Goal: Task Accomplishment & Management: Complete application form

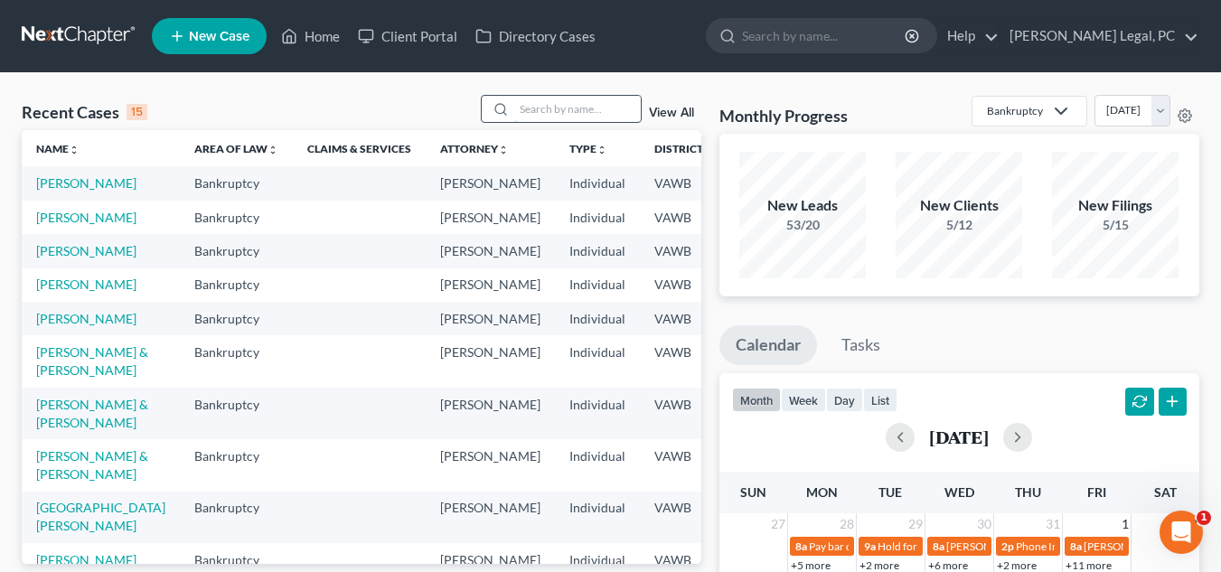
click at [581, 107] on input "search" at bounding box center [577, 109] width 127 height 26
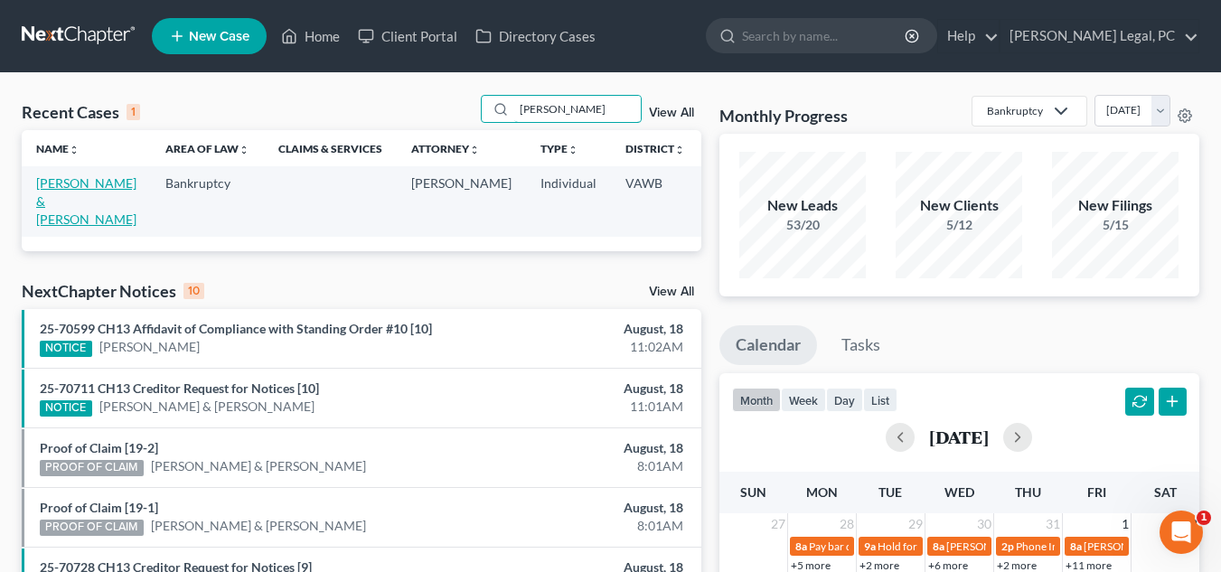
type input "[PERSON_NAME]"
click at [58, 200] on link "[PERSON_NAME] & [PERSON_NAME]" at bounding box center [86, 201] width 100 height 52
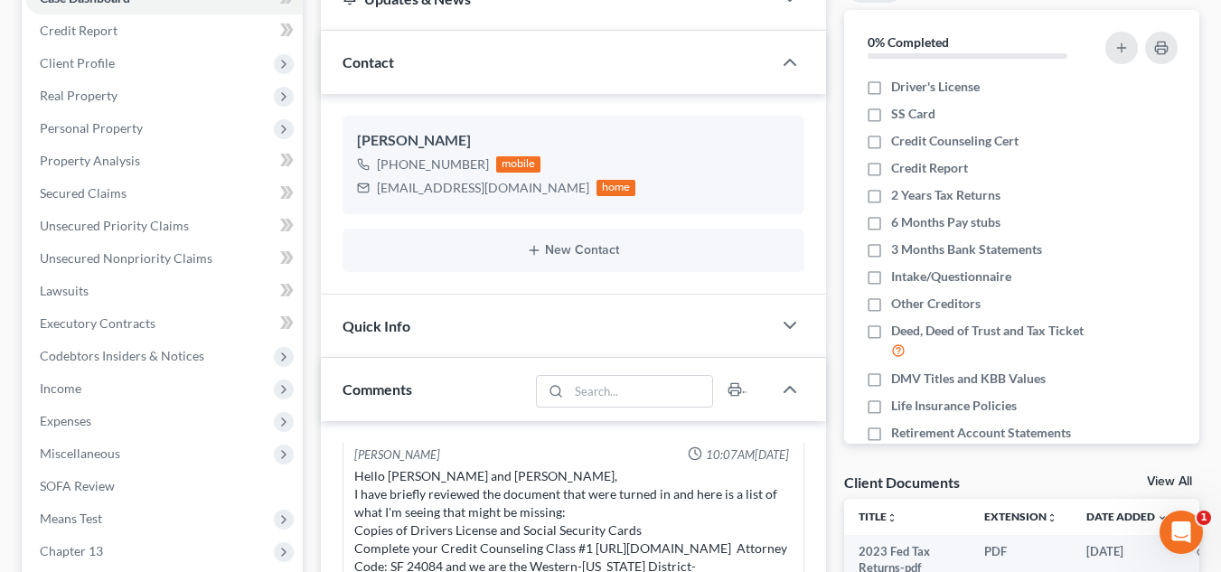
scroll to position [204, 0]
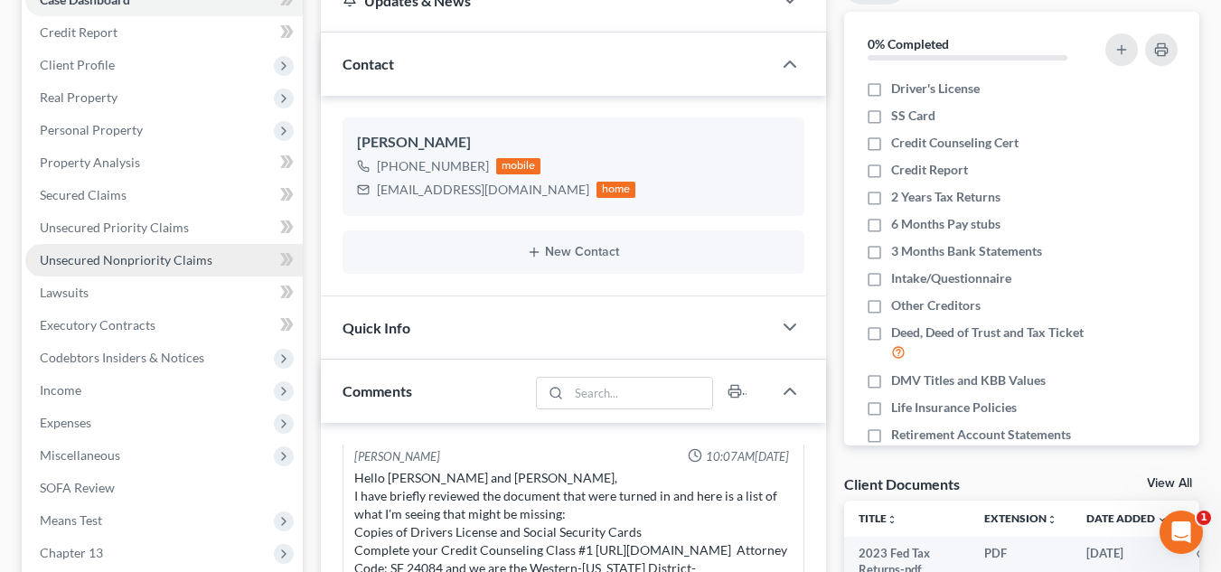
click at [162, 264] on span "Unsecured Nonpriority Claims" at bounding box center [126, 259] width 173 height 15
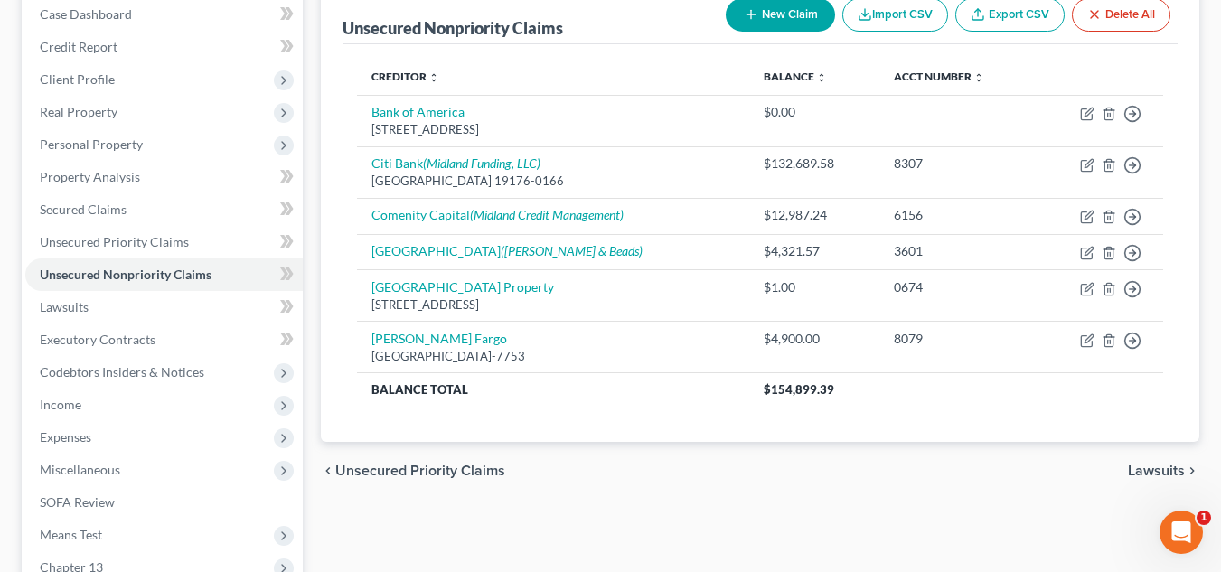
scroll to position [192, 0]
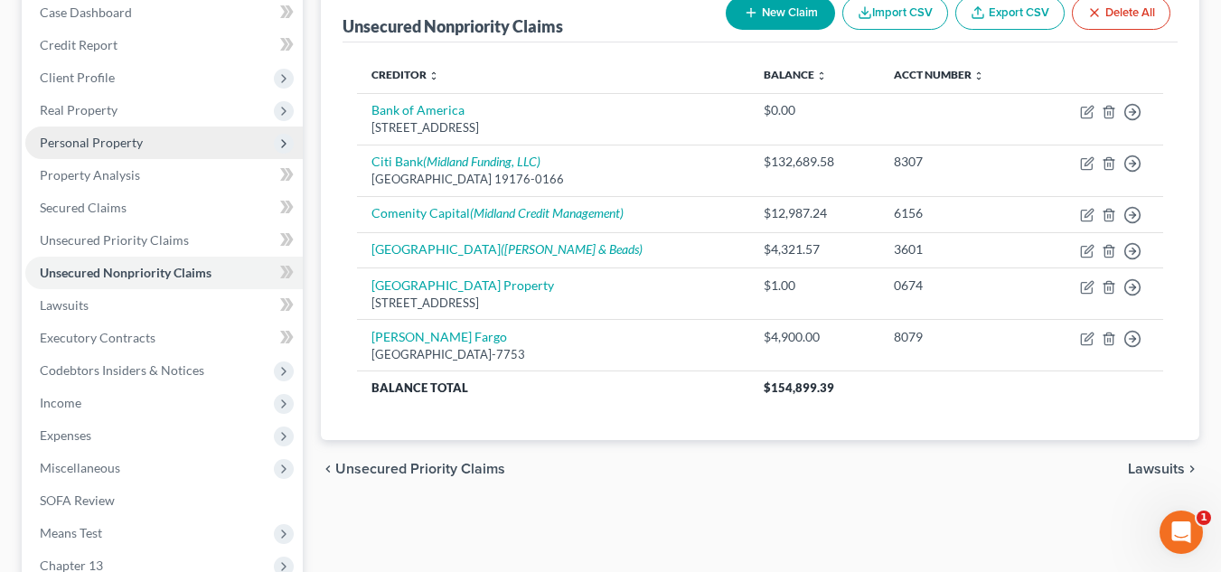
click at [151, 136] on span "Personal Property" at bounding box center [163, 143] width 277 height 33
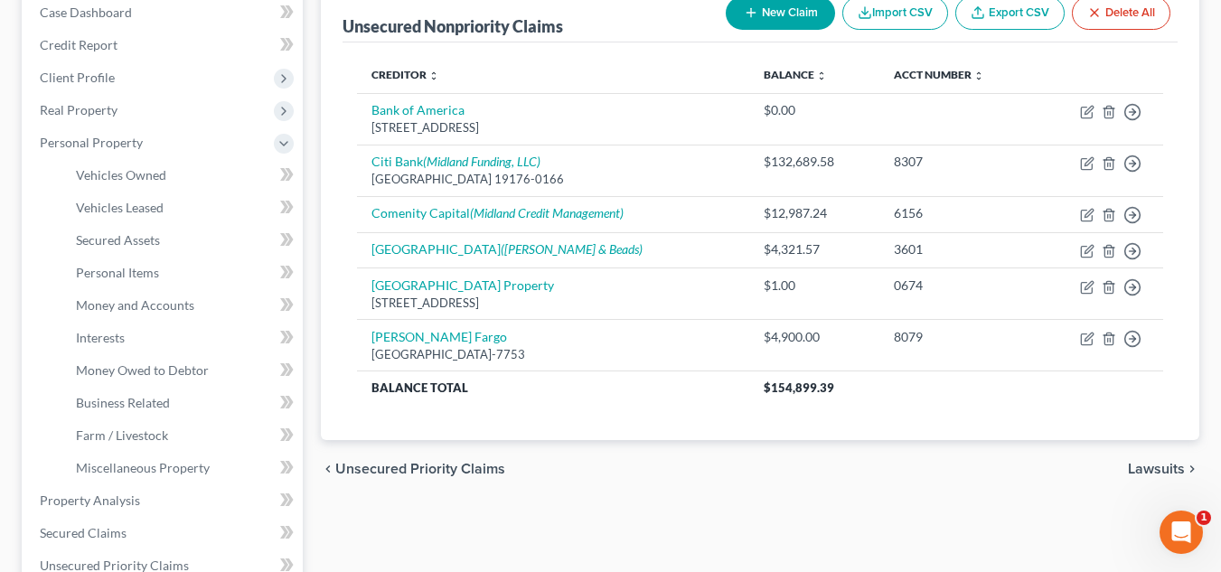
click at [400, 462] on span "Unsecured Priority Claims" at bounding box center [420, 469] width 170 height 14
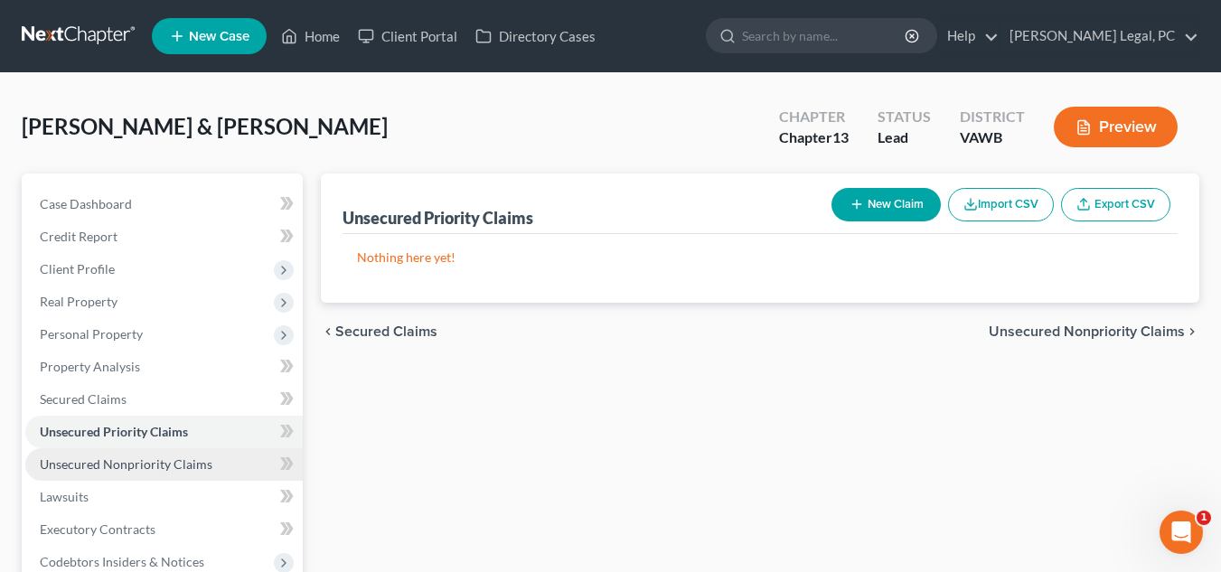
click at [126, 470] on span "Unsecured Nonpriority Claims" at bounding box center [126, 463] width 173 height 15
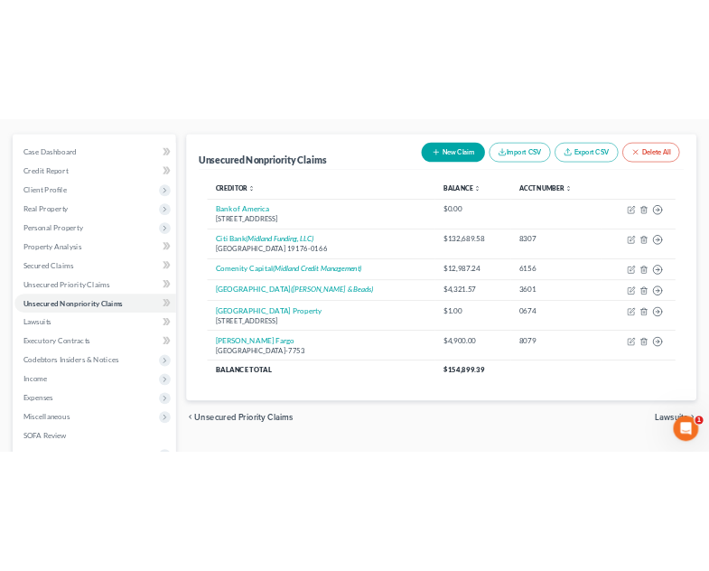
scroll to position [89, 0]
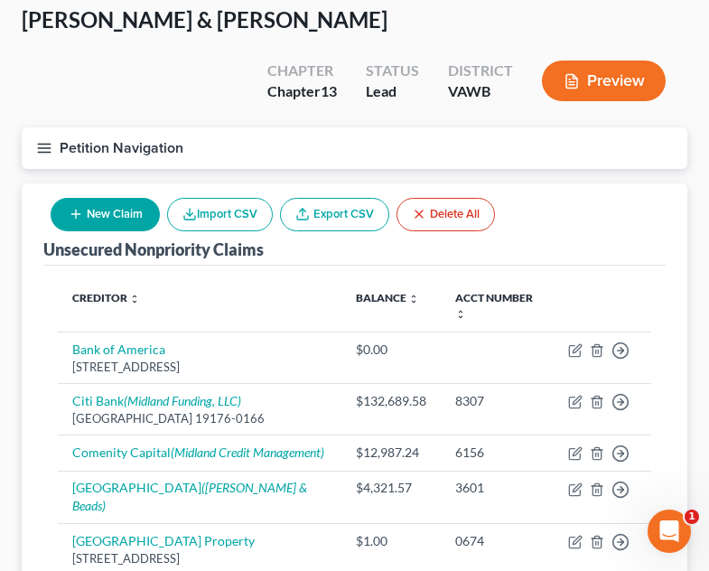
click at [569, 210] on div "Unsecured Nonpriority Claims New Claim Import CSV Export CSV Delete All" at bounding box center [354, 224] width 623 height 82
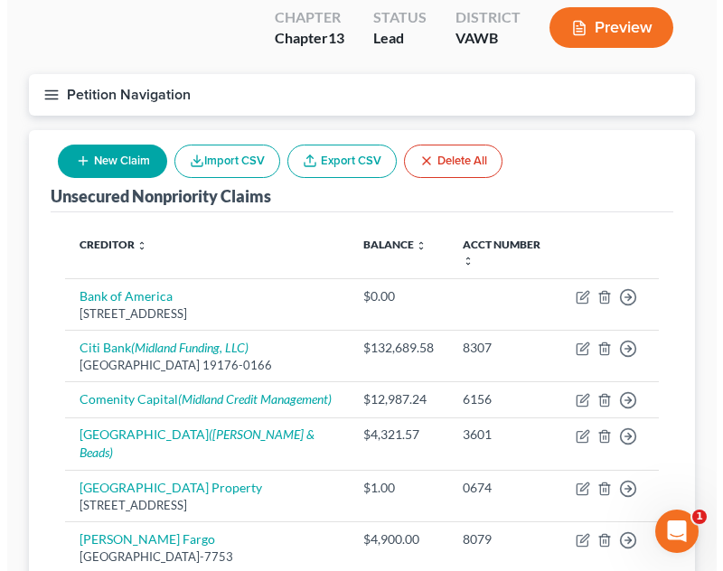
scroll to position [150, 0]
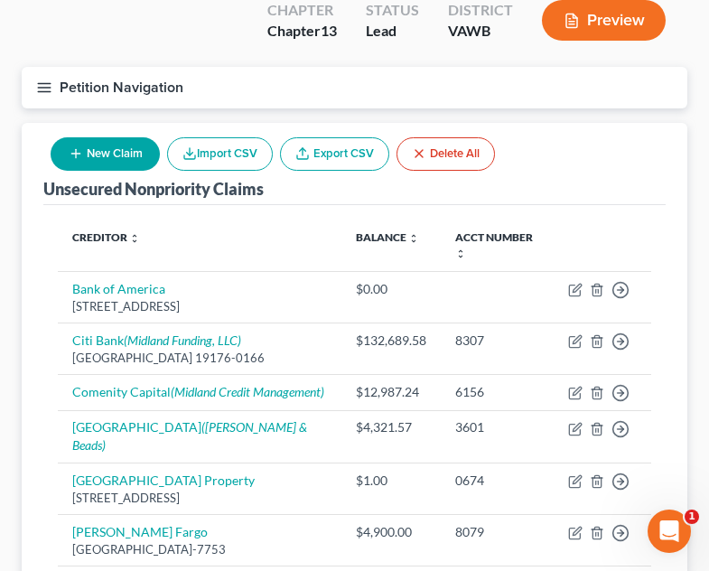
click at [111, 137] on button "New Claim" at bounding box center [105, 153] width 109 height 33
select select "2"
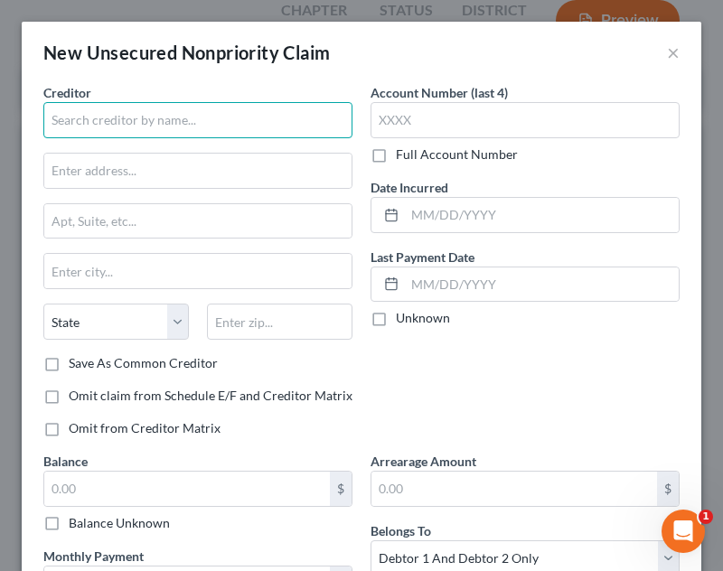
click at [143, 118] on input "text" at bounding box center [197, 120] width 309 height 36
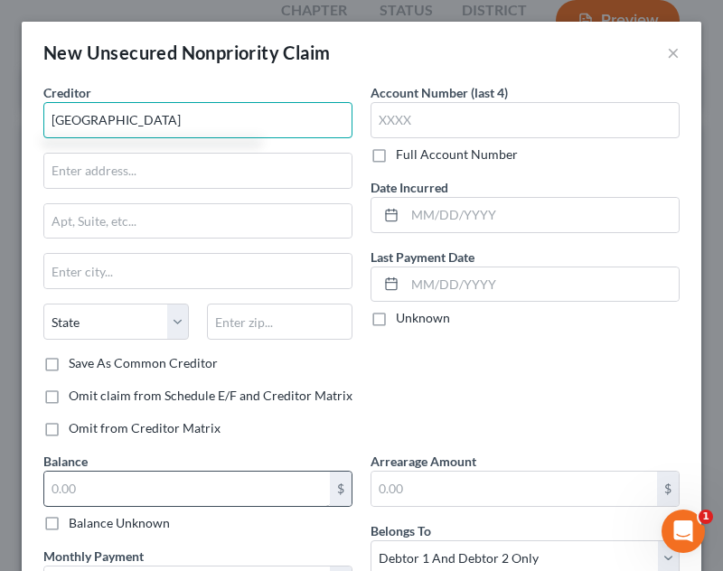
type input "[GEOGRAPHIC_DATA]"
click at [170, 479] on input "text" at bounding box center [187, 489] width 286 height 34
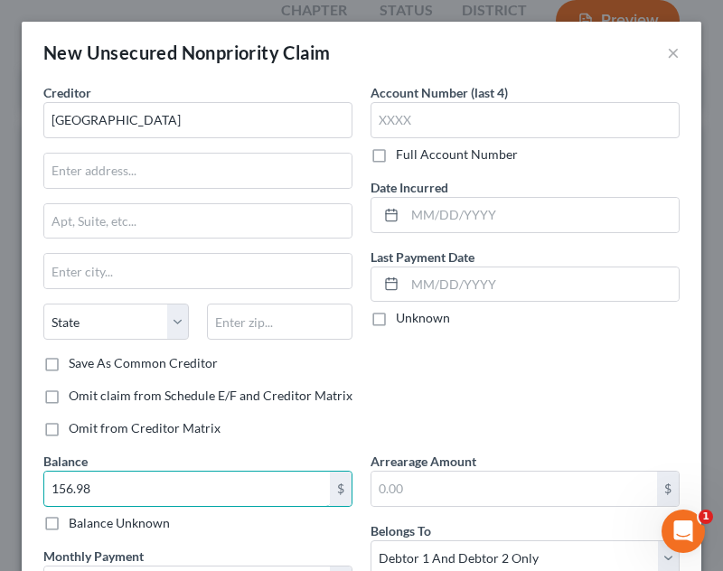
type input "156.98"
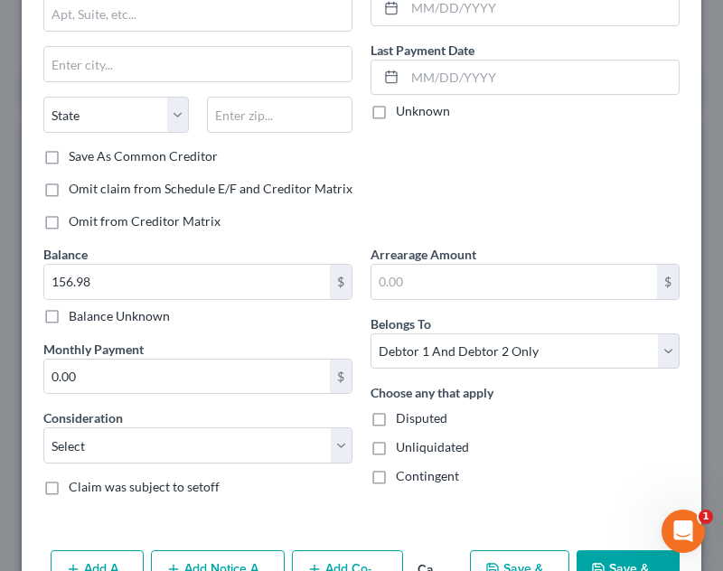
scroll to position [211, 0]
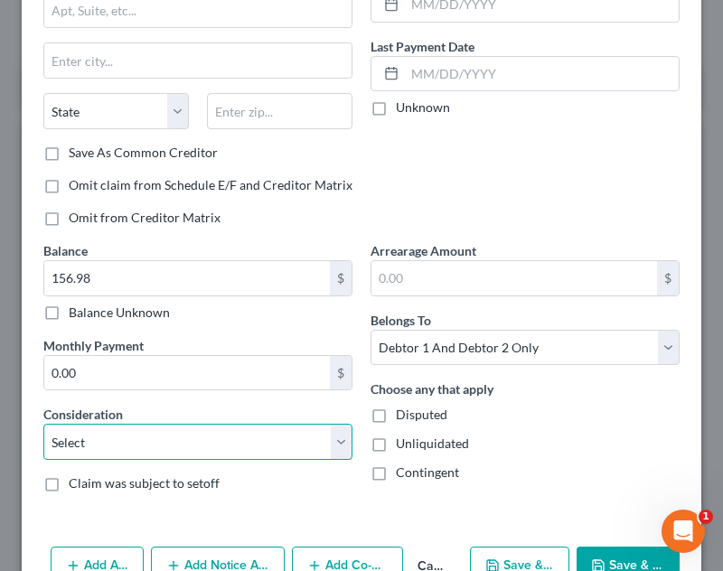
click at [258, 427] on select "Select Cable / Satellite Services Collection Agency Credit Card Debt Debt Couns…" at bounding box center [197, 442] width 309 height 36
select select "14"
click at [43, 424] on select "Select Cable / Satellite Services Collection Agency Credit Card Debt Debt Couns…" at bounding box center [197, 442] width 309 height 36
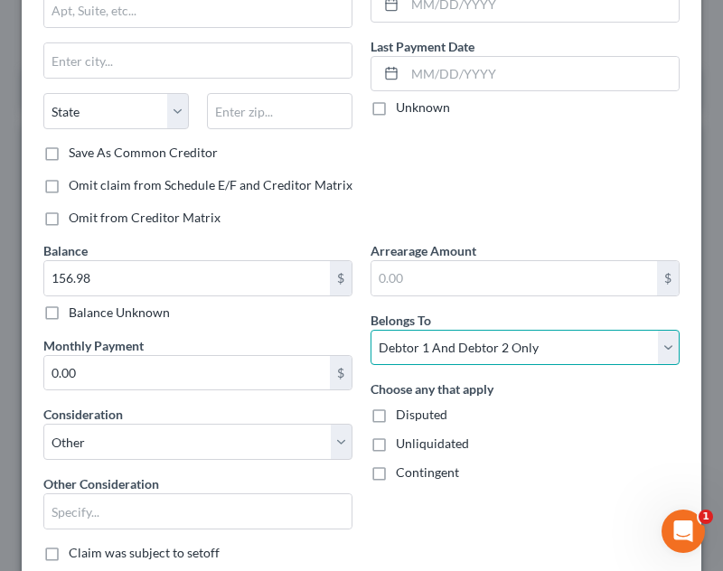
click at [521, 331] on select "Select Debtor 1 Only Debtor 2 Only Debtor 1 And Debtor 2 Only At Least One Of T…" at bounding box center [524, 348] width 309 height 36
select select "0"
click at [370, 330] on select "Select Debtor 1 Only Debtor 2 Only Debtor 1 And Debtor 2 Only At Least One Of T…" at bounding box center [524, 348] width 309 height 36
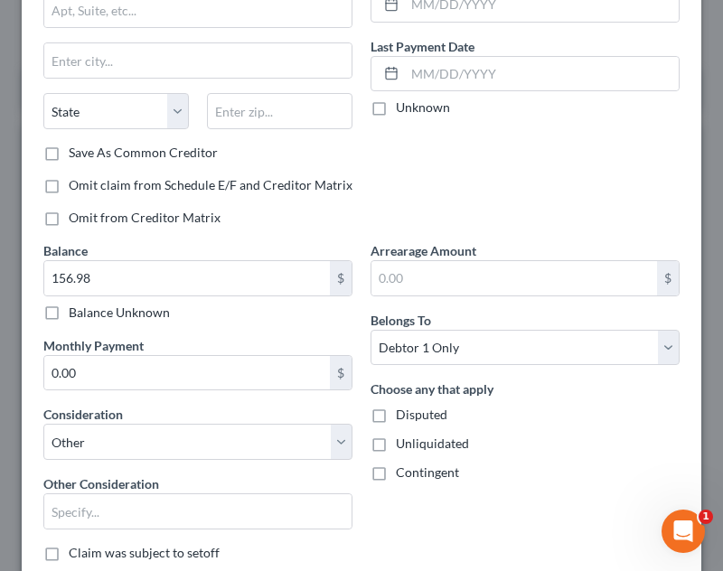
click at [583, 431] on div "Choose any that apply Disputed Unliquidated Contingent" at bounding box center [524, 431] width 309 height 102
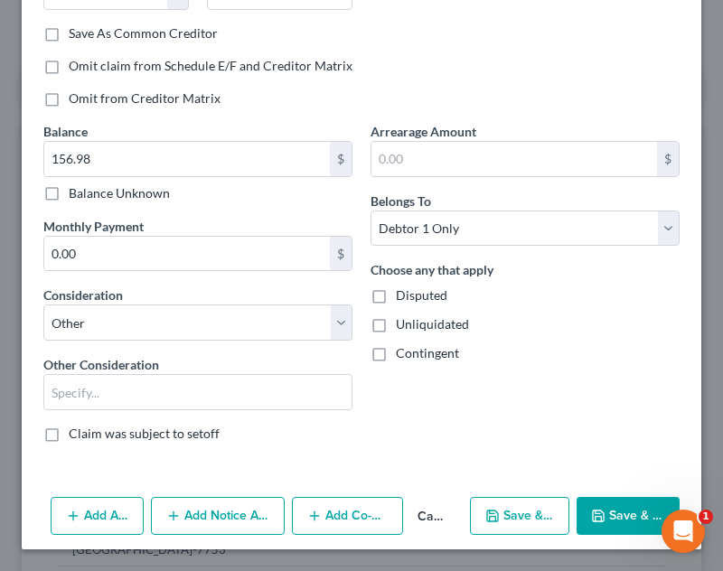
click at [187, 520] on button "Add Notice Address" at bounding box center [218, 516] width 134 height 38
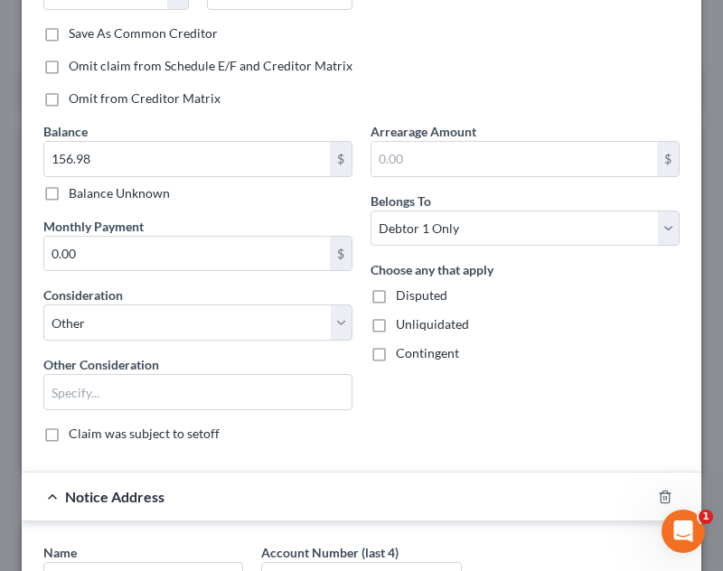
scroll to position [520, 0]
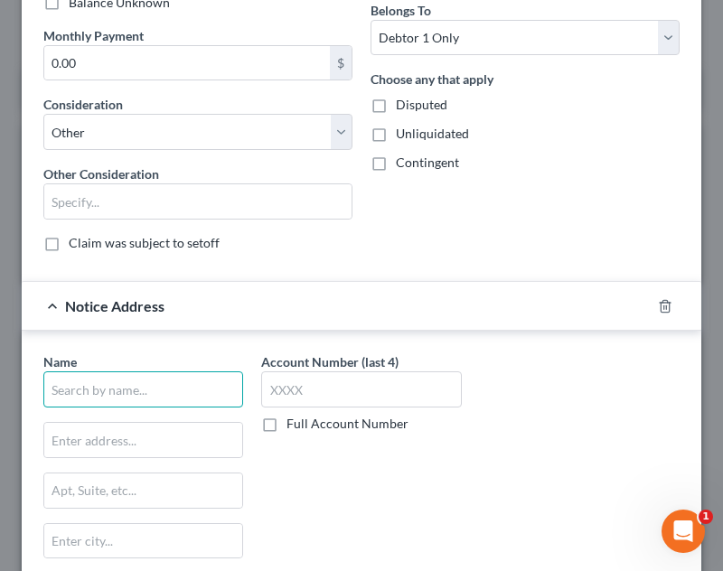
click at [150, 393] on input "text" at bounding box center [143, 389] width 200 height 36
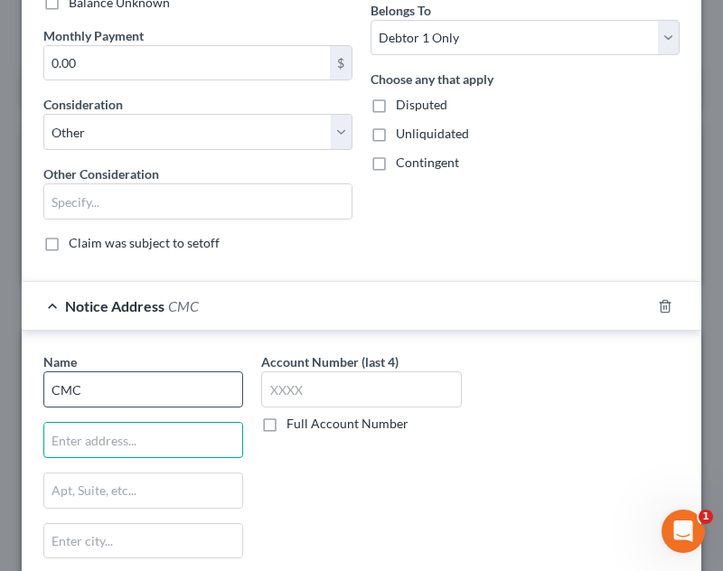
type input "CMC"
type input "[STREET_ADDRESS]"
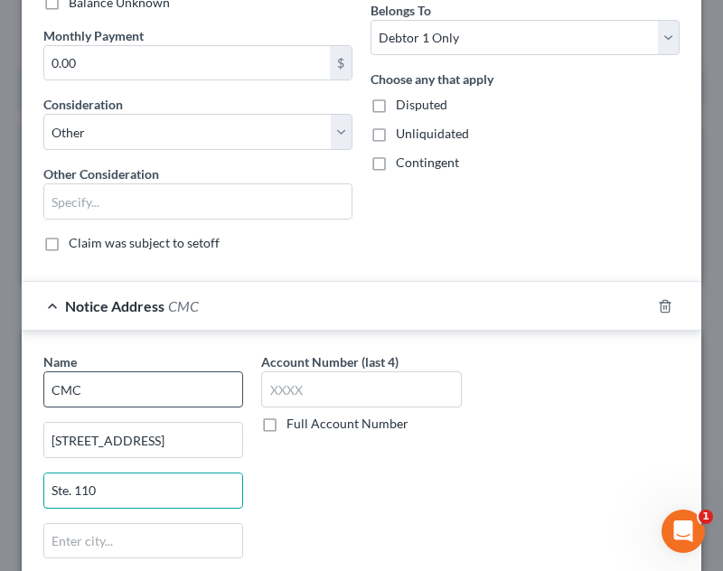
type input "Ste. 110"
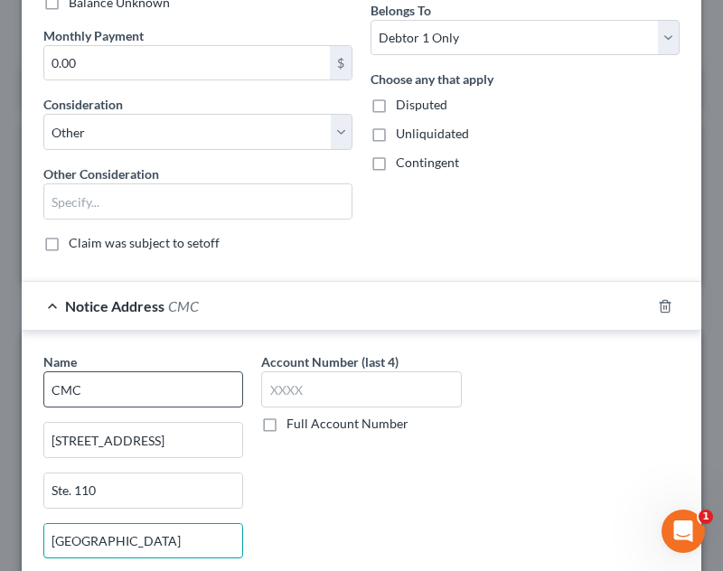
type input "[GEOGRAPHIC_DATA]"
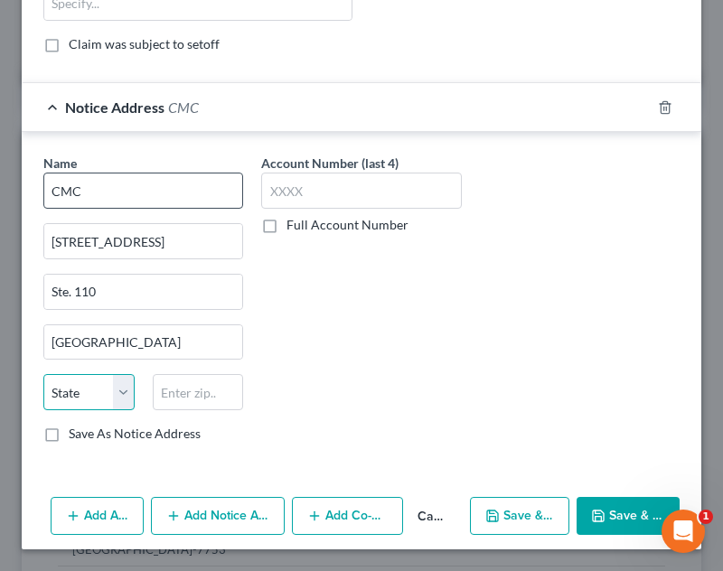
select select "39"
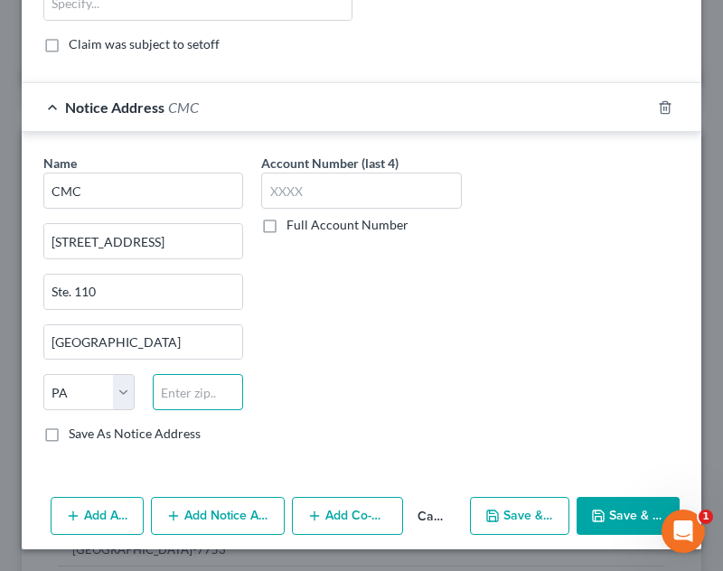
click at [164, 388] on input "text" at bounding box center [198, 392] width 91 height 36
type input "15120"
type input "Homestead"
click at [593, 511] on icon "button" at bounding box center [598, 516] width 11 height 11
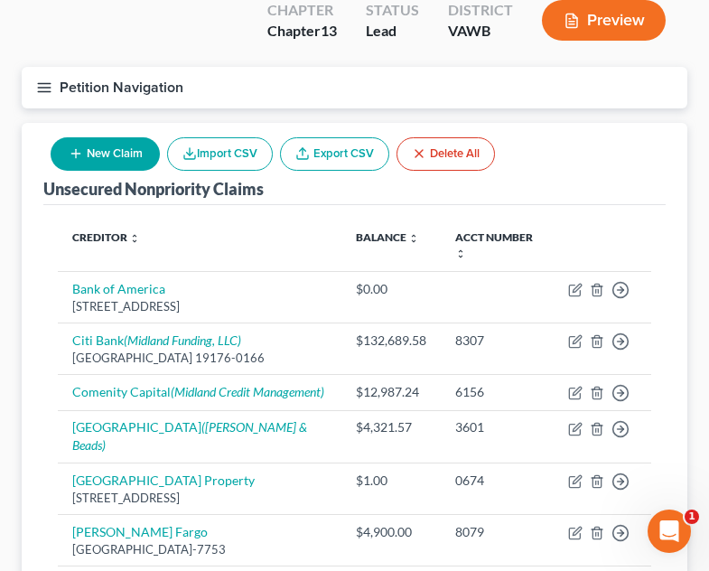
click at [73, 146] on icon "button" at bounding box center [76, 153] width 14 height 14
select select "2"
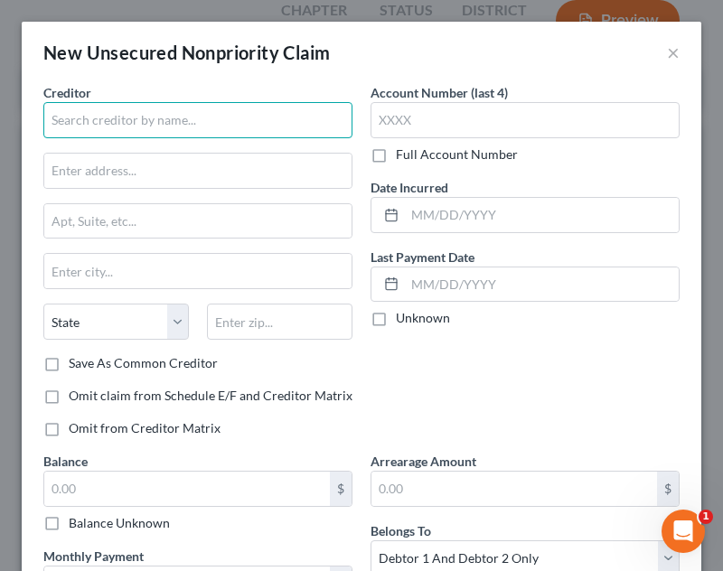
click at [73, 113] on input "text" at bounding box center [197, 120] width 309 height 36
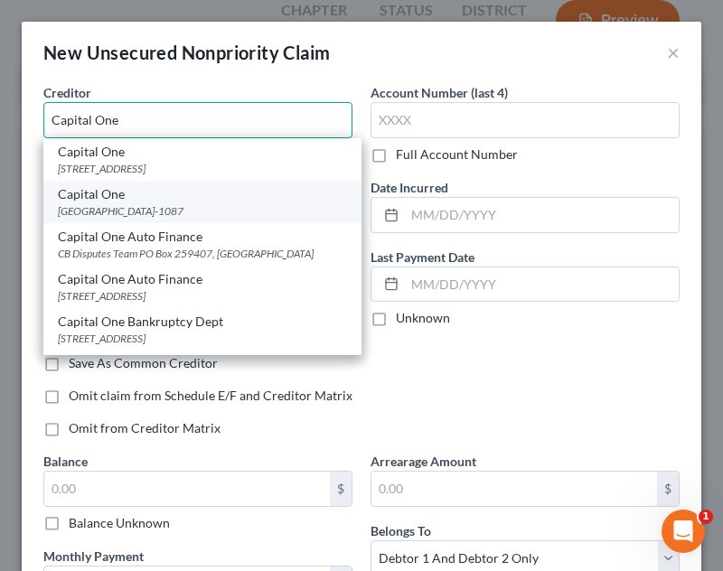
type input "Capital One"
click at [158, 210] on div "[GEOGRAPHIC_DATA]-1087" at bounding box center [202, 210] width 289 height 15
type input "PO Box 71087"
type input "Charlotte"
select select "28"
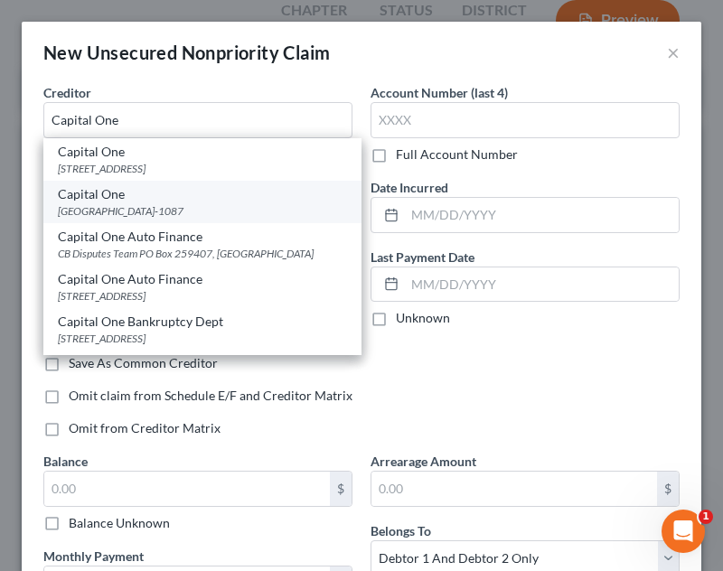
type input "28272-1087"
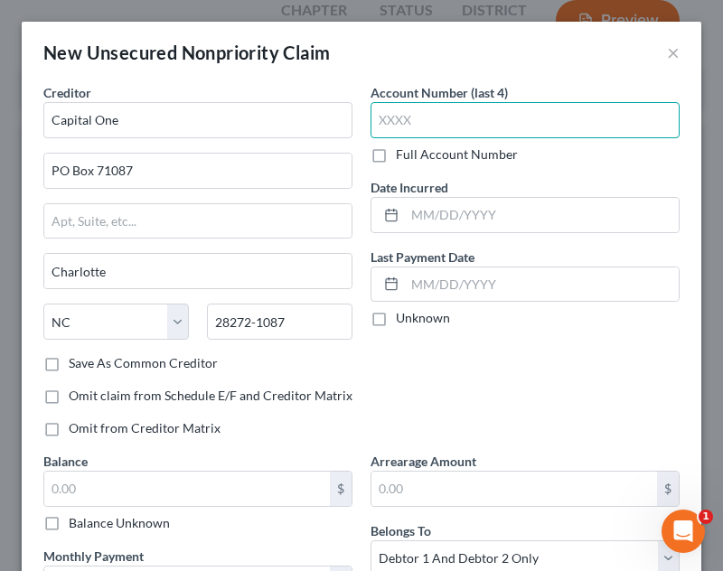
click at [499, 125] on input "text" at bounding box center [524, 120] width 309 height 36
type input "0791"
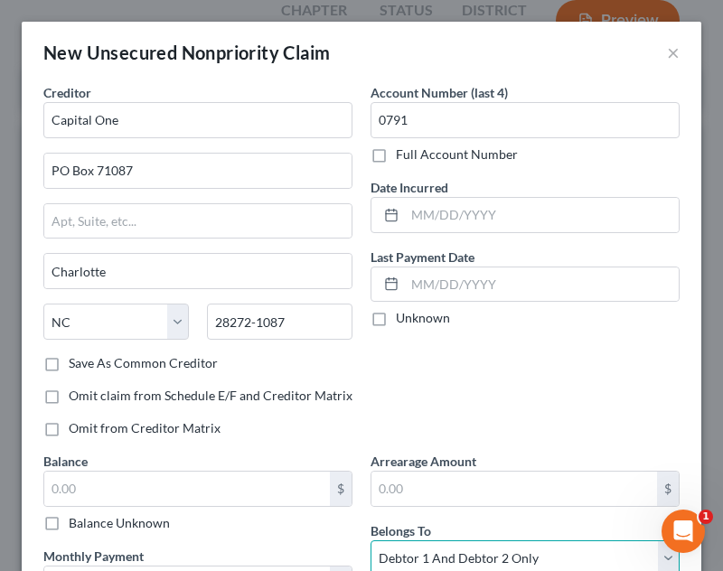
click at [498, 553] on select "Select Debtor 1 Only Debtor 2 Only Debtor 1 And Debtor 2 Only At Least One Of T…" at bounding box center [524, 558] width 309 height 36
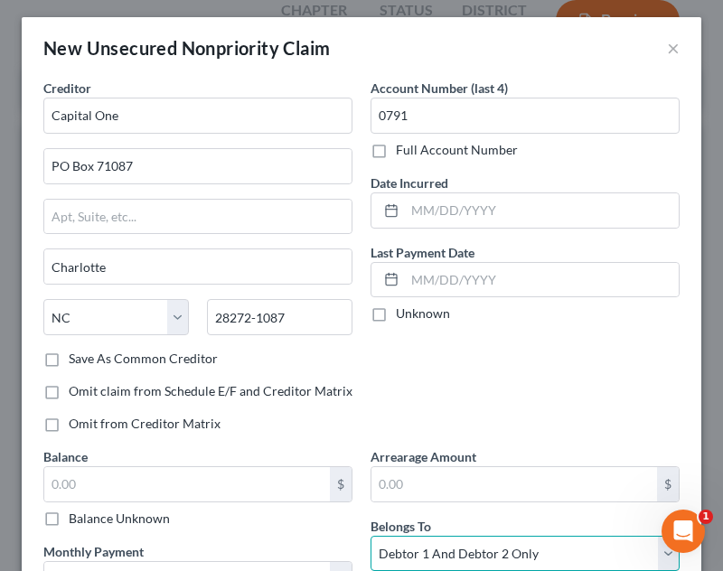
select select "0"
click at [370, 536] on select "Select Debtor 1 Only Debtor 2 Only Debtor 1 And Debtor 2 Only At Least One Of T…" at bounding box center [524, 554] width 309 height 36
click at [557, 339] on div "Account Number (last 4) 0791 Full Account Number Date Incurred Last Payment Dat…" at bounding box center [524, 263] width 327 height 369
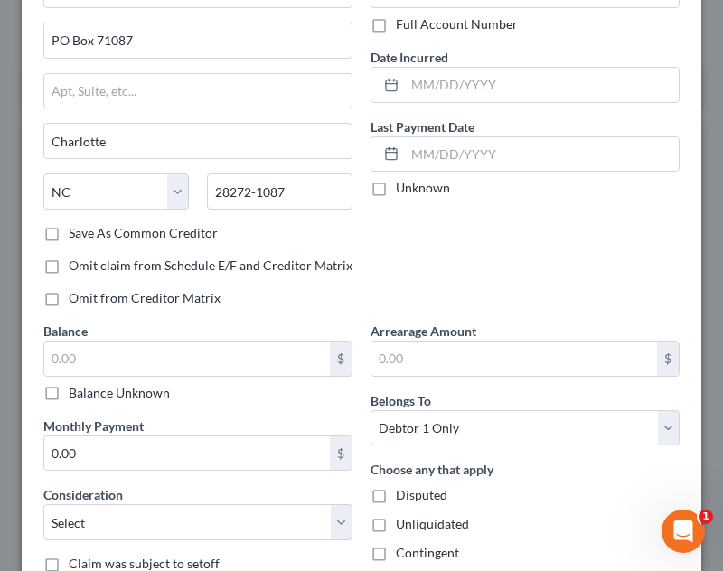
scroll to position [182, 0]
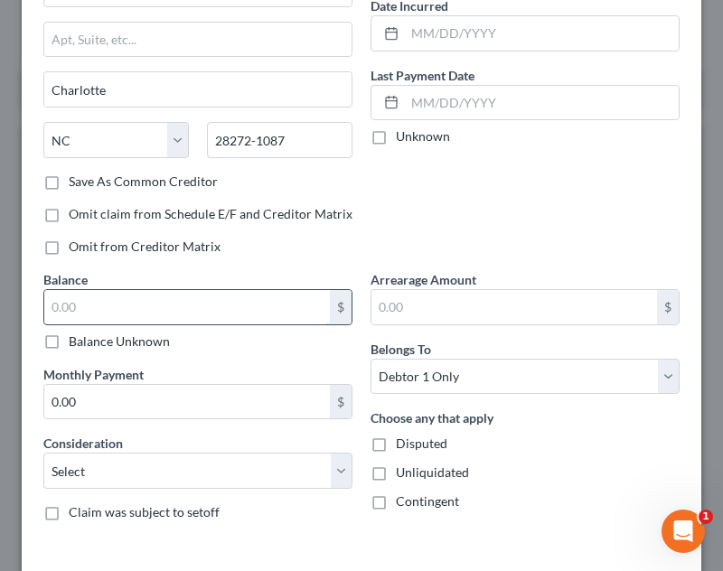
click at [89, 298] on input "text" at bounding box center [187, 307] width 286 height 34
type input "1.00"
click at [159, 466] on select "Select Cable / Satellite Services Collection Agency Credit Card Debt Debt Couns…" at bounding box center [197, 471] width 309 height 36
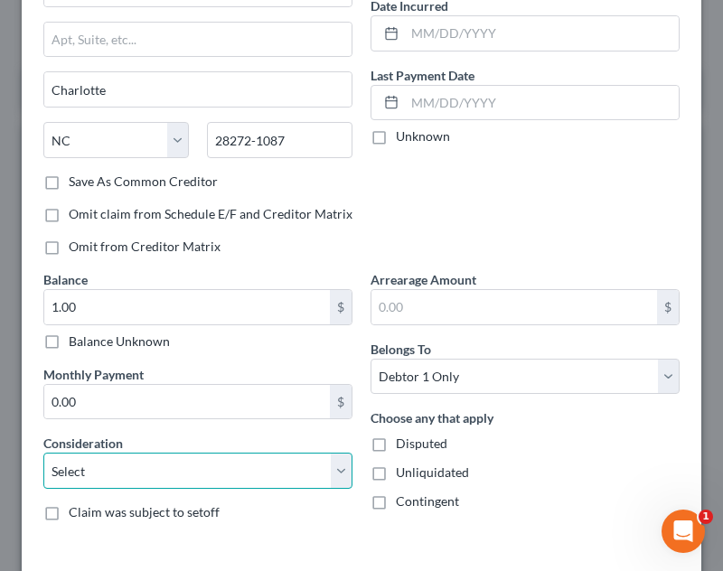
select select "2"
click at [43, 453] on select "Select Cable / Satellite Services Collection Agency Credit Card Debt Debt Couns…" at bounding box center [197, 471] width 309 height 36
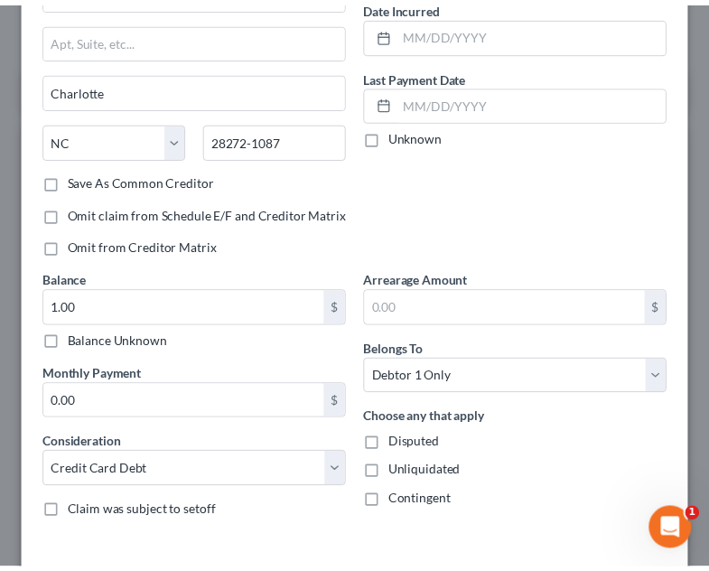
scroll to position [260, 0]
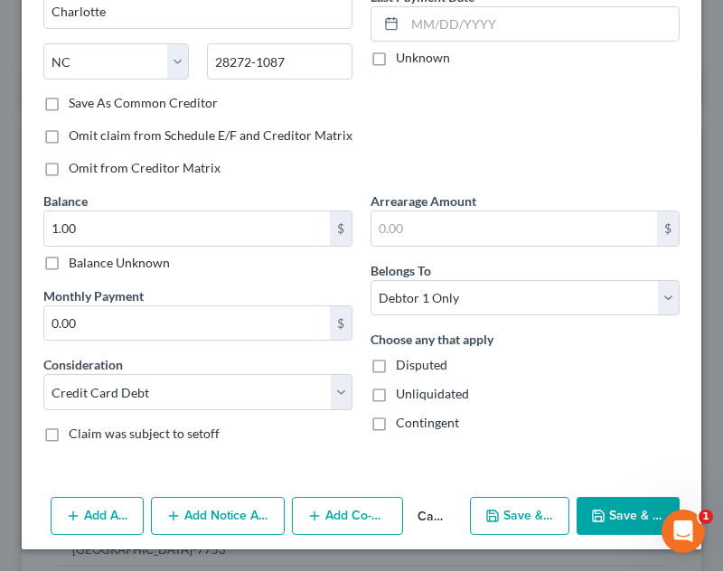
click at [602, 512] on button "Save & Close" at bounding box center [628, 516] width 103 height 38
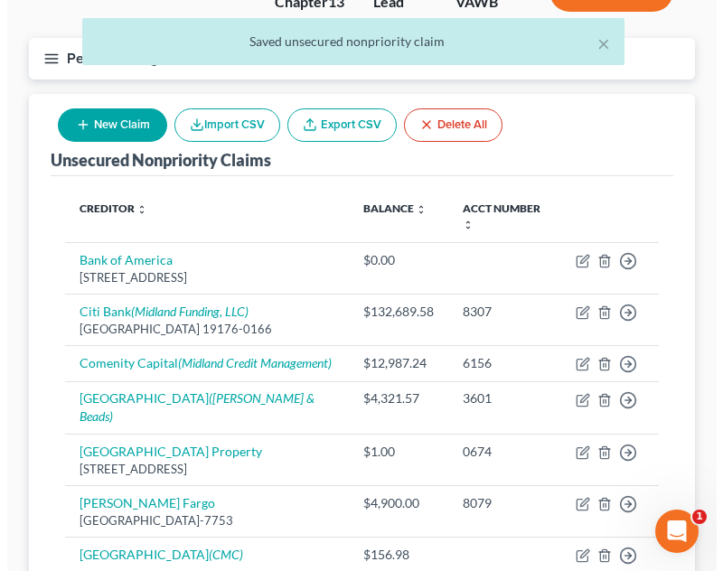
scroll to position [153, 0]
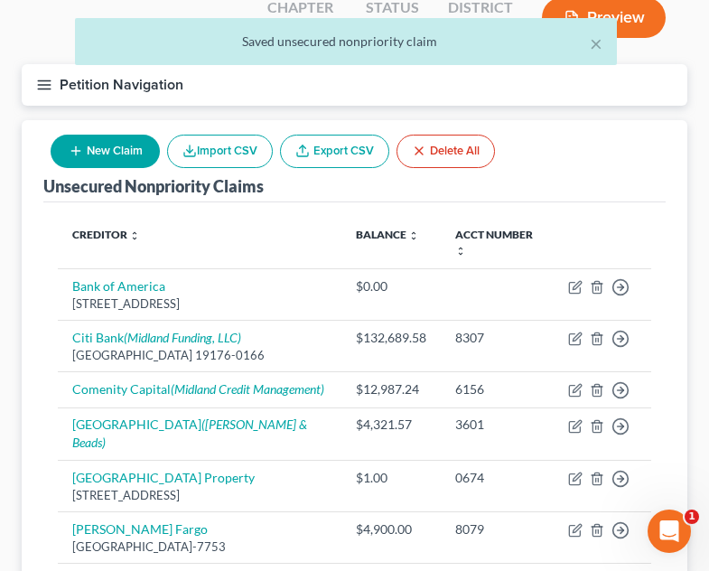
click at [125, 135] on button "New Claim" at bounding box center [105, 151] width 109 height 33
select select "2"
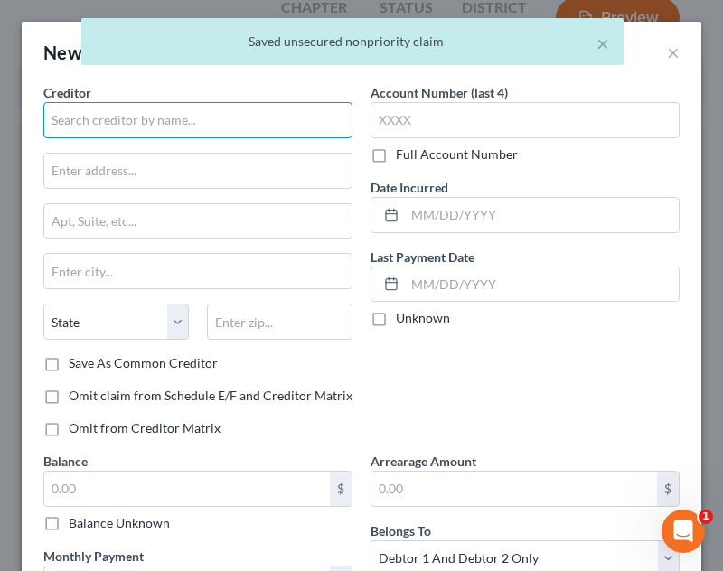
click at [177, 103] on input "text" at bounding box center [197, 120] width 309 height 36
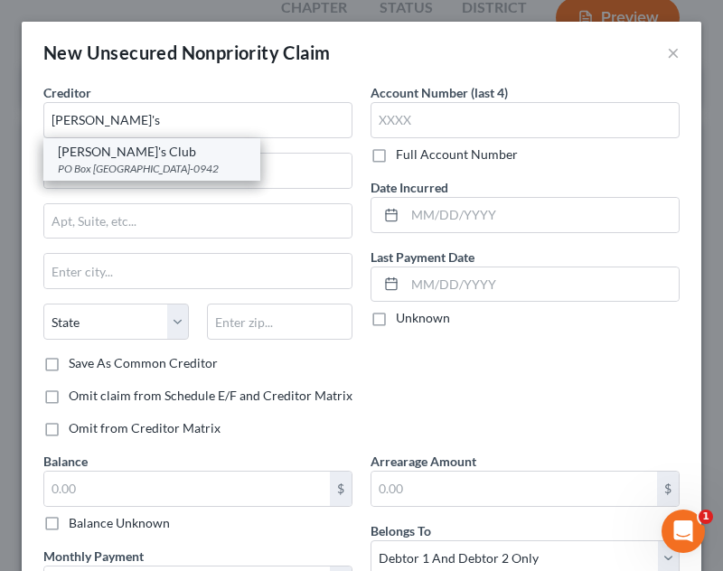
click at [152, 164] on div "PO Box [GEOGRAPHIC_DATA]-0942" at bounding box center [152, 168] width 188 height 15
type input "Sam's Club"
type input "PO Box 530942"
type input "Atlanta"
select select "10"
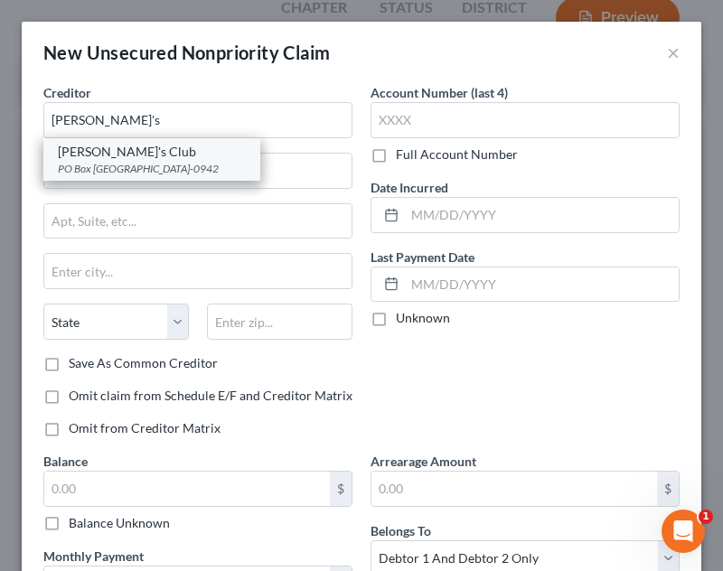
type input "30353-0942"
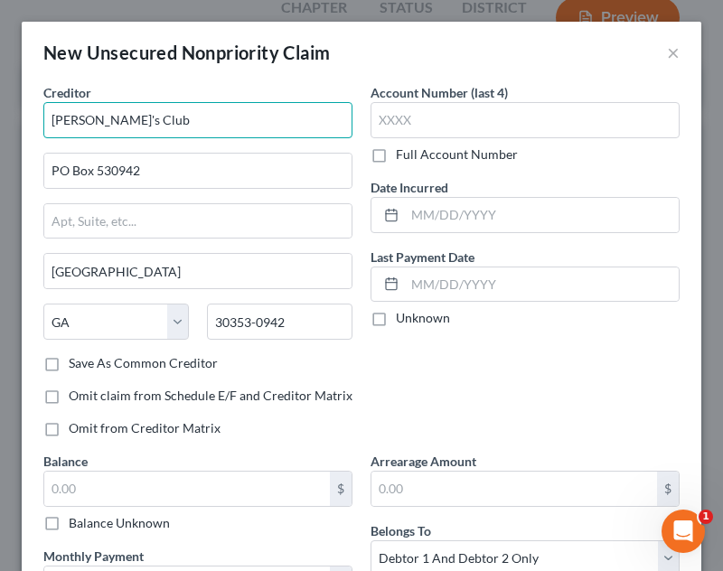
click at [180, 119] on input "Sam's Club" at bounding box center [197, 120] width 309 height 36
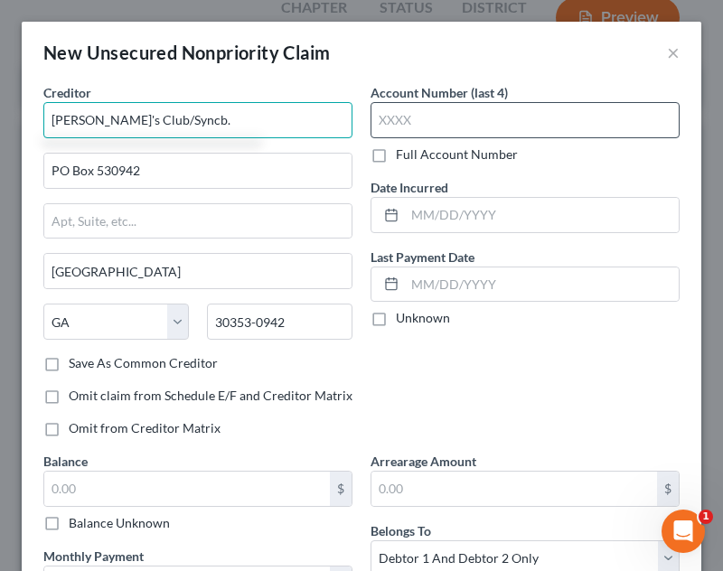
type input "[PERSON_NAME]'s Club/Syncb."
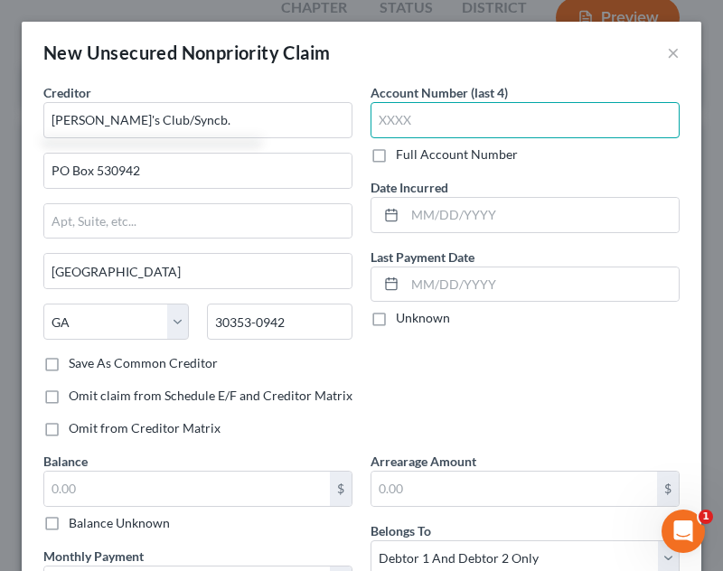
click at [494, 123] on input "text" at bounding box center [524, 120] width 309 height 36
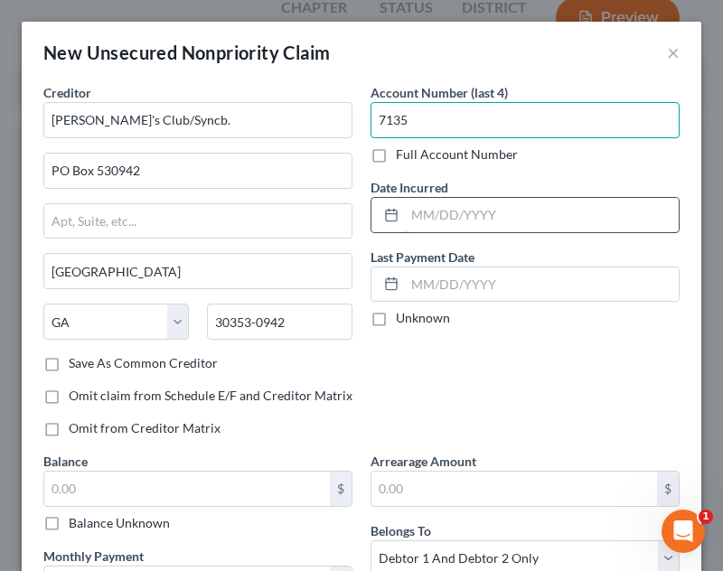
type input "7135"
click at [520, 210] on input "text" at bounding box center [542, 215] width 274 height 34
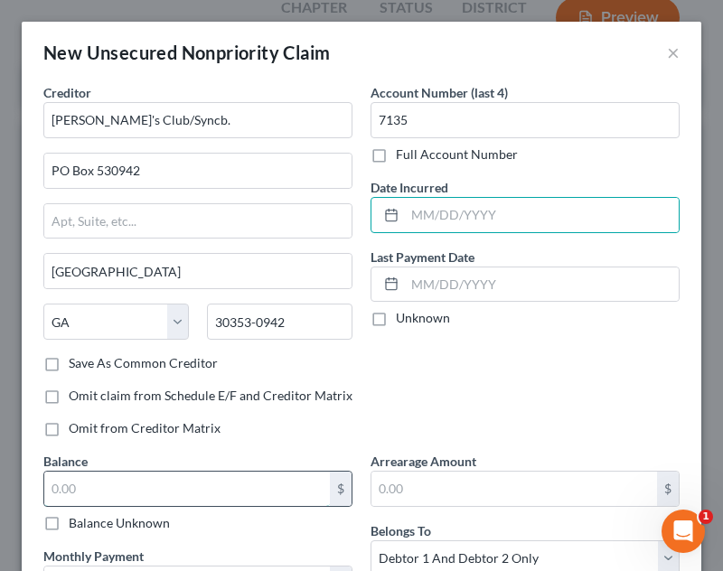
click at [111, 488] on input "text" at bounding box center [187, 489] width 286 height 34
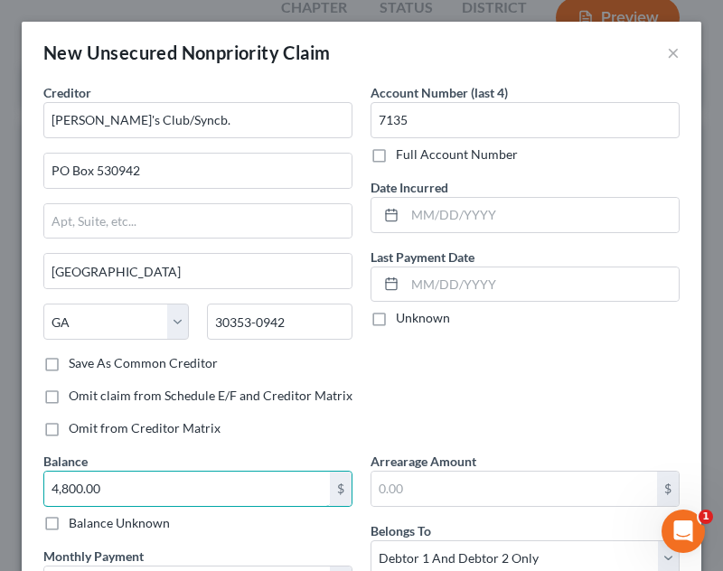
type input "4,800.00"
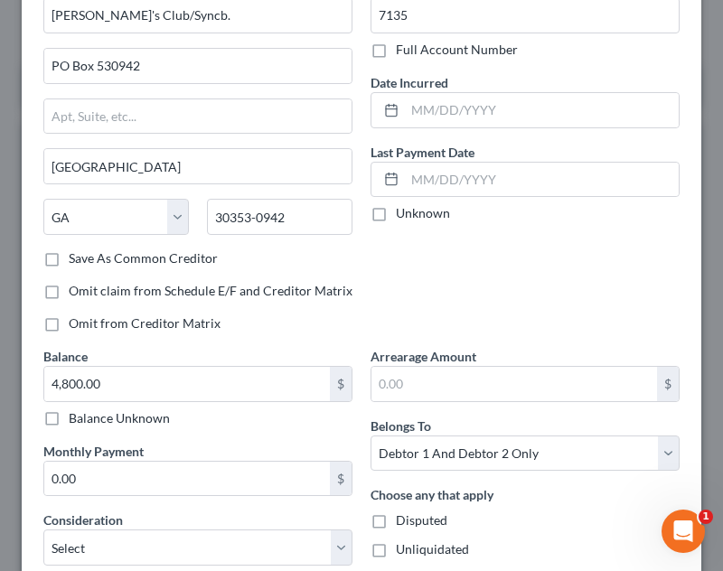
scroll to position [123, 0]
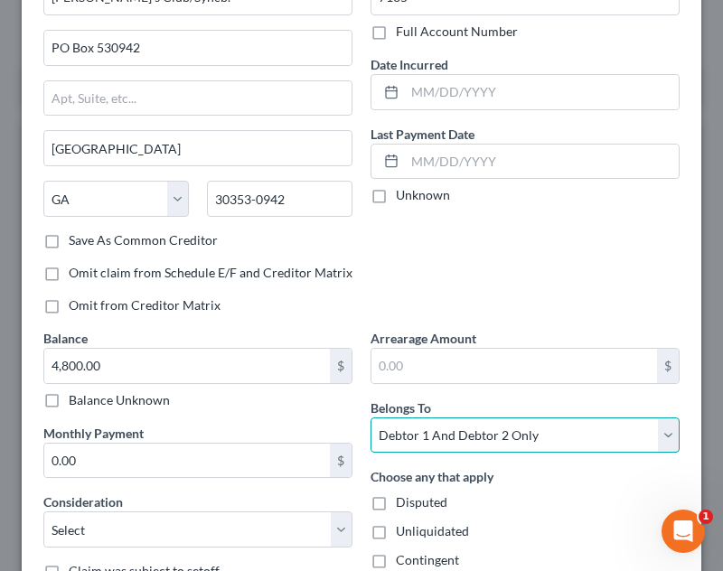
click at [510, 427] on select "Select Debtor 1 Only Debtor 2 Only Debtor 1 And Debtor 2 Only At Least One Of T…" at bounding box center [524, 435] width 309 height 36
select select "1"
click at [370, 417] on select "Select Debtor 1 Only Debtor 2 Only Debtor 1 And Debtor 2 Only At Least One Of T…" at bounding box center [524, 435] width 309 height 36
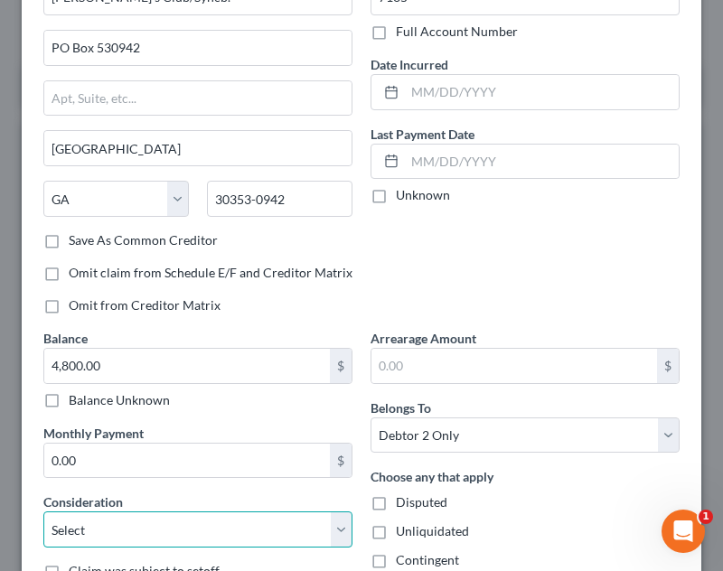
click at [209, 539] on select "Select Cable / Satellite Services Collection Agency Credit Card Debt Debt Couns…" at bounding box center [197, 529] width 309 height 36
select select "2"
click at [43, 511] on select "Select Cable / Satellite Services Collection Agency Credit Card Debt Debt Couns…" at bounding box center [197, 529] width 309 height 36
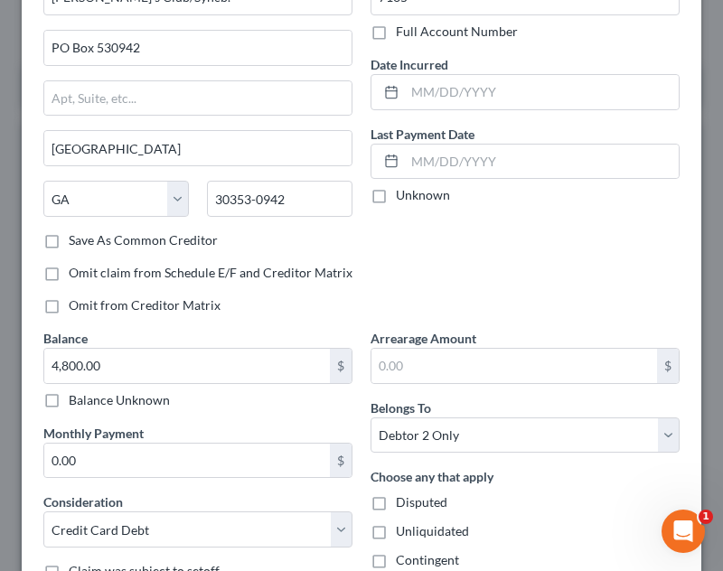
click at [492, 268] on div "Account Number (last 4) 7135 Full Account Number Date Incurred Last Payment Dat…" at bounding box center [524, 144] width 327 height 369
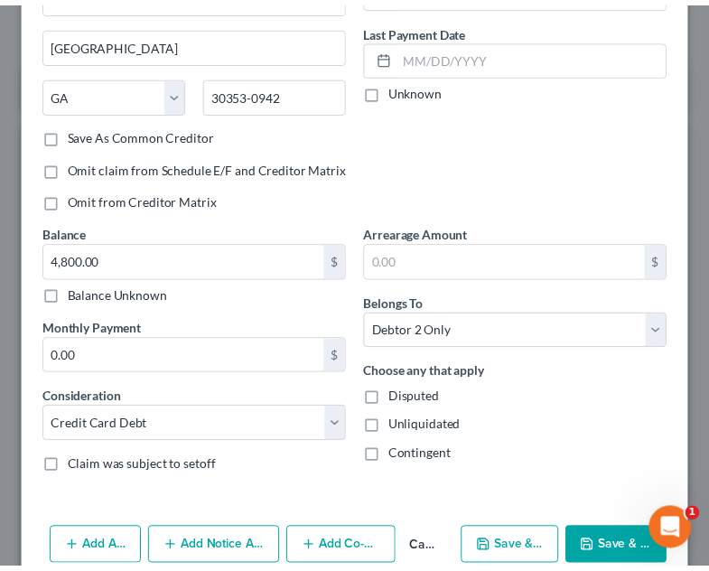
scroll to position [260, 0]
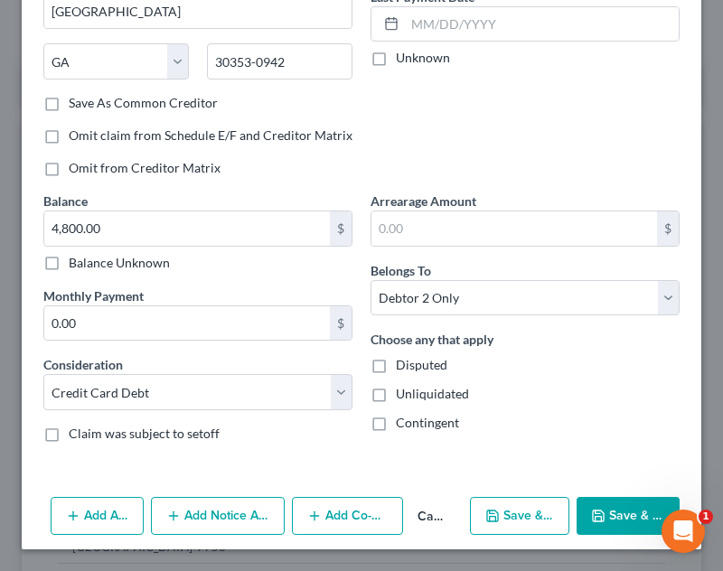
click at [608, 502] on button "Save & Close" at bounding box center [628, 516] width 103 height 38
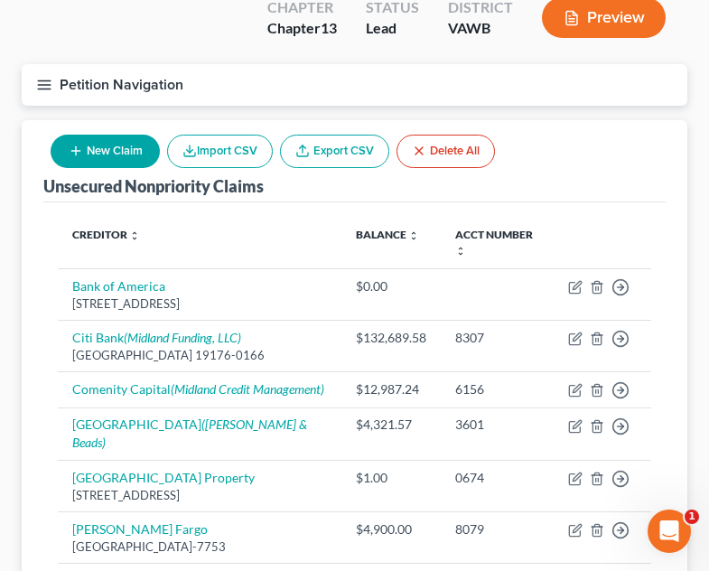
click at [549, 217] on th "Acct Number expand_more expand_less unfold_more" at bounding box center [497, 243] width 113 height 52
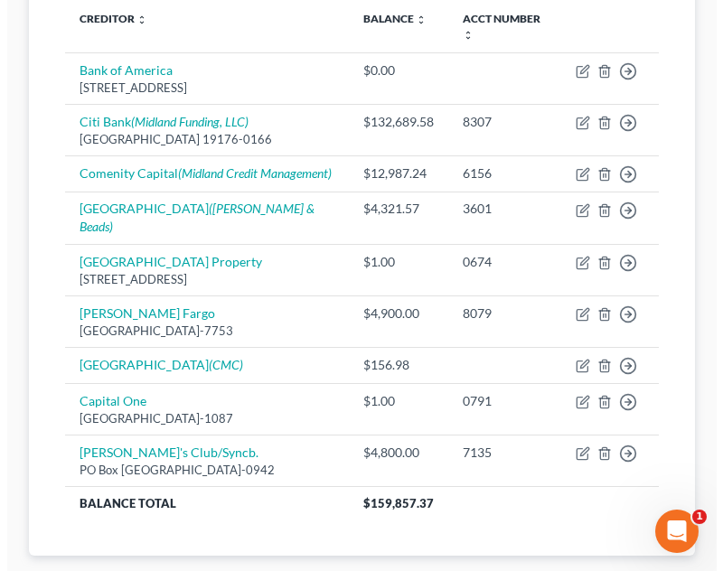
scroll to position [370, 0]
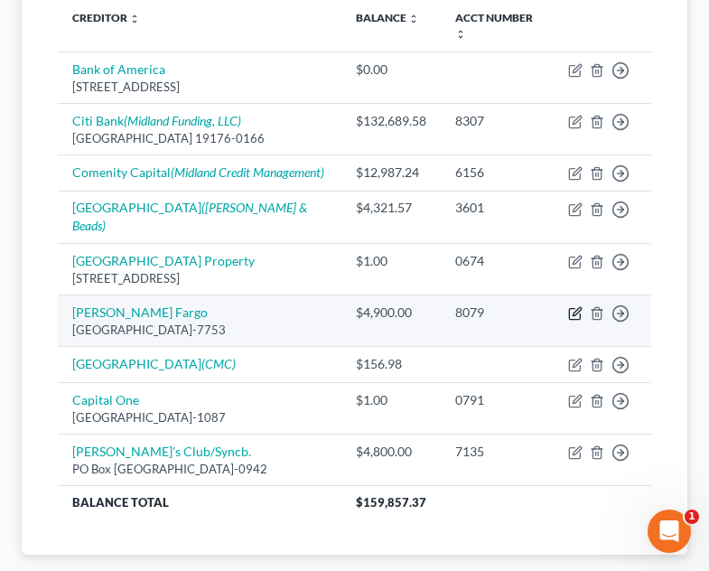
click at [575, 306] on icon "button" at bounding box center [575, 313] width 14 height 14
select select "24"
select select "2"
select select "0"
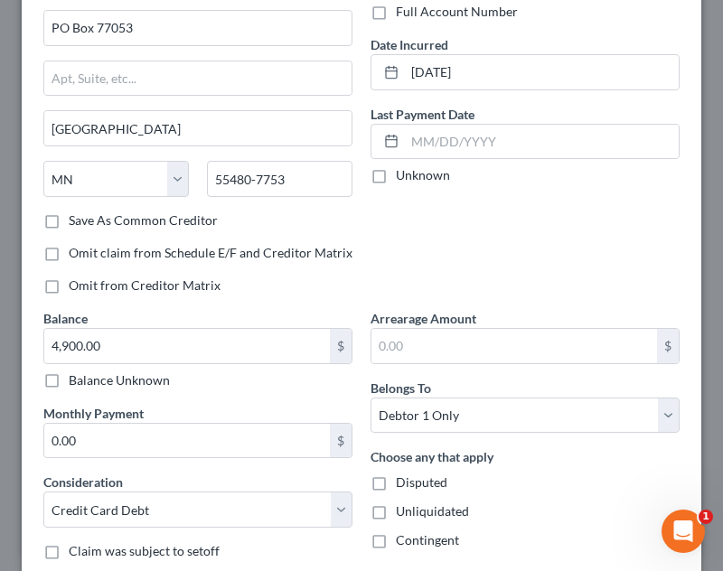
scroll to position [155, 0]
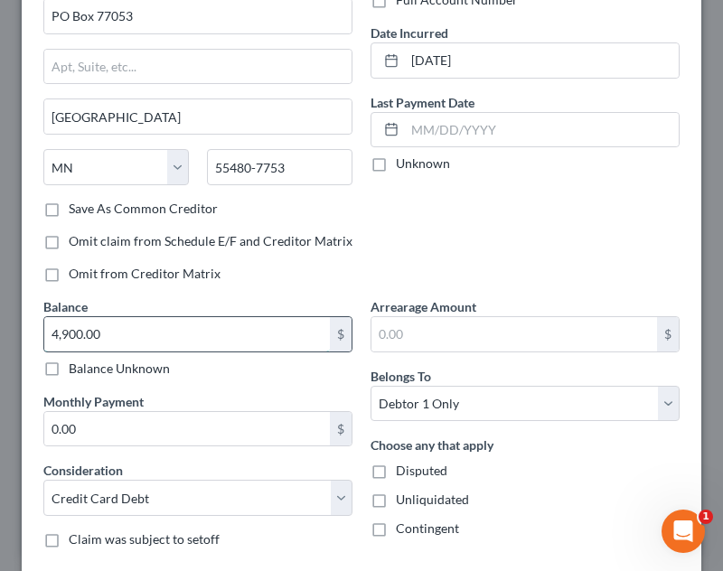
click at [136, 330] on input "4,900.00" at bounding box center [187, 334] width 286 height 34
type input "12,700.00"
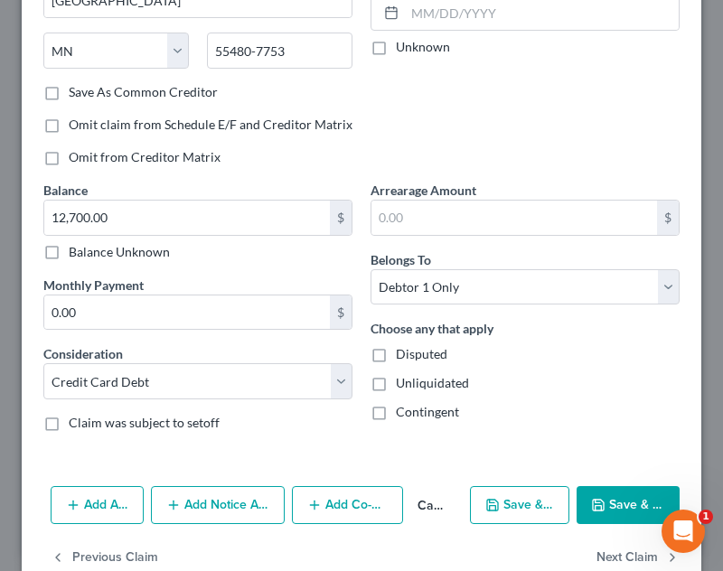
scroll to position [312, 0]
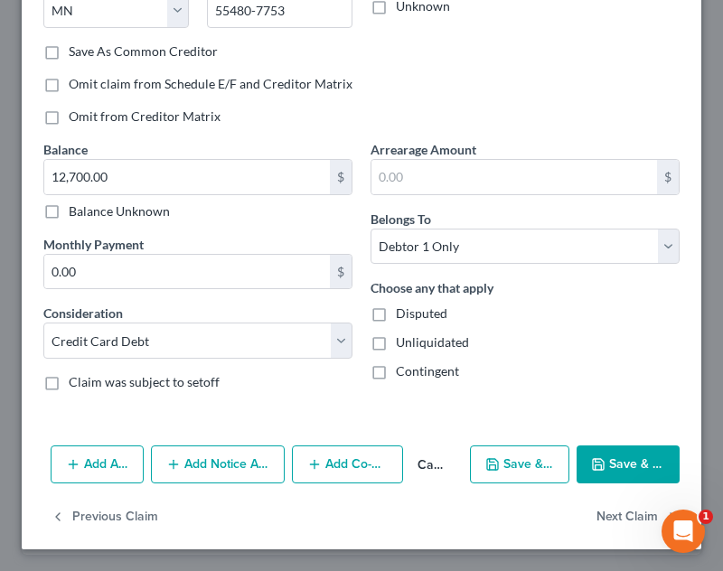
click at [611, 468] on button "Save & Close" at bounding box center [628, 464] width 103 height 38
type input "0"
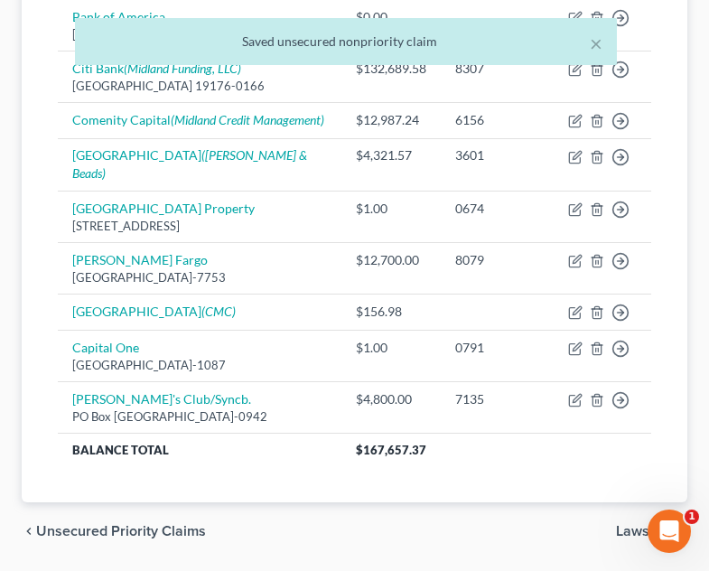
scroll to position [436, 0]
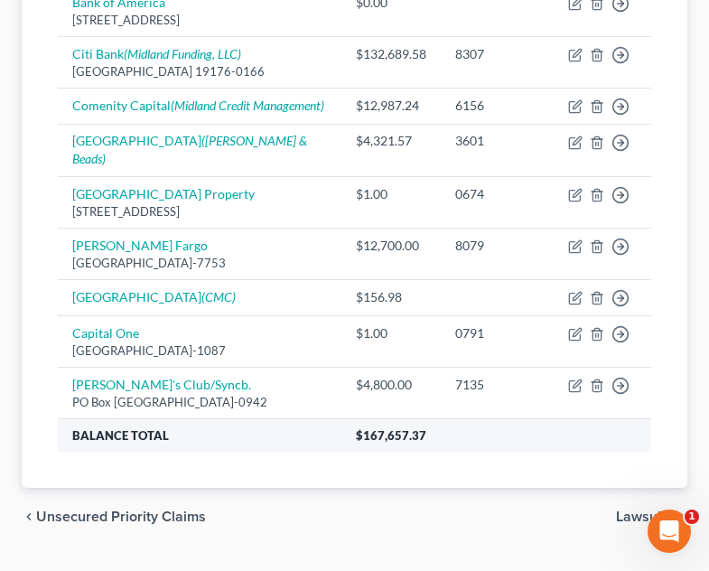
click at [548, 418] on th "$167,657.37" at bounding box center [497, 434] width 310 height 33
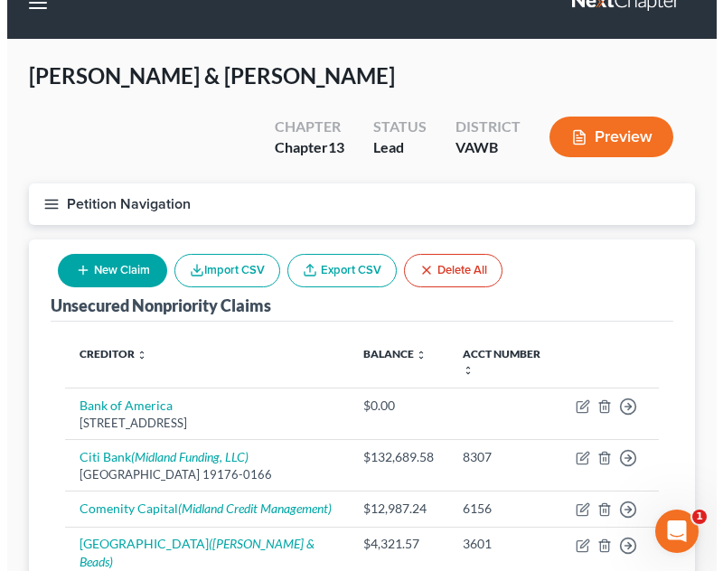
scroll to position [3, 0]
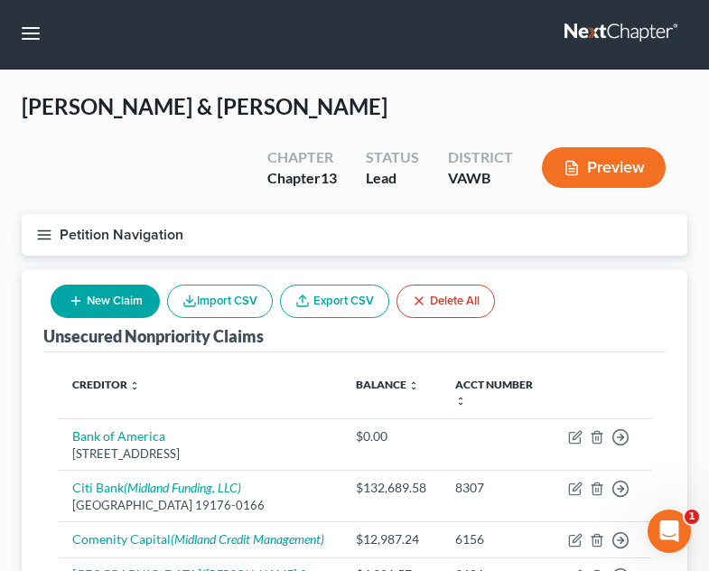
click at [123, 277] on div "New Claim Import CSV Export CSV Delete All" at bounding box center [272, 301] width 459 height 48
click at [127, 285] on button "New Claim" at bounding box center [105, 301] width 109 height 33
select select "2"
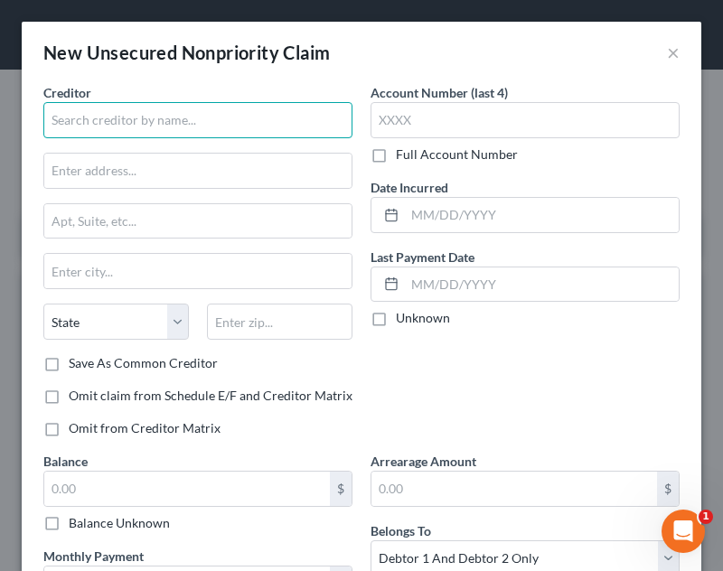
click at [213, 128] on input "text" at bounding box center [197, 120] width 309 height 36
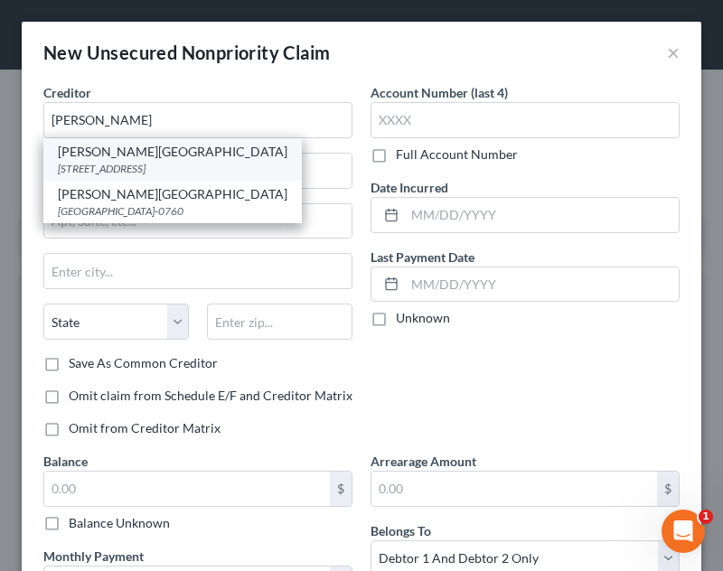
click at [155, 158] on div "[PERSON_NAME][GEOGRAPHIC_DATA]" at bounding box center [173, 152] width 230 height 18
type input "[PERSON_NAME][GEOGRAPHIC_DATA]"
type input "PO Box 291569"
type input "Nashville"
select select "44"
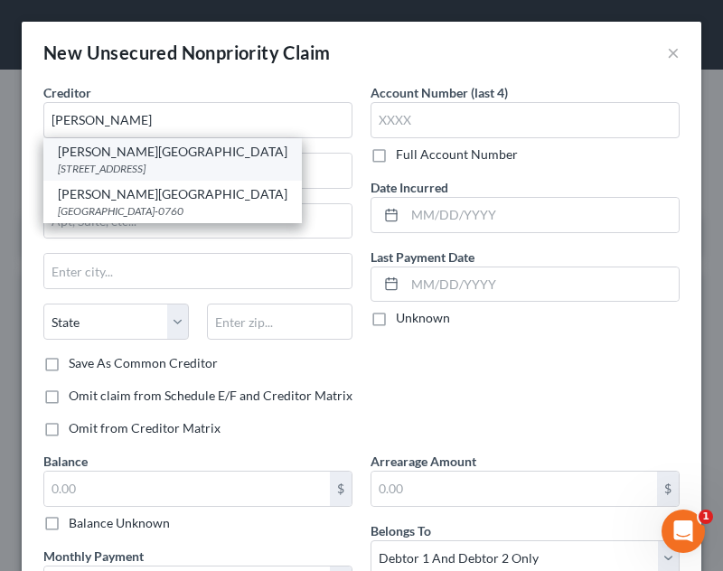
type input "37229"
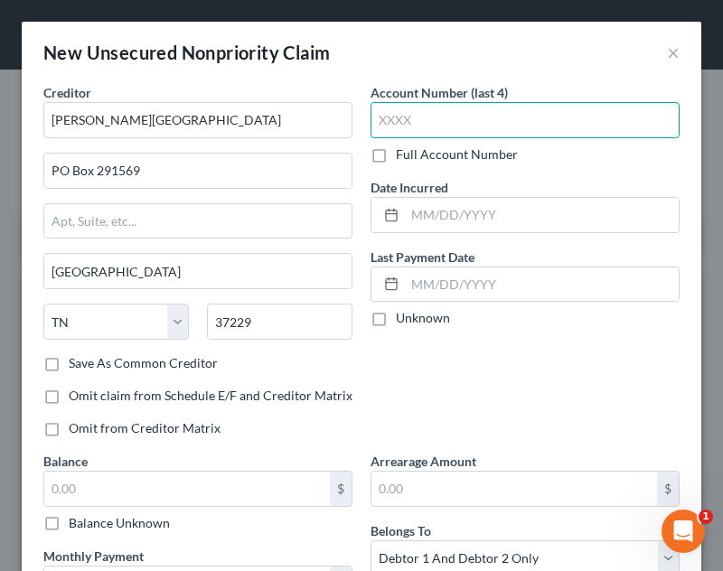
click at [469, 117] on input "text" at bounding box center [524, 120] width 309 height 36
type input "5655"
click at [485, 235] on div "Account Number (last 4) 5655 Full Account Number Date Incurred Last Payment Dat…" at bounding box center [524, 267] width 327 height 369
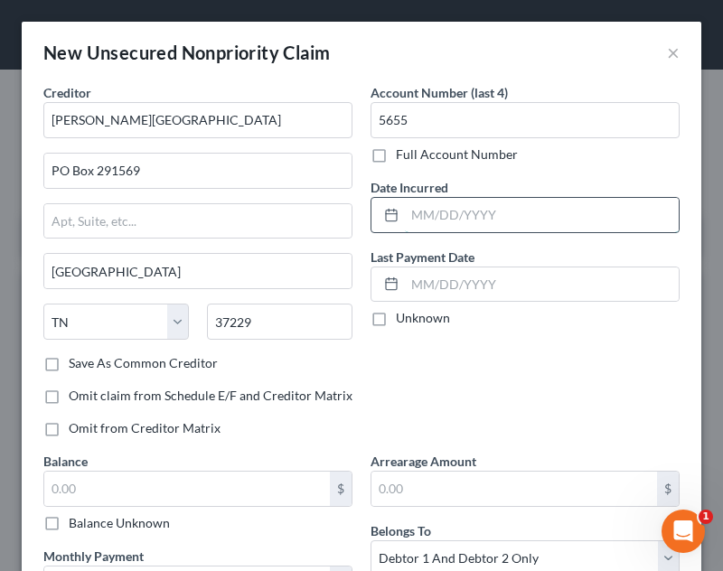
click at [477, 202] on input "text" at bounding box center [542, 215] width 274 height 34
type input "02/23/2025"
click at [202, 468] on div "Balance $ Balance Unknown Balance Undetermined $ Balance Unknown" at bounding box center [197, 492] width 309 height 80
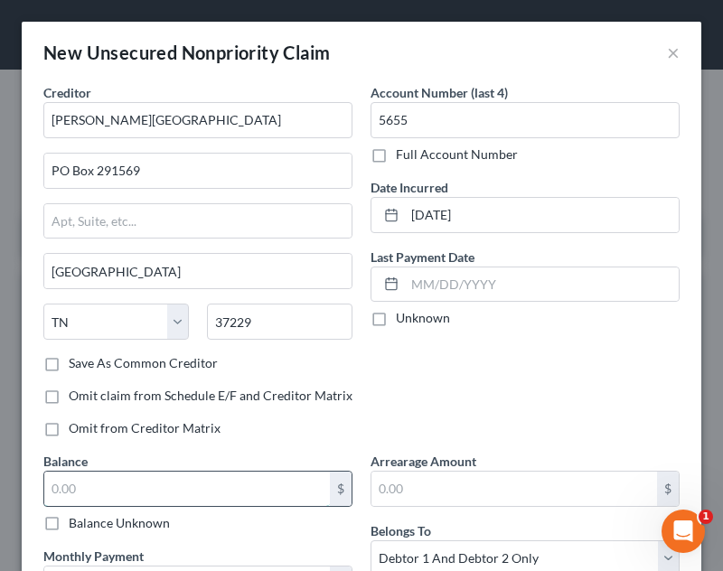
click at [205, 490] on input "text" at bounding box center [187, 489] width 286 height 34
type input "1,538.00"
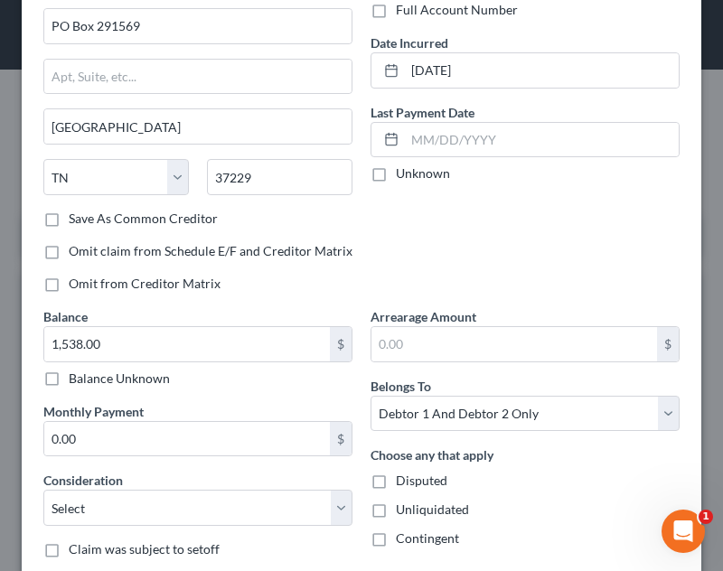
scroll to position [174, 0]
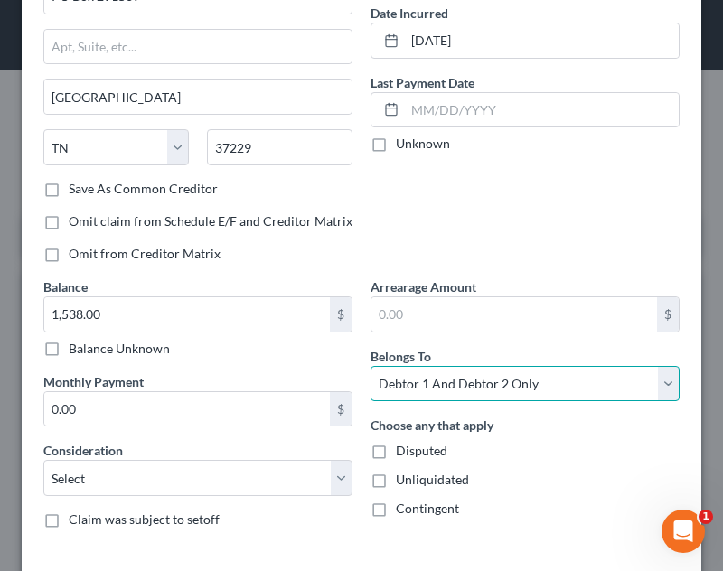
click at [456, 394] on select "Select Debtor 1 Only Debtor 2 Only Debtor 1 And Debtor 2 Only At Least One Of T…" at bounding box center [524, 384] width 309 height 36
select select "0"
click at [370, 366] on select "Select Debtor 1 Only Debtor 2 Only Debtor 1 And Debtor 2 Only At Least One Of T…" at bounding box center [524, 384] width 309 height 36
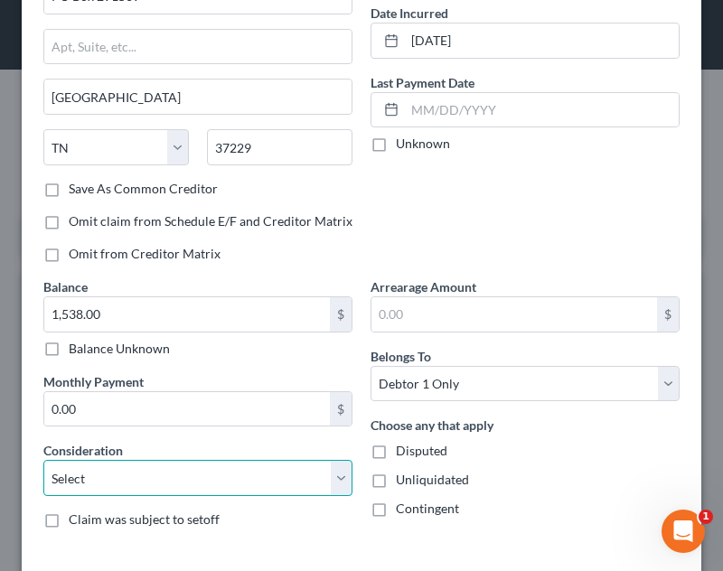
click at [240, 483] on select "Select Cable / Satellite Services Collection Agency Credit Card Debt Debt Couns…" at bounding box center [197, 478] width 309 height 36
select select "9"
click at [43, 460] on select "Select Cable / Satellite Services Collection Agency Credit Card Debt Debt Couns…" at bounding box center [197, 478] width 309 height 36
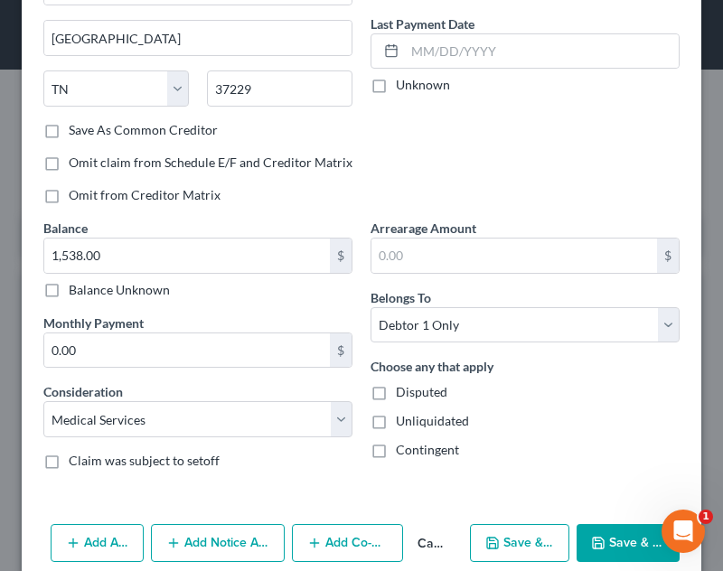
scroll to position [260, 0]
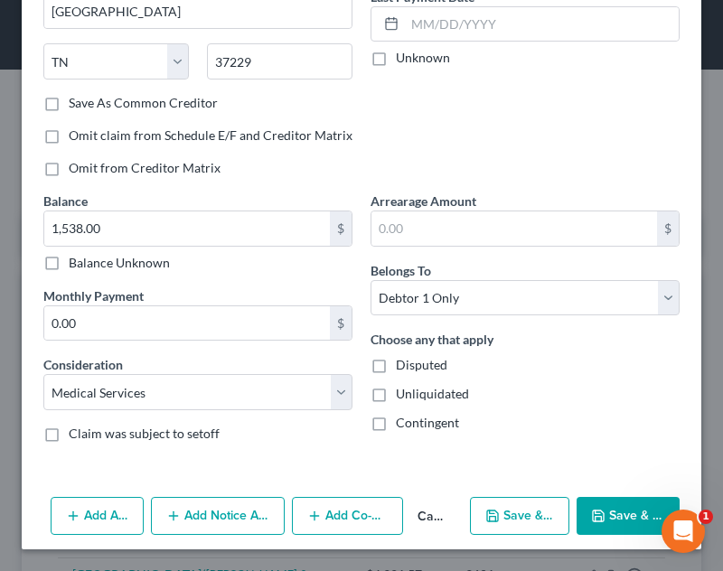
click at [623, 516] on button "Save & Close" at bounding box center [628, 516] width 103 height 38
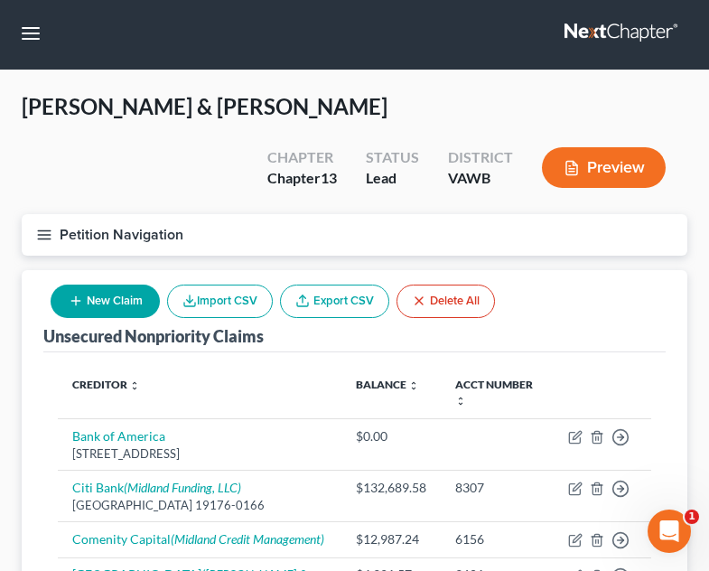
click at [141, 285] on button "New Claim" at bounding box center [105, 301] width 109 height 33
select select "2"
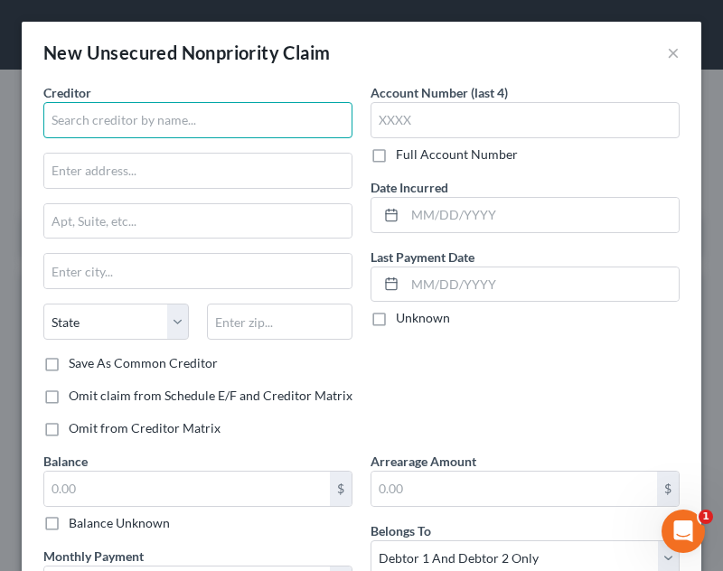
click at [154, 135] on input "text" at bounding box center [197, 120] width 309 height 36
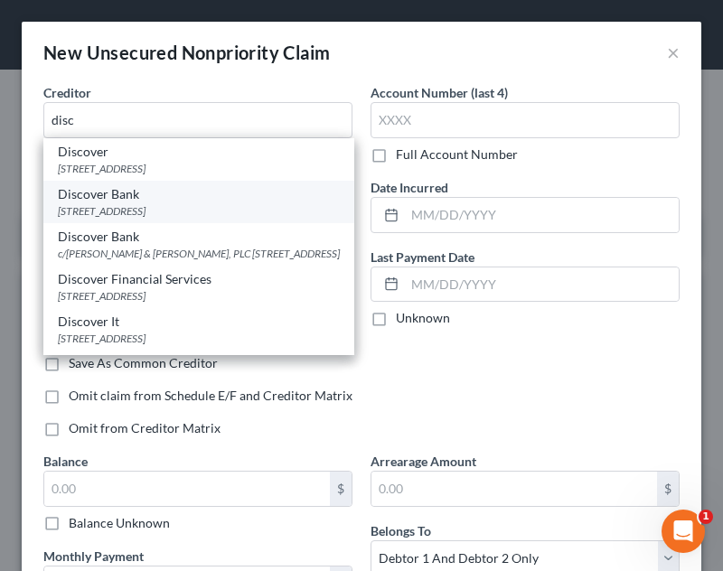
click at [143, 201] on div "Discover Bank" at bounding box center [199, 194] width 282 height 18
type input "Discover Bank"
type input "PO Box 30939"
type input "Salt Lake City"
select select "46"
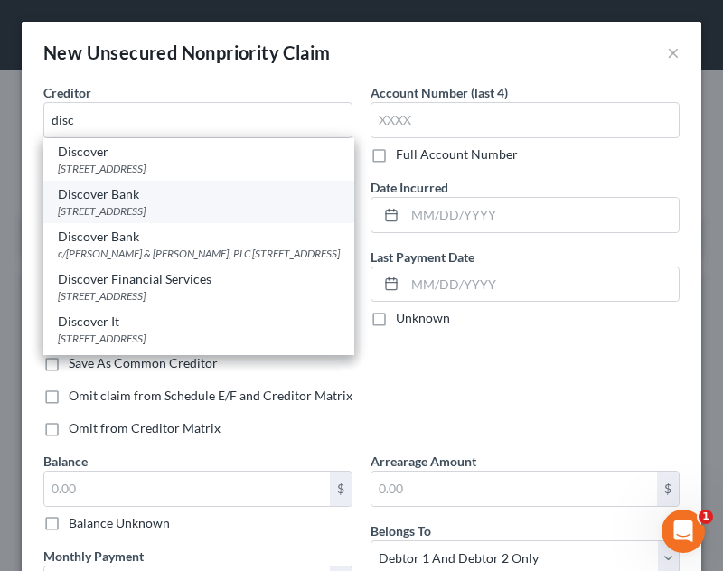
type input "84130"
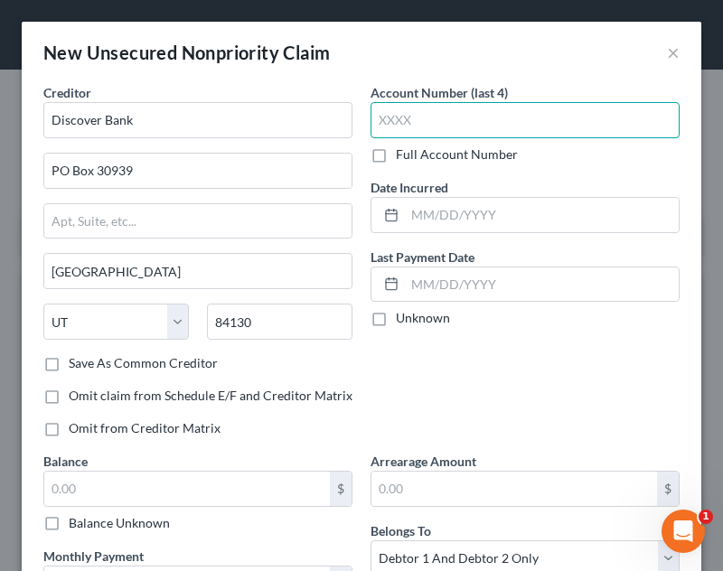
click at [447, 126] on input "text" at bounding box center [524, 120] width 309 height 36
type input "1036"
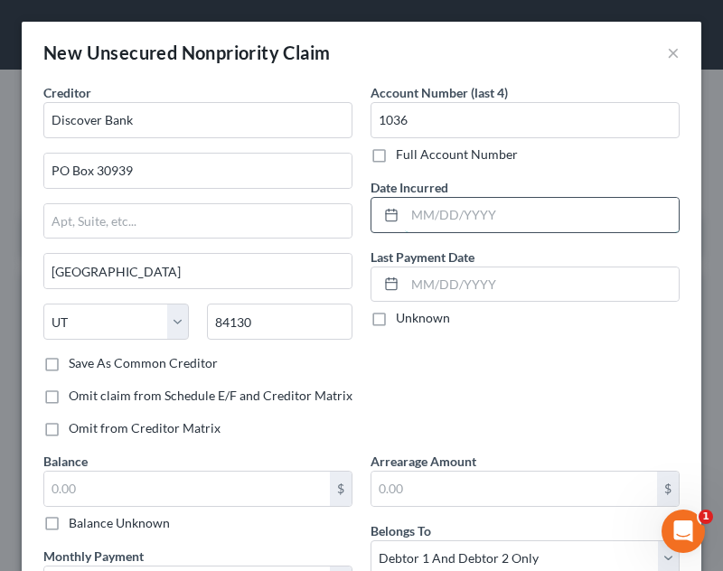
click at [495, 217] on input "text" at bounding box center [542, 215] width 274 height 34
click at [211, 493] on input "text" at bounding box center [187, 489] width 286 height 34
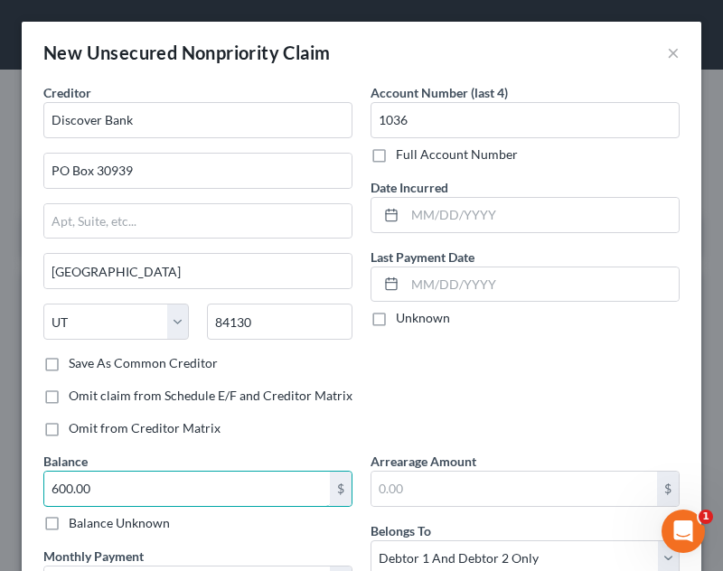
type input "600.00"
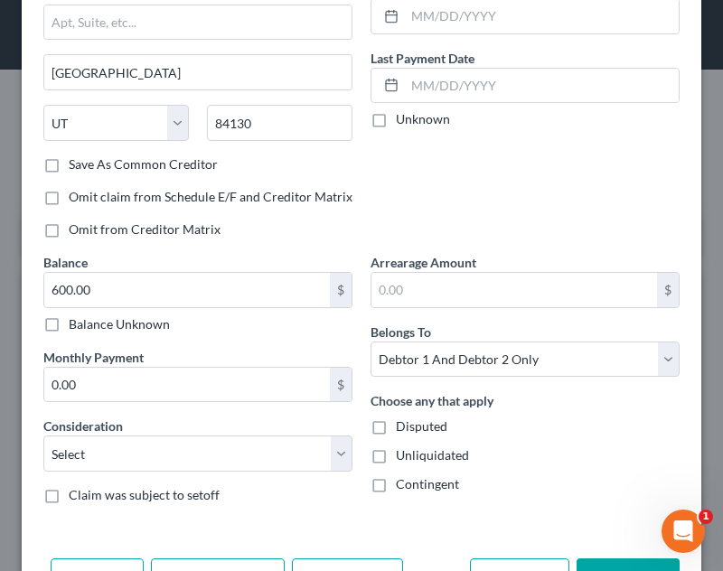
scroll to position [211, 0]
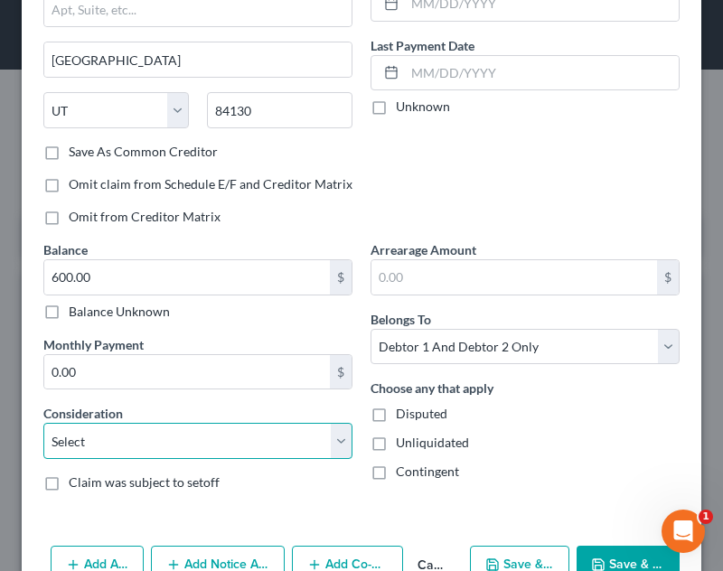
click at [159, 453] on select "Select Cable / Satellite Services Collection Agency Credit Card Debt Debt Couns…" at bounding box center [197, 441] width 309 height 36
select select "14"
click at [43, 423] on select "Select Cable / Satellite Services Collection Agency Credit Card Debt Debt Couns…" at bounding box center [197, 441] width 309 height 36
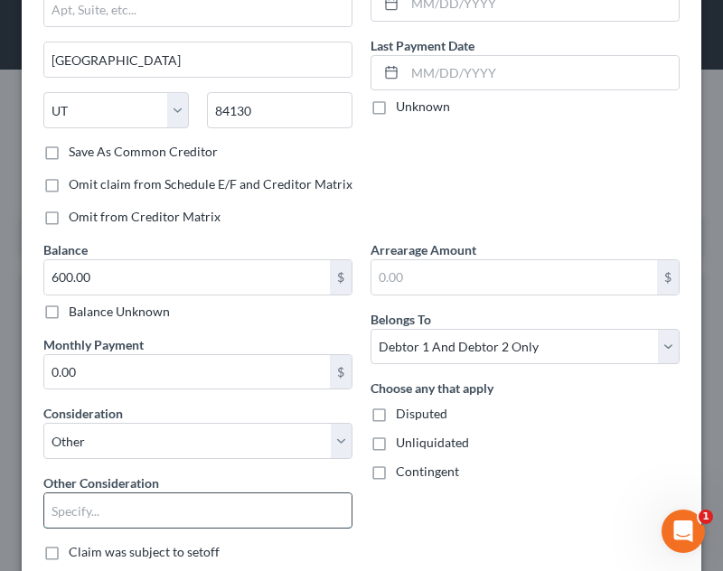
click at [105, 511] on input "text" at bounding box center [197, 510] width 307 height 34
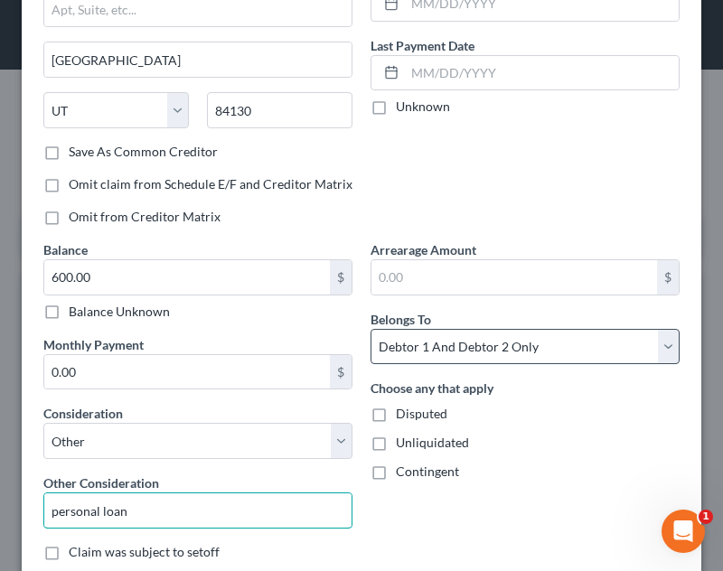
type input "personal loan"
click at [521, 333] on select "Select Debtor 1 Only Debtor 2 Only Debtor 1 And Debtor 2 Only At Least One Of T…" at bounding box center [524, 347] width 309 height 36
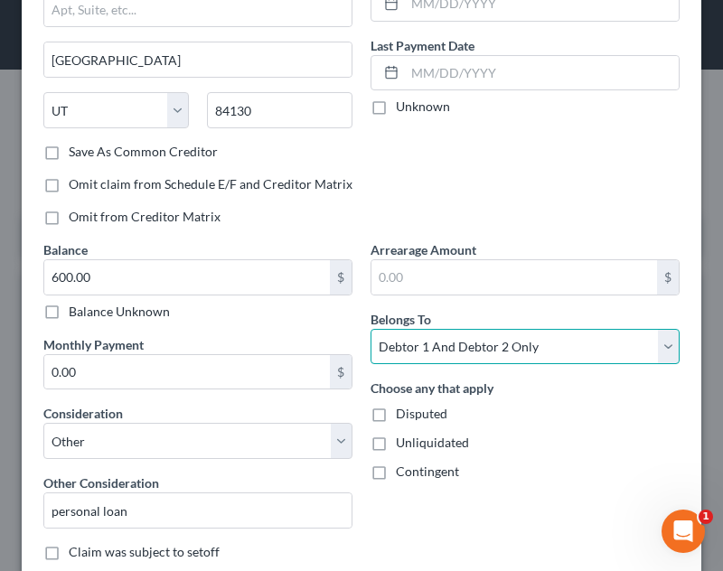
select select "0"
click at [370, 329] on select "Select Debtor 1 Only Debtor 2 Only Debtor 1 And Debtor 2 Only At Least One Of T…" at bounding box center [524, 347] width 309 height 36
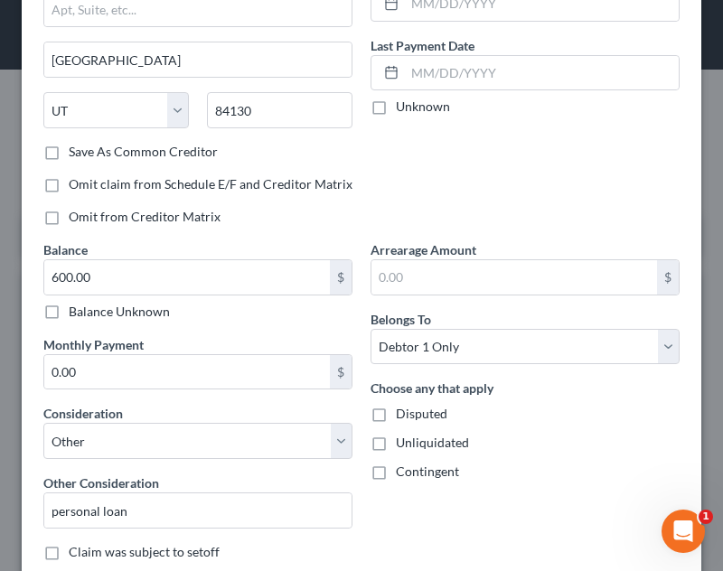
click at [523, 206] on div "Account Number (last 4) 1036 Full Account Number Date Incurred Last Payment Dat…" at bounding box center [524, 56] width 327 height 369
click at [129, 277] on input "600.00" at bounding box center [187, 277] width 286 height 34
type input "3,200.00"
click at [180, 491] on div "Other Consideration personal loan" at bounding box center [197, 500] width 309 height 55
click at [184, 511] on input "personal loan" at bounding box center [197, 510] width 307 height 34
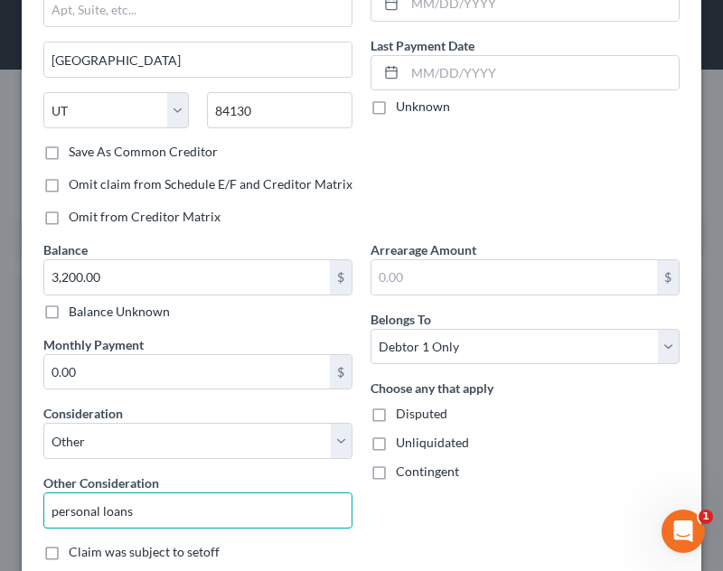
type input "personal loans"
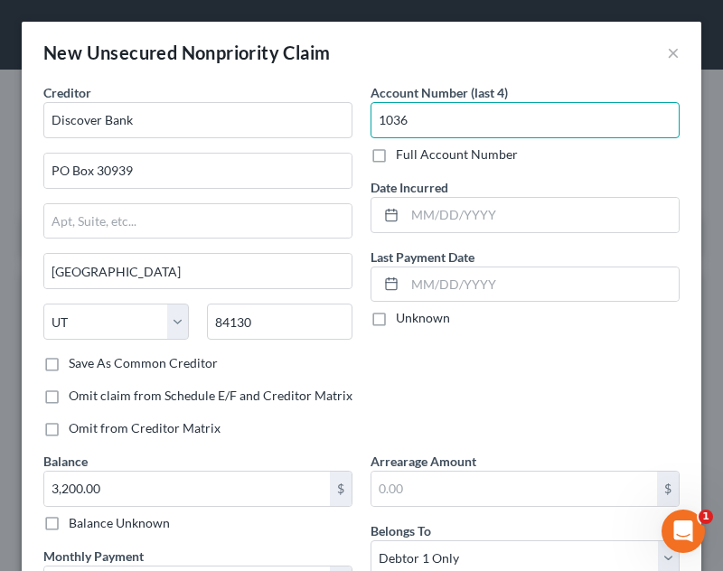
drag, startPoint x: 499, startPoint y: 125, endPoint x: 485, endPoint y: 117, distance: 15.4
click at [485, 117] on input "1036" at bounding box center [524, 120] width 309 height 36
type input "Mult"
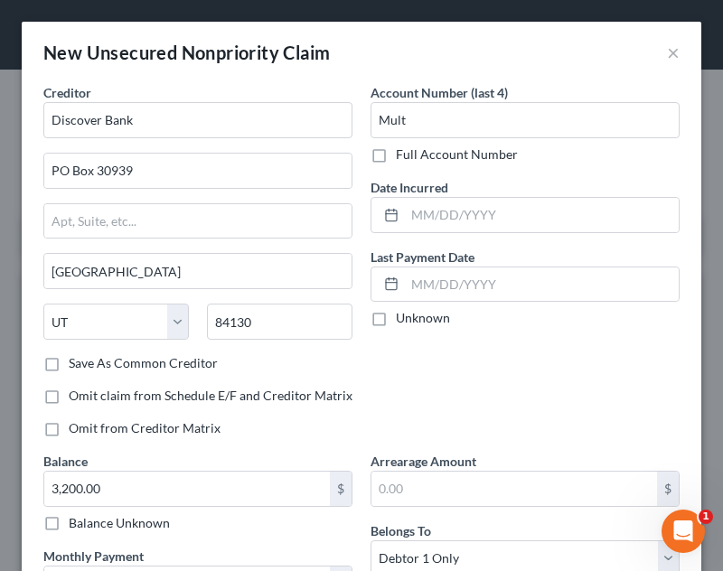
scroll to position [330, 0]
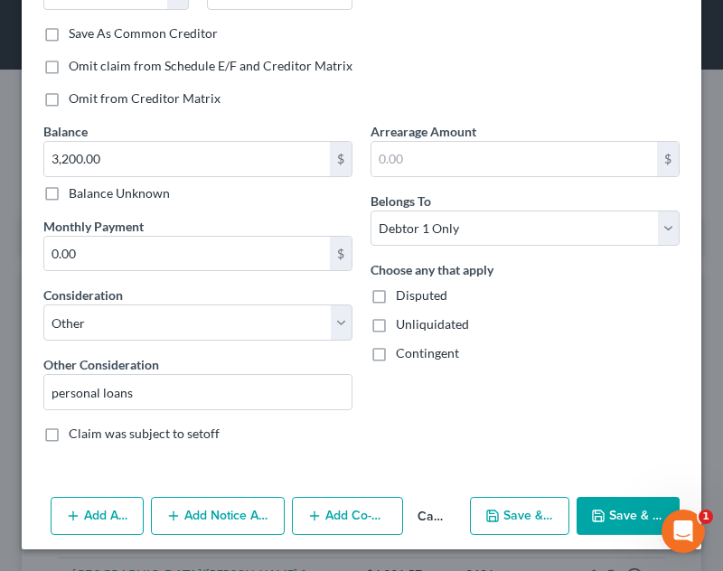
click at [641, 510] on button "Save & Close" at bounding box center [628, 516] width 103 height 38
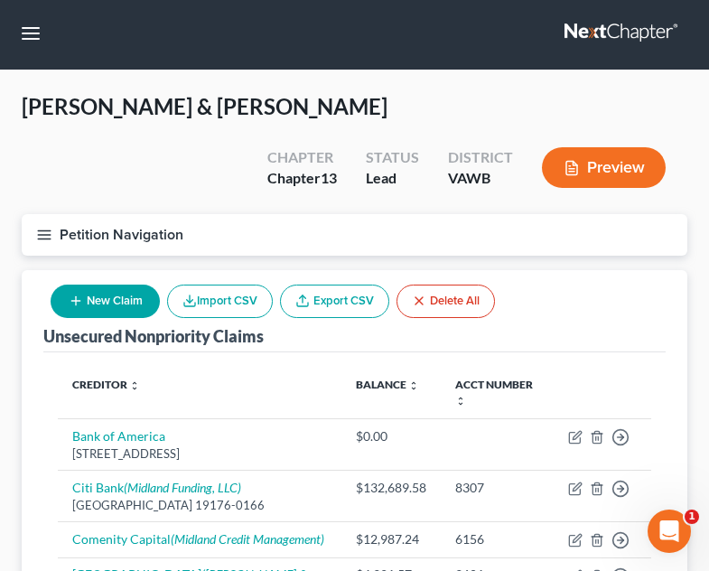
click at [87, 285] on button "New Claim" at bounding box center [105, 301] width 109 height 33
select select "2"
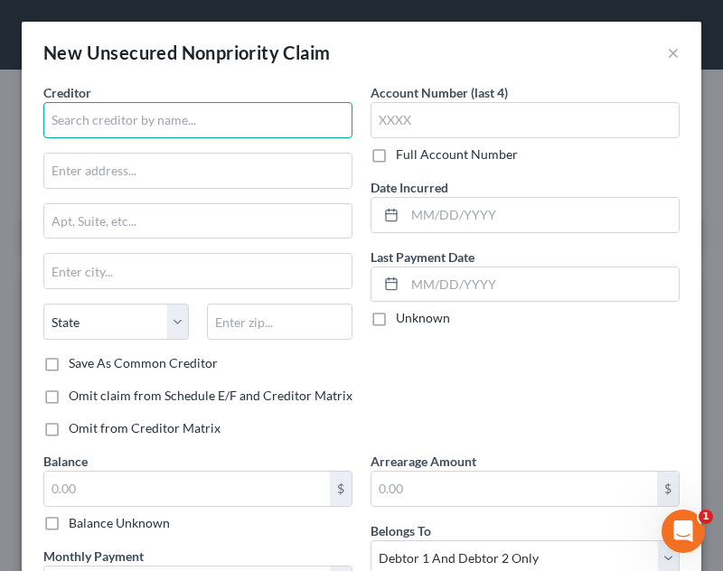
click at [201, 109] on input "text" at bounding box center [197, 120] width 309 height 36
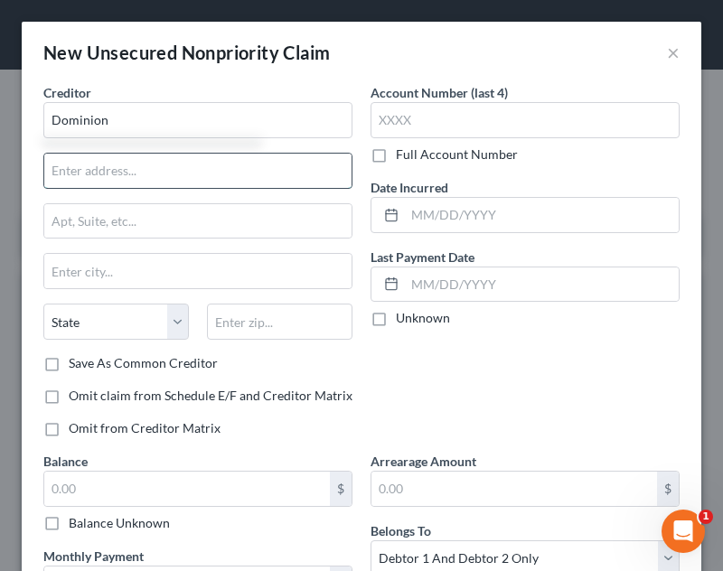
click at [190, 173] on input "text" at bounding box center [197, 171] width 307 height 34
type input "Dominion"
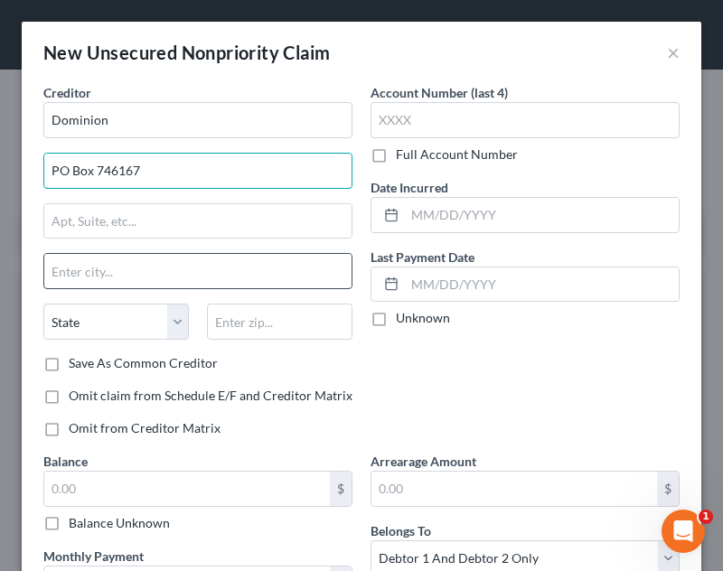
type input "PO Box 746167"
click at [183, 271] on input "text" at bounding box center [197, 271] width 307 height 34
type input "Atlanta"
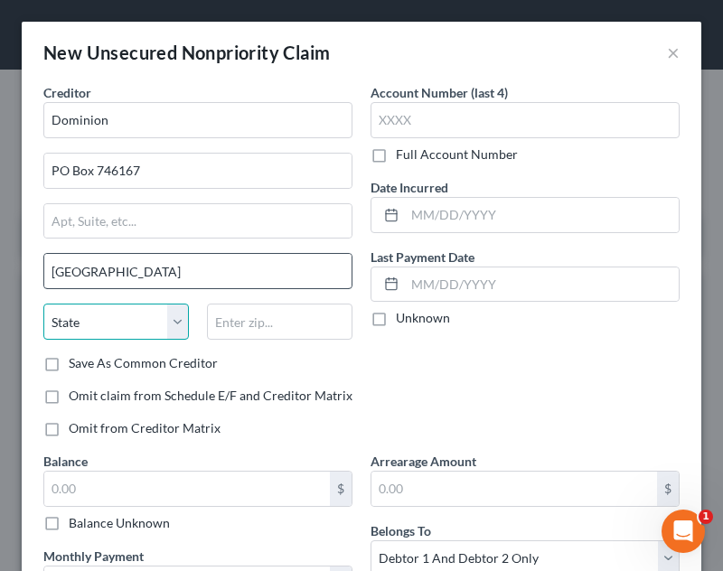
select select "10"
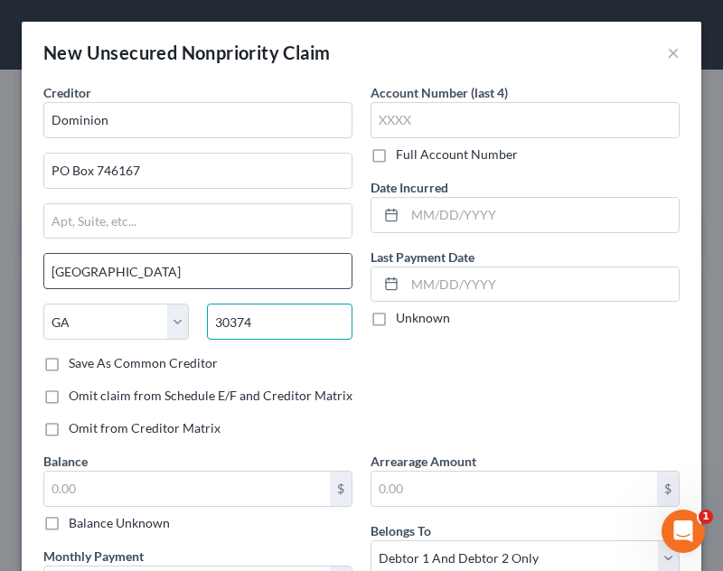
type input "30374"
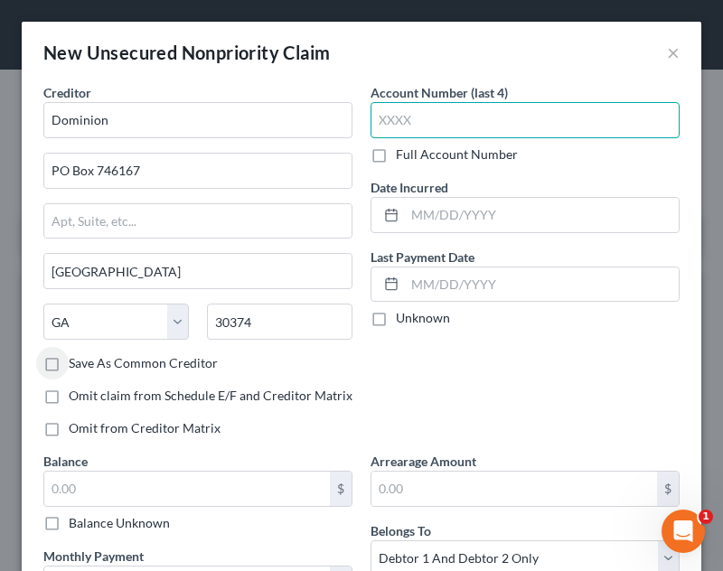
click at [506, 127] on input "text" at bounding box center [524, 120] width 309 height 36
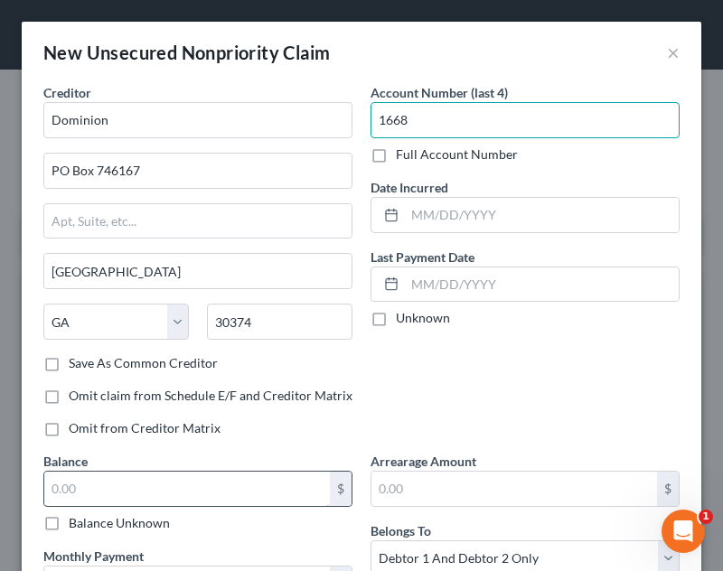
type input "1668"
click at [242, 489] on input "text" at bounding box center [187, 489] width 286 height 34
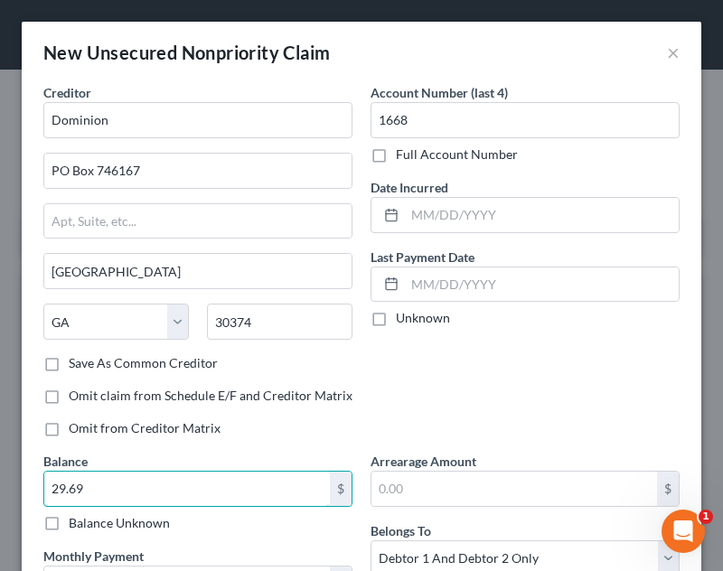
type input "29.69"
click at [481, 395] on div "Account Number (last 4) 1668 Full Account Number Date Incurred Last Payment Dat…" at bounding box center [524, 267] width 327 height 369
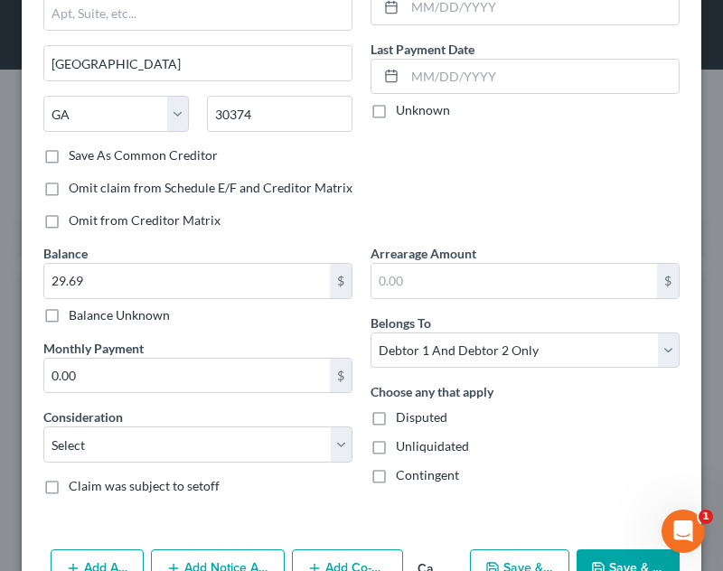
scroll to position [217, 0]
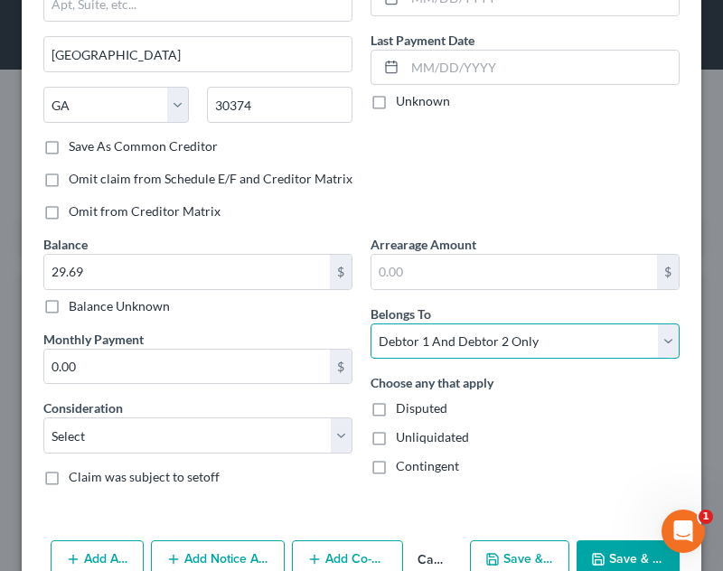
click at [477, 330] on select "Select Debtor 1 Only Debtor 2 Only Debtor 1 And Debtor 2 Only At Least One Of T…" at bounding box center [524, 341] width 309 height 36
select select "0"
click at [370, 323] on select "Select Debtor 1 Only Debtor 2 Only Debtor 1 And Debtor 2 Only At Least One Of T…" at bounding box center [524, 341] width 309 height 36
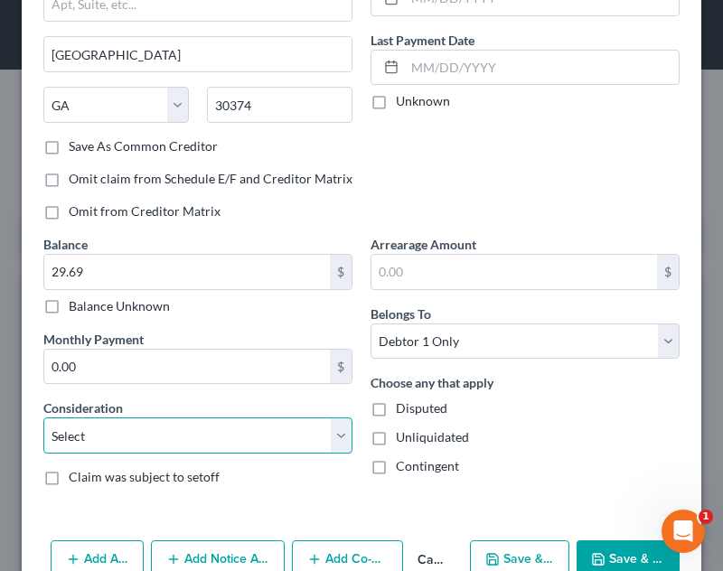
click at [193, 423] on select "Select Cable / Satellite Services Collection Agency Credit Card Debt Debt Couns…" at bounding box center [197, 435] width 309 height 36
select select "9"
click at [43, 417] on select "Select Cable / Satellite Services Collection Agency Credit Card Debt Debt Couns…" at bounding box center [197, 435] width 309 height 36
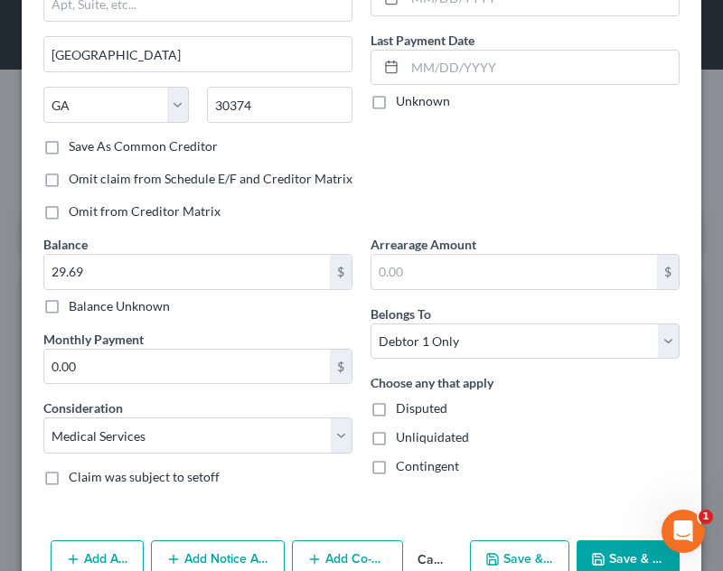
click at [521, 547] on button "Save & New" at bounding box center [519, 559] width 99 height 38
select select "2"
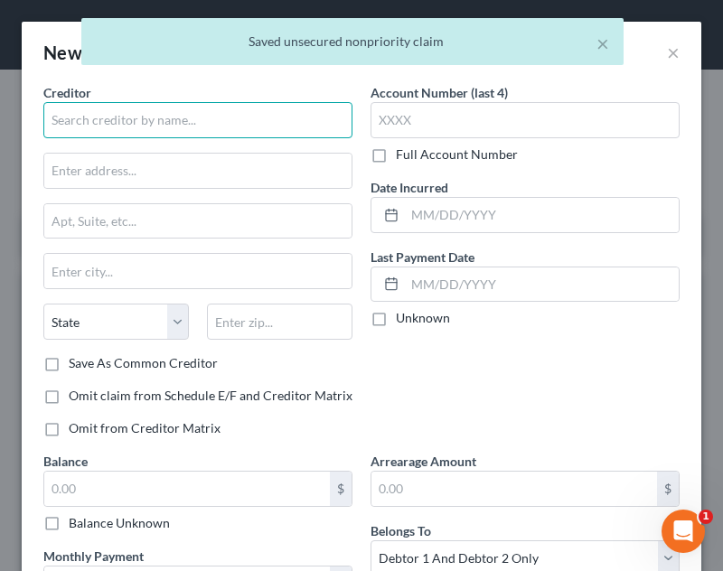
click at [217, 120] on input "text" at bounding box center [197, 120] width 309 height 36
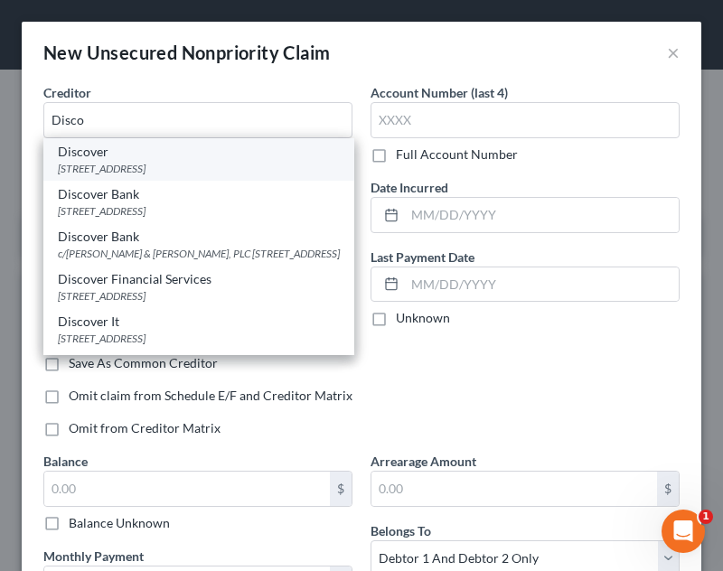
click at [182, 175] on div "[STREET_ADDRESS]" at bounding box center [199, 168] width 282 height 15
type input "Discover"
type input "PO Box 7336.13"
type input "Charlotte"
select select "28"
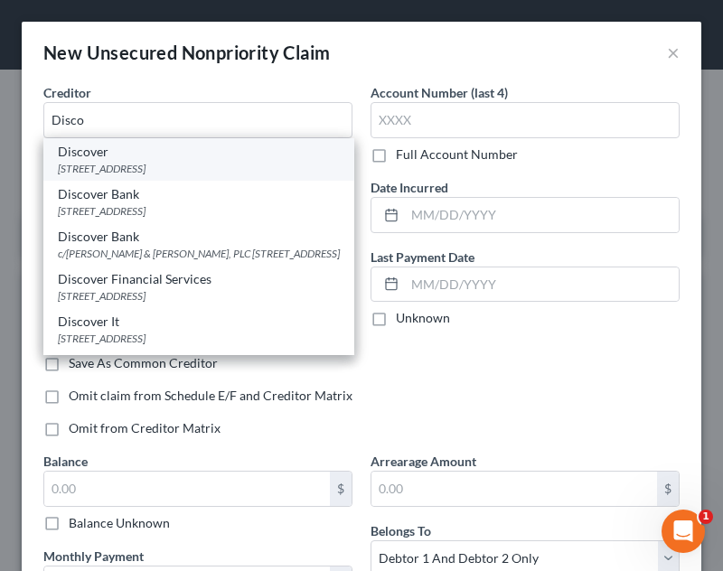
type input "28272"
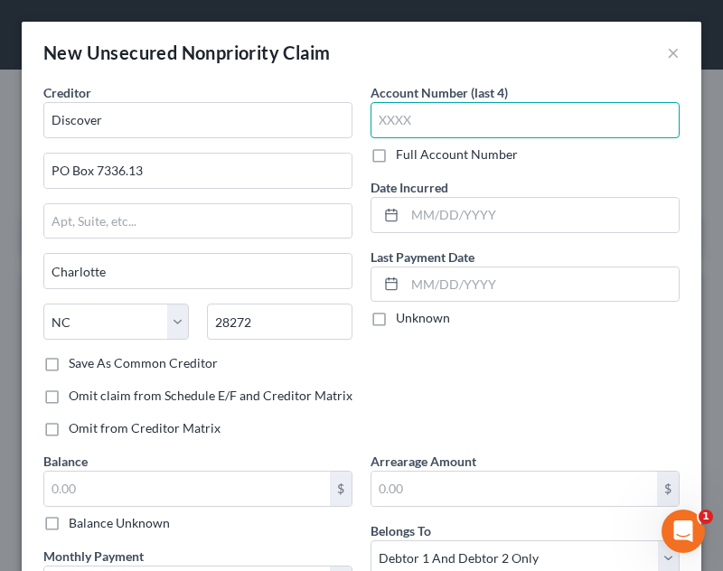
click at [484, 135] on input "text" at bounding box center [524, 120] width 309 height 36
type input "9699"
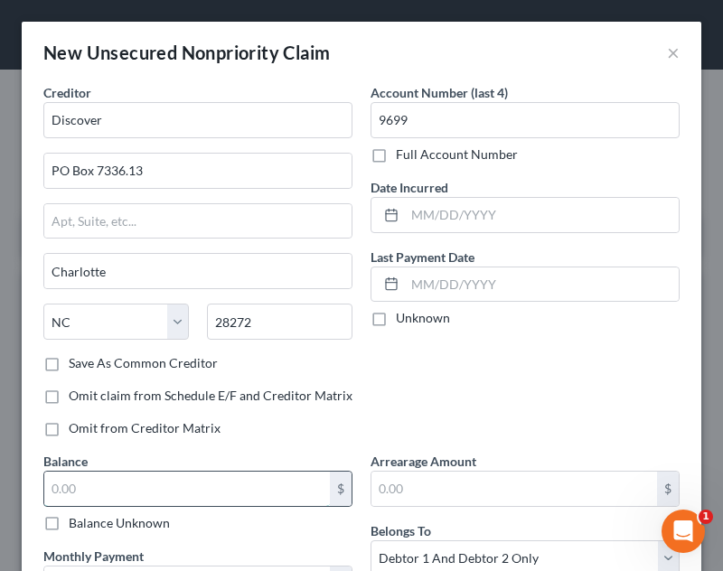
click at [121, 488] on input "text" at bounding box center [187, 489] width 286 height 34
type input "1.00"
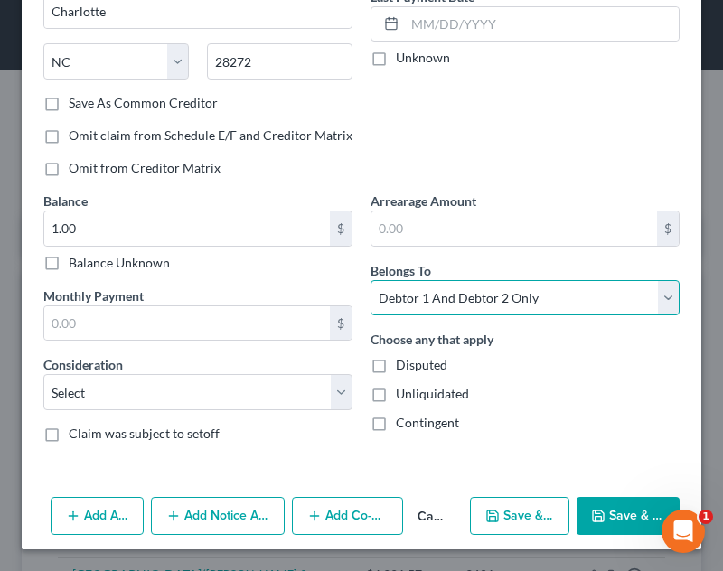
click at [473, 307] on select "Select Debtor 1 Only Debtor 2 Only Debtor 1 And Debtor 2 Only At Least One Of T…" at bounding box center [524, 298] width 309 height 36
select select "0"
click at [370, 280] on select "Select Debtor 1 Only Debtor 2 Only Debtor 1 And Debtor 2 Only At Least One Of T…" at bounding box center [524, 298] width 309 height 36
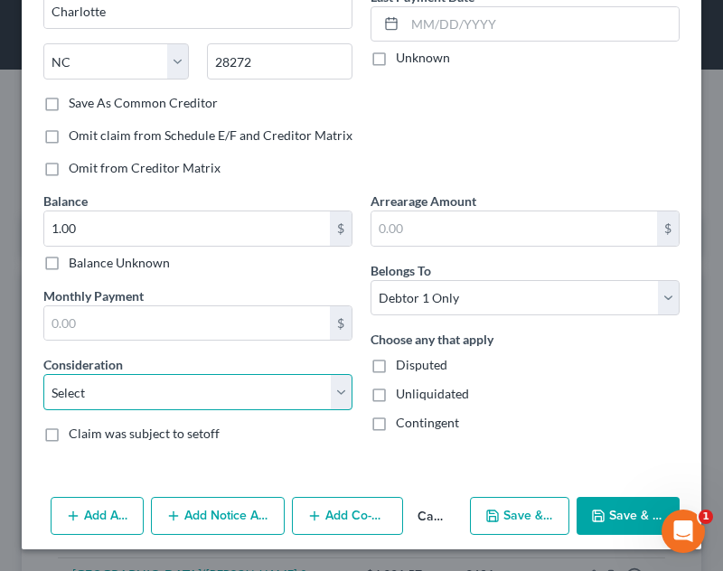
click at [234, 405] on select "Select Cable / Satellite Services Collection Agency Credit Card Debt Debt Couns…" at bounding box center [197, 392] width 309 height 36
select select "2"
click at [43, 374] on select "Select Cable / Satellite Services Collection Agency Credit Card Debt Debt Couns…" at bounding box center [197, 392] width 309 height 36
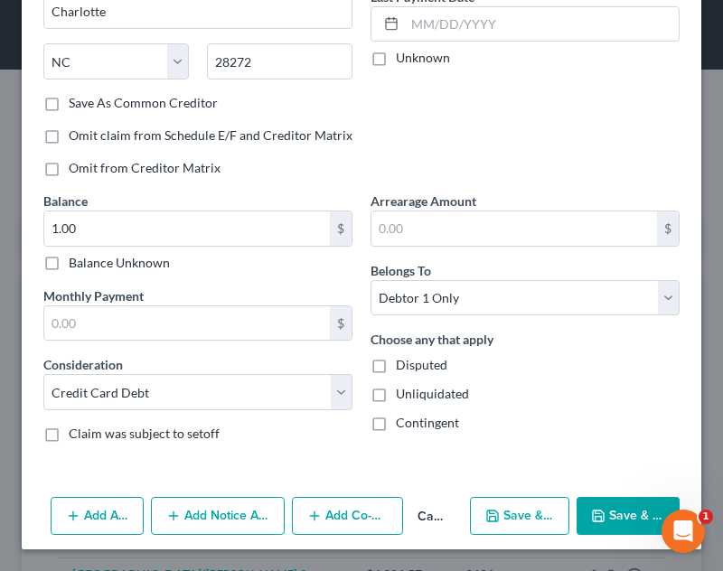
click at [601, 525] on button "Save & Close" at bounding box center [628, 516] width 103 height 38
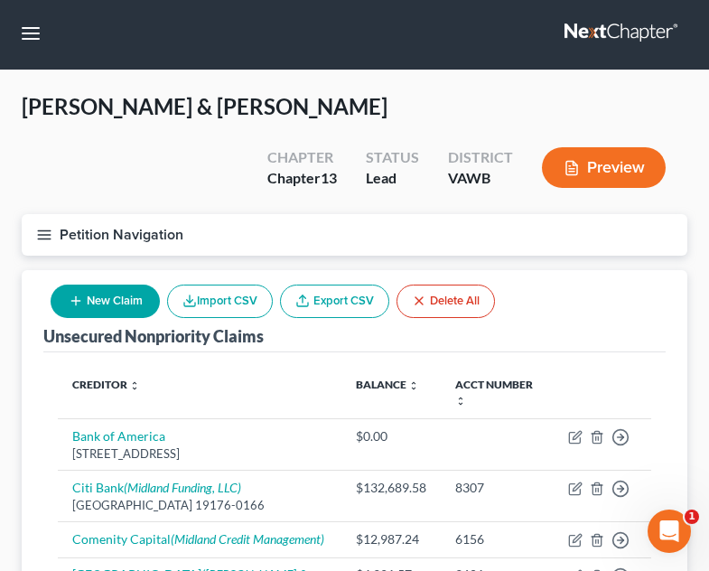
click at [123, 277] on div "New Claim Import CSV Export CSV Delete All" at bounding box center [272, 301] width 459 height 48
click at [115, 285] on button "New Claim" at bounding box center [105, 301] width 109 height 33
select select "2"
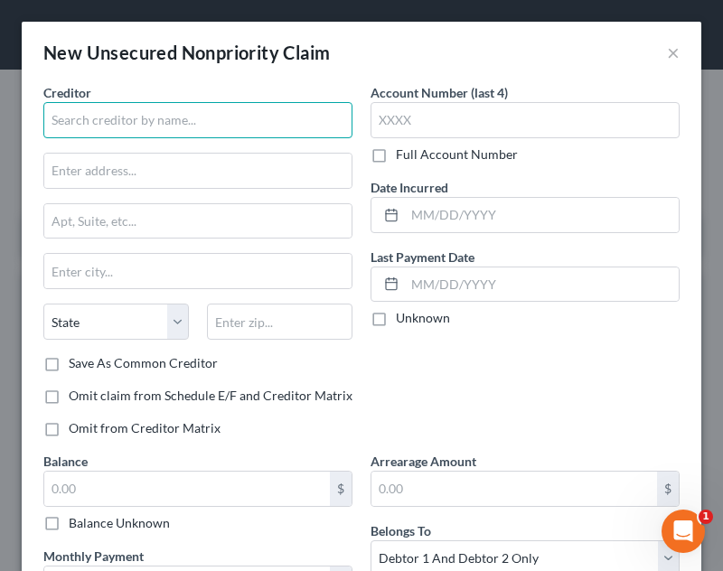
click at [145, 114] on input "text" at bounding box center [197, 120] width 309 height 36
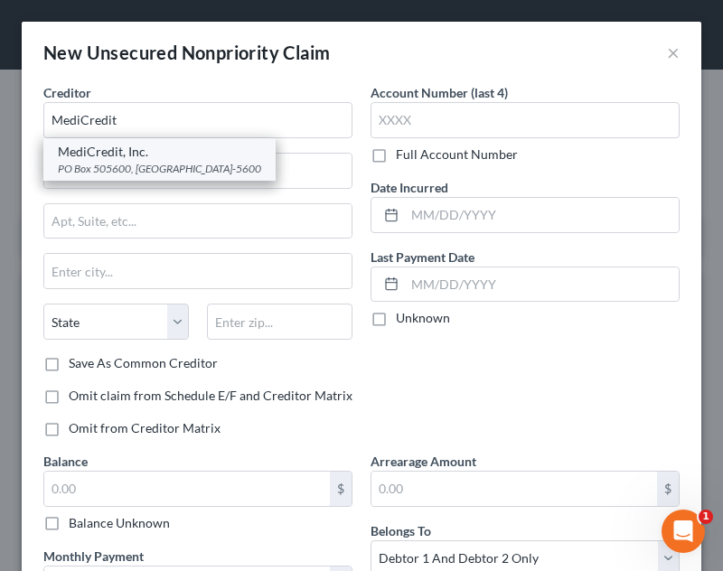
click at [132, 163] on div "PO Box 505600, [GEOGRAPHIC_DATA]-5600" at bounding box center [159, 168] width 203 height 15
type input "MediCredit, Inc."
type input "PO Box 505600"
type input "St. Louis"
select select "26"
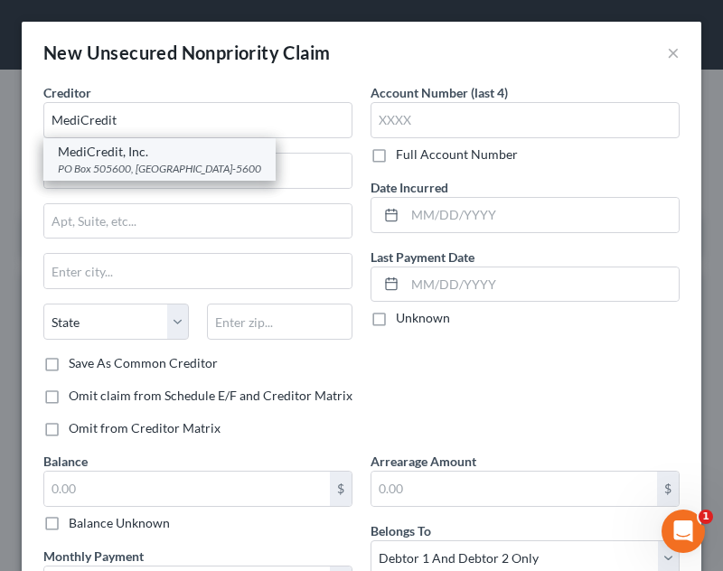
type input "63150-5600"
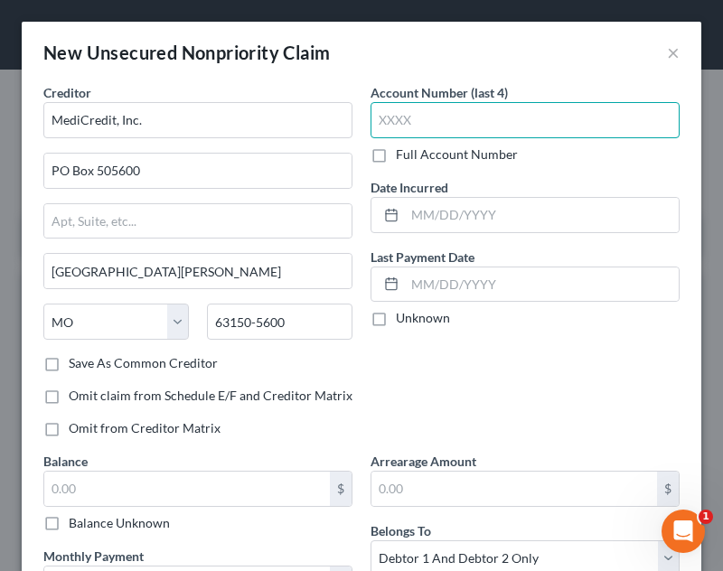
click at [526, 121] on input "text" at bounding box center [524, 120] width 309 height 36
type input "6438"
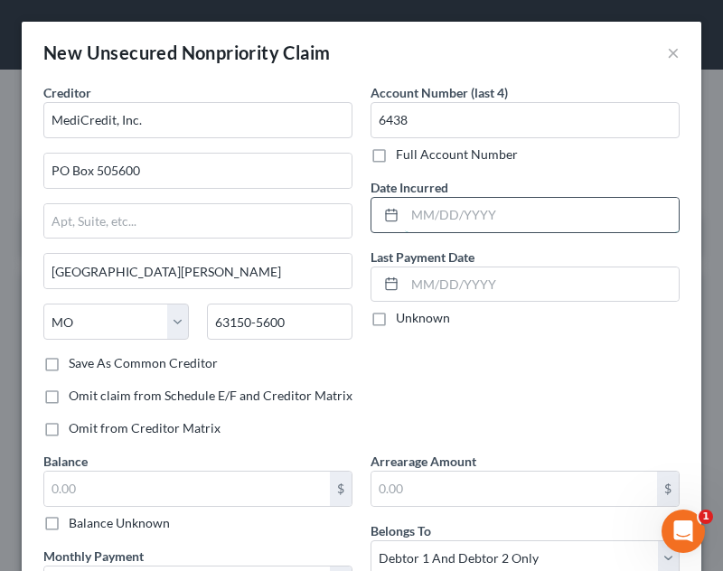
click at [481, 224] on input "text" at bounding box center [542, 215] width 274 height 34
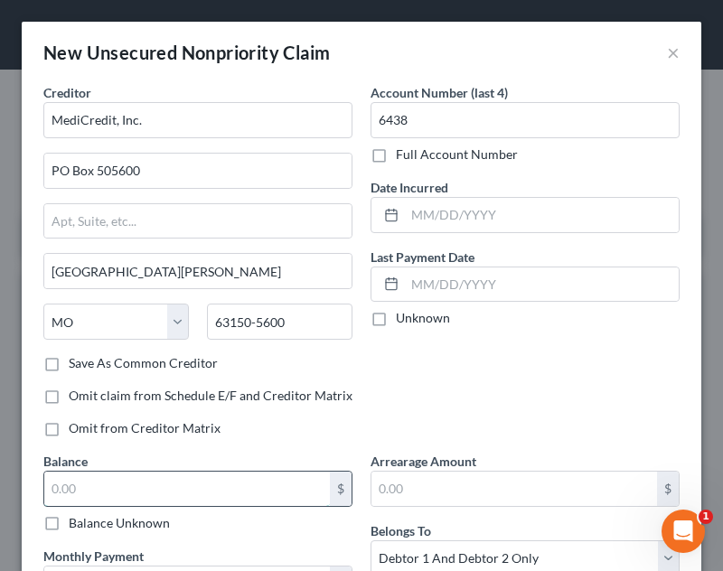
click at [243, 500] on input "text" at bounding box center [187, 489] width 286 height 34
type input "1.00"
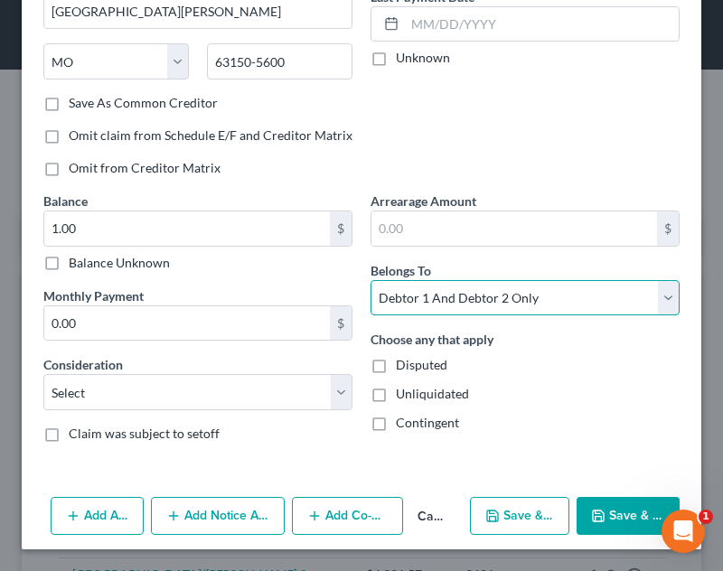
click at [482, 304] on select "Select Debtor 1 Only Debtor 2 Only Debtor 1 And Debtor 2 Only At Least One Of T…" at bounding box center [524, 298] width 309 height 36
click at [370, 280] on select "Select Debtor 1 Only Debtor 2 Only Debtor 1 And Debtor 2 Only At Least One Of T…" at bounding box center [524, 298] width 309 height 36
click at [428, 305] on select "Select Debtor 1 Only Debtor 2 Only Debtor 1 And Debtor 2 Only At Least One Of T…" at bounding box center [524, 298] width 309 height 36
select select "0"
click at [370, 280] on select "Select Debtor 1 Only Debtor 2 Only Debtor 1 And Debtor 2 Only At Least One Of T…" at bounding box center [524, 298] width 309 height 36
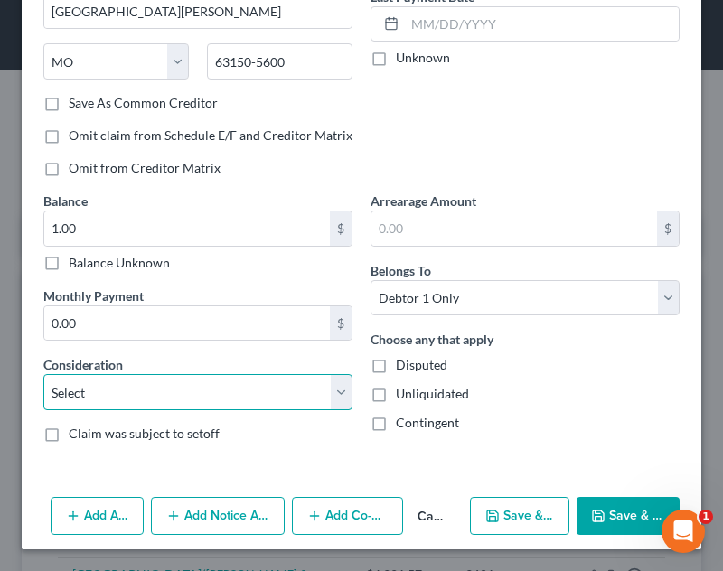
click at [121, 396] on select "Select Cable / Satellite Services Collection Agency Credit Card Debt Debt Couns…" at bounding box center [197, 392] width 309 height 36
select select "9"
click at [43, 374] on select "Select Cable / Satellite Services Collection Agency Credit Card Debt Debt Couns…" at bounding box center [197, 392] width 309 height 36
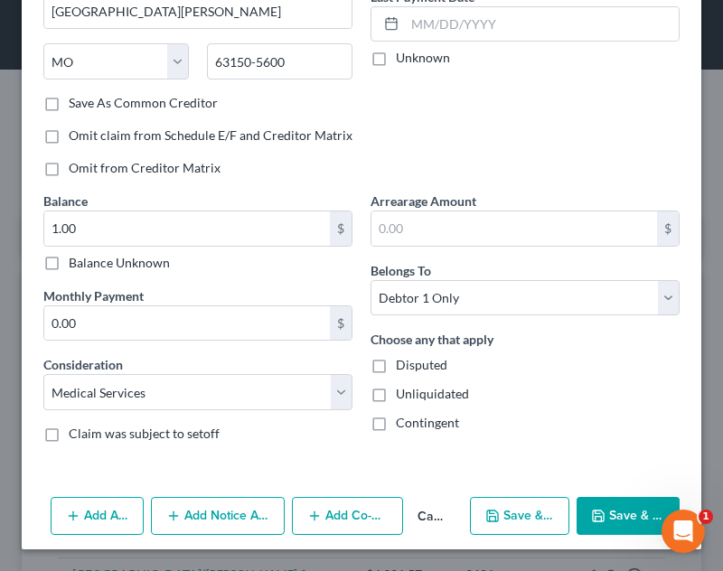
click at [594, 513] on icon "button" at bounding box center [598, 516] width 11 height 11
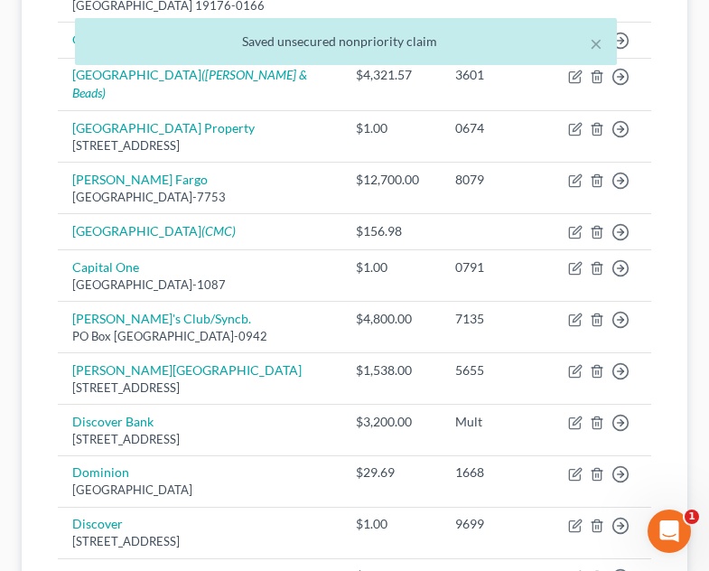
scroll to position [694, 0]
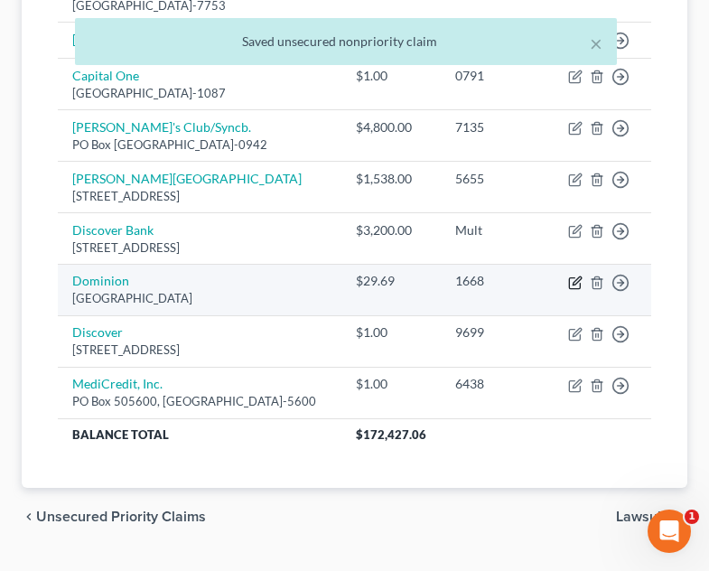
click at [575, 277] on icon "button" at bounding box center [577, 281] width 8 height 8
select select "10"
select select "9"
select select "0"
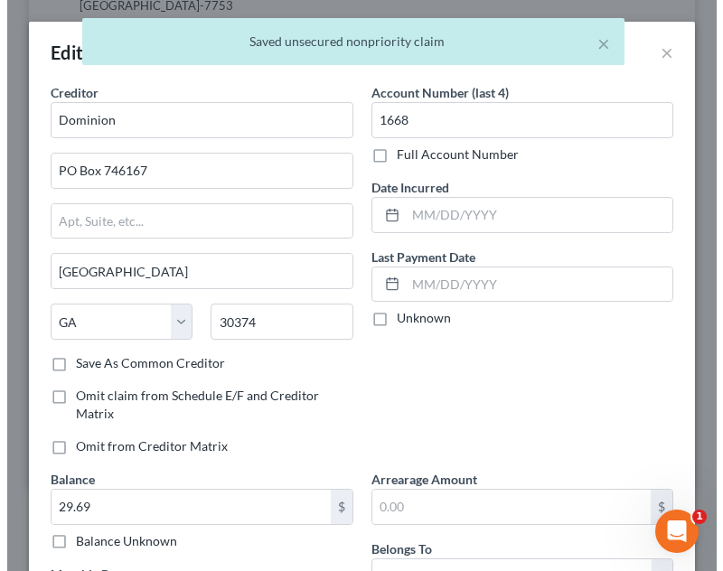
scroll to position [661, 0]
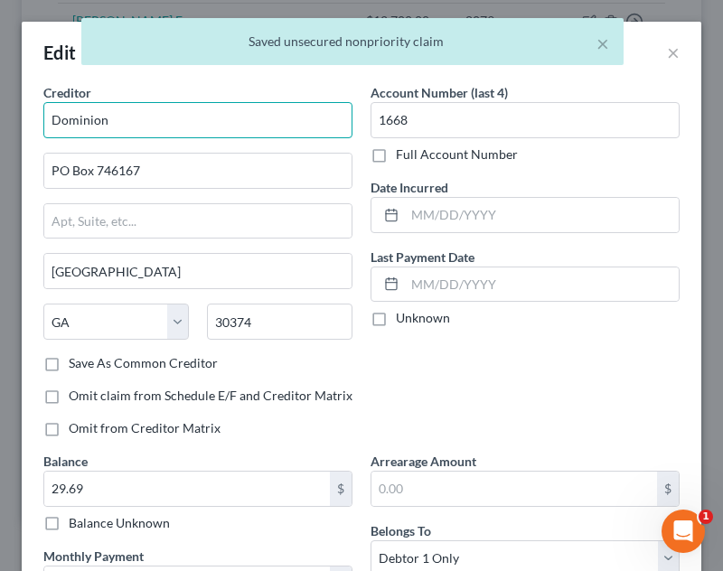
click at [194, 126] on input "Dominion" at bounding box center [197, 120] width 309 height 36
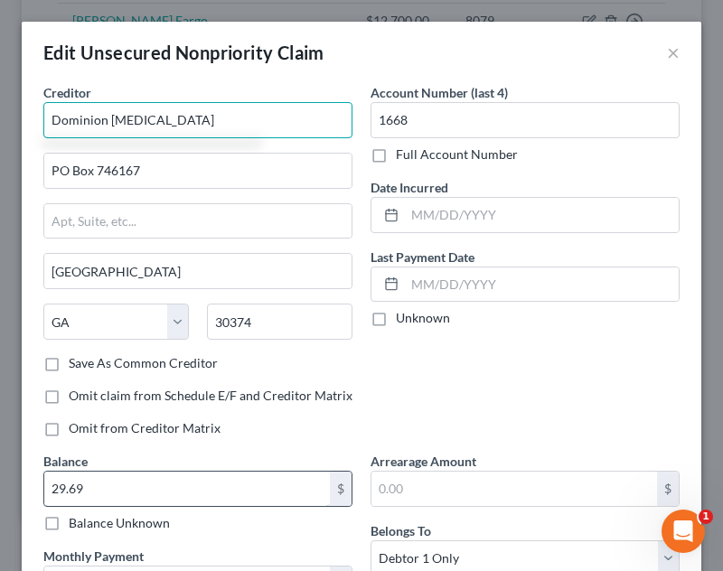
type input "Dominion [MEDICAL_DATA]"
click at [171, 492] on input "29.69" at bounding box center [187, 489] width 286 height 34
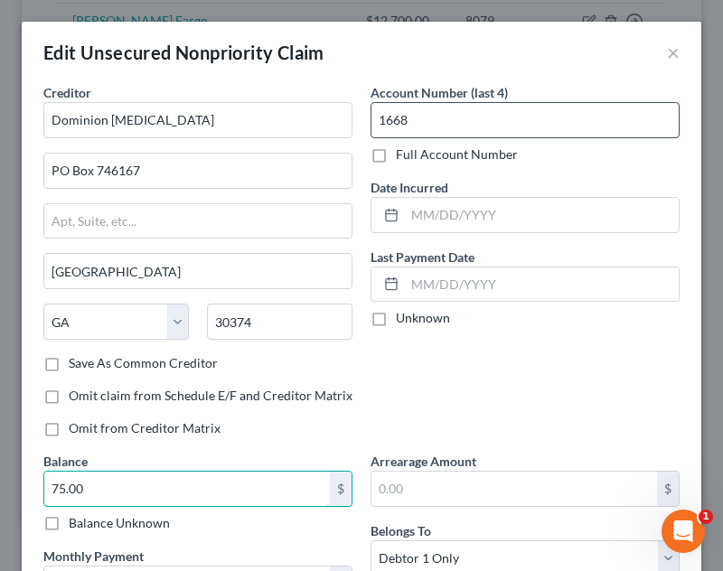
type input "75.00"
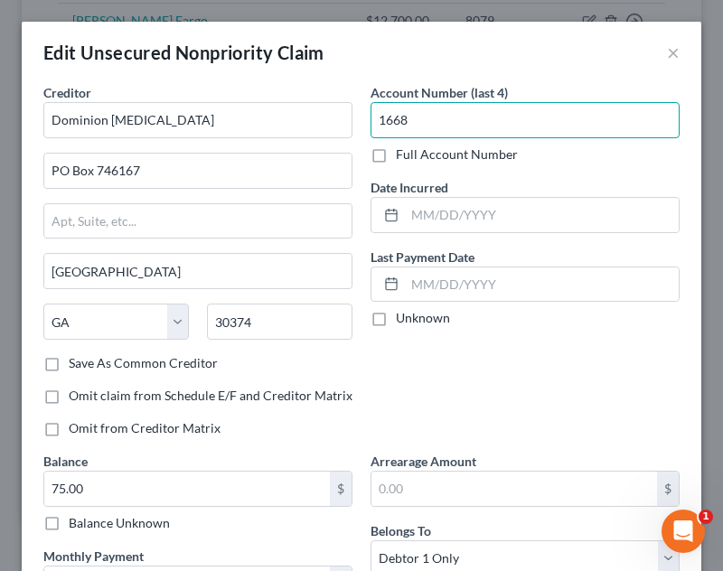
click at [452, 126] on input "1668" at bounding box center [524, 120] width 309 height 36
type input "Mult"
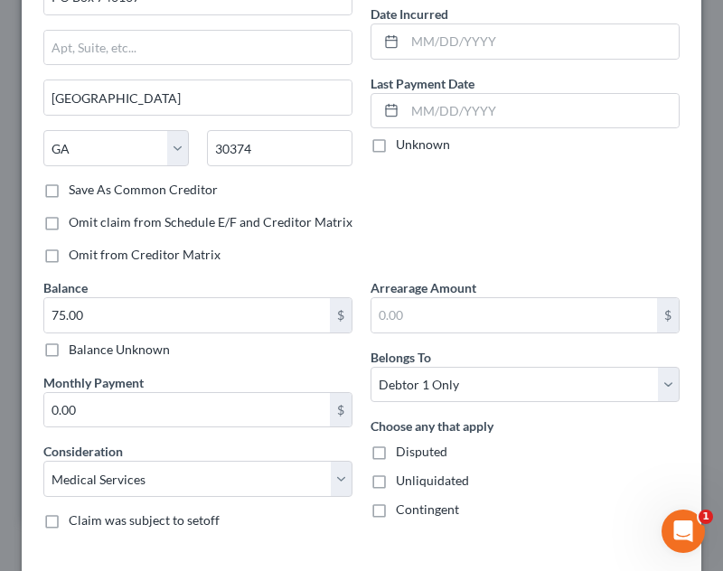
scroll to position [312, 0]
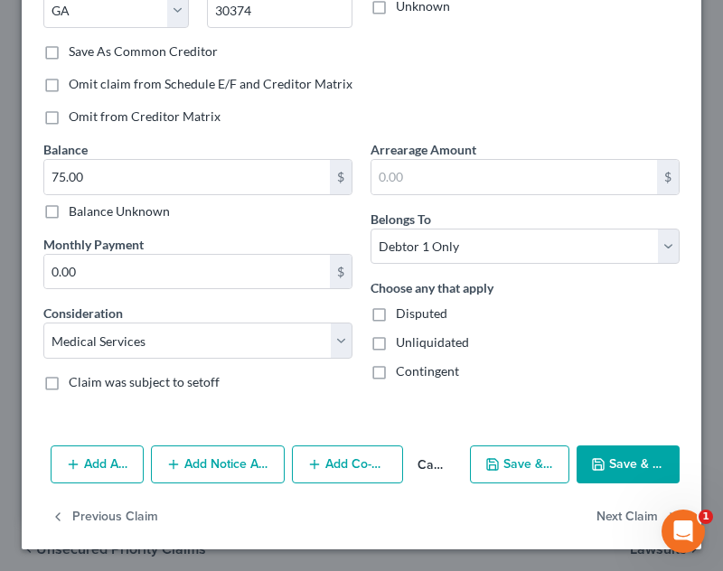
click at [641, 471] on button "Save & Close" at bounding box center [628, 464] width 103 height 38
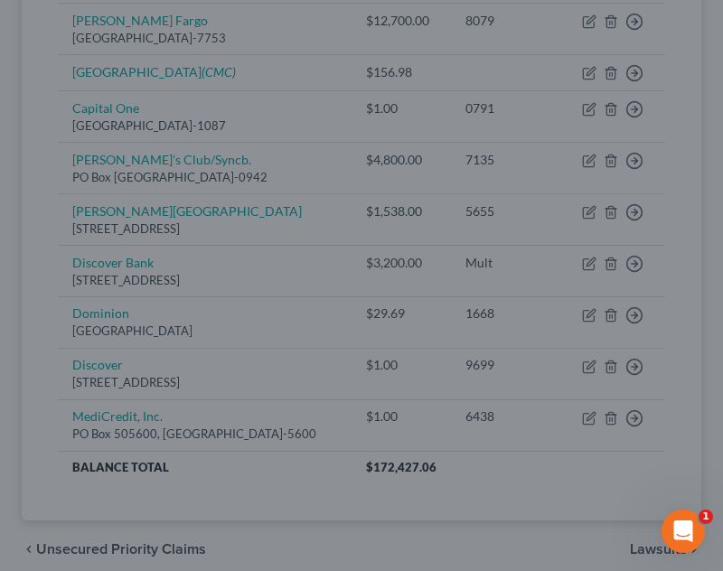
type input "0"
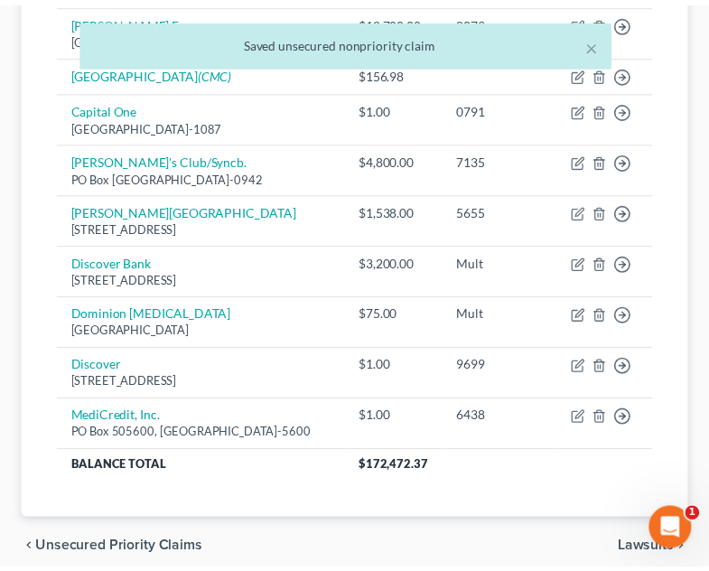
scroll to position [694, 0]
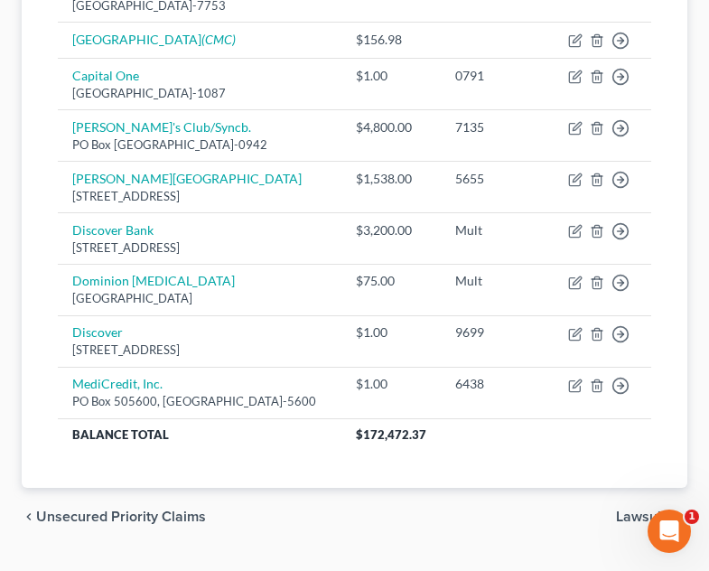
click at [584, 498] on div "chevron_left Unsecured Priority Claims Lawsuits chevron_right" at bounding box center [355, 517] width 666 height 58
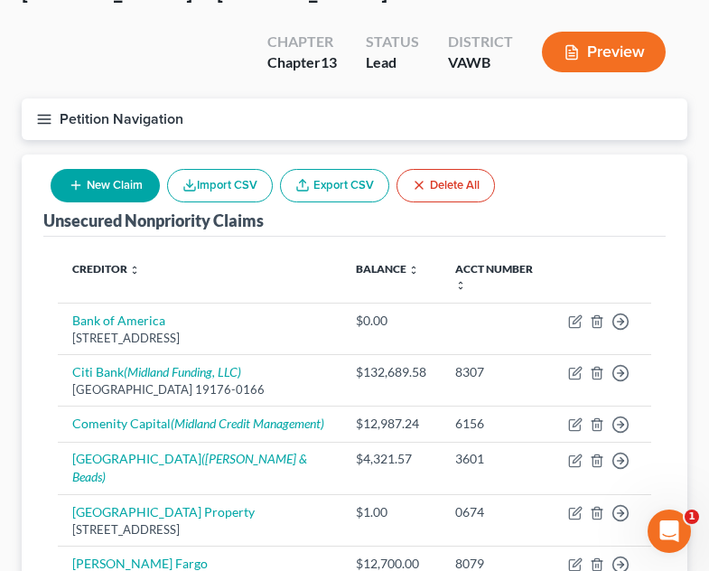
scroll to position [116, 0]
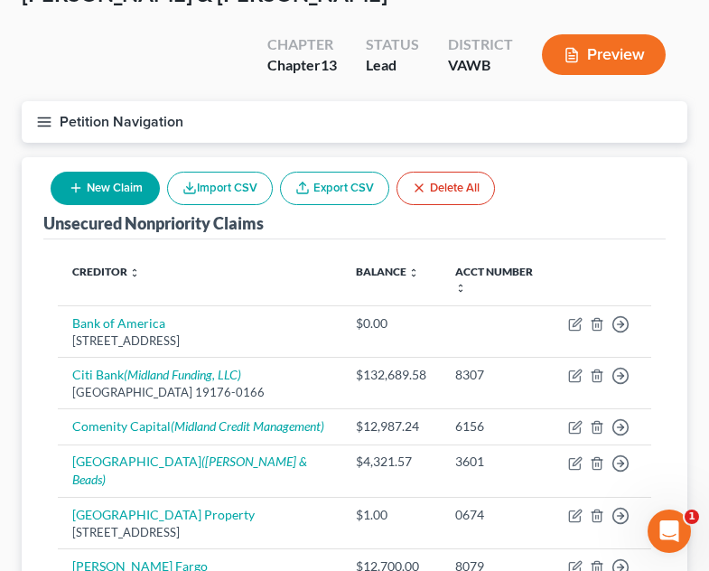
click at [35, 101] on button "Petition Navigation" at bounding box center [355, 122] width 666 height 42
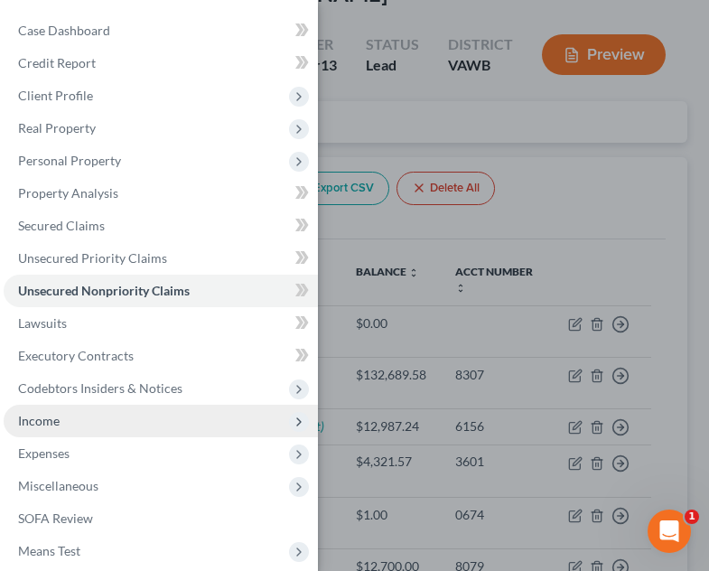
click at [61, 419] on span "Income" at bounding box center [161, 421] width 314 height 33
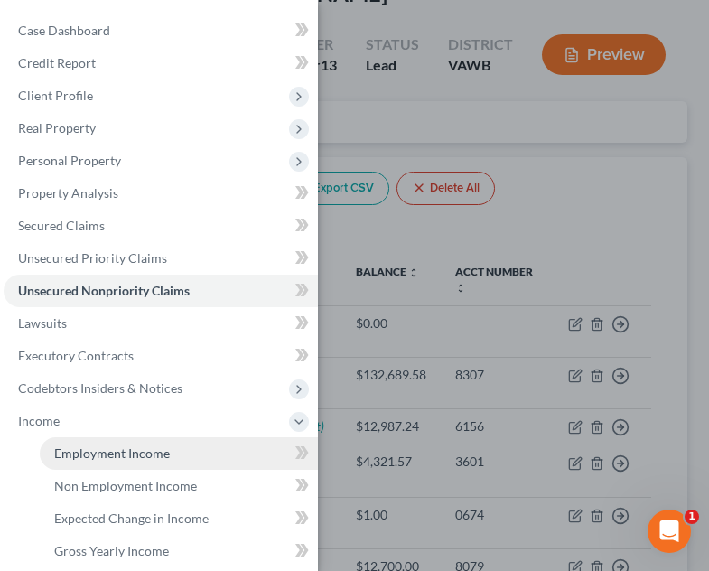
click at [114, 459] on span "Employment Income" at bounding box center [112, 452] width 116 height 15
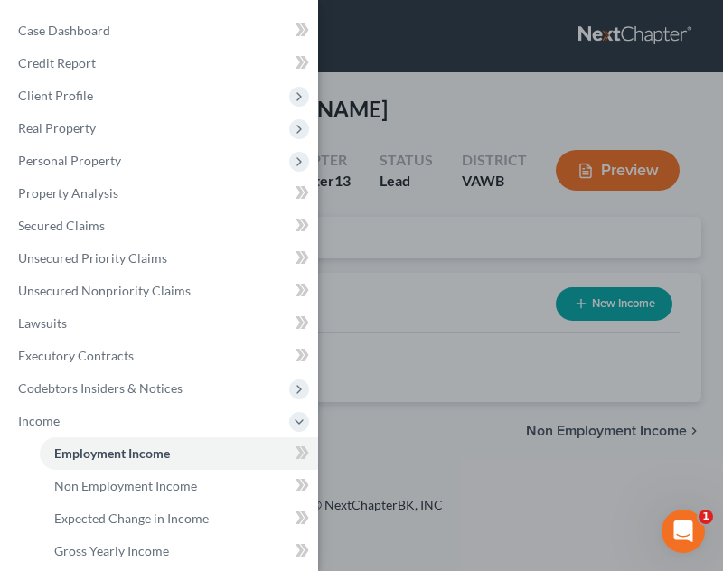
click at [391, 438] on div "Case Dashboard Payments Invoices Payments Payments Credit Report Client Profile" at bounding box center [361, 285] width 723 height 571
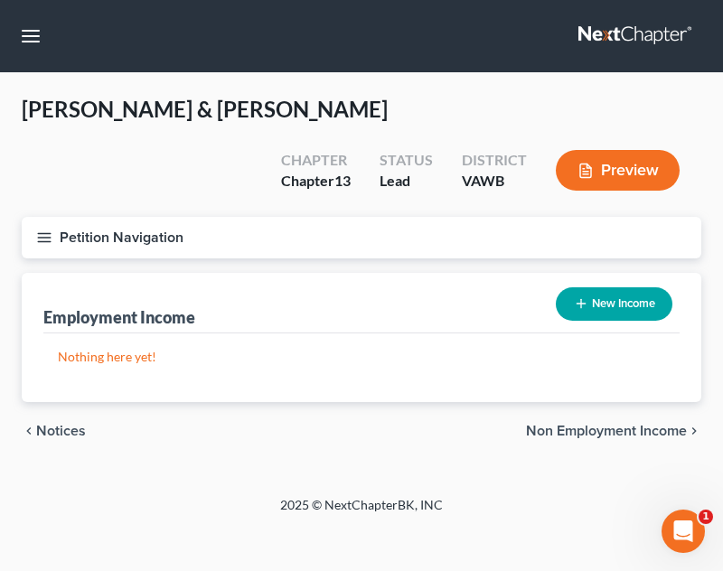
click at [55, 217] on button "Petition Navigation" at bounding box center [362, 238] width 680 height 42
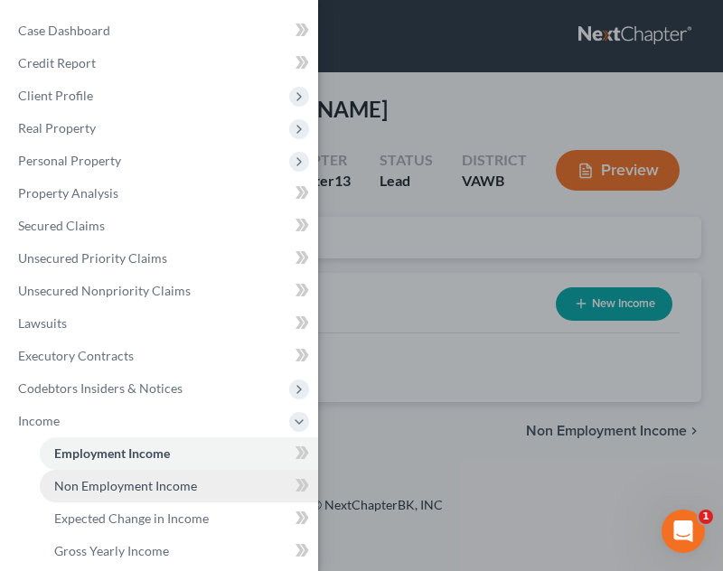
click at [136, 473] on link "Non Employment Income" at bounding box center [179, 486] width 278 height 33
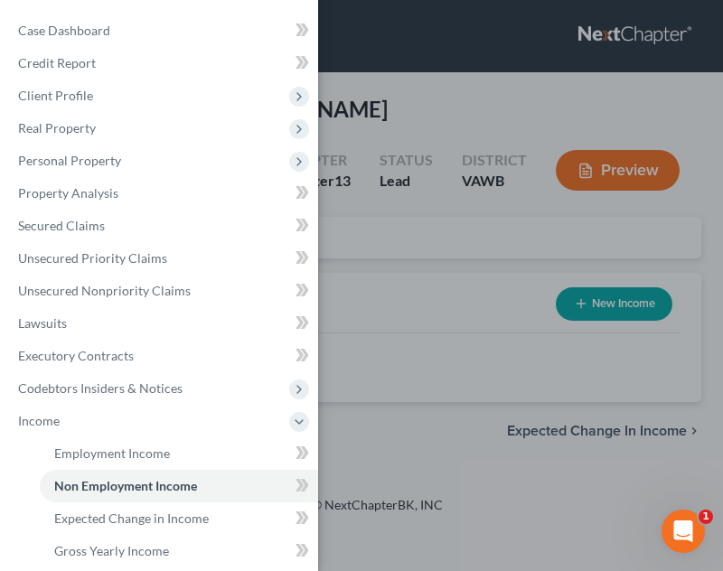
click at [575, 329] on div "Case Dashboard Payments Invoices Payments Payments Credit Report Client Profile" at bounding box center [361, 285] width 723 height 571
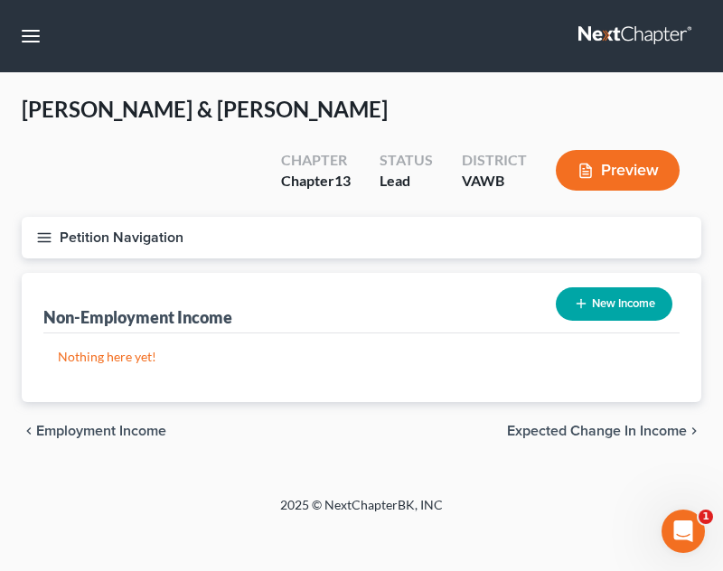
click at [616, 287] on button "New Income" at bounding box center [614, 303] width 117 height 33
select select "0"
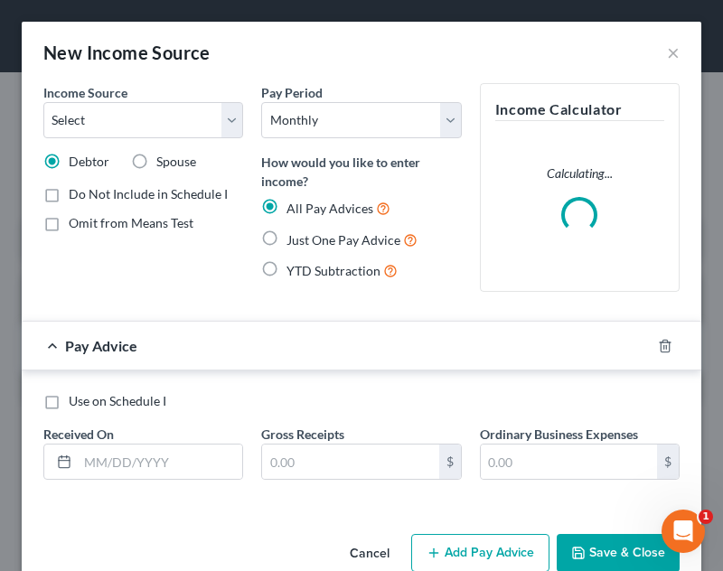
click at [201, 95] on div "Income Source * Select Unemployment Disability (from employer) Pension Retireme…" at bounding box center [143, 110] width 200 height 55
click at [190, 117] on select "Select Unemployment Disability (from employer) Pension Retirement Social Securi…" at bounding box center [143, 120] width 200 height 36
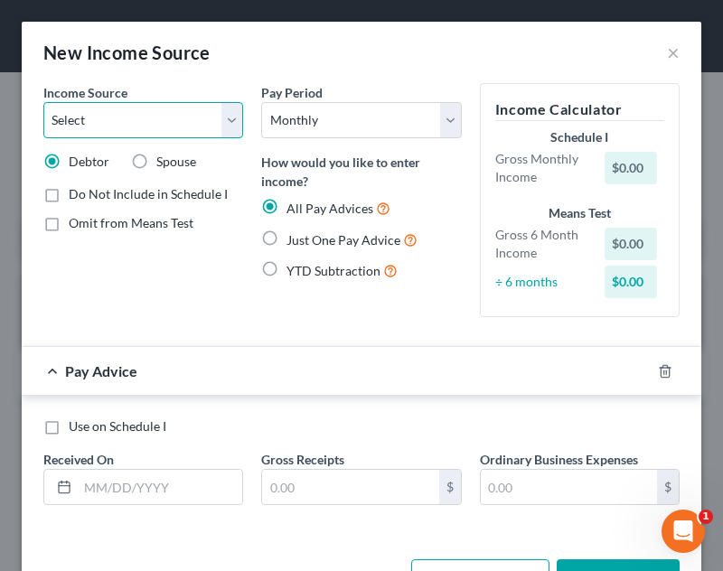
select select "4"
click at [43, 102] on select "Select Unemployment Disability (from employer) Pension Retirement Social Securi…" at bounding box center [143, 120] width 200 height 36
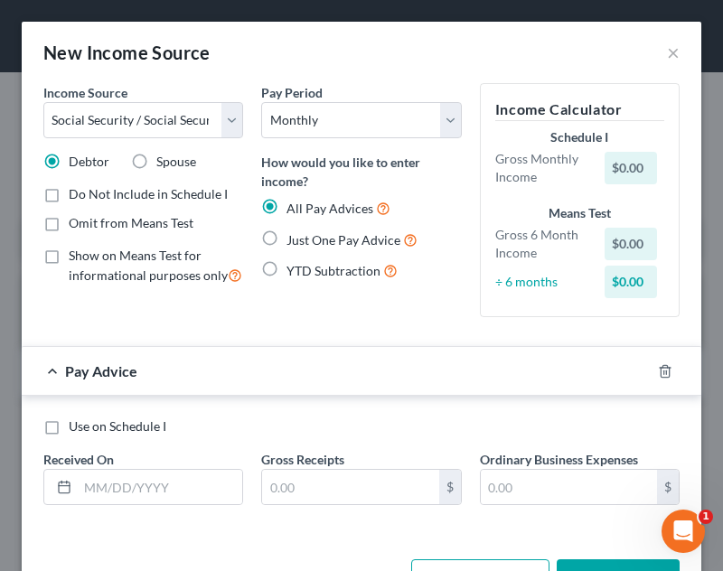
click at [343, 239] on span "Just One Pay Advice" at bounding box center [343, 239] width 114 height 15
click at [305, 239] on input "Just One Pay Advice" at bounding box center [300, 236] width 12 height 12
radio input "true"
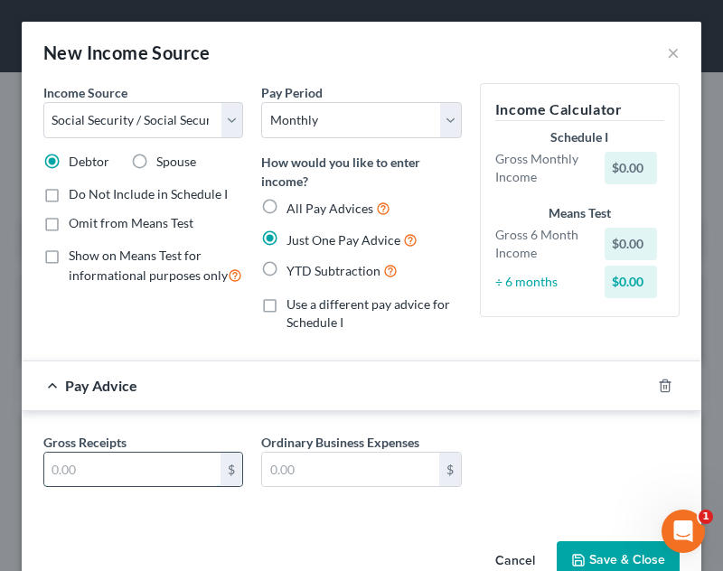
click at [159, 481] on input "text" at bounding box center [132, 470] width 176 height 34
type input "1,924.80"
click at [566, 464] on div "Gross Receipts 1,924.80 $ Ordinary Business Expenses $" at bounding box center [361, 468] width 654 height 70
click at [593, 540] on div "Cancel Save & Close" at bounding box center [362, 564] width 680 height 60
click at [593, 558] on button "Save & Close" at bounding box center [618, 560] width 123 height 38
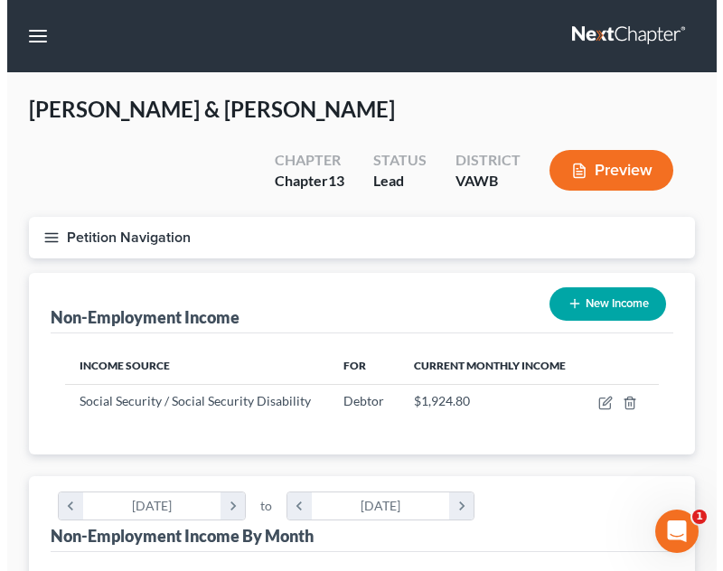
scroll to position [903320, 902986]
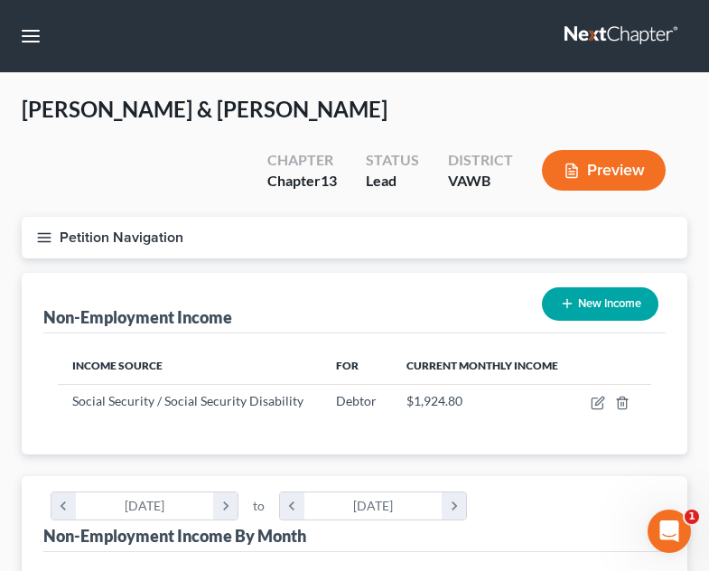
click at [599, 280] on div "New Income" at bounding box center [600, 304] width 131 height 48
click at [586, 287] on div "Non-Employment Income New Income" at bounding box center [354, 303] width 623 height 61
click at [588, 280] on div "New Income" at bounding box center [600, 304] width 131 height 48
click at [588, 287] on button "New Income" at bounding box center [600, 303] width 117 height 33
select select "0"
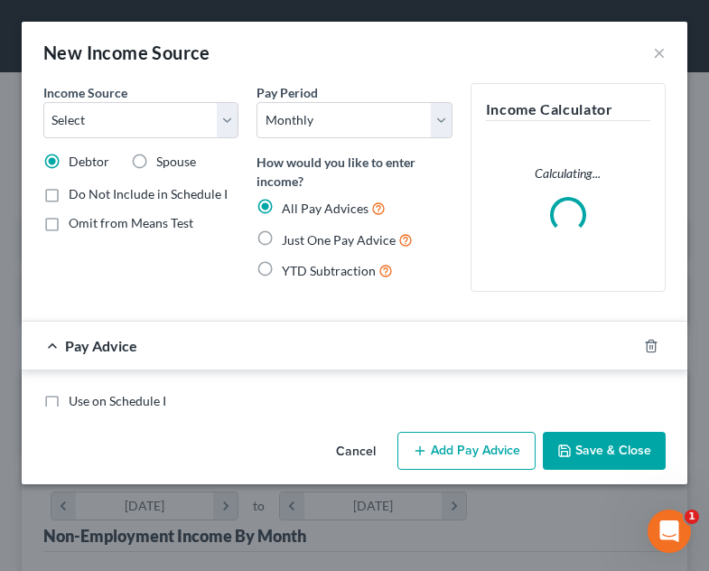
scroll to position [304, 643]
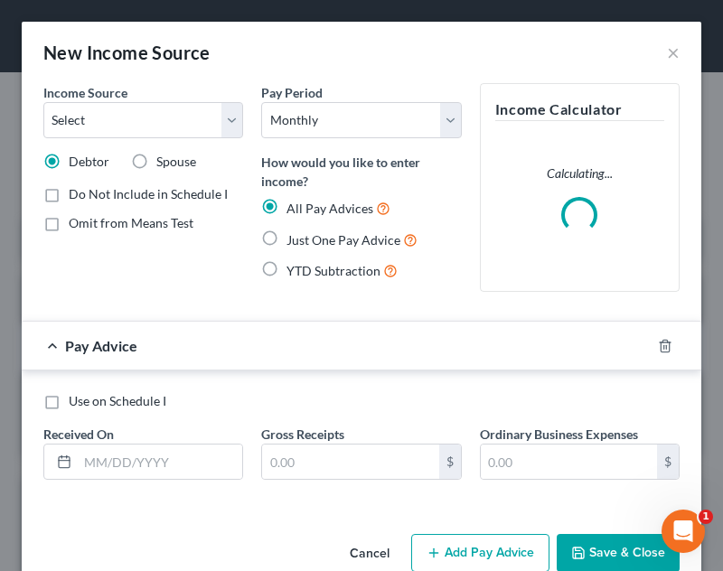
click at [161, 159] on span "Spouse" at bounding box center [176, 161] width 40 height 15
click at [164, 159] on input "Spouse" at bounding box center [170, 159] width 12 height 12
radio input "true"
click at [178, 128] on select "Select Unemployment Disability (from employer) Pension Retirement Social Securi…" at bounding box center [143, 120] width 200 height 36
select select "4"
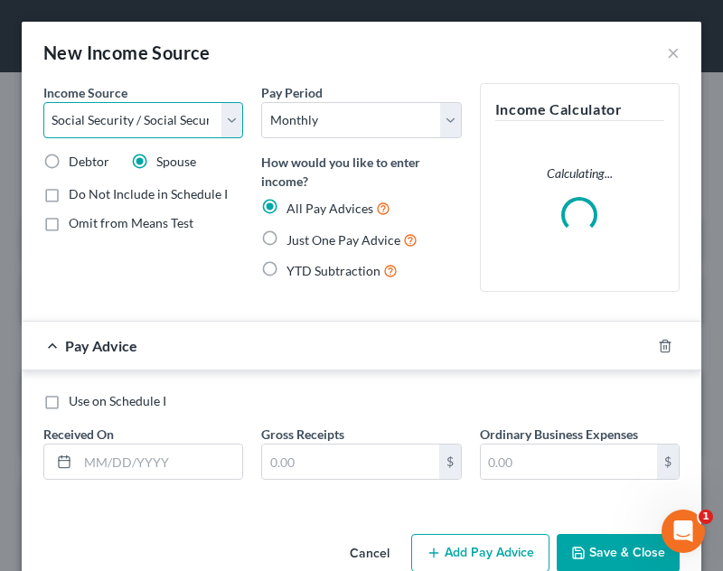
click at [43, 102] on select "Select Unemployment Disability (from employer) Pension Retirement Social Securi…" at bounding box center [143, 120] width 200 height 36
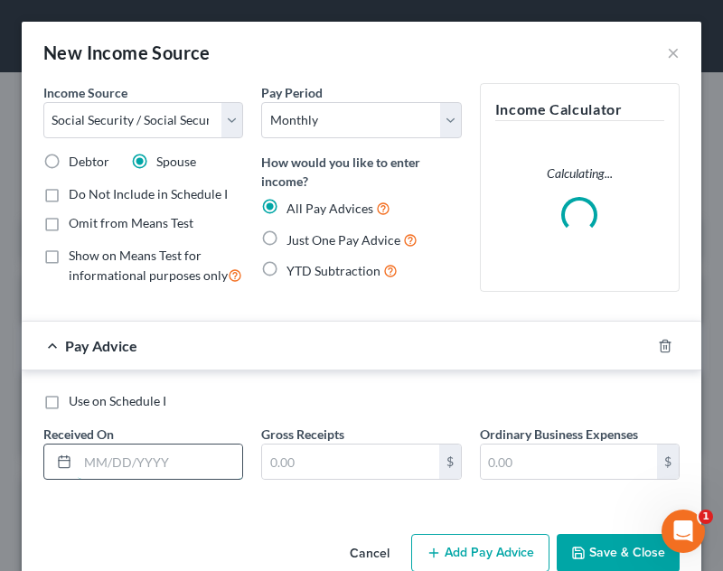
click at [186, 476] on input "text" at bounding box center [160, 462] width 164 height 34
click at [337, 237] on span "Just One Pay Advice" at bounding box center [343, 239] width 114 height 15
click at [305, 237] on input "Just One Pay Advice" at bounding box center [300, 236] width 12 height 12
radio input "true"
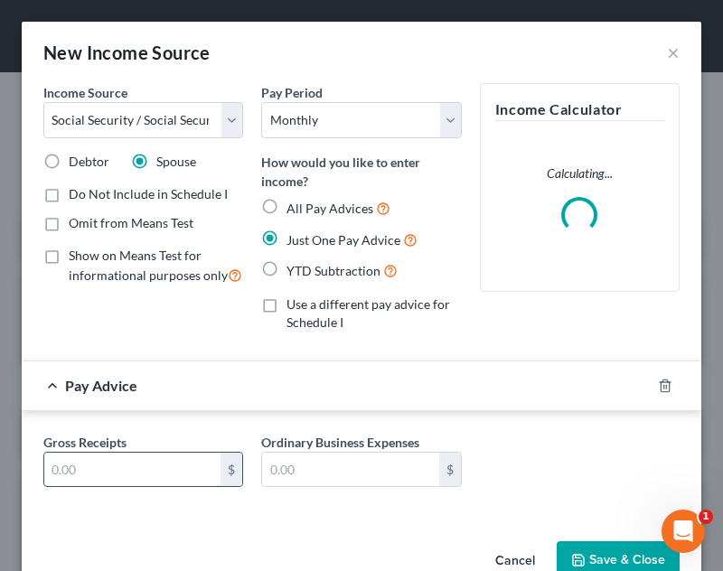
click at [170, 472] on input "text" at bounding box center [132, 470] width 176 height 34
type input "1,368.70"
click at [608, 555] on button "Save & Close" at bounding box center [618, 560] width 123 height 38
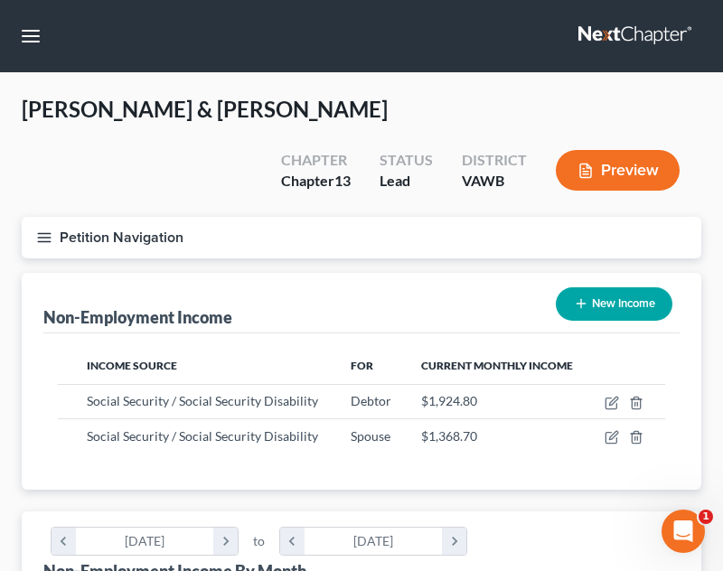
scroll to position [903320, 902986]
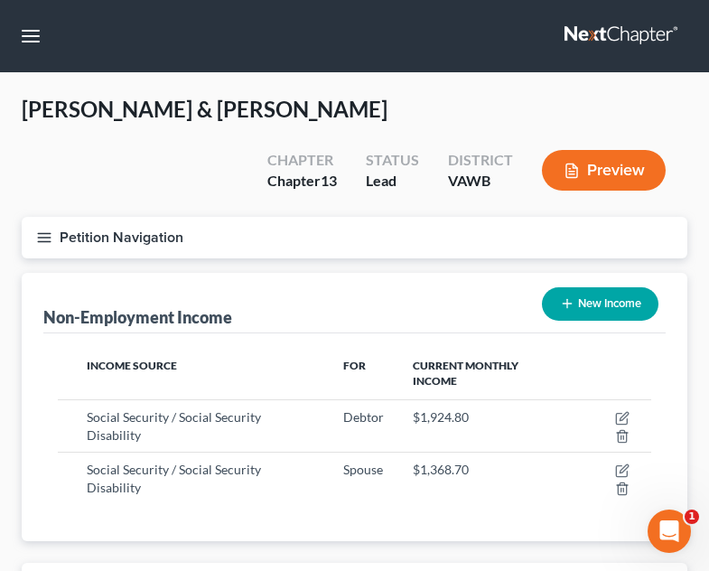
click at [601, 287] on button "New Income" at bounding box center [600, 303] width 117 height 33
select select "0"
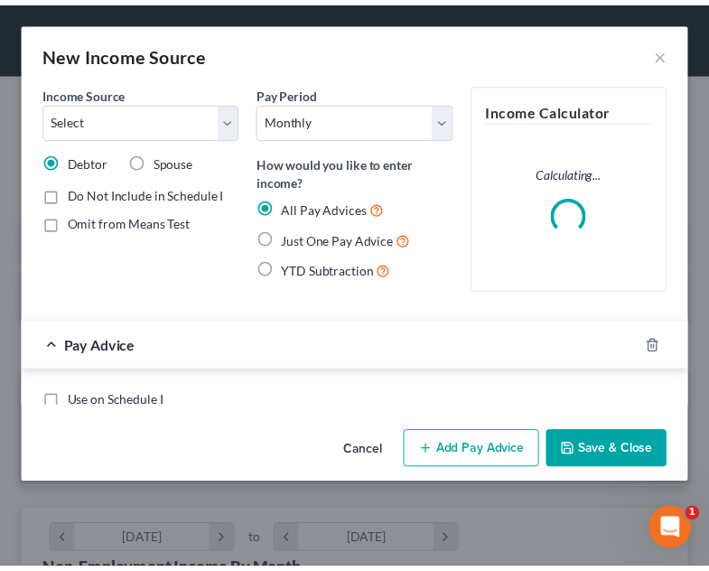
scroll to position [304, 643]
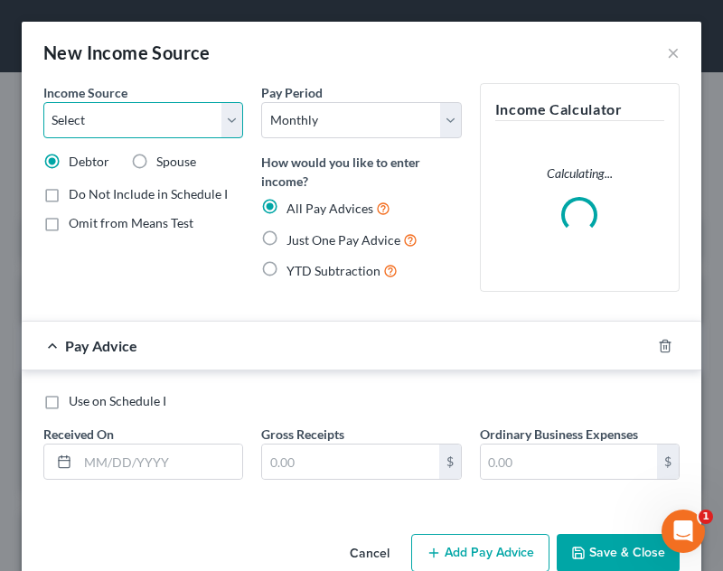
click at [44, 108] on select "Select Unemployment Disability (from employer) Pension Retirement Social Securi…" at bounding box center [143, 120] width 200 height 36
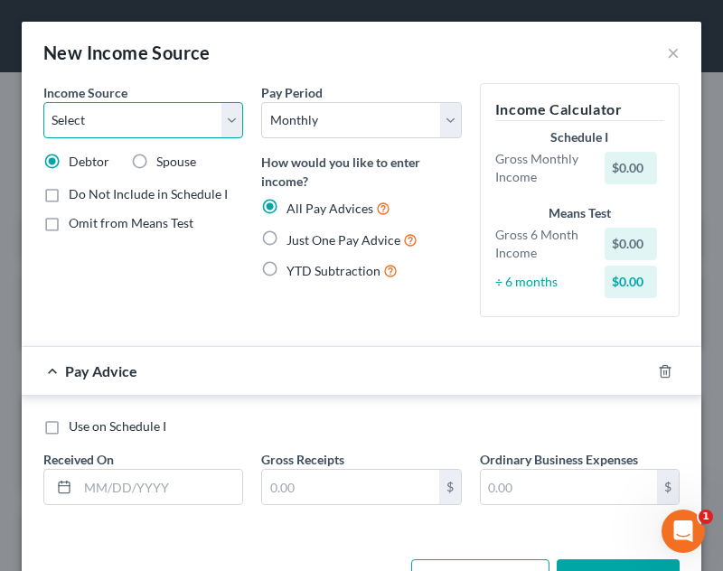
select select "2"
click at [43, 102] on select "Select Unemployment Disability (from employer) Pension Retirement Social Securi…" at bounding box center [143, 120] width 200 height 36
click at [350, 236] on span "Just One Pay Advice" at bounding box center [343, 239] width 114 height 15
click at [305, 236] on input "Just One Pay Advice" at bounding box center [300, 236] width 12 height 12
radio input "true"
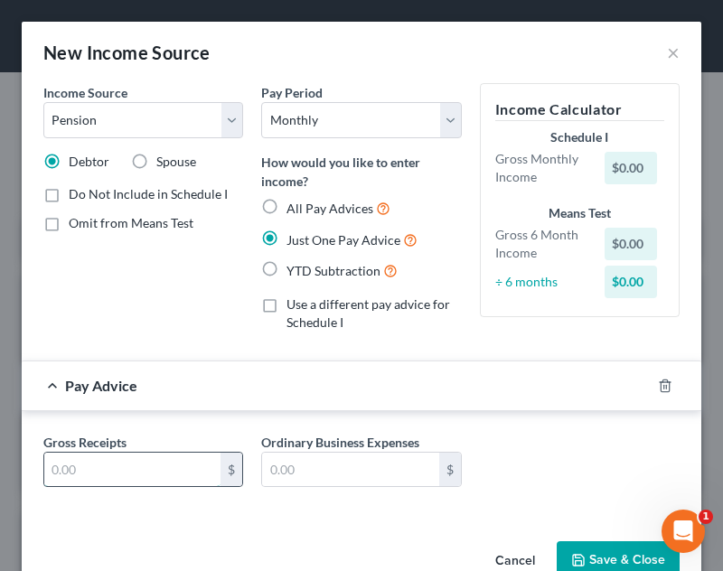
click at [155, 483] on input "text" at bounding box center [132, 470] width 176 height 34
type input "3"
click at [155, 483] on input "321.00d" at bounding box center [132, 470] width 176 height 34
type input "321.00"
click at [129, 517] on div "Income Source * Select Unemployment Disability (from employer) Pension Retireme…" at bounding box center [362, 308] width 680 height 451
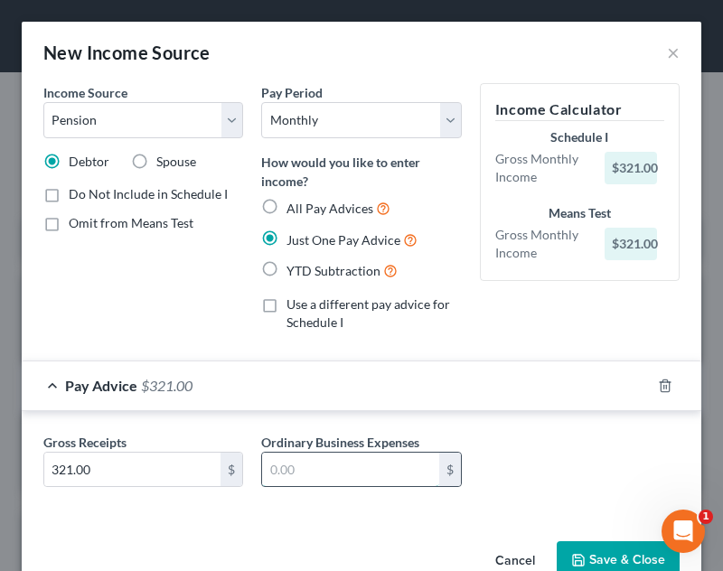
click at [351, 486] on input "text" at bounding box center [350, 470] width 176 height 34
type input "0"
click at [366, 517] on div "Income Source * Select Unemployment Disability (from employer) Pension Retireme…" at bounding box center [362, 308] width 680 height 451
click at [355, 465] on input "0" at bounding box center [350, 470] width 176 height 34
click at [636, 545] on button "Save & Close" at bounding box center [618, 560] width 123 height 38
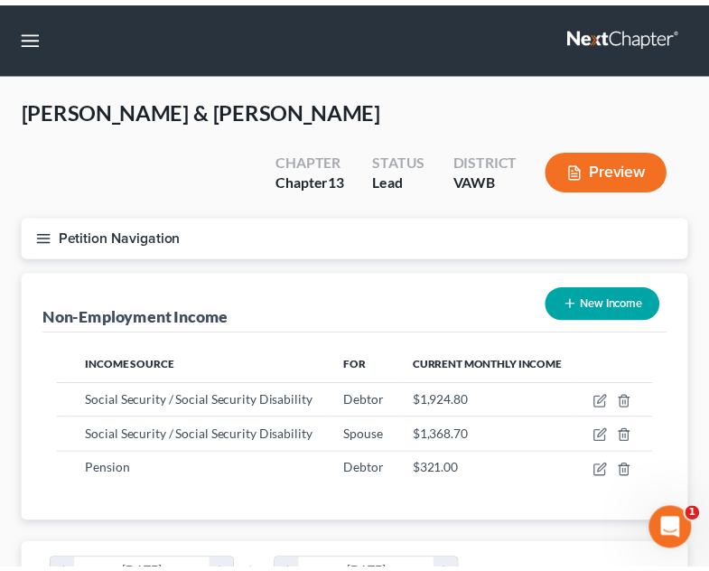
scroll to position [903320, 902986]
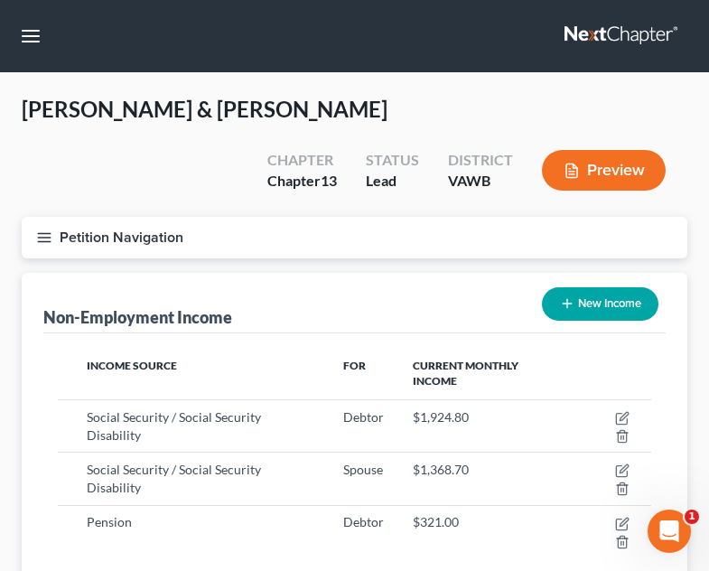
click at [454, 281] on div "Non-Employment Income New Income Income Source For Current Monthly Income Socia…" at bounding box center [355, 433] width 666 height 321
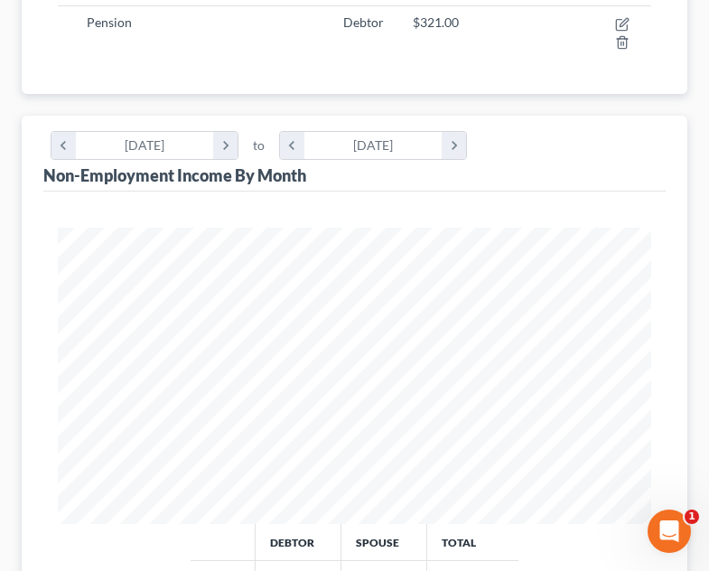
scroll to position [885, 0]
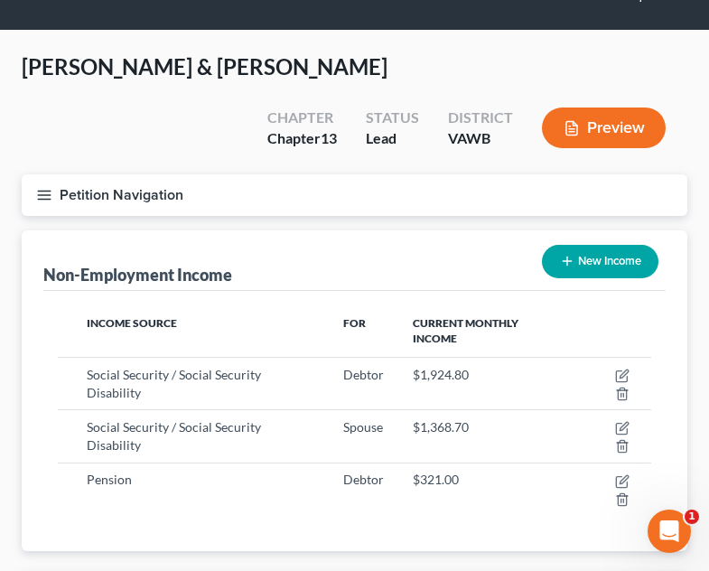
scroll to position [0, 0]
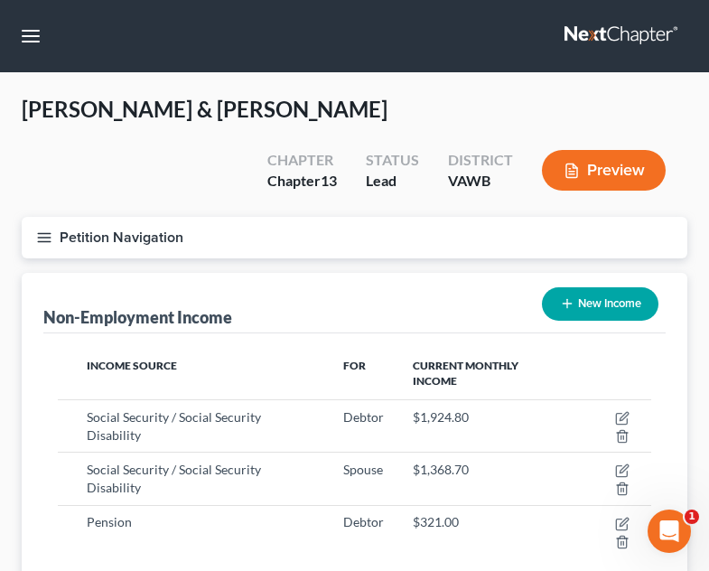
click at [49, 230] on icon "button" at bounding box center [44, 238] width 16 height 16
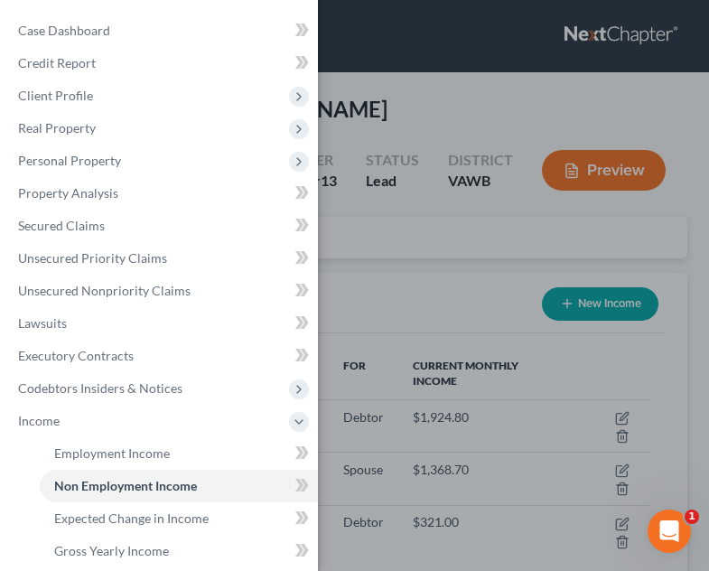
scroll to position [271, 0]
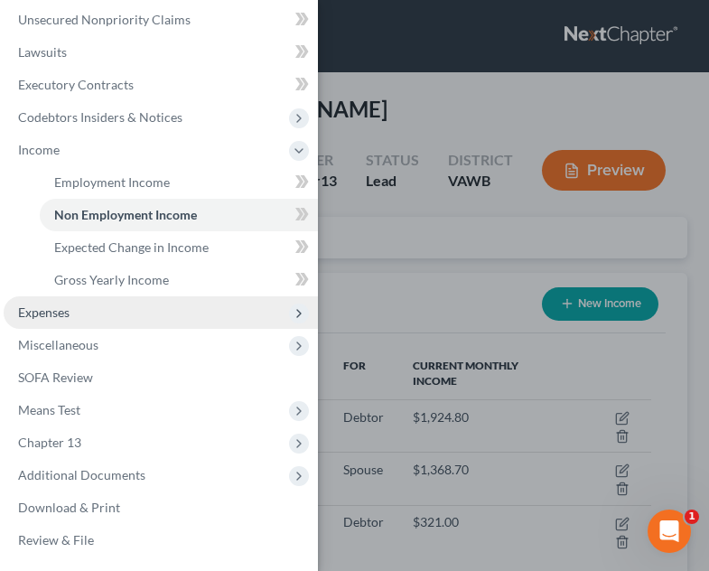
click at [96, 320] on span "Expenses" at bounding box center [161, 312] width 314 height 33
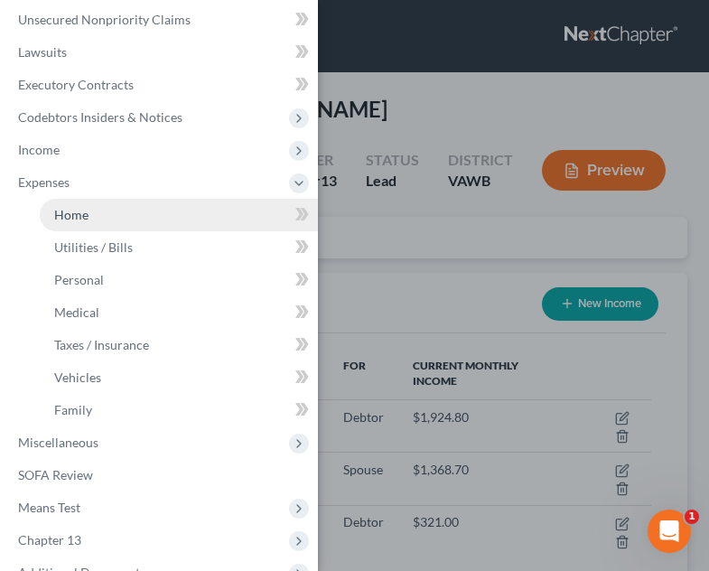
click at [99, 218] on link "Home" at bounding box center [179, 215] width 278 height 33
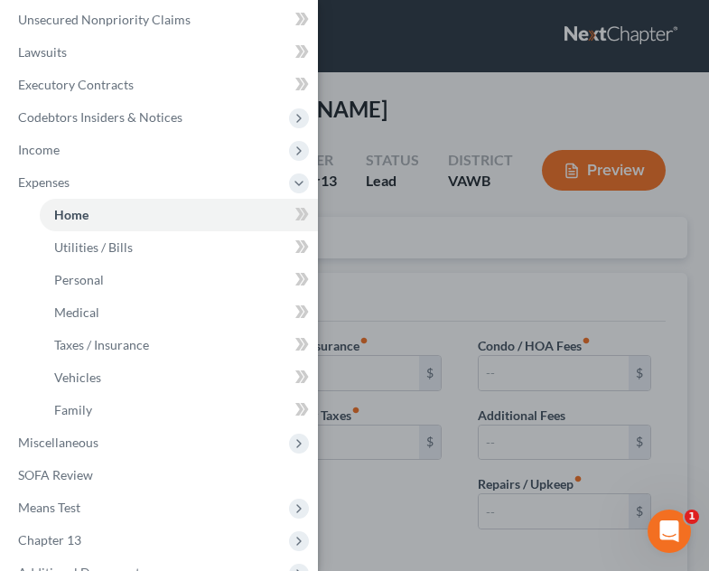
type input "0.00"
radio input "true"
type input "0.00"
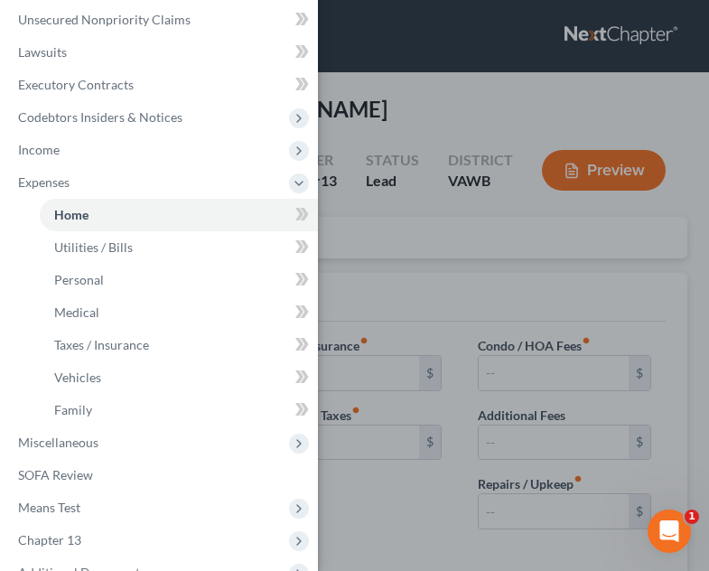
type input "0.00"
click at [420, 265] on div "Case Dashboard Payments Invoices Payments Payments Credit Report Client Profile" at bounding box center [354, 285] width 709 height 571
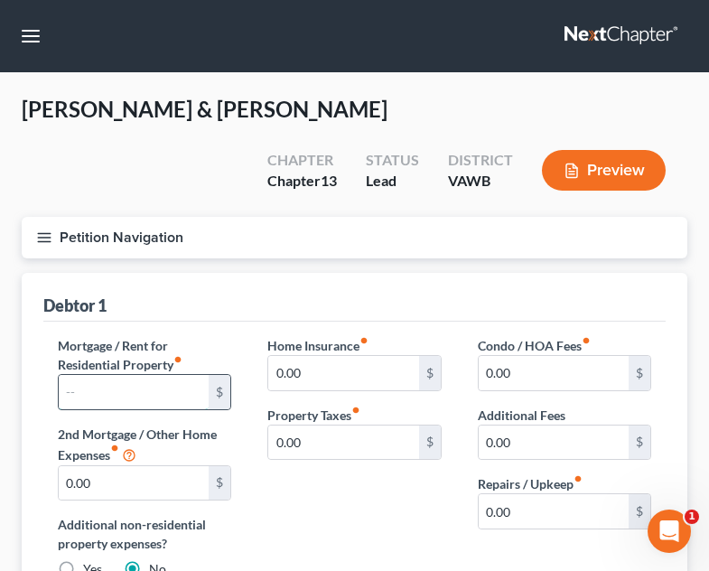
click at [106, 375] on input "text" at bounding box center [134, 392] width 150 height 34
type input "1,280.00"
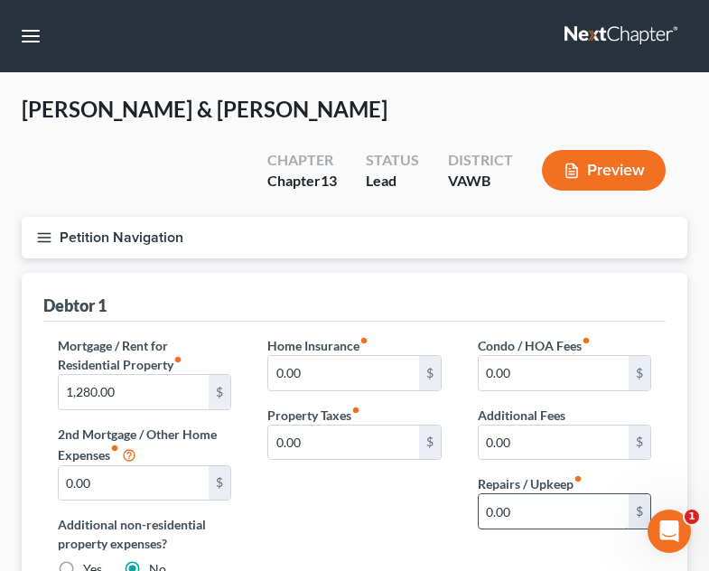
click at [535, 494] on input "0.00" at bounding box center [554, 511] width 150 height 34
type input "150.00"
click at [393, 502] on div "Home Insurance fiber_manual_record 0.00 $ Property Taxes fiber_manual_record 0.…" at bounding box center [354, 465] width 210 height 258
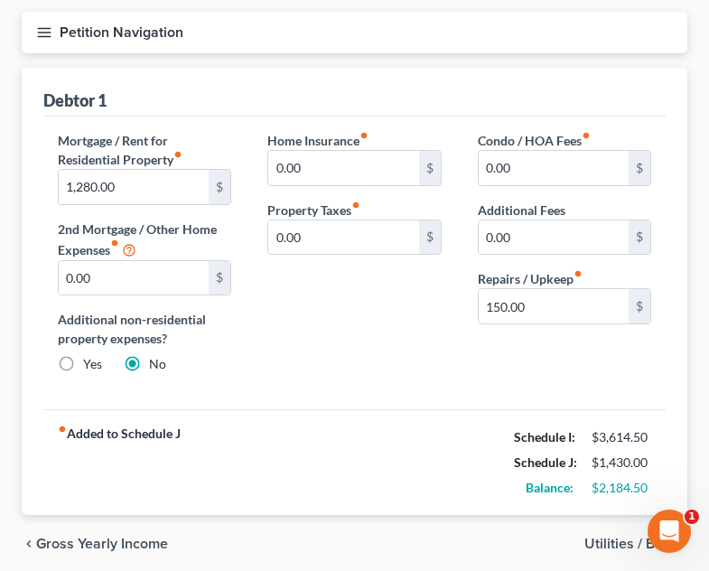
scroll to position [207, 0]
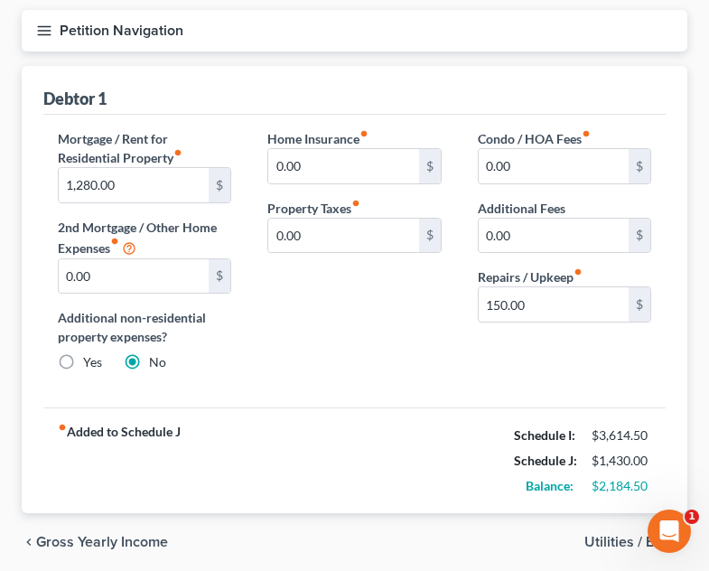
click at [605, 535] on span "Utilities / Bills" at bounding box center [629, 542] width 89 height 14
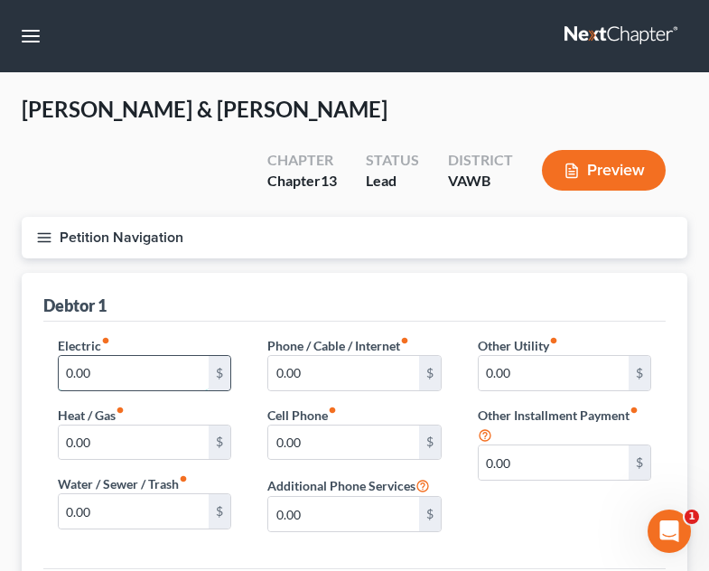
click at [123, 356] on input "0.00" at bounding box center [134, 373] width 150 height 34
type input "310.00"
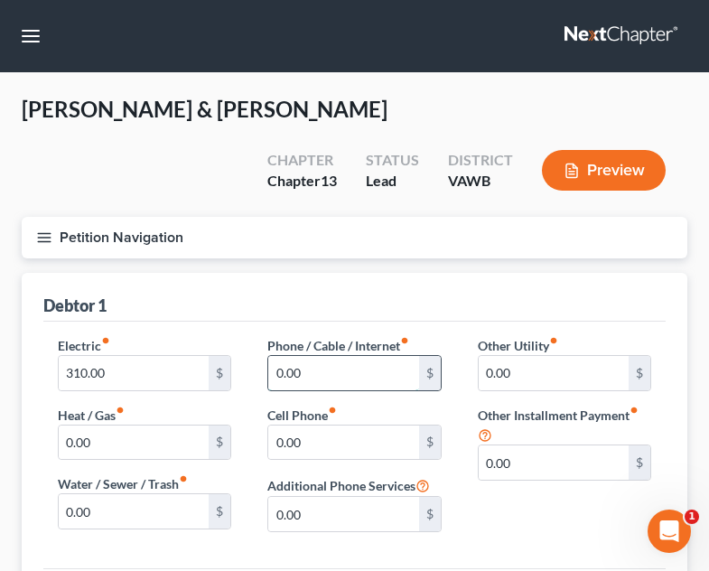
click at [373, 356] on input "0.00" at bounding box center [343, 373] width 150 height 34
type input "126.00"
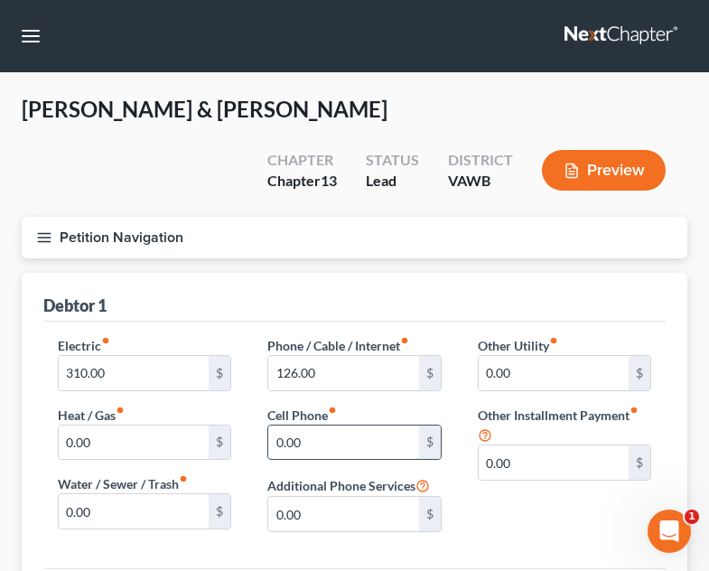
click at [370, 426] on input "0.00" at bounding box center [343, 443] width 150 height 34
type input "150.00"
click at [148, 493] on div "0.00 $" at bounding box center [144, 511] width 173 height 36
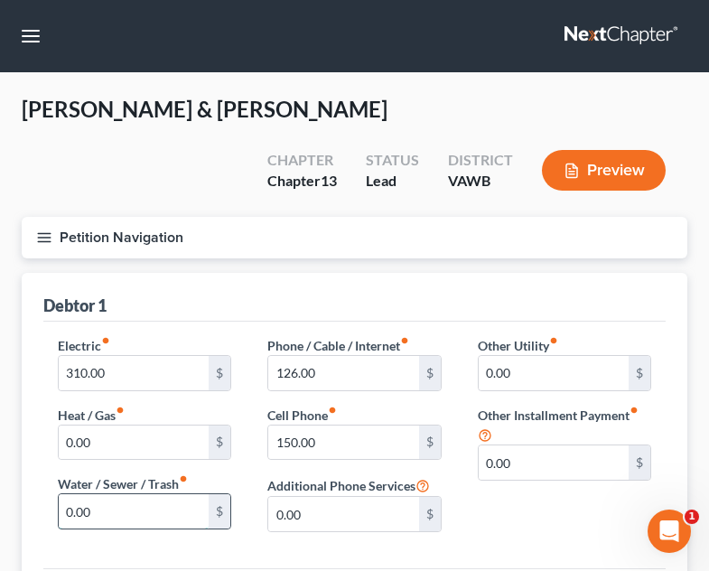
click at [145, 494] on input "0.00" at bounding box center [134, 511] width 150 height 34
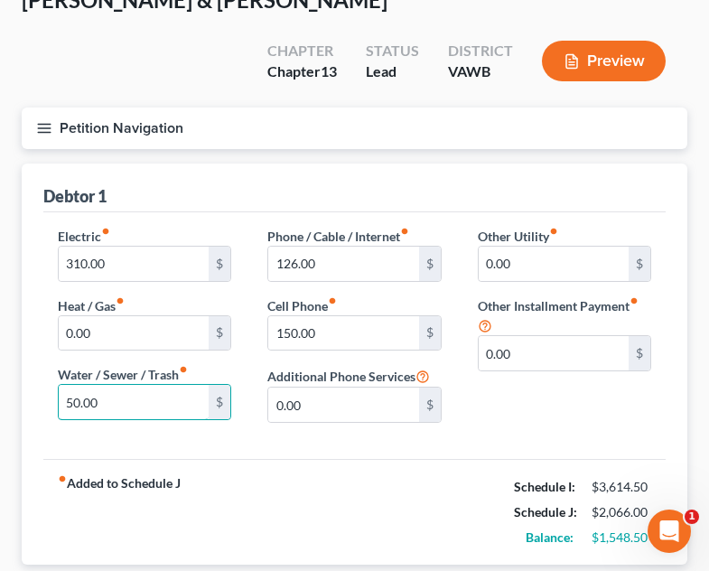
scroll to position [114, 0]
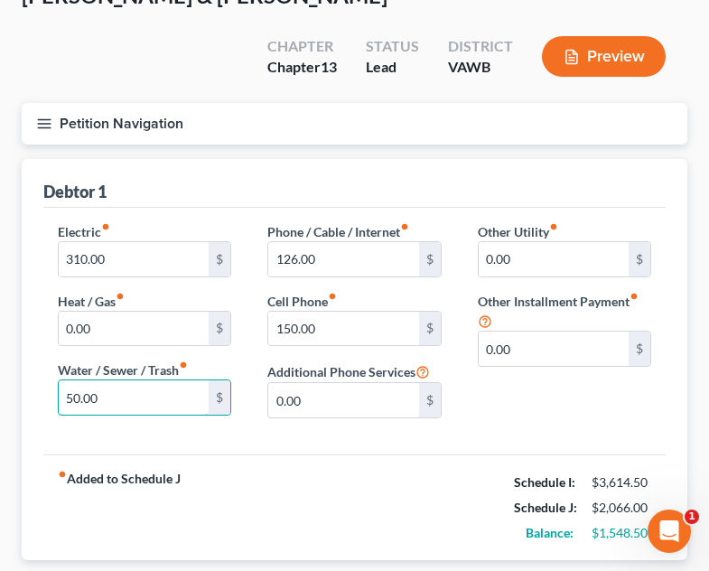
type input "50.00"
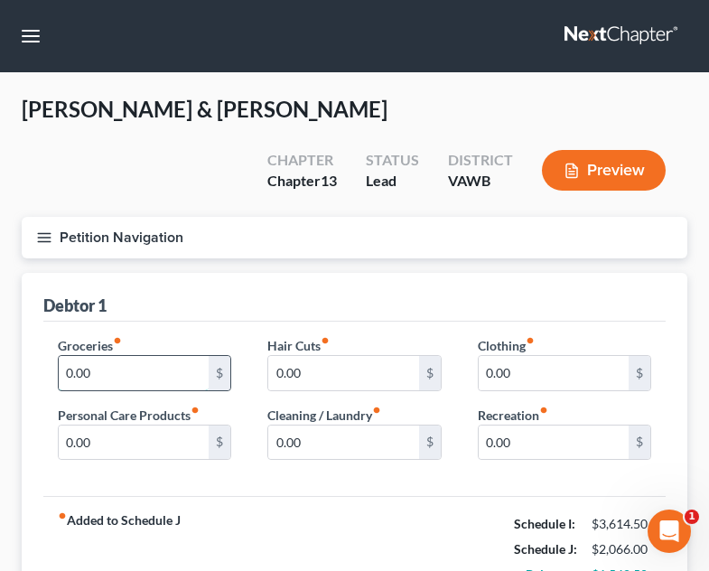
click at [120, 356] on input "0.00" at bounding box center [134, 373] width 150 height 34
type input "450.00"
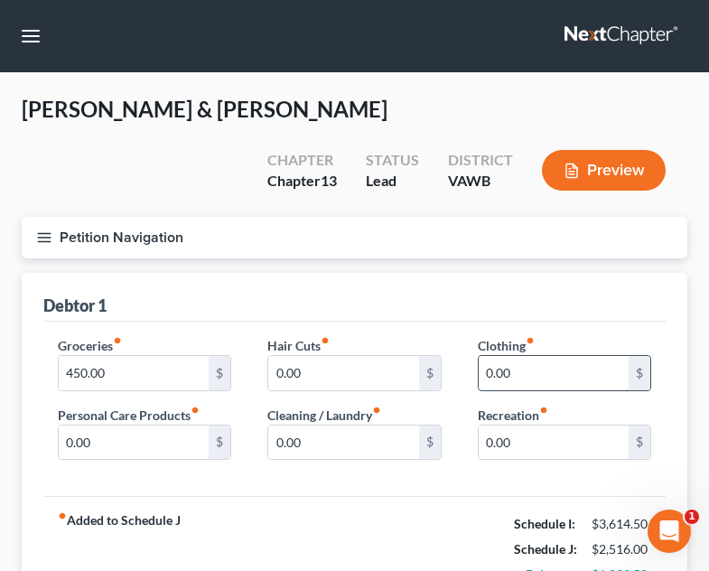
click at [548, 356] on input "0.00" at bounding box center [554, 373] width 150 height 34
type input "50.00"
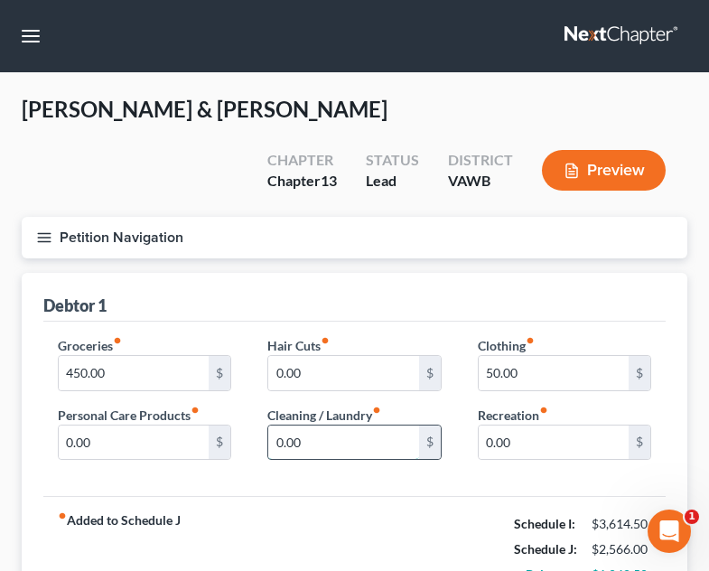
click at [350, 426] on input "0.00" at bounding box center [343, 443] width 150 height 34
type input "25.00"
click at [484, 506] on div "fiber_manual_record Added to Schedule J Schedule I: $3,614.50 Schedule J: $2,59…" at bounding box center [354, 549] width 623 height 106
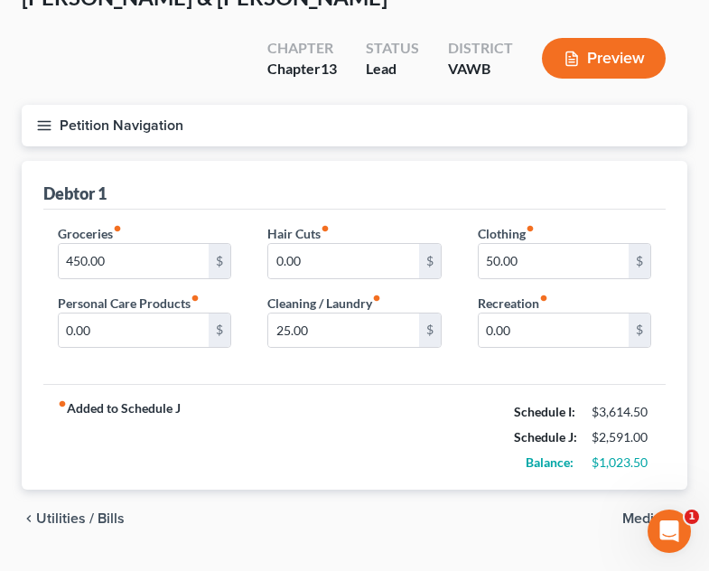
scroll to position [114, 0]
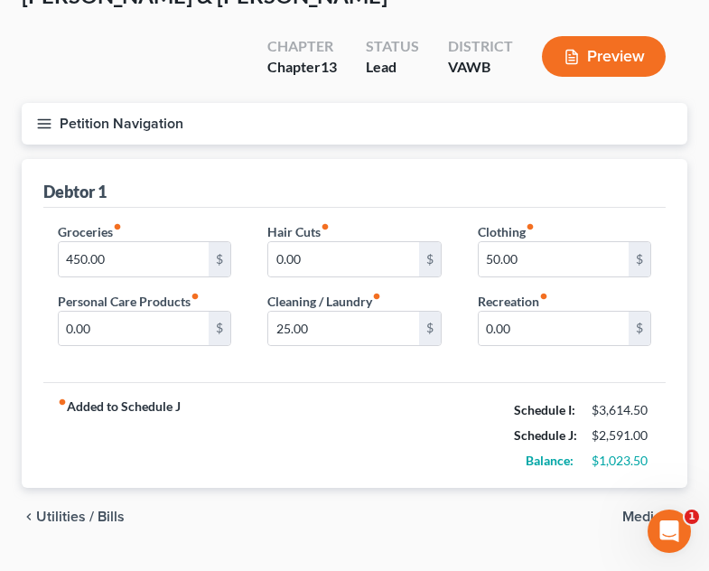
click at [660, 510] on span "Medical" at bounding box center [648, 517] width 51 height 14
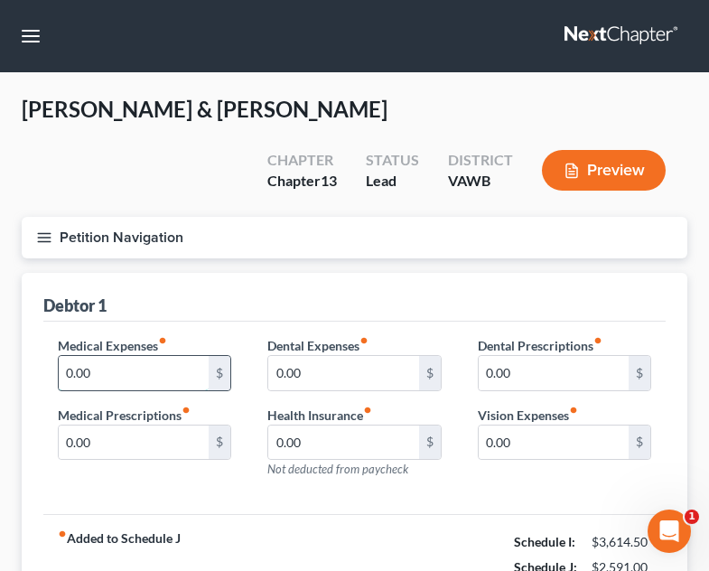
click at [103, 356] on input "0.00" at bounding box center [134, 373] width 150 height 34
type input "500.00"
click at [473, 514] on div "fiber_manual_record Added to Schedule J Schedule I: $3,614.50 Schedule J: $3,09…" at bounding box center [354, 567] width 623 height 106
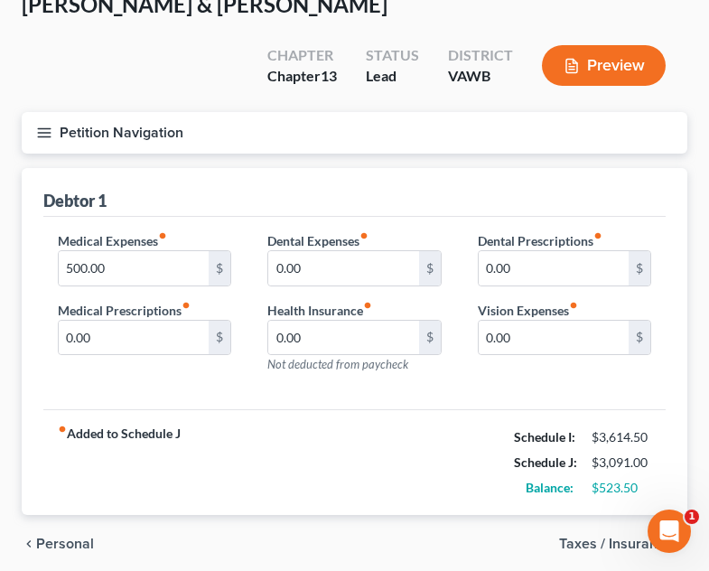
scroll to position [108, 0]
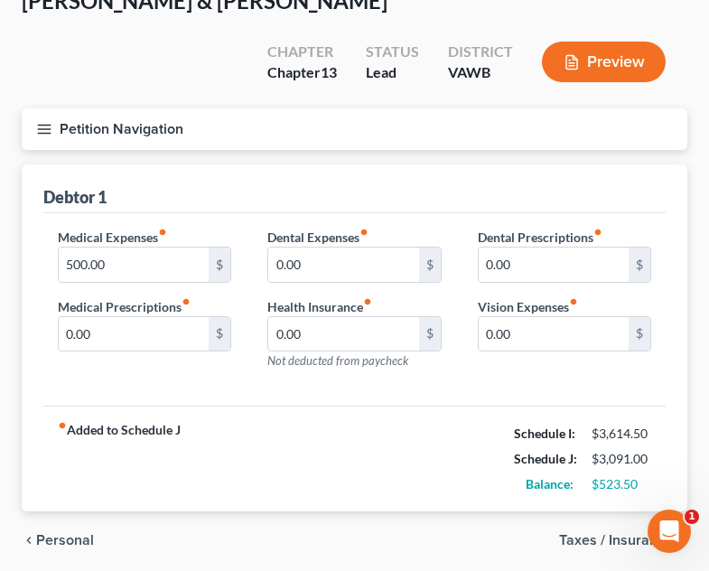
click at [623, 533] on span "Taxes / Insurance" at bounding box center [616, 540] width 114 height 14
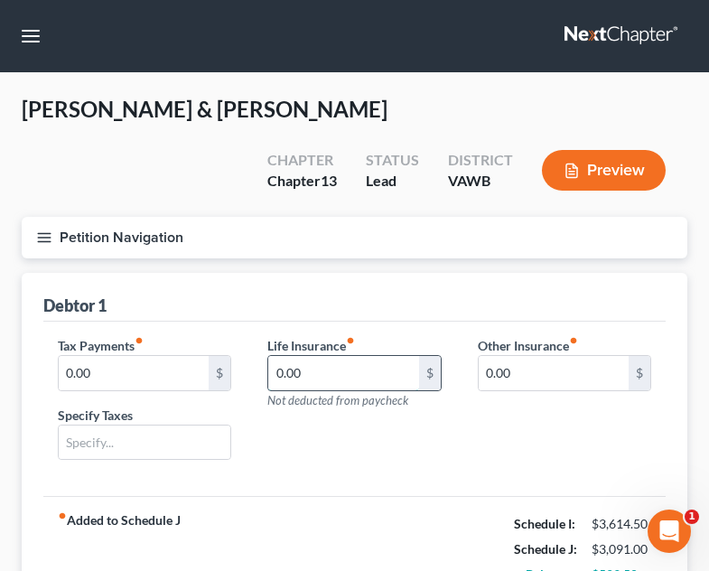
click at [337, 356] on input "0.00" at bounding box center [343, 373] width 150 height 34
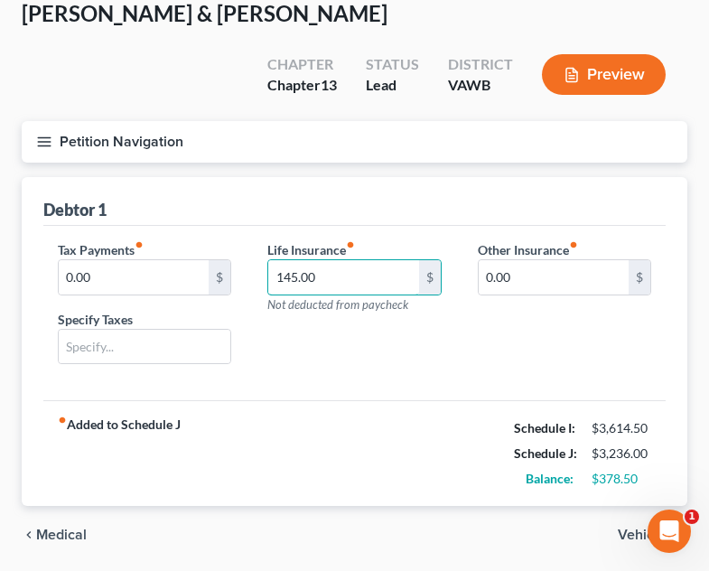
type input "145.00"
click at [628, 528] on span "Vehicles" at bounding box center [645, 535] width 55 height 14
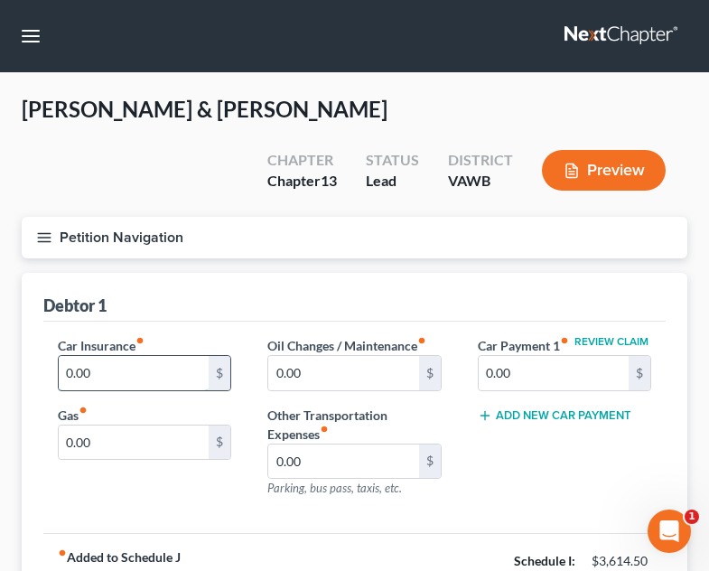
click at [83, 356] on input "0.00" at bounding box center [134, 373] width 150 height 34
type input "78.00"
click at [167, 426] on input "0.00" at bounding box center [134, 443] width 150 height 34
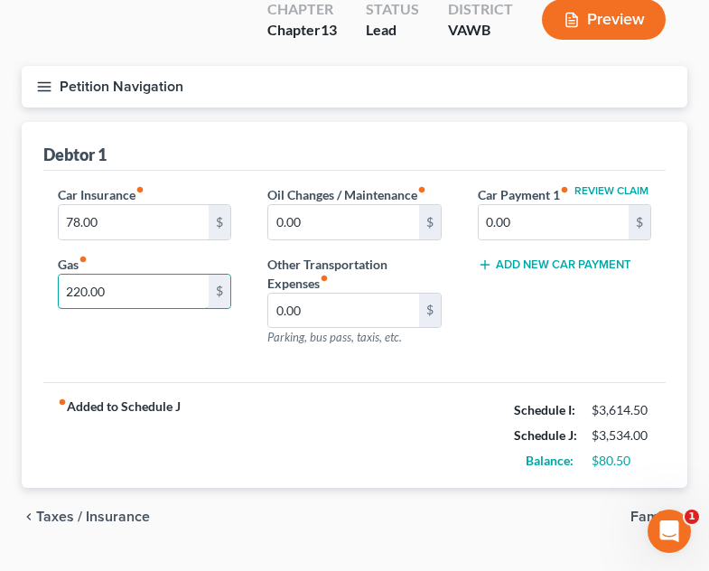
type input "220.00"
click at [647, 510] on span "Family" at bounding box center [652, 517] width 42 height 14
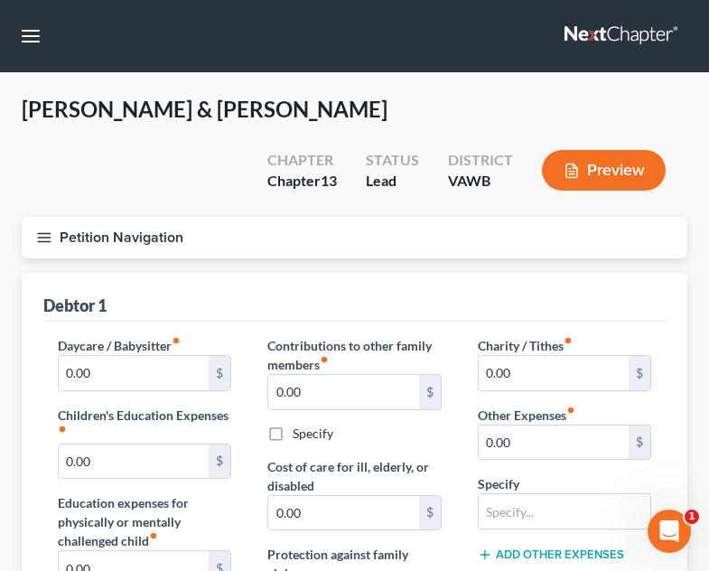
click at [530, 426] on input "0.00" at bounding box center [554, 443] width 150 height 34
type input "150.00"
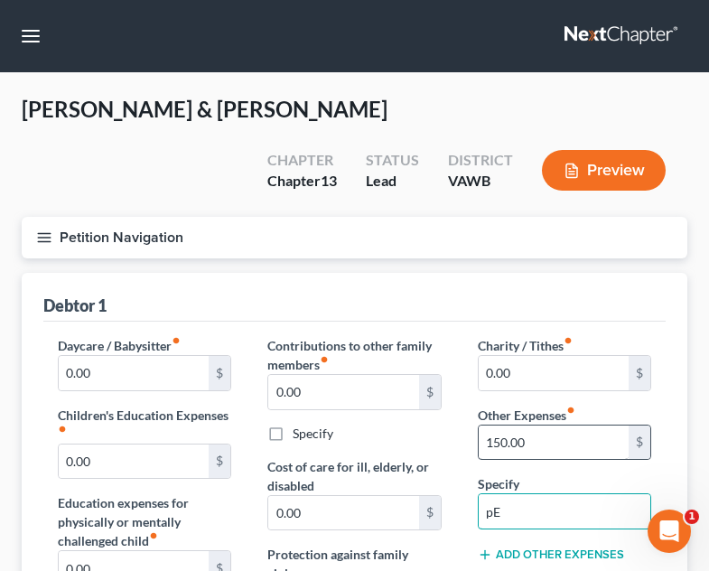
type input "p"
type input "Pet Expenses"
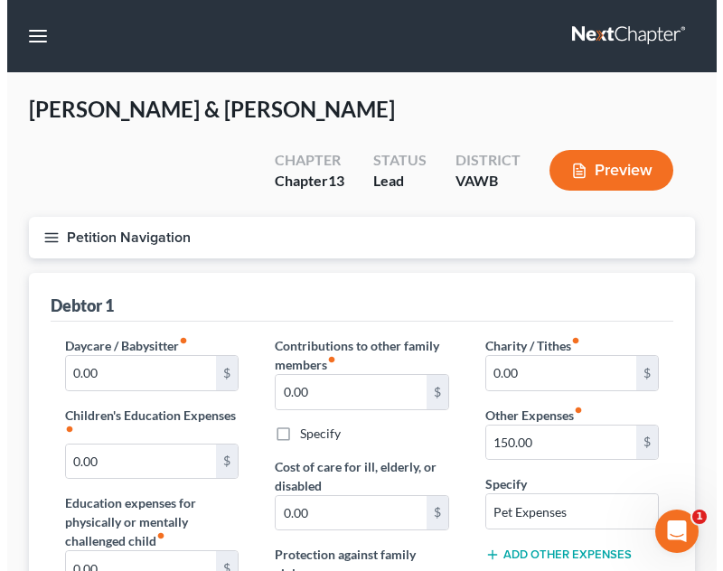
scroll to position [500, 0]
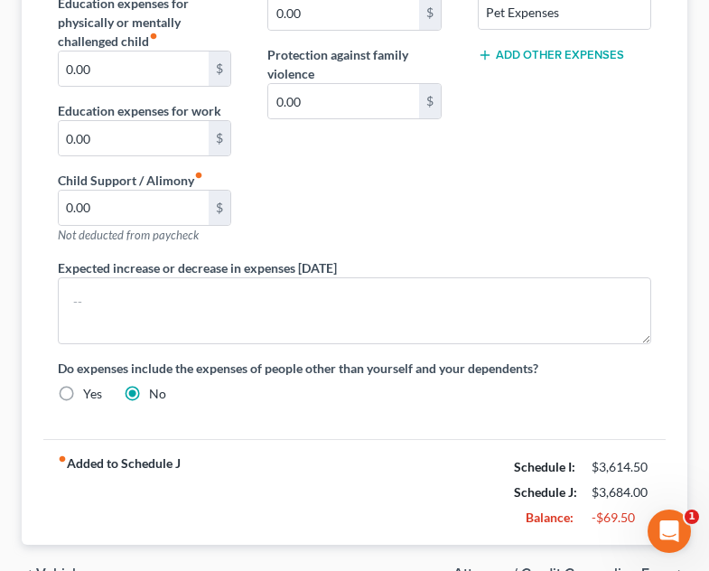
click at [568, 567] on span "Attorney / Credit Counseling Fees" at bounding box center [564, 574] width 220 height 14
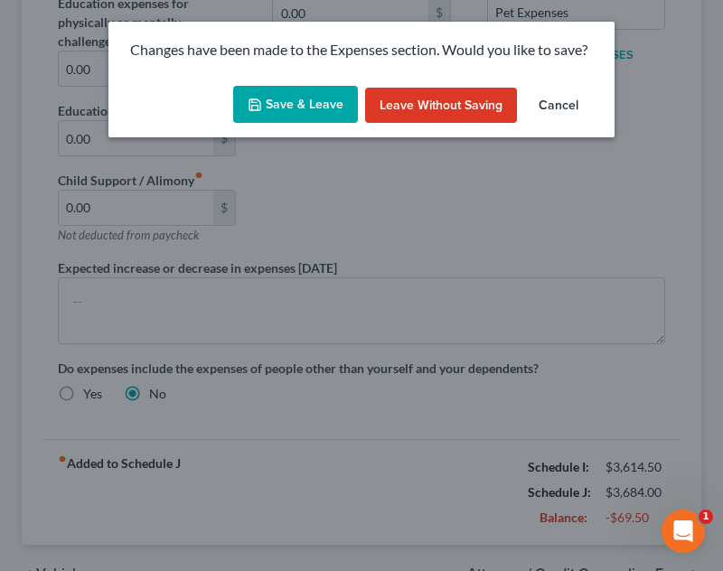
click at [322, 100] on button "Save & Leave" at bounding box center [295, 105] width 125 height 38
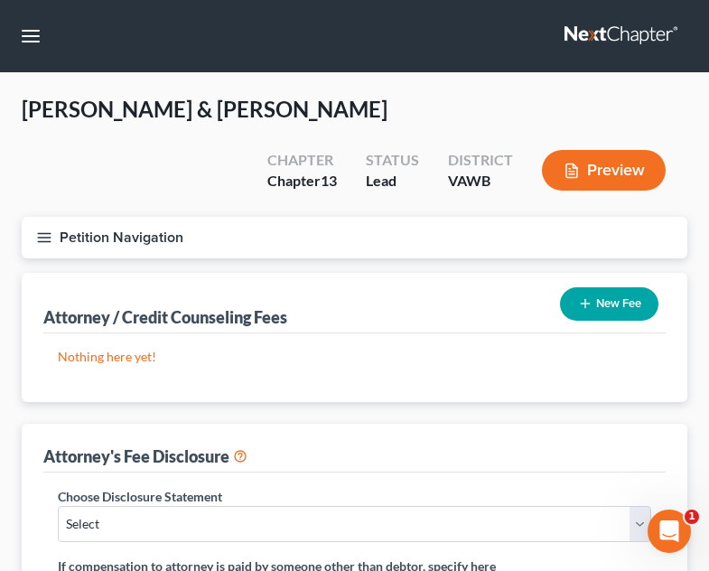
click at [587, 296] on icon "button" at bounding box center [585, 303] width 14 height 14
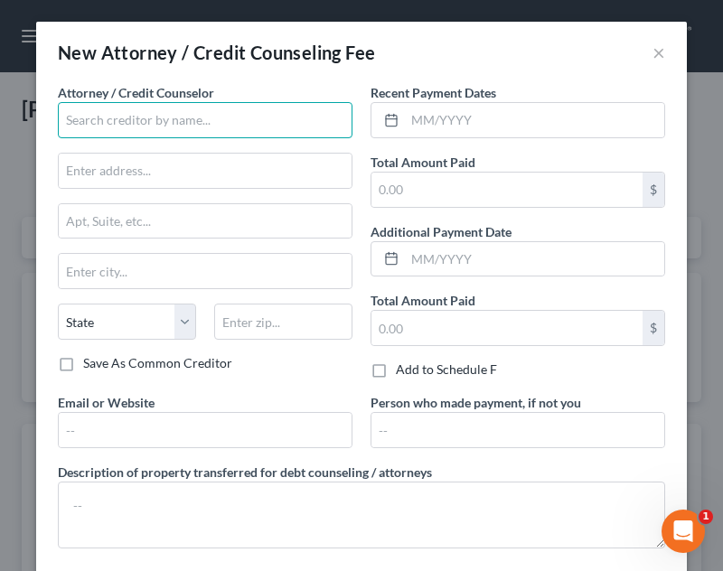
click at [185, 120] on input "text" at bounding box center [205, 120] width 295 height 36
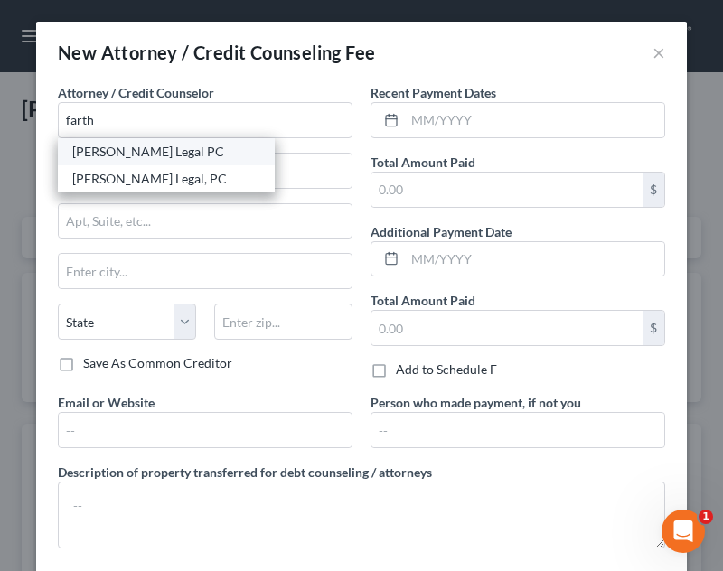
click at [160, 146] on div "[PERSON_NAME] Legal PC" at bounding box center [166, 152] width 188 height 18
type input "[PERSON_NAME] Legal PC"
type input "PO Box 1315"
type input "[GEOGRAPHIC_DATA]"
select select "48"
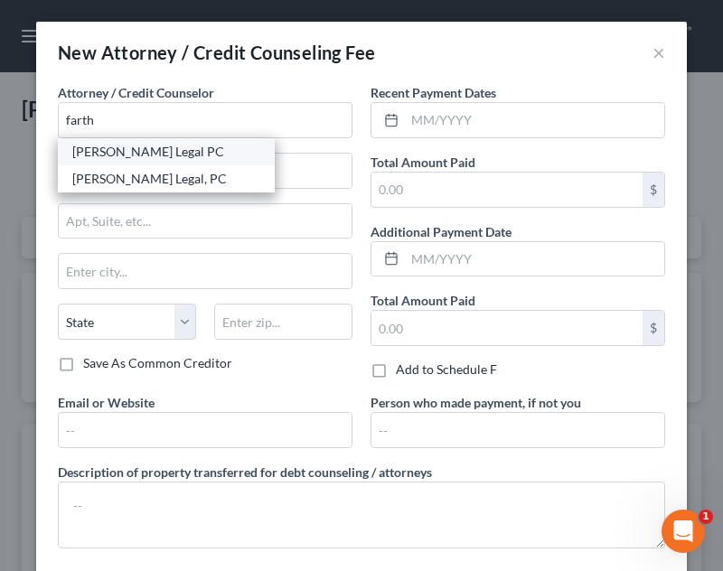
type input "24382"
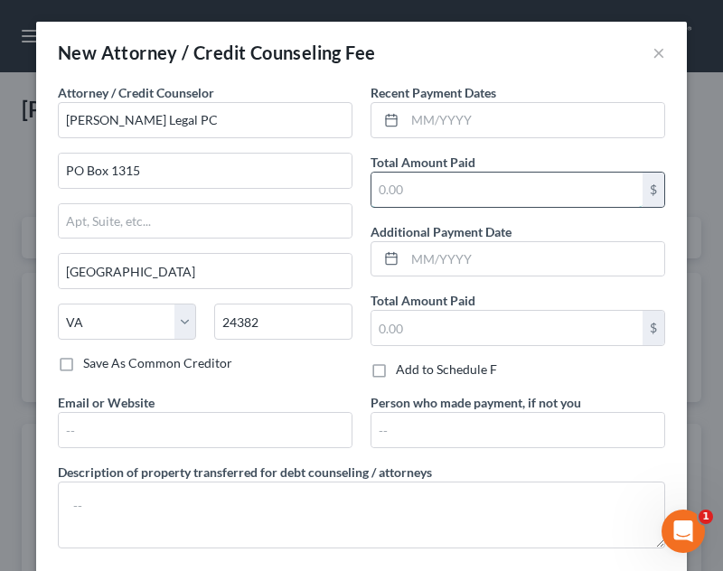
click at [464, 198] on input "text" at bounding box center [506, 190] width 271 height 34
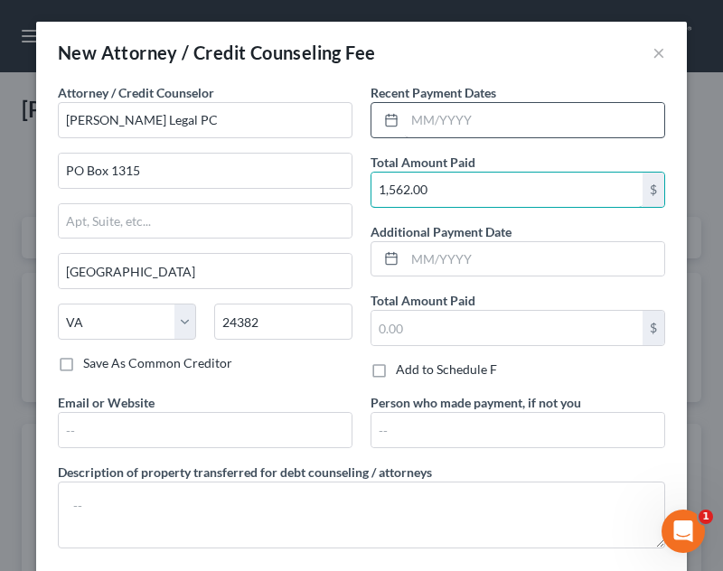
type input "1,562.00"
click at [550, 126] on input "text" at bounding box center [534, 120] width 259 height 34
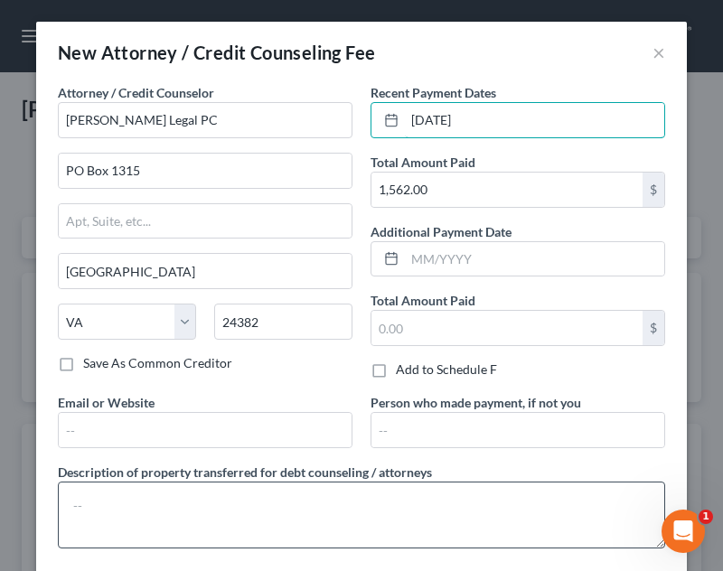
type input "[DATE]"
click at [266, 523] on textarea at bounding box center [361, 515] width 607 height 67
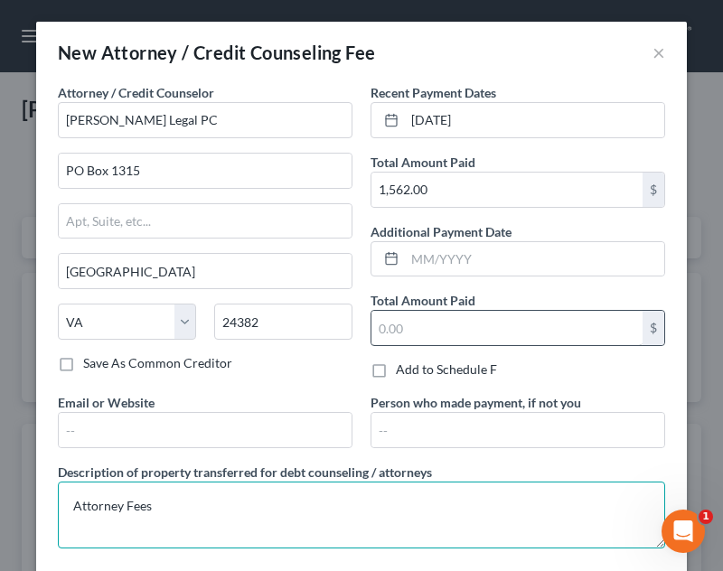
type textarea "Attorney Fees"
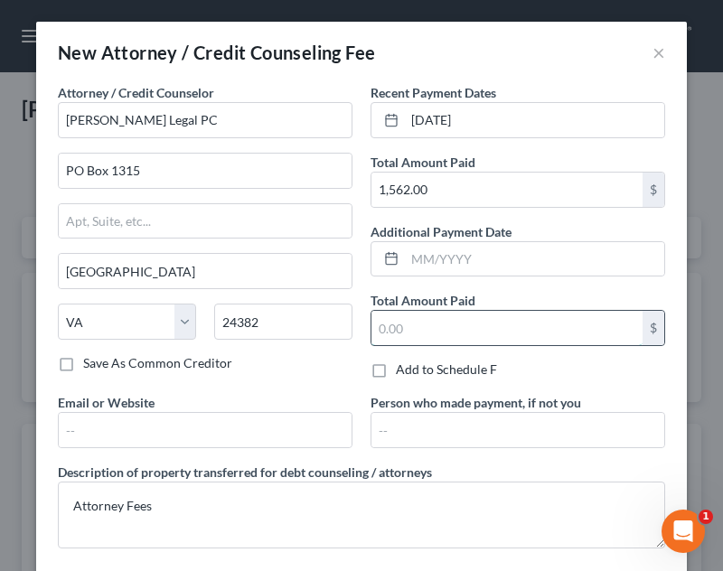
click at [510, 331] on input "text" at bounding box center [506, 328] width 271 height 34
type input "1,562.00"
click at [649, 297] on div "Total Amount Paid 1,562.00 $" at bounding box center [517, 318] width 295 height 55
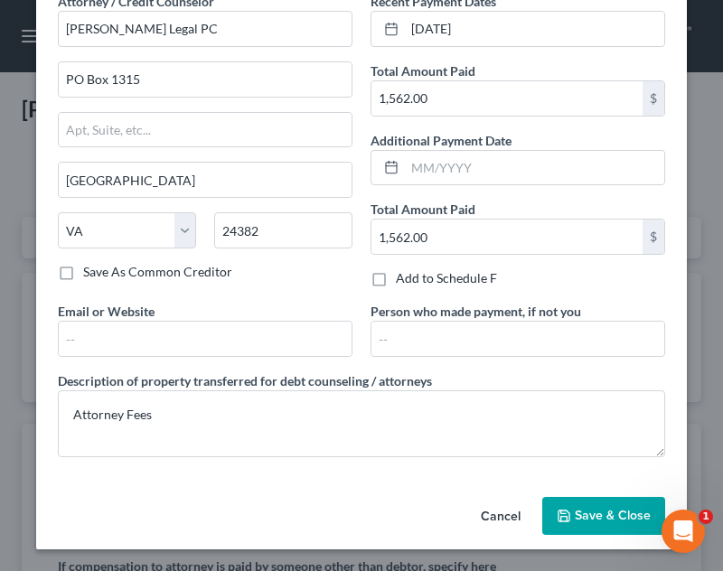
click at [586, 519] on span "Save & Close" at bounding box center [613, 515] width 76 height 15
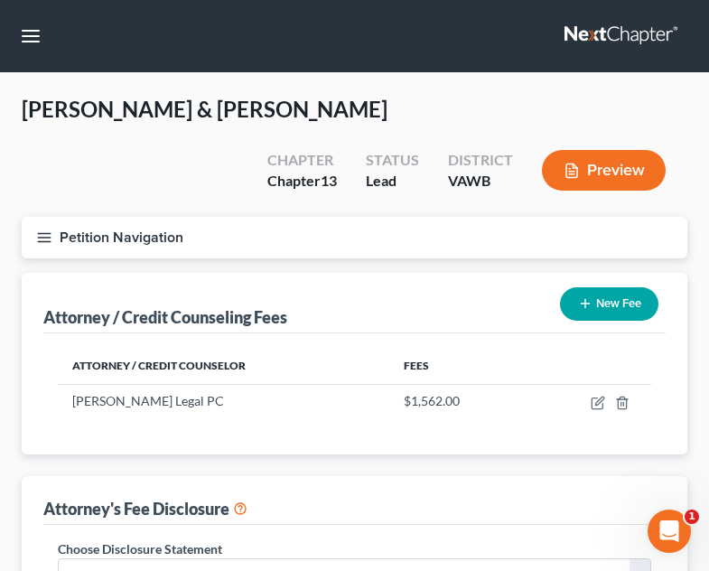
click at [612, 287] on button "New Fee" at bounding box center [609, 303] width 98 height 33
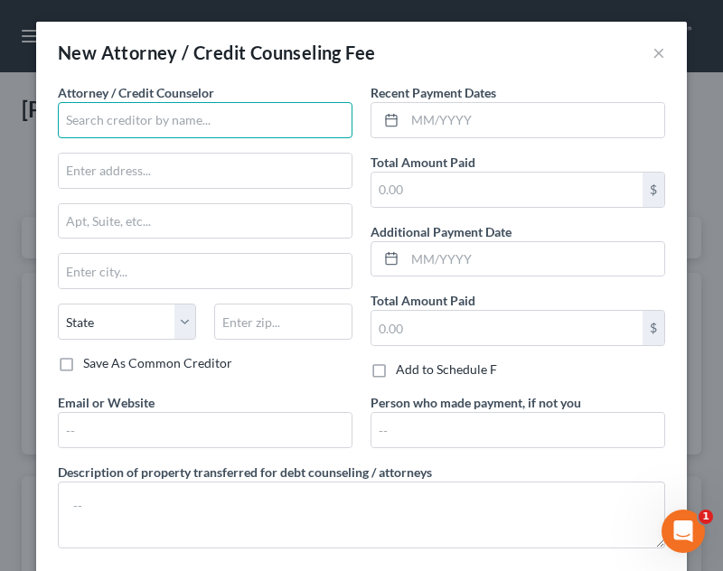
click at [193, 130] on input "text" at bounding box center [205, 120] width 295 height 36
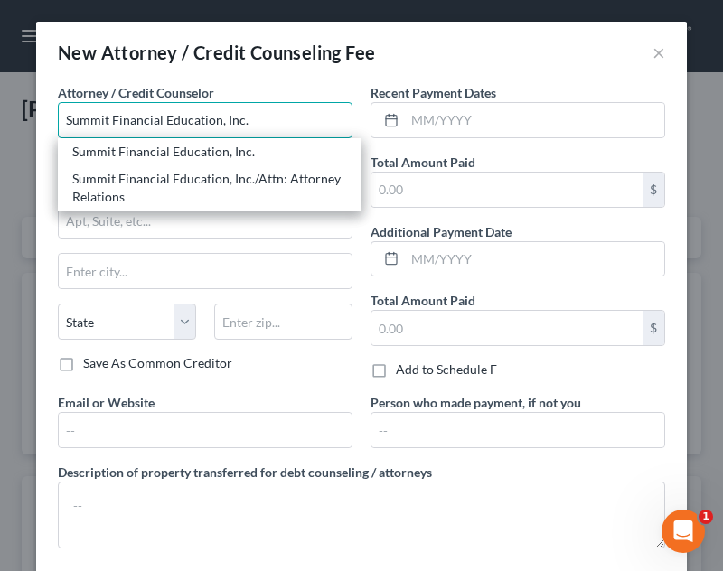
type input "Summit Financial Education, Inc."
type input "4800 E Flower Street"
type input "Tucson"
select select "3"
type input "85712"
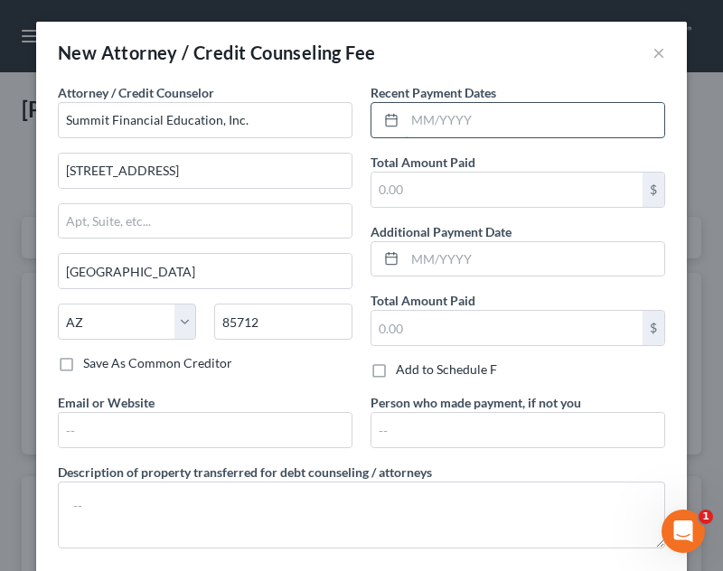
click at [579, 109] on input "text" at bounding box center [534, 120] width 259 height 34
type input "[DATE]"
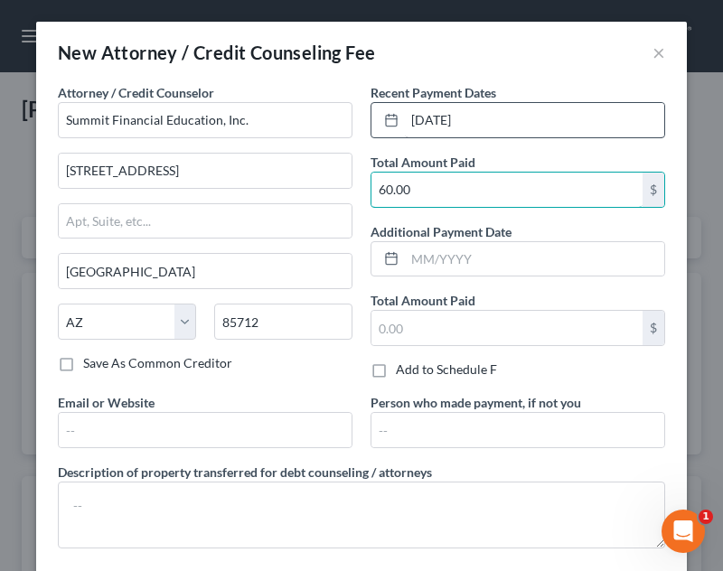
type input "60.00"
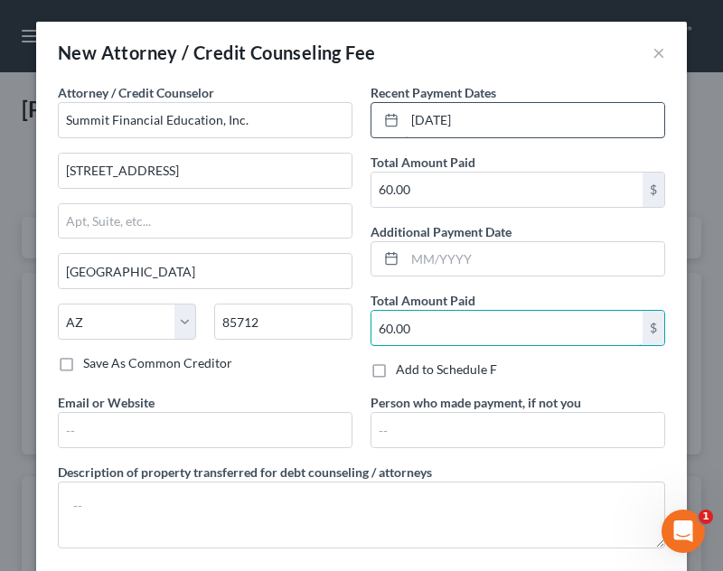
type input "60.00"
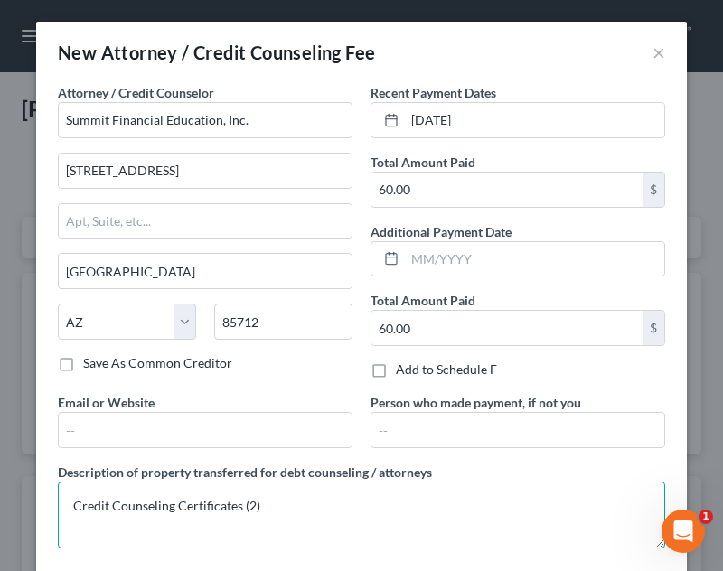
type textarea "Credit Counseling Certificates (2)"
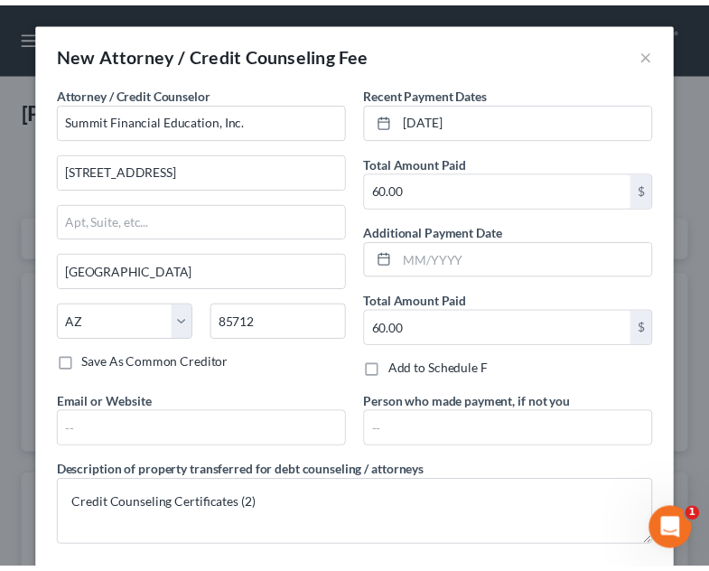
scroll to position [58, 0]
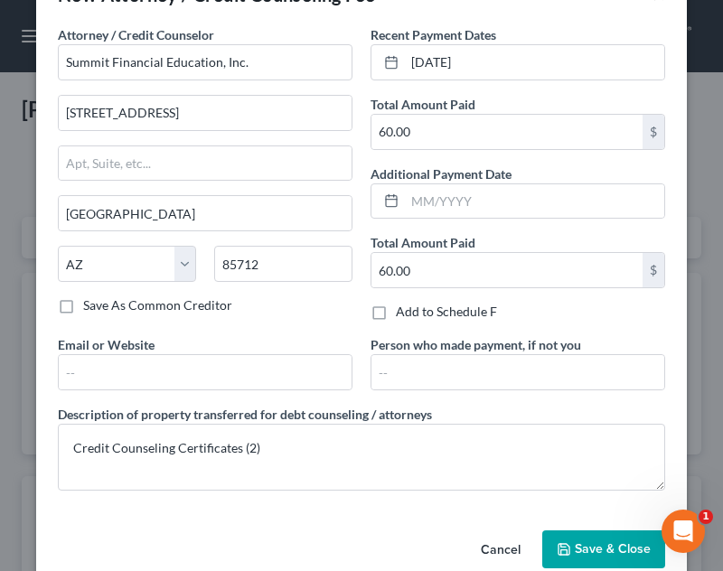
click at [620, 548] on span "Save & Close" at bounding box center [613, 548] width 76 height 15
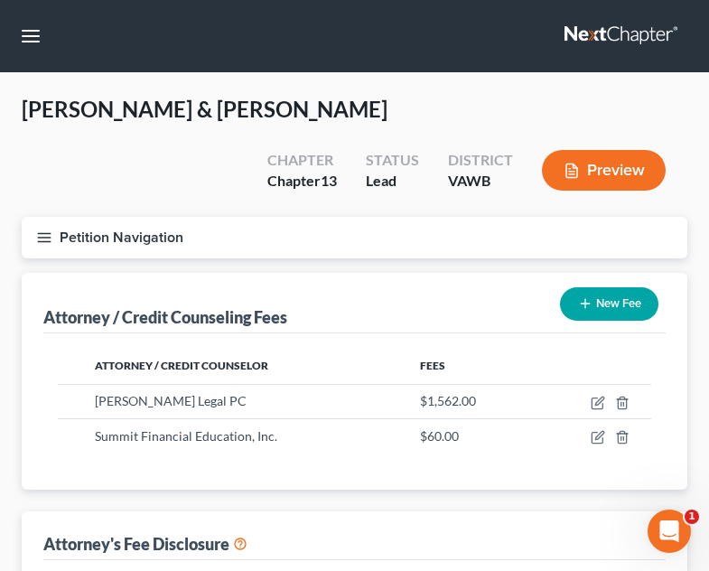
click at [39, 241] on line "button" at bounding box center [44, 241] width 13 height 0
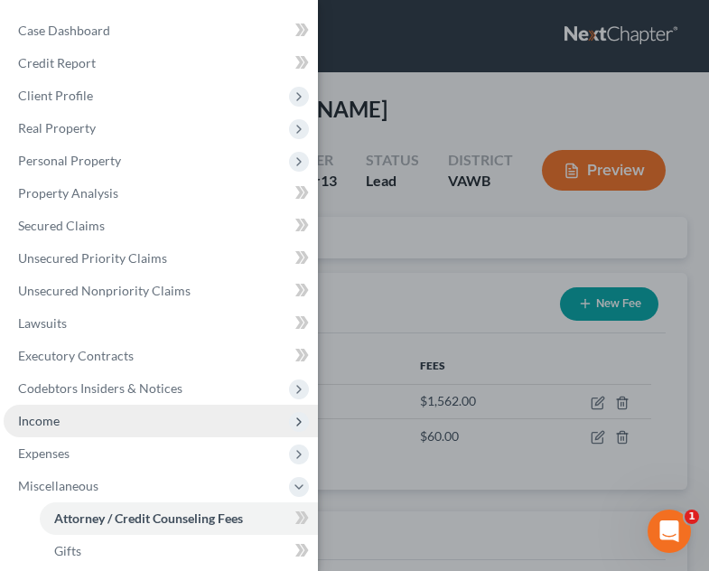
click at [127, 420] on span "Income" at bounding box center [161, 421] width 314 height 33
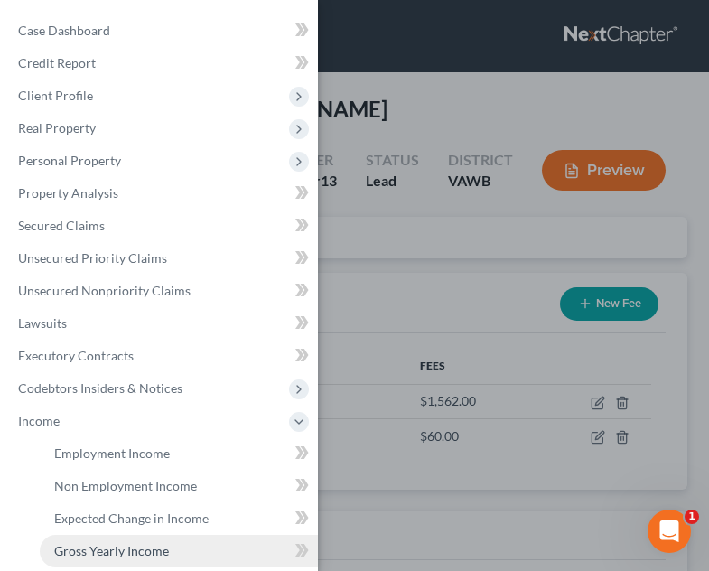
click at [145, 550] on span "Gross Yearly Income" at bounding box center [111, 550] width 115 height 15
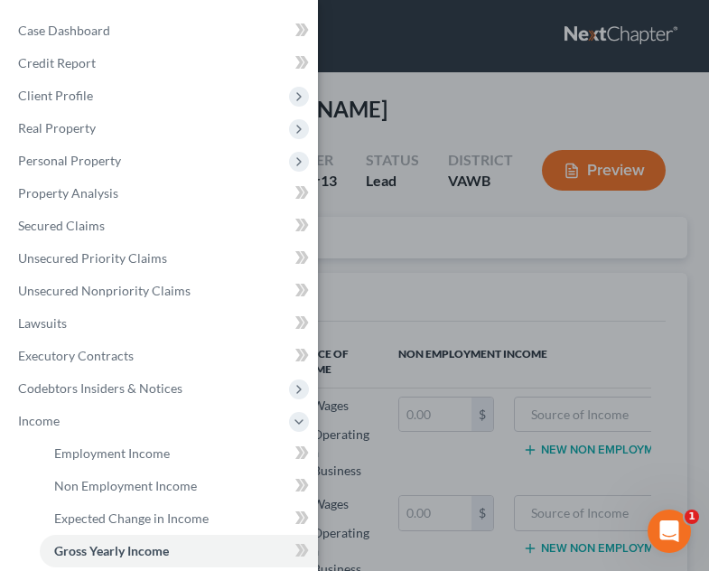
click at [425, 419] on div "Case Dashboard Payments Invoices Payments Payments Credit Report Client Profile" at bounding box center [354, 285] width 709 height 571
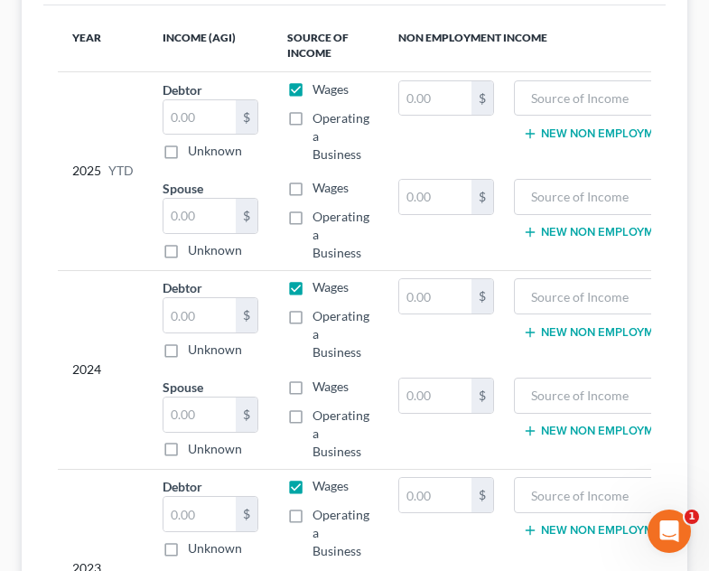
scroll to position [323, 0]
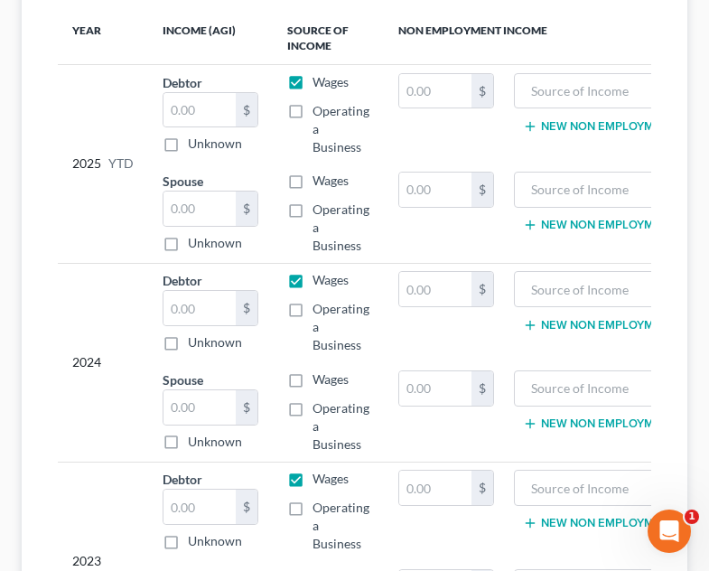
click at [313, 271] on label "Wages" at bounding box center [331, 280] width 36 height 18
click at [320, 271] on input "Wages" at bounding box center [326, 277] width 12 height 12
checkbox input "false"
click at [313, 470] on label "Wages" at bounding box center [331, 479] width 36 height 18
click at [320, 470] on input "Wages" at bounding box center [326, 476] width 12 height 12
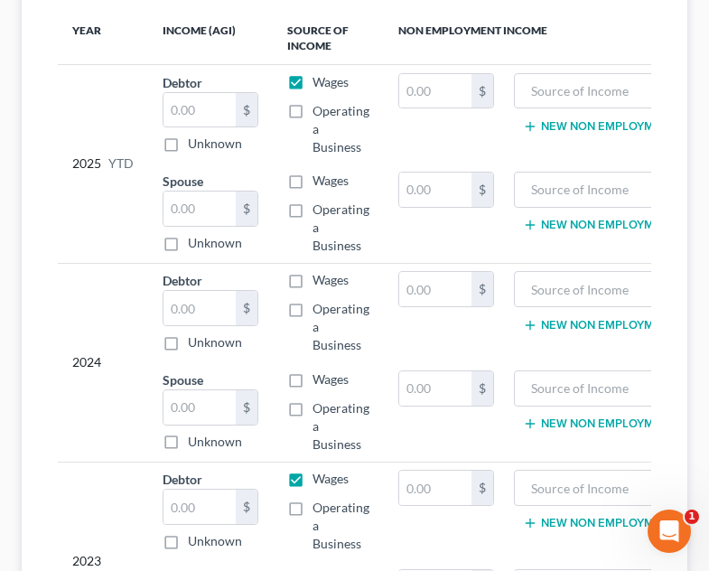
checkbox input "false"
click at [313, 399] on label "Operating a Business" at bounding box center [341, 426] width 57 height 54
click at [320, 399] on input "Operating a Business" at bounding box center [326, 405] width 12 height 12
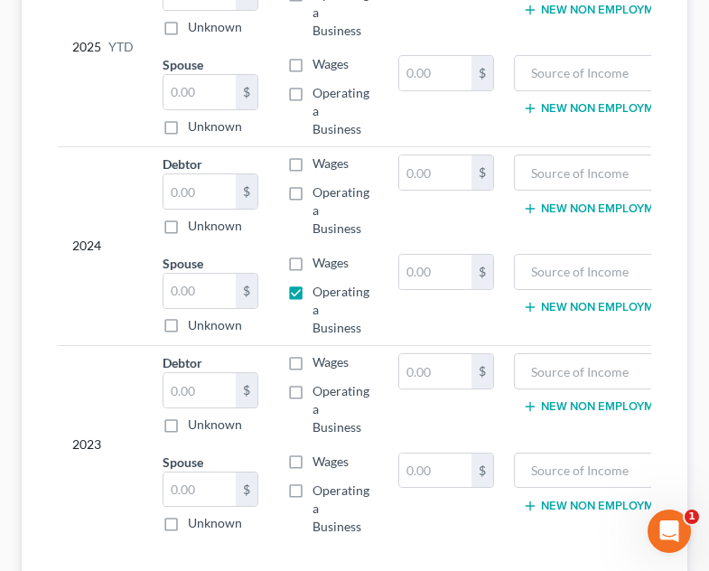
scroll to position [442, 0]
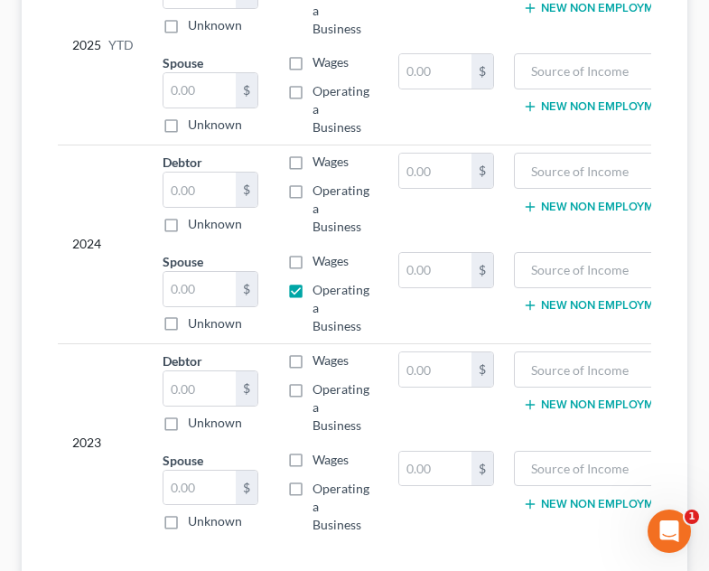
click at [313, 281] on label "Operating a Business" at bounding box center [341, 308] width 57 height 54
click at [320, 281] on input "Operating a Business" at bounding box center [326, 287] width 12 height 12
checkbox input "false"
click at [313, 182] on label "Operating a Business" at bounding box center [341, 209] width 57 height 54
click at [320, 182] on input "Operating a Business" at bounding box center [326, 188] width 12 height 12
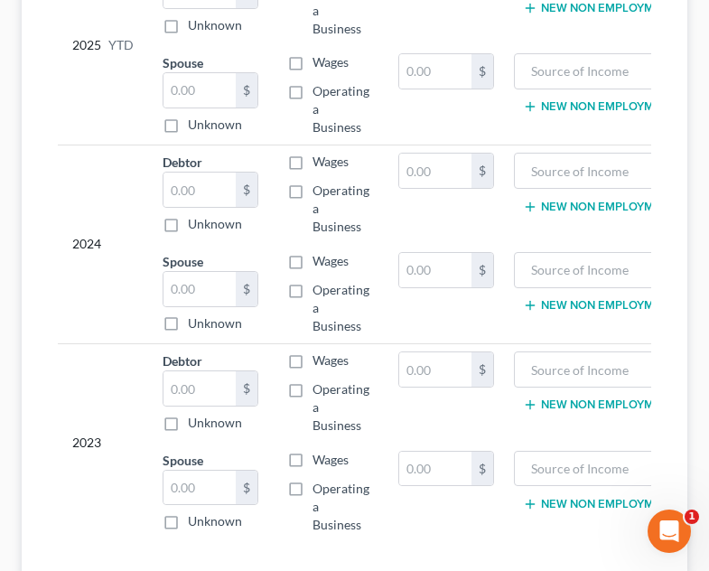
checkbox input "true"
click at [313, 380] on label "Operating a Business" at bounding box center [341, 407] width 57 height 54
click at [320, 380] on input "Operating a Business" at bounding box center [326, 386] width 12 height 12
checkbox input "true"
click at [562, 253] on input "text" at bounding box center [606, 270] width 164 height 34
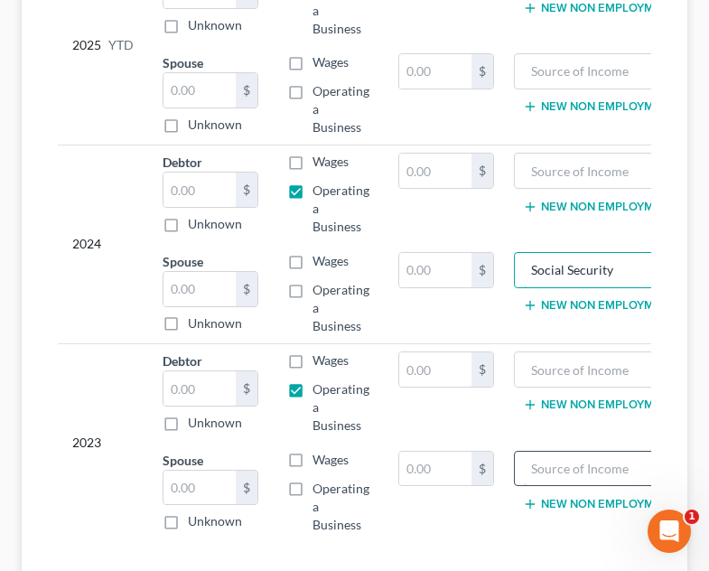
type input "Social Security"
click at [567, 452] on input "text" at bounding box center [606, 469] width 164 height 34
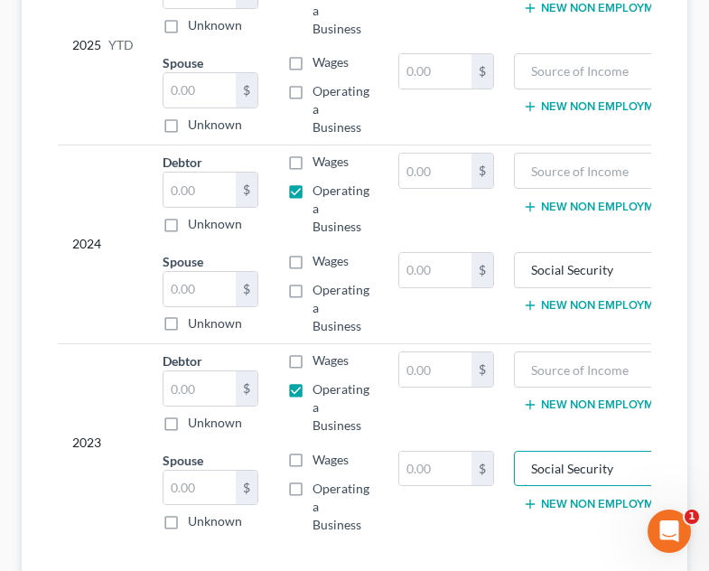
type input "Social Security"
click at [560, 393] on td "New Non Employment Income" at bounding box center [624, 392] width 230 height 99
click at [438, 352] on input "text" at bounding box center [435, 369] width 72 height 34
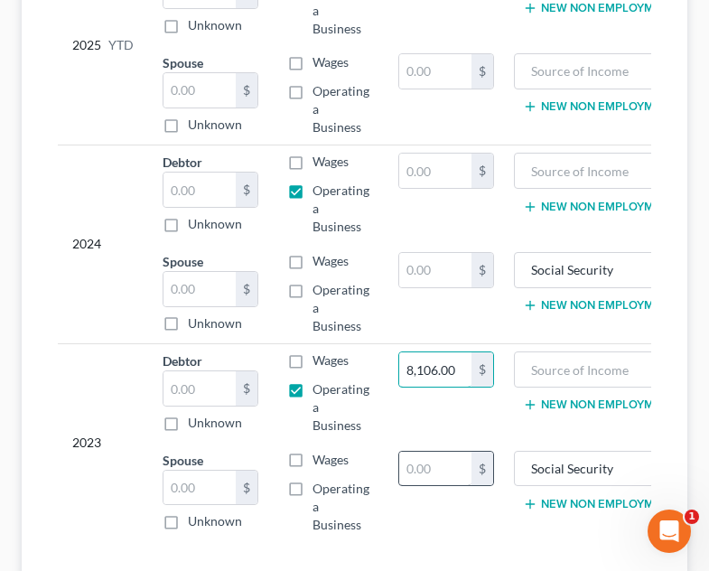
type input "8,106.00"
click at [426, 452] on input "text" at bounding box center [435, 469] width 72 height 34
type input "42,838"
click at [460, 443] on td "42,838 $" at bounding box center [446, 492] width 125 height 98
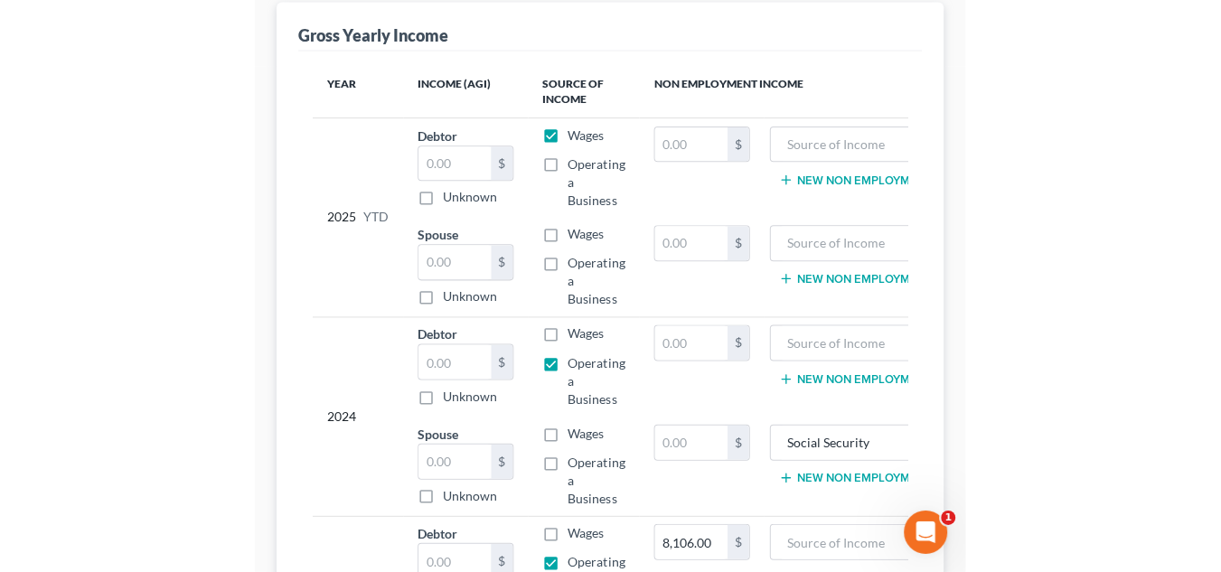
scroll to position [267, 0]
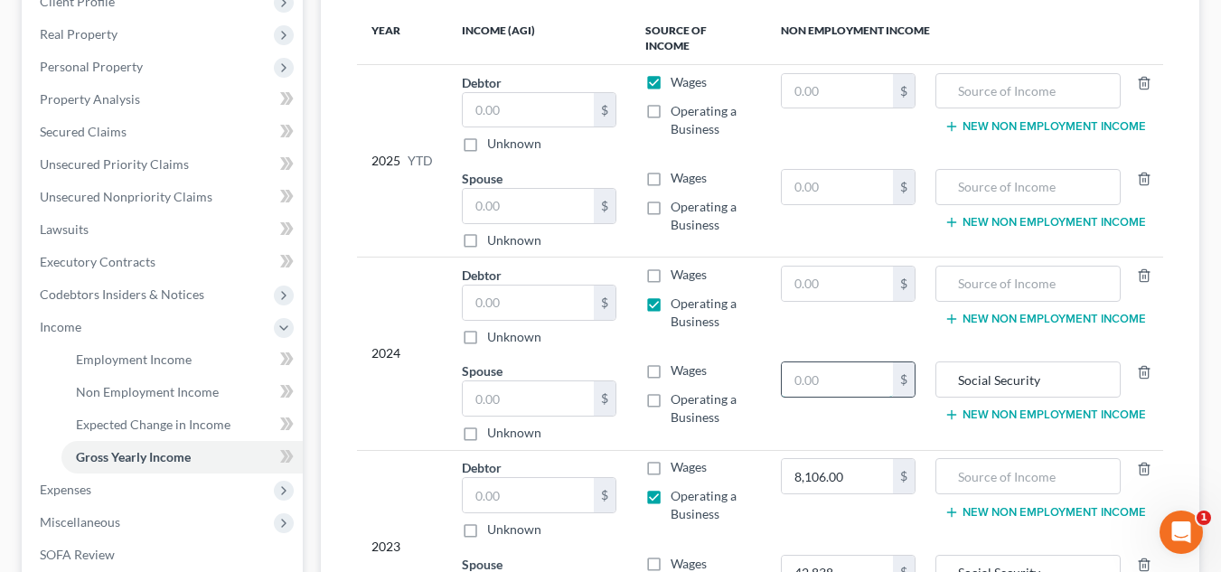
click at [833, 365] on input "text" at bounding box center [837, 379] width 111 height 34
type input "16,328.40"
click at [831, 277] on input "text" at bounding box center [837, 284] width 111 height 34
click at [670, 295] on label "Operating a Business" at bounding box center [711, 313] width 82 height 36
click at [678, 295] on input "Operating a Business" at bounding box center [684, 301] width 12 height 12
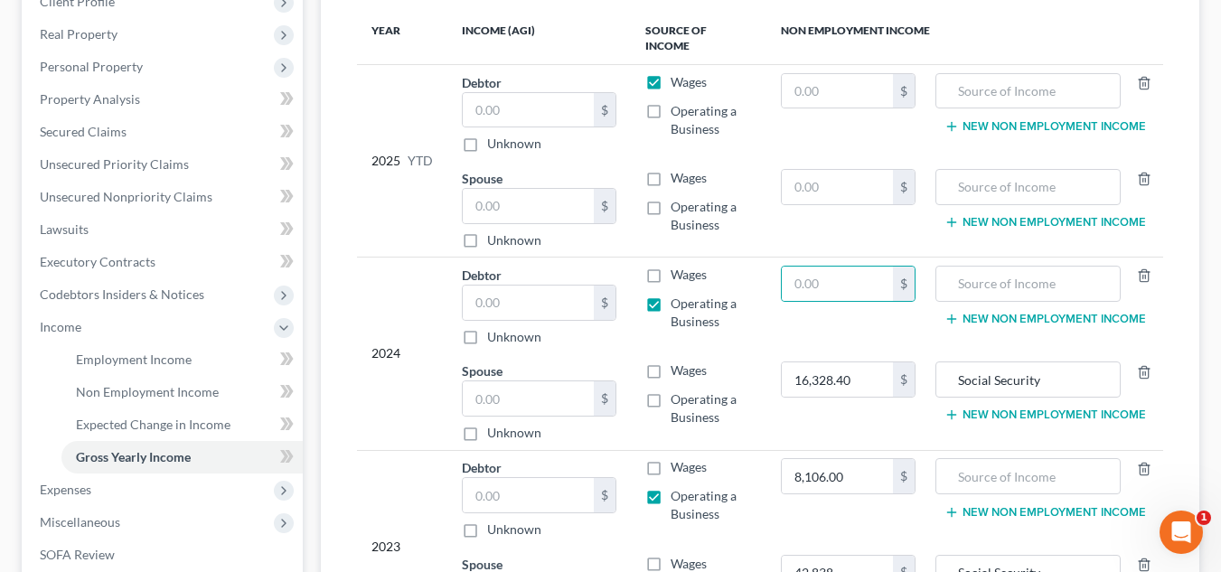
checkbox input "false"
click at [839, 267] on input "text" at bounding box center [837, 284] width 111 height 34
type input "23,097.60"
drag, startPoint x: 993, startPoint y: 350, endPoint x: 958, endPoint y: 348, distance: 35.3
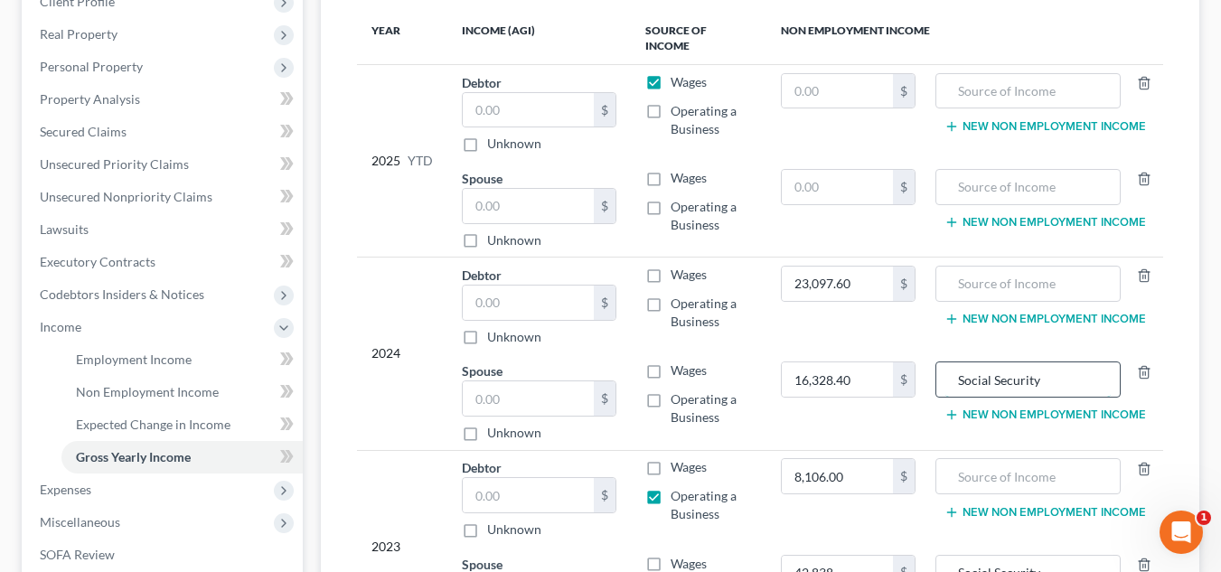
click at [958, 362] on input "Social Security" at bounding box center [1027, 379] width 165 height 34
click at [1021, 267] on input "text" at bounding box center [1027, 284] width 165 height 34
paste input "Social Security"
type input "Social Security"
click at [994, 328] on td "Social Security New Non Employment Income" at bounding box center [1046, 306] width 233 height 97
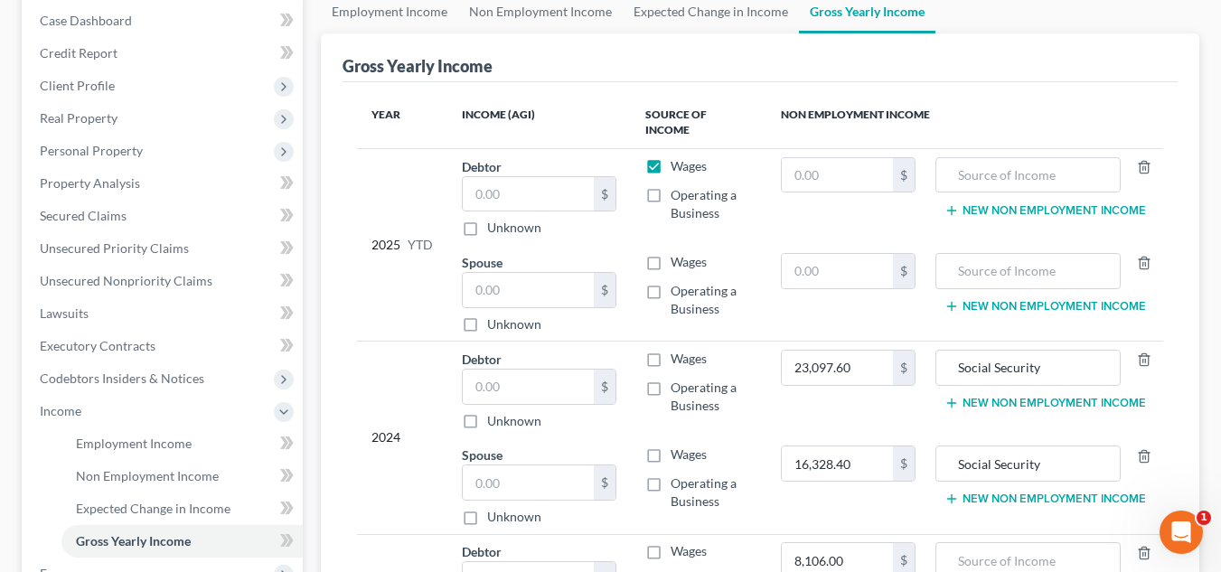
scroll to position [179, 0]
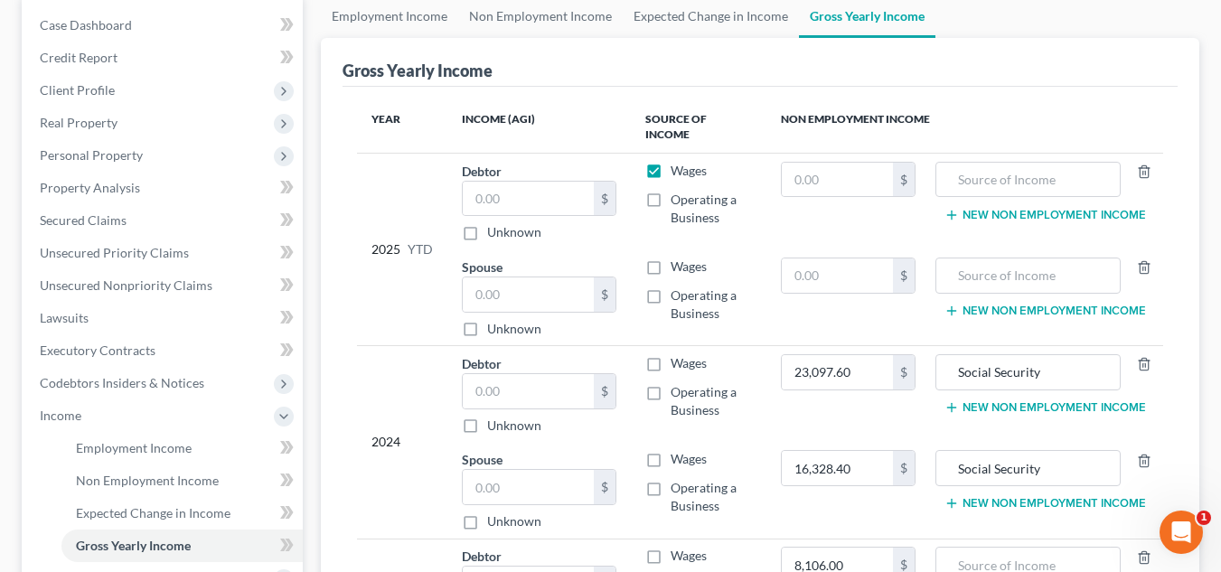
click at [1004, 208] on button "New Non Employment Income" at bounding box center [1045, 215] width 202 height 14
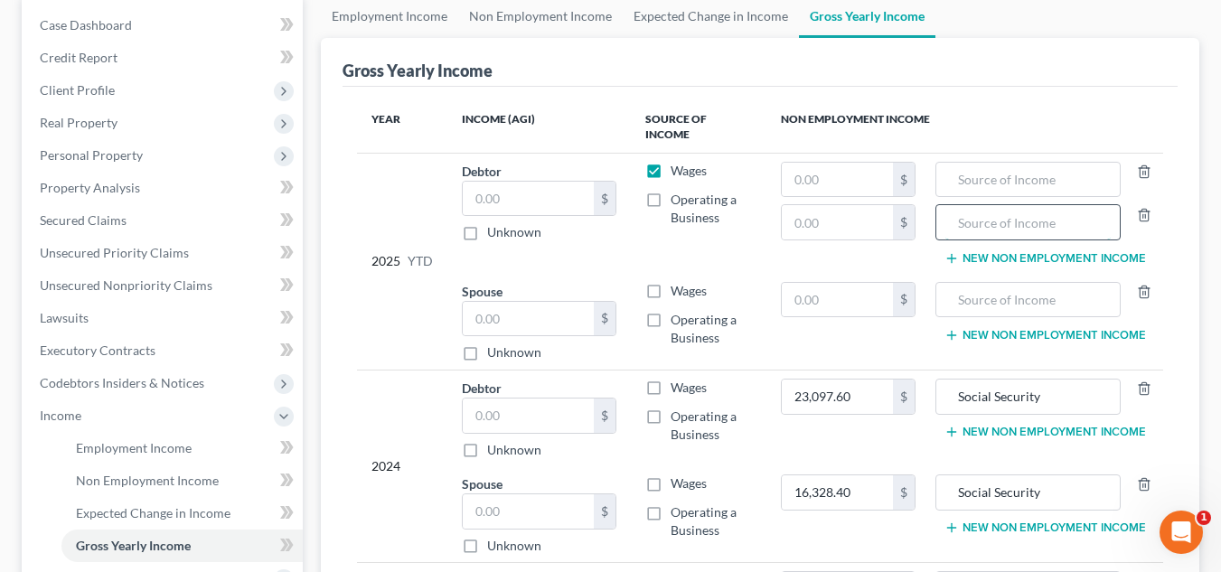
click at [986, 217] on input "text" at bounding box center [1027, 222] width 165 height 34
type input "Pension"
click at [689, 163] on span "Wages" at bounding box center [688, 170] width 36 height 15
click at [689, 162] on input "Wages" at bounding box center [684, 168] width 12 height 12
checkbox input "false"
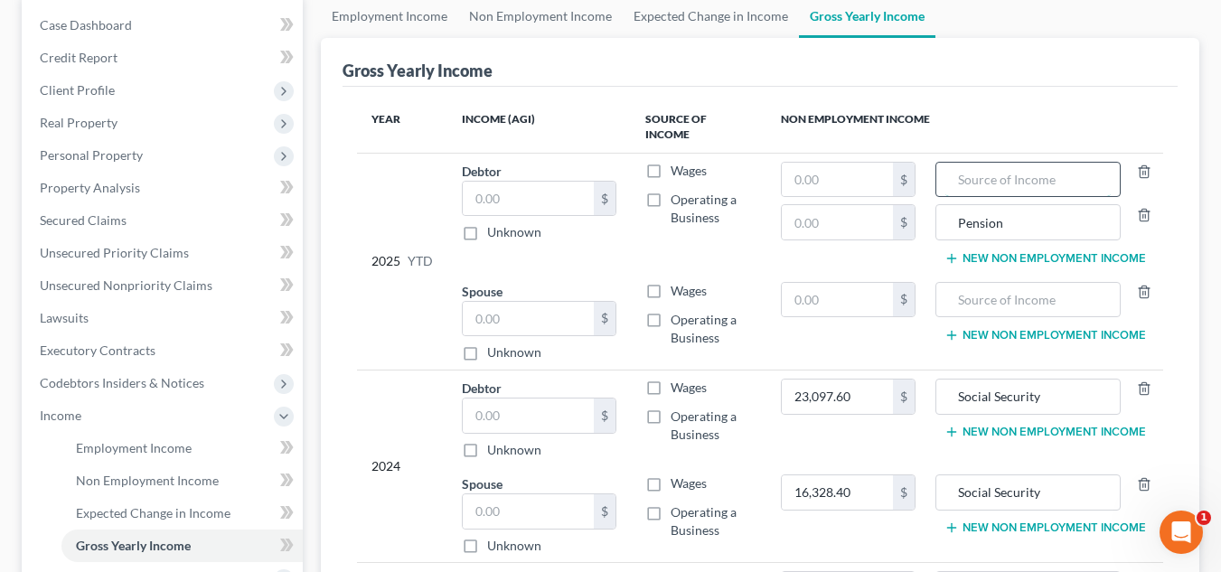
click at [1002, 173] on input "text" at bounding box center [1027, 180] width 165 height 34
type input "S"
paste input "Social Security"
type input "Social Security"
click at [1001, 285] on input "text" at bounding box center [1027, 300] width 165 height 34
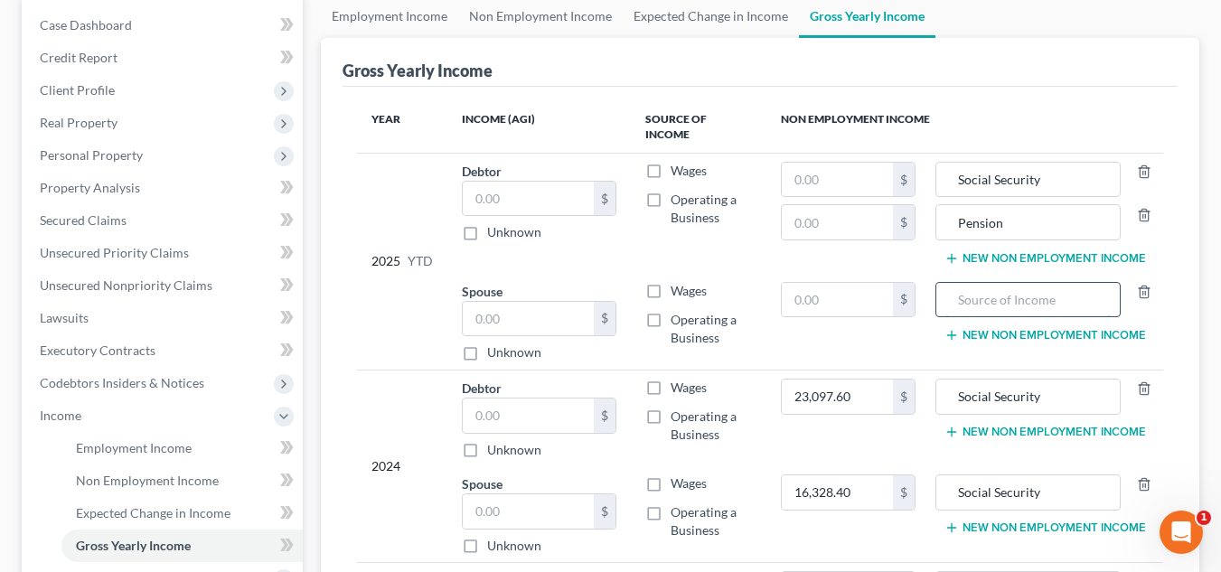
paste input "Social Security"
type input "Social Security"
click at [835, 163] on input "text" at bounding box center [837, 180] width 111 height 34
type input "15,398.40"
click at [863, 210] on input "text" at bounding box center [837, 222] width 111 height 34
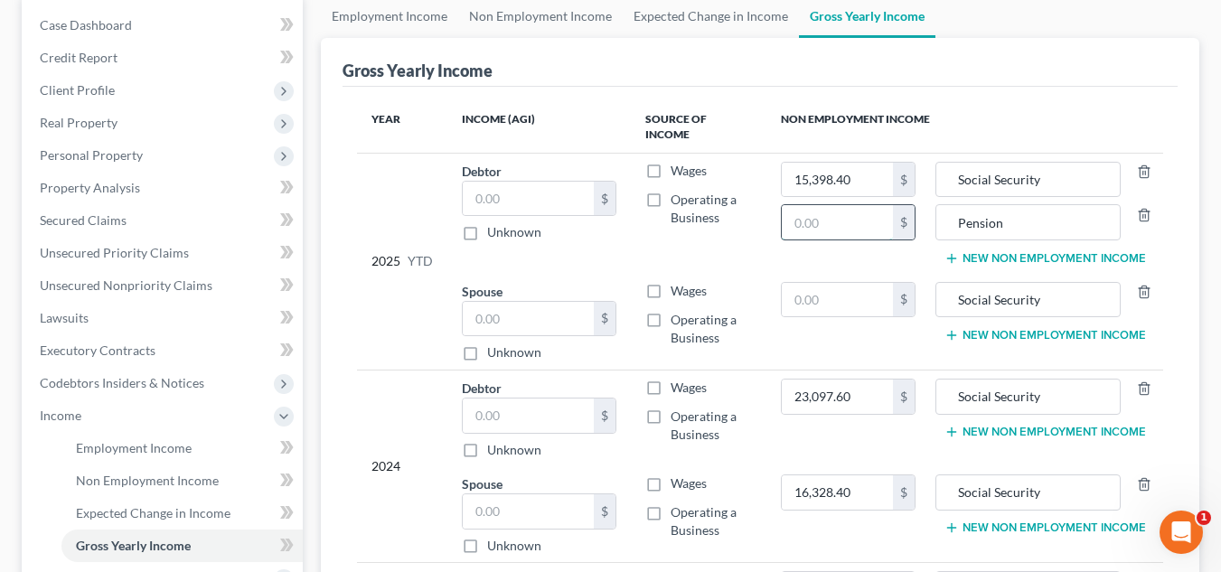
click at [840, 208] on input "text" at bounding box center [837, 222] width 111 height 34
click at [802, 207] on input "02,568.00" at bounding box center [837, 222] width 111 height 34
type input "2,568.00"
click at [845, 289] on input "text" at bounding box center [837, 300] width 111 height 34
type input "10,885.60"
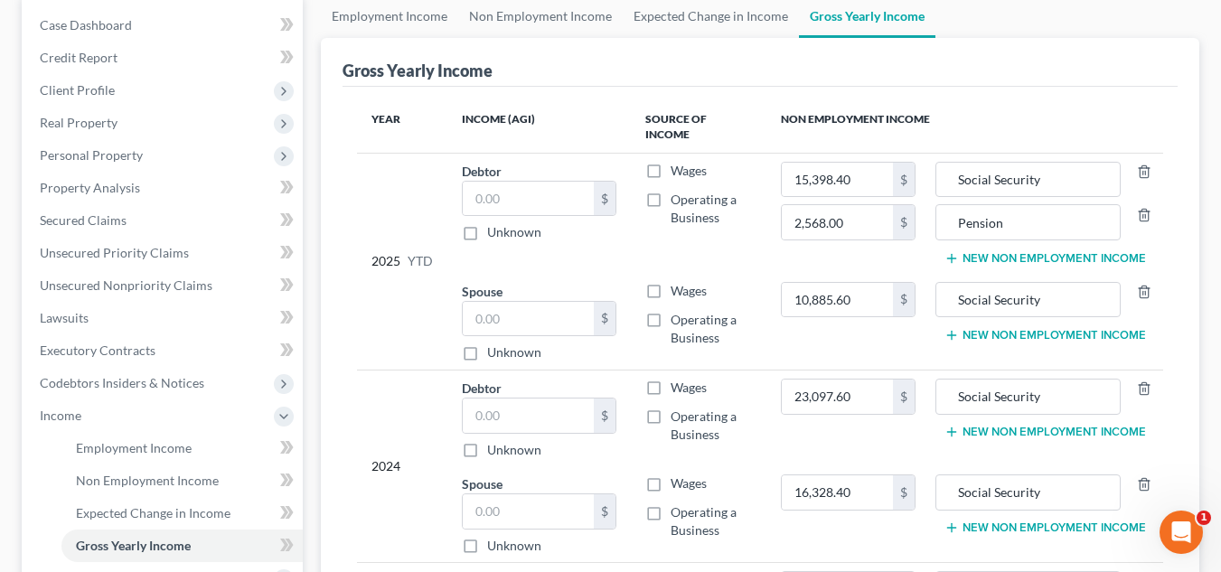
click at [854, 325] on td "10,885.60 $" at bounding box center [848, 322] width 164 height 97
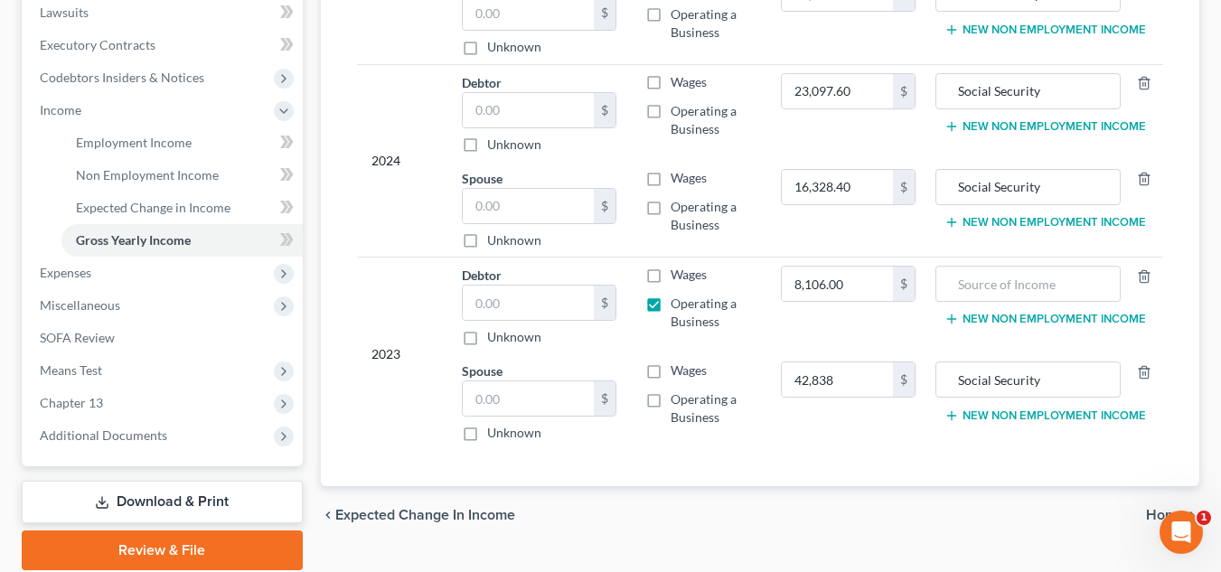
scroll to position [507, 0]
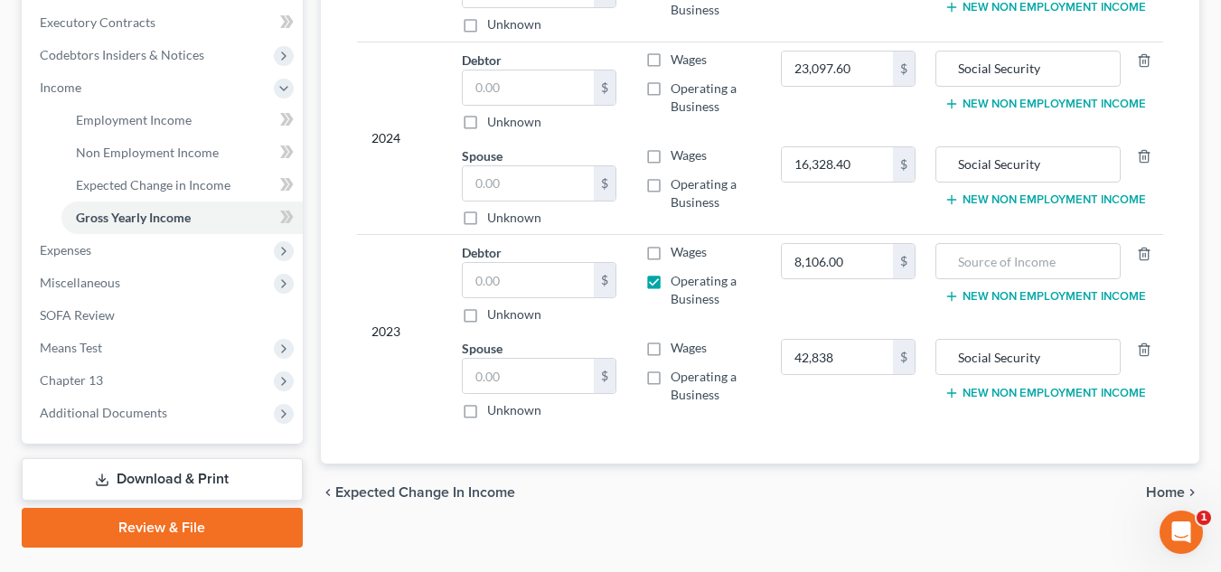
click at [1154, 485] on span "Home" at bounding box center [1165, 492] width 39 height 14
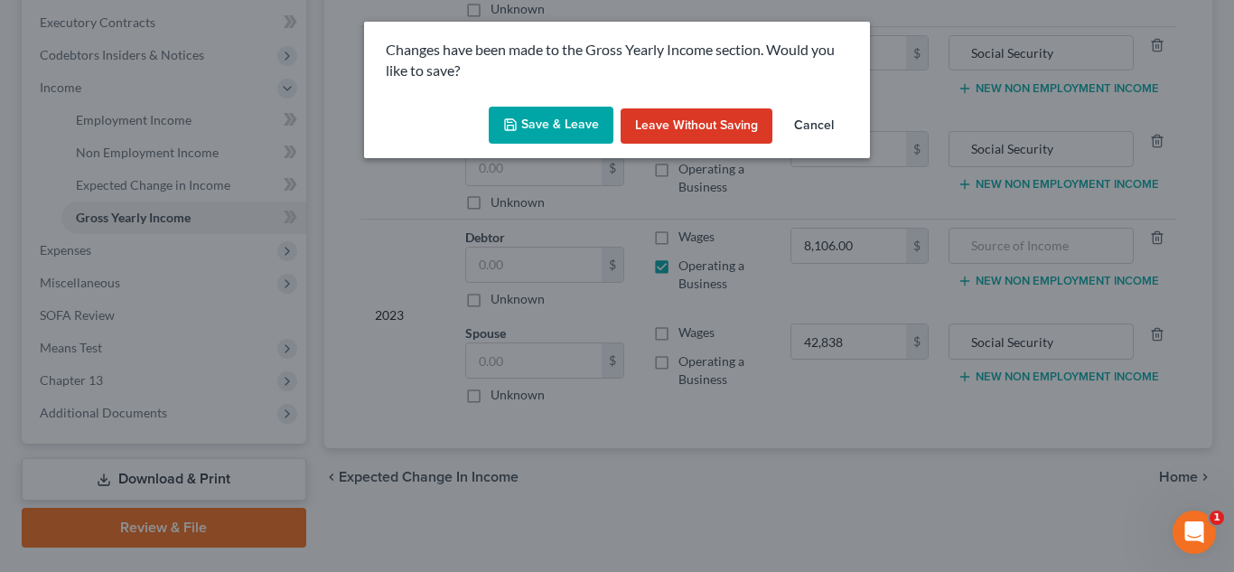
click at [558, 117] on button "Save & Leave" at bounding box center [551, 126] width 125 height 38
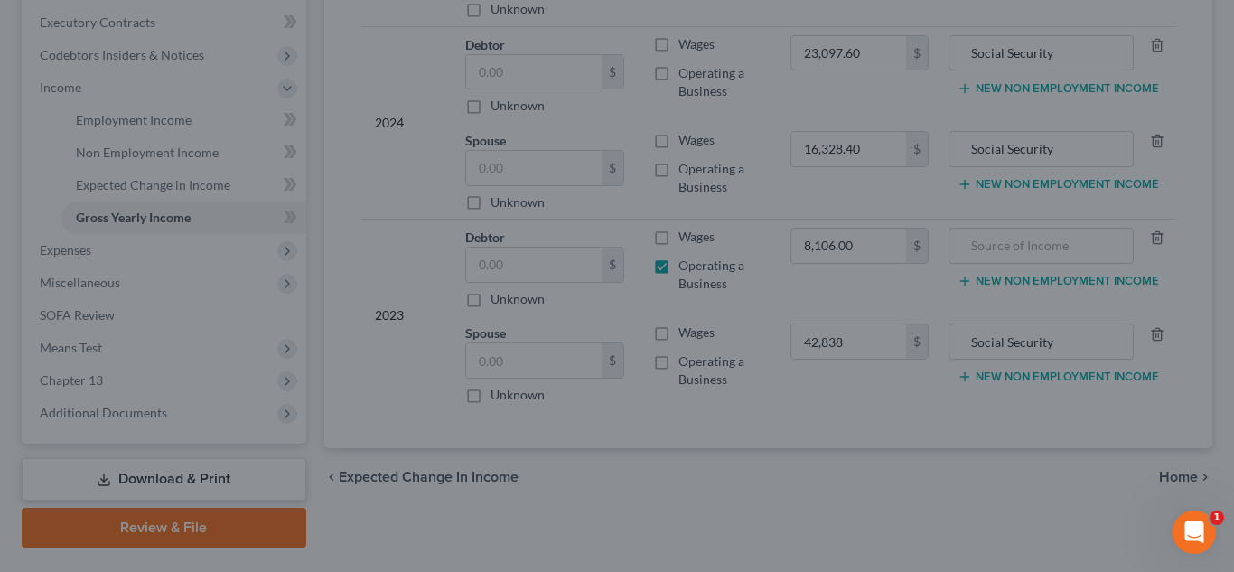
type input "42,838.00"
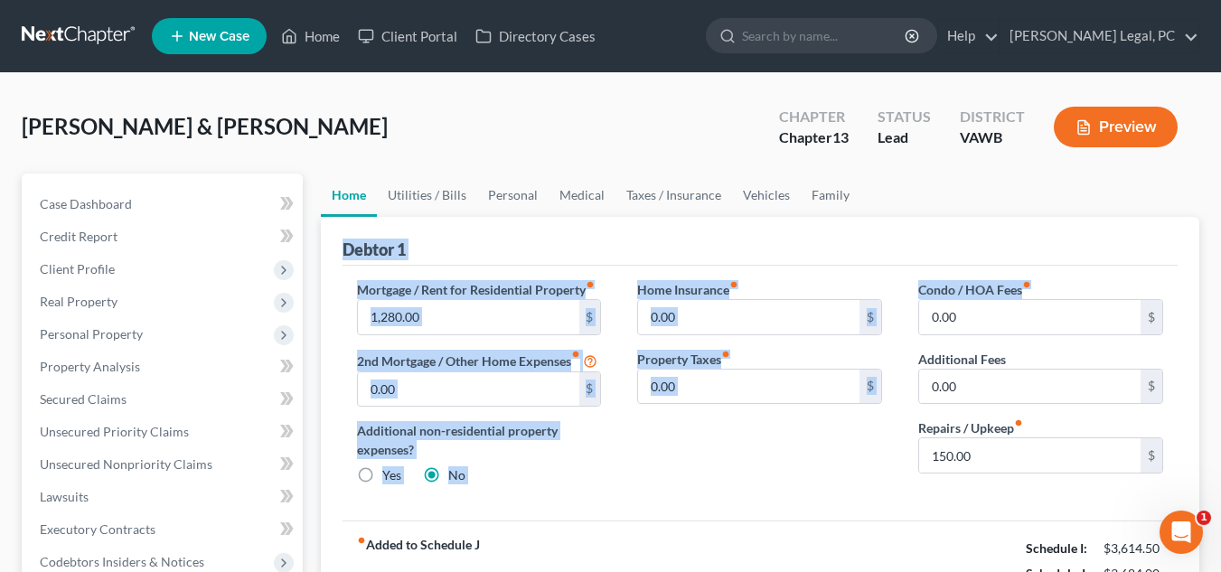
drag, startPoint x: 1206, startPoint y: 189, endPoint x: 1233, endPoint y: 295, distance: 109.1
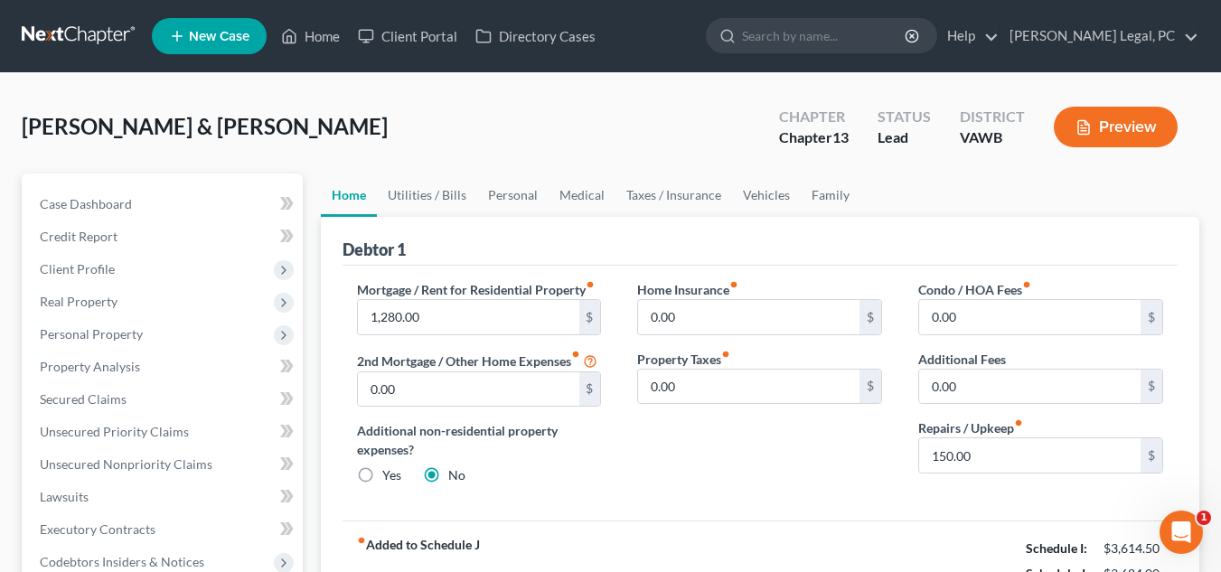
click at [1168, 164] on div "Barnes, John & Polly Upgraded Chapter Chapter 13 Status Lead District VAWB Prev…" at bounding box center [610, 134] width 1177 height 79
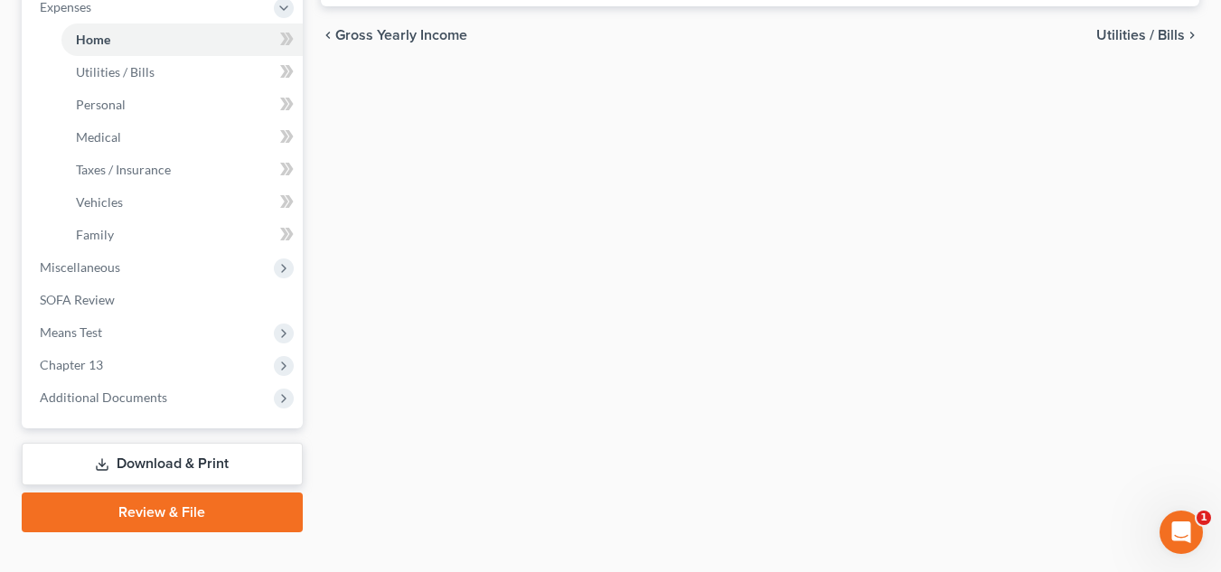
scroll to position [649, 0]
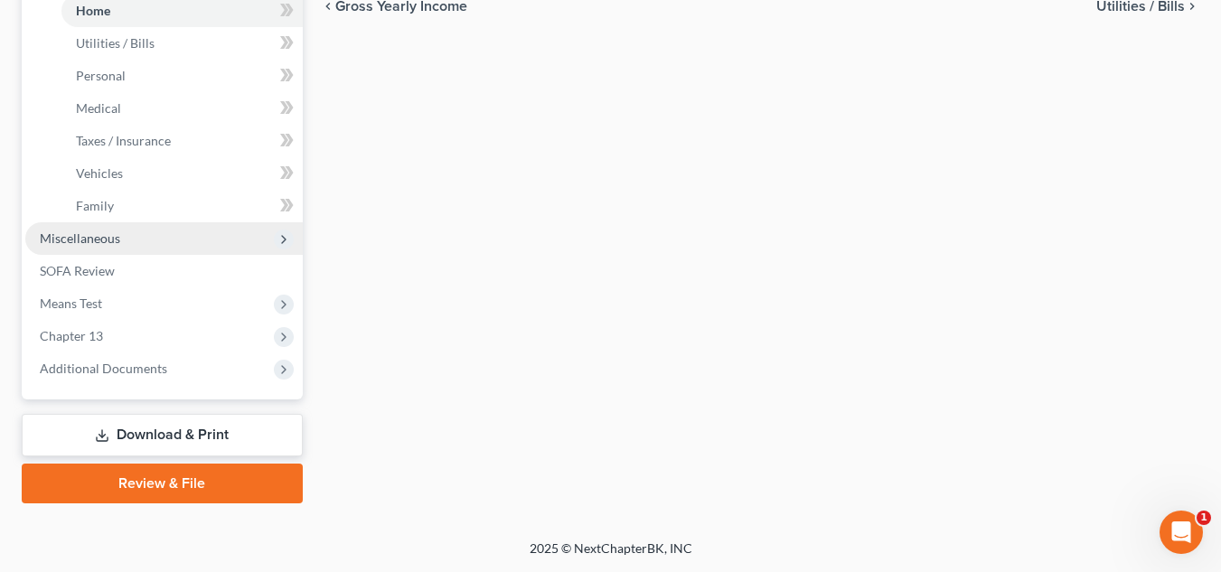
click at [107, 242] on span "Miscellaneous" at bounding box center [80, 237] width 80 height 15
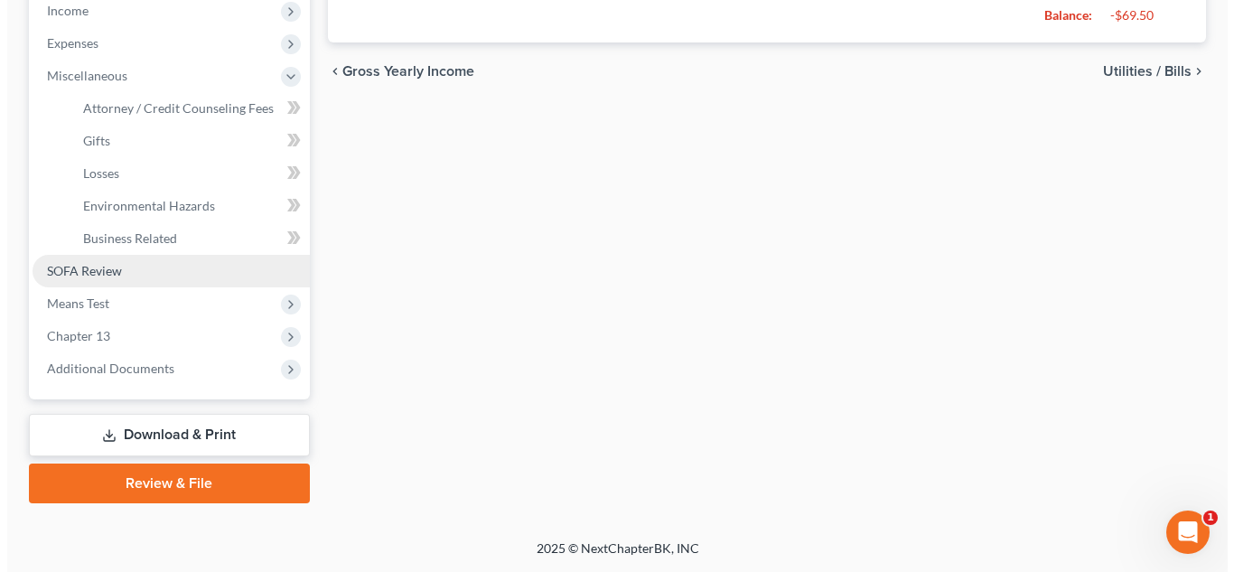
scroll to position [584, 0]
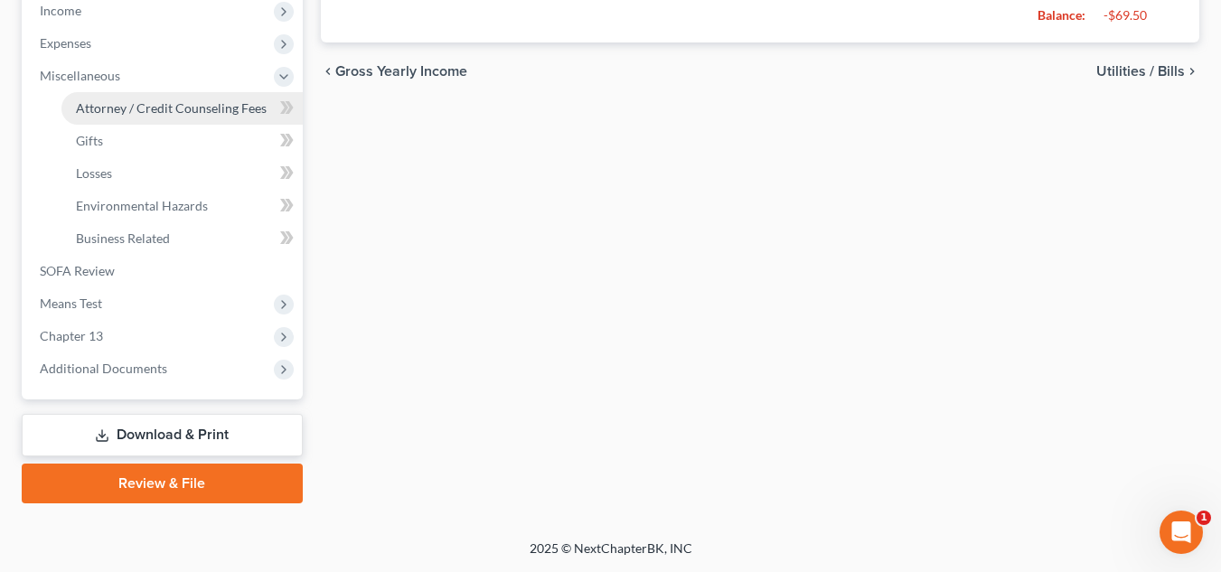
click at [147, 108] on span "Attorney / Credit Counseling Fees" at bounding box center [171, 107] width 191 height 15
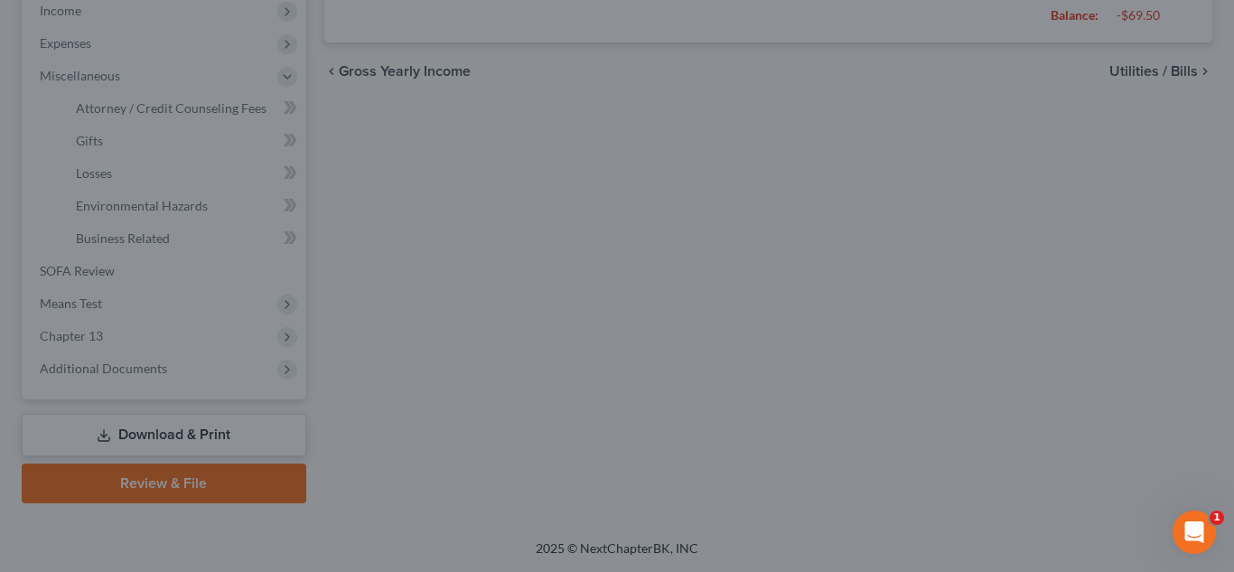
click at [601, 133] on div at bounding box center [617, 286] width 1234 height 572
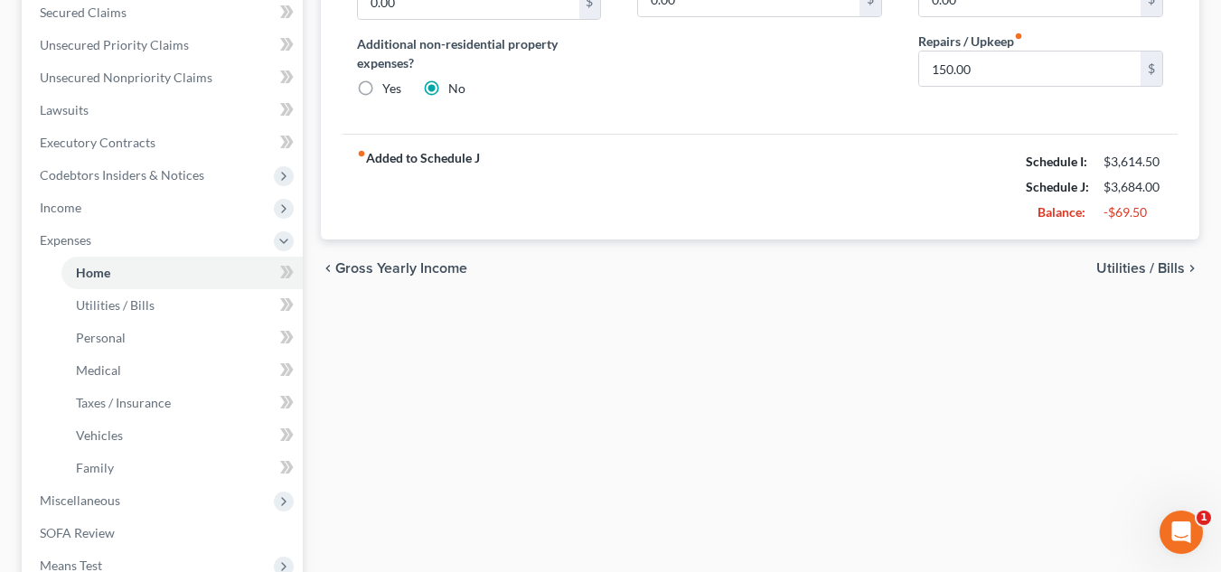
scroll to position [434, 0]
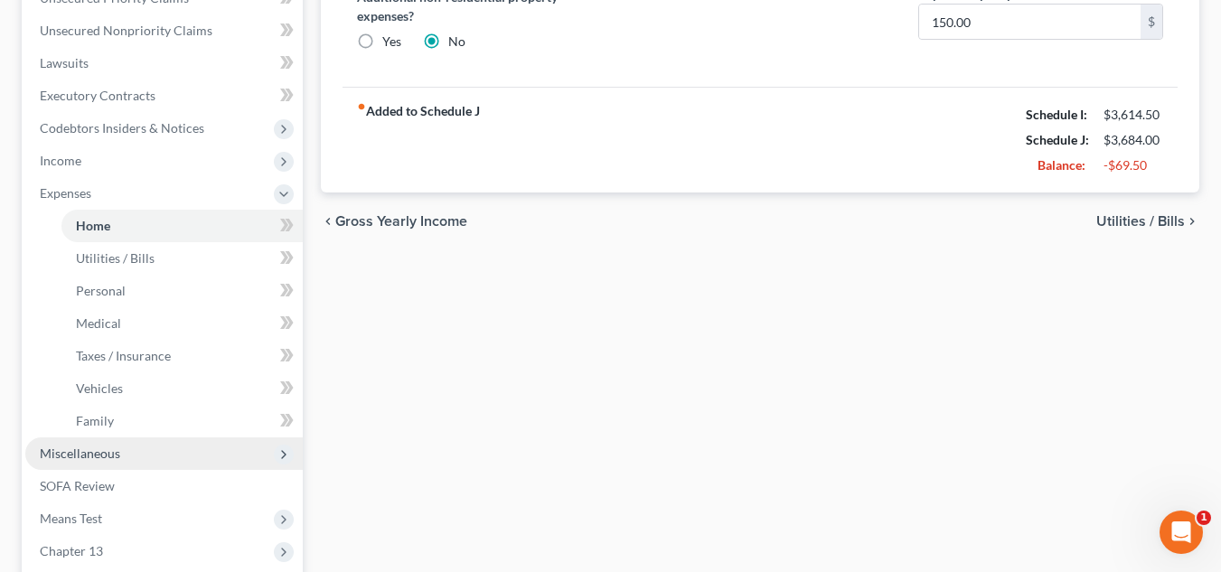
click at [108, 460] on span "Miscellaneous" at bounding box center [80, 452] width 80 height 15
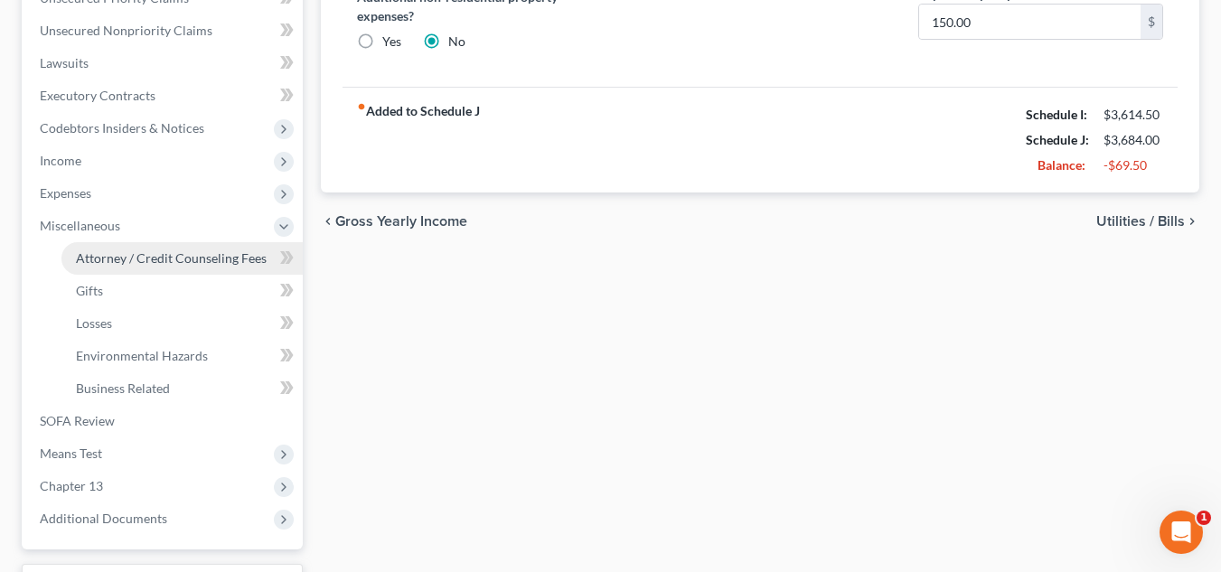
click at [124, 254] on span "Attorney / Credit Counseling Fees" at bounding box center [171, 257] width 191 height 15
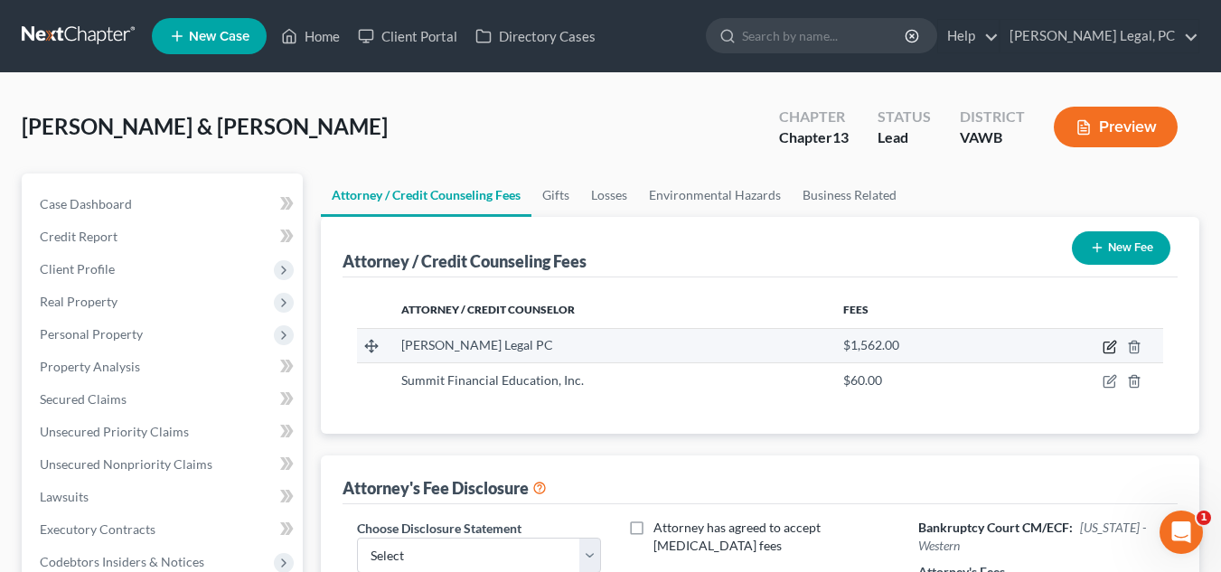
click at [1108, 345] on icon "button" at bounding box center [1109, 347] width 14 height 14
select select "48"
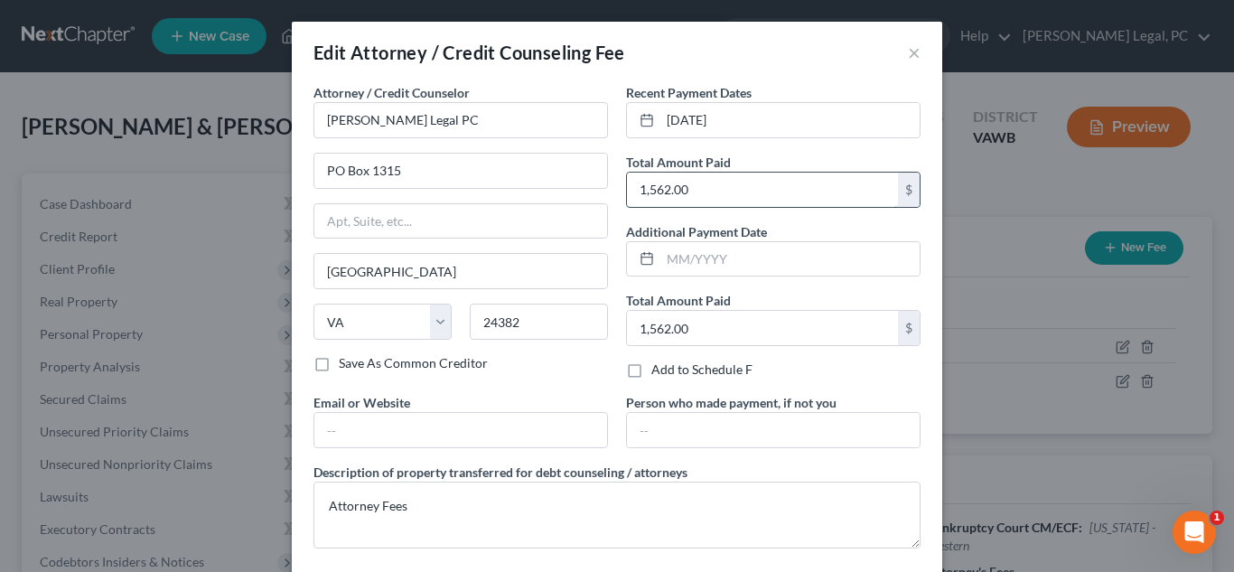
click at [698, 184] on input "1,562.00" at bounding box center [762, 190] width 271 height 34
type input "1,587.00"
drag, startPoint x: 694, startPoint y: 119, endPoint x: 610, endPoint y: 130, distance: 84.7
click at [617, 130] on div "Recent Payment Dates [DATE] Total Amount Paid 1,587.00 $ Additional Payment Dat…" at bounding box center [773, 238] width 313 height 310
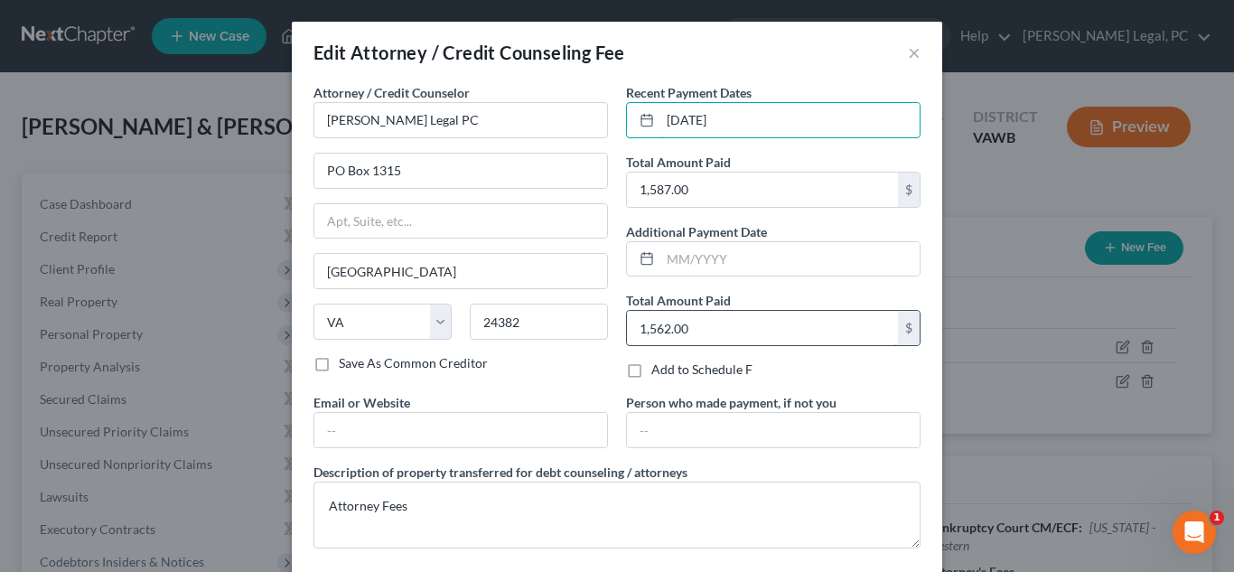
type input "[DATE]"
click at [665, 328] on input "1,562.00" at bounding box center [762, 328] width 271 height 34
type input "1,587.00"
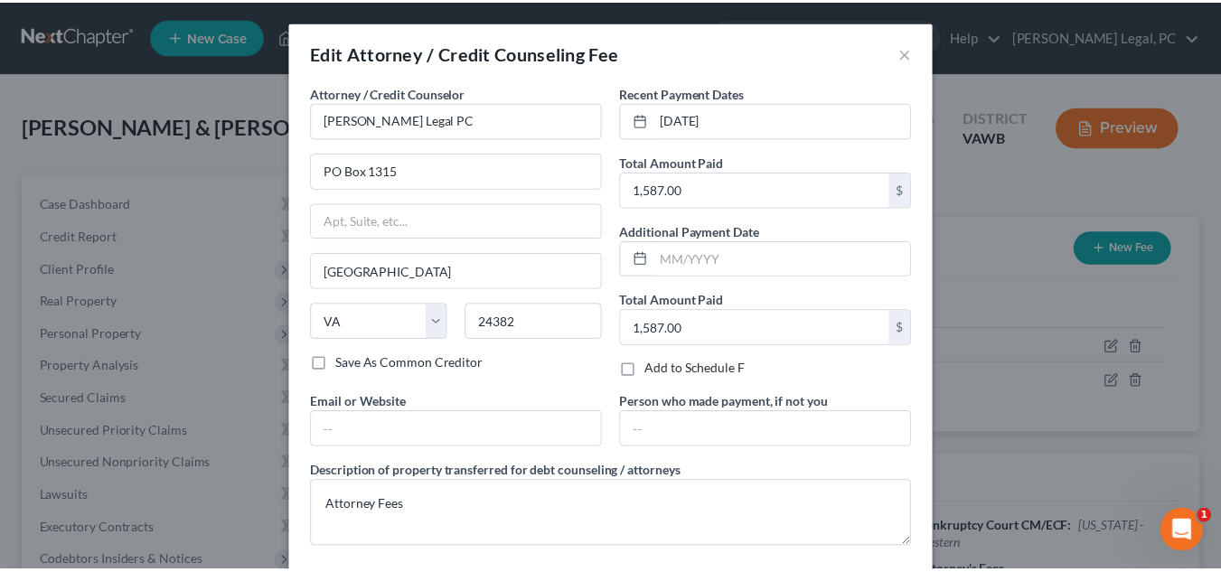
scroll to position [90, 0]
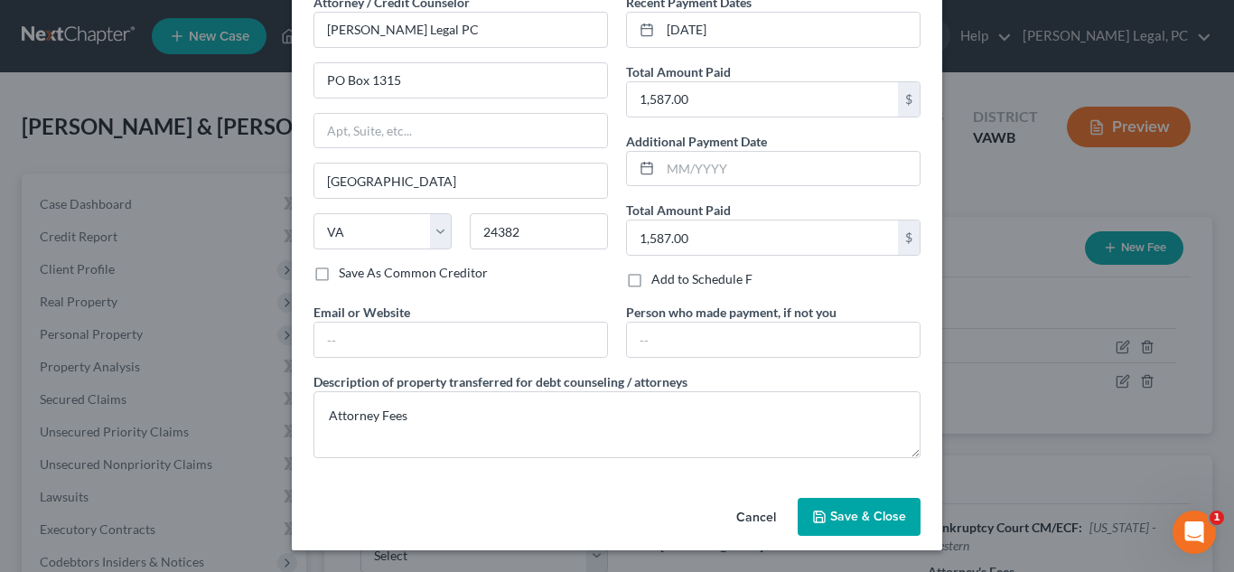
click at [836, 529] on button "Save & Close" at bounding box center [859, 517] width 123 height 38
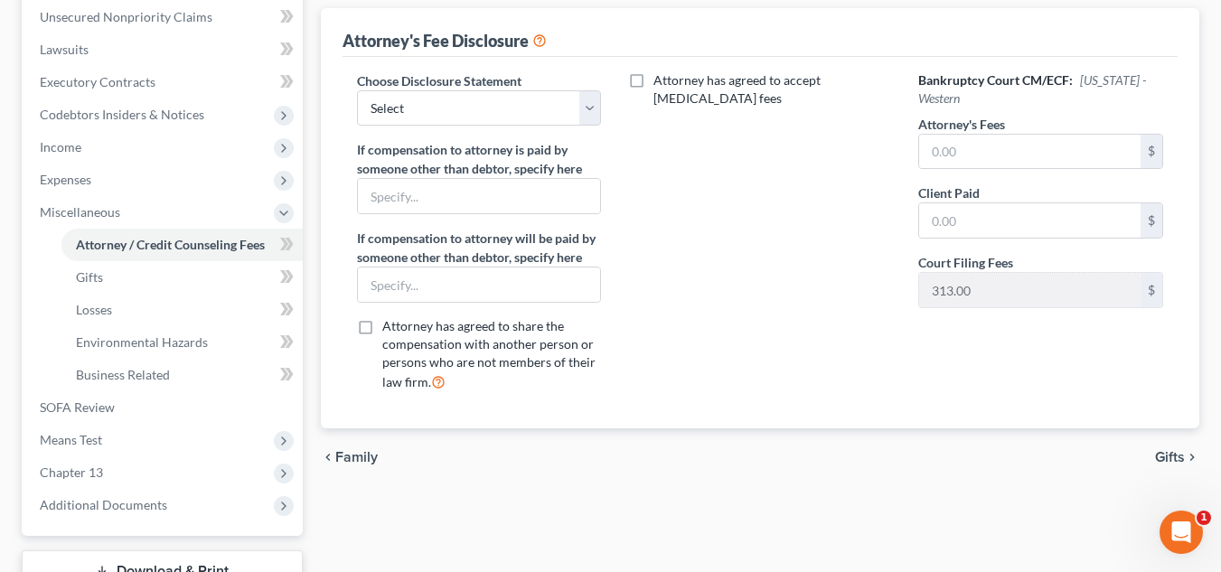
scroll to position [428, 0]
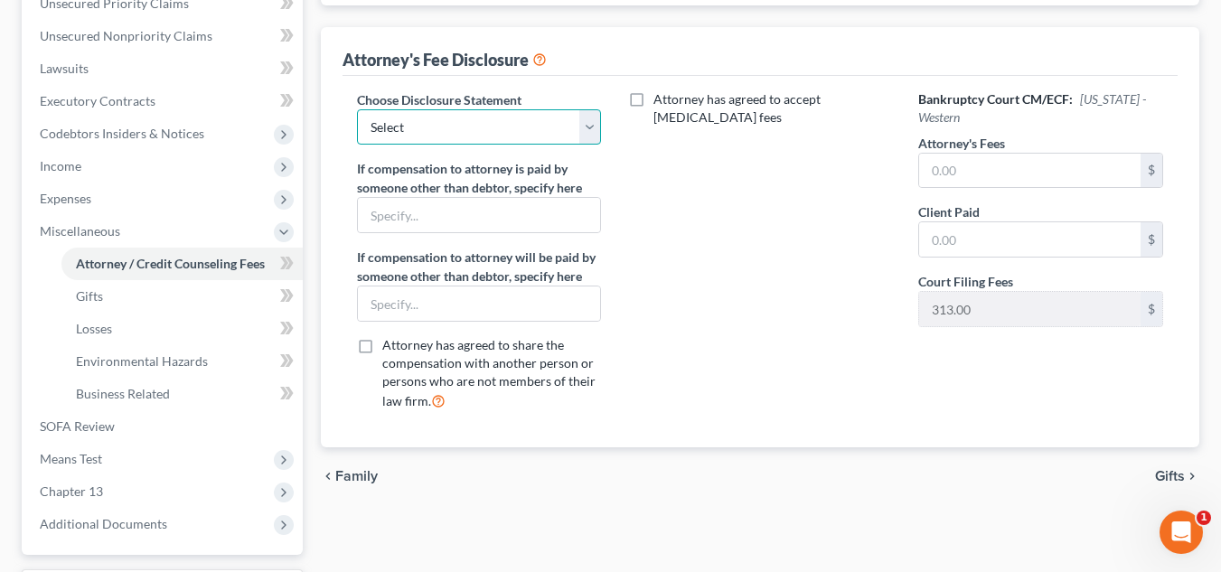
click at [542, 115] on select "Select Fee Disclosure" at bounding box center [479, 127] width 245 height 36
select select "0"
click at [357, 109] on select "Select Fee Disclosure" at bounding box center [479, 127] width 245 height 36
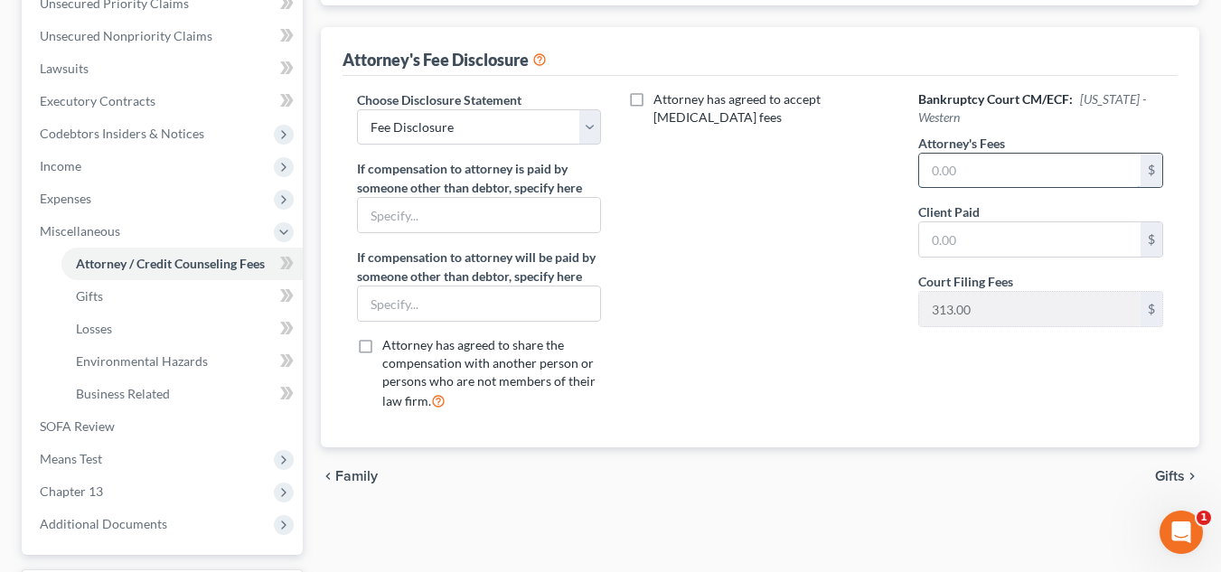
click at [1034, 154] on input "text" at bounding box center [1029, 171] width 221 height 34
drag, startPoint x: 1025, startPoint y: 165, endPoint x: 852, endPoint y: 174, distance: 172.8
click at [852, 174] on div "Choose Disclosure Statement Select Fee Disclosure If compensation to attorney i…" at bounding box center [760, 257] width 842 height 335
type input "1,587.00"
click at [967, 240] on input "text" at bounding box center [1029, 239] width 221 height 34
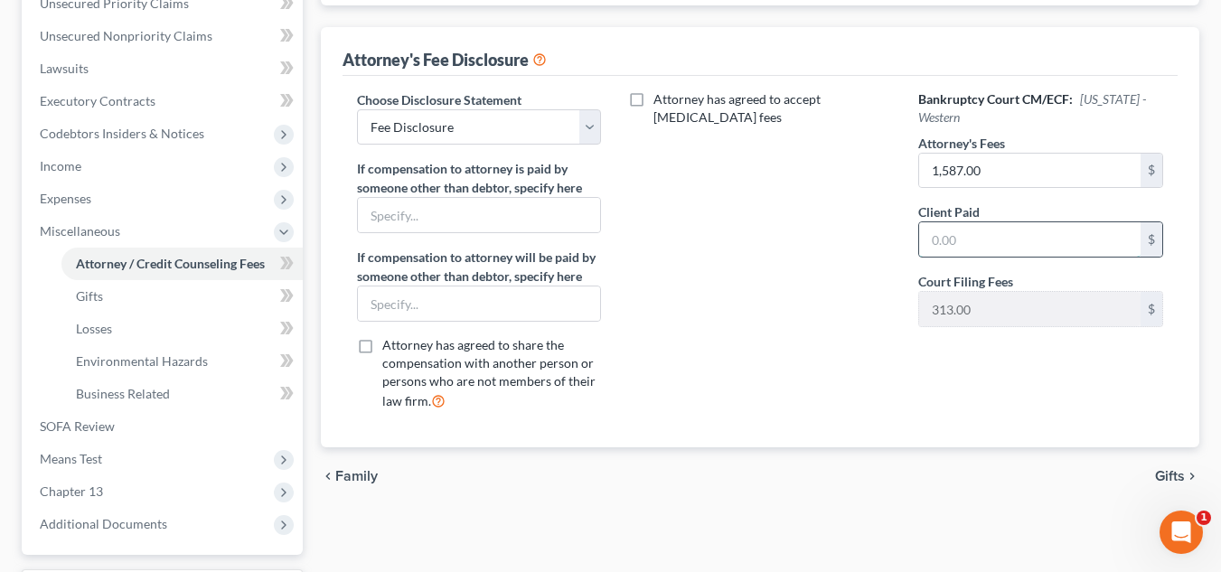
paste input "1,587.00"
type input "1,587.00"
click at [866, 249] on div "Attorney has agreed to accept [MEDICAL_DATA] fees" at bounding box center [759, 257] width 281 height 335
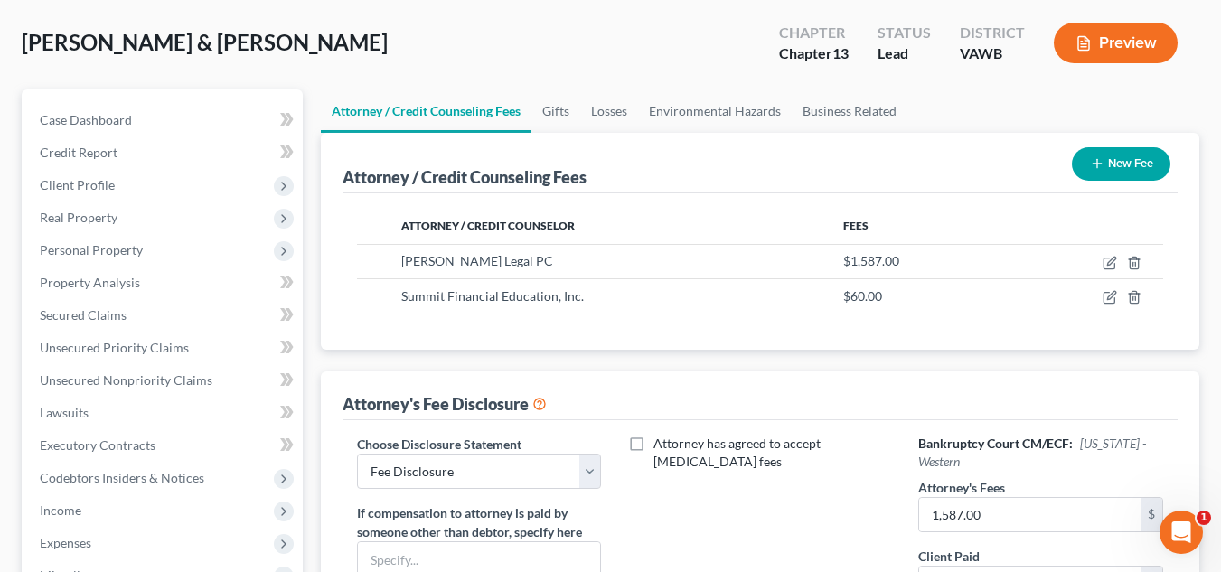
scroll to position [38, 0]
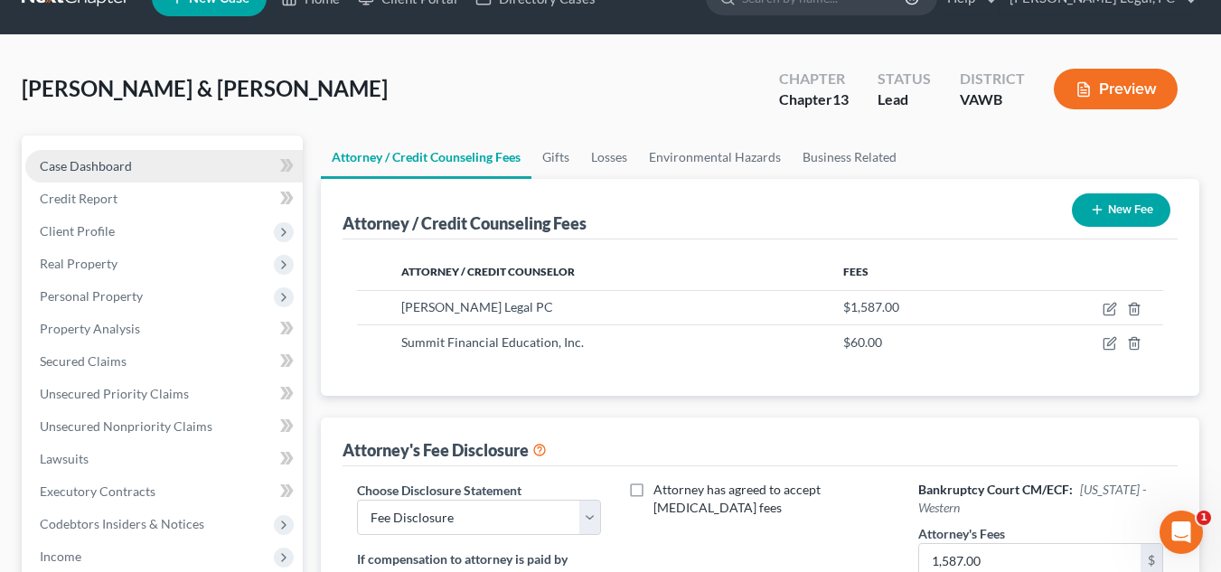
click at [154, 170] on link "Case Dashboard" at bounding box center [163, 166] width 277 height 33
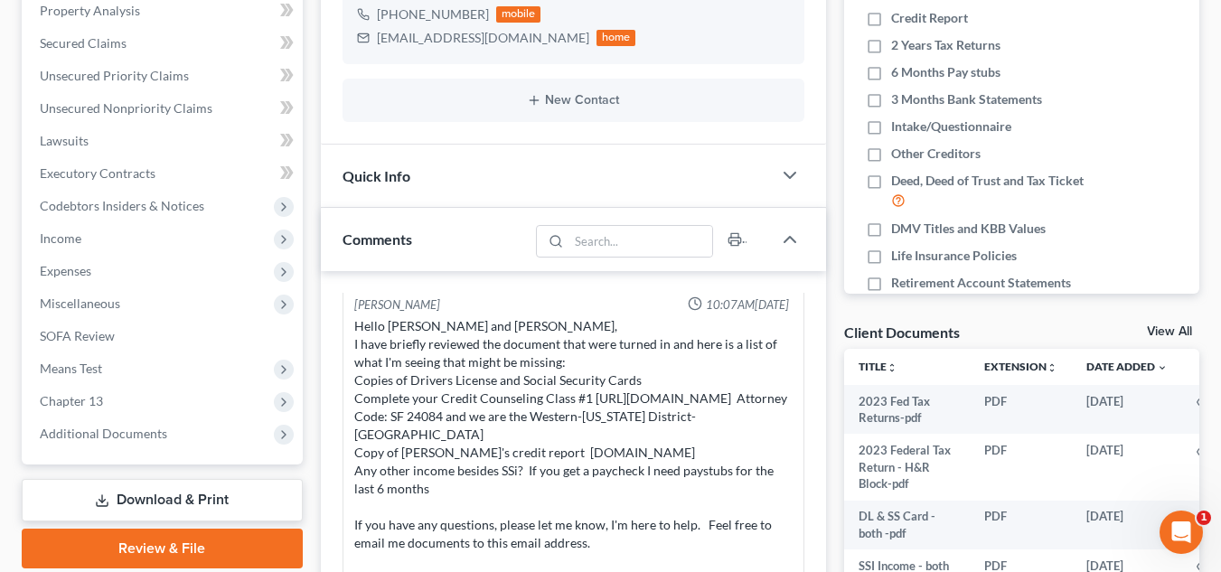
scroll to position [359, 0]
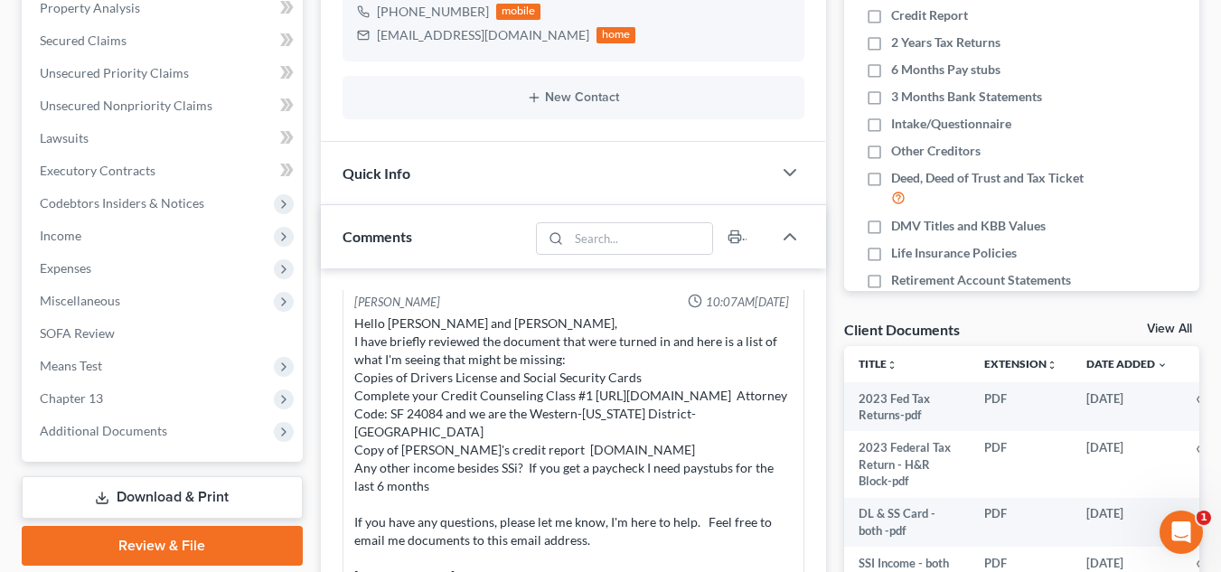
click at [480, 228] on div "Comments" at bounding box center [425, 236] width 208 height 62
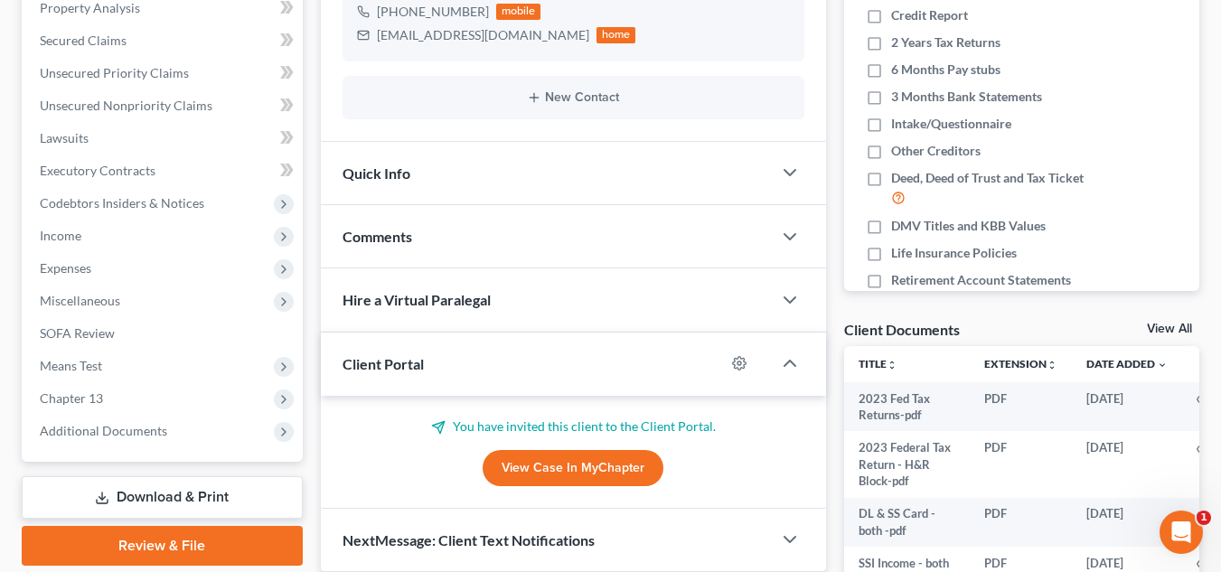
click at [480, 228] on div "Comments" at bounding box center [546, 236] width 451 height 62
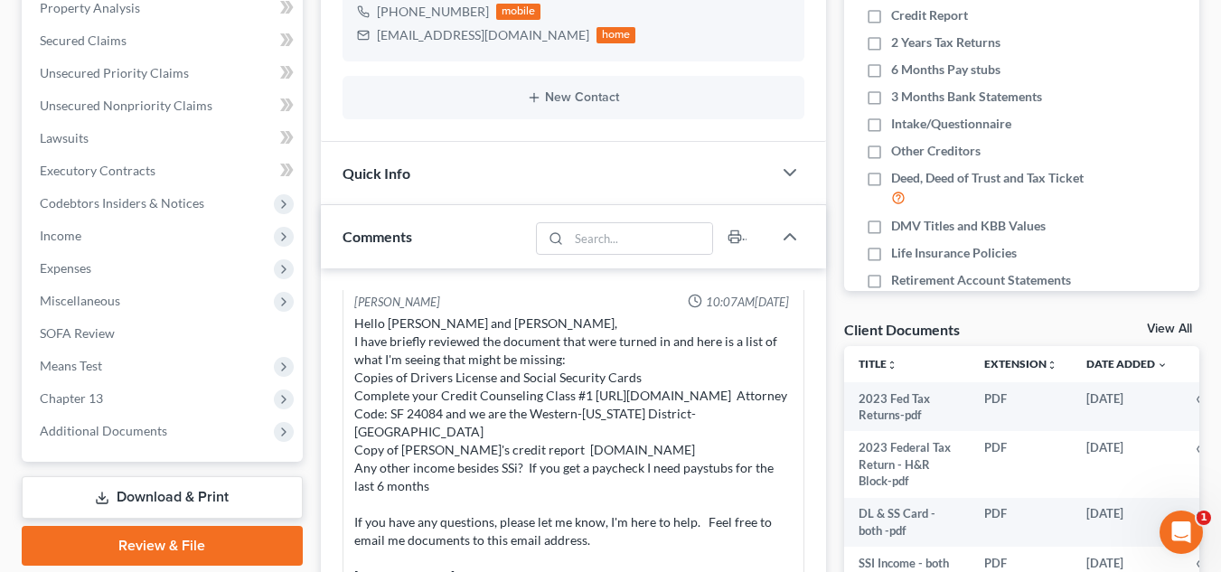
click at [505, 236] on div "Comments" at bounding box center [425, 236] width 208 height 62
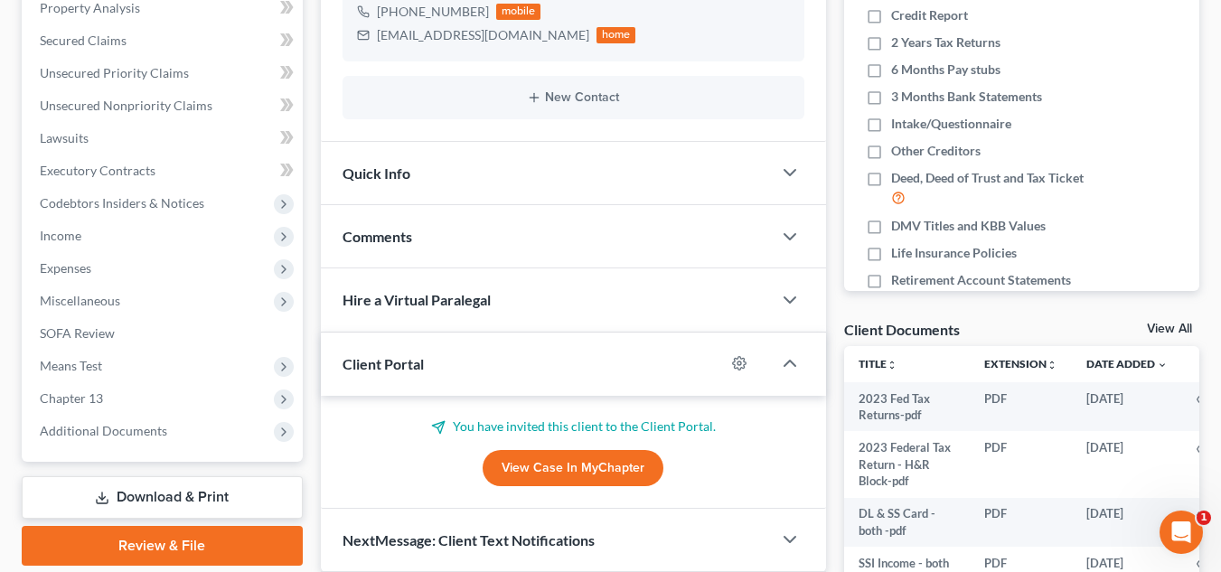
click at [505, 236] on div "Comments" at bounding box center [546, 236] width 451 height 62
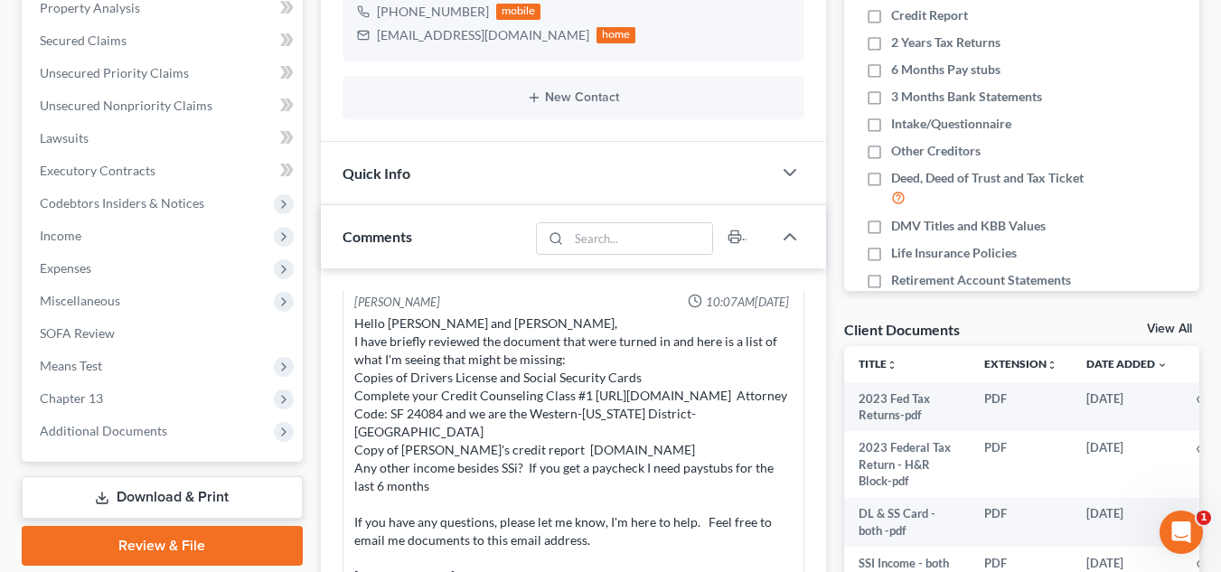
click at [313, 72] on div "Updates & News × [US_STATE][GEOGRAPHIC_DATA] Notes: Take a look at NextChapter'…" at bounding box center [573, 427] width 523 height 1224
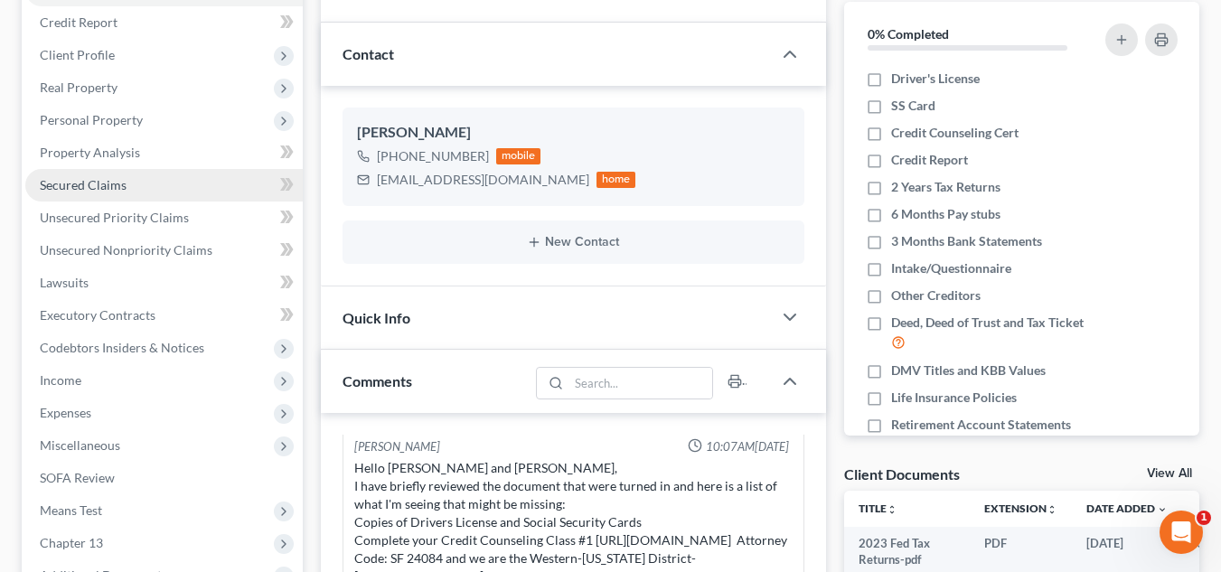
click at [143, 179] on link "Secured Claims" at bounding box center [163, 185] width 277 height 33
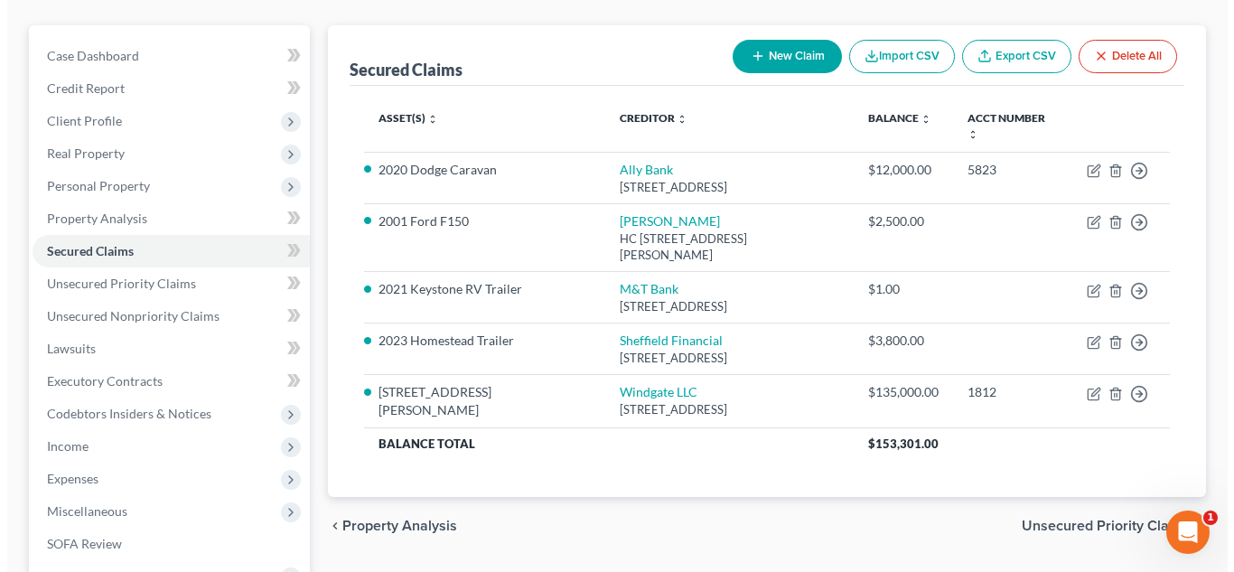
scroll to position [150, 0]
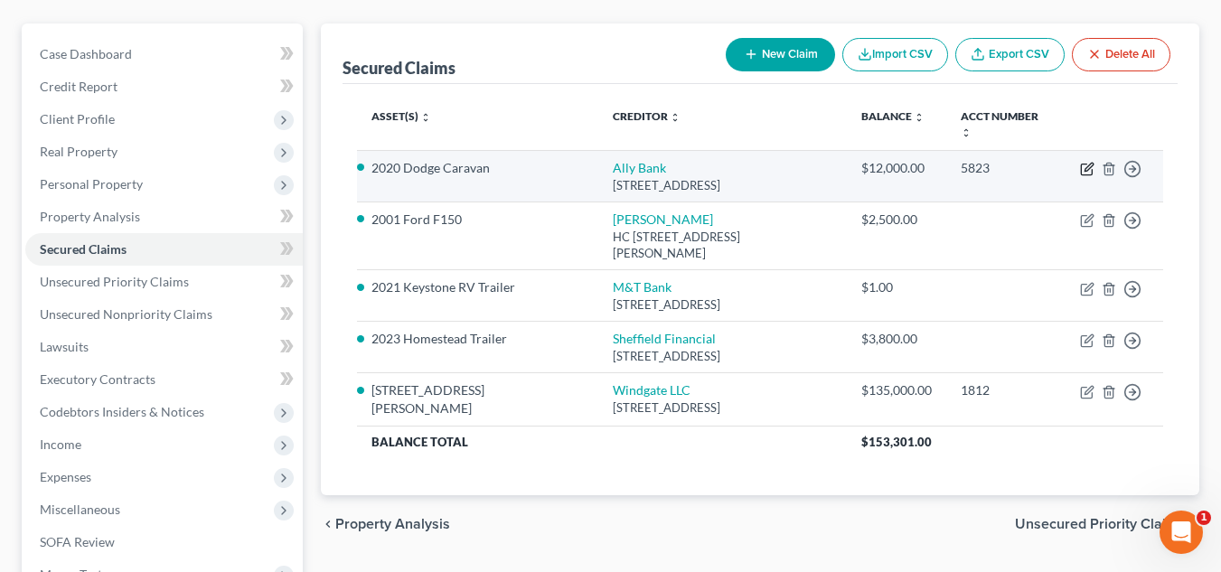
click at [1086, 163] on icon "button" at bounding box center [1088, 167] width 8 height 8
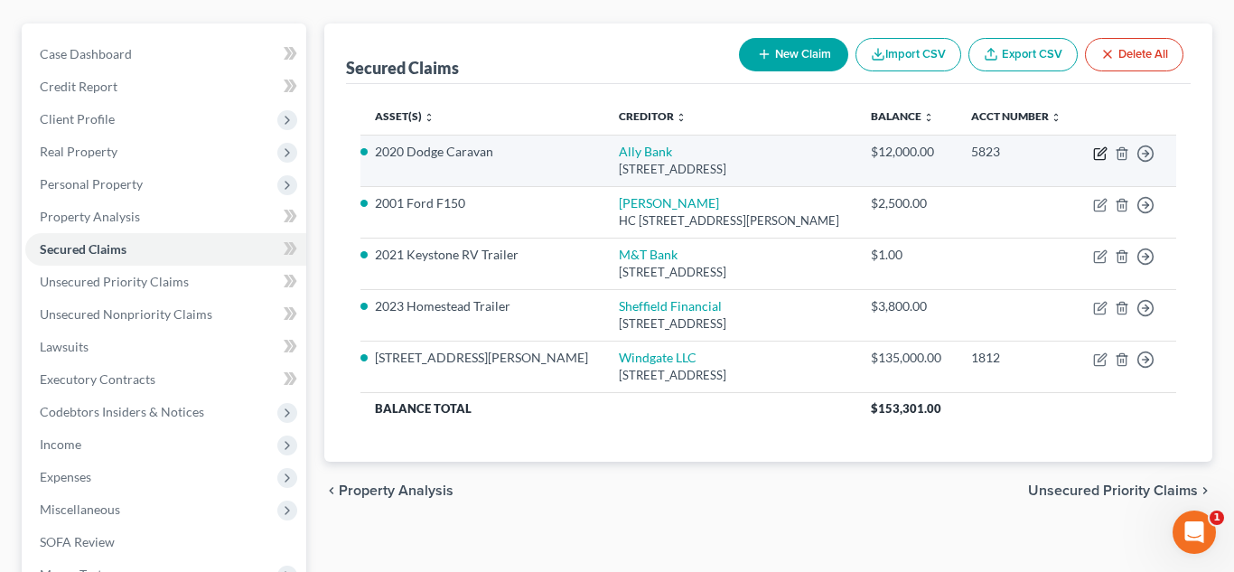
select select "21"
select select "0"
select select "2"
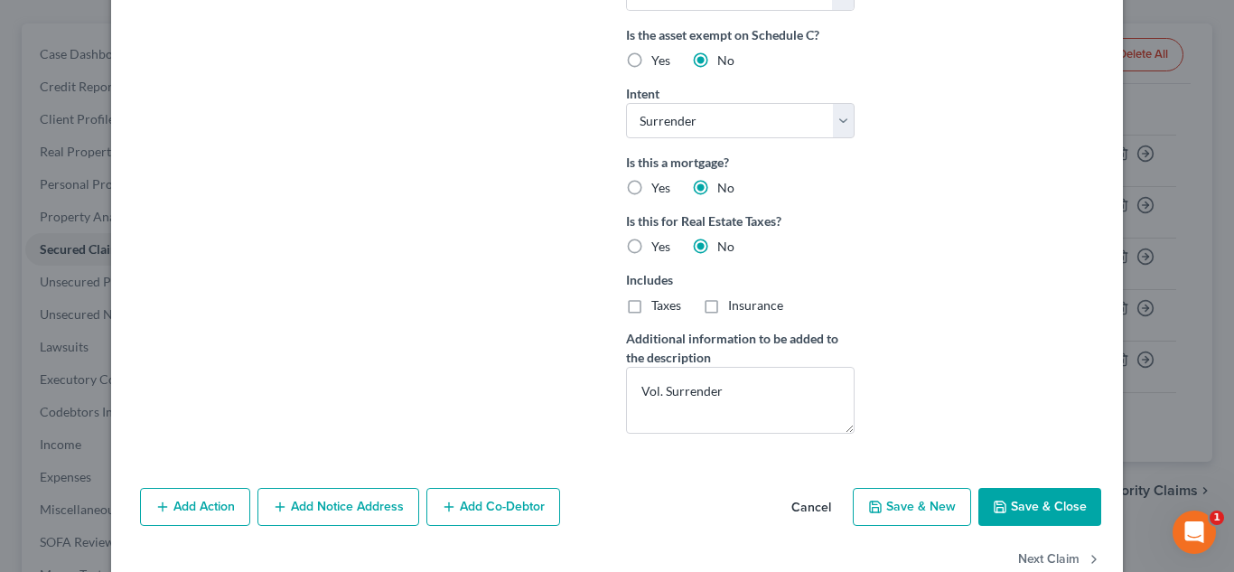
scroll to position [518, 0]
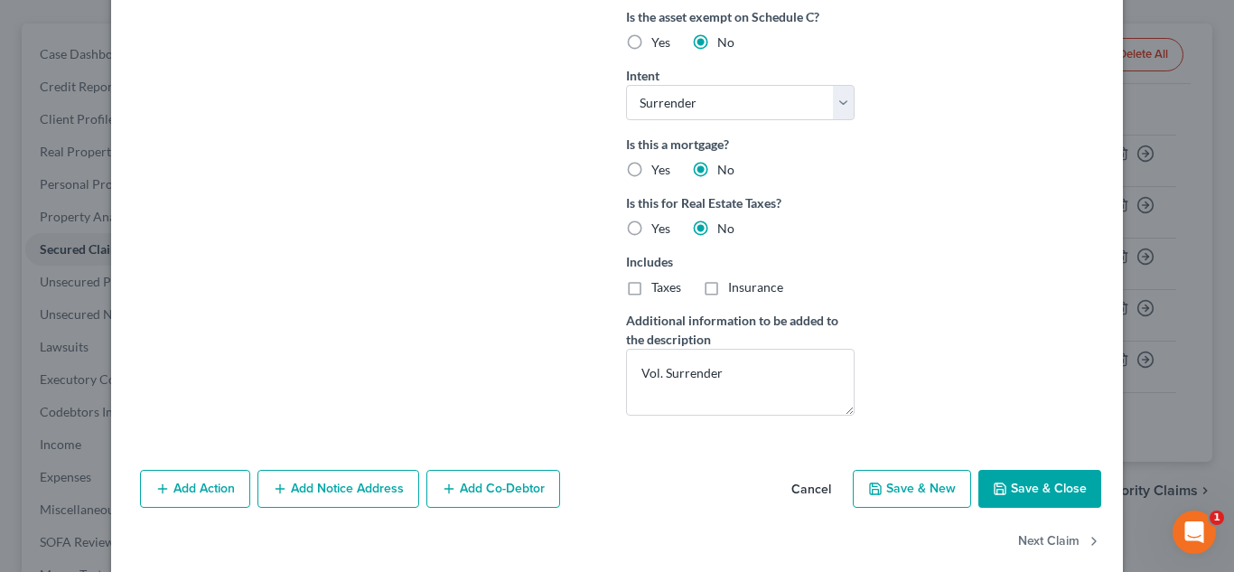
click at [1003, 492] on button "Save & Close" at bounding box center [1040, 489] width 123 height 38
select select
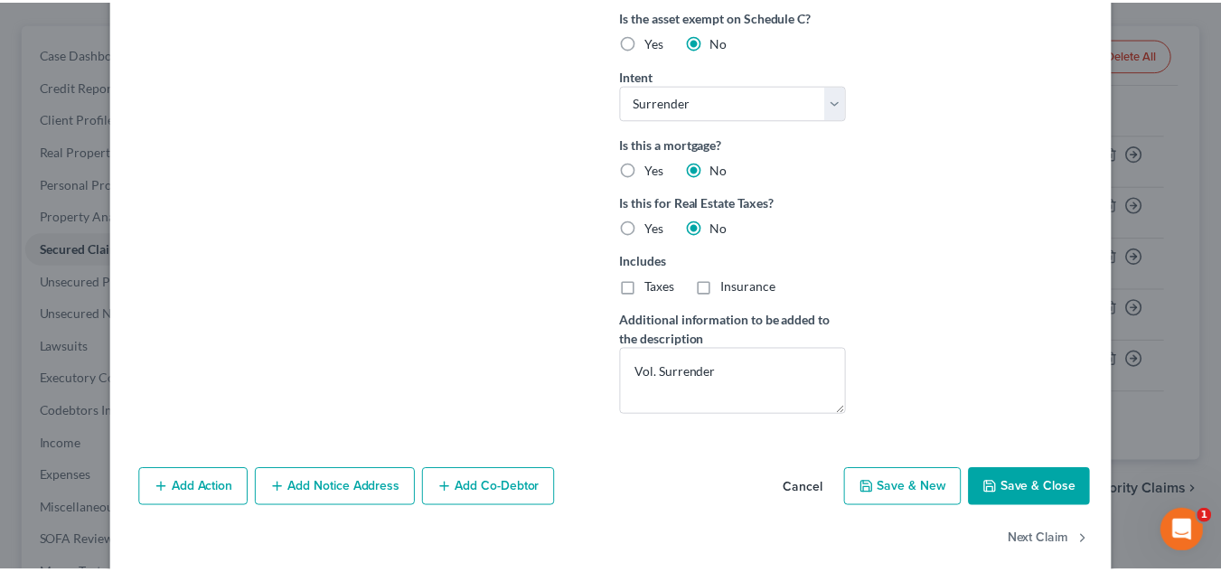
scroll to position [344, 0]
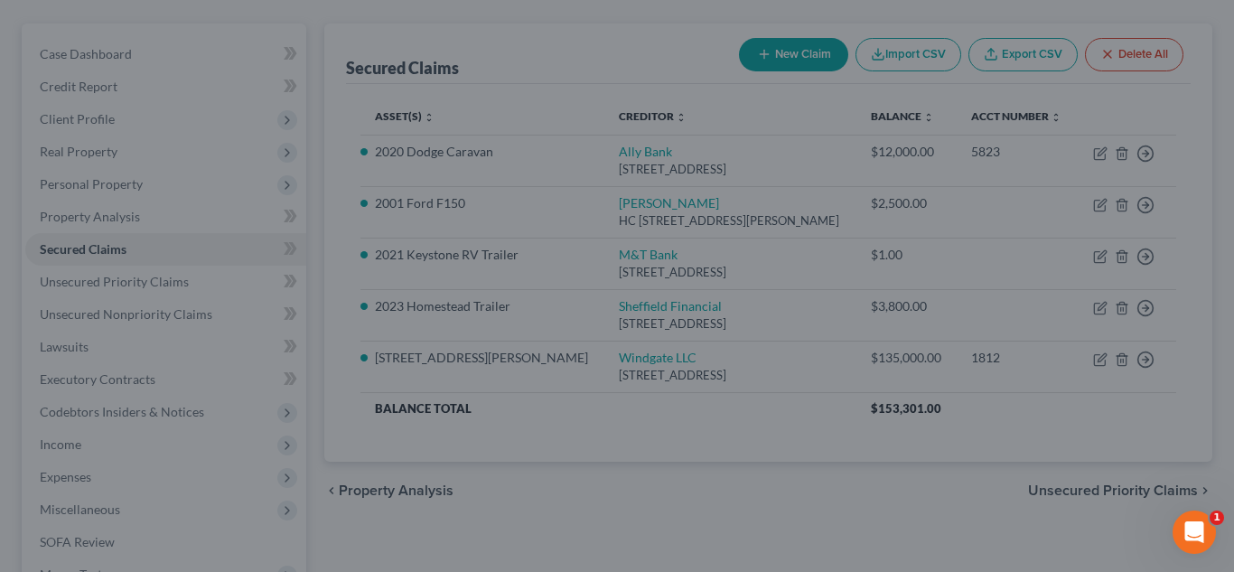
type input "0"
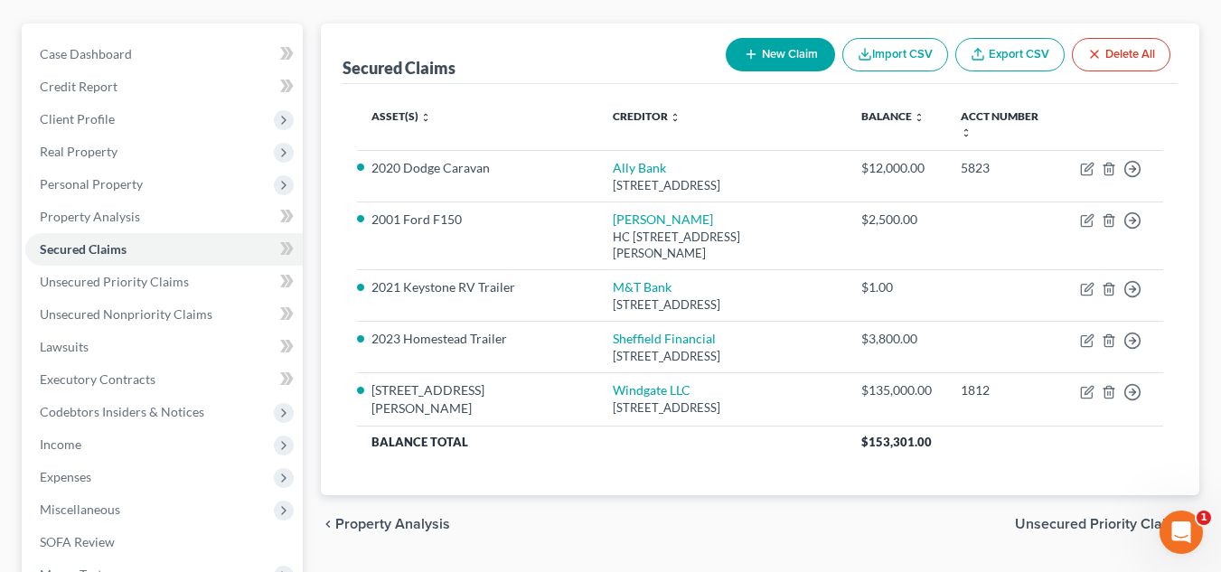
click at [502, 120] on th "Asset(s) expand_more expand_less unfold_more" at bounding box center [477, 124] width 241 height 52
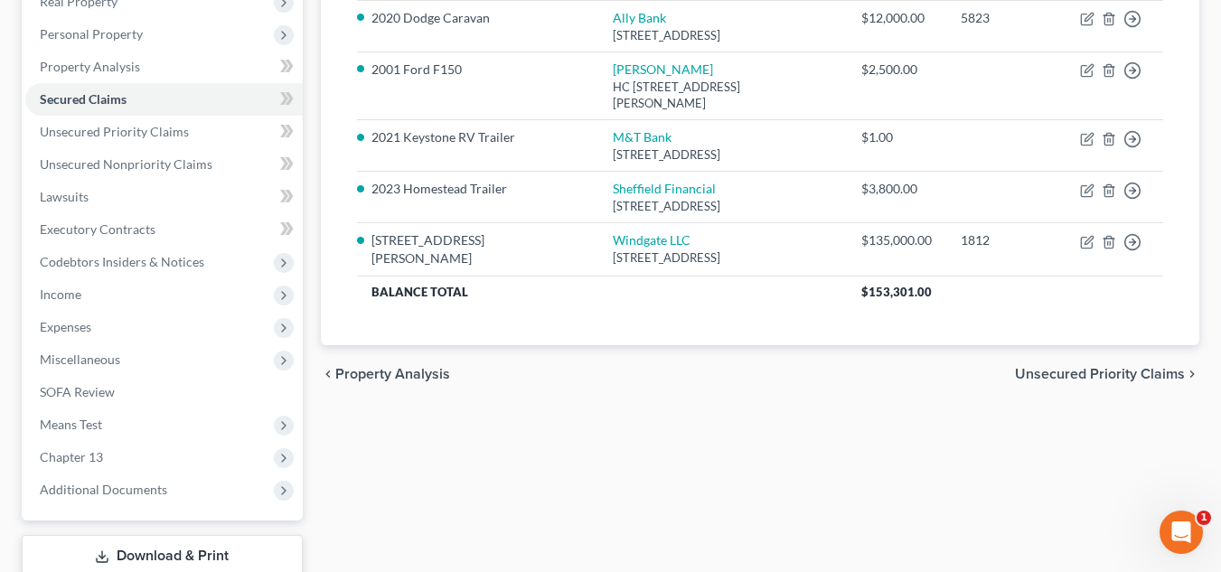
scroll to position [305, 0]
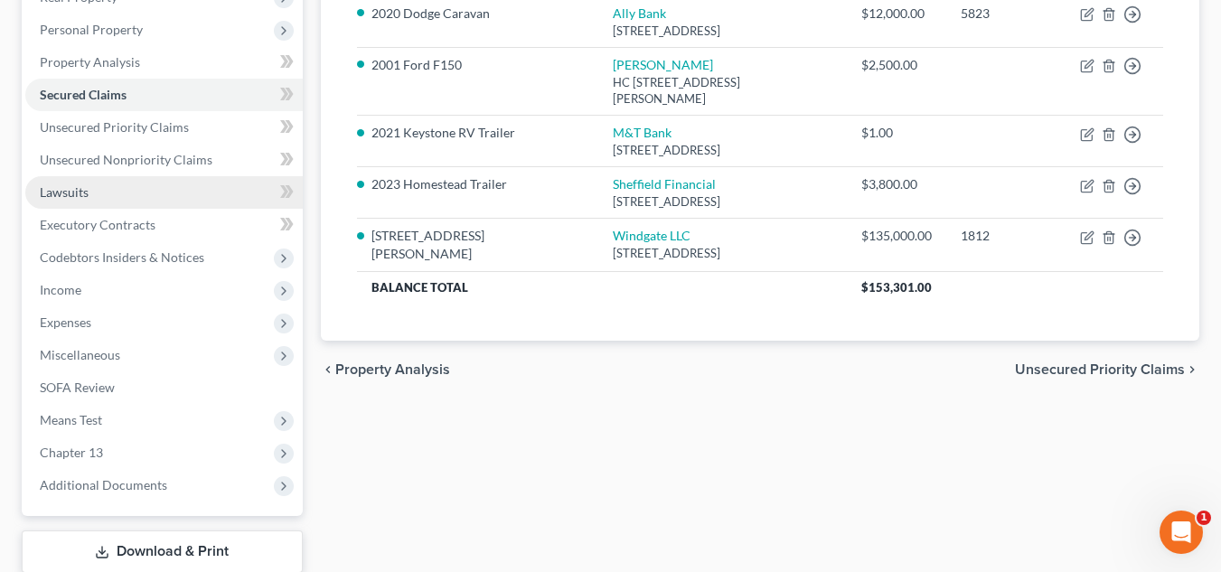
click at [177, 192] on link "Lawsuits" at bounding box center [163, 192] width 277 height 33
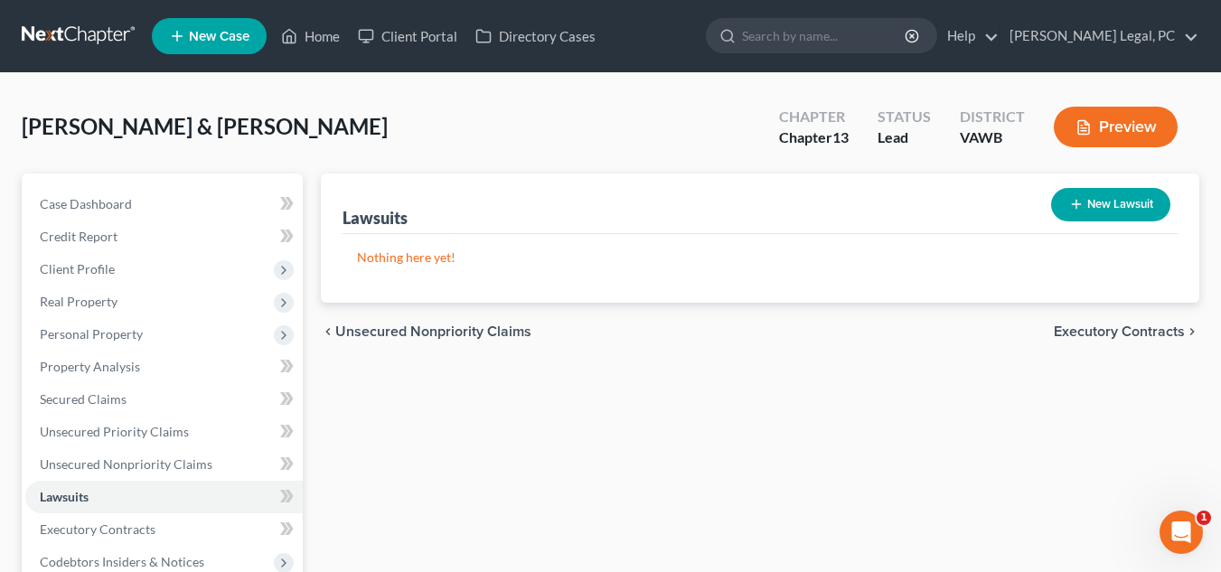
click at [1102, 184] on div "New Lawsuit" at bounding box center [1111, 205] width 134 height 48
click at [1105, 198] on button "New Lawsuit" at bounding box center [1110, 204] width 119 height 33
select select "0"
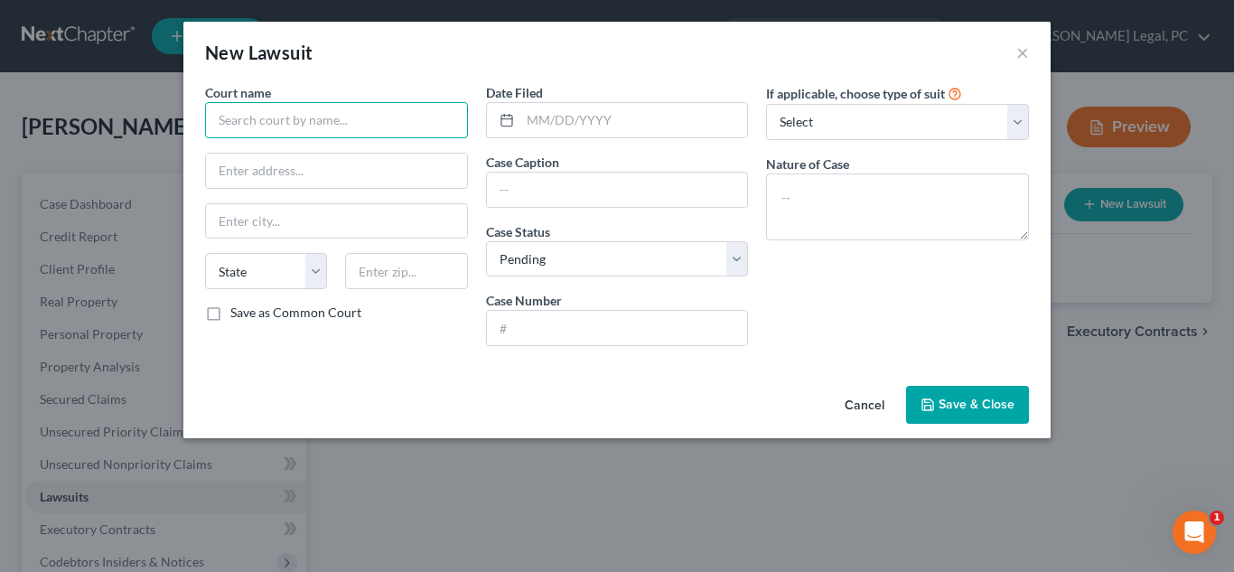
click at [337, 127] on input "text" at bounding box center [336, 120] width 263 height 36
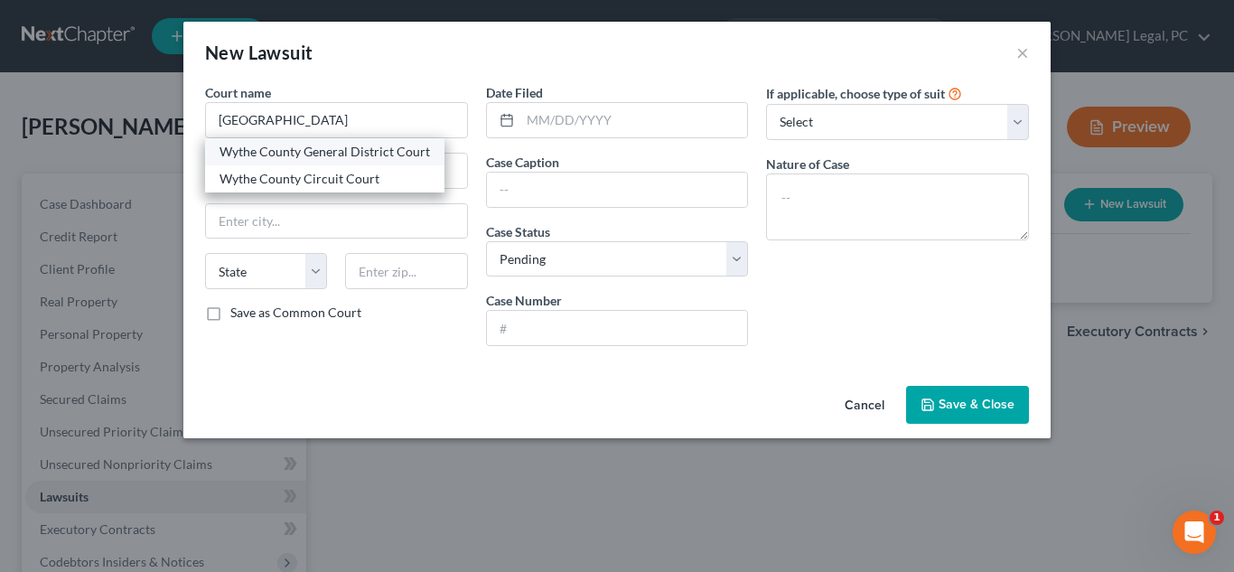
click at [342, 152] on div "Wythe County General District Court" at bounding box center [325, 152] width 211 height 18
type input "Wythe County General District Court"
type input "[STREET_ADDRESS]"
type input "Wythevile"
select select "48"
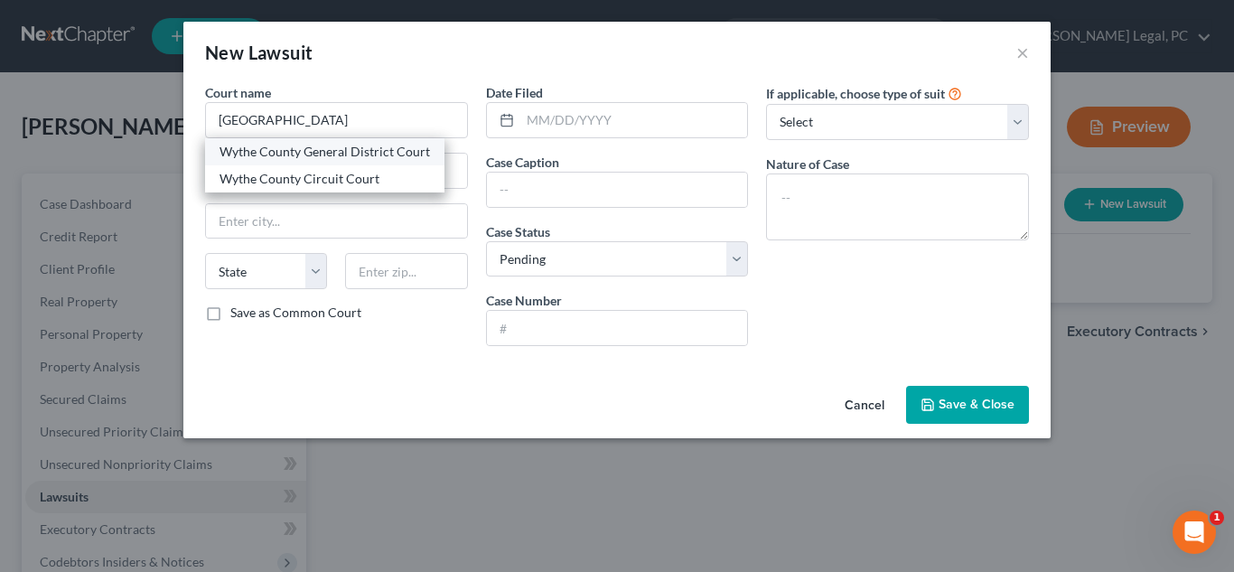
type input "24382-2548"
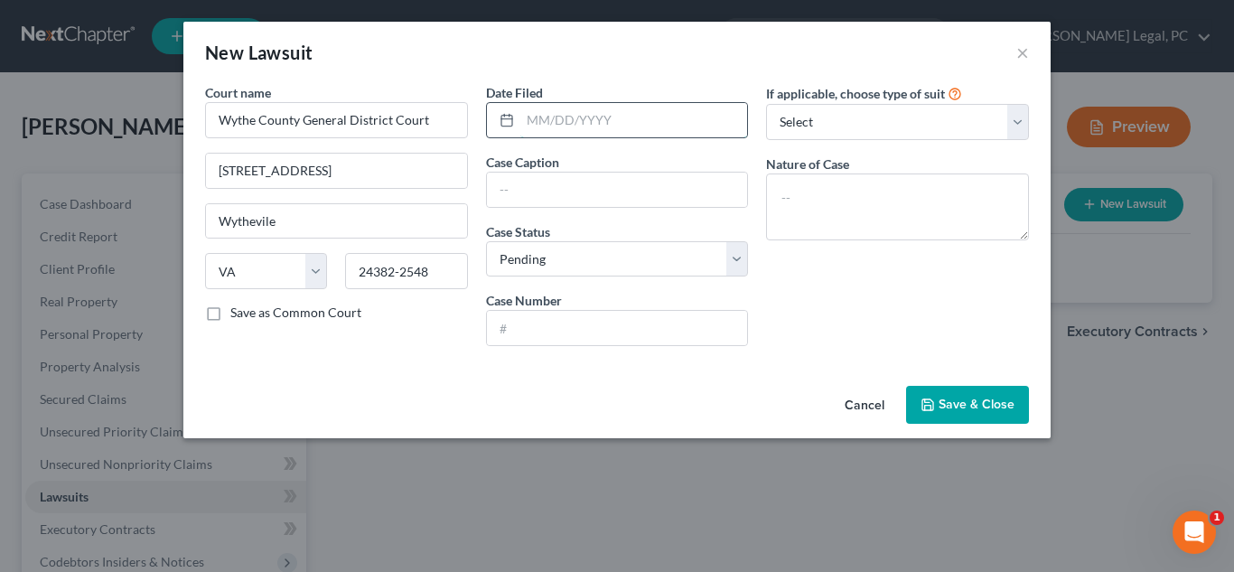
click at [623, 131] on input "text" at bounding box center [634, 120] width 228 height 34
click at [568, 192] on input "text" at bounding box center [617, 190] width 261 height 34
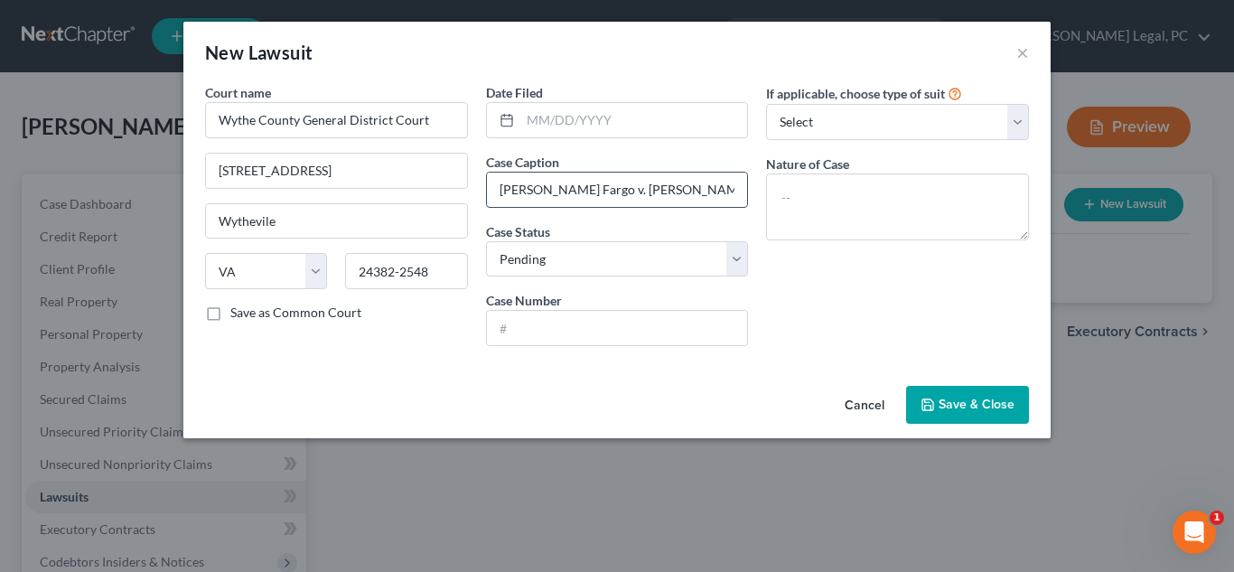
type input "[PERSON_NAME] Fargo v. [PERSON_NAME]"
select select "2"
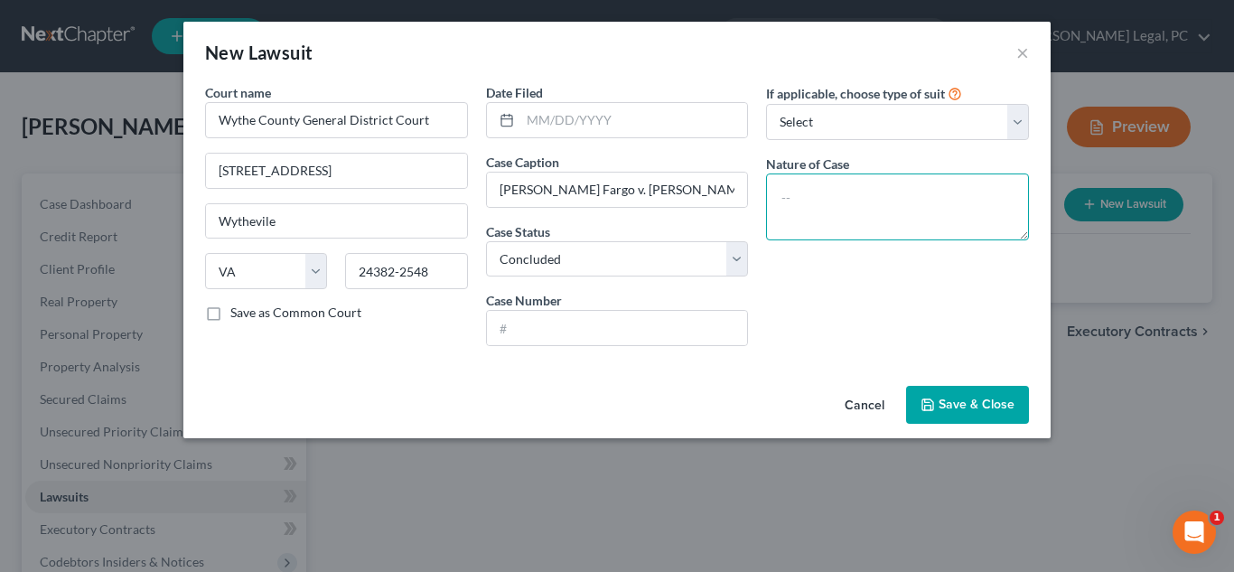
click at [821, 201] on textarea at bounding box center [897, 206] width 263 height 67
type textarea "A"
type textarea "[DATE]10am"
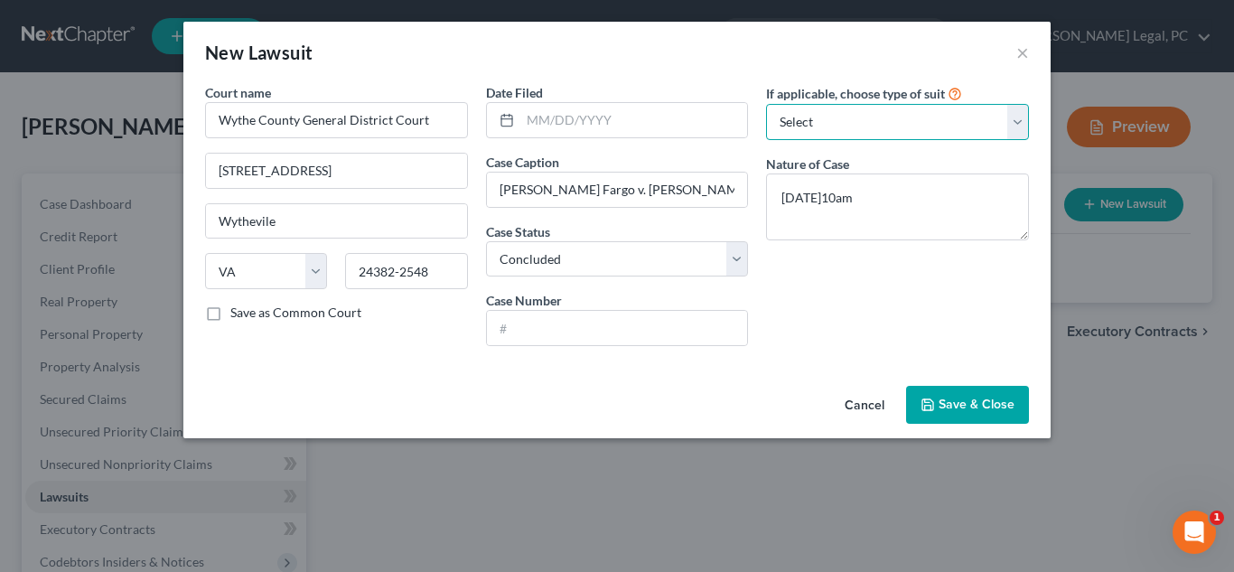
click at [929, 133] on select "Select Repossession Garnishment Foreclosure Attached, Seized, Or Levied Other" at bounding box center [897, 122] width 263 height 36
select select "4"
click at [766, 104] on select "Select Repossession Garnishment Foreclosure Attached, Seized, Or Levied Other" at bounding box center [897, 122] width 263 height 36
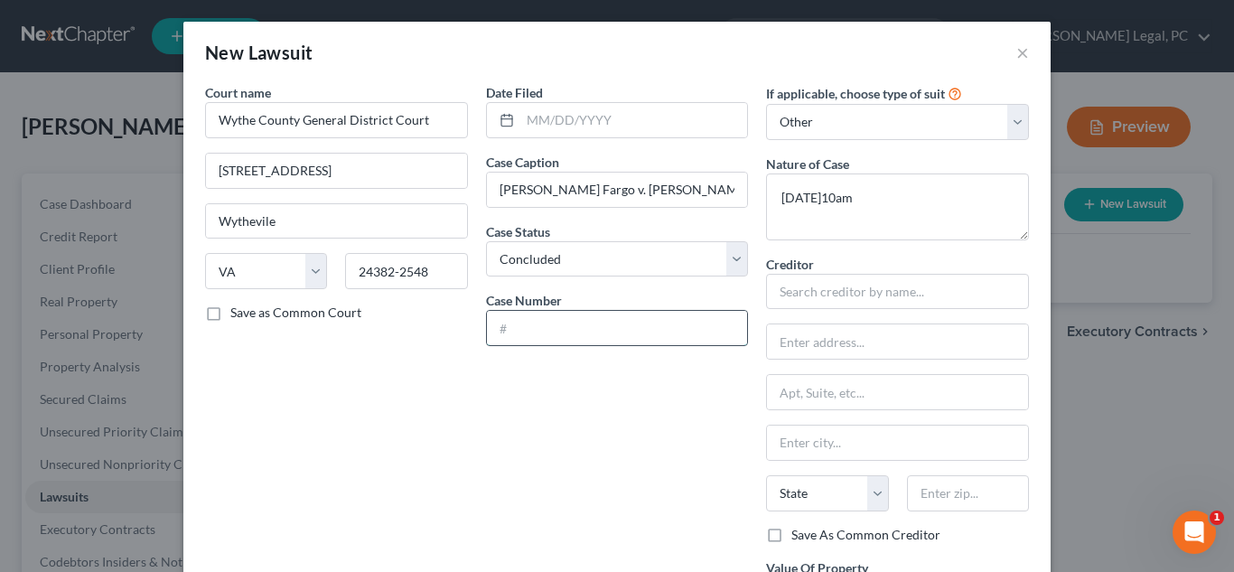
click at [612, 314] on input "text" at bounding box center [617, 328] width 261 height 34
click at [768, 202] on textarea "[DATE]10am" at bounding box center [897, 206] width 263 height 67
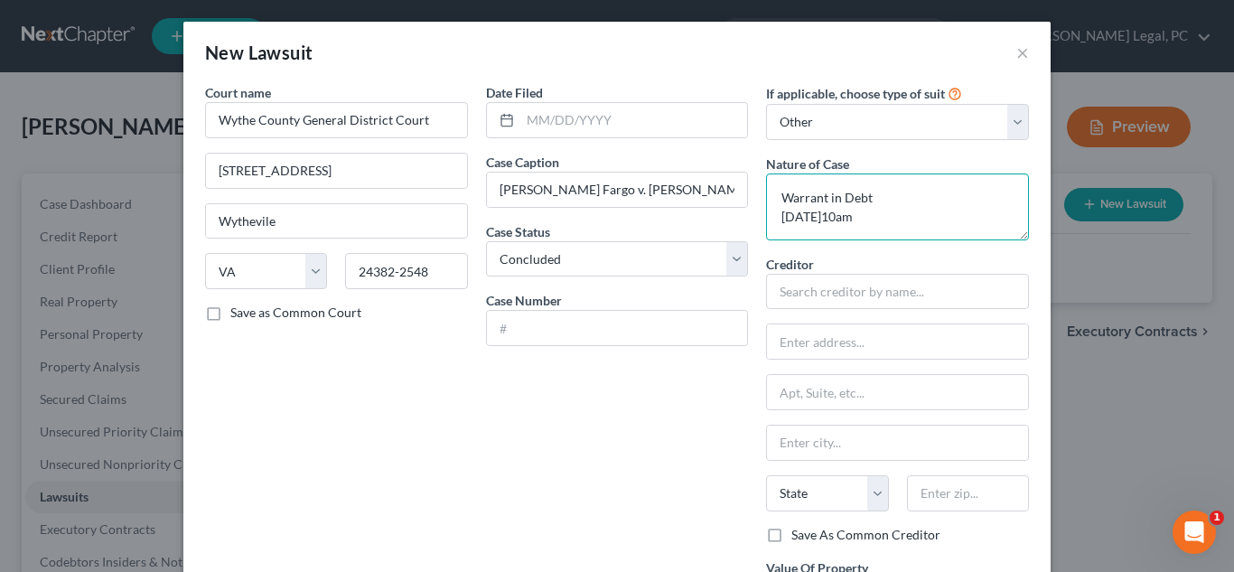
type textarea "Warrant in Debt [DATE]10am"
click at [627, 428] on div "Date Filed Case Caption [PERSON_NAME] Fargo v. [PERSON_NAME] Case Status * Sele…" at bounding box center [617, 367] width 281 height 569
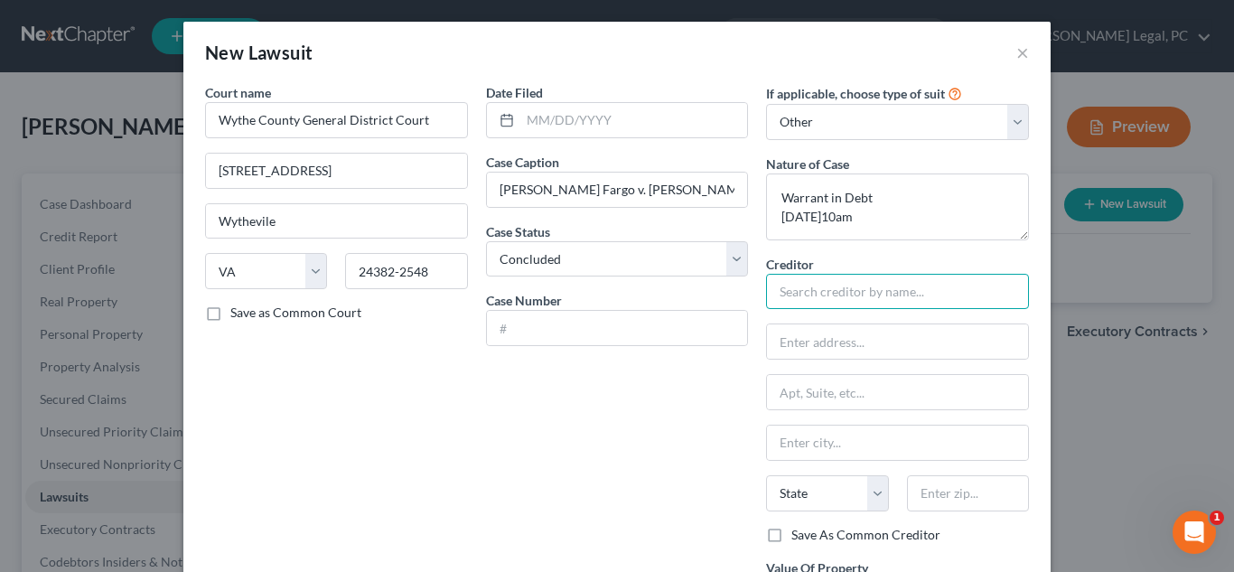
click at [861, 291] on input "text" at bounding box center [897, 292] width 263 height 36
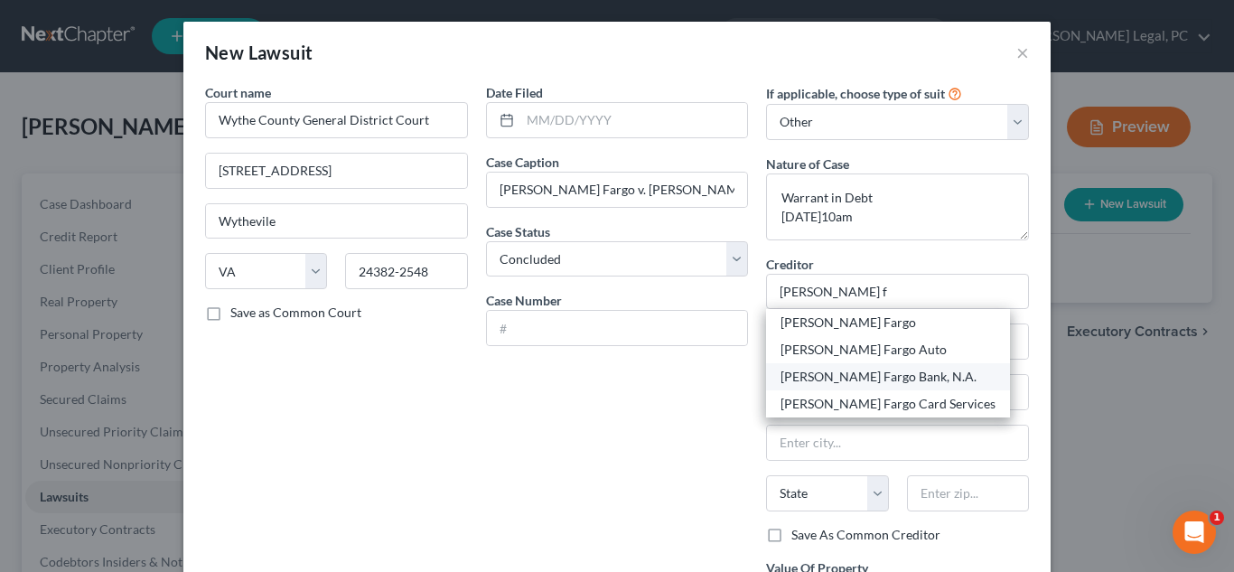
click at [855, 379] on div "[PERSON_NAME] Fargo Bank, N.A." at bounding box center [888, 377] width 215 height 18
type input "[PERSON_NAME] Fargo Bank, N.A."
type input "c/[PERSON_NAME] & [PERSON_NAME], PLLC"
type input "[STREET_ADDRESS][PERSON_NAME]"
type input "[PERSON_NAME]"
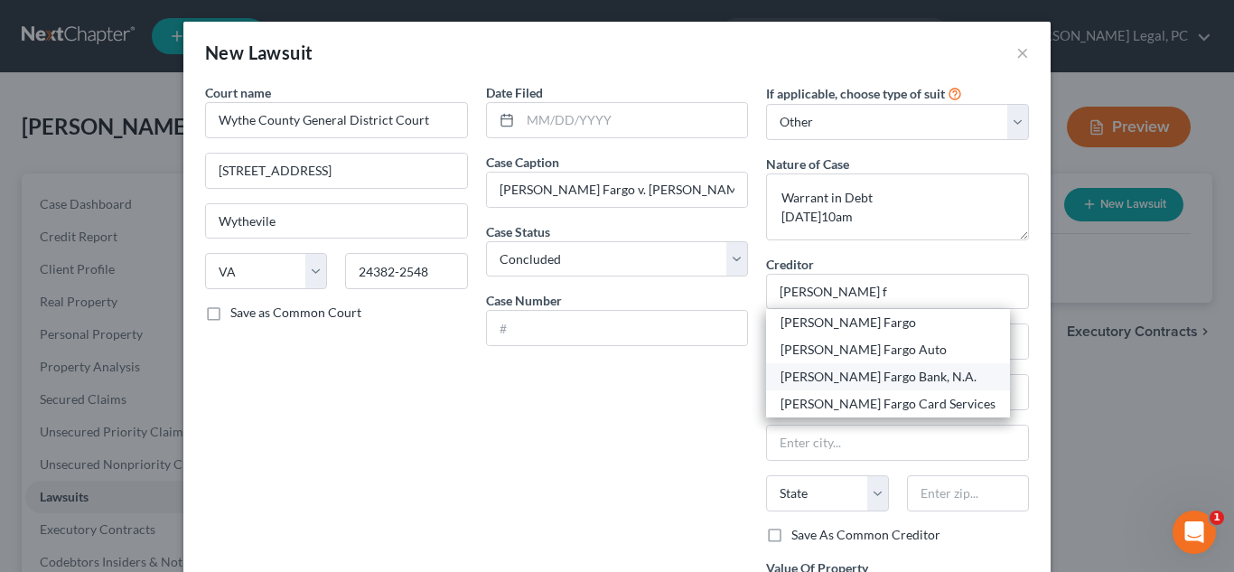
select select "28"
type input "27103"
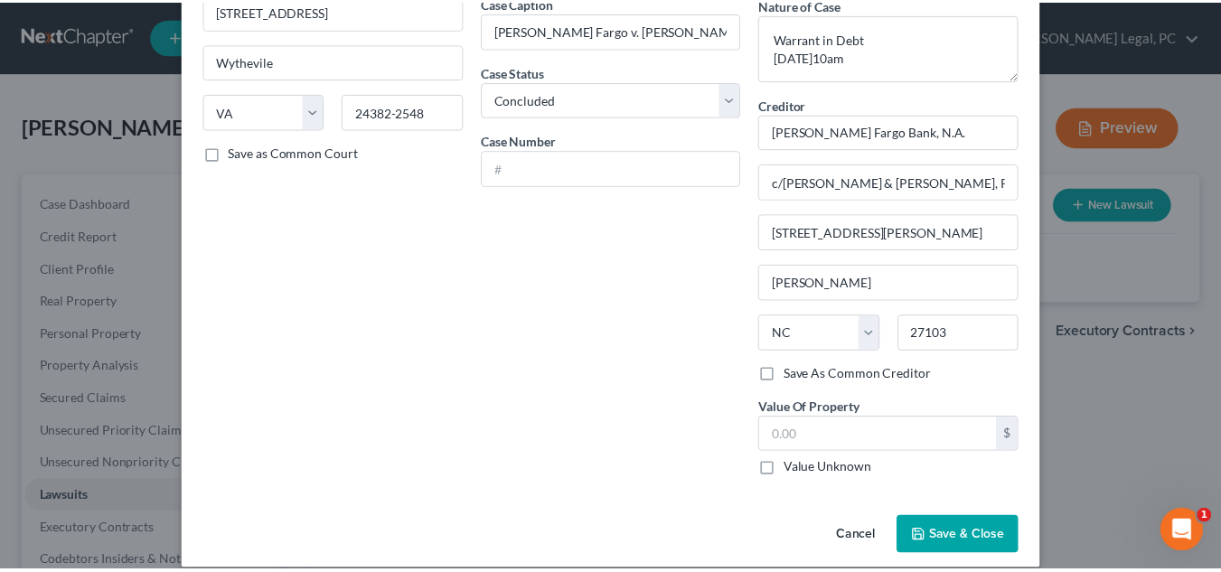
scroll to position [180, 0]
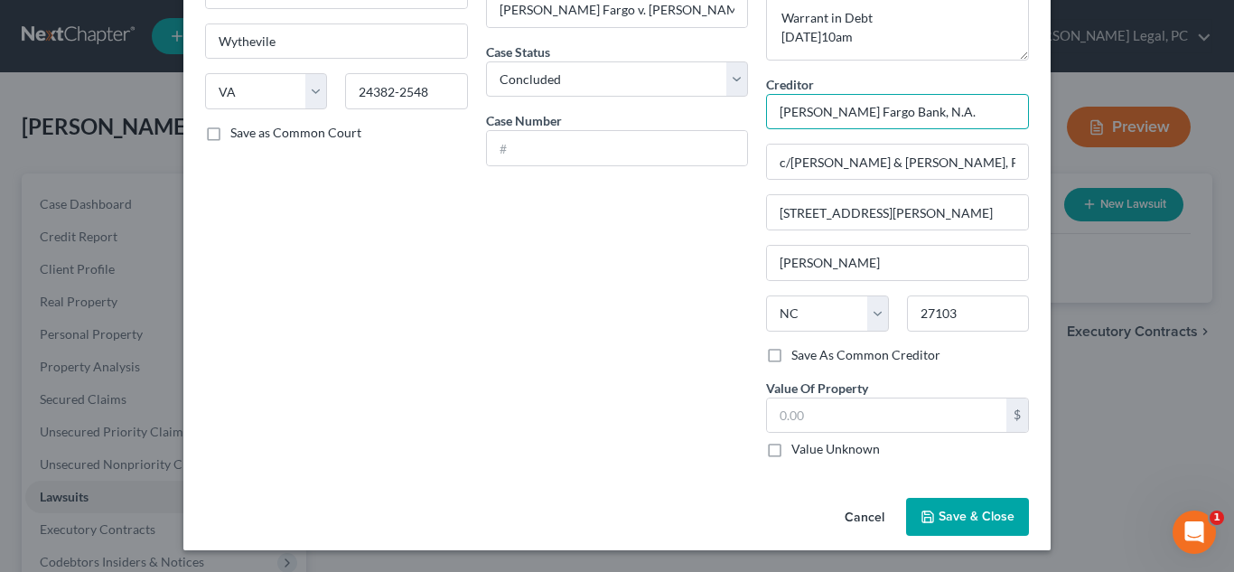
drag, startPoint x: 916, startPoint y: 114, endPoint x: 775, endPoint y: 131, distance: 142.0
click at [775, 131] on div "Creditor * [PERSON_NAME] Fargo Bank, N.A. c/[PERSON_NAME] & [PERSON_NAME], PLLC…" at bounding box center [897, 210] width 263 height 271
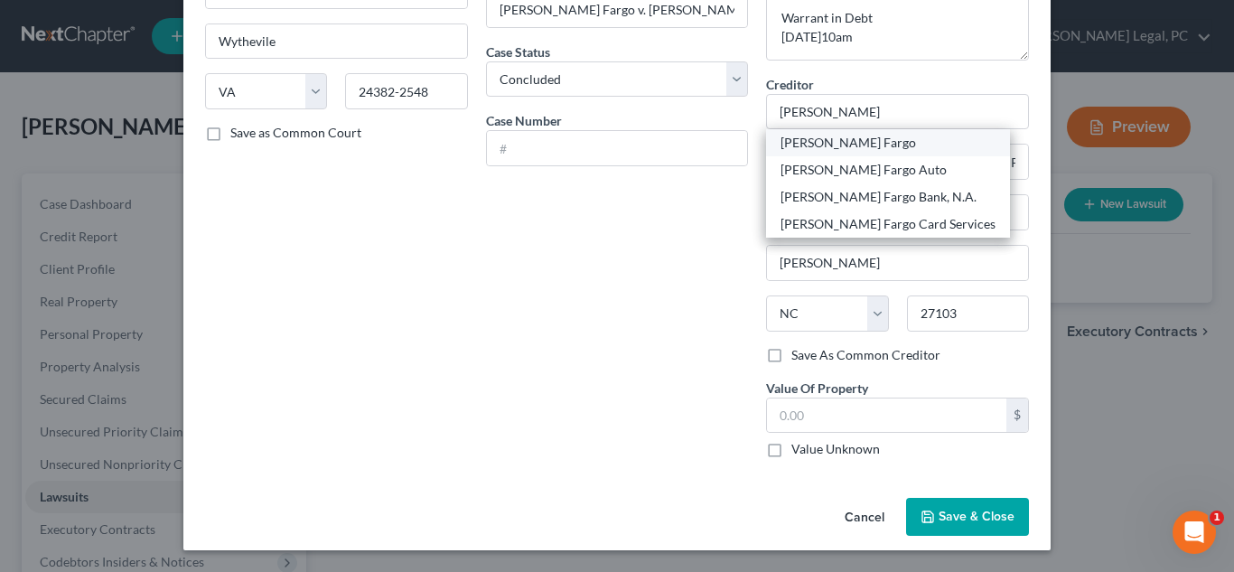
click at [783, 142] on div "[PERSON_NAME] Fargo" at bounding box center [888, 143] width 215 height 18
type input "[PERSON_NAME] Fargo"
type input "PO Box 77053"
type input "[GEOGRAPHIC_DATA]"
select select "24"
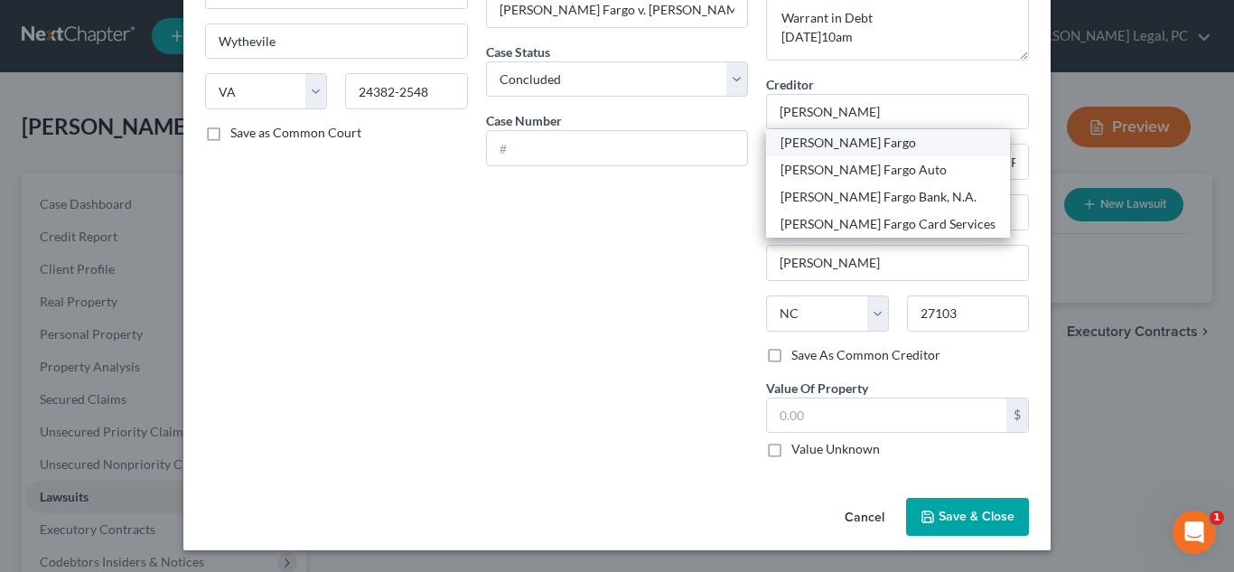
type input "55480-7753"
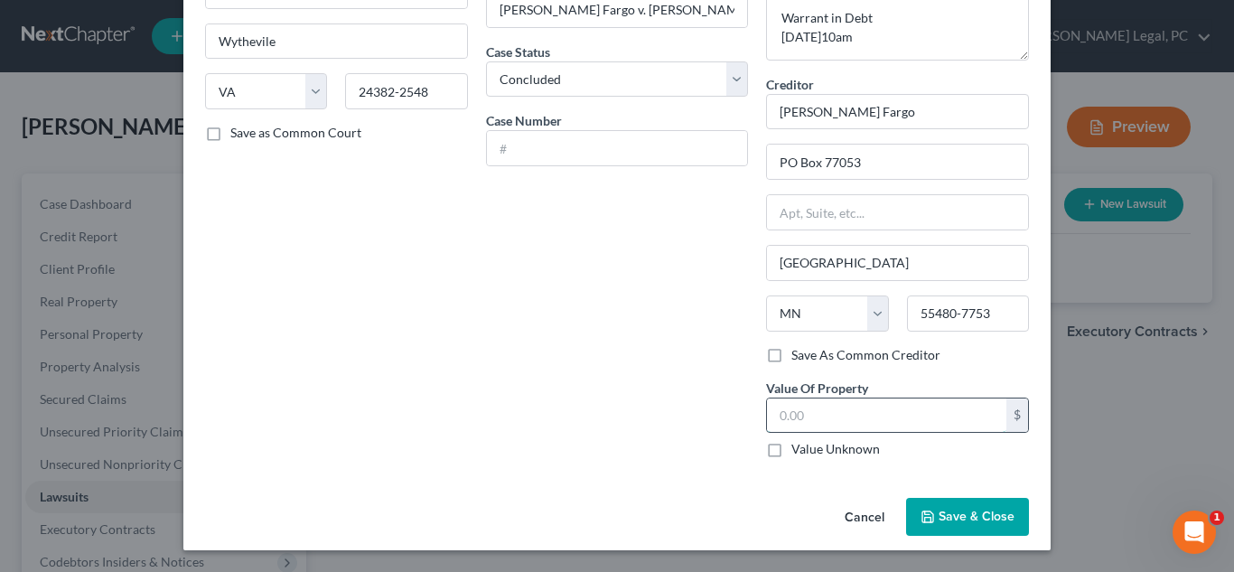
click at [828, 414] on input "text" at bounding box center [886, 415] width 239 height 34
type input "1.00"
click at [961, 525] on button "Save & Close" at bounding box center [967, 517] width 123 height 38
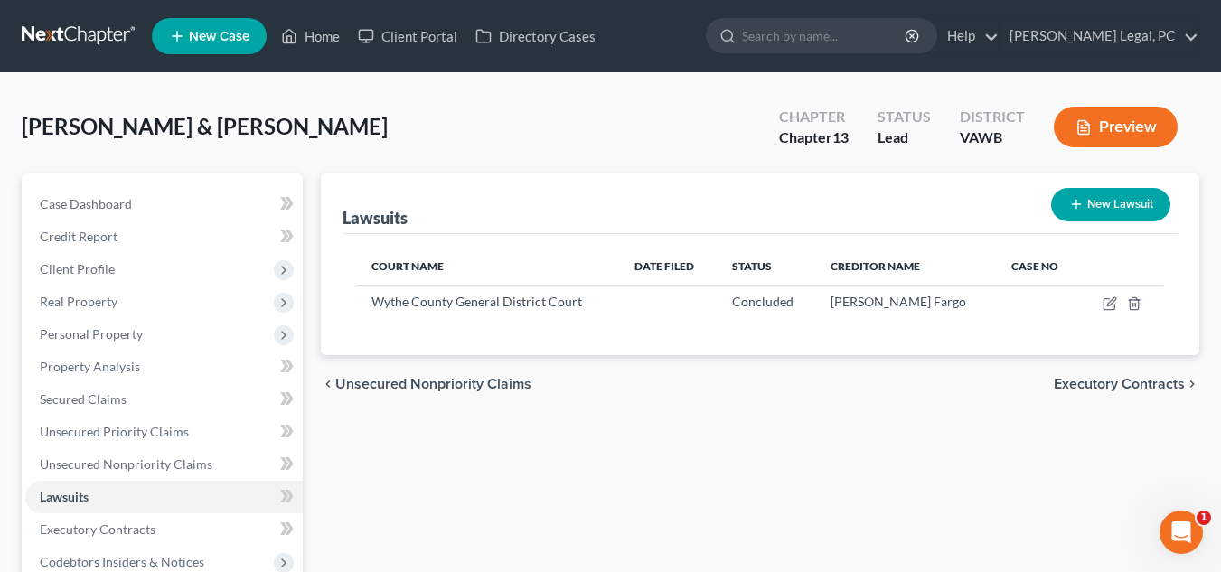
drag, startPoint x: 1143, startPoint y: 174, endPoint x: 1152, endPoint y: 220, distance: 46.1
click at [1152, 220] on div "Lawsuits New Lawsuit" at bounding box center [759, 203] width 835 height 61
click at [1193, 223] on div "Lawsuits New Lawsuit Court Name Date Filed Status Creditor Name Case No Wythe C…" at bounding box center [760, 264] width 878 height 182
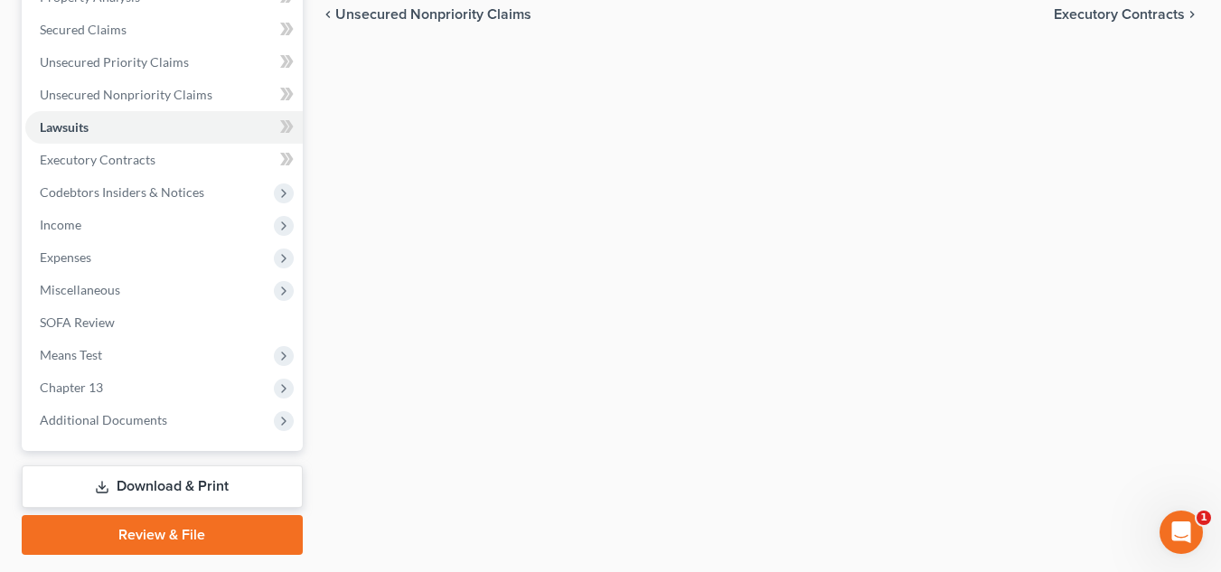
scroll to position [421, 0]
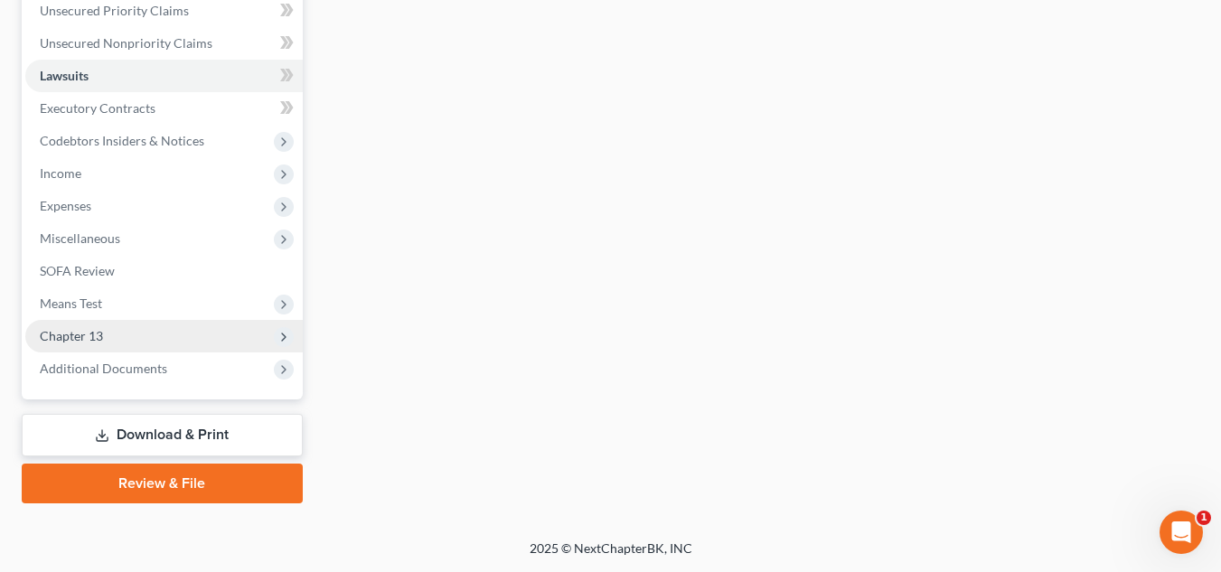
click at [155, 337] on span "Chapter 13" at bounding box center [163, 336] width 277 height 33
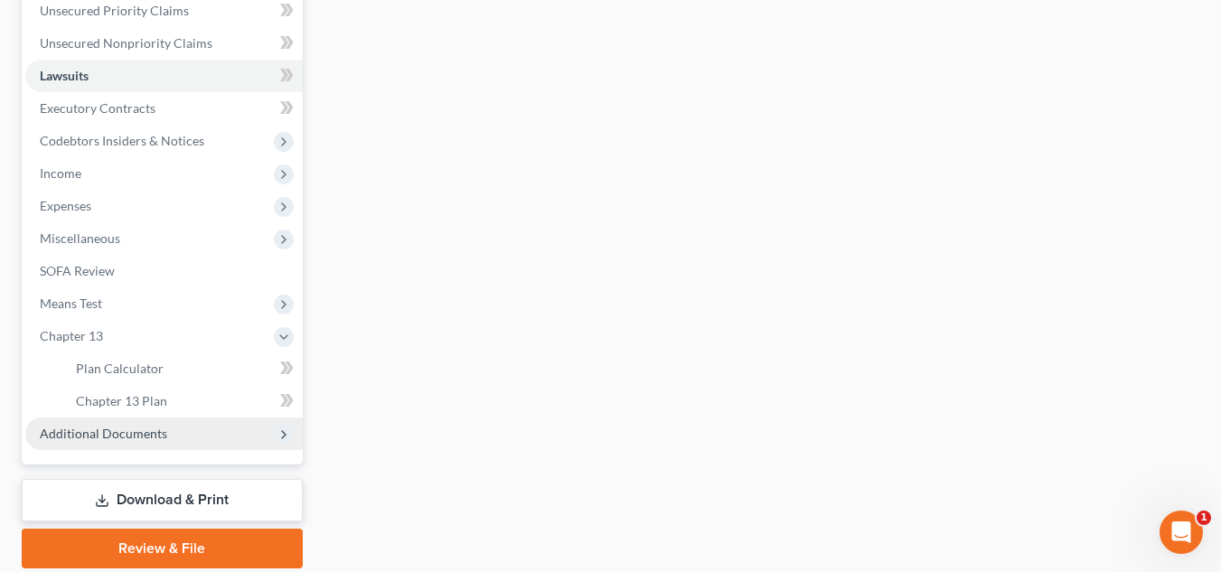
click at [142, 437] on span "Additional Documents" at bounding box center [103, 433] width 127 height 15
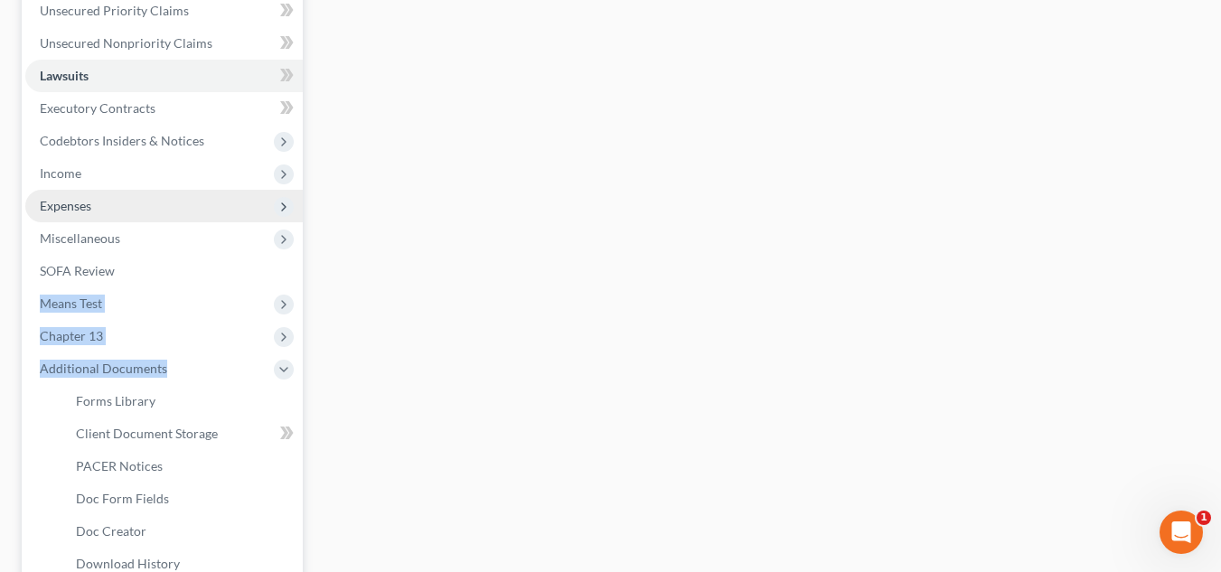
drag, startPoint x: 142, startPoint y: 437, endPoint x: 164, endPoint y: 212, distance: 226.1
click at [164, 212] on ul "Case Dashboard Payments Invoices Payments Payments Credit Report Client Profile" at bounding box center [163, 173] width 277 height 813
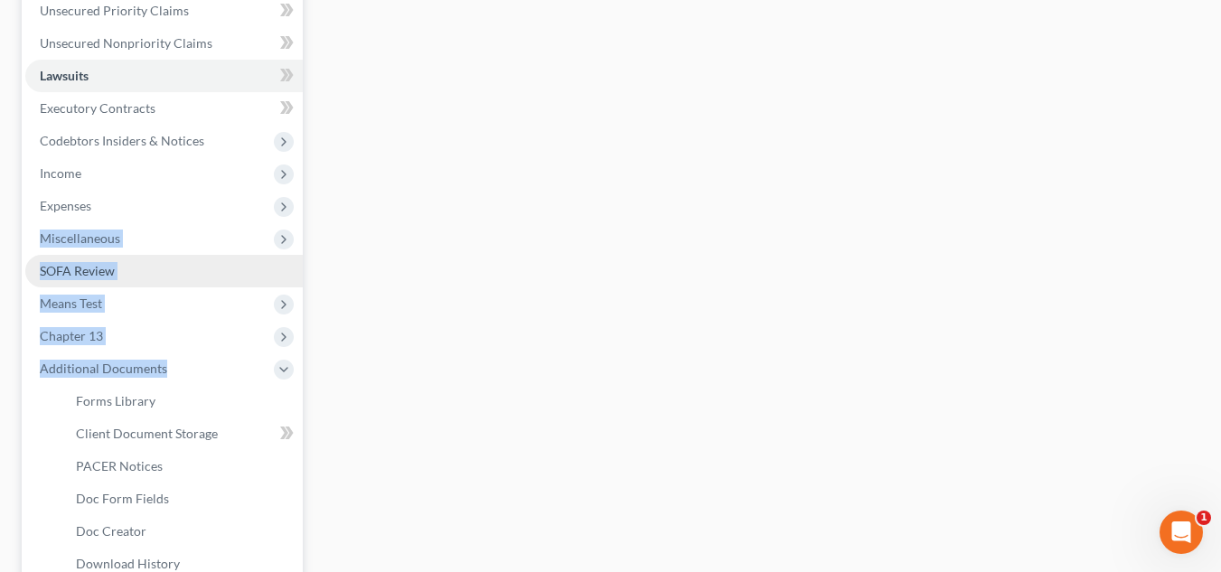
click at [134, 259] on link "SOFA Review" at bounding box center [163, 271] width 277 height 33
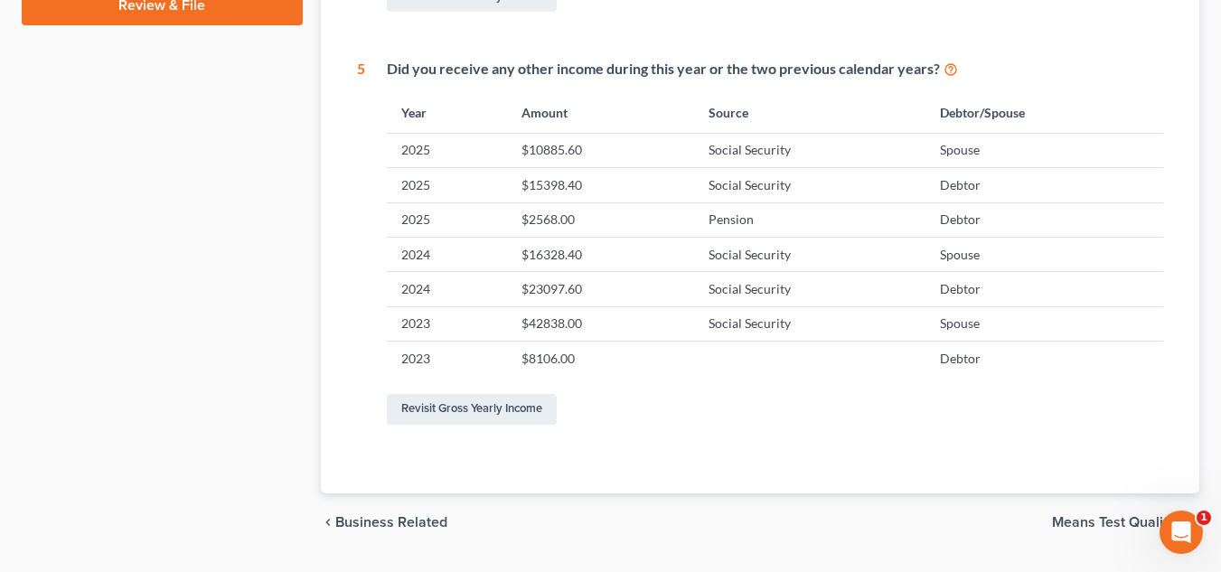
scroll to position [924, 0]
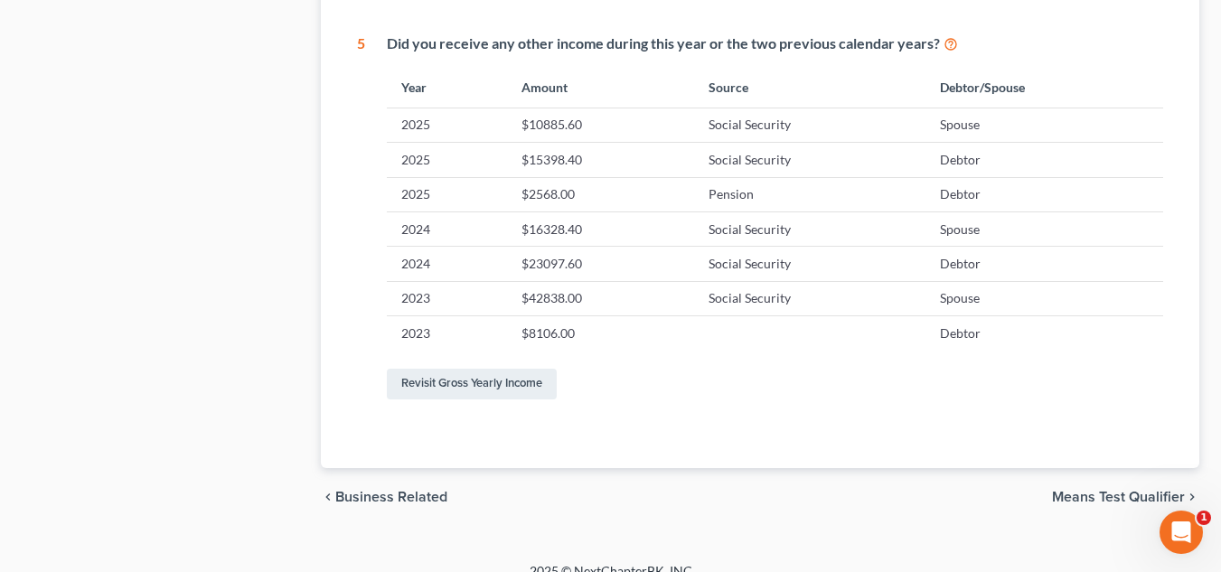
click at [1138, 493] on span "Means Test Qualifier" at bounding box center [1118, 497] width 133 height 14
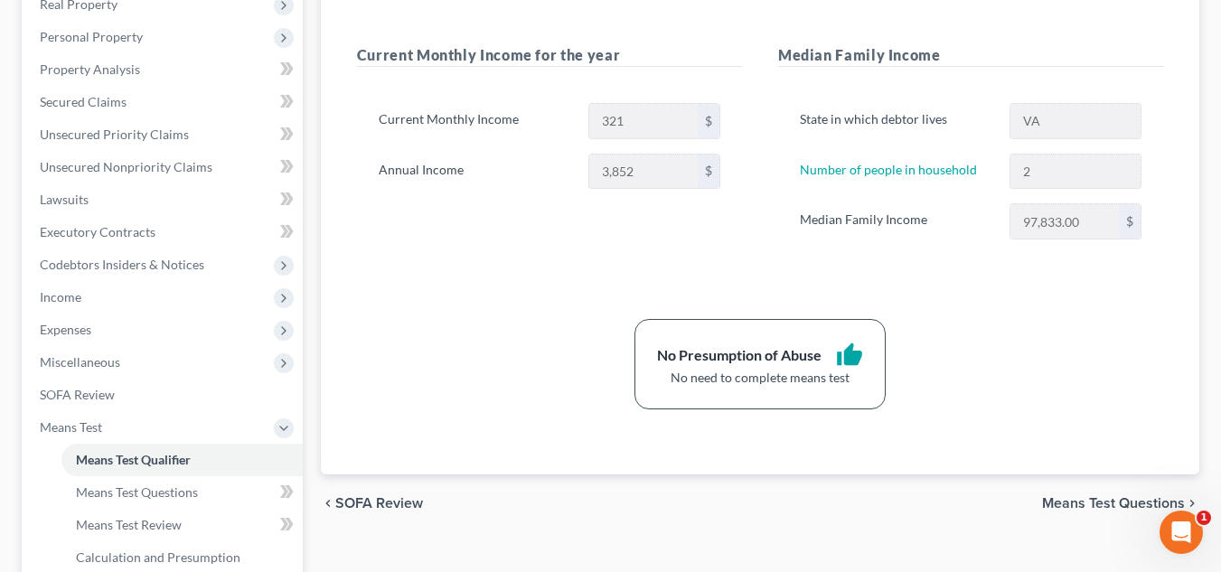
scroll to position [382, 0]
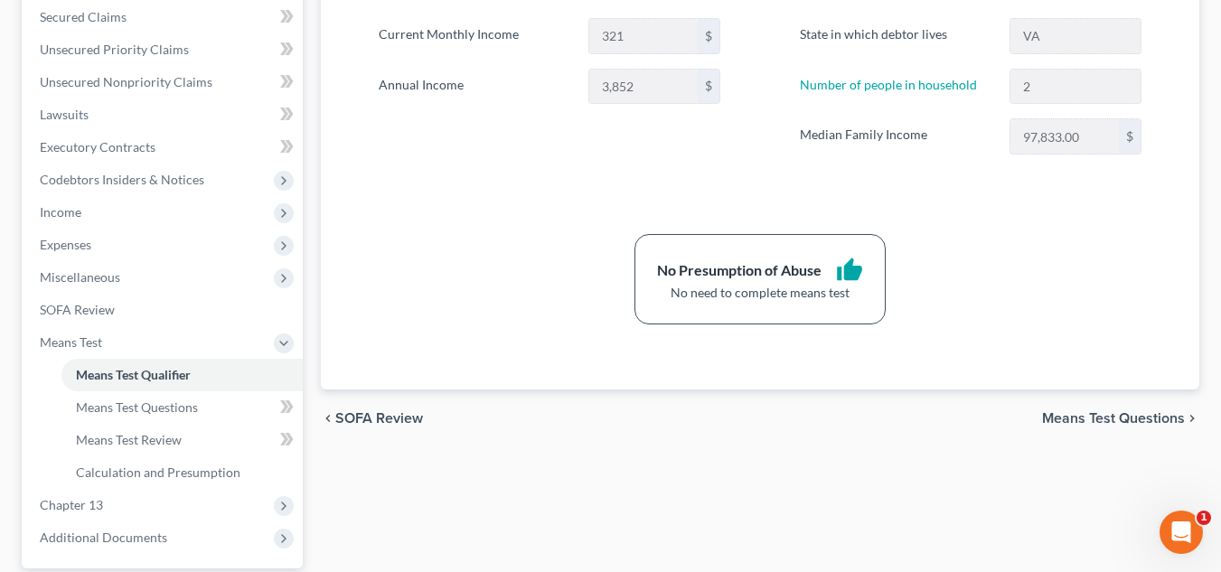
click at [386, 417] on span "SOFA Review" at bounding box center [379, 418] width 88 height 14
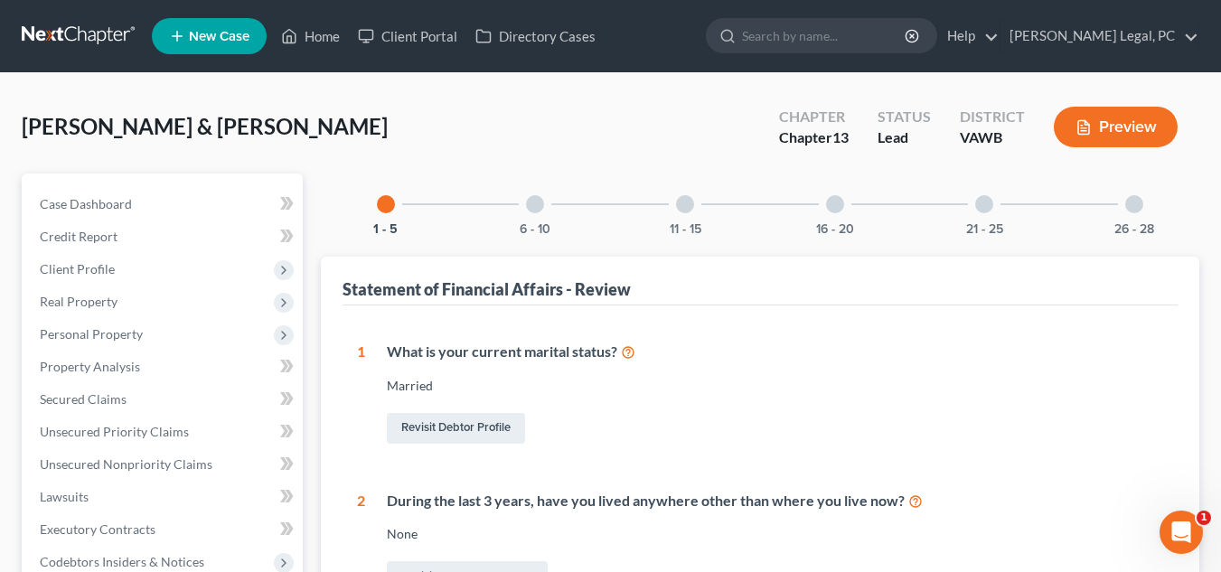
click at [530, 210] on div at bounding box center [535, 204] width 18 height 18
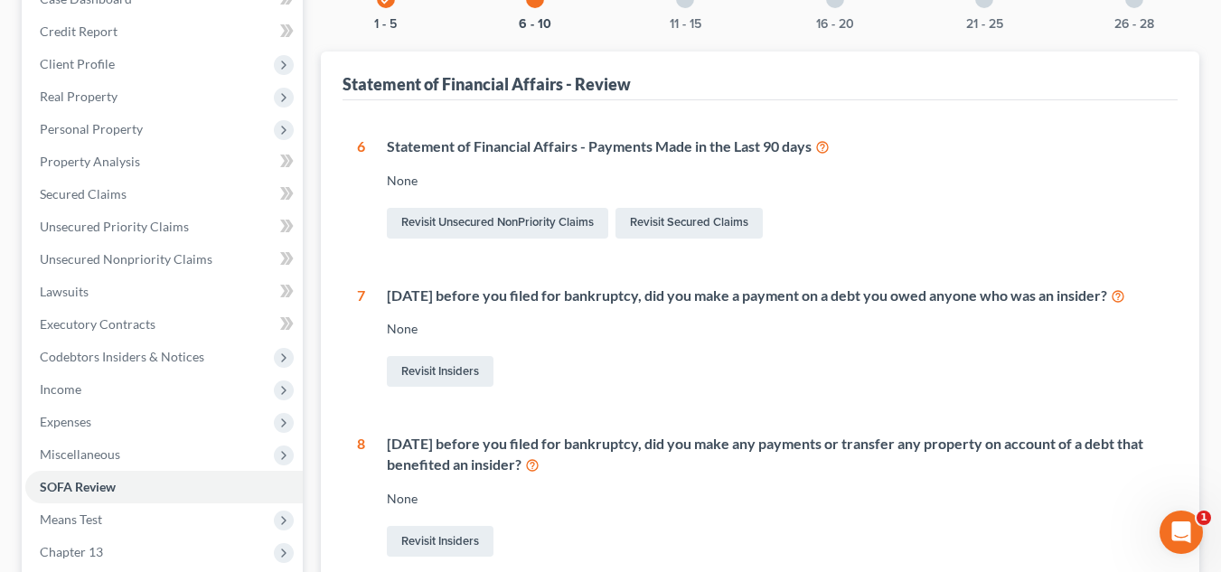
scroll to position [215, 0]
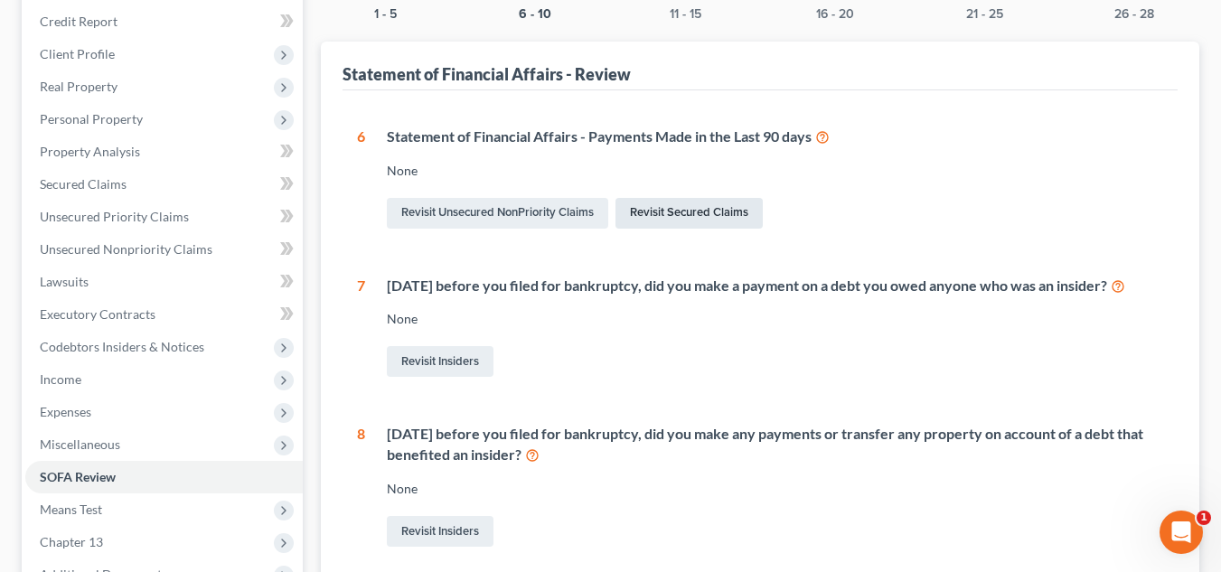
click at [708, 214] on link "Revisit Secured Claims" at bounding box center [688, 213] width 147 height 31
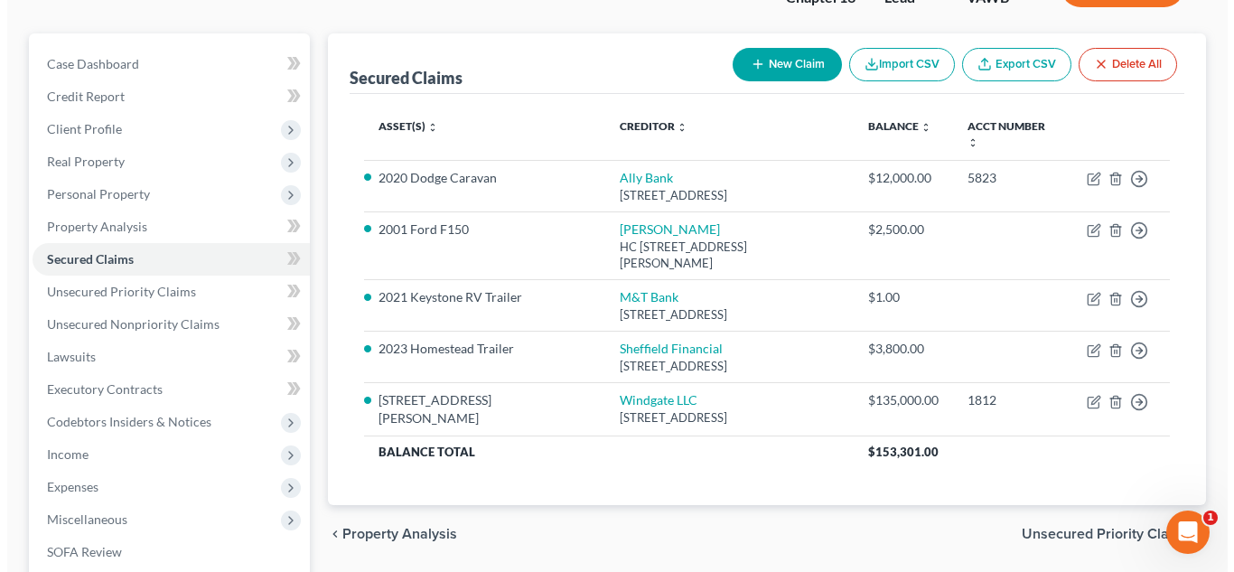
scroll to position [142, 0]
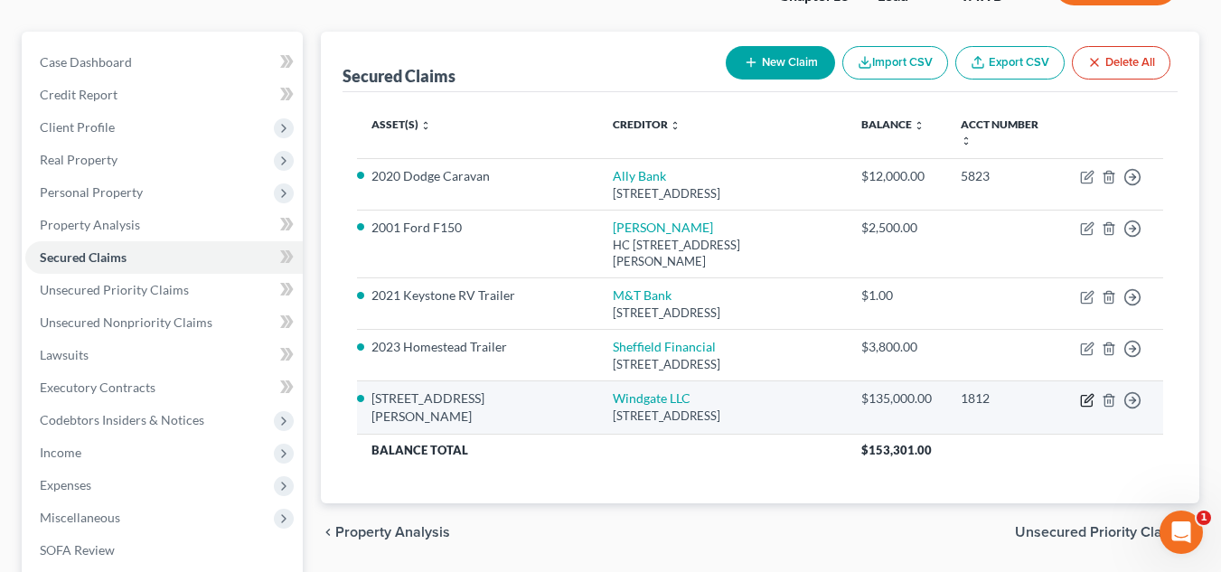
click at [1088, 394] on icon "button" at bounding box center [1088, 398] width 8 height 8
select select "48"
select select "4"
select select "2"
select select "0"
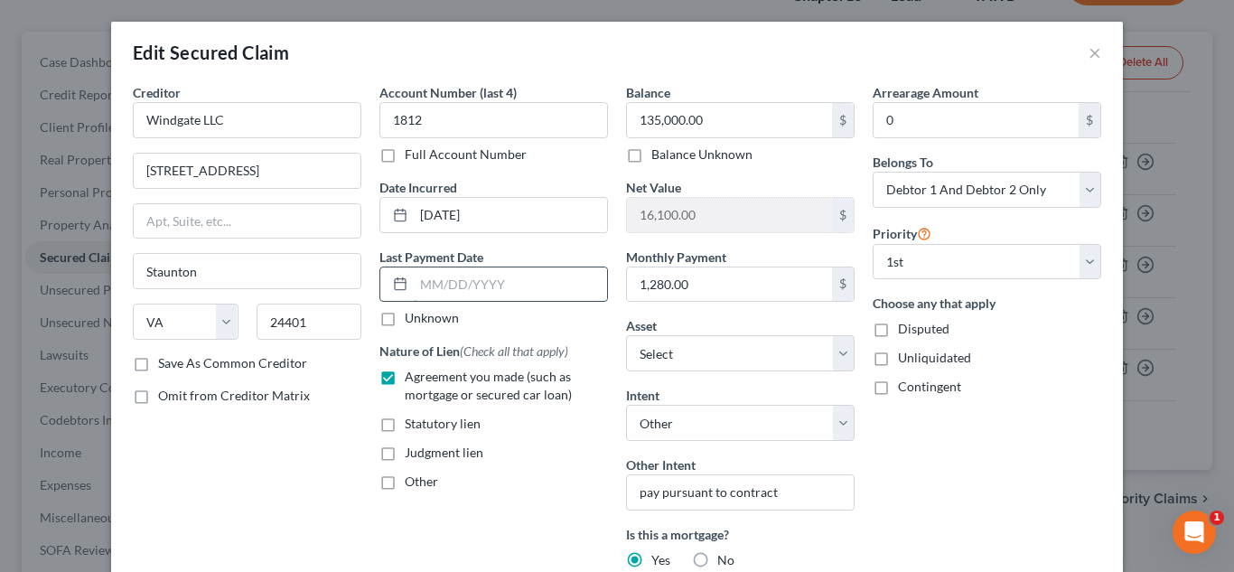
click at [481, 299] on input "text" at bounding box center [510, 284] width 193 height 34
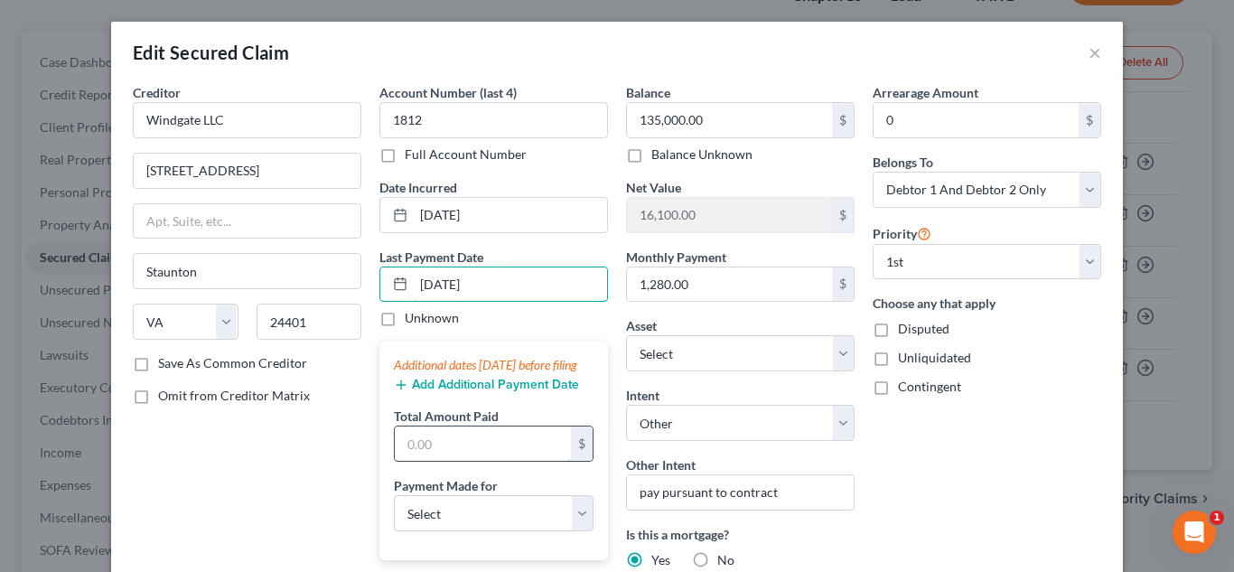
type input "[DATE]"
click at [426, 461] on input "text" at bounding box center [483, 444] width 176 height 34
type input "1,280.00"
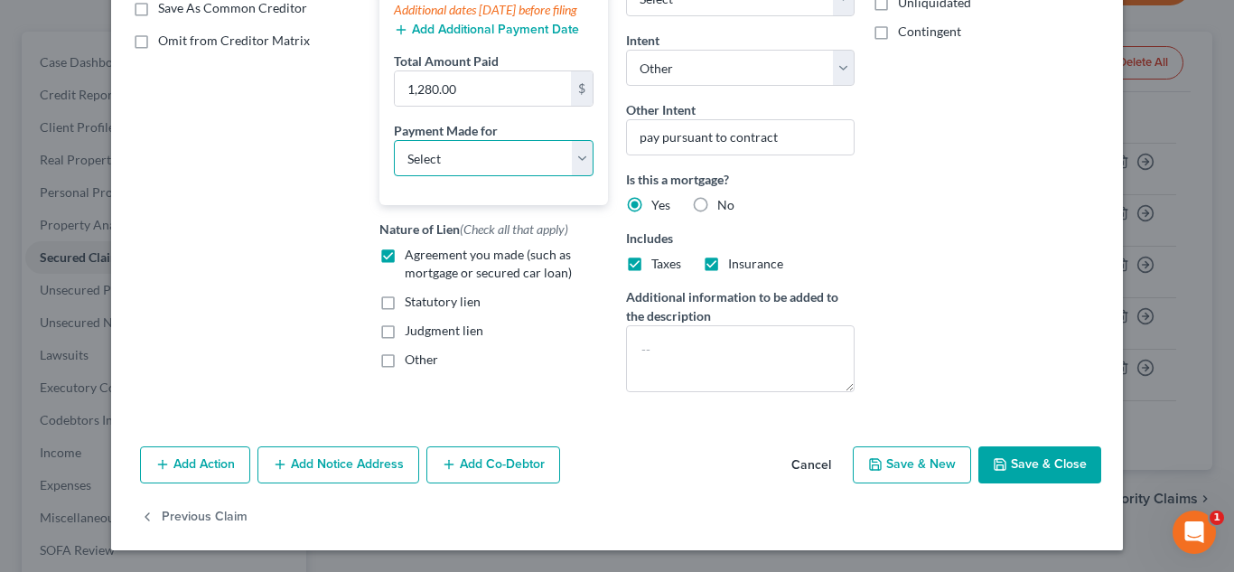
click at [414, 173] on select "Select Car Credit Card Loan Repayment Mortgage Other Suppliers Or Vendors" at bounding box center [494, 158] width 200 height 36
select select "3"
click at [394, 158] on select "Select Car Credit Card Loan Repayment Mortgage Other Suppliers Or Vendors" at bounding box center [494, 158] width 200 height 36
click at [501, 37] on button "Add Additional Payment Date" at bounding box center [486, 30] width 185 height 14
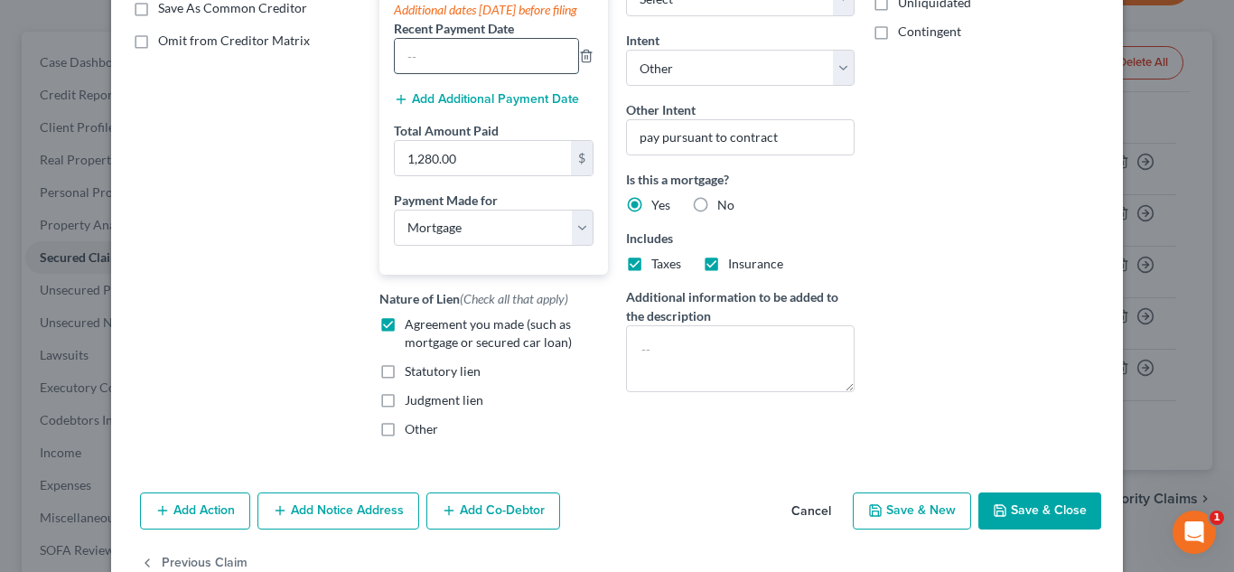
click at [474, 57] on input "text" at bounding box center [486, 56] width 183 height 34
type input "[DATE]"
click at [494, 107] on button "Add Additional Payment Date" at bounding box center [486, 99] width 185 height 14
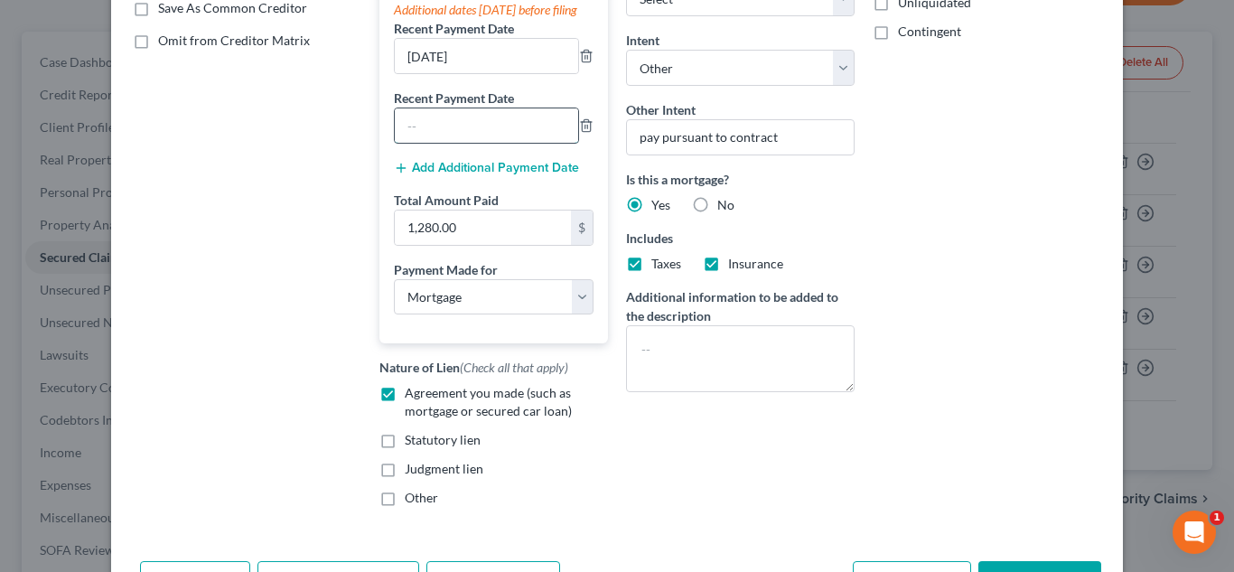
click at [497, 127] on input "text" at bounding box center [486, 125] width 183 height 34
type input "[DATE]"
click at [530, 113] on div "Recent Payment Date [DATE]" at bounding box center [494, 116] width 200 height 55
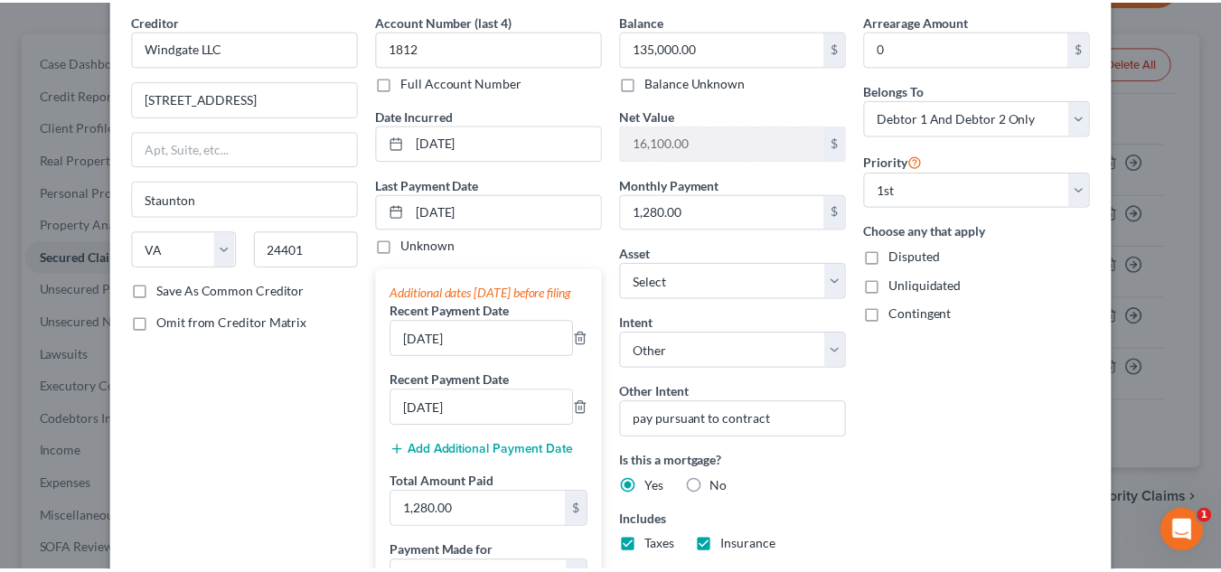
scroll to position [489, 0]
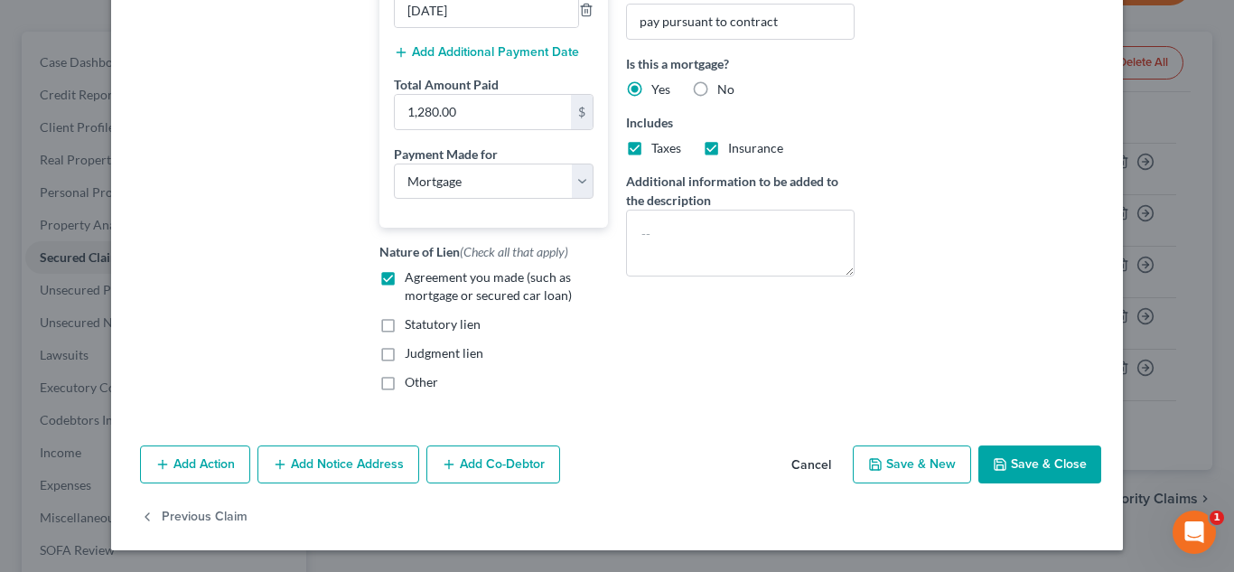
click at [1052, 471] on button "Save & Close" at bounding box center [1040, 464] width 123 height 38
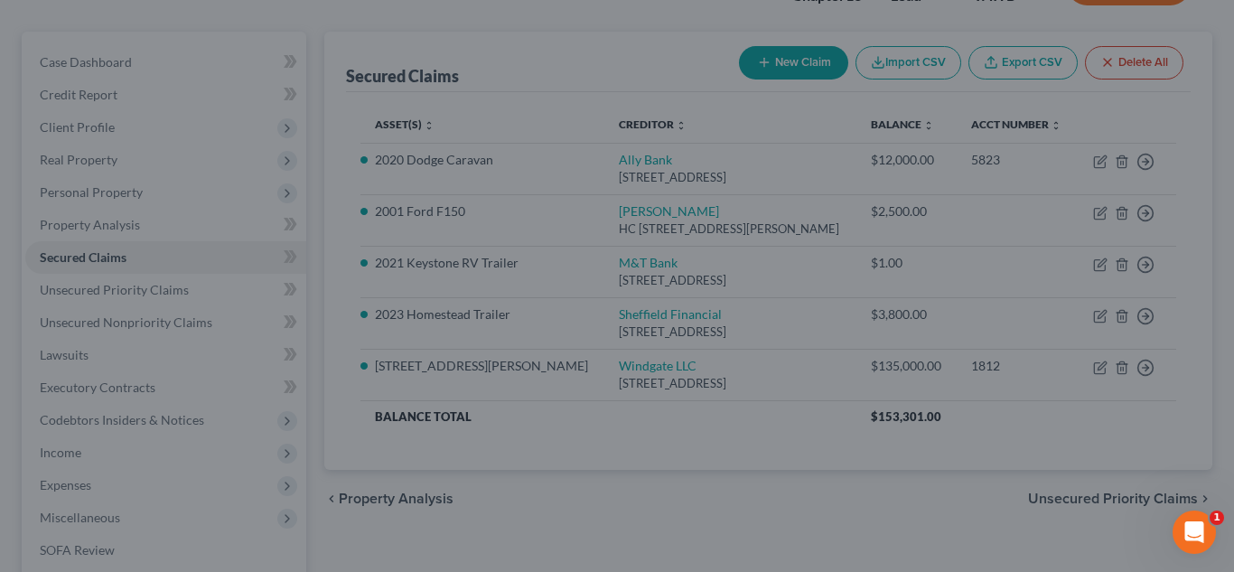
select select "6"
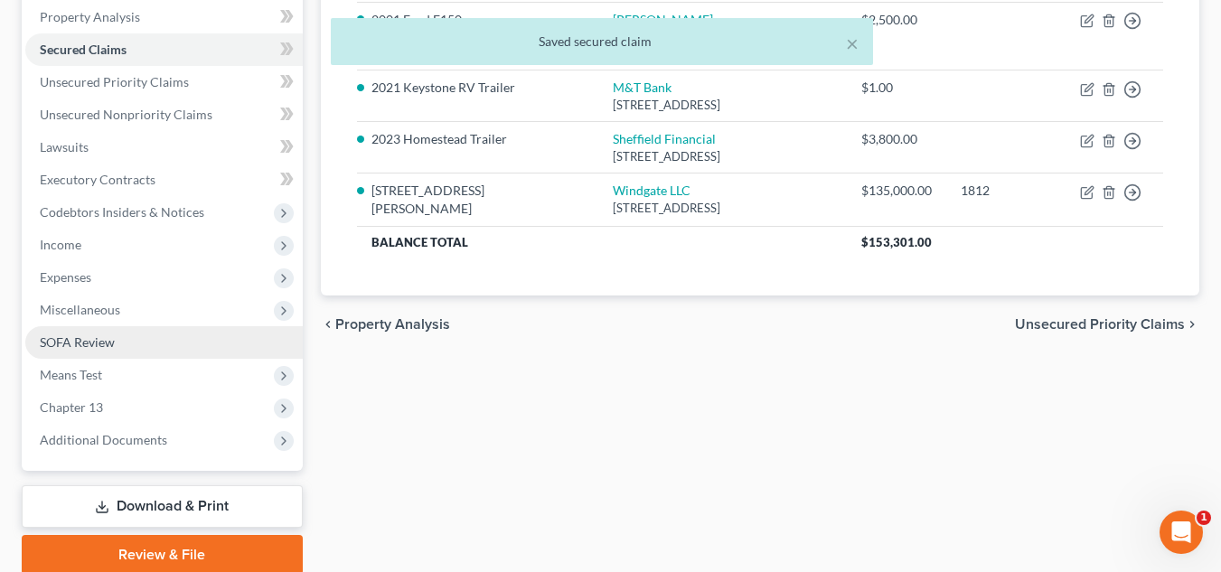
click at [142, 346] on link "SOFA Review" at bounding box center [163, 342] width 277 height 33
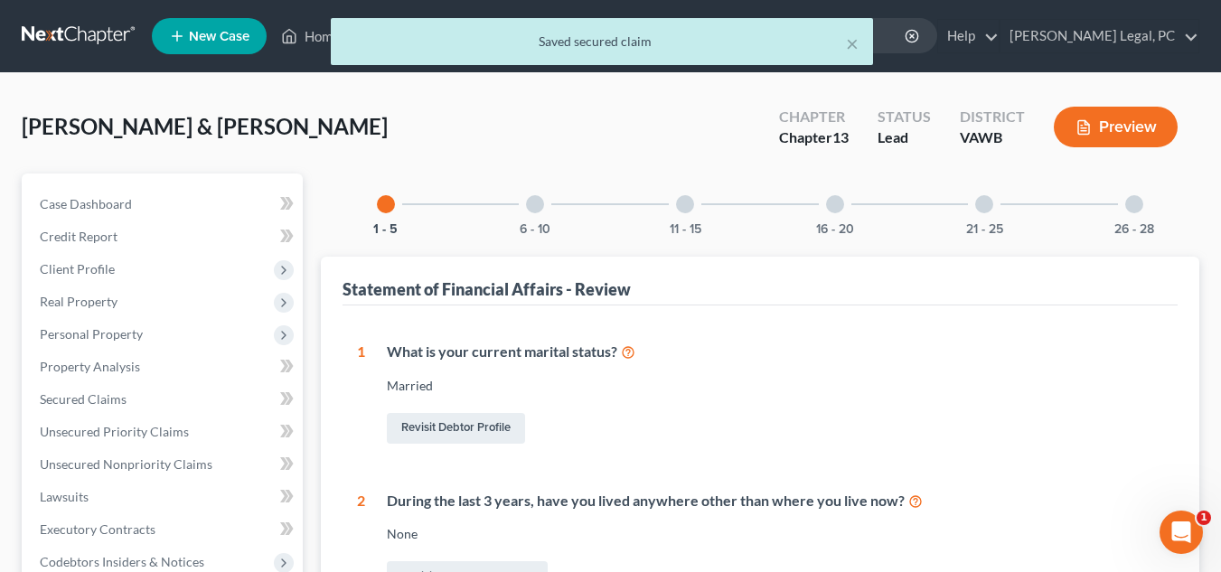
click at [541, 205] on div at bounding box center [535, 204] width 18 height 18
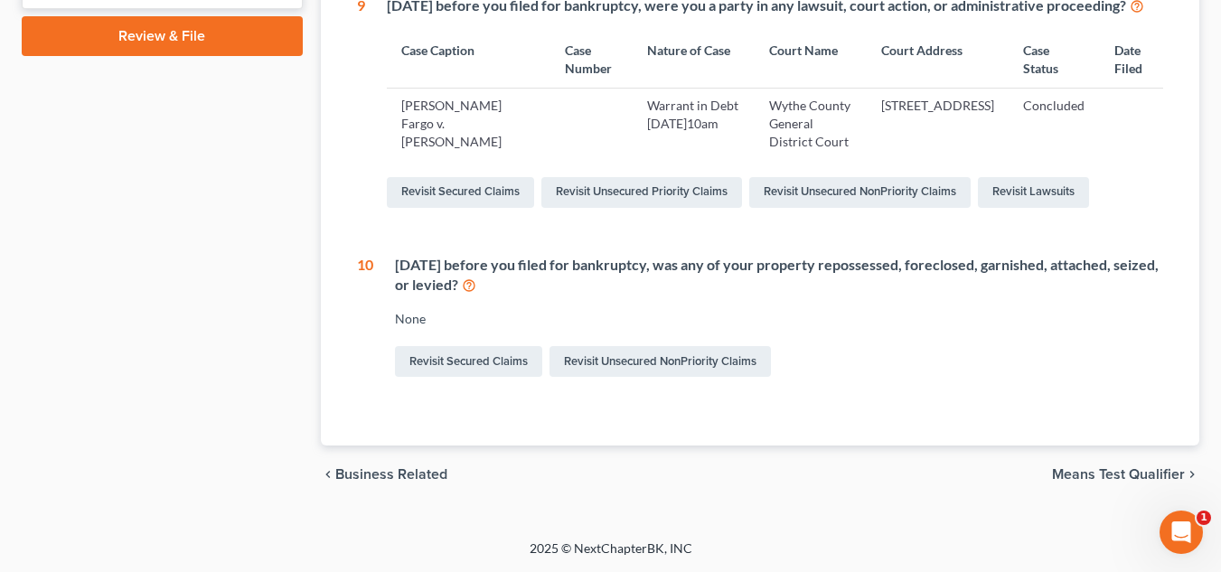
scroll to position [946, 0]
click at [670, 367] on link "Revisit Unsecured NonPriority Claims" at bounding box center [659, 361] width 221 height 31
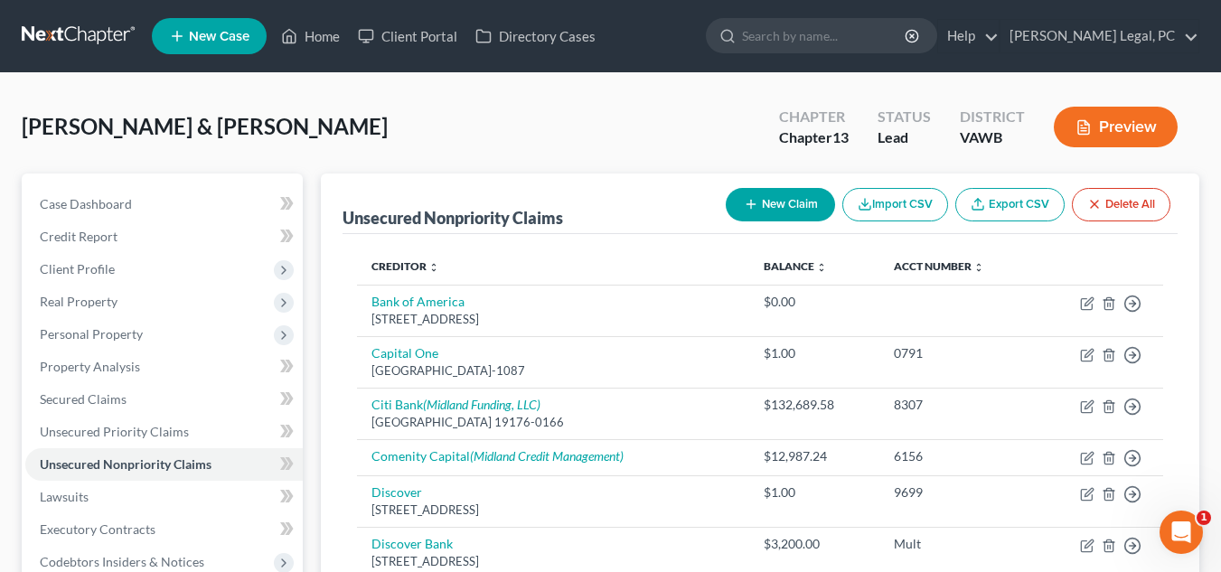
scroll to position [500, 0]
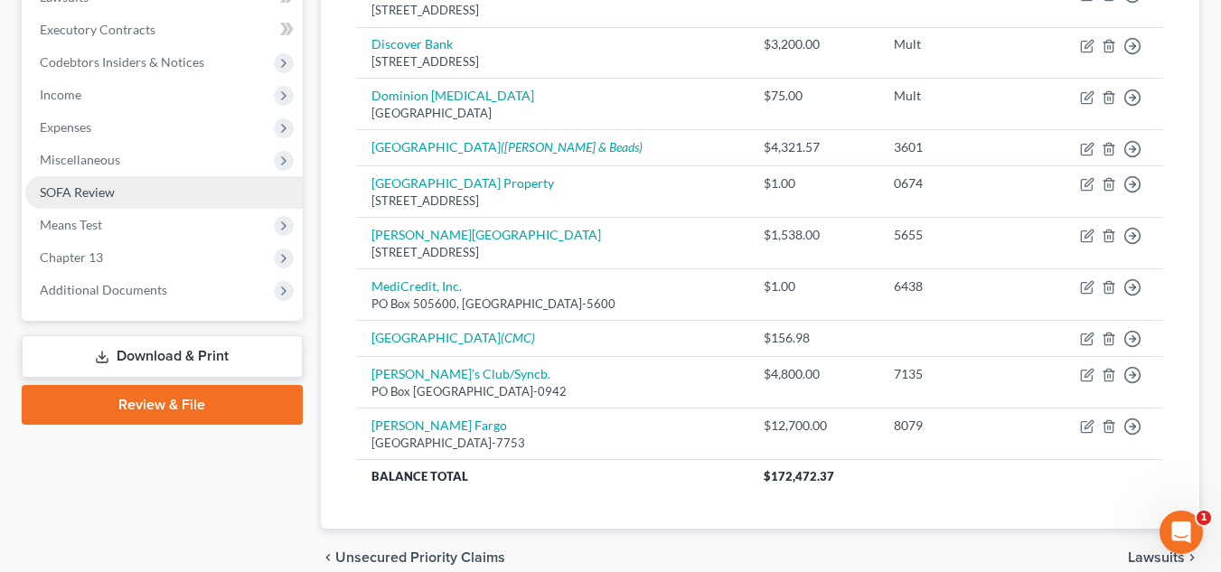
click at [178, 192] on link "SOFA Review" at bounding box center [163, 192] width 277 height 33
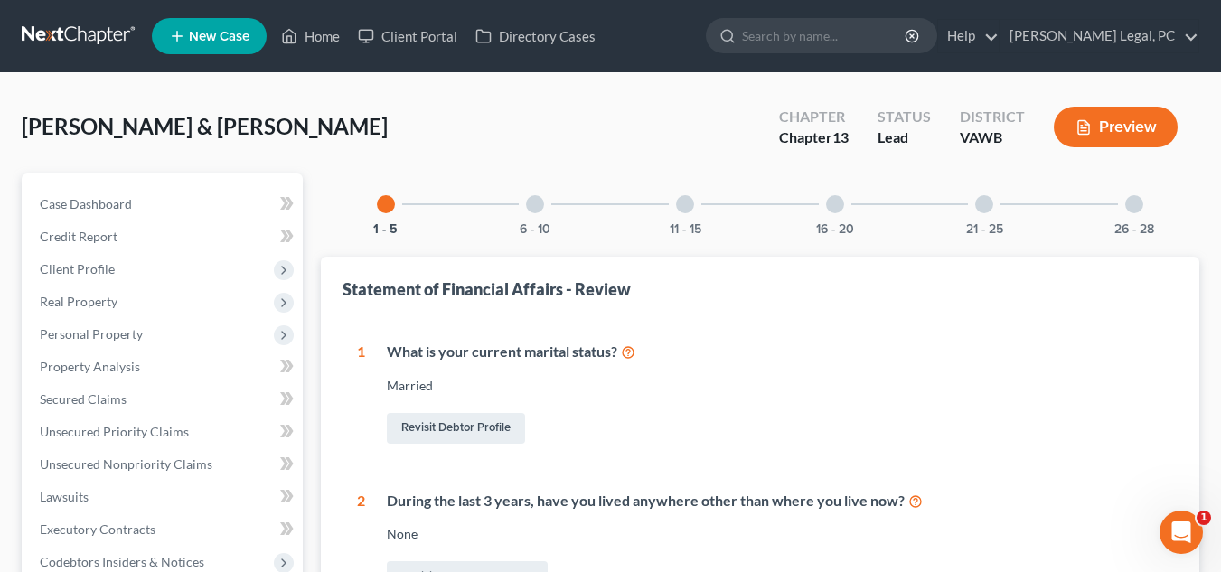
click at [519, 219] on div "6 - 10" at bounding box center [534, 203] width 61 height 61
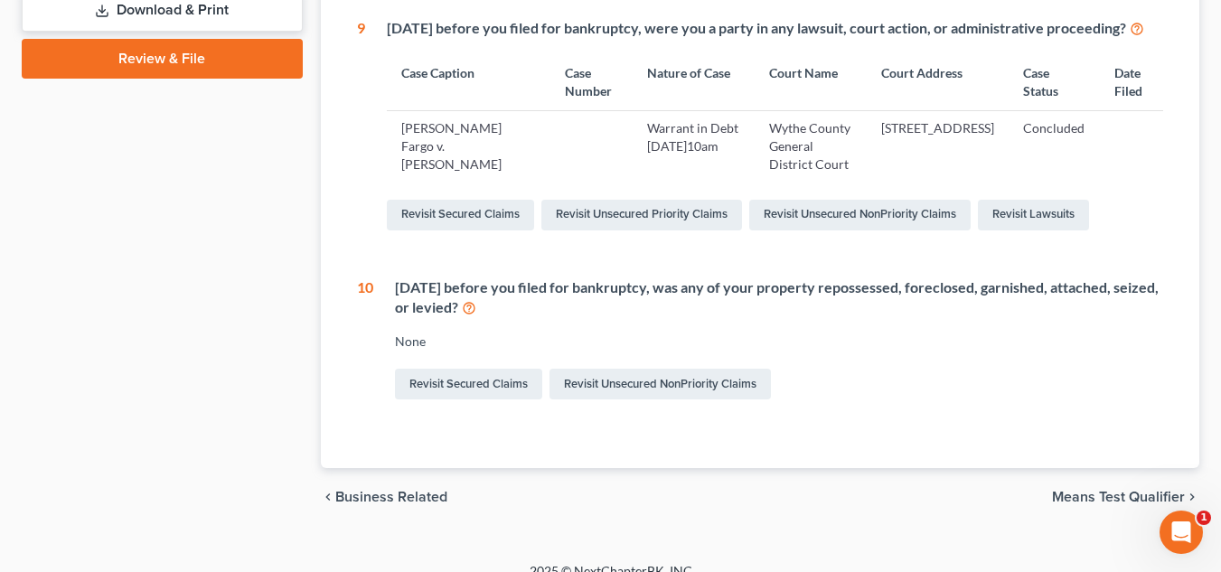
scroll to position [843, 0]
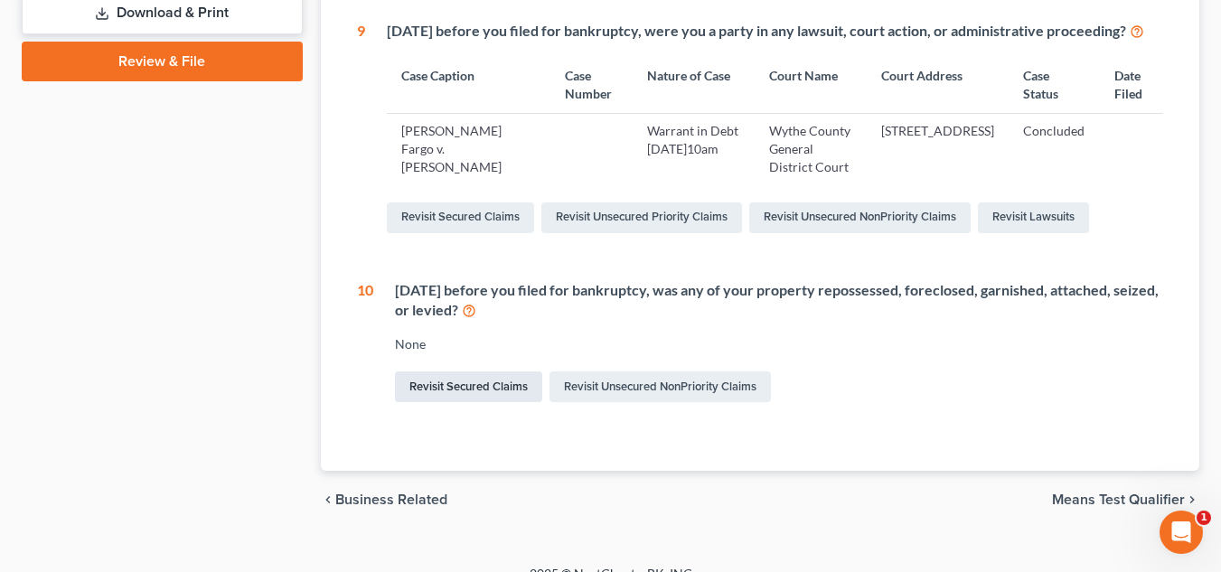
click at [450, 402] on link "Revisit Secured Claims" at bounding box center [468, 386] width 147 height 31
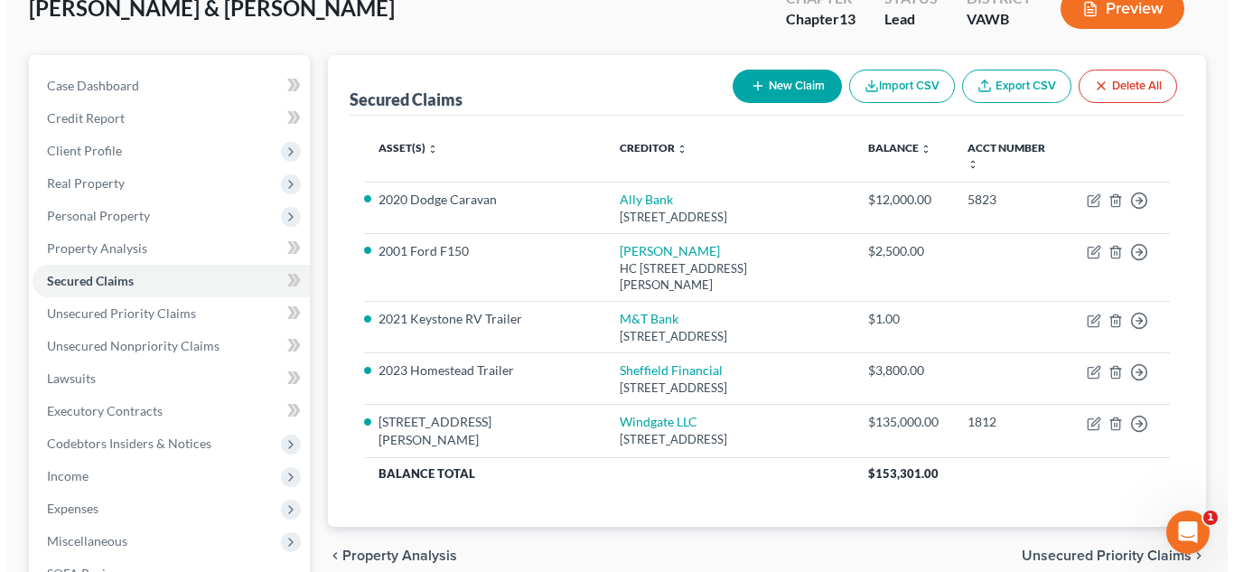
scroll to position [123, 0]
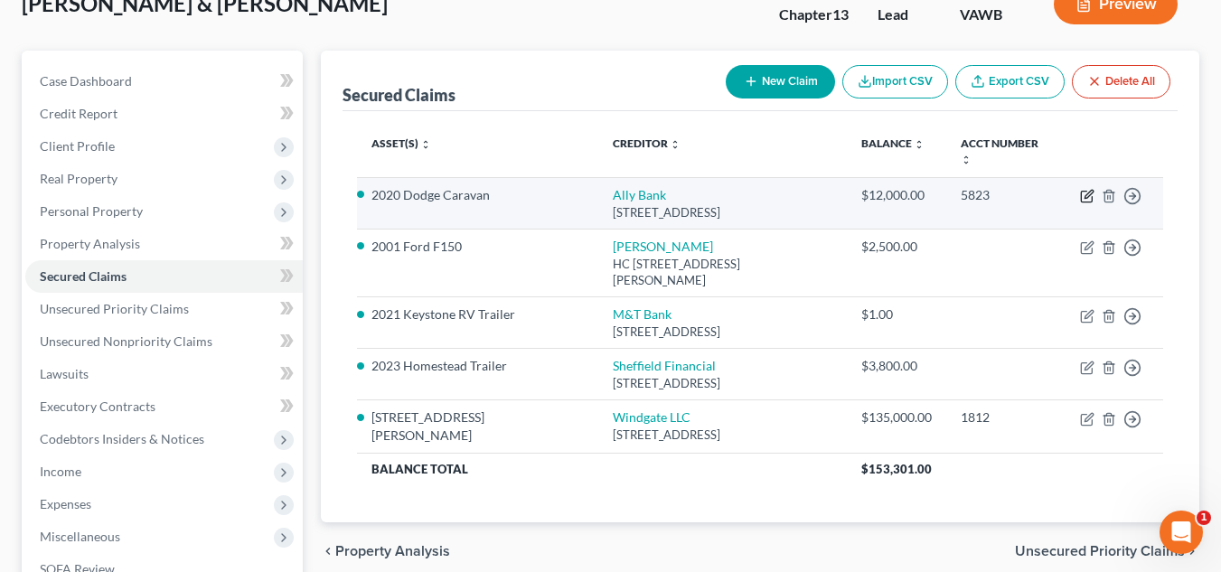
click at [1083, 189] on icon "button" at bounding box center [1087, 196] width 14 height 14
select select "21"
select select "0"
select select "2"
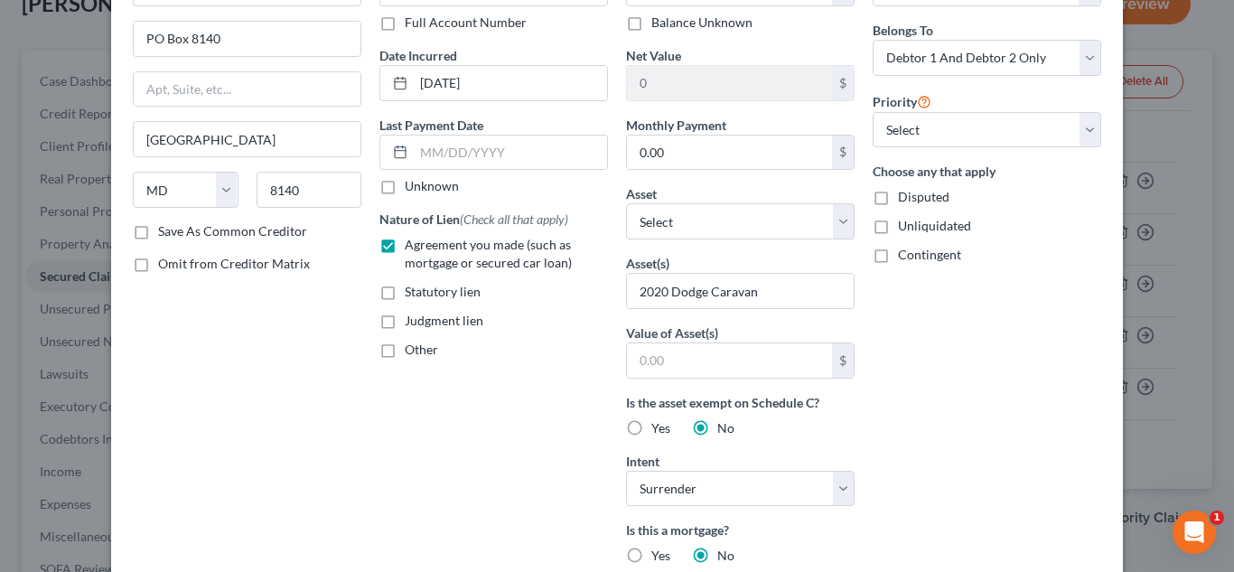
scroll to position [142, 0]
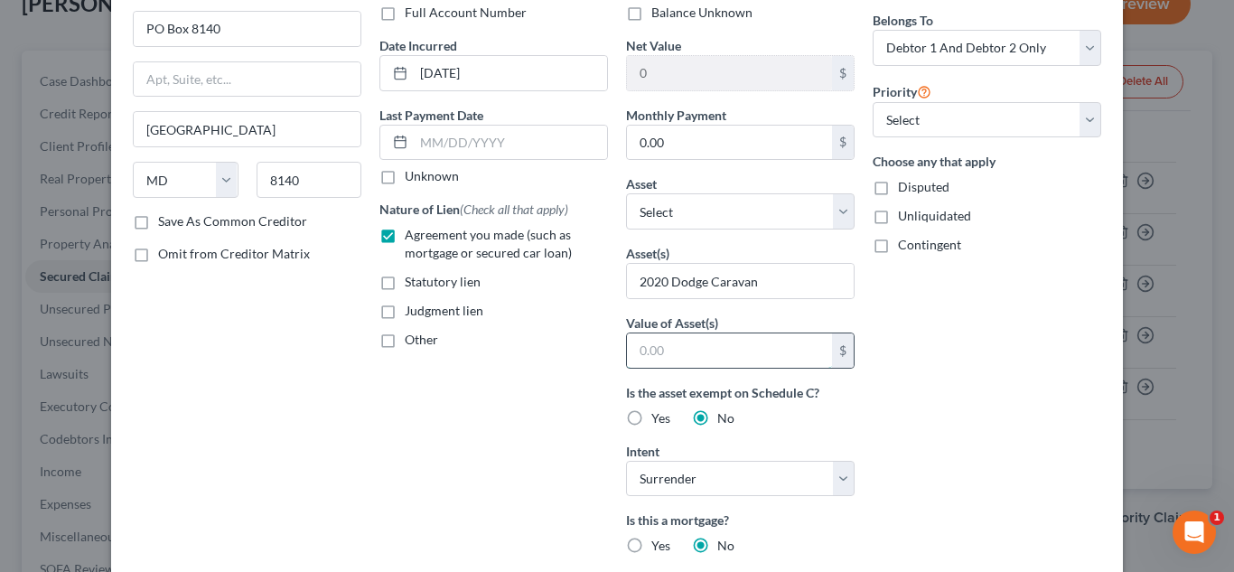
click at [697, 349] on input "text" at bounding box center [729, 350] width 205 height 34
type input "11,000.00"
click at [948, 359] on div "Arrearage Amount 0 $ Belongs To * Select Debtor 1 Only Debtor 2 Only Debtor 1 A…" at bounding box center [987, 373] width 247 height 865
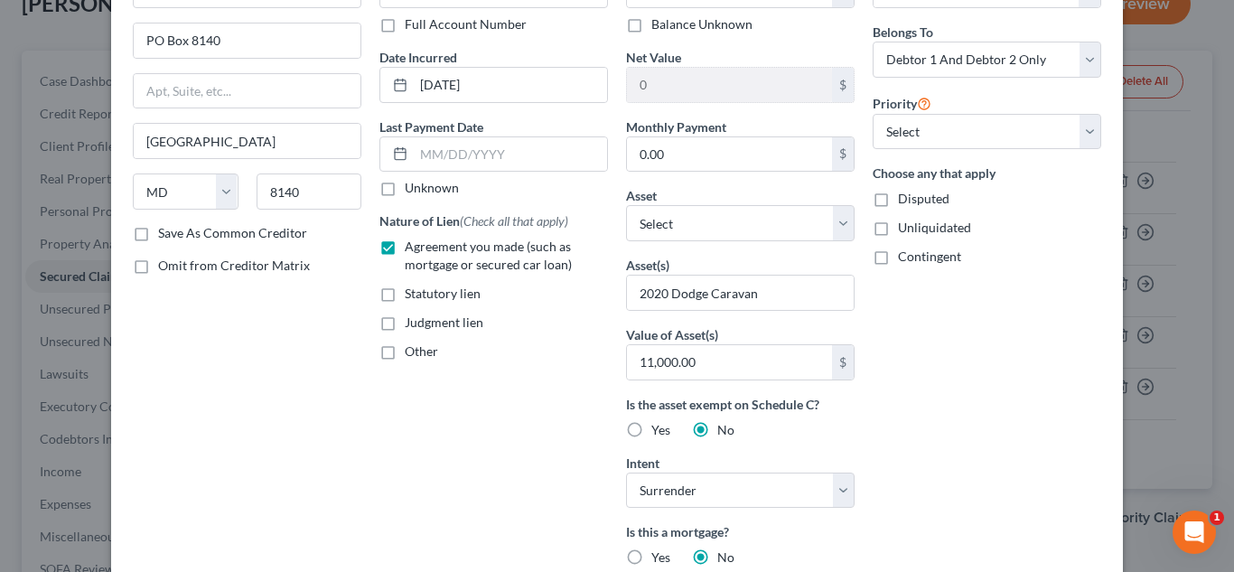
scroll to position [121, 0]
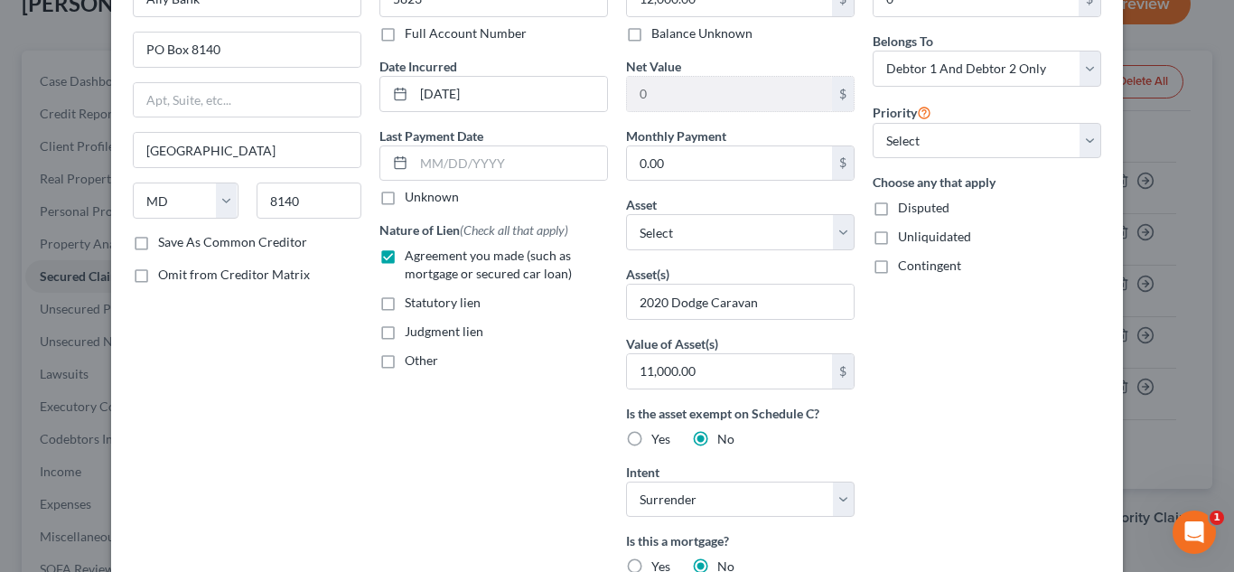
click at [924, 205] on span "Disputed" at bounding box center [924, 207] width 52 height 15
click at [917, 205] on input "Disputed" at bounding box center [911, 205] width 12 height 12
click at [924, 205] on span "Disputed" at bounding box center [924, 207] width 52 height 15
click at [917, 205] on input "Disputed" at bounding box center [911, 205] width 12 height 12
checkbox input "false"
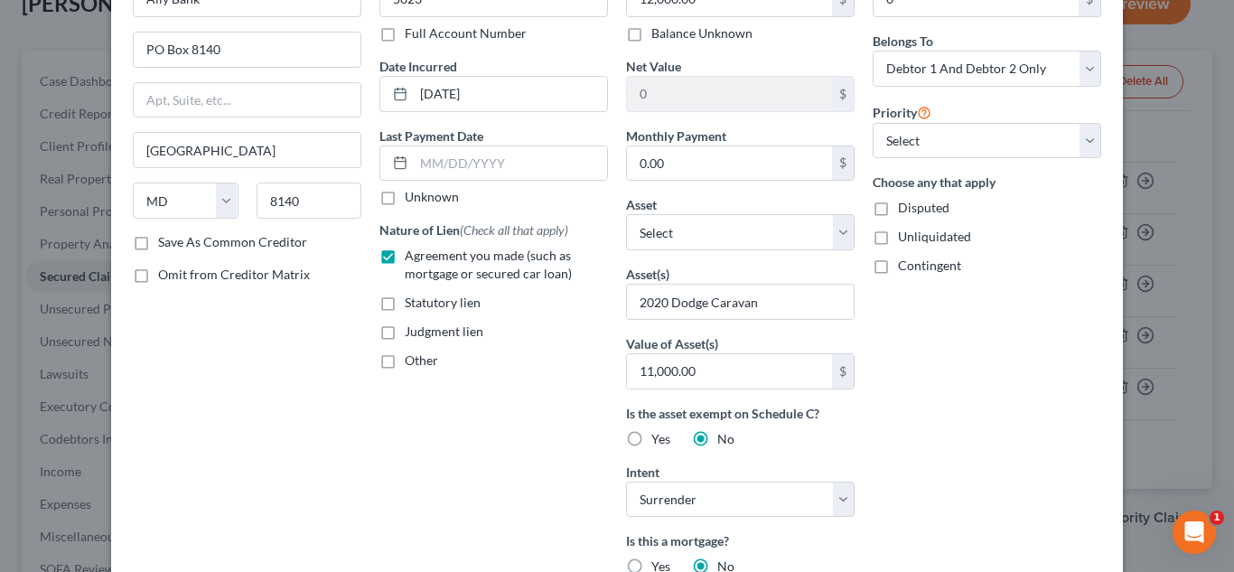
click at [916, 241] on span "Unliquidated" at bounding box center [934, 236] width 73 height 15
click at [916, 239] on input "Unliquidated" at bounding box center [911, 234] width 12 height 12
click at [916, 241] on span "Unliquidated" at bounding box center [934, 236] width 73 height 15
click at [916, 239] on input "Unliquidated" at bounding box center [911, 234] width 12 height 12
checkbox input "false"
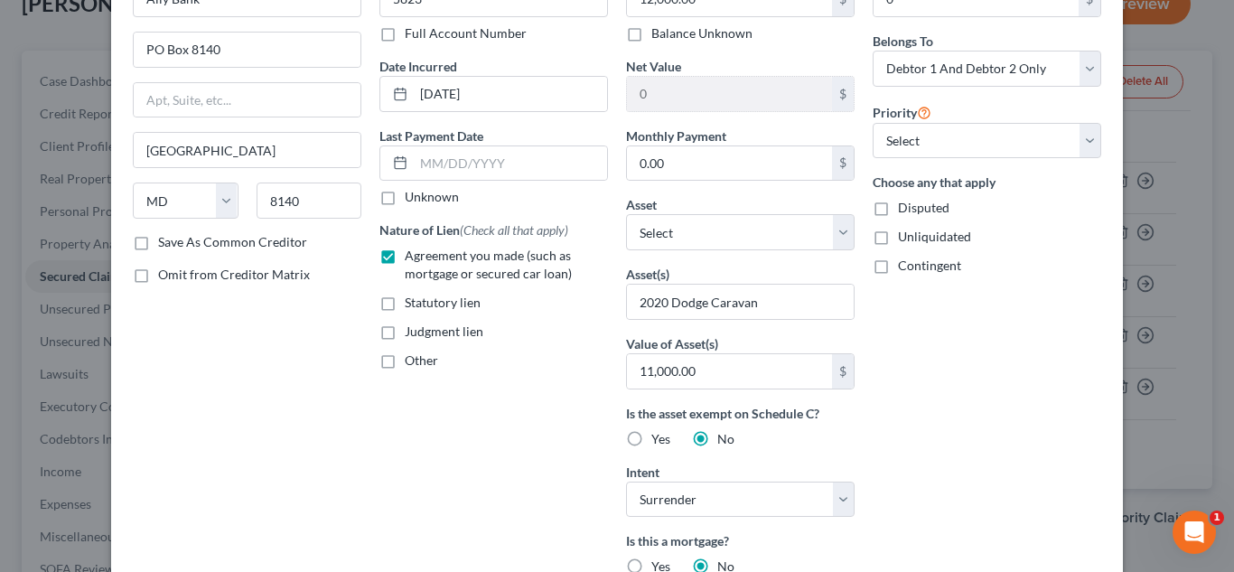
click at [912, 270] on span "Contingent" at bounding box center [929, 265] width 63 height 15
click at [912, 268] on input "Contingent" at bounding box center [911, 263] width 12 height 12
click at [912, 270] on span "Contingent" at bounding box center [929, 265] width 63 height 15
click at [912, 268] on input "Contingent" at bounding box center [911, 263] width 12 height 12
click at [912, 271] on span "Contingent" at bounding box center [929, 265] width 63 height 15
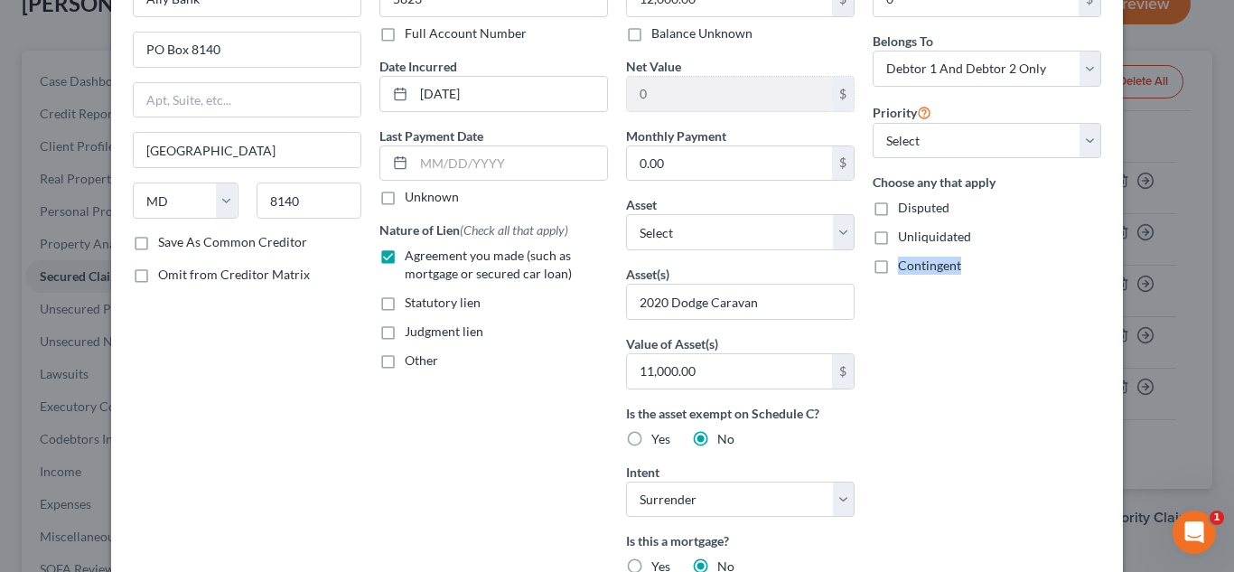
click at [912, 268] on input "Contingent" at bounding box center [911, 263] width 12 height 12
click at [912, 271] on span "Contingent" at bounding box center [929, 265] width 63 height 15
click at [912, 268] on input "Contingent" at bounding box center [911, 263] width 12 height 12
checkbox input "false"
click at [445, 334] on span "Judgment lien" at bounding box center [444, 330] width 79 height 15
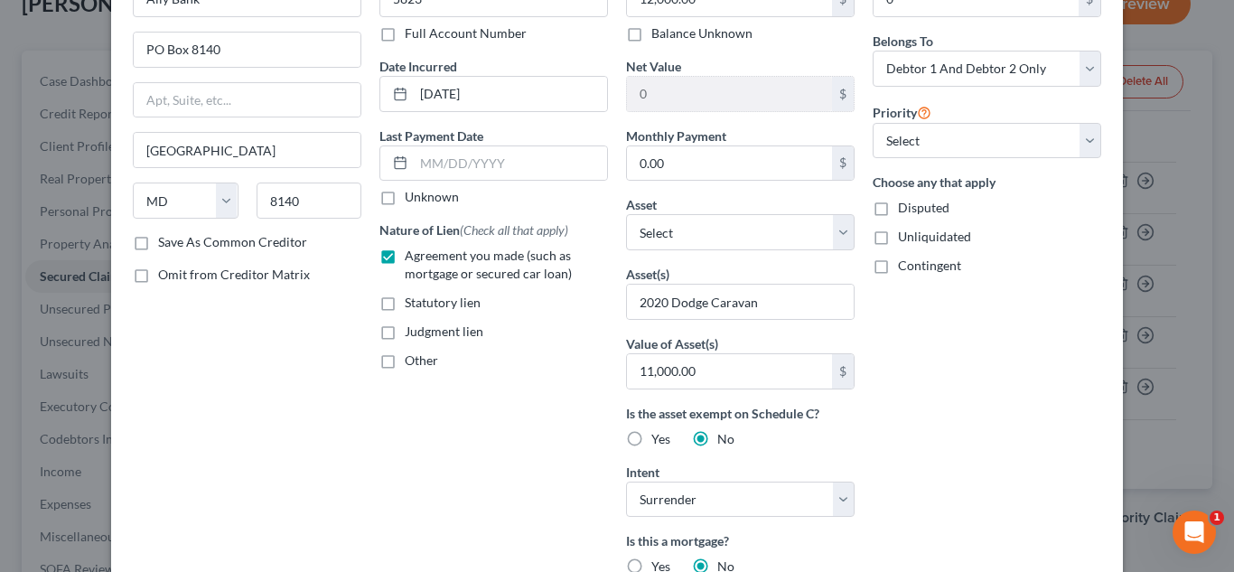
click at [424, 334] on input "Judgment lien" at bounding box center [418, 329] width 12 height 12
click at [445, 334] on span "Judgment lien" at bounding box center [444, 330] width 79 height 15
click at [424, 334] on input "Judgment lien" at bounding box center [418, 329] width 12 height 12
checkbox input "false"
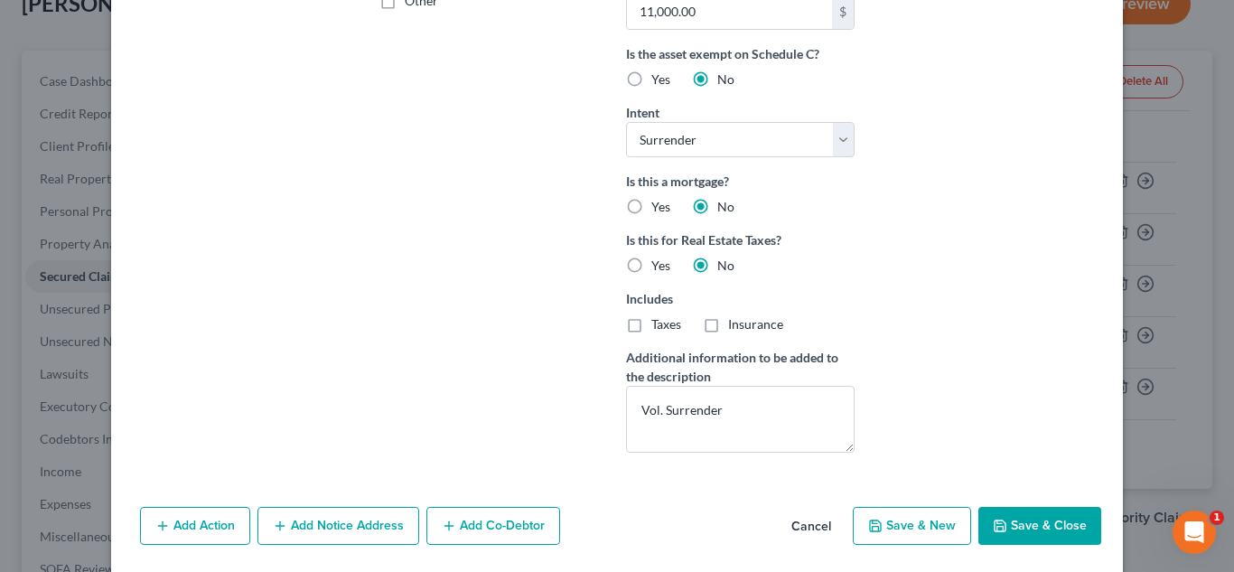
scroll to position [542, 0]
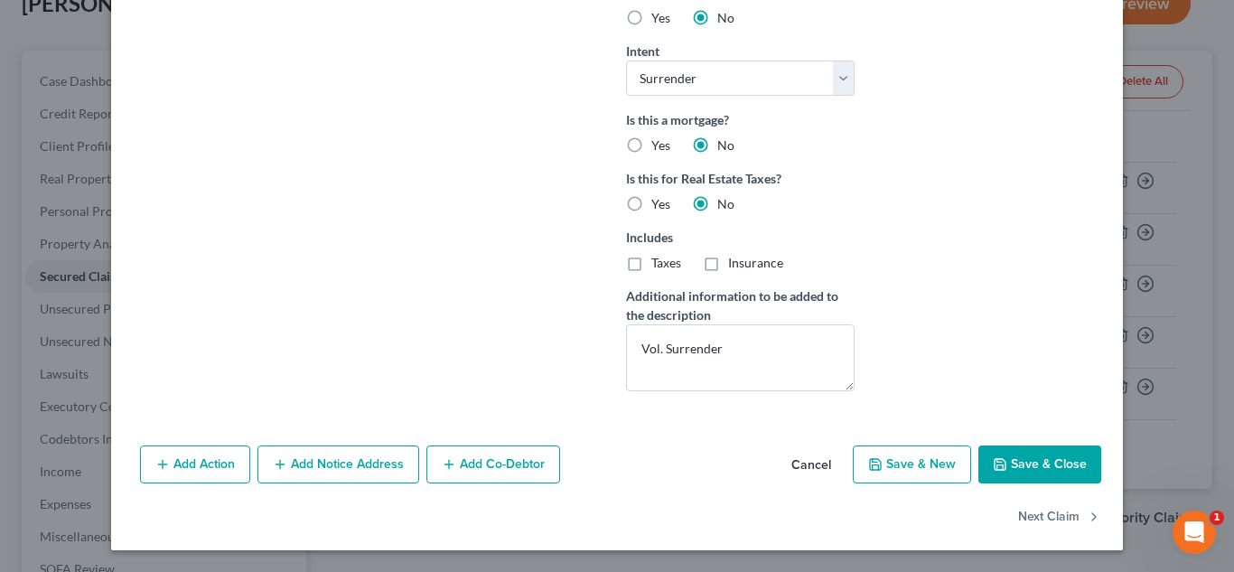
click at [1050, 481] on button "Save & Close" at bounding box center [1040, 464] width 123 height 38
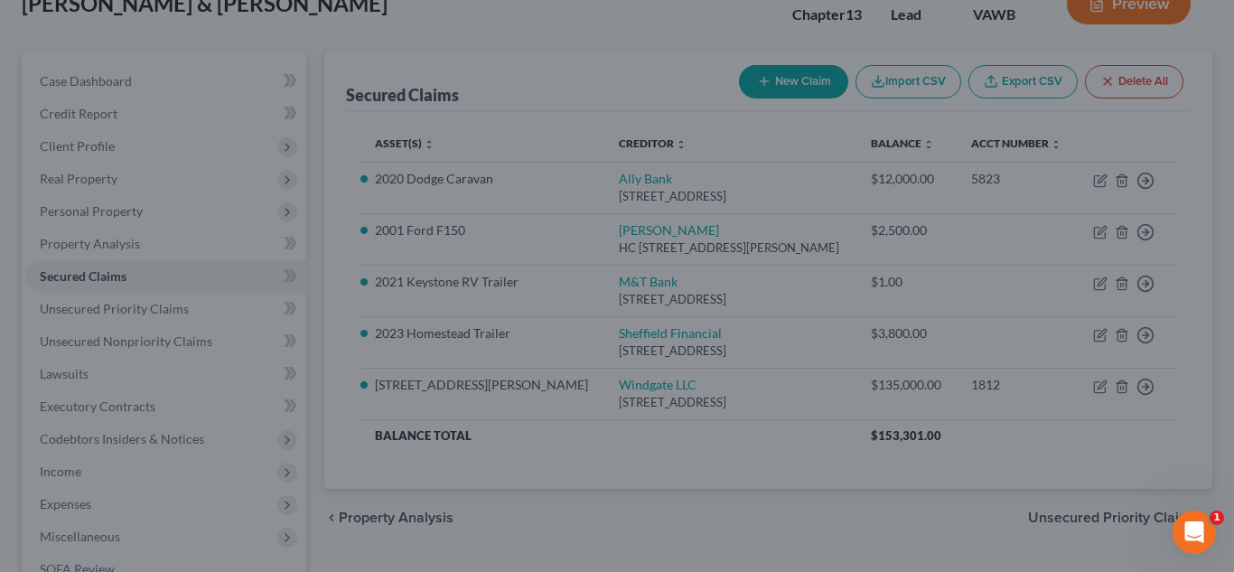
scroll to position [344, 0]
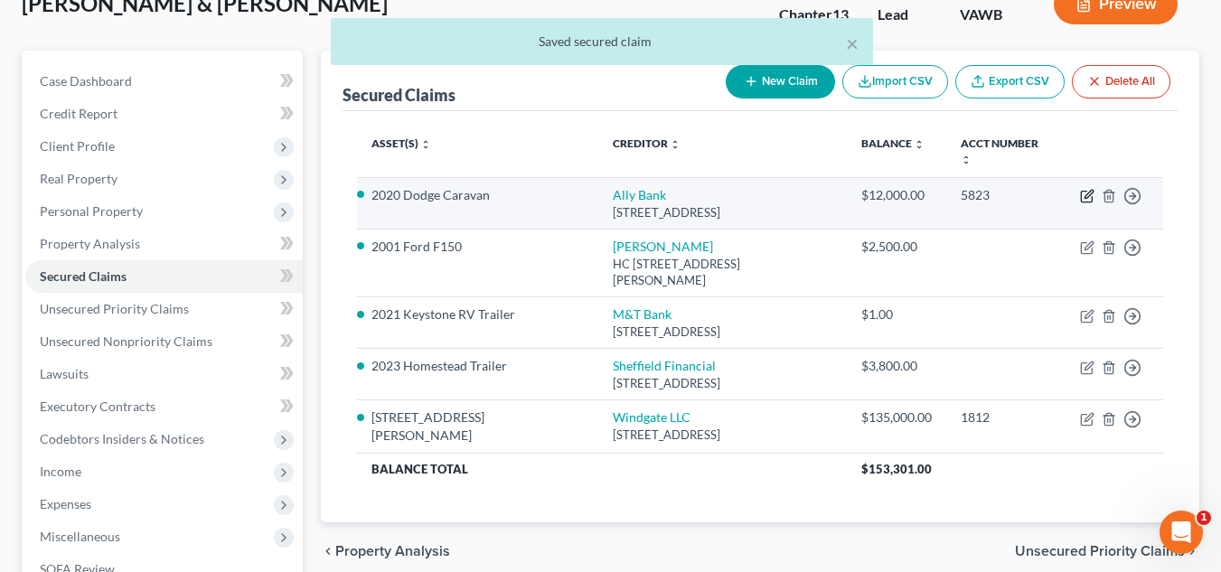
click at [1088, 189] on icon "button" at bounding box center [1087, 196] width 14 height 14
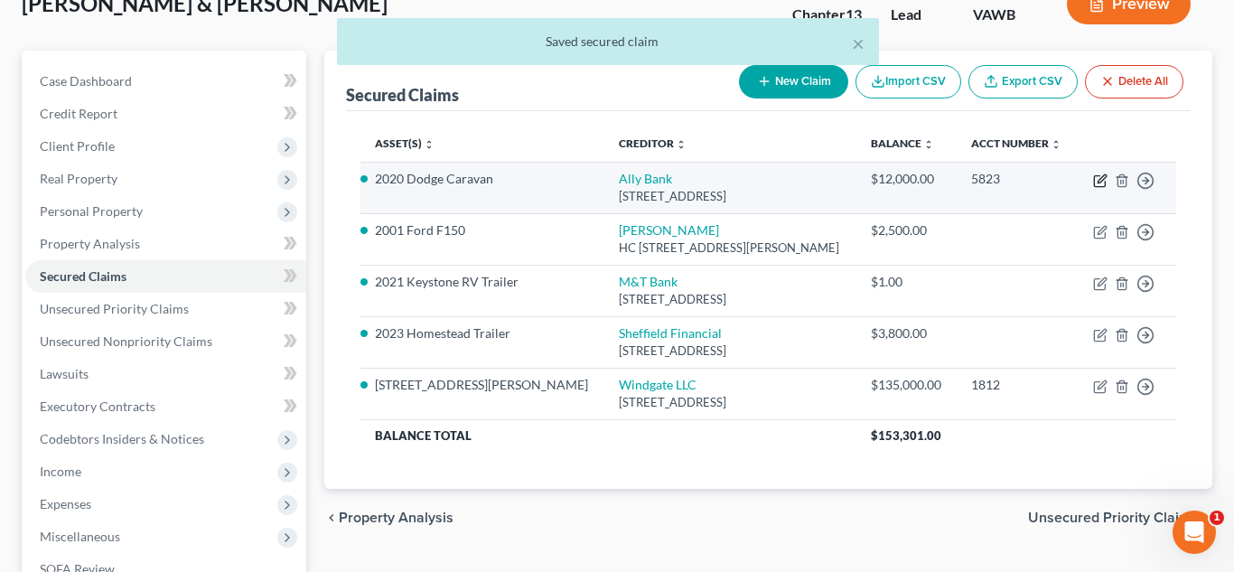
select select "21"
select select "0"
select select "2"
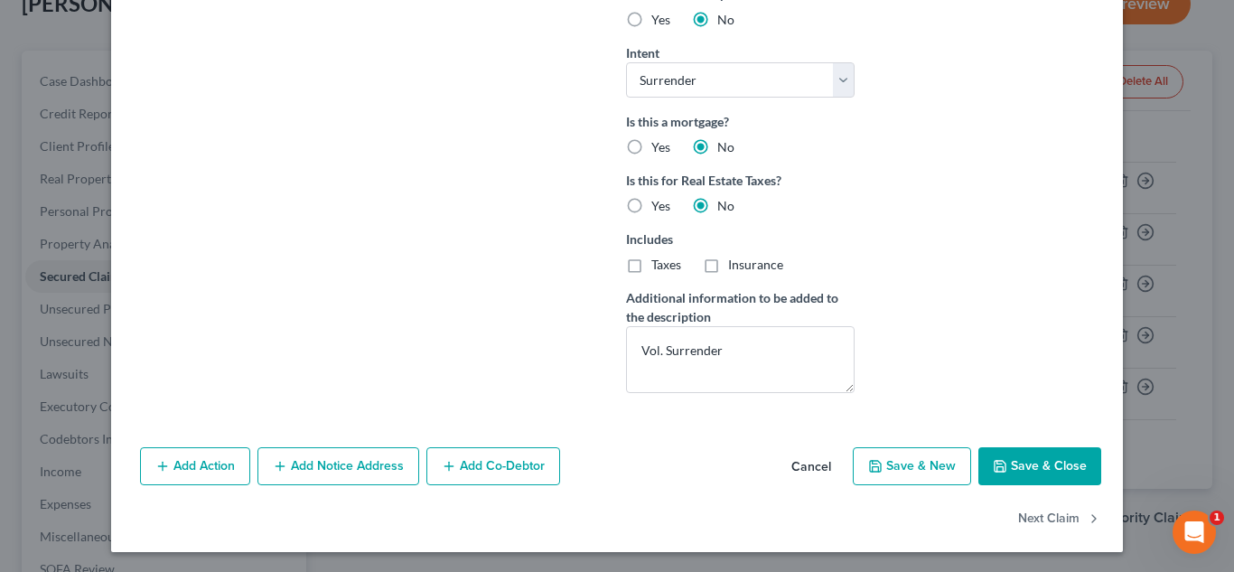
scroll to position [542, 0]
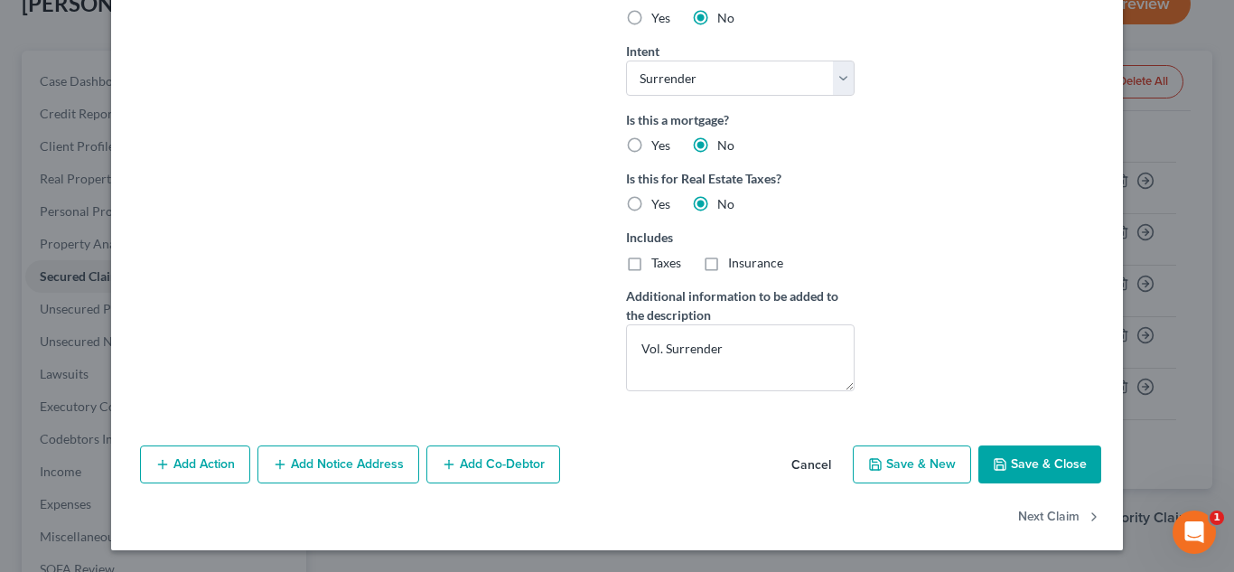
click at [239, 461] on button "Add Action" at bounding box center [195, 464] width 110 height 38
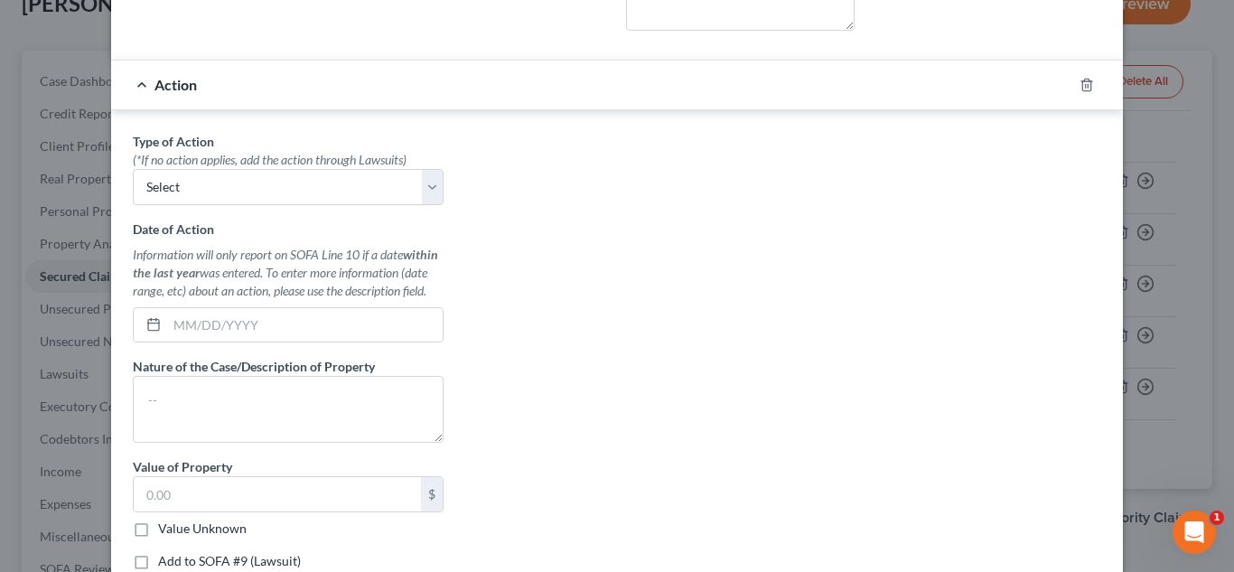
scroll to position [1010, 0]
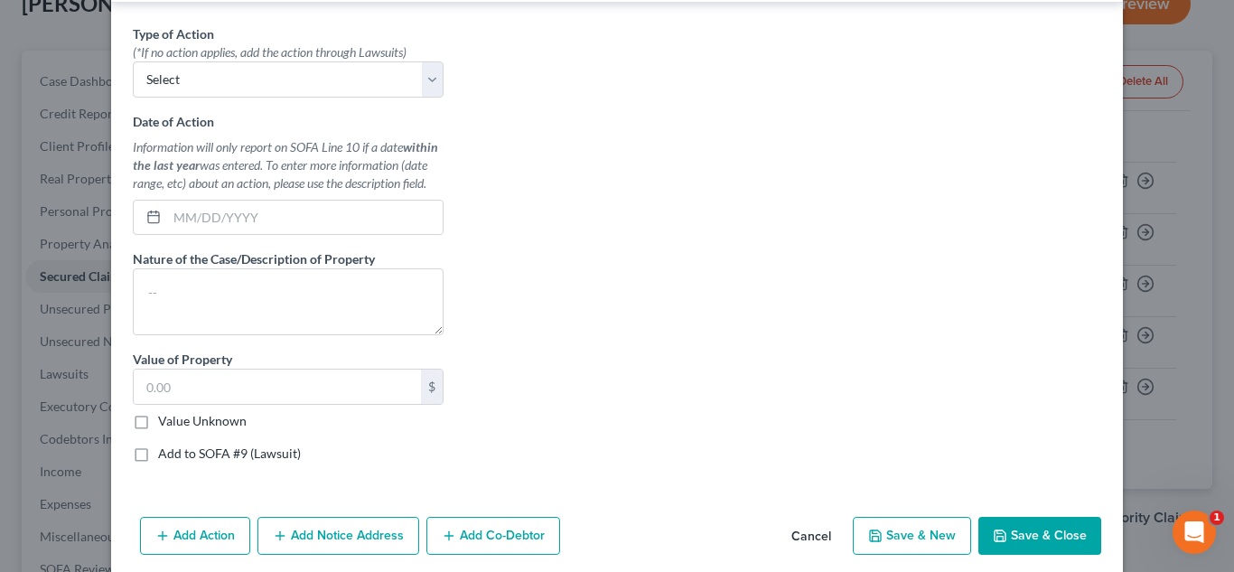
click at [260, 102] on div "Type of Action * (*If no action applies, add the action through Lawsuits) Selec…" at bounding box center [288, 250] width 329 height 453
click at [258, 81] on select "Select Repossession Garnishment Foreclosure Personal Injury Attached, Seized, O…" at bounding box center [288, 79] width 311 height 36
select select "0"
click at [133, 61] on select "Select Repossession Garnishment Foreclosure Personal Injury Attached, Seized, O…" at bounding box center [288, 79] width 311 height 36
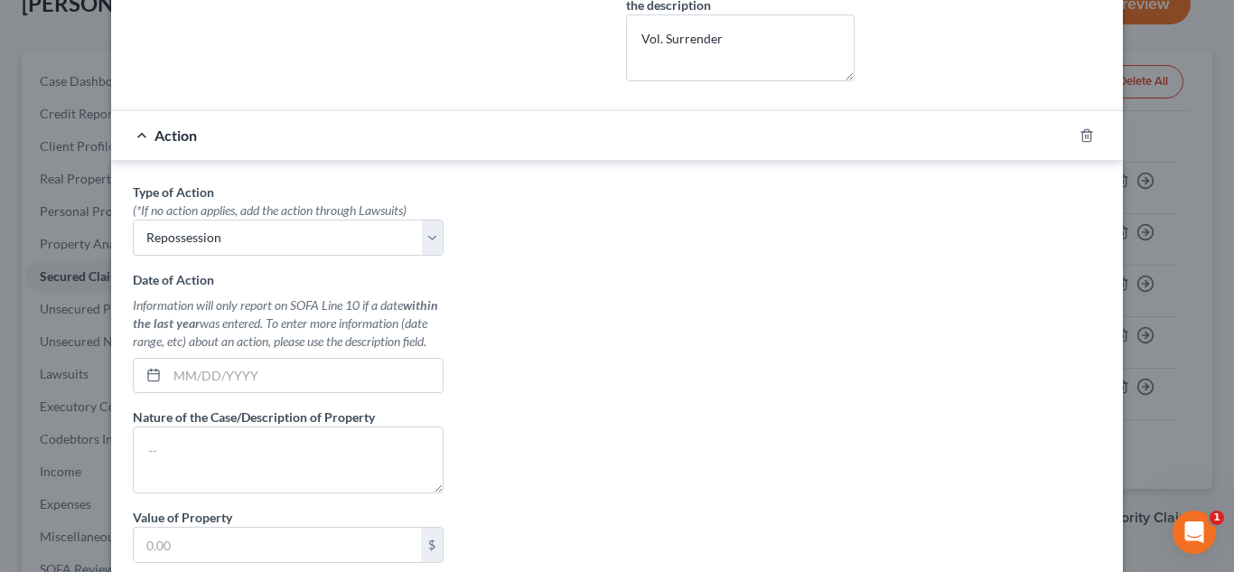
scroll to position [969, 0]
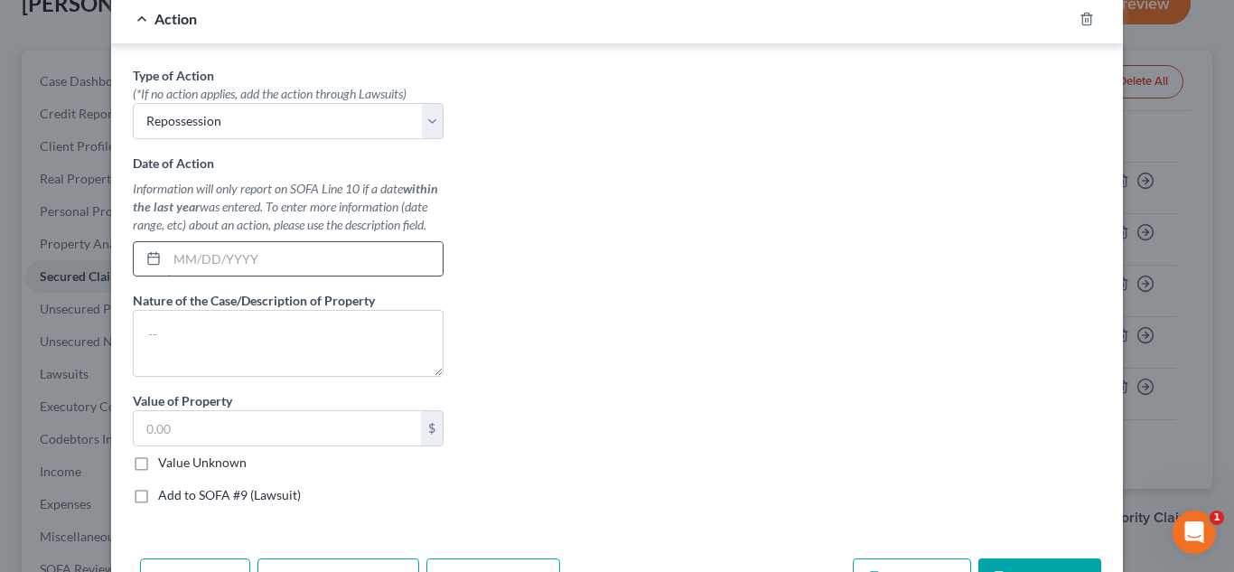
click at [342, 259] on input "text" at bounding box center [305, 259] width 276 height 34
type input "[DATE]"
click at [267, 326] on textarea at bounding box center [288, 343] width 311 height 67
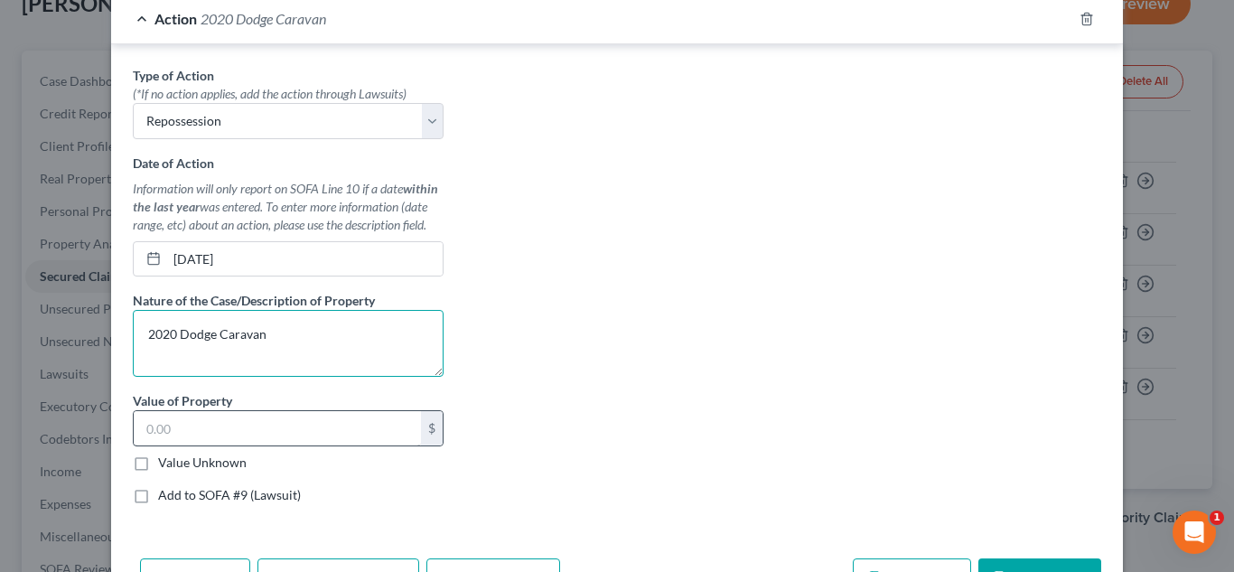
type textarea "2020 Dodge Caravan"
click at [282, 433] on input "text" at bounding box center [277, 428] width 287 height 34
type input "11,000.00"
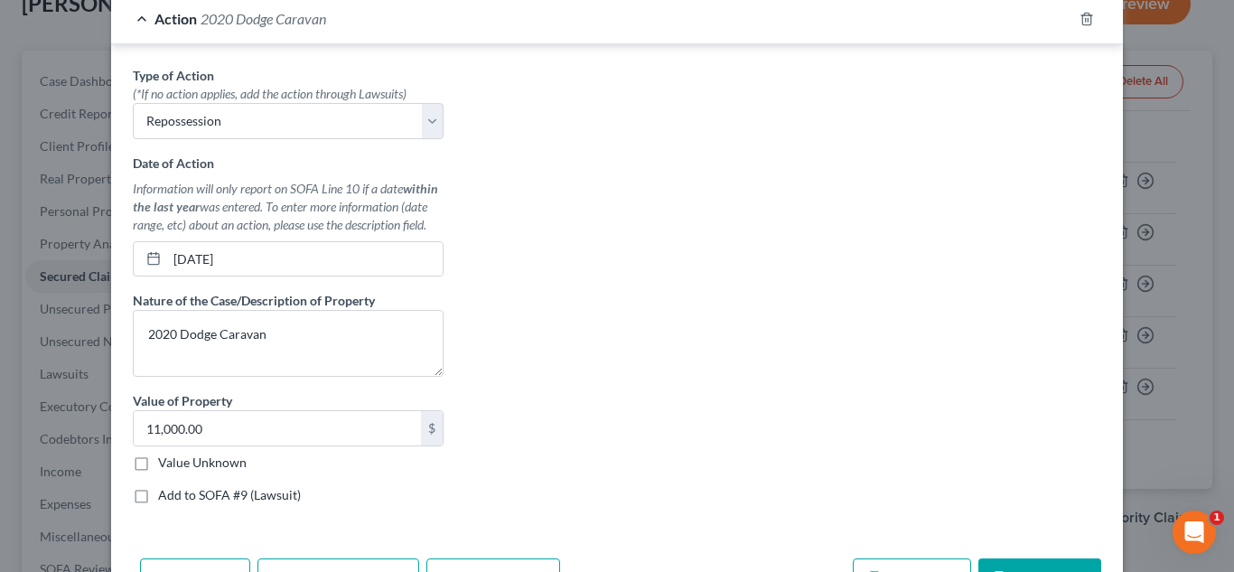
click at [216, 484] on div "Type of Action * (*If no action applies, add the action through Lawsuits) Selec…" at bounding box center [288, 292] width 329 height 453
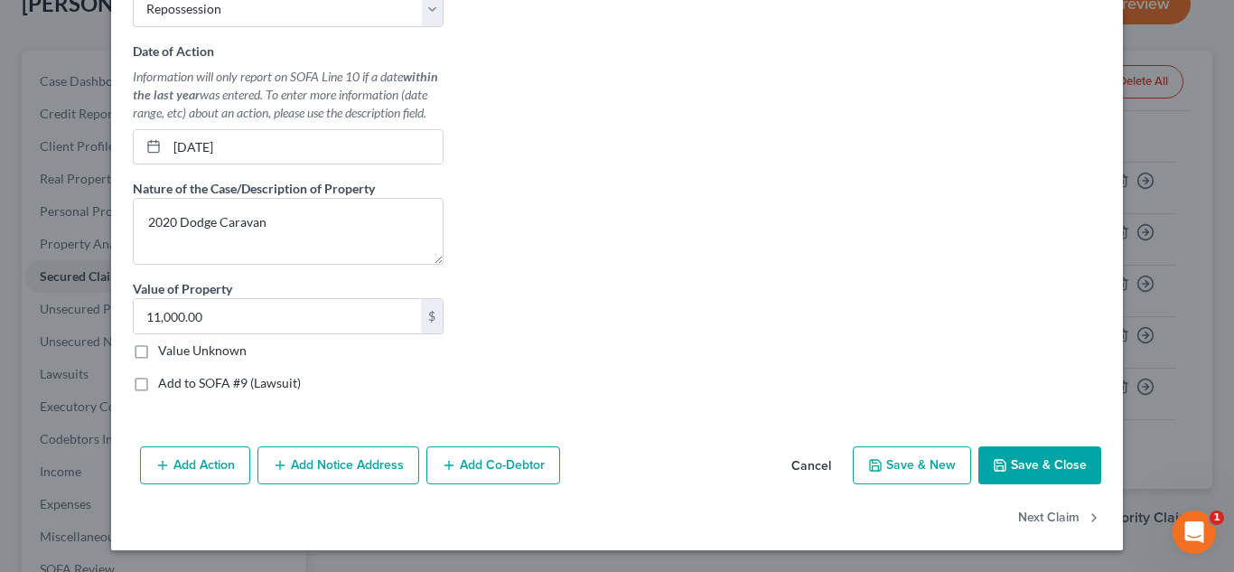
click at [1061, 470] on button "Save & Close" at bounding box center [1040, 465] width 123 height 38
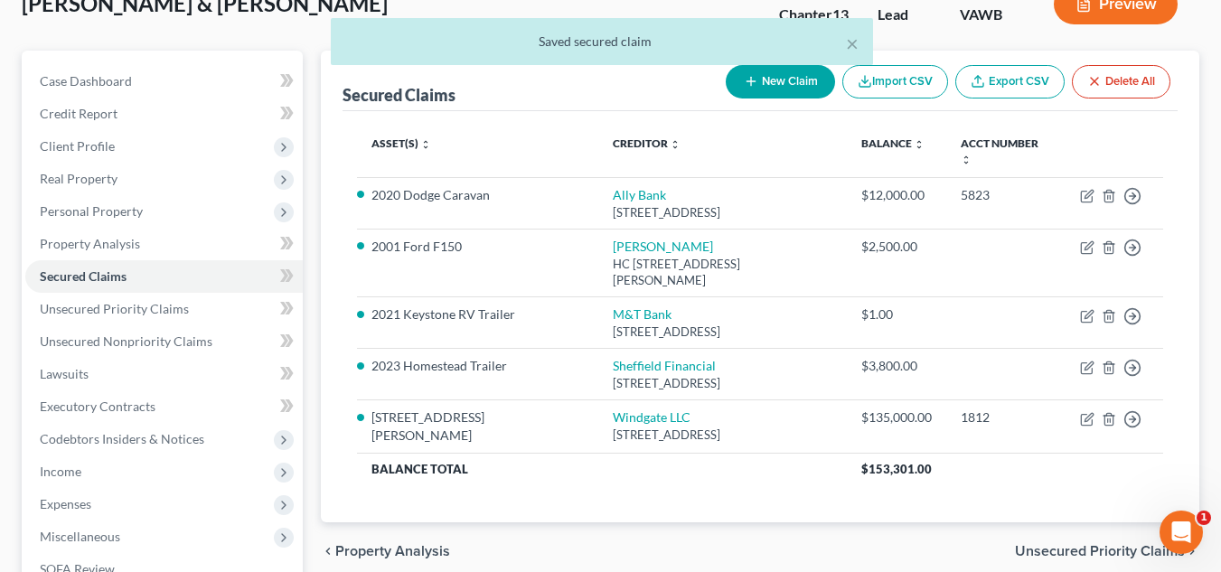
scroll to position [421, 0]
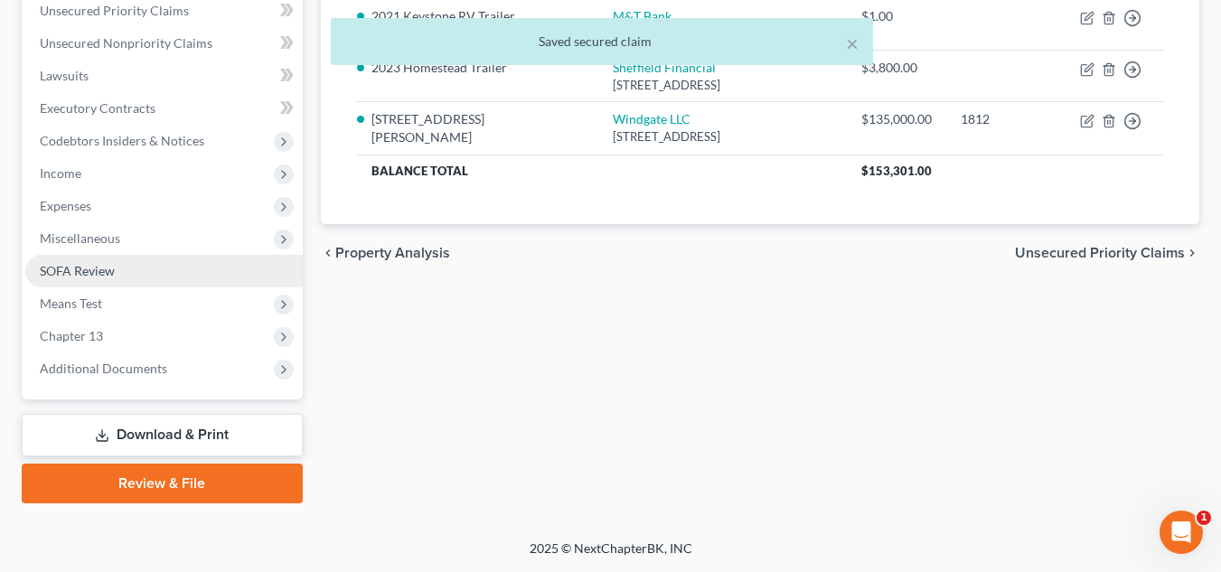
click at [170, 263] on link "SOFA Review" at bounding box center [163, 271] width 277 height 33
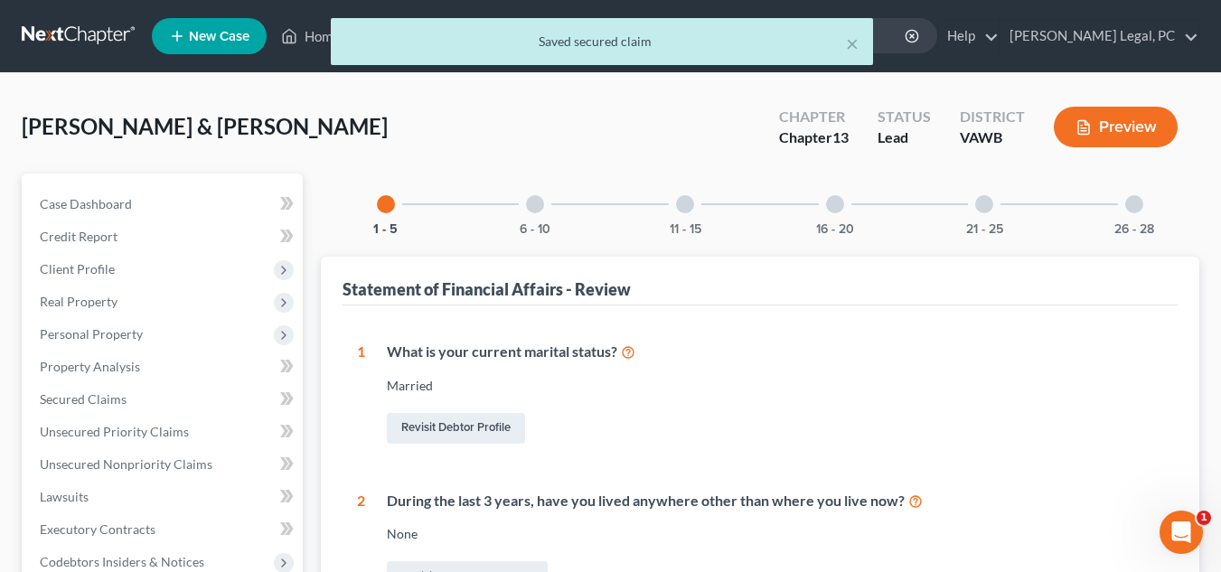
click at [546, 215] on div "6 - 10" at bounding box center [534, 203] width 61 height 61
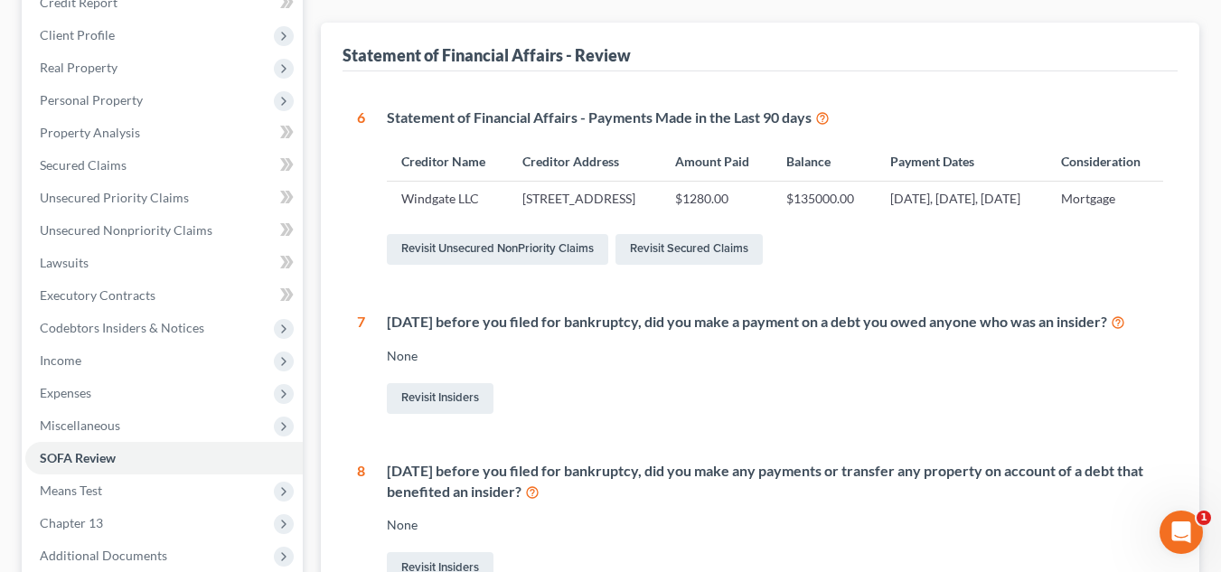
scroll to position [192, 0]
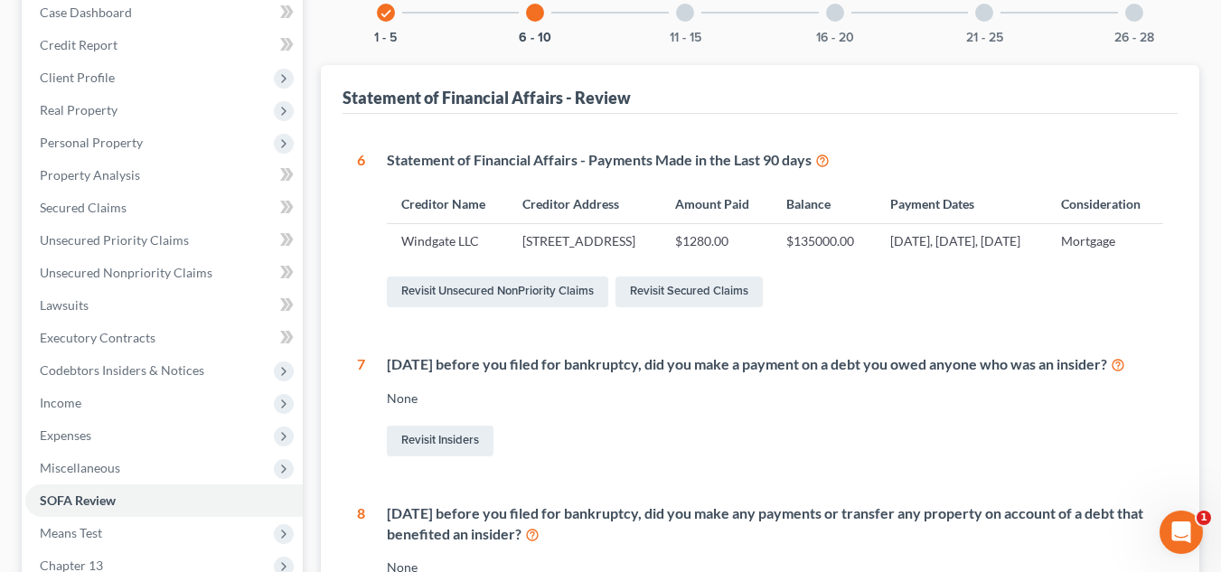
click at [689, 24] on div "11 - 15" at bounding box center [684, 12] width 61 height 61
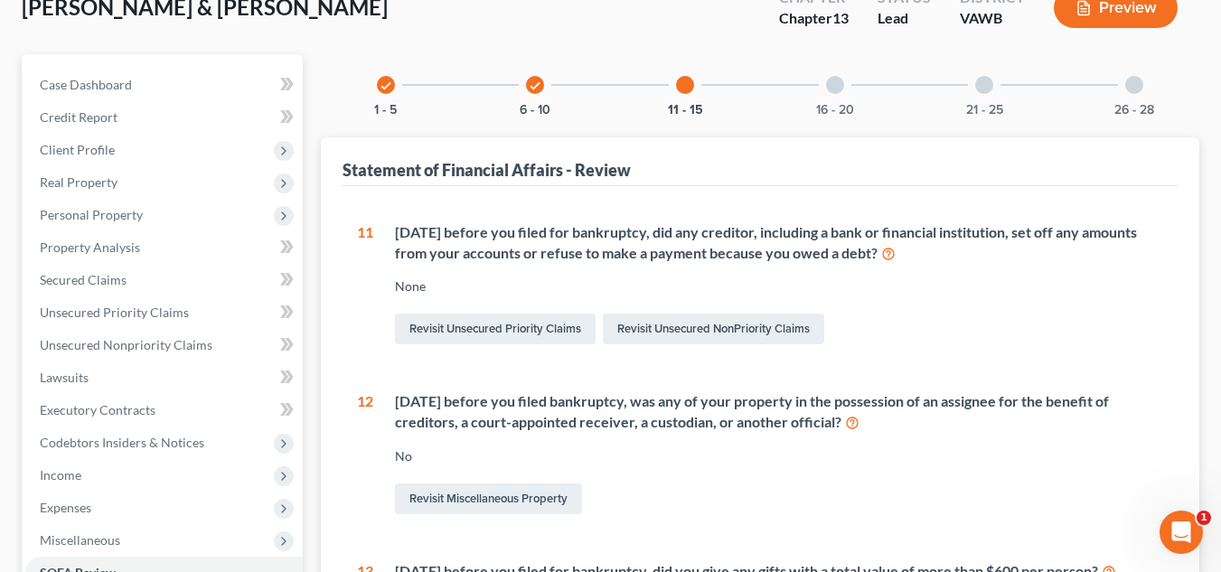
scroll to position [117, 0]
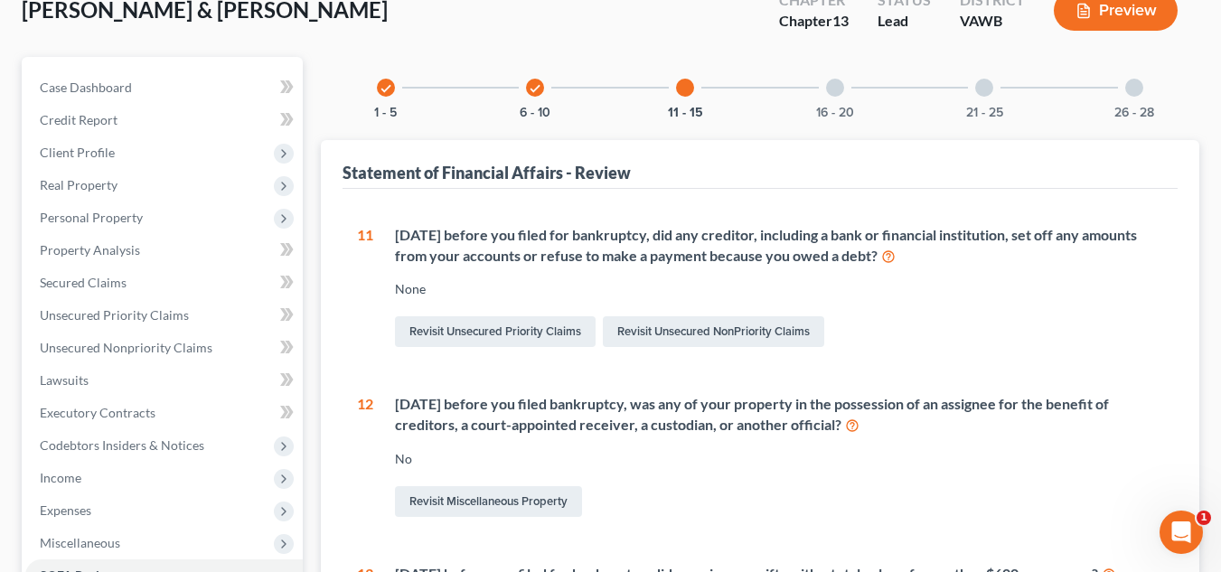
click at [830, 96] on div "16 - 20" at bounding box center [834, 87] width 61 height 61
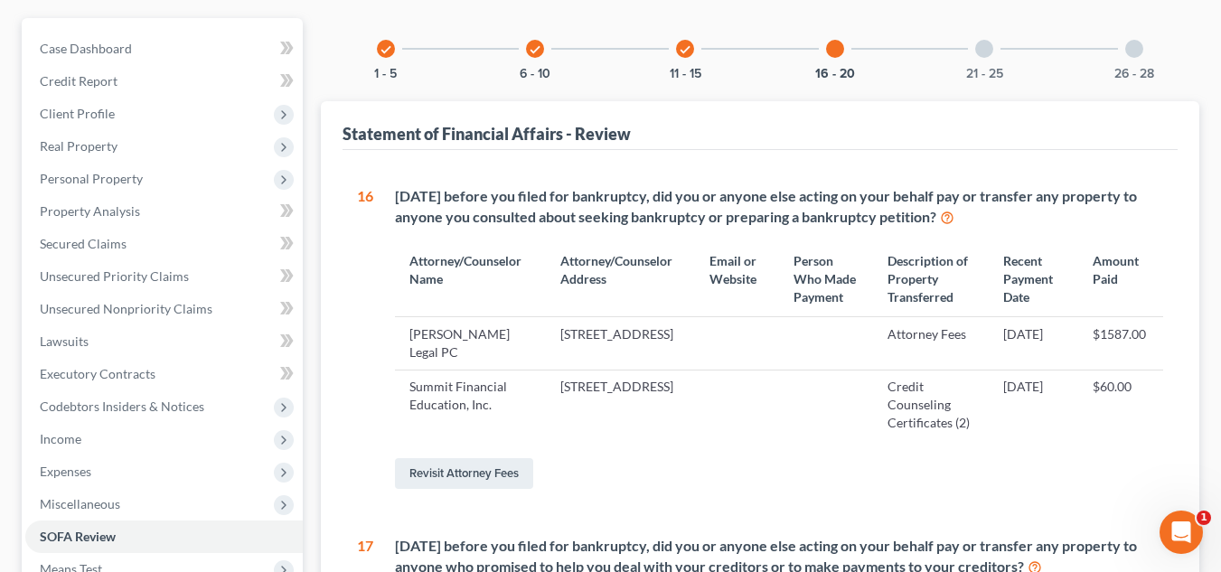
scroll to position [130, 0]
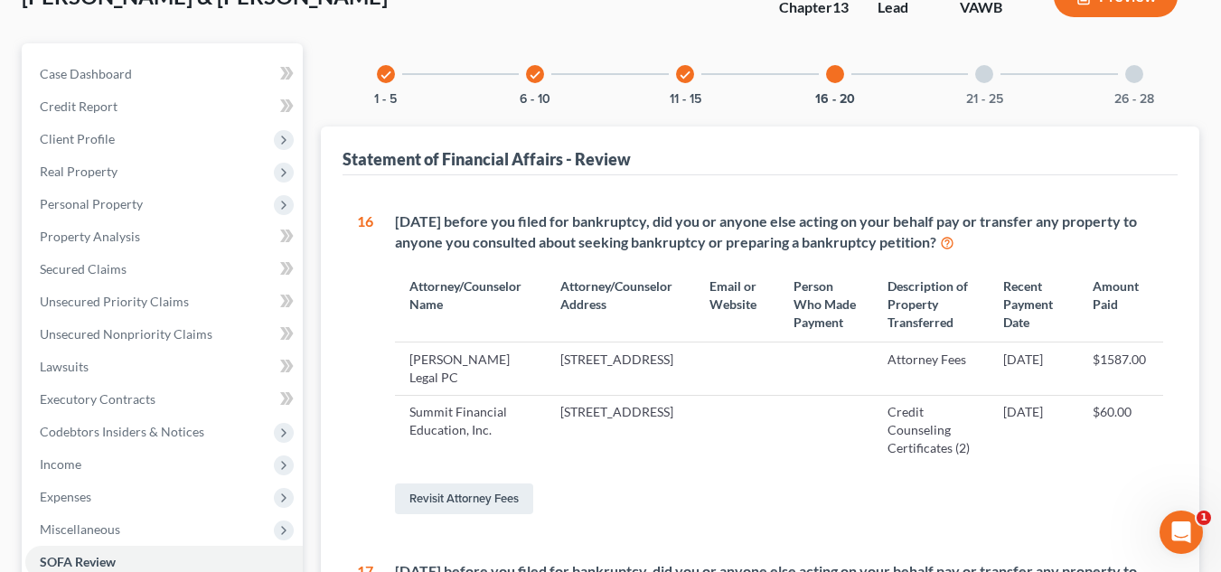
click at [988, 80] on div at bounding box center [984, 74] width 18 height 18
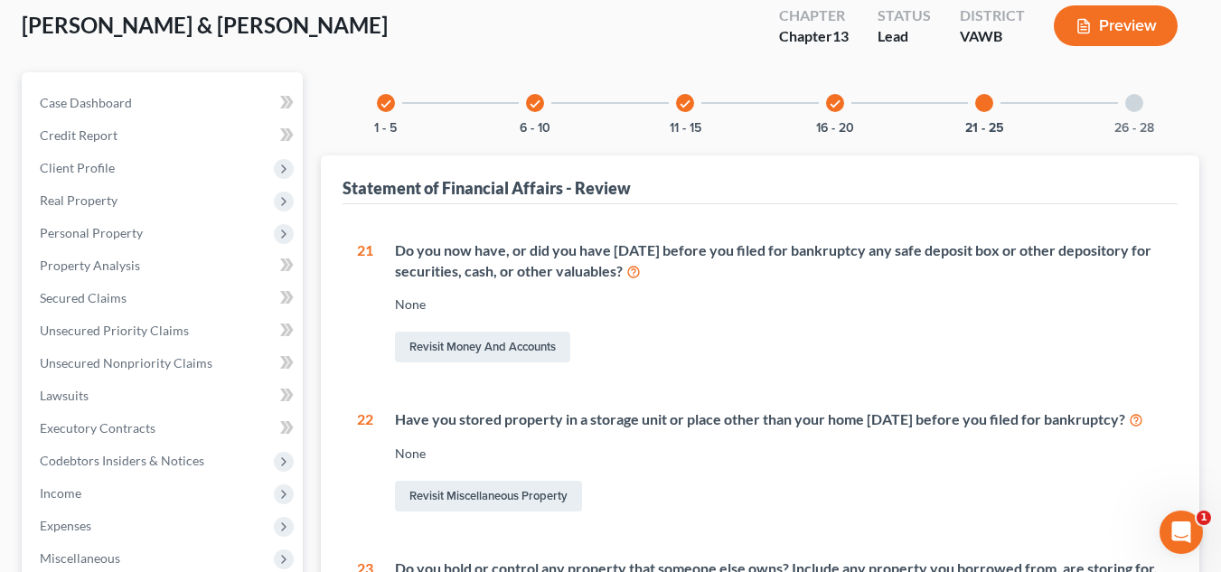
scroll to position [72, 0]
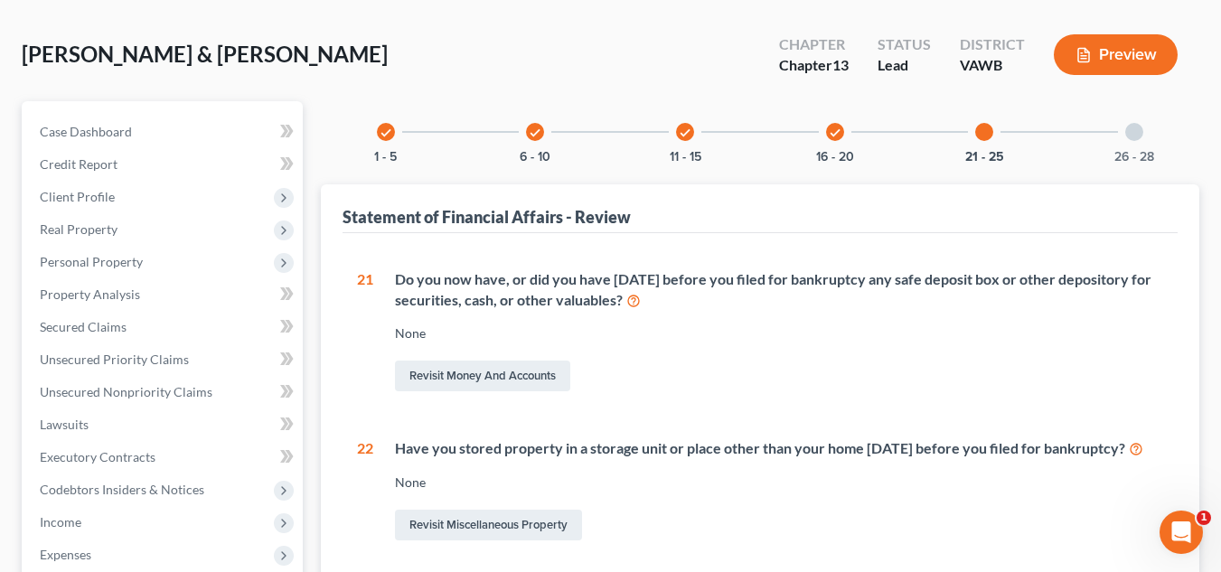
click at [1130, 129] on div at bounding box center [1134, 132] width 18 height 18
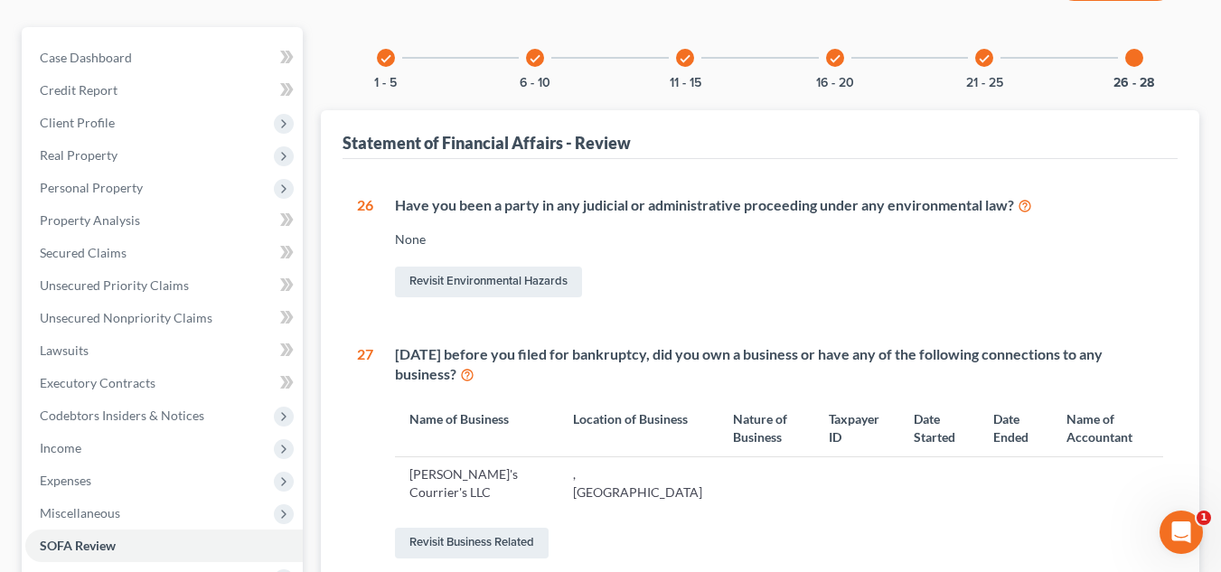
scroll to position [90, 0]
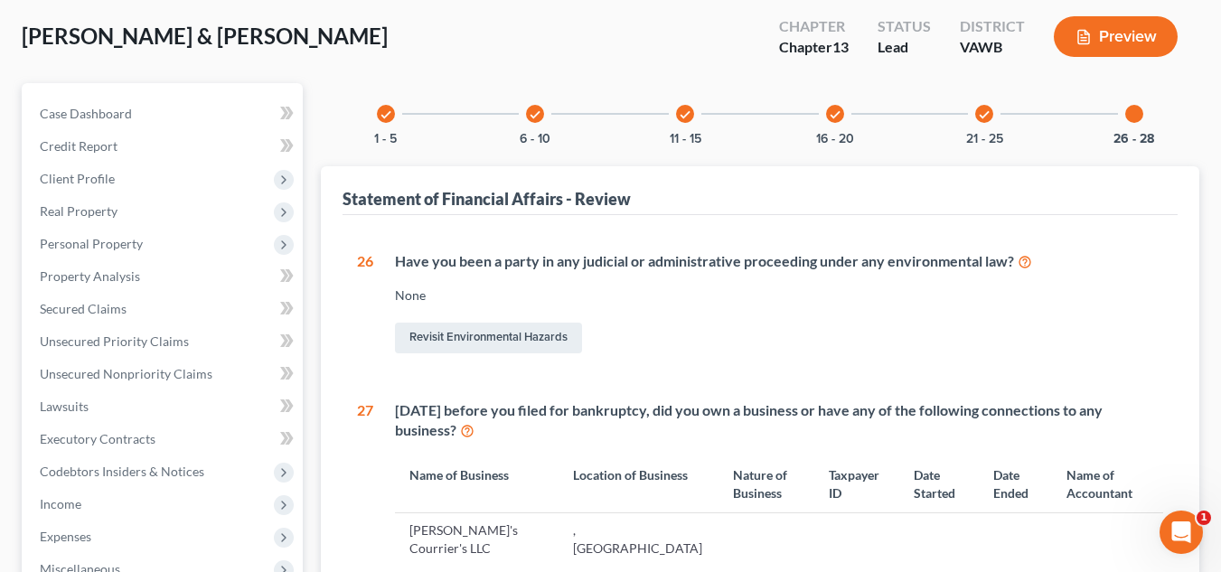
click at [989, 126] on div "check 21 - 25" at bounding box center [983, 113] width 61 height 61
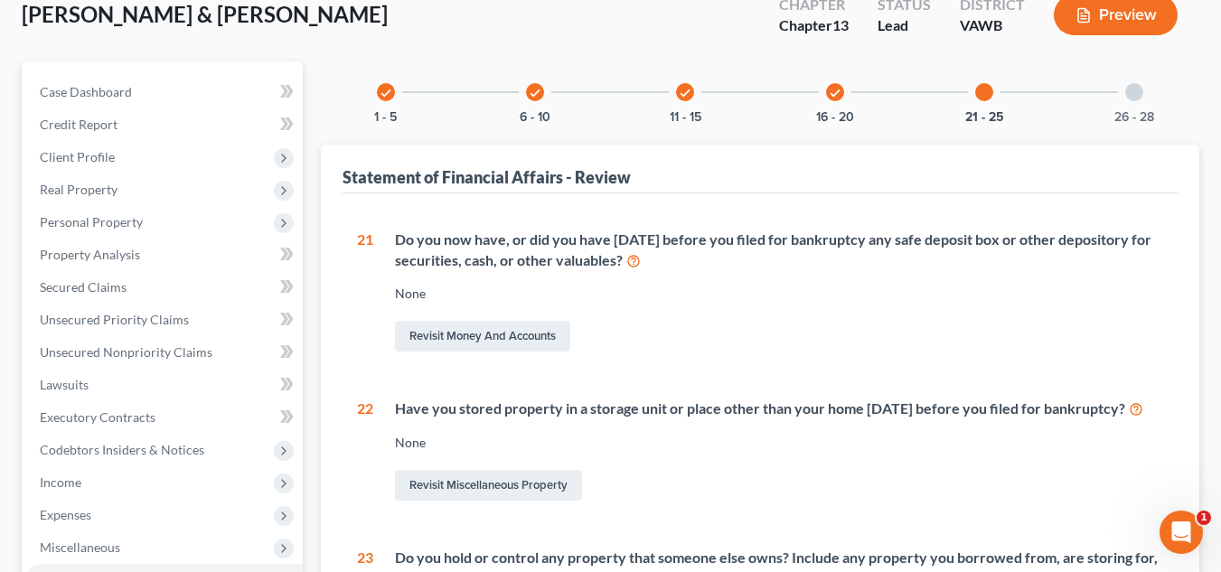
scroll to position [110, 0]
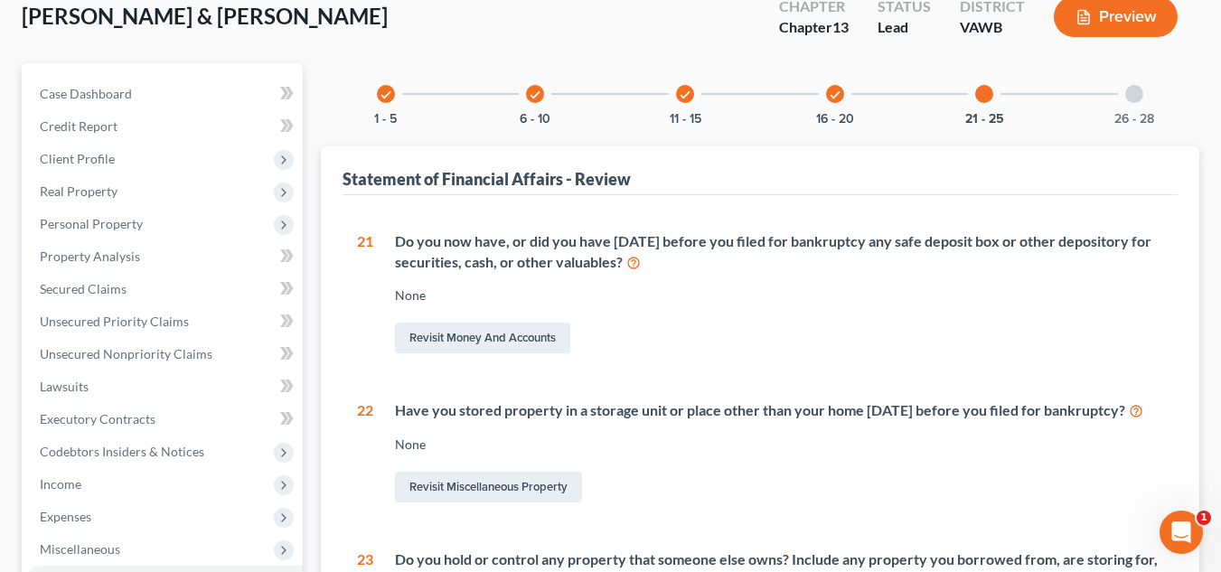
click at [849, 100] on div "check 16 - 20" at bounding box center [834, 93] width 61 height 61
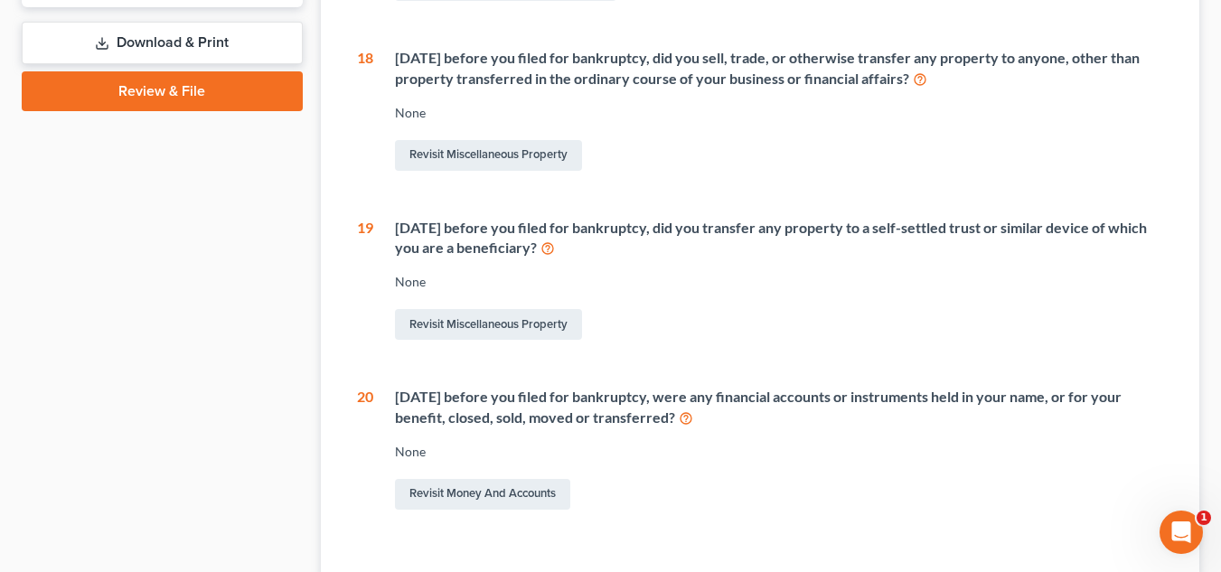
scroll to position [821, 0]
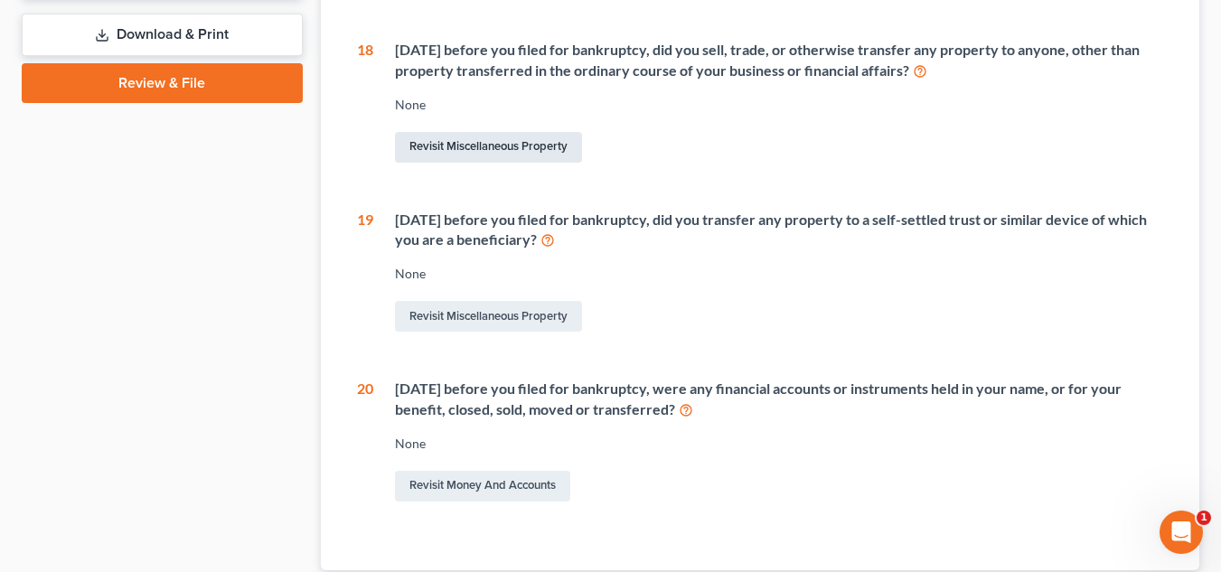
click at [511, 163] on link "Revisit Miscellaneous Property" at bounding box center [488, 147] width 187 height 31
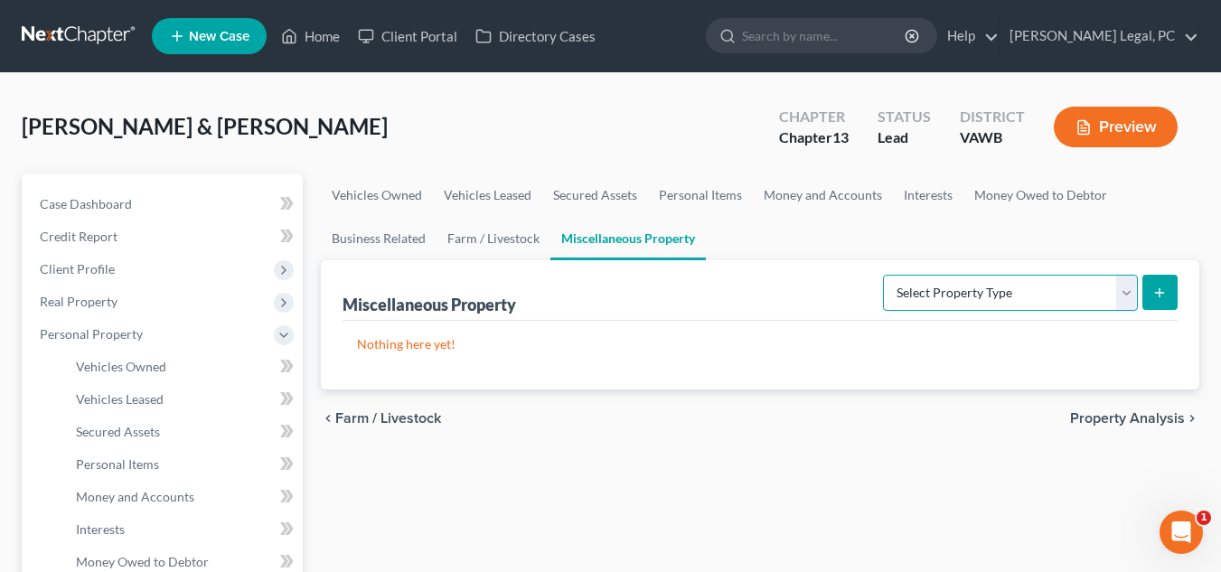
click at [1064, 292] on select "Select Property Type Assigned for Creditor Benefit [DATE] Holding for Another N…" at bounding box center [1010, 293] width 255 height 36
select select "transferred"
click at [883, 275] on select "Select Property Type Assigned for Creditor Benefit [DATE] Holding for Another N…" at bounding box center [1010, 293] width 255 height 36
click at [1172, 284] on button "submit" at bounding box center [1159, 292] width 35 height 35
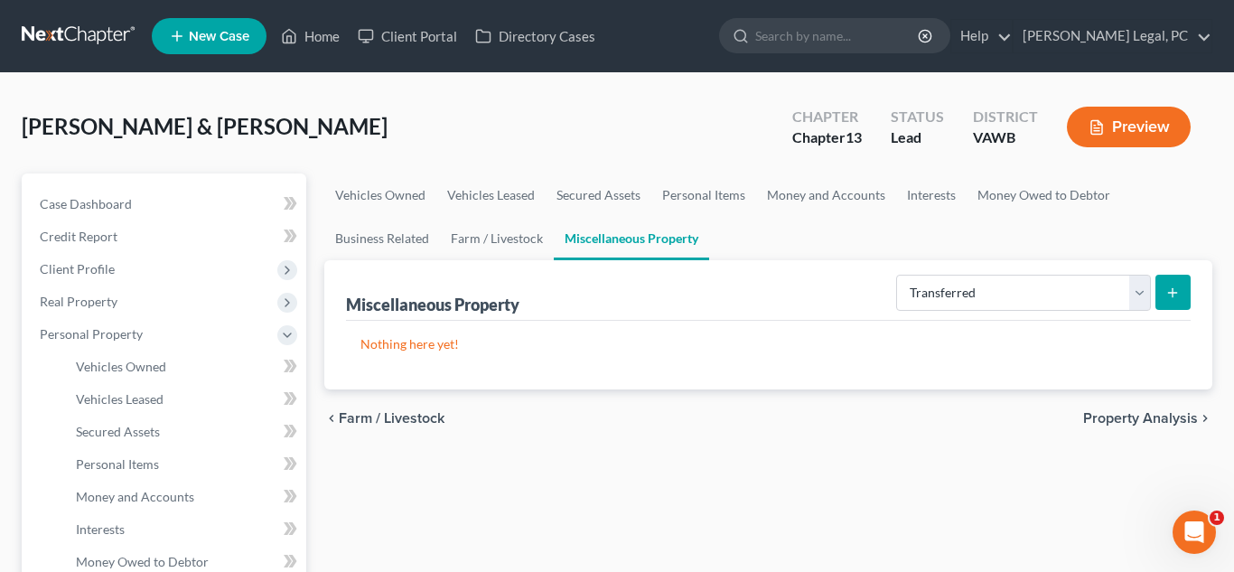
select select "Ordinary ([DATE])"
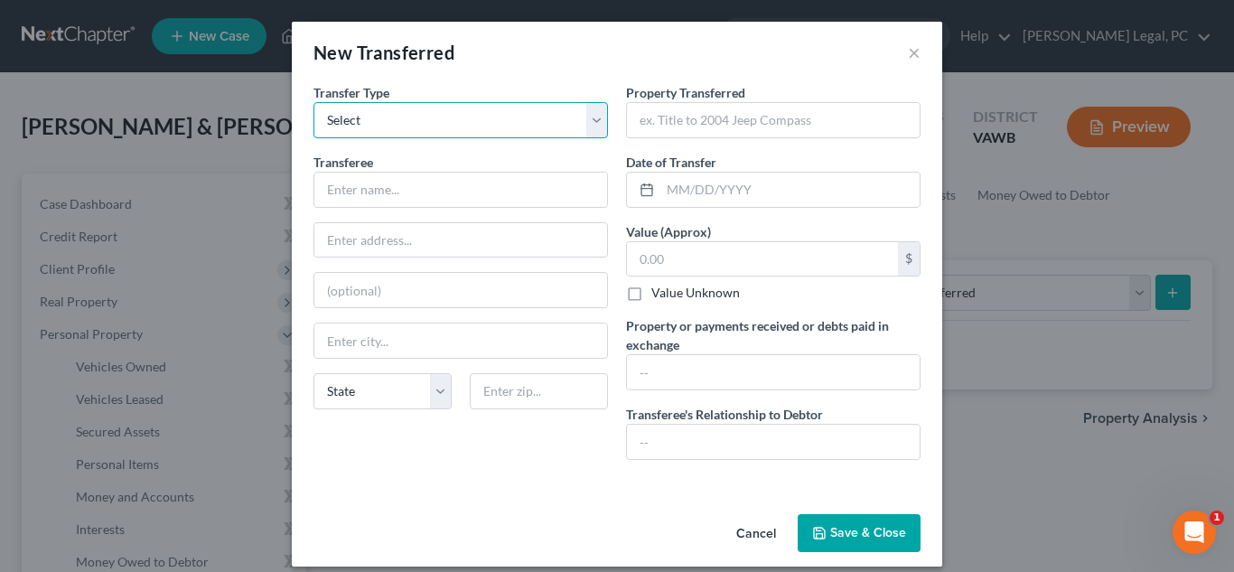
click at [507, 116] on select "Select Ordinary ([DATE]) [DATE]" at bounding box center [461, 120] width 295 height 36
click at [455, 185] on input "text" at bounding box center [460, 190] width 293 height 34
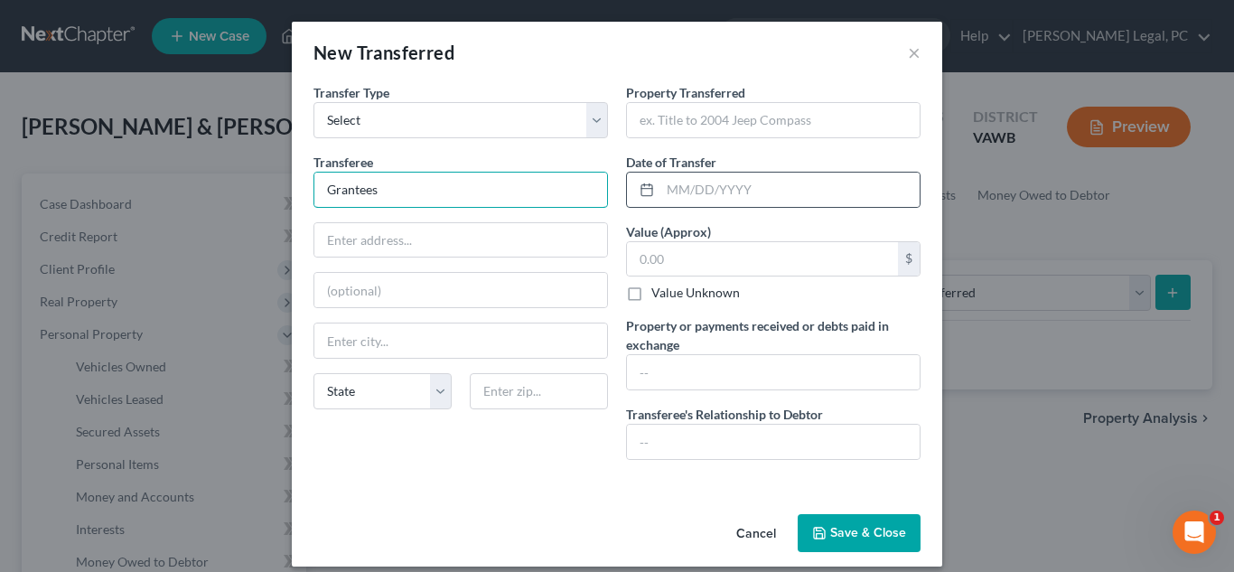
type input "Grantees"
click at [750, 207] on div at bounding box center [773, 190] width 295 height 36
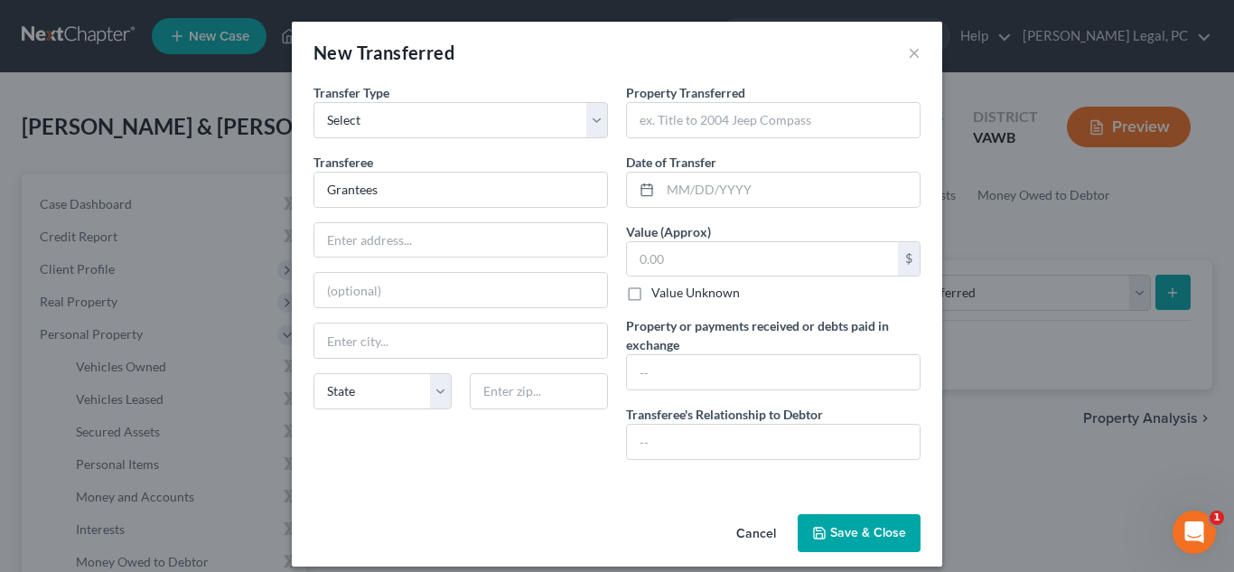
click at [740, 153] on div "Date of Transfer *" at bounding box center [773, 180] width 295 height 55
click at [736, 177] on input "text" at bounding box center [790, 190] width 259 height 34
type input "[DATE]"
click at [704, 263] on input "text" at bounding box center [762, 259] width 271 height 34
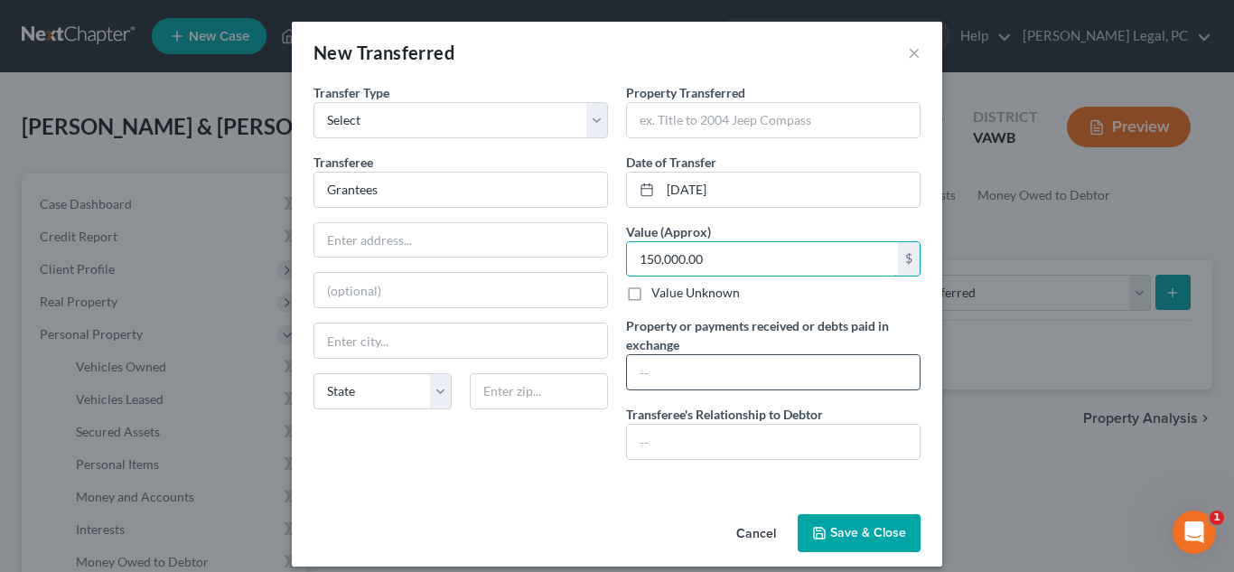
type input "150,000.00"
click at [698, 372] on input "text" at bounding box center [773, 372] width 293 height 34
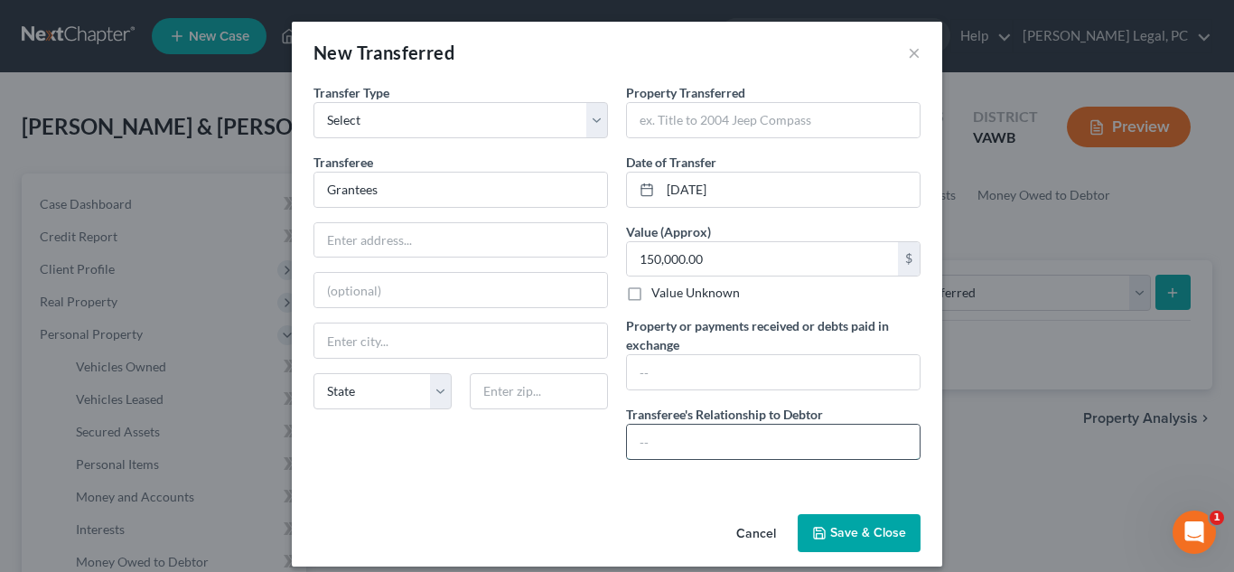
click at [706, 435] on input "text" at bounding box center [773, 442] width 293 height 34
type input "buyer"
click at [756, 132] on input "text" at bounding box center [773, 120] width 293 height 34
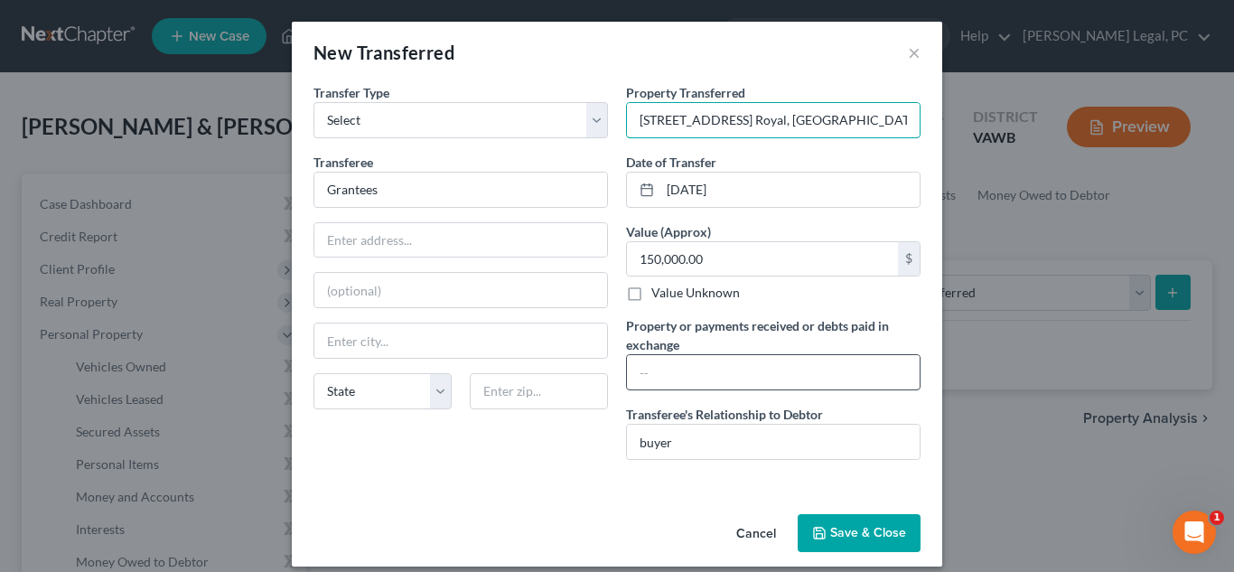
type input "[STREET_ADDRESS] Royal, [GEOGRAPHIC_DATA]"
click at [787, 382] on input "text" at bounding box center [773, 372] width 293 height 34
click at [655, 373] on input "150000.00" at bounding box center [773, 372] width 293 height 34
click at [632, 371] on input "150,000.00" at bounding box center [773, 372] width 293 height 34
click at [736, 370] on input "$150,000.00" at bounding box center [773, 372] width 293 height 34
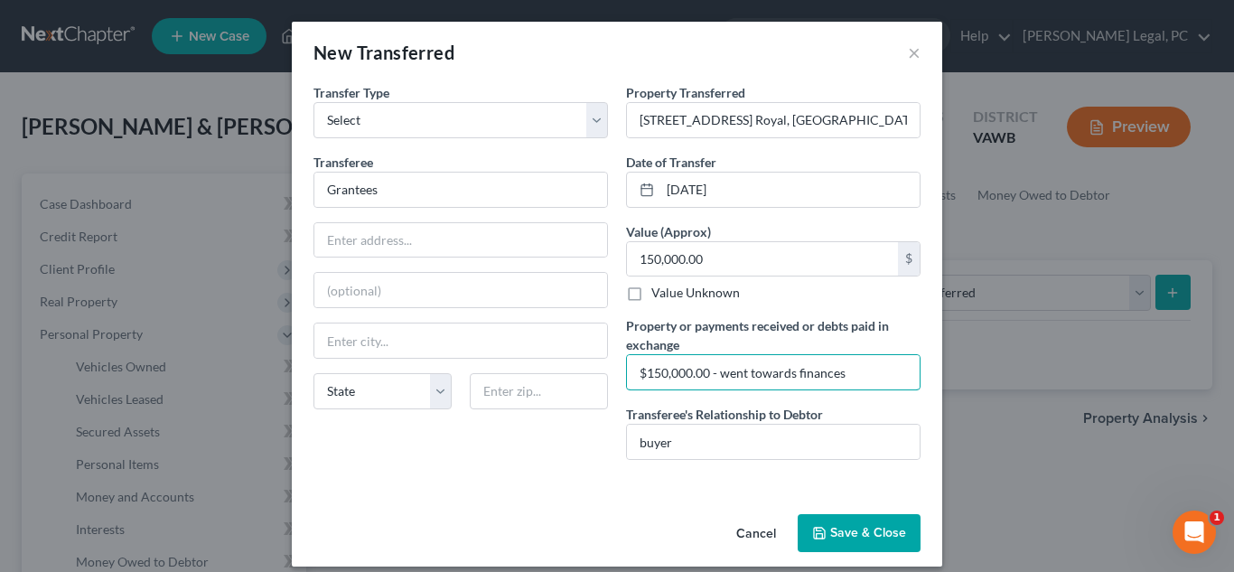
type input "$150,000.00 - went towards finances"
click at [834, 528] on button "Save & Close" at bounding box center [859, 533] width 123 height 38
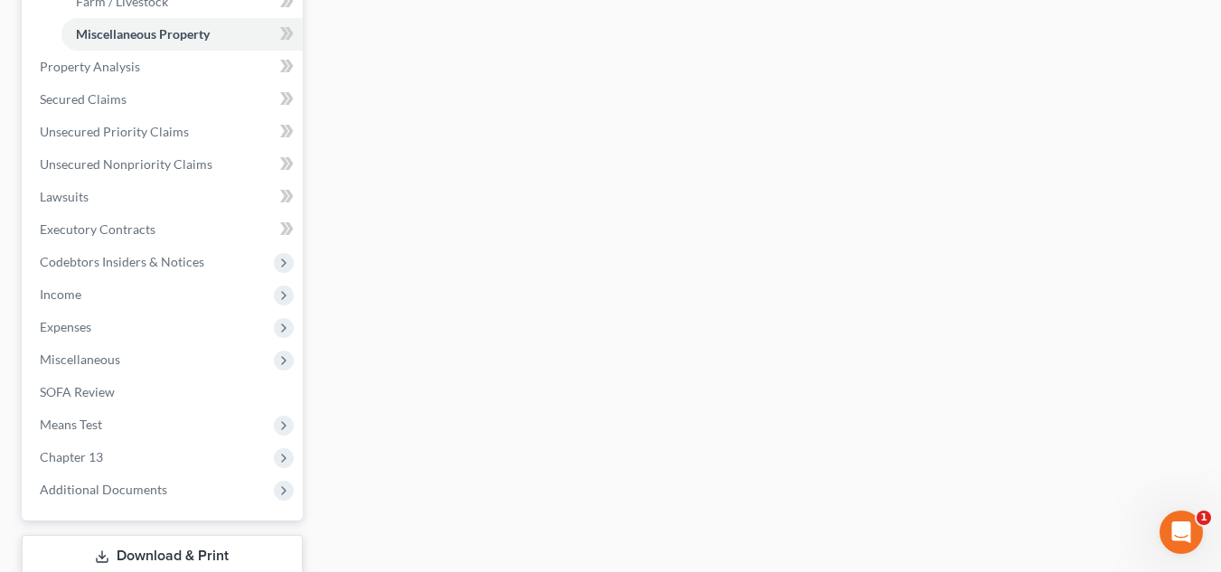
scroll to position [627, 0]
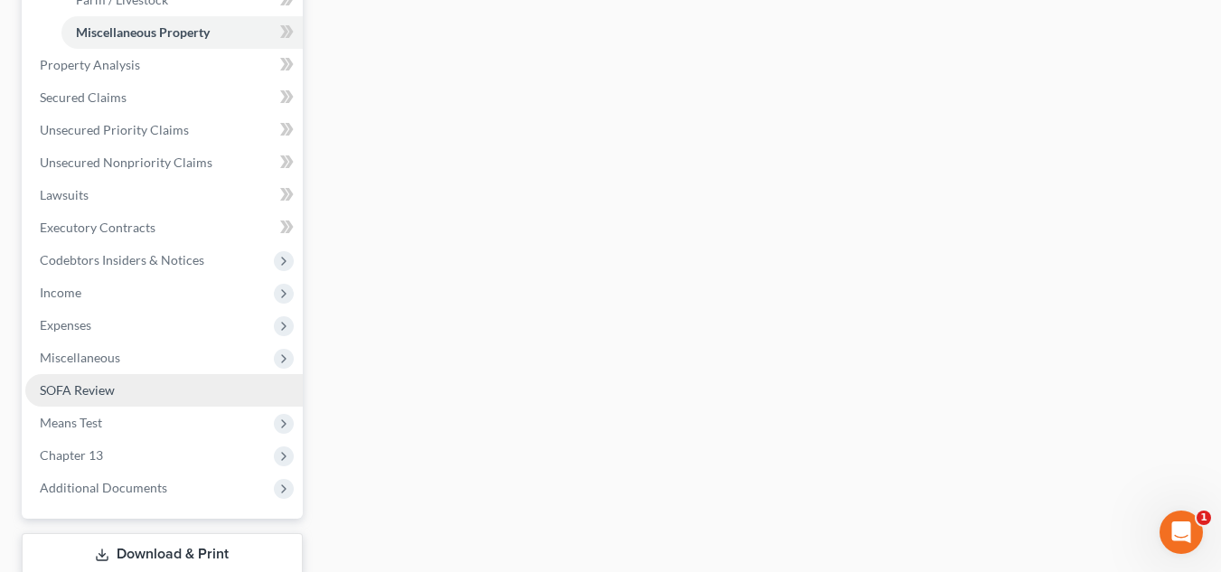
click at [118, 400] on link "SOFA Review" at bounding box center [163, 390] width 277 height 33
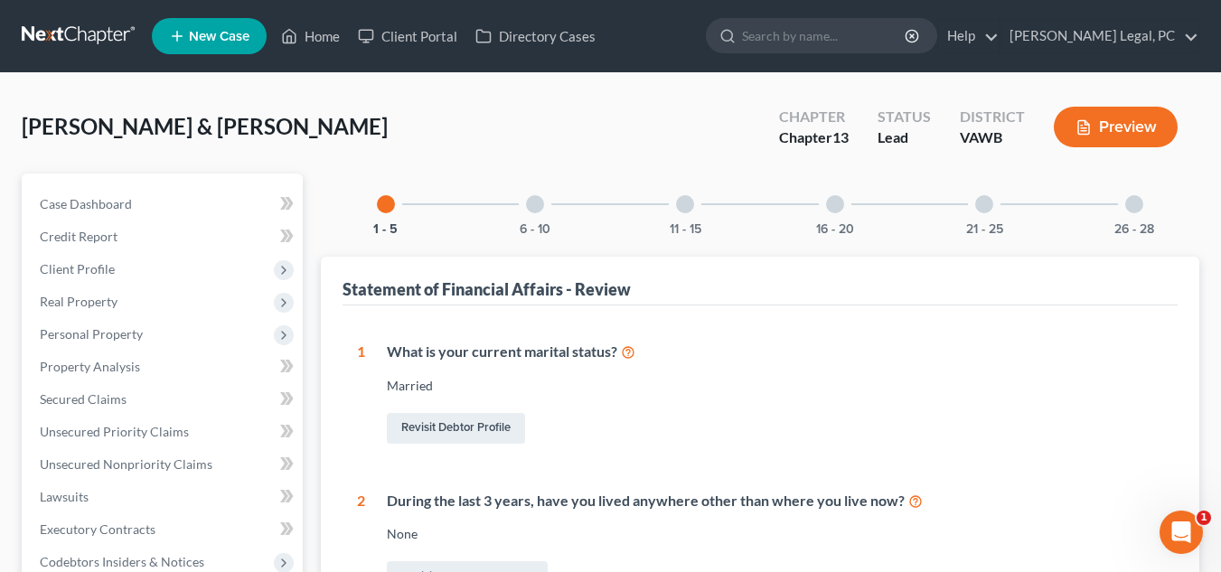
click at [850, 206] on div "16 - 20" at bounding box center [834, 203] width 61 height 61
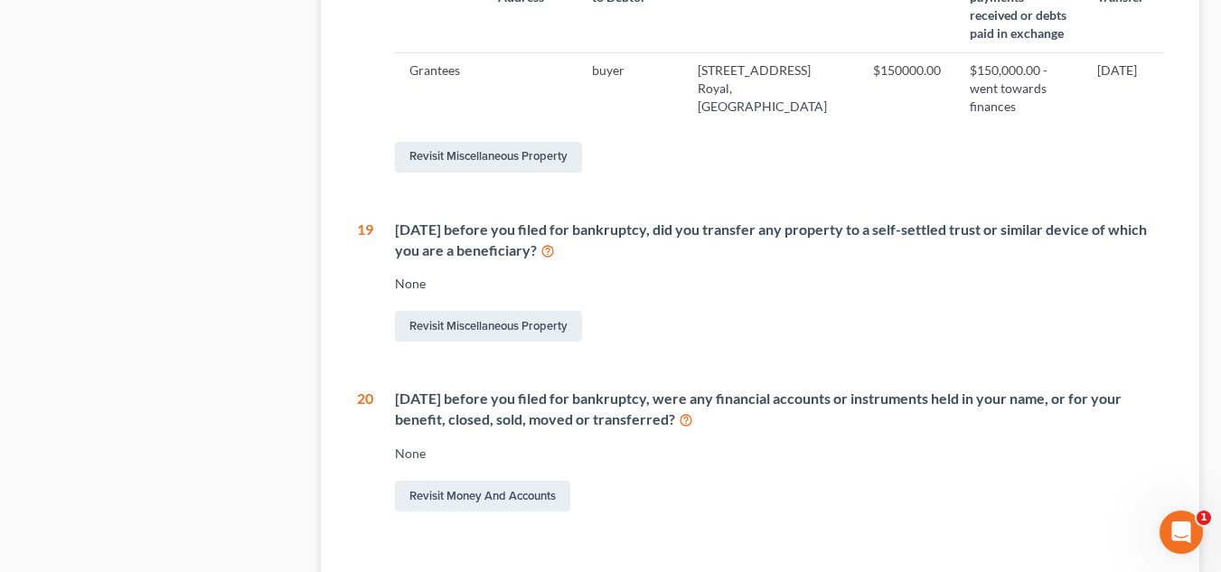
scroll to position [1128, 0]
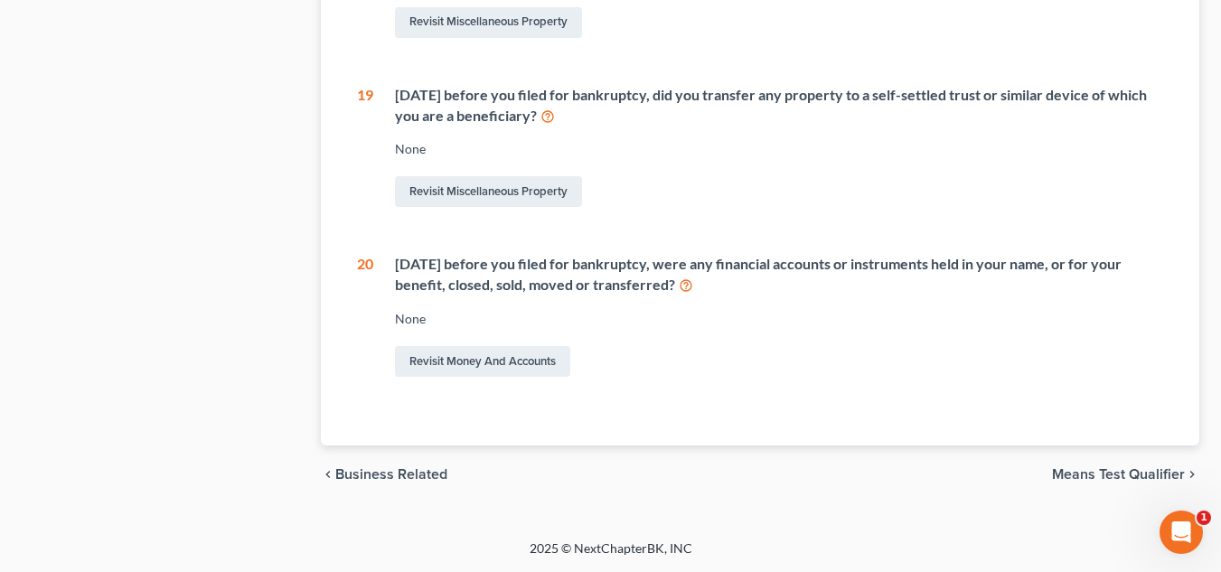
click at [1131, 477] on span "Means Test Qualifier" at bounding box center [1118, 474] width 133 height 14
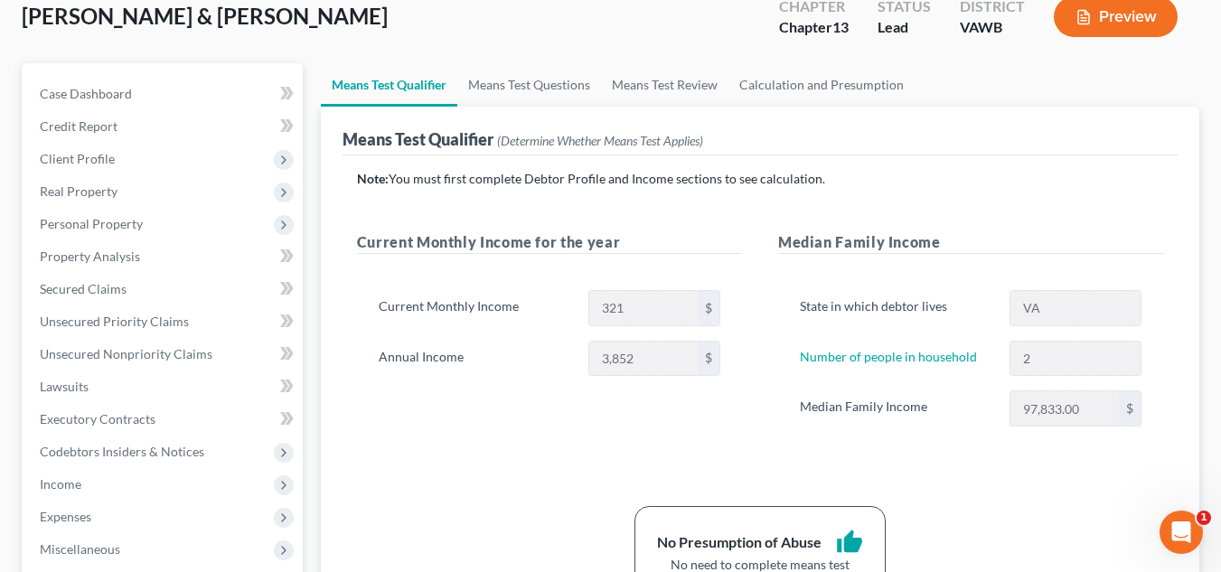
scroll to position [37, 0]
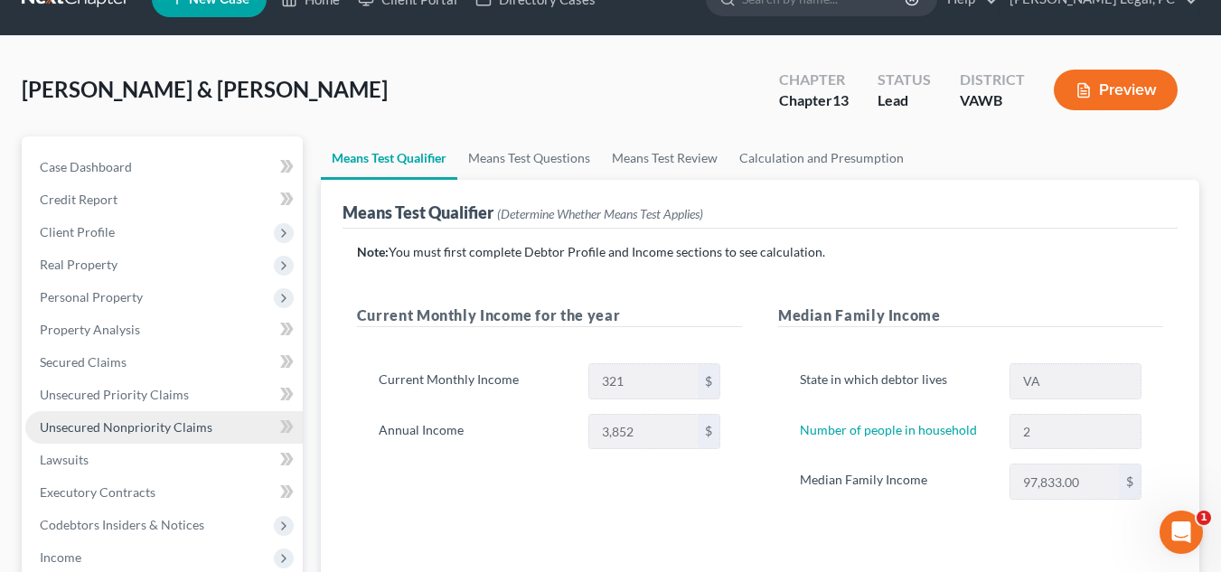
click at [112, 435] on link "Unsecured Nonpriority Claims" at bounding box center [163, 427] width 277 height 33
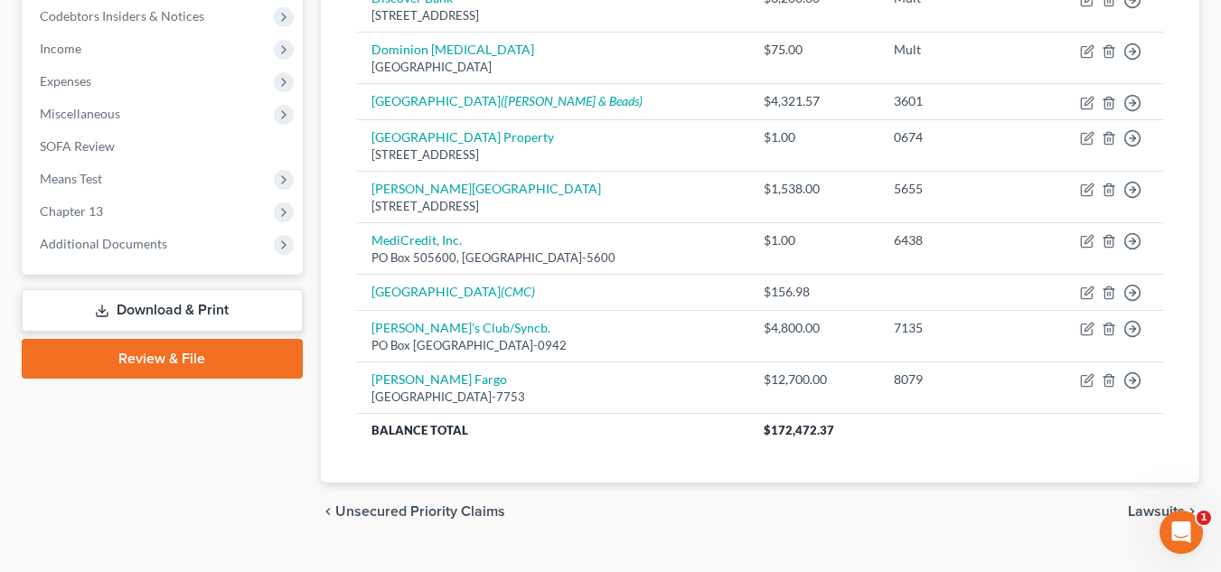
scroll to position [583, 0]
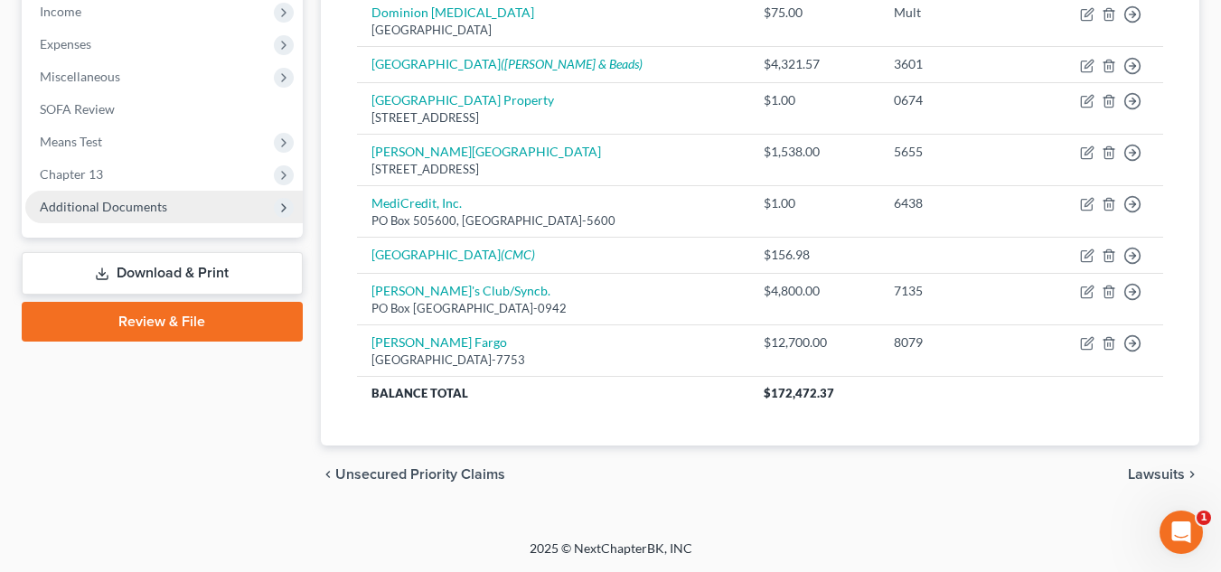
click at [131, 210] on span "Additional Documents" at bounding box center [103, 206] width 127 height 15
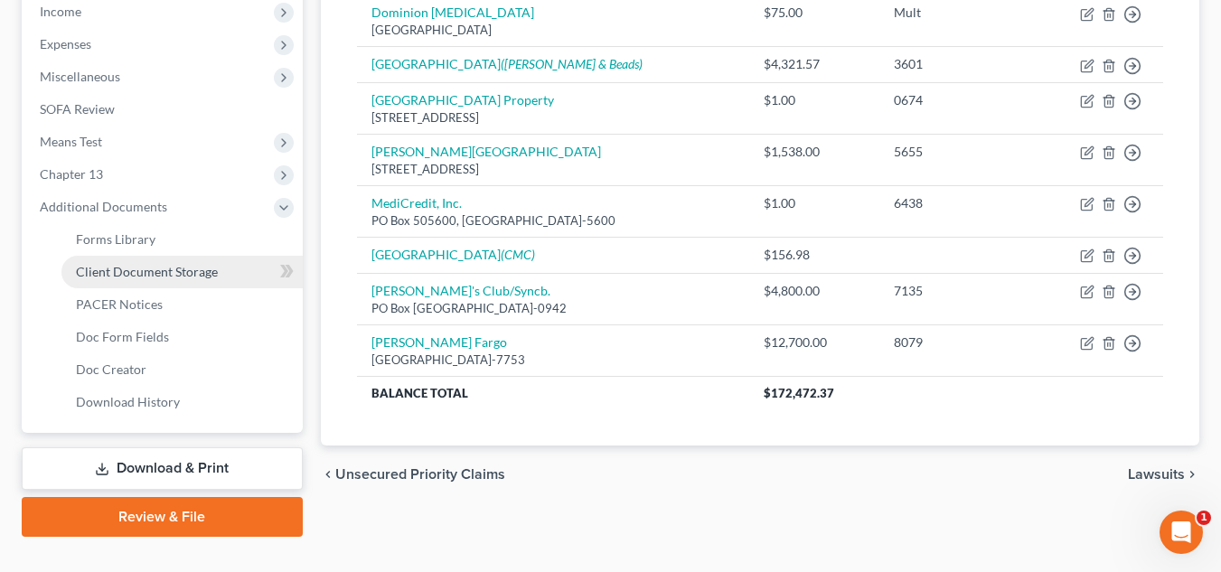
click at [167, 268] on span "Client Document Storage" at bounding box center [147, 271] width 142 height 15
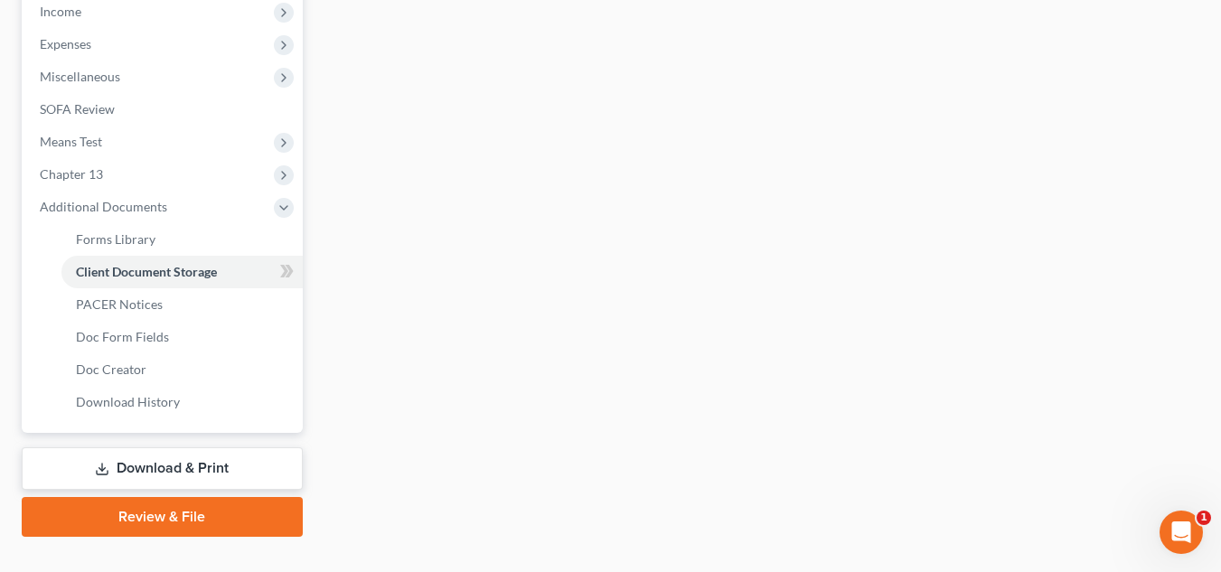
select select "0"
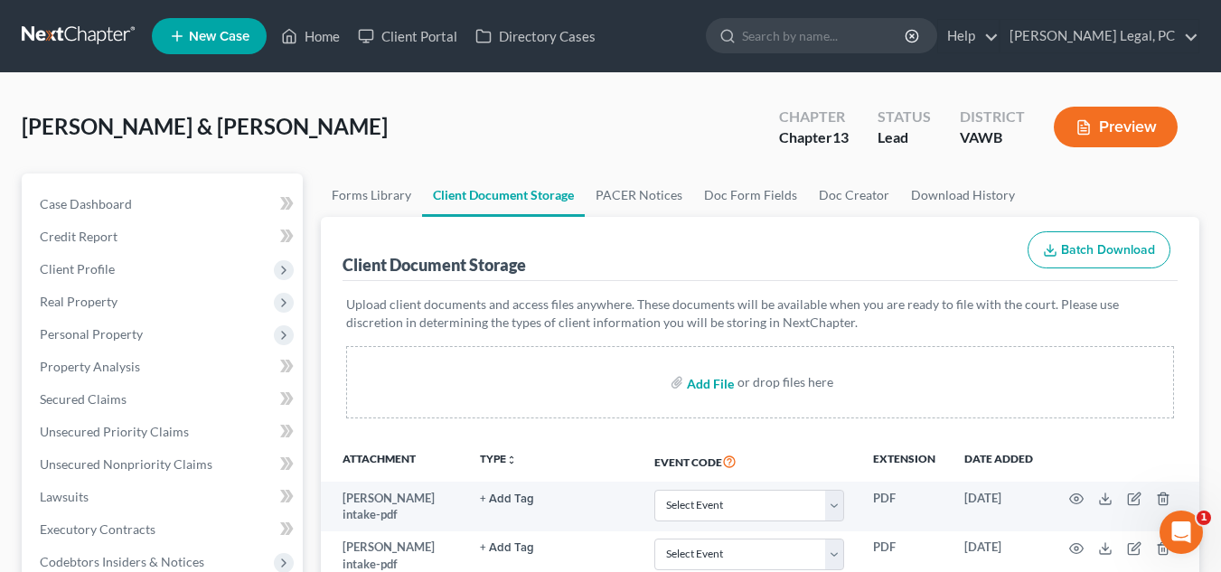
click at [697, 385] on input "file" at bounding box center [708, 382] width 43 height 33
type input "C:\fakepath\KBB 2017 Honda.pdf"
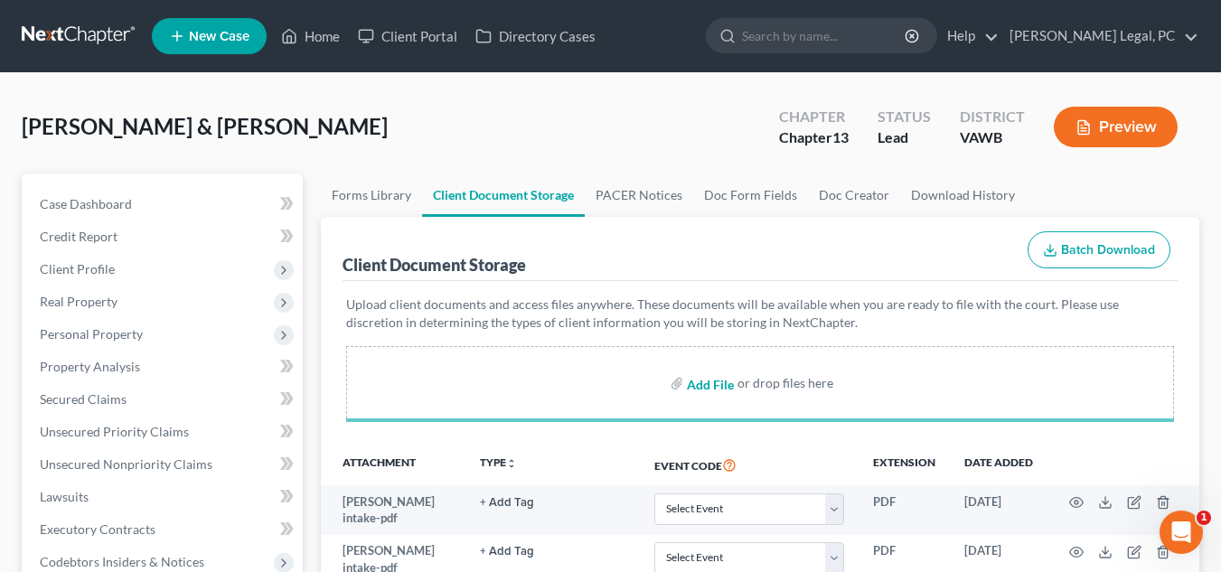
click at [710, 384] on input "file" at bounding box center [708, 383] width 43 height 33
select select "0"
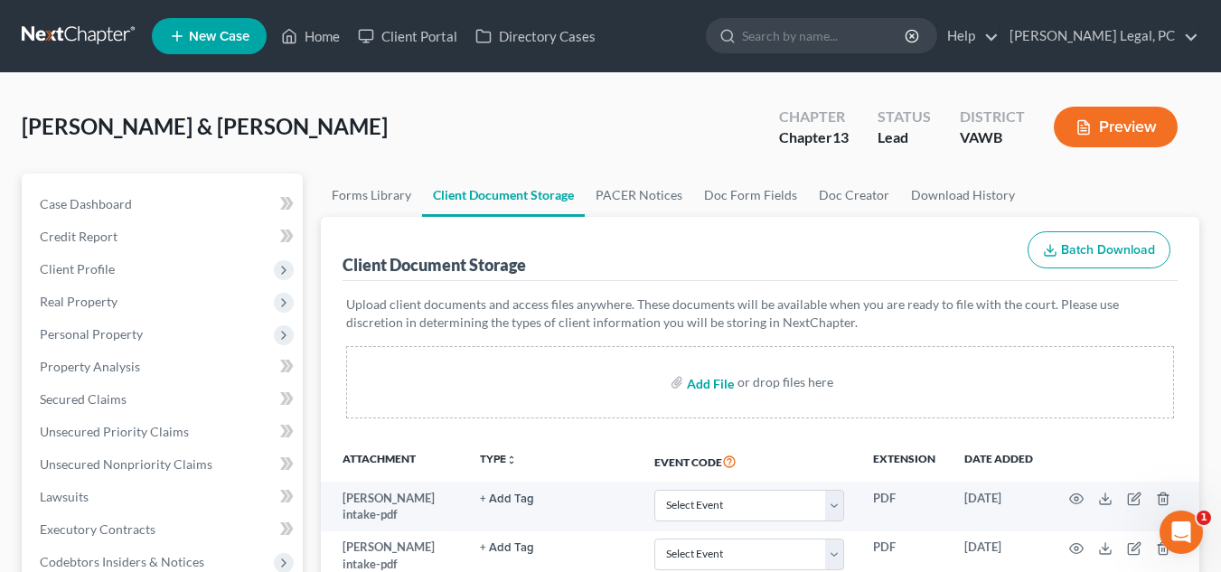
type input "C:\fakepath\KBB 2001 Ford.pdf"
select select "0"
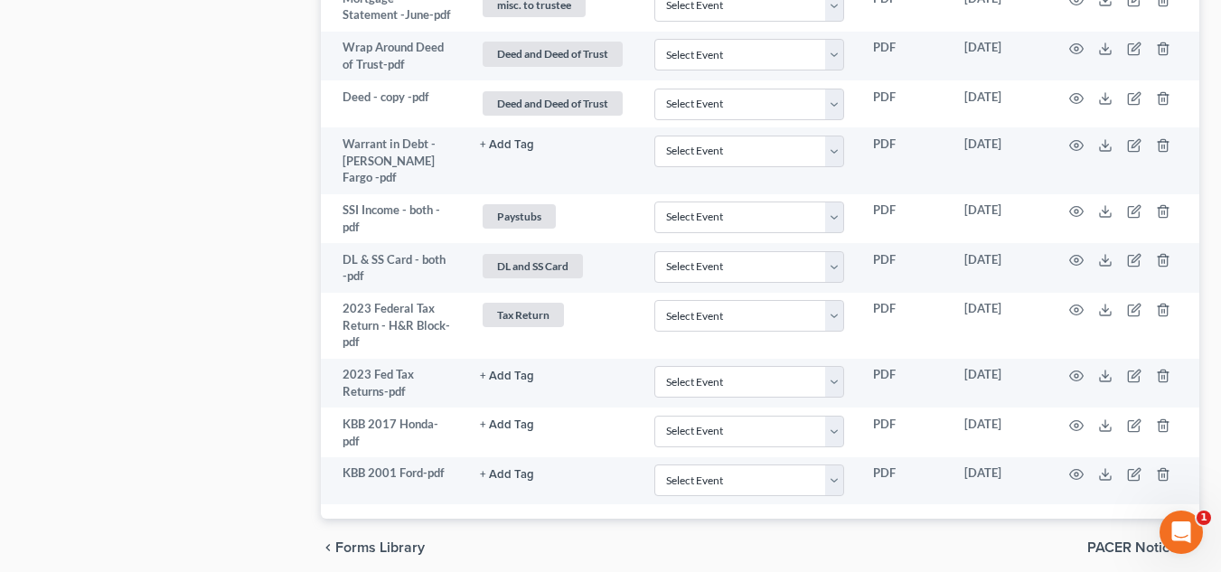
scroll to position [2027, 0]
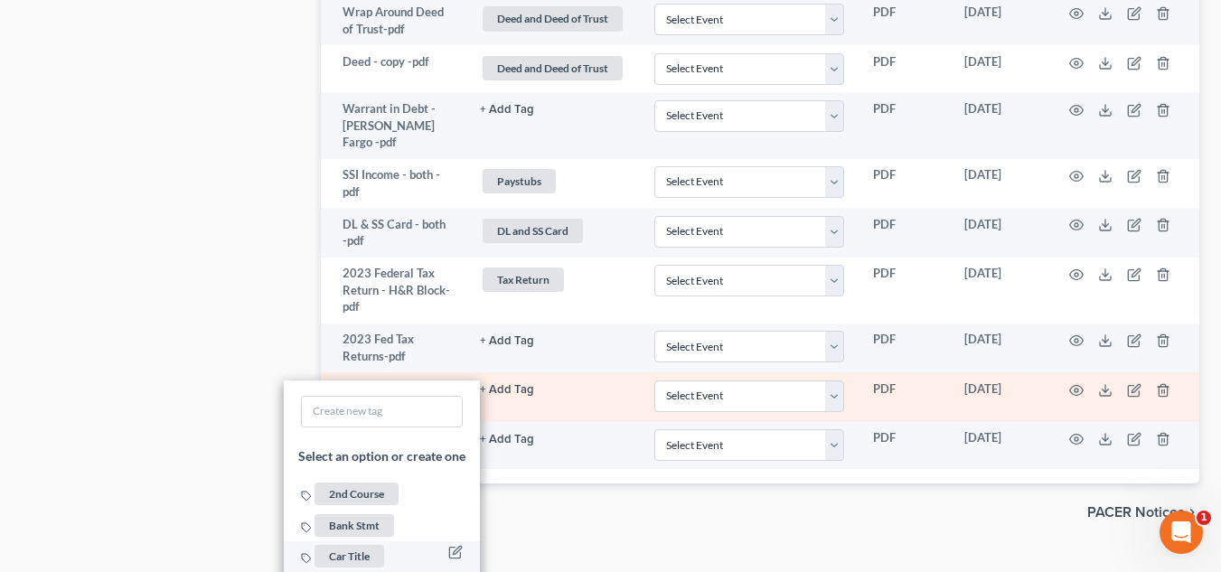
click at [361, 545] on span "Car Title" at bounding box center [349, 556] width 70 height 23
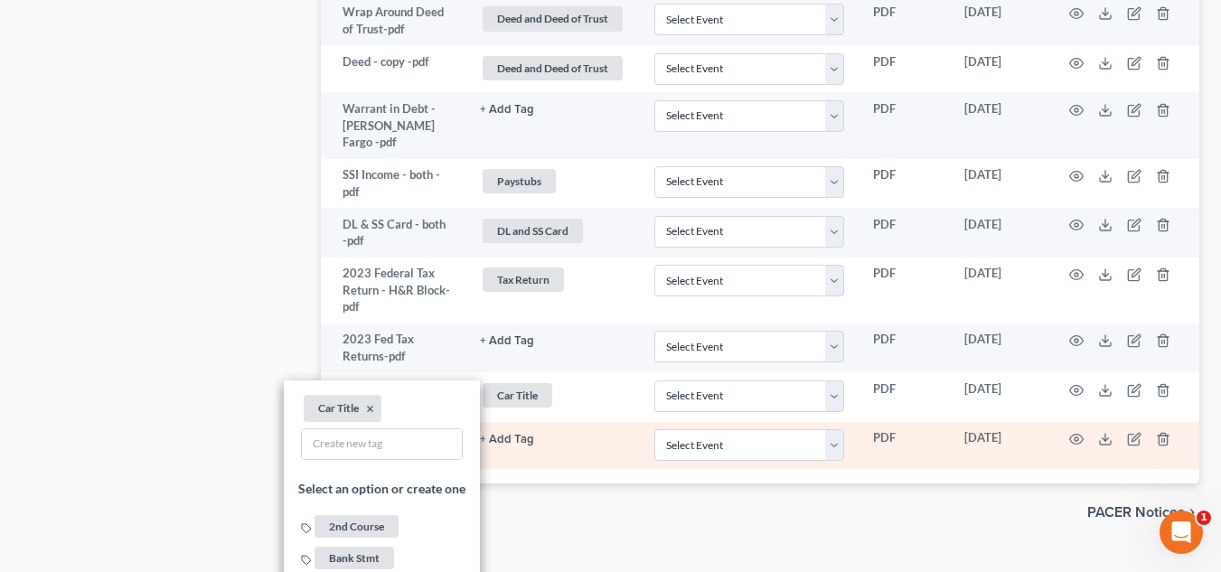
click at [513, 422] on td "+ Add Tag Select an option or create one 2nd Course Bank Stmt Car Title credit …" at bounding box center [552, 445] width 174 height 47
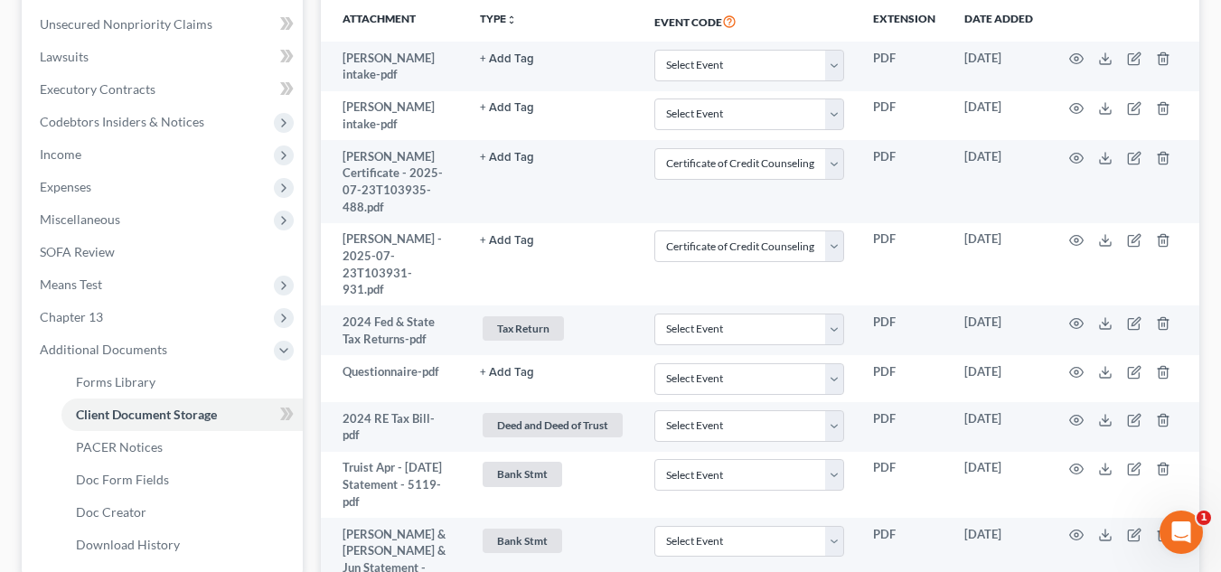
scroll to position [332, 0]
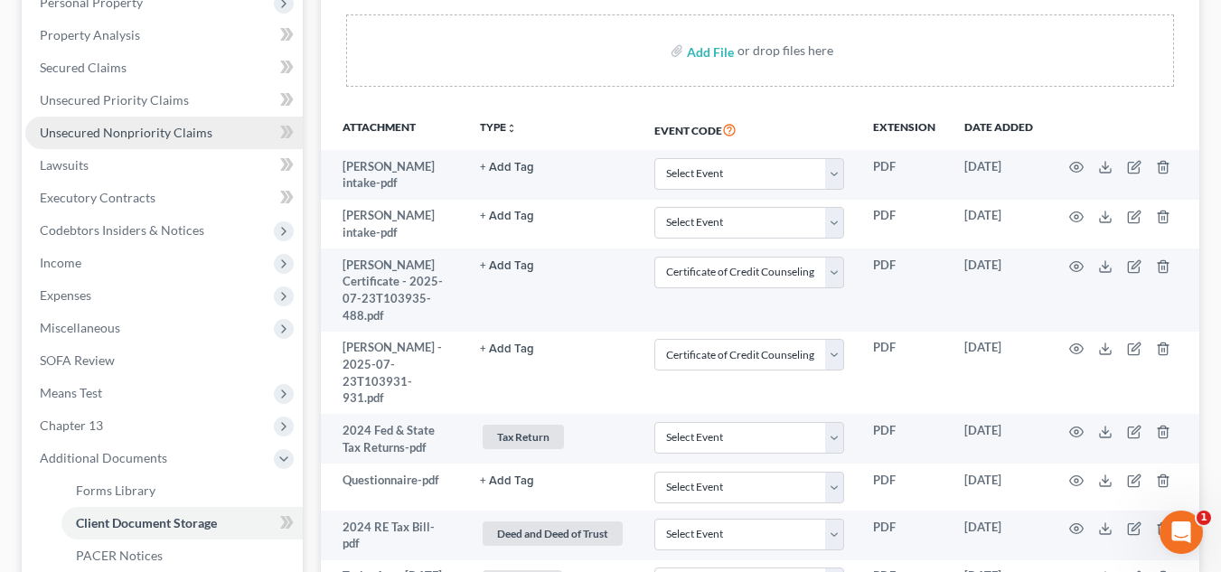
click at [129, 132] on span "Unsecured Nonpriority Claims" at bounding box center [126, 132] width 173 height 15
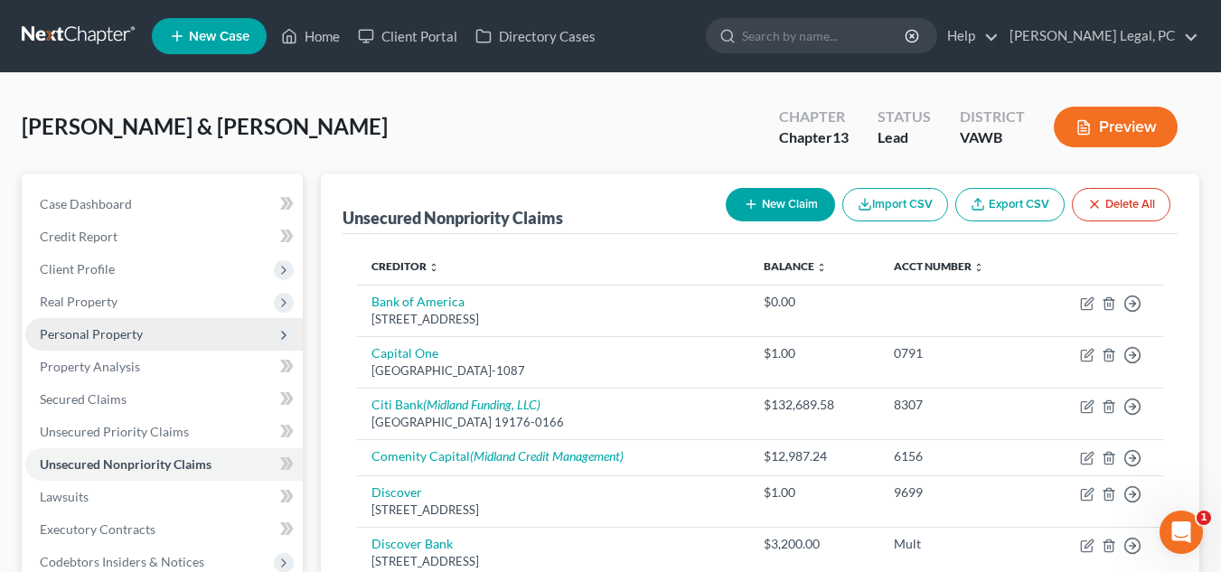
click at [100, 324] on span "Personal Property" at bounding box center [163, 334] width 277 height 33
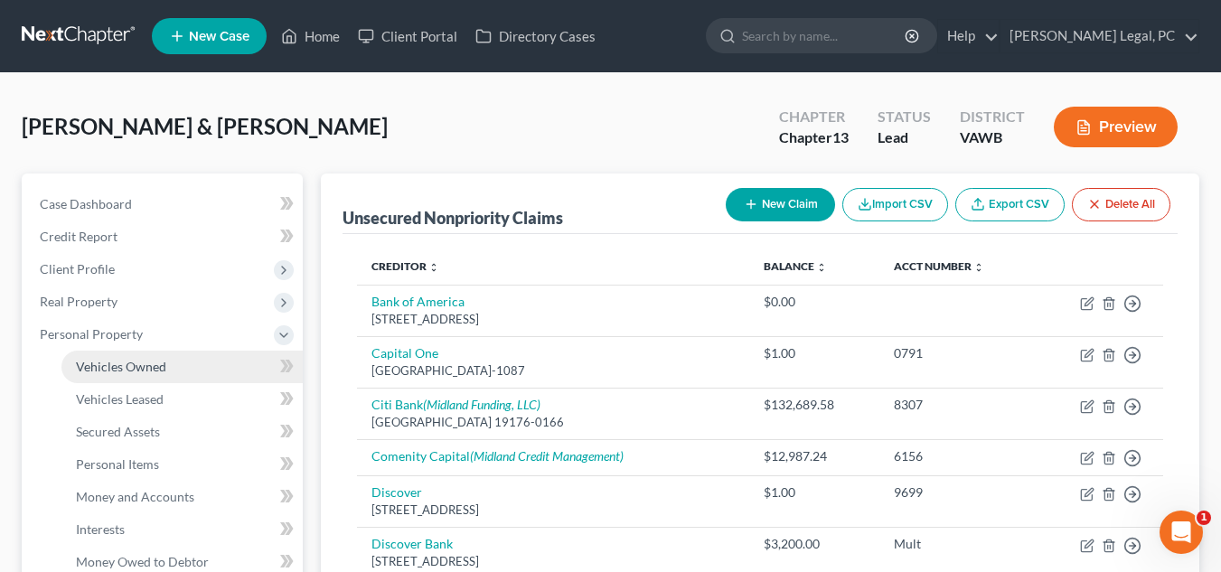
click at [155, 375] on link "Vehicles Owned" at bounding box center [181, 367] width 241 height 33
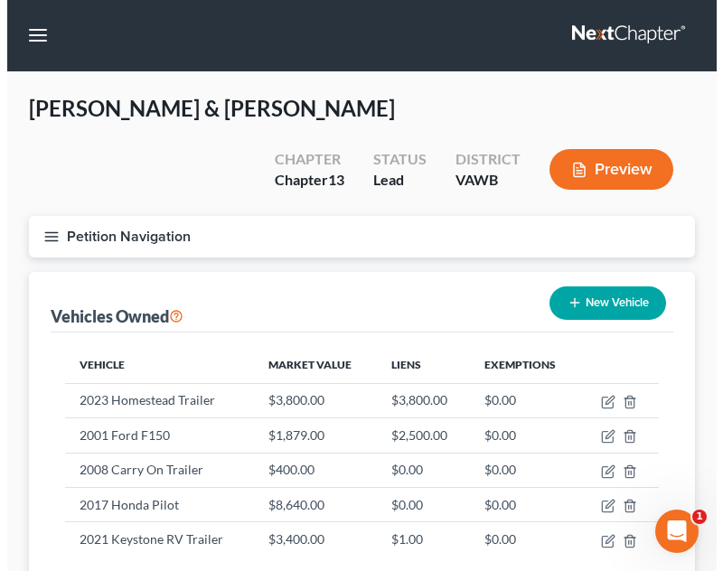
scroll to position [106, 0]
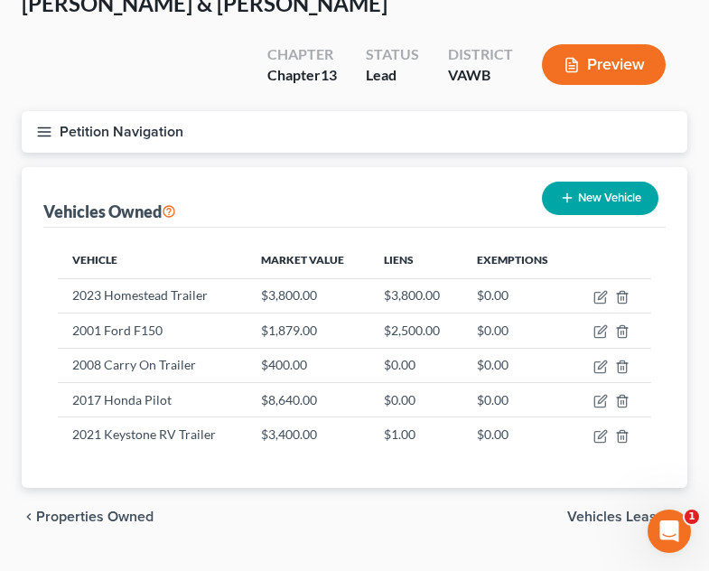
click at [582, 182] on button "New Vehicle" at bounding box center [600, 198] width 117 height 33
select select "0"
select select "2"
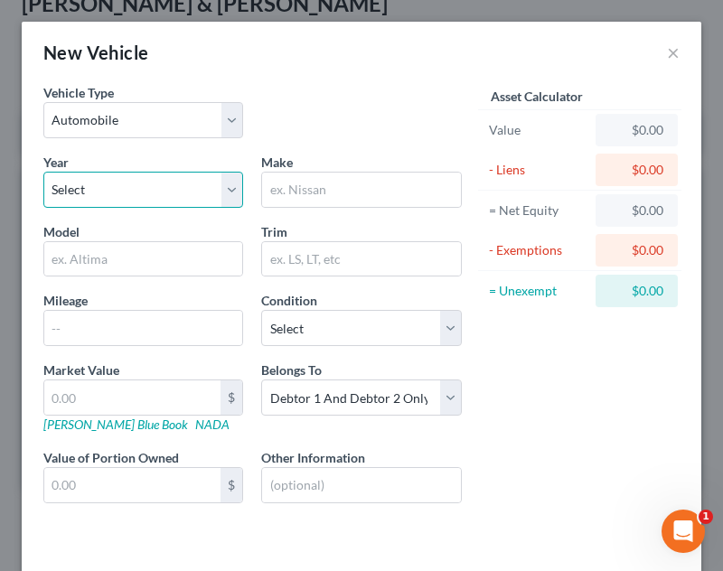
click at [154, 192] on select "Select 2026 2025 2024 2023 2022 2021 2020 2019 2018 2017 2016 2015 2014 2013 20…" at bounding box center [143, 190] width 200 height 36
select select "9"
click at [43, 172] on select "Select 2026 2025 2024 2023 2022 2021 2020 2019 2018 2017 2016 2015 2014 2013 20…" at bounding box center [143, 190] width 200 height 36
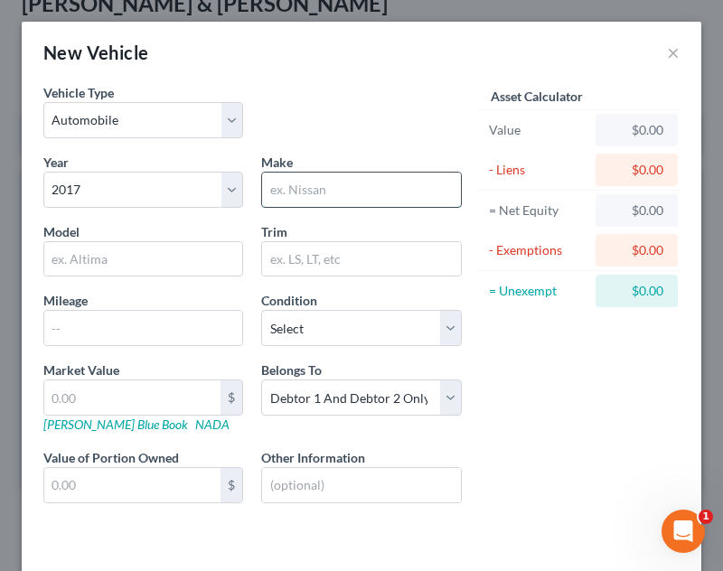
click at [328, 201] on input "text" at bounding box center [361, 190] width 198 height 34
type input "Chrysler"
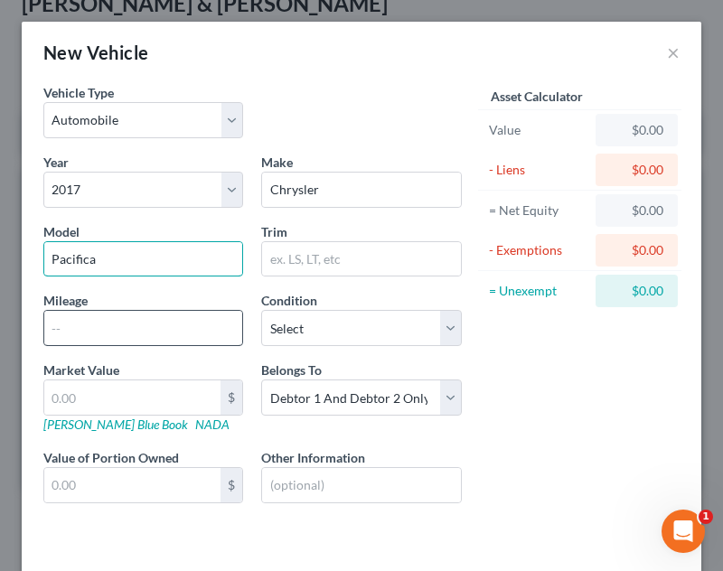
type input "Pacifica"
click at [160, 324] on input "text" at bounding box center [143, 328] width 198 height 34
type input "180,000"
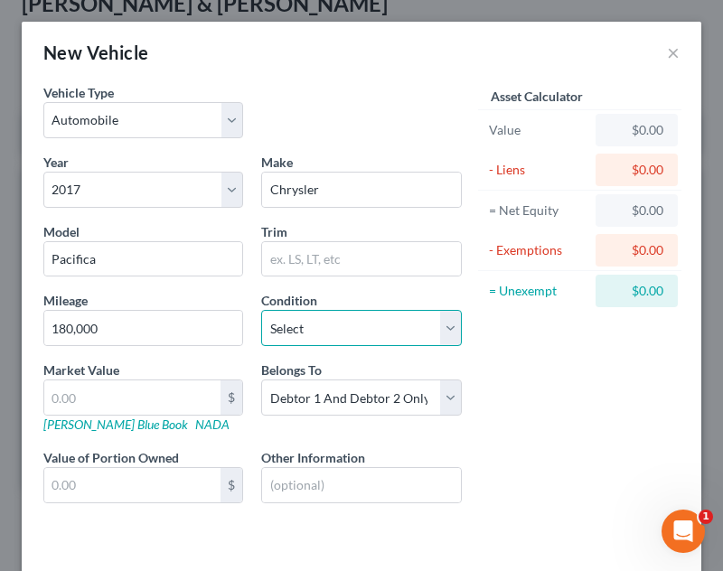
click at [293, 338] on select "Select Excellent Very Good Good Fair Poor" at bounding box center [361, 328] width 200 height 36
select select "2"
click at [261, 310] on select "Select Excellent Very Good Good Fair Poor" at bounding box center [361, 328] width 200 height 36
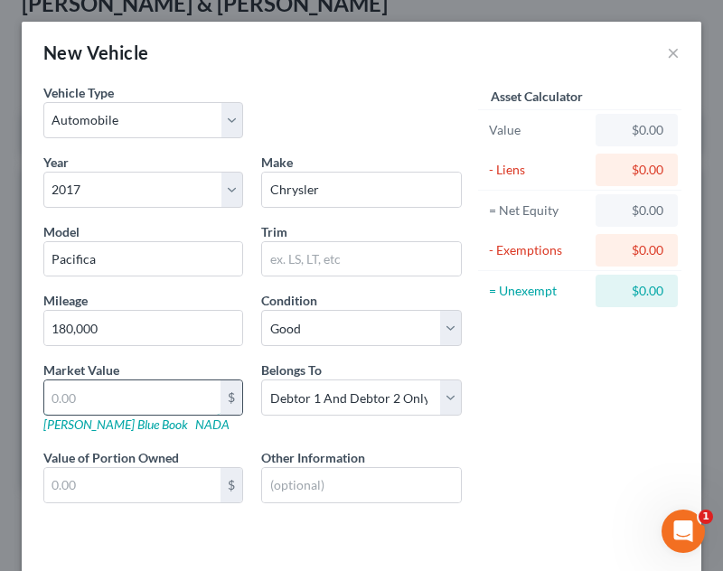
click at [166, 394] on input "text" at bounding box center [132, 397] width 176 height 34
type input "1"
type input "1.00"
type input "16"
type input "16.00"
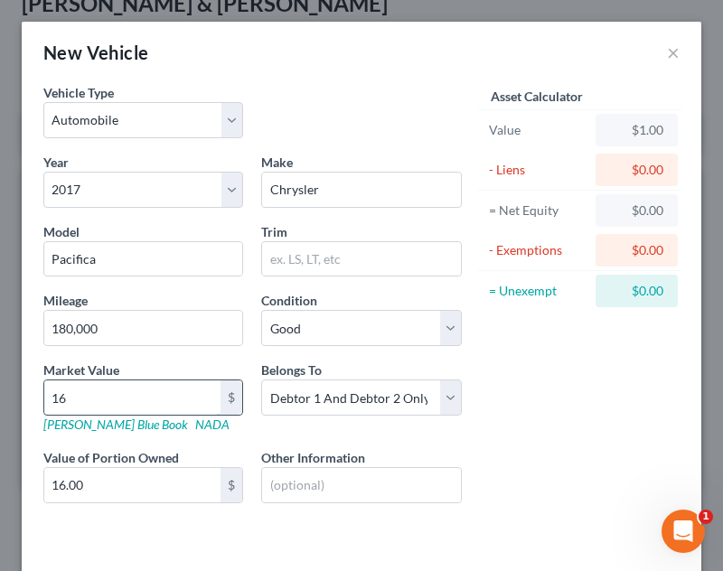
type input "161"
type input "161.00"
type input "1619"
type input "1,619.00"
type input "1,6198"
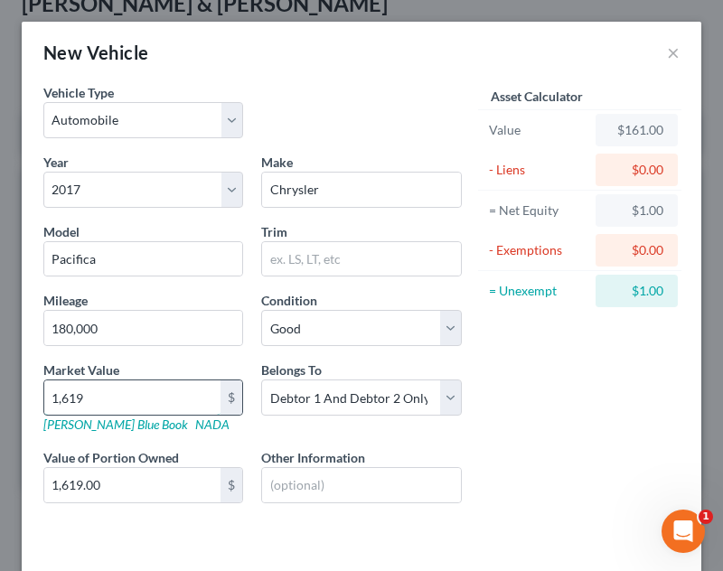
type input "16,198.00"
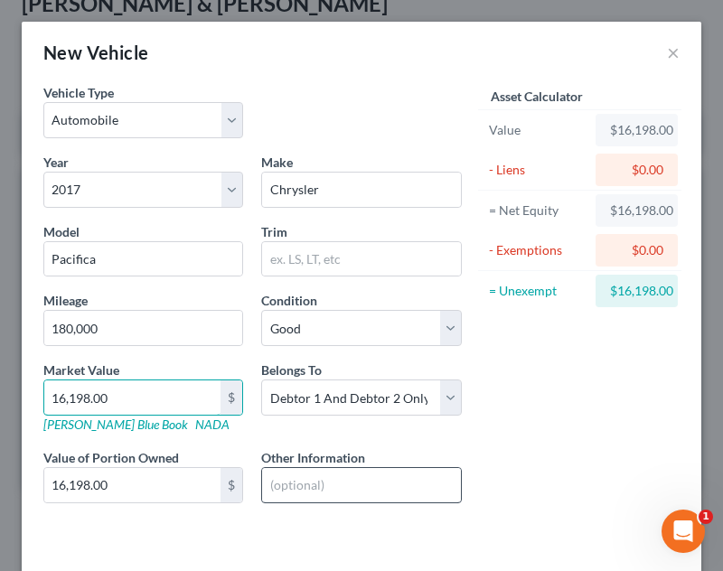
type input "16,198.00"
click at [285, 498] on input "text" at bounding box center [361, 485] width 198 height 34
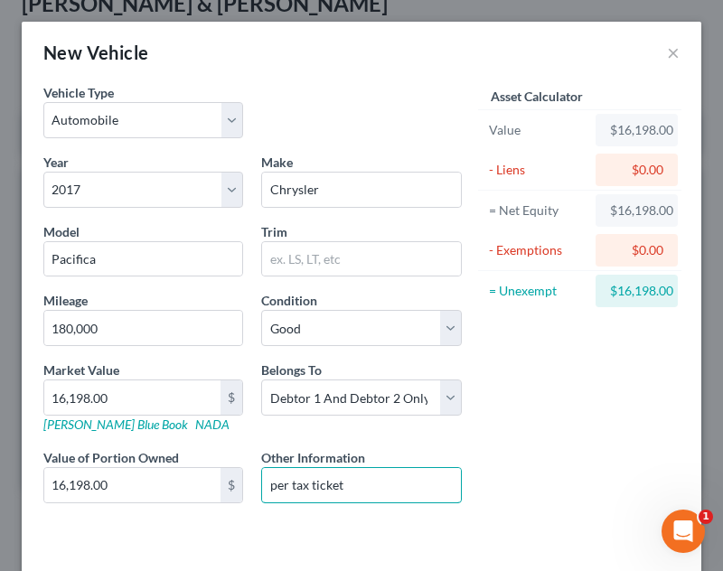
type input "per tax ticket"
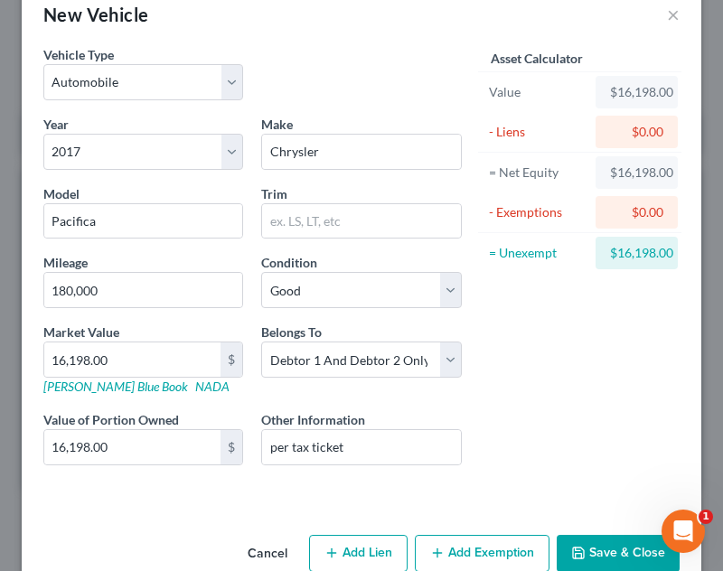
scroll to position [75, 0]
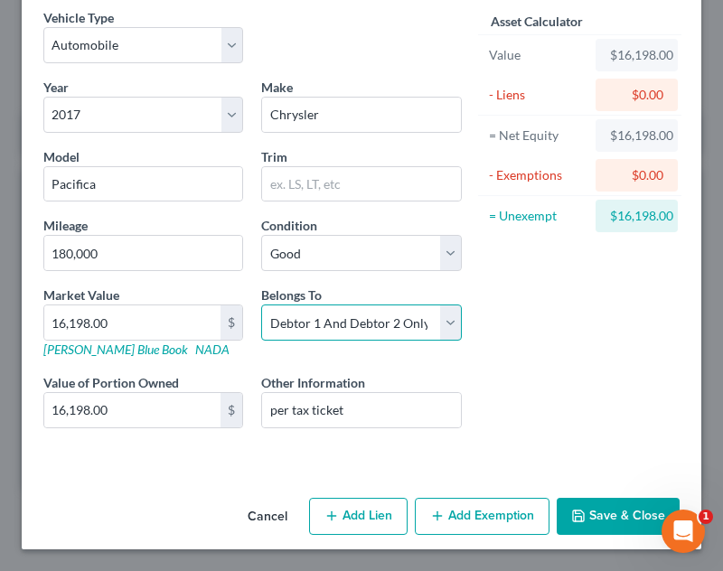
click at [399, 323] on select "Select Debtor 1 Only Debtor 2 Only Debtor 1 And Debtor 2 Only At Least One Of T…" at bounding box center [361, 323] width 200 height 36
select select "0"
click at [261, 305] on select "Select Debtor 1 Only Debtor 2 Only Debtor 1 And Debtor 2 Only At Least One Of T…" at bounding box center [361, 323] width 200 height 36
click at [577, 513] on button "Save & Close" at bounding box center [618, 517] width 123 height 38
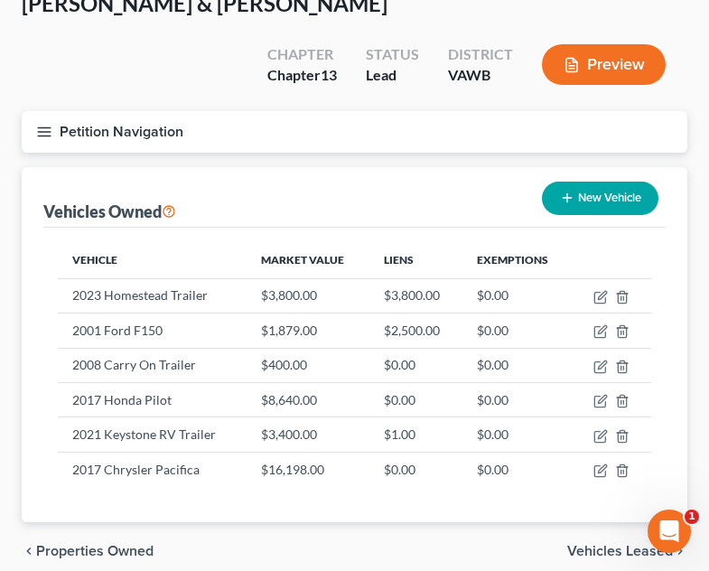
click at [581, 182] on button "New Vehicle" at bounding box center [600, 198] width 117 height 33
select select "0"
select select "2"
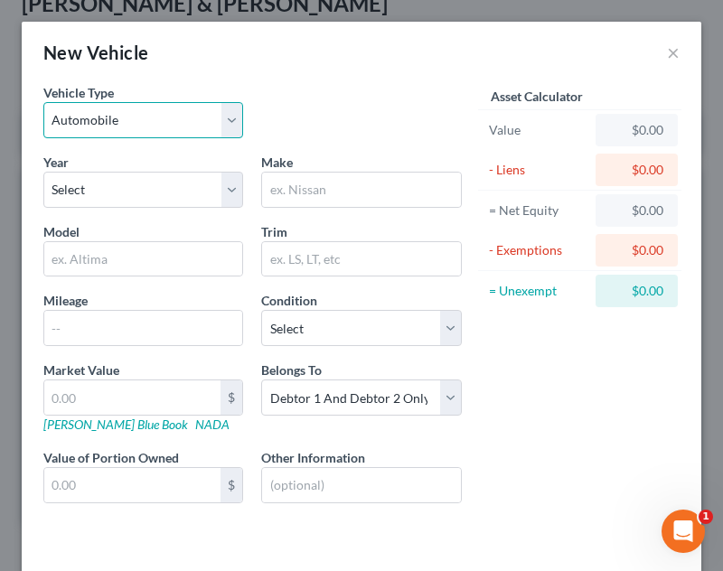
click at [171, 120] on select "Select Automobile Truck Trailer Watercraft Aircraft Motor Home Atv Other Vehicle" at bounding box center [143, 120] width 200 height 36
click at [171, 124] on select "Select Automobile Truck Trailer Watercraft Aircraft Motor Home Atv Other Vehicle" at bounding box center [143, 120] width 200 height 36
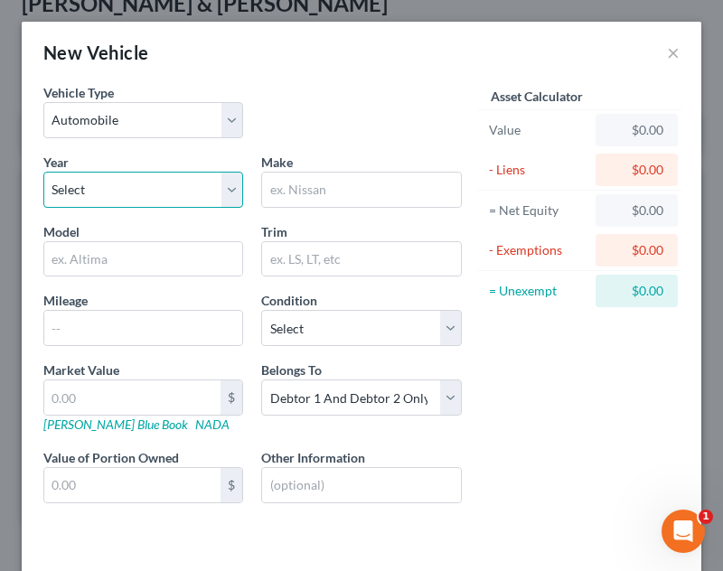
click at [179, 199] on select "Select 2026 2025 2024 2023 2022 2021 2020 2019 2018 2017 2016 2015 2014 2013 20…" at bounding box center [143, 190] width 200 height 36
select select "17"
click at [43, 172] on select "Select 2026 2025 2024 2023 2022 2021 2020 2019 2018 2017 2016 2015 2014 2013 20…" at bounding box center [143, 190] width 200 height 36
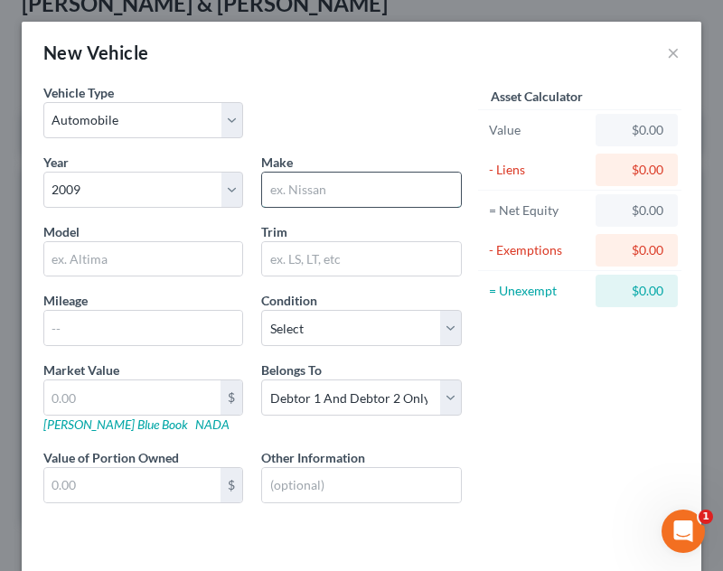
click at [353, 188] on input "text" at bounding box center [361, 190] width 198 height 34
type input "f"
type input "Ford"
type input "Explorer"
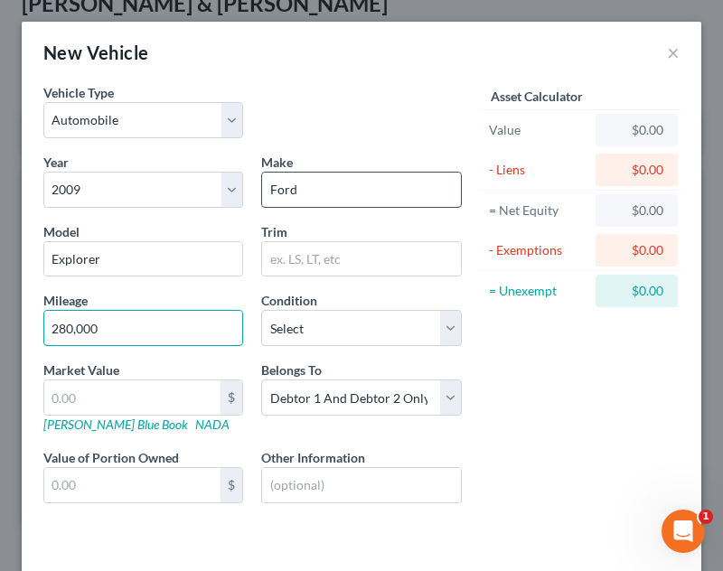
type input "280,000"
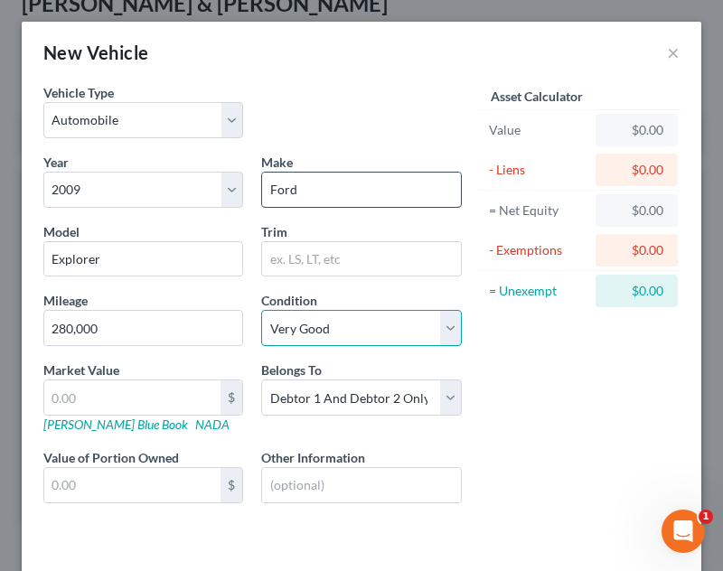
select select "2"
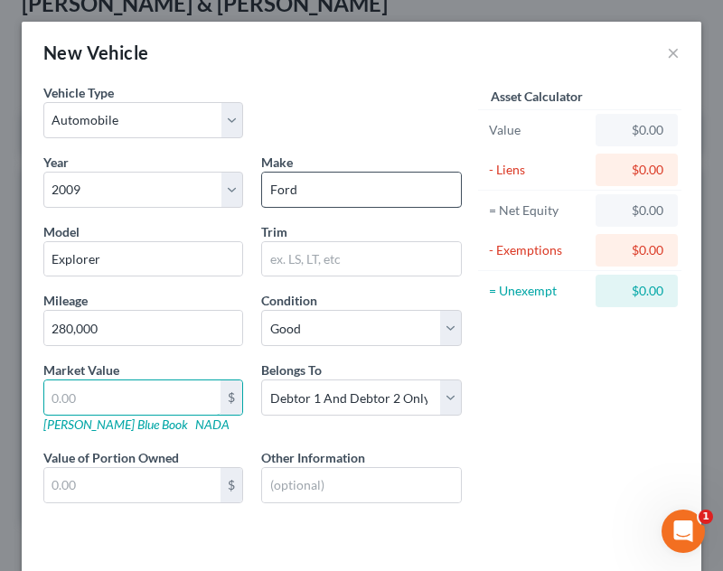
type input "2"
type input "2.00"
type input "24"
type input "24.00"
type input "240"
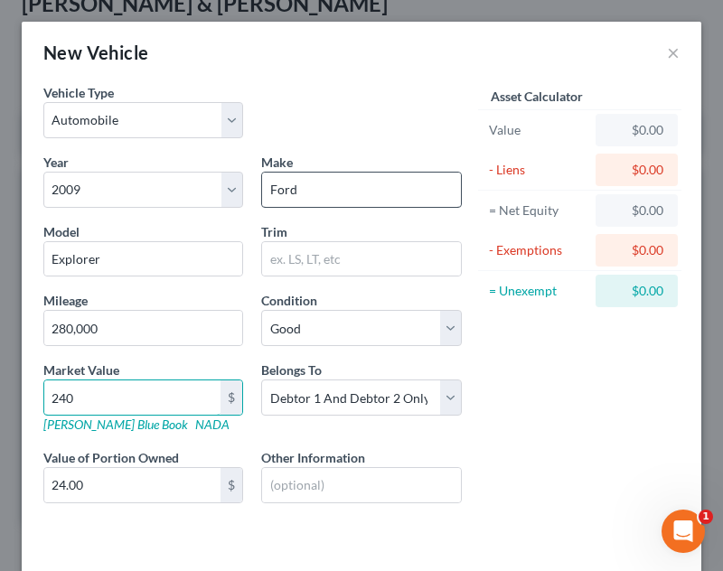
type input "240.00"
type input "2400"
type input "2,400.00"
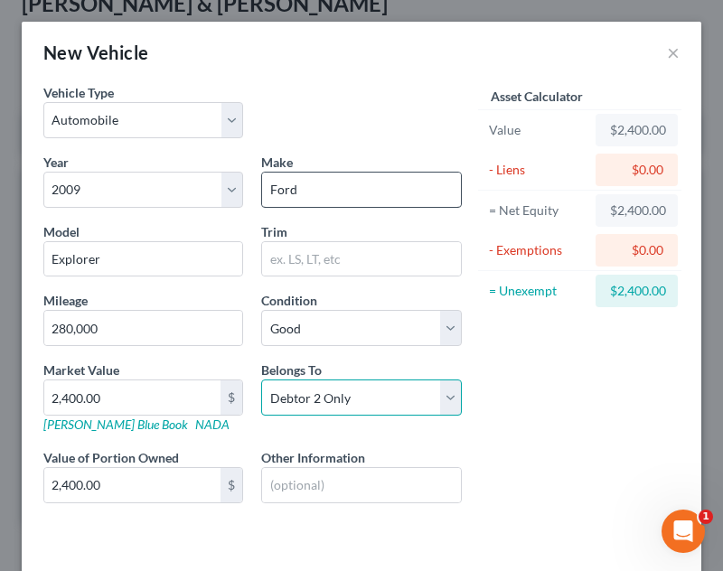
select select "0"
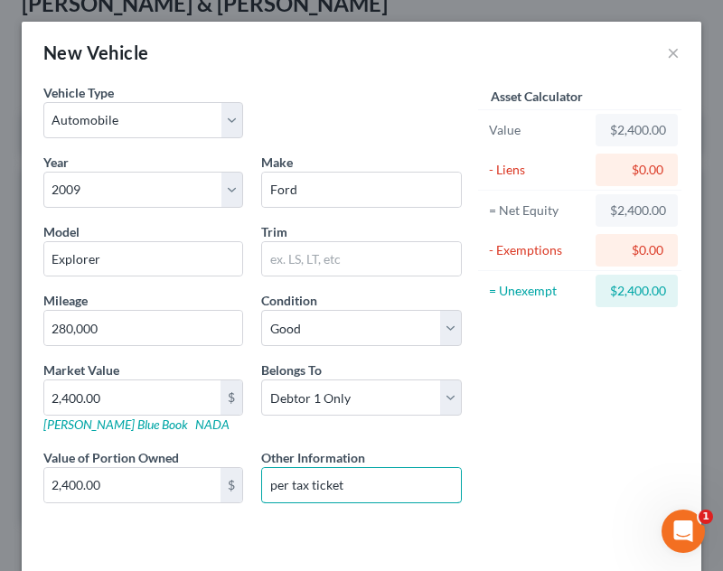
type input "per tax ticket"
click at [488, 414] on div "Asset Calculator Value $2,400.00 - Liens $0.00 = Net Equity $2,400.00 - Exempti…" at bounding box center [580, 308] width 218 height 450
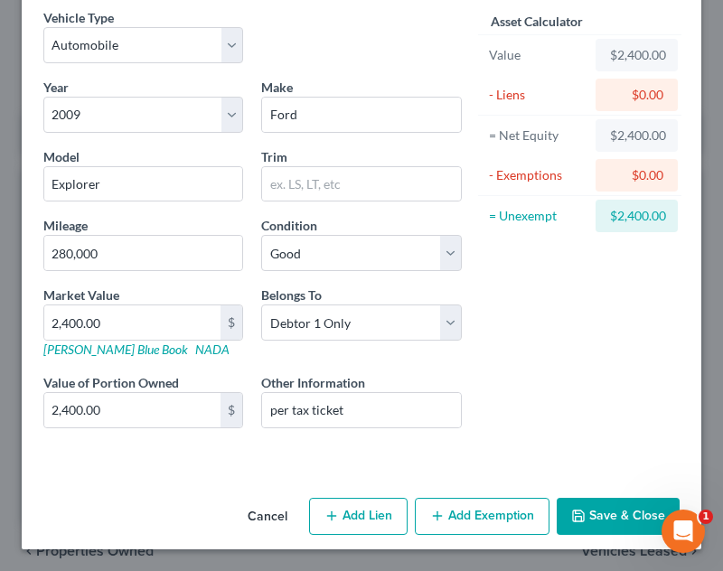
click at [571, 515] on icon "button" at bounding box center [578, 516] width 14 height 14
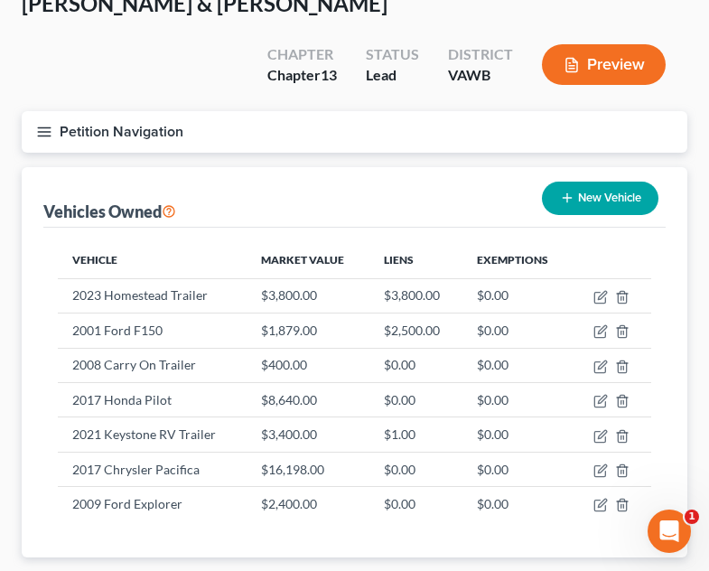
click at [598, 182] on button "New Vehicle" at bounding box center [600, 198] width 117 height 33
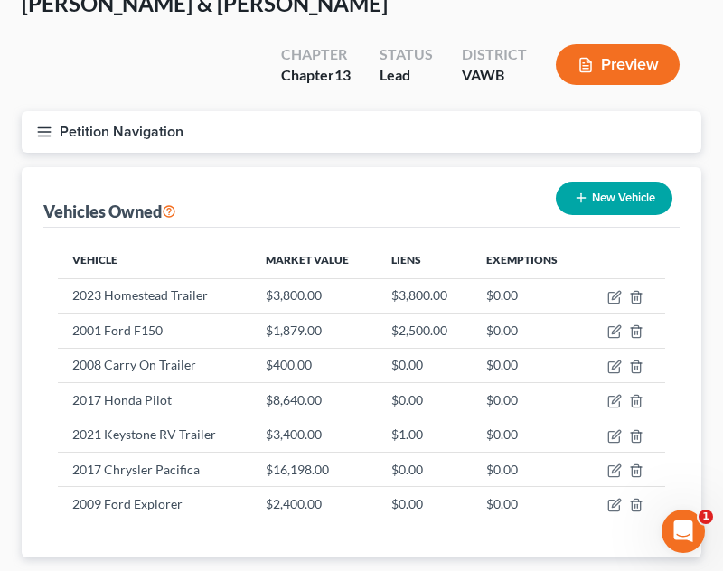
select select "0"
select select "2"
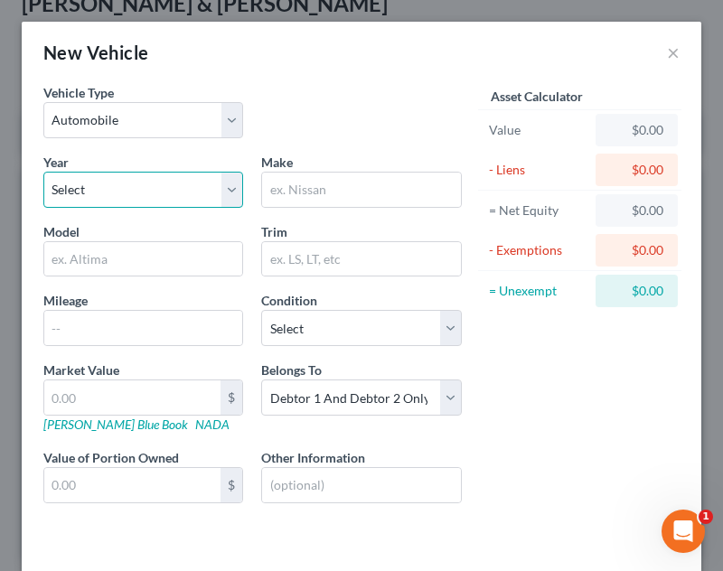
drag, startPoint x: 207, startPoint y: 200, endPoint x: 199, endPoint y: 192, distance: 11.5
click at [199, 192] on select "Select 2026 2025 2024 2023 2022 2021 2020 2019 2018 2017 2016 2015 2014 2013 20…" at bounding box center [143, 190] width 200 height 36
select select "13"
click at [43, 172] on select "Select 2026 2025 2024 2023 2022 2021 2020 2019 2018 2017 2016 2015 2014 2013 20…" at bounding box center [143, 190] width 200 height 36
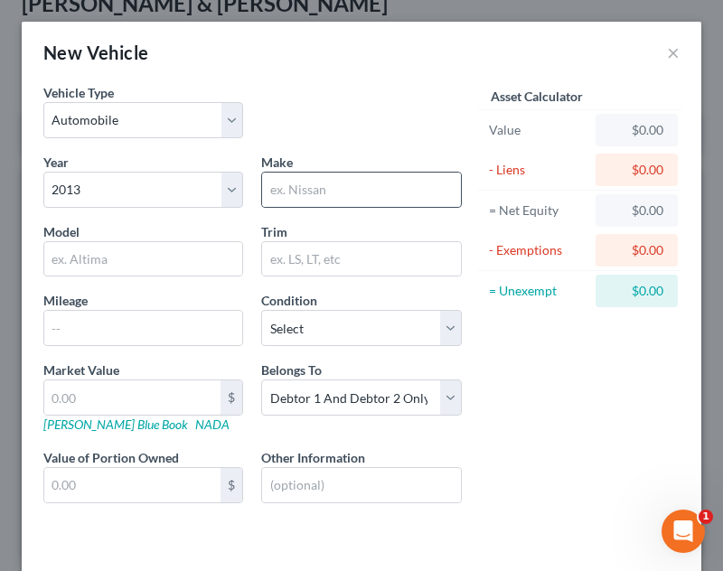
click at [328, 207] on div at bounding box center [361, 190] width 200 height 36
click at [323, 191] on input "text" at bounding box center [361, 190] width 198 height 34
type input "Dodge"
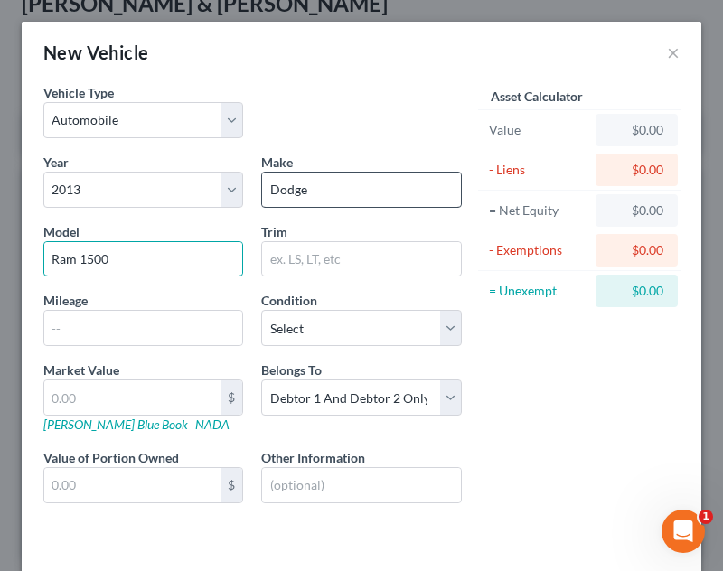
type input "Ram 1500"
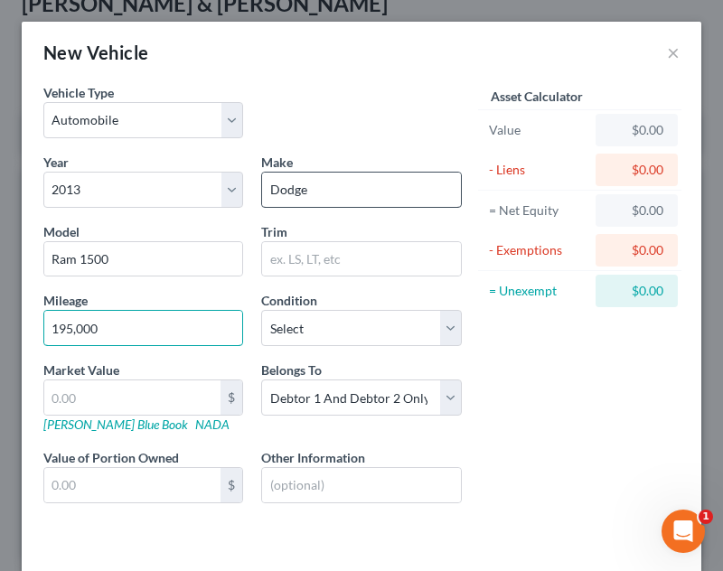
type input "195,000"
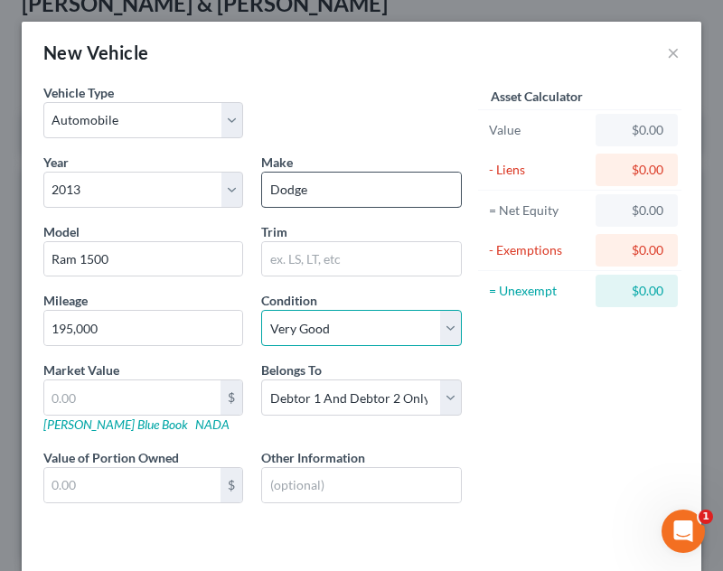
select select "2"
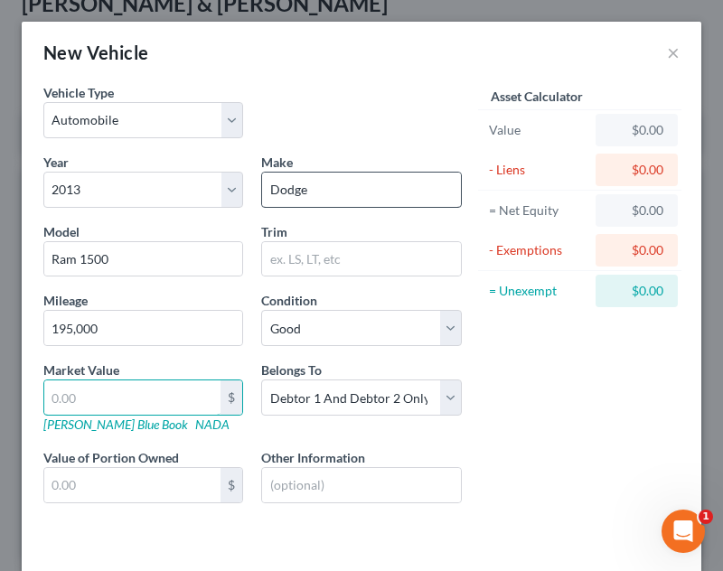
type input "1"
type input "1.00"
type input "12"
type input "12.00"
type input "126"
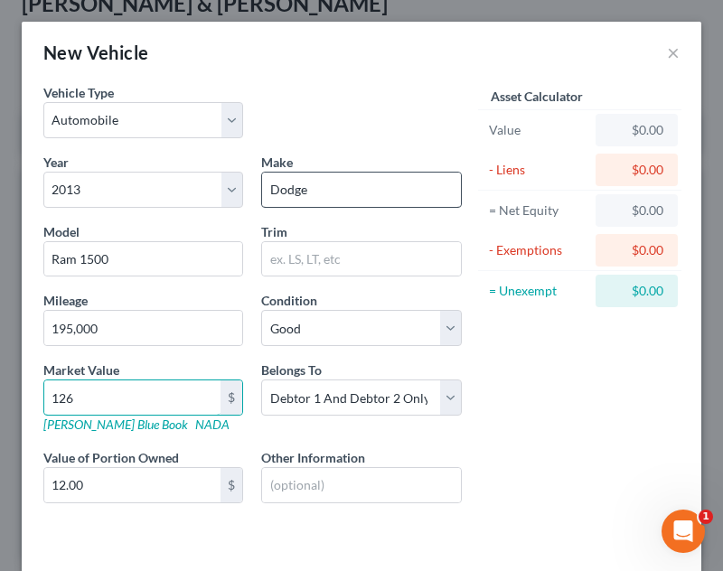
type input "126.00"
type input "1267"
type input "1,267.00"
type input "1,2675"
type input "12,675.00"
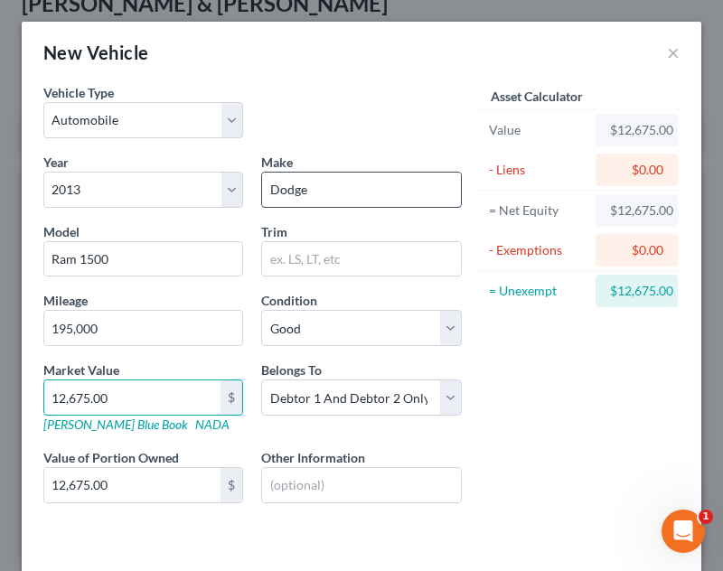
type input "12,675.00"
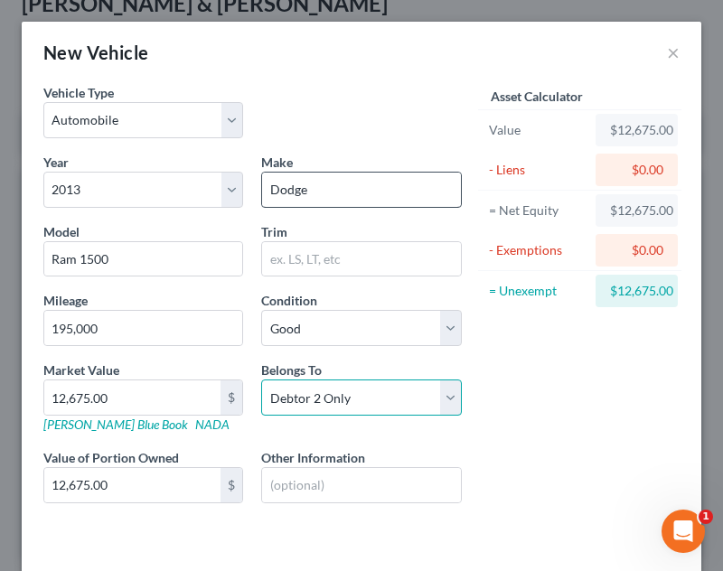
select select "0"
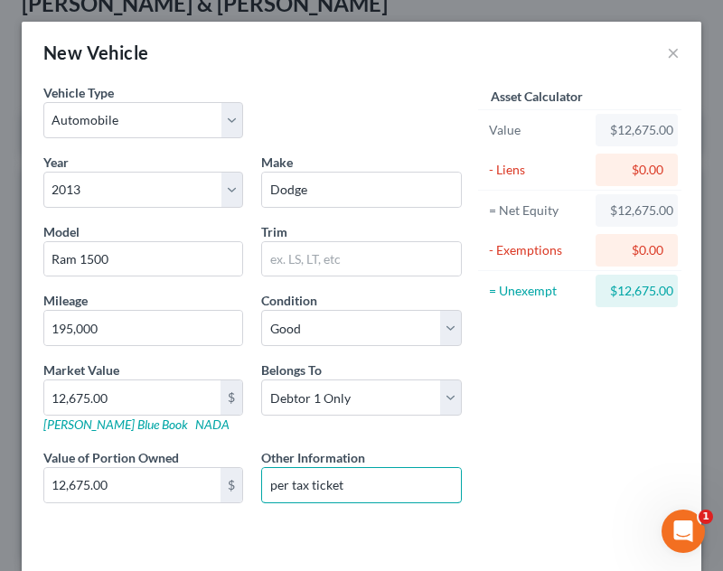
type input "per tax ticket"
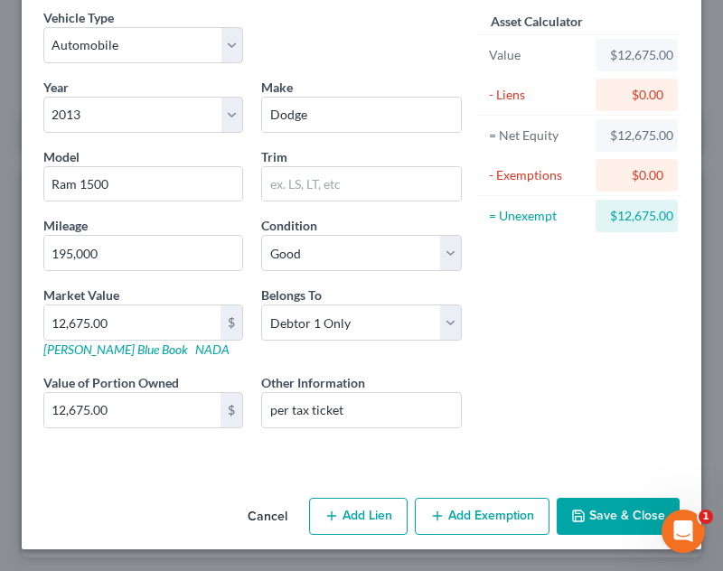
click at [607, 500] on button "Save & Close" at bounding box center [618, 517] width 123 height 38
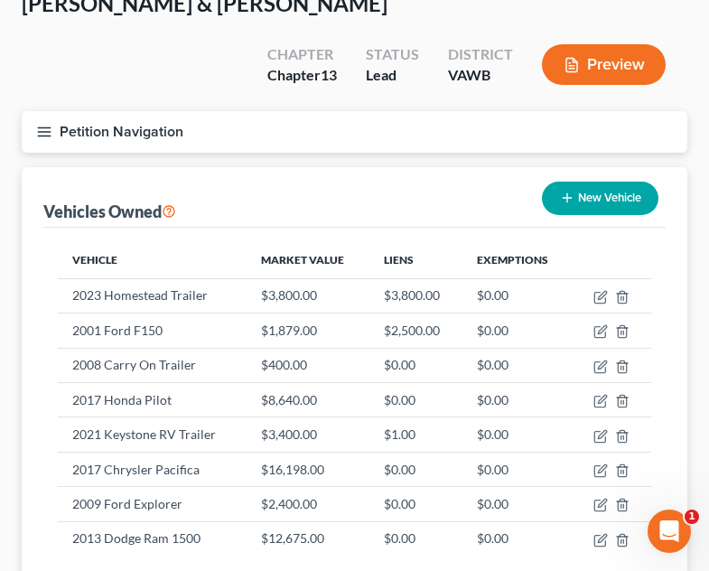
click at [52, 124] on icon "button" at bounding box center [44, 132] width 16 height 16
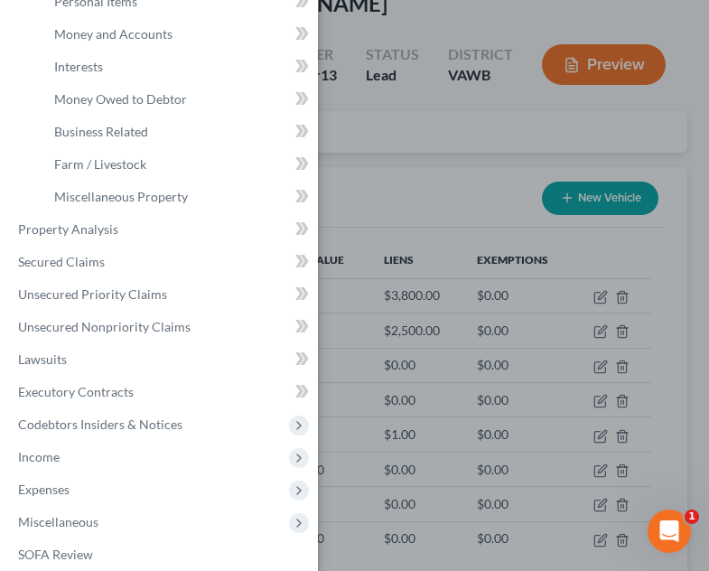
scroll to position [318, 0]
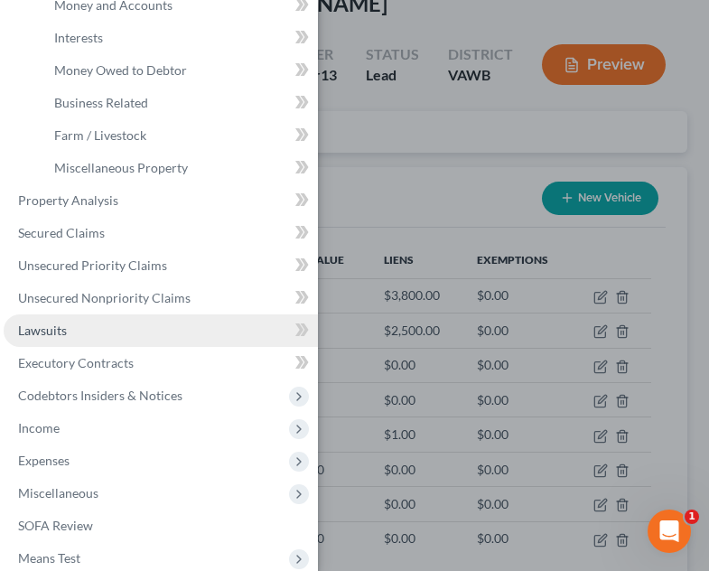
click at [148, 327] on link "Lawsuits" at bounding box center [161, 330] width 314 height 33
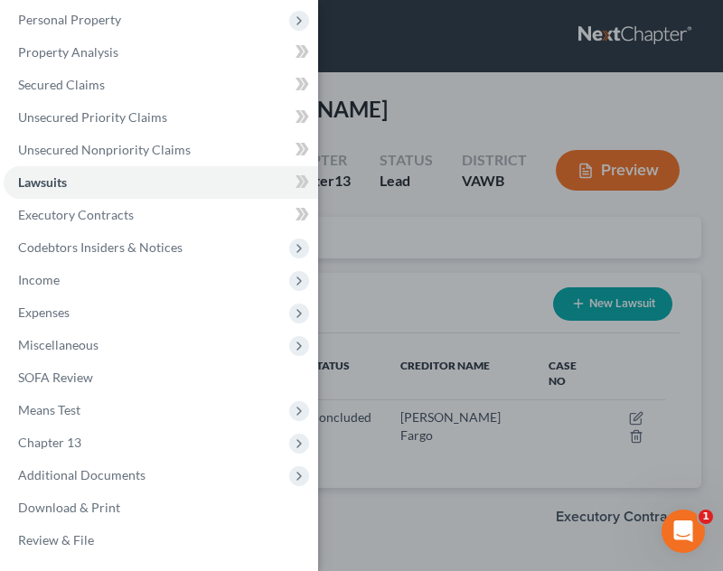
scroll to position [141, 0]
click at [442, 258] on div "Case Dashboard Payments Invoices Payments Payments Credit Report Client Profile" at bounding box center [361, 285] width 723 height 571
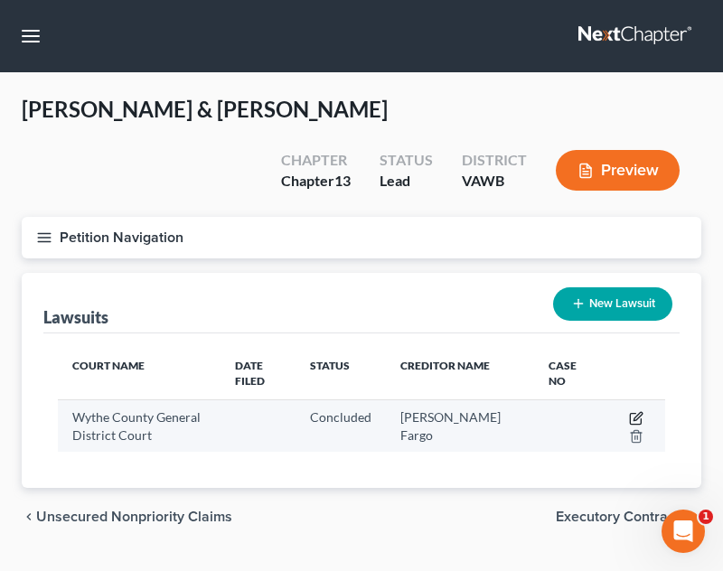
click at [637, 411] on icon "button" at bounding box center [636, 418] width 14 height 14
select select "48"
select select "2"
select select "4"
select select "24"
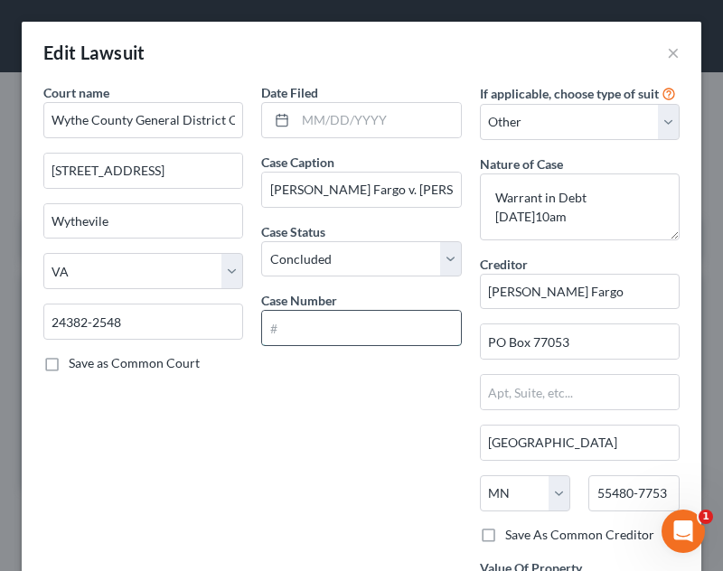
click at [331, 345] on input "text" at bounding box center [361, 328] width 198 height 34
type input "GV25-870"
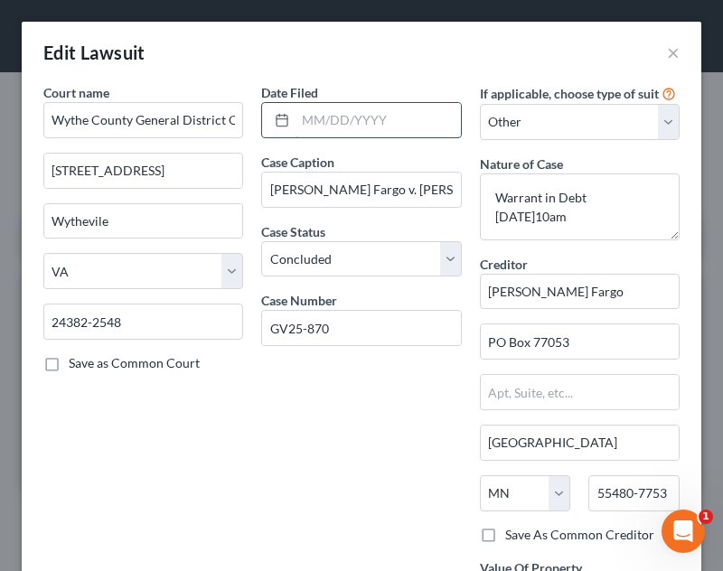
click at [364, 119] on input "text" at bounding box center [377, 120] width 164 height 34
type input "[DATE]"
click at [422, 89] on div "Date Filed [DATE]" at bounding box center [361, 110] width 200 height 55
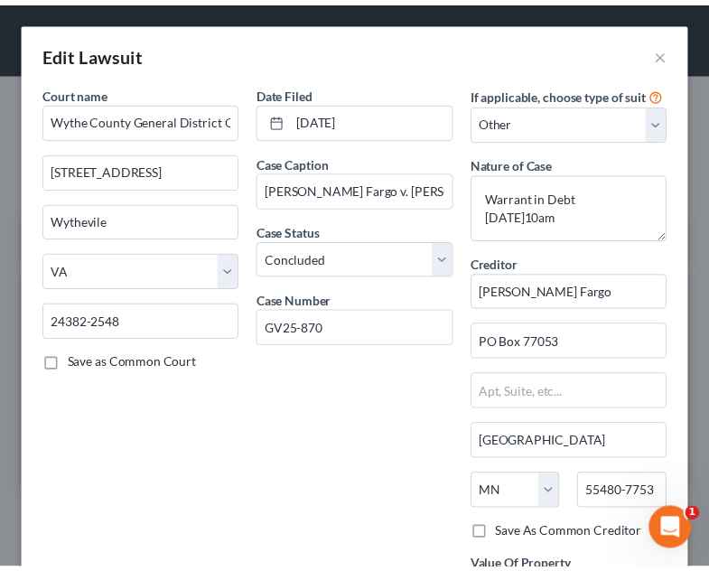
scroll to position [200, 0]
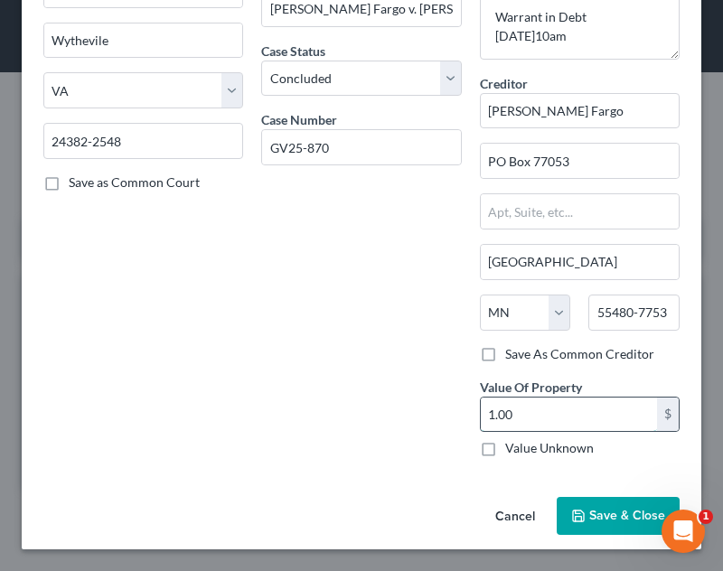
click at [558, 415] on input "1.00" at bounding box center [569, 415] width 176 height 34
drag, startPoint x: 558, startPoint y: 415, endPoint x: 1074, endPoint y: 325, distance: 523.7
click at [723, 325] on html "Home New Case Client Portal Directory Cases [PERSON_NAME] Legal, PC [PERSON_NAM…" at bounding box center [361, 307] width 723 height 614
type input "800.00"
click at [560, 83] on div "Creditor * [PERSON_NAME] Fargo" at bounding box center [580, 101] width 200 height 55
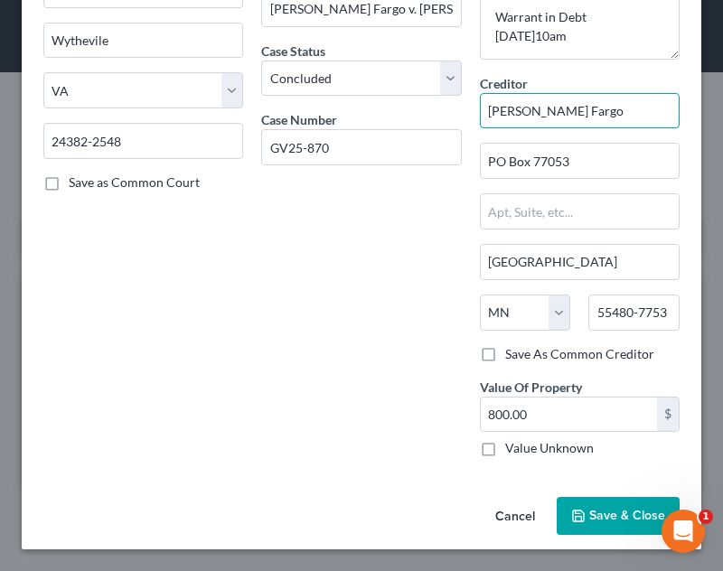
click at [576, 108] on input "[PERSON_NAME] Fargo" at bounding box center [580, 111] width 200 height 36
type input "W"
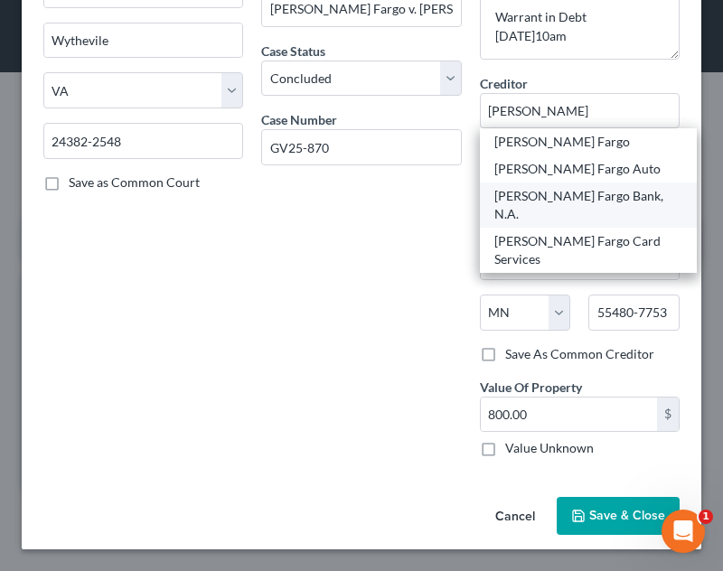
click at [571, 194] on div "[PERSON_NAME] Fargo Bank, N.A." at bounding box center [588, 205] width 188 height 36
type input "[PERSON_NAME] Fargo Bank, N.A."
type input "c/[PERSON_NAME] & [PERSON_NAME], PLLC"
type input "[STREET_ADDRESS][PERSON_NAME]"
type input "[PERSON_NAME]"
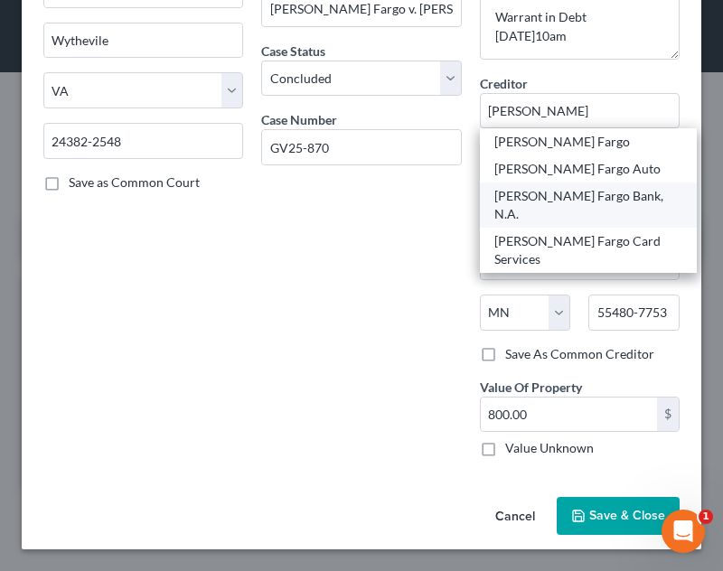
select select "28"
type input "27103"
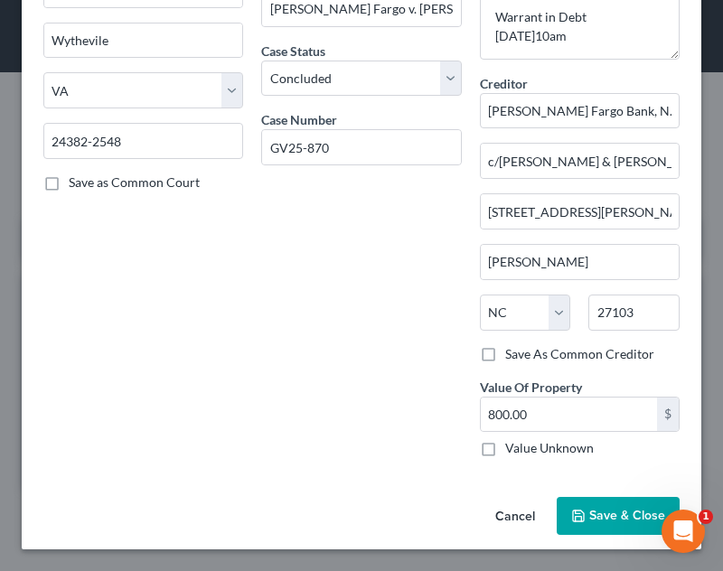
click at [603, 512] on span "Save & Close" at bounding box center [627, 515] width 76 height 15
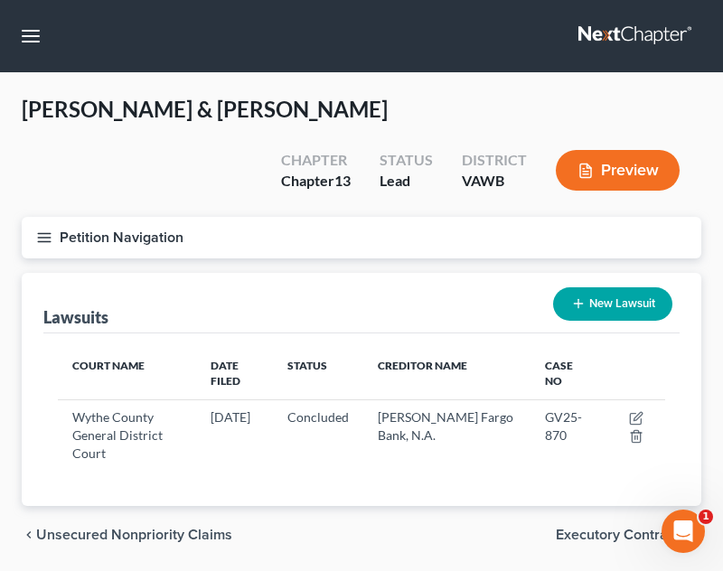
click at [42, 230] on icon "button" at bounding box center [44, 238] width 16 height 16
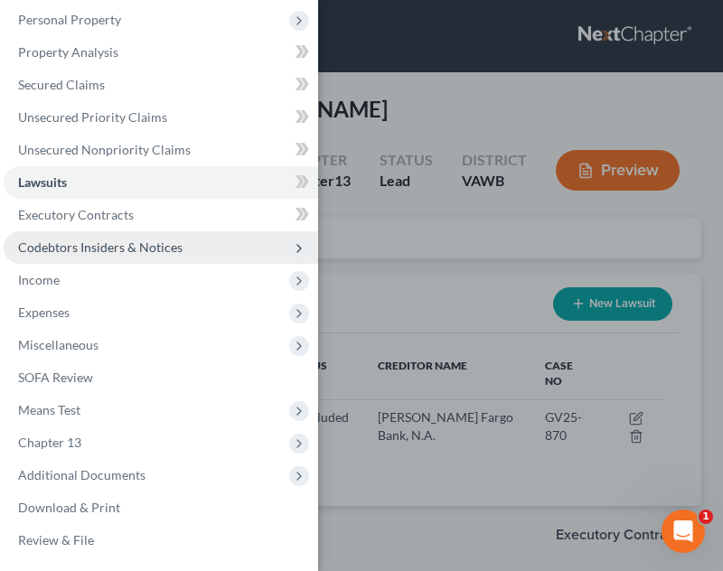
click at [117, 257] on span "Codebtors Insiders & Notices" at bounding box center [161, 247] width 314 height 33
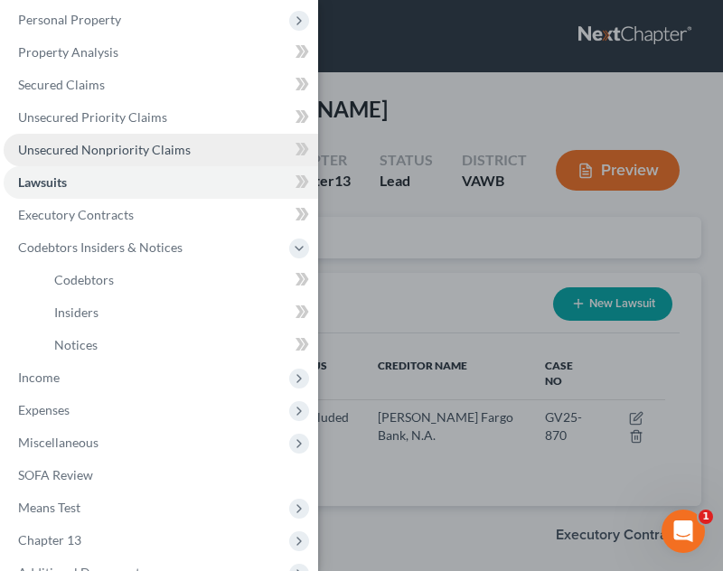
click at [136, 144] on span "Unsecured Nonpriority Claims" at bounding box center [104, 149] width 173 height 15
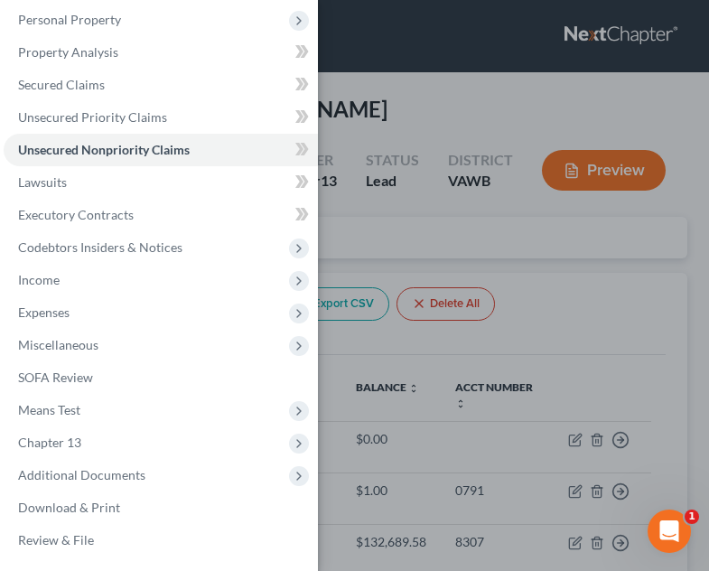
click at [520, 297] on div "Case Dashboard Payments Invoices Payments Payments Credit Report Client Profile" at bounding box center [354, 285] width 709 height 571
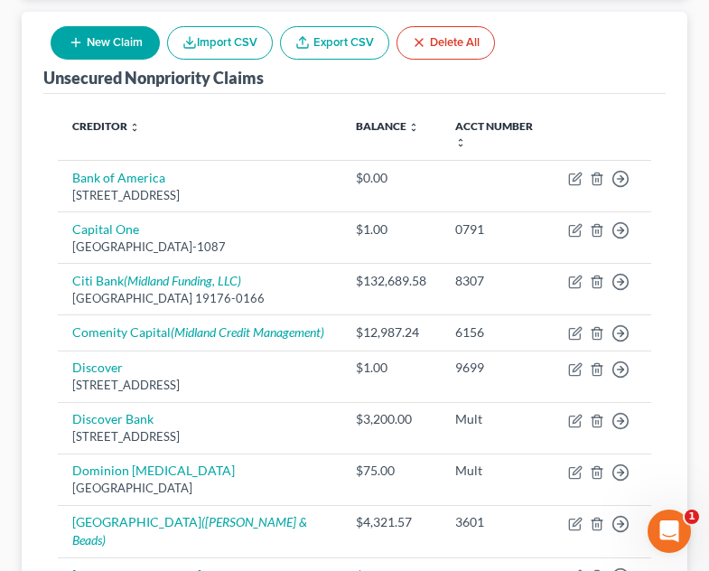
scroll to position [269, 0]
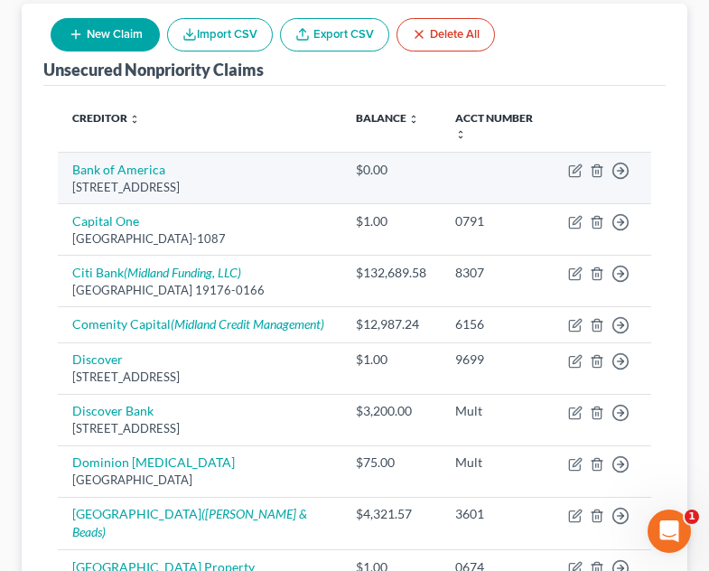
click at [489, 152] on td at bounding box center [497, 178] width 113 height 52
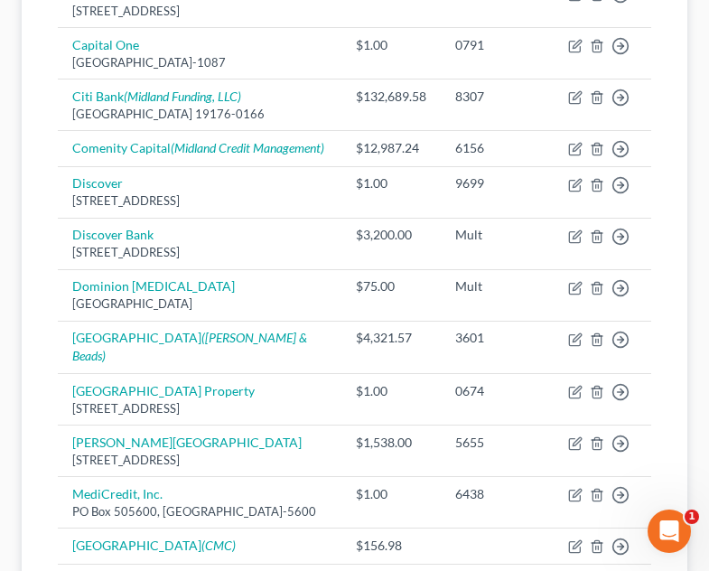
scroll to position [507, 0]
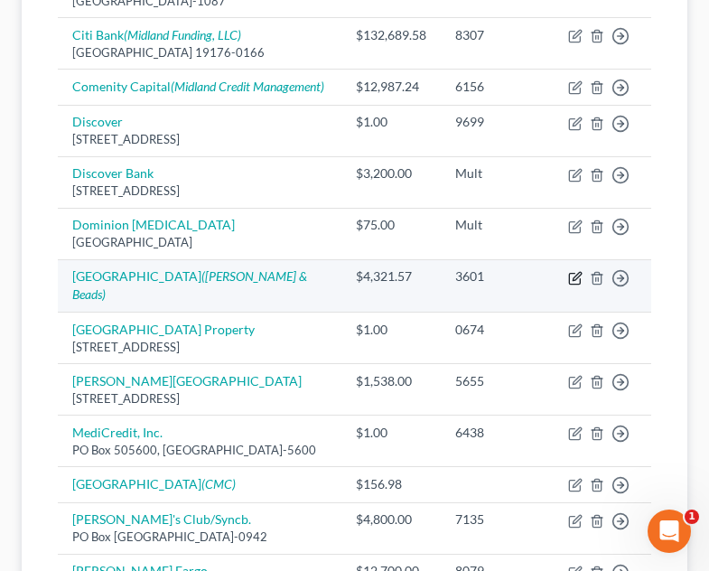
click at [575, 271] on icon "button" at bounding box center [575, 278] width 14 height 14
select select "14"
select select "2"
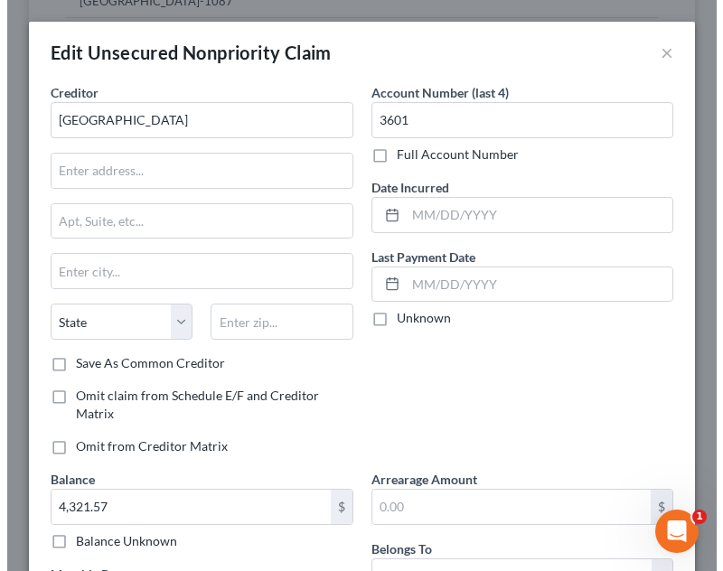
scroll to position [491, 0]
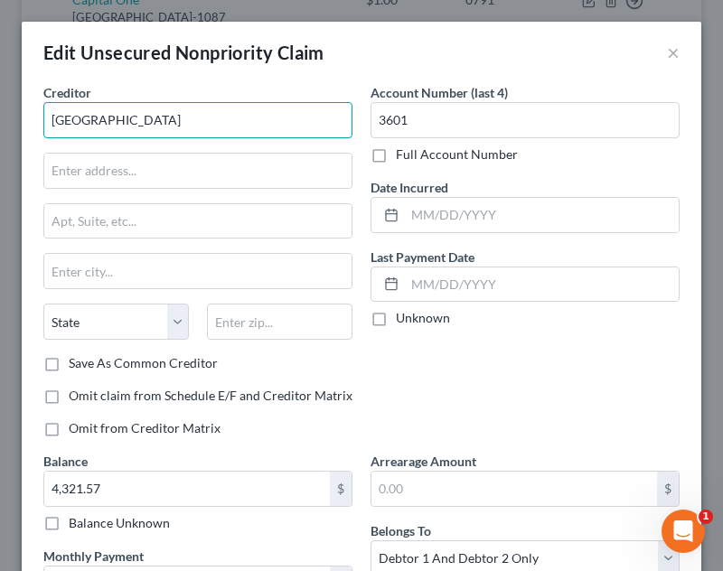
click at [96, 115] on input "[GEOGRAPHIC_DATA]" at bounding box center [197, 120] width 309 height 36
type input "Great Eastern Resort Corporation"
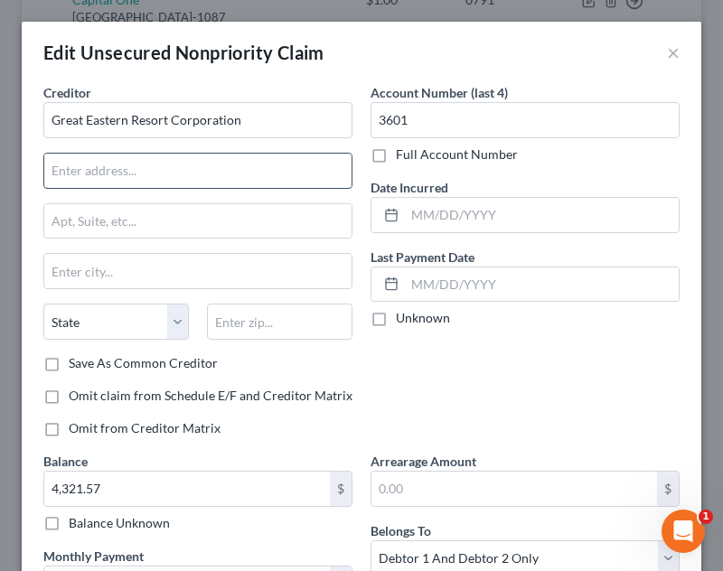
type input "/"
type input "c/[PERSON_NAME] & [PERSON_NAME] PC"
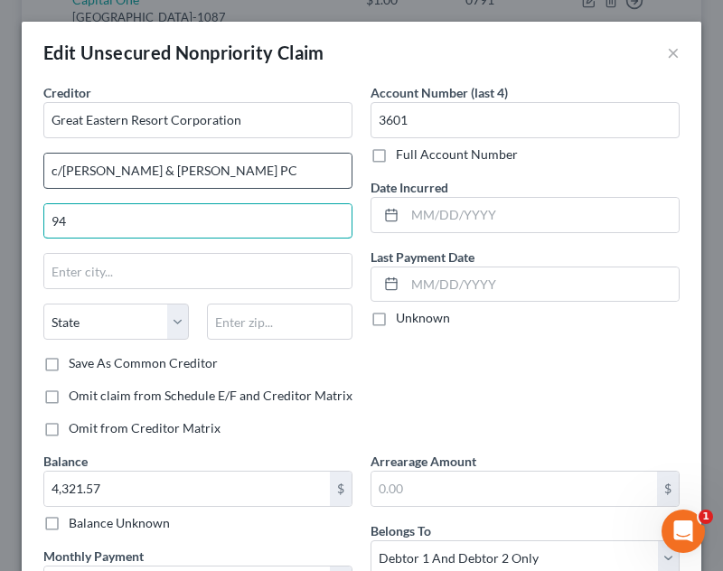
type input "9"
type input "PO Box 71"
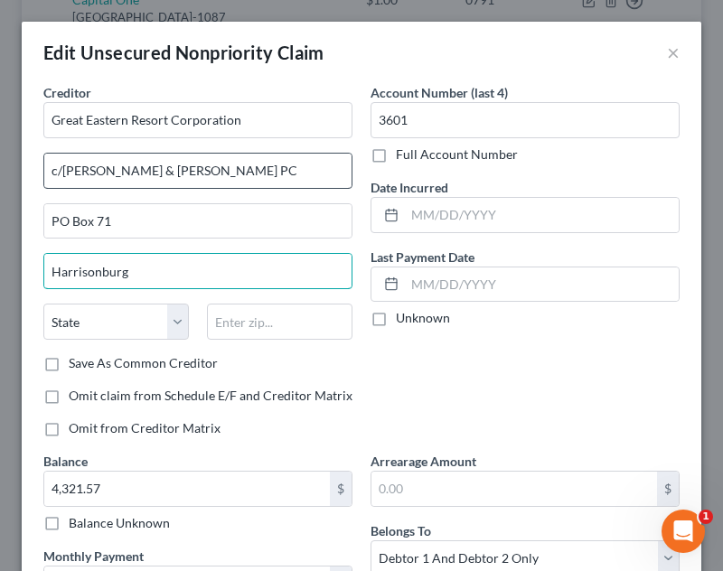
type input "Harrisonburg"
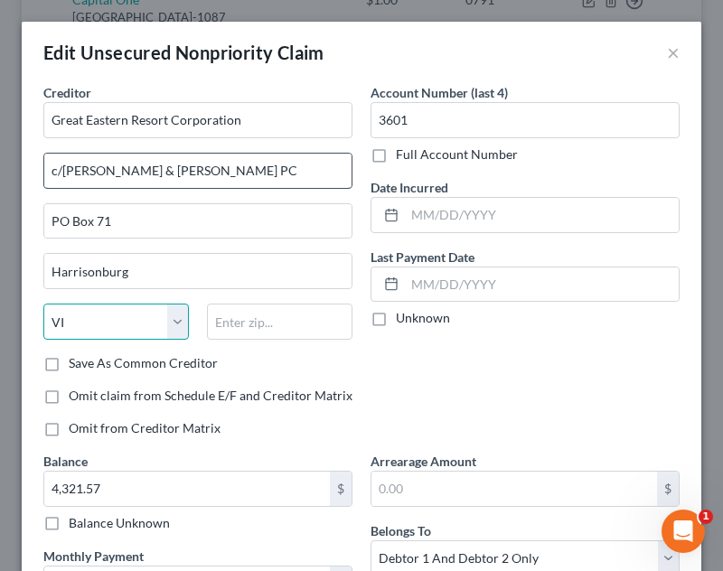
select select "48"
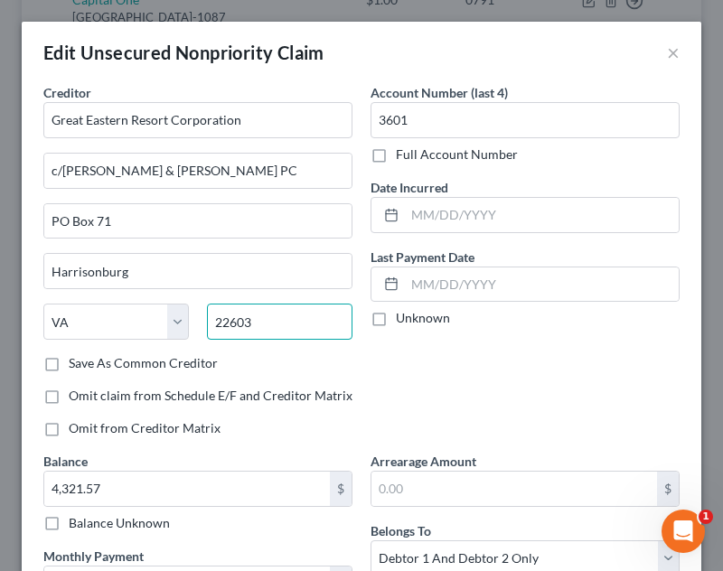
type input "22603"
type input "Winchester"
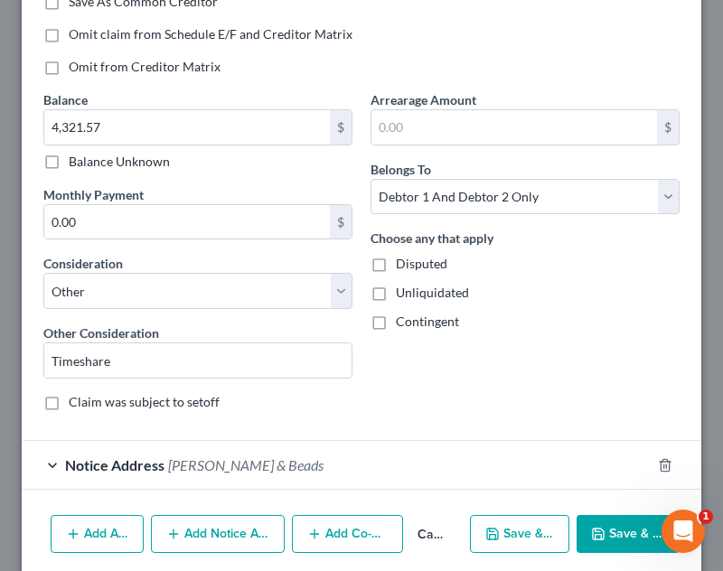
scroll to position [363, 0]
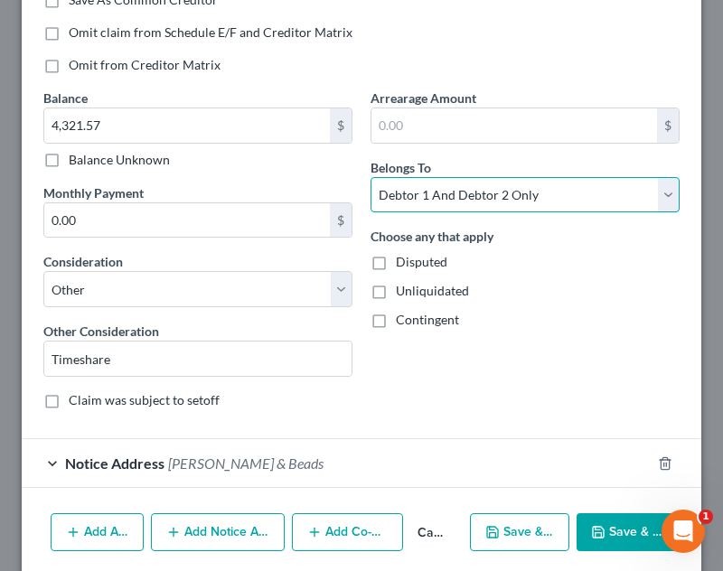
click at [477, 185] on select "Select Debtor 1 Only Debtor 2 Only Debtor 1 And Debtor 2 Only At Least One Of T…" at bounding box center [524, 195] width 309 height 36
select select "1"
click at [370, 177] on select "Select Debtor 1 Only Debtor 2 Only Debtor 1 And Debtor 2 Only At Least One Of T…" at bounding box center [524, 195] width 309 height 36
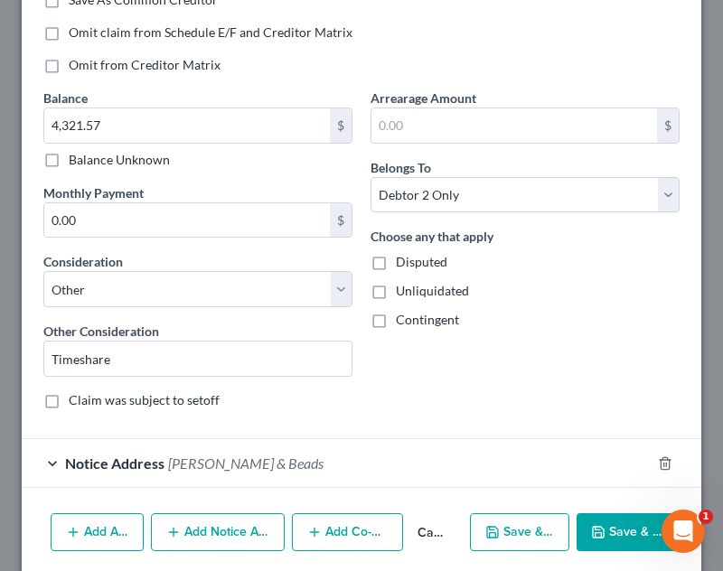
click at [457, 366] on div "Arrearage Amount $ Belongs To * Select Debtor 1 Only Debtor 2 Only Debtor 1 And…" at bounding box center [524, 256] width 327 height 335
click at [195, 469] on span "[PERSON_NAME] & Beads" at bounding box center [245, 463] width 155 height 17
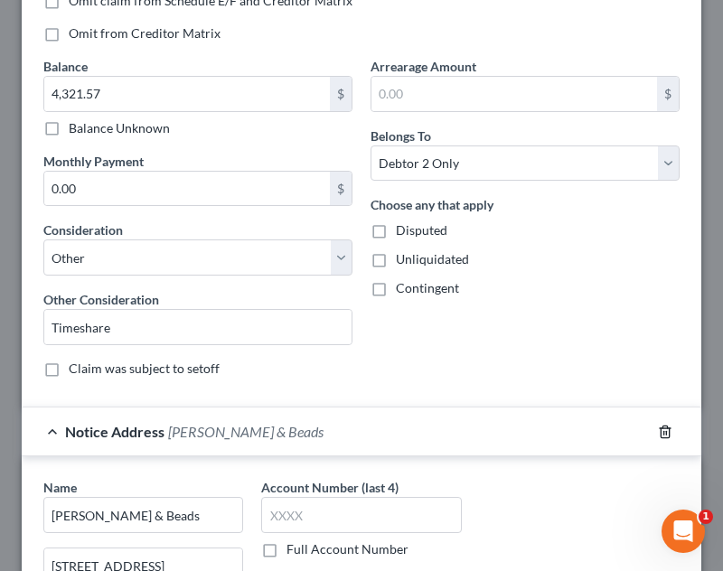
click at [658, 431] on icon "button" at bounding box center [665, 432] width 14 height 14
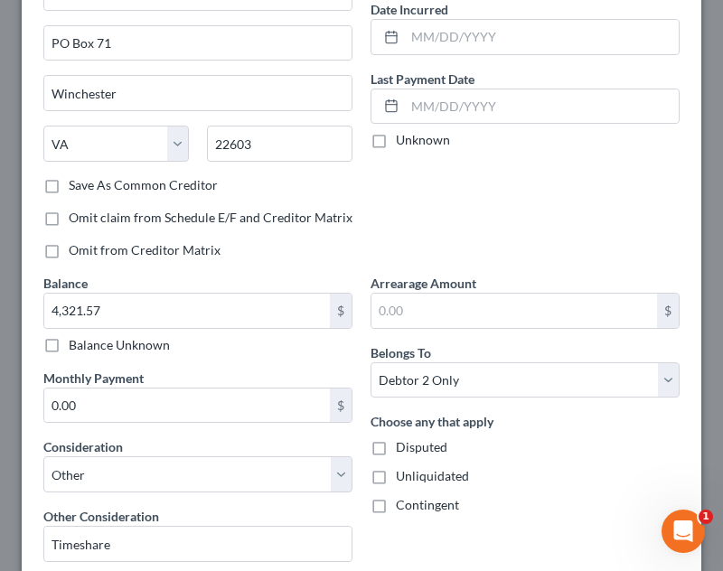
scroll to position [51, 0]
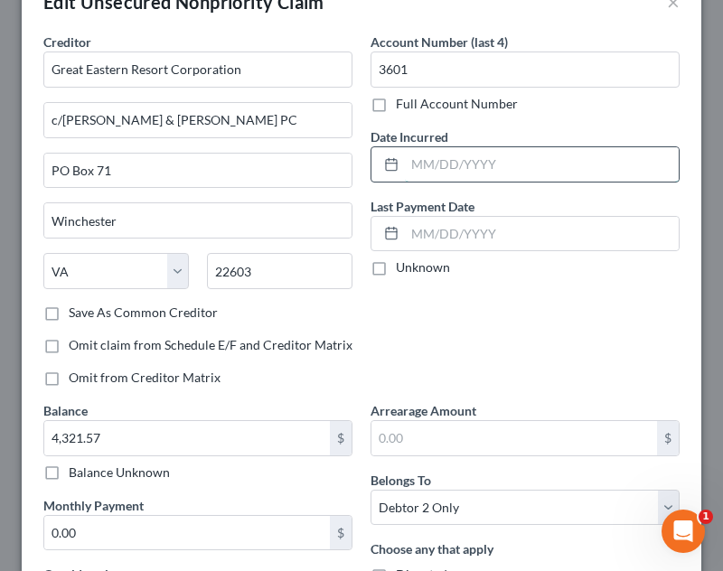
click at [468, 172] on input "text" at bounding box center [542, 164] width 274 height 34
type input "[DATE]"
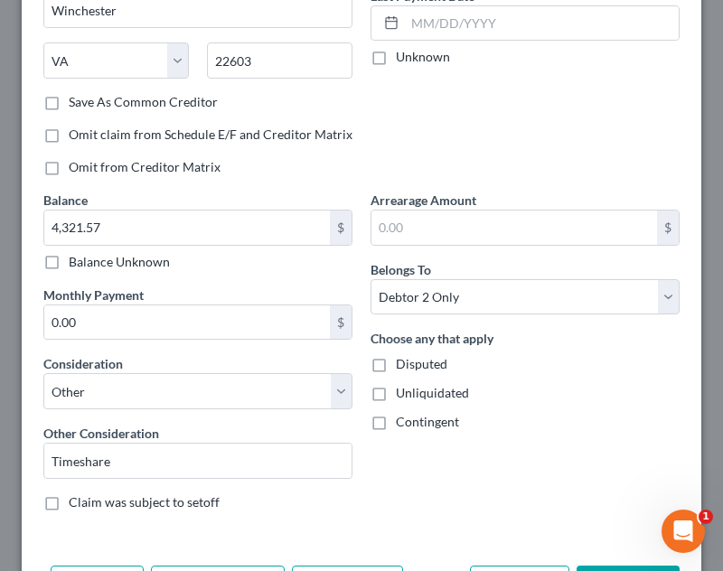
scroll to position [314, 0]
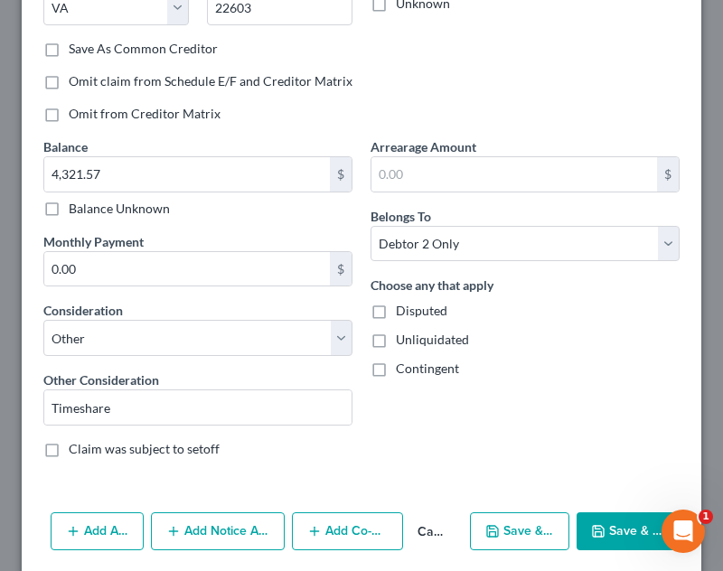
click at [621, 511] on div "Add Action Add Notice Address Add Co-Debtor Cancel Save & New Save & Close" at bounding box center [362, 535] width 680 height 60
click at [628, 529] on button "Save & Close" at bounding box center [628, 531] width 103 height 38
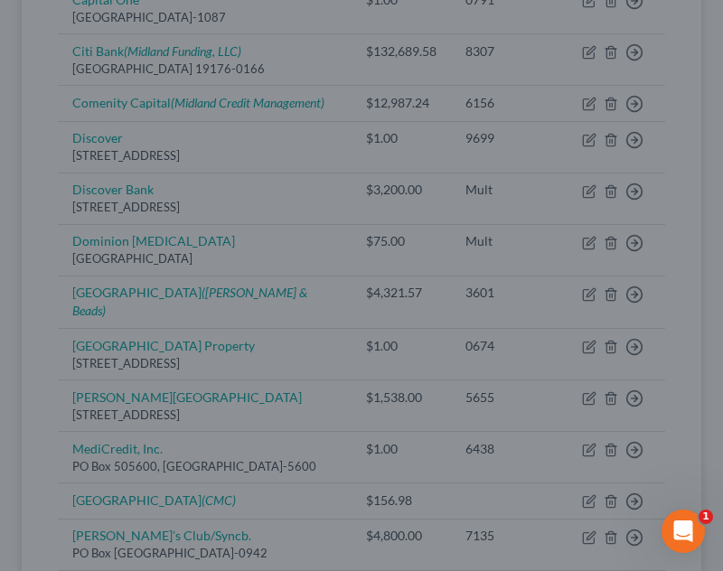
type input "0"
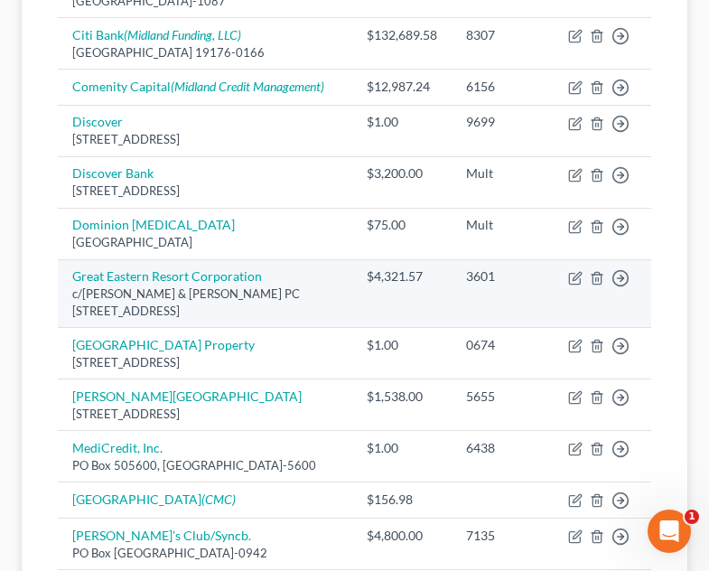
click at [468, 259] on td "3601" at bounding box center [503, 293] width 102 height 69
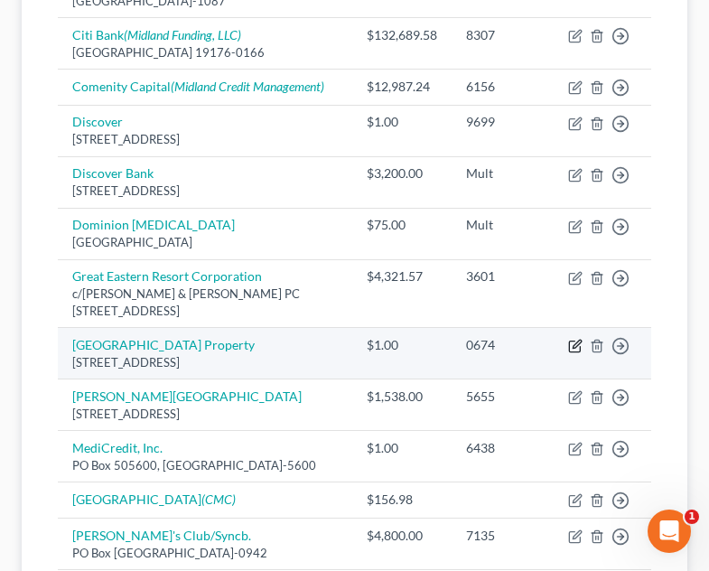
click at [575, 341] on icon "button" at bounding box center [577, 345] width 8 height 8
select select "48"
select select "14"
select select "2"
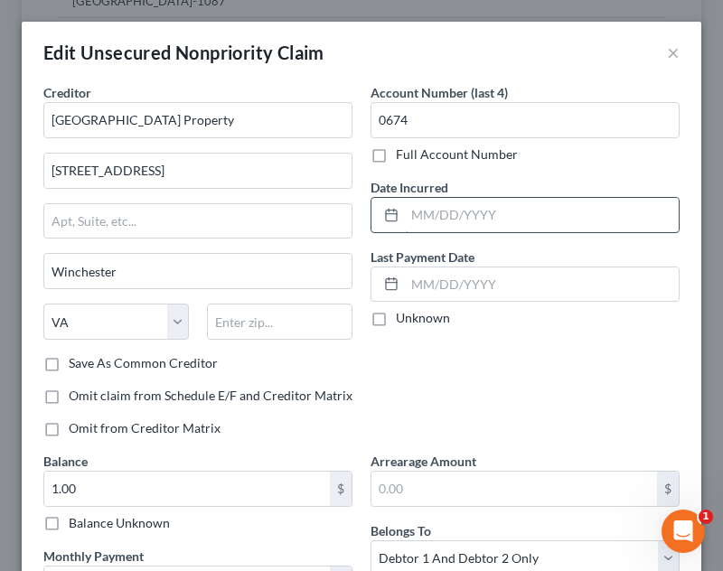
click at [584, 224] on input "text" at bounding box center [542, 215] width 274 height 34
type input "[DATE]"
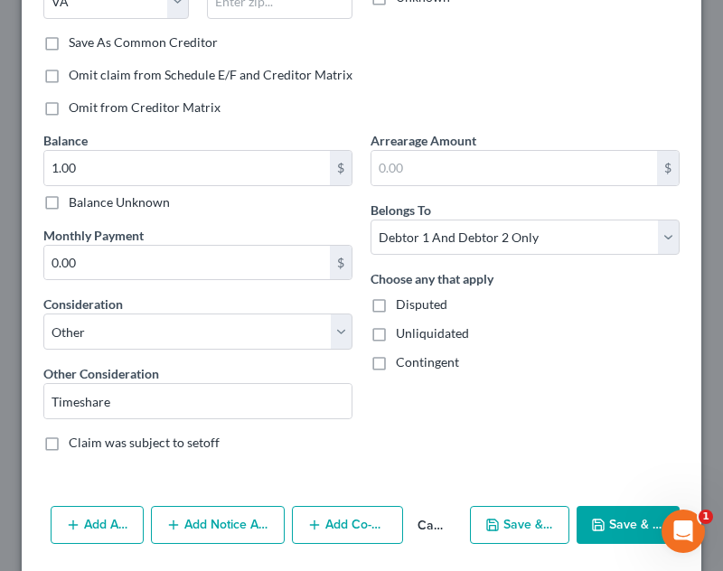
scroll to position [332, 0]
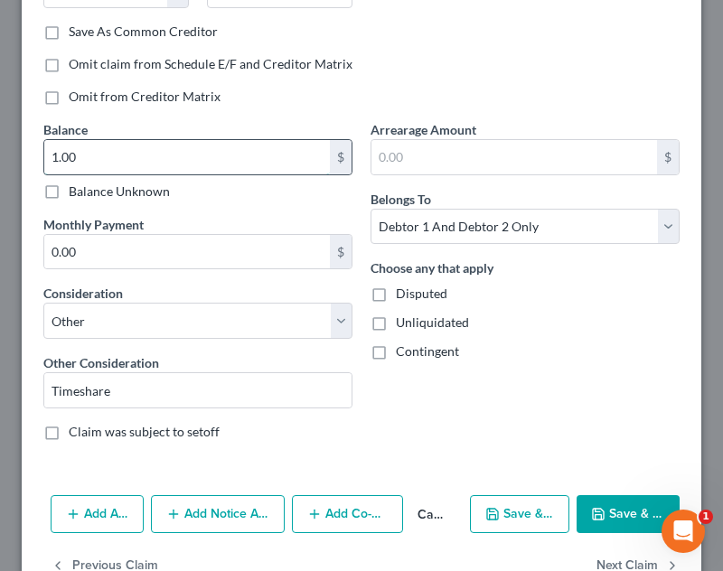
click at [218, 157] on input "1.00" at bounding box center [187, 157] width 286 height 34
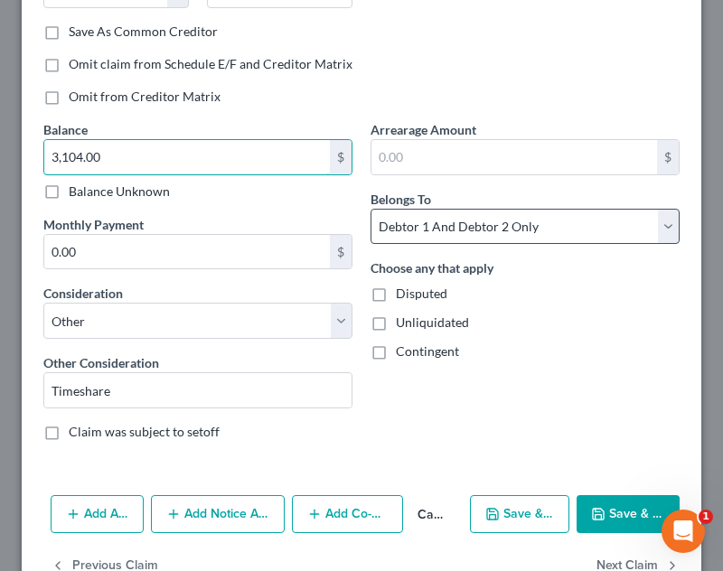
type input "3,104.00"
click at [469, 236] on select "Select Debtor 1 Only Debtor 2 Only Debtor 1 And Debtor 2 Only At Least One Of T…" at bounding box center [524, 227] width 309 height 36
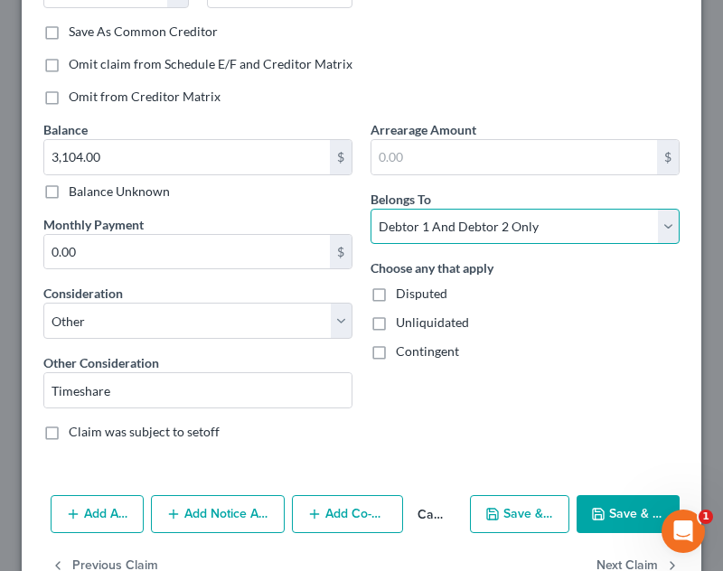
select select "0"
click at [370, 209] on select "Select Debtor 1 Only Debtor 2 Only Debtor 1 And Debtor 2 Only At Least One Of T…" at bounding box center [524, 227] width 309 height 36
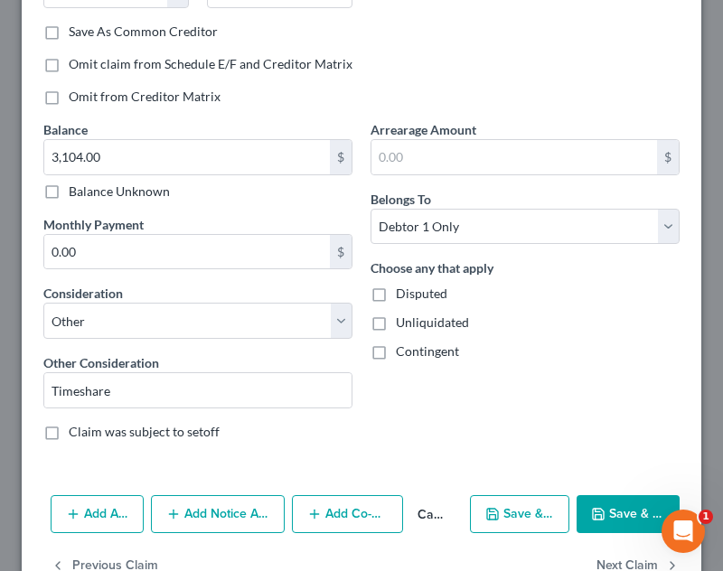
click at [527, 325] on div "Unliquidated" at bounding box center [524, 323] width 309 height 18
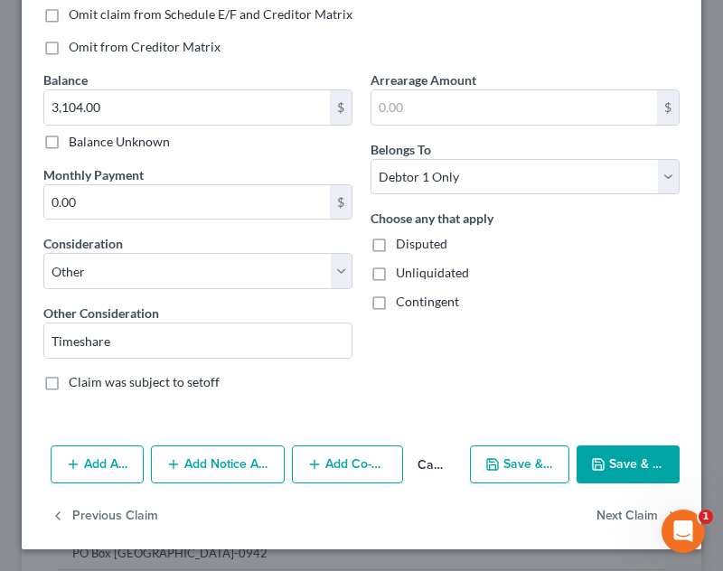
click at [237, 473] on button "Add Notice Address" at bounding box center [218, 464] width 134 height 38
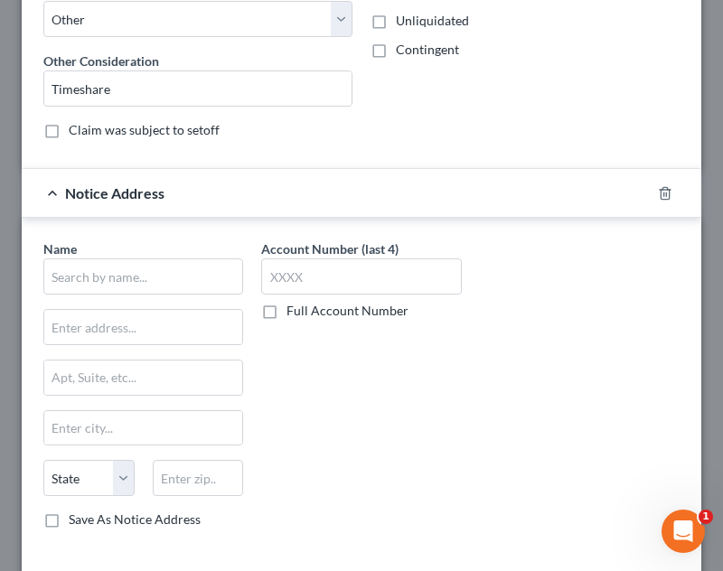
scroll to position [636, 0]
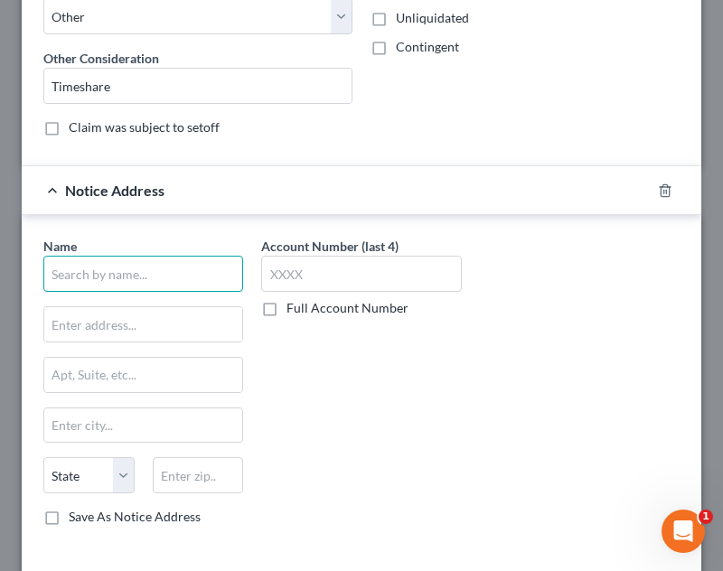
click at [80, 265] on input "text" at bounding box center [143, 274] width 200 height 36
type input "Meridian Financial Services"
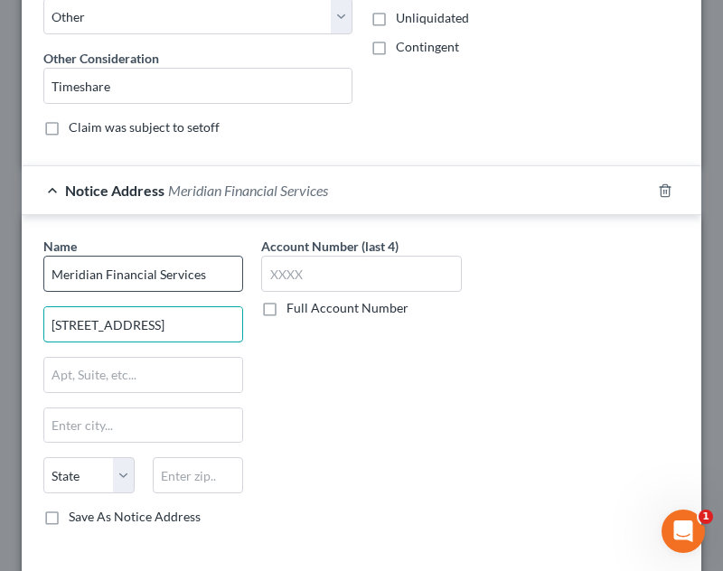
type input "[STREET_ADDRESS]"
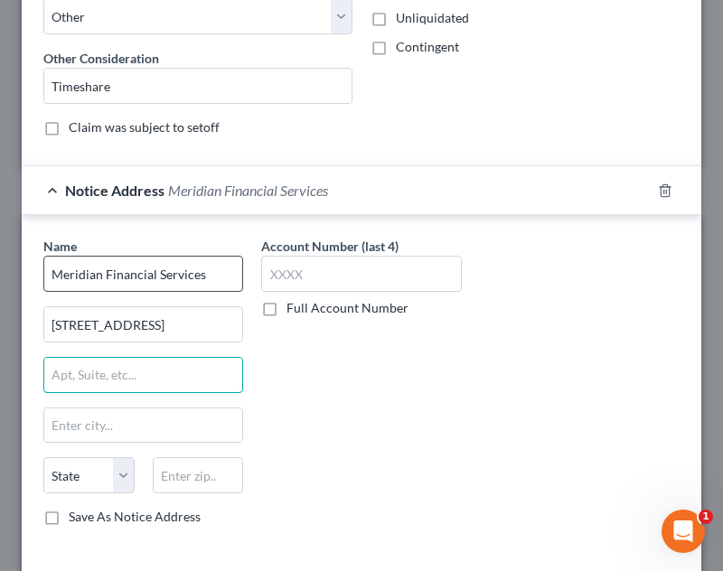
type input "A"
type input "Ste. 135"
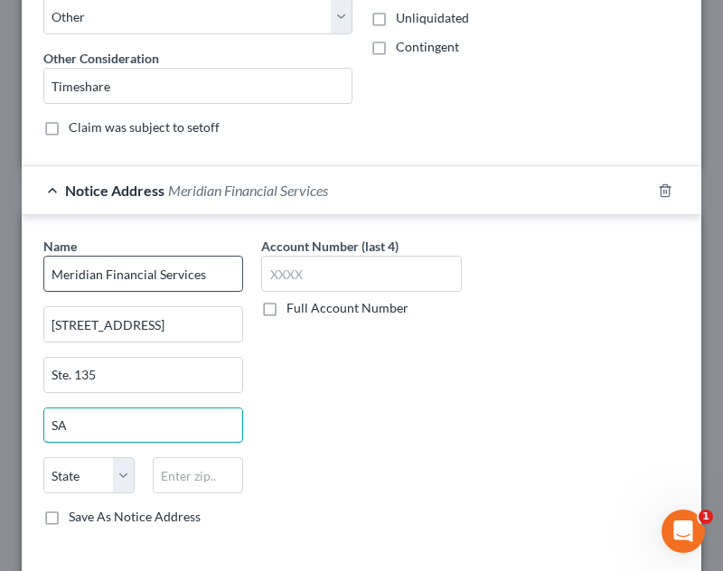
type input "S"
type input "Asheville"
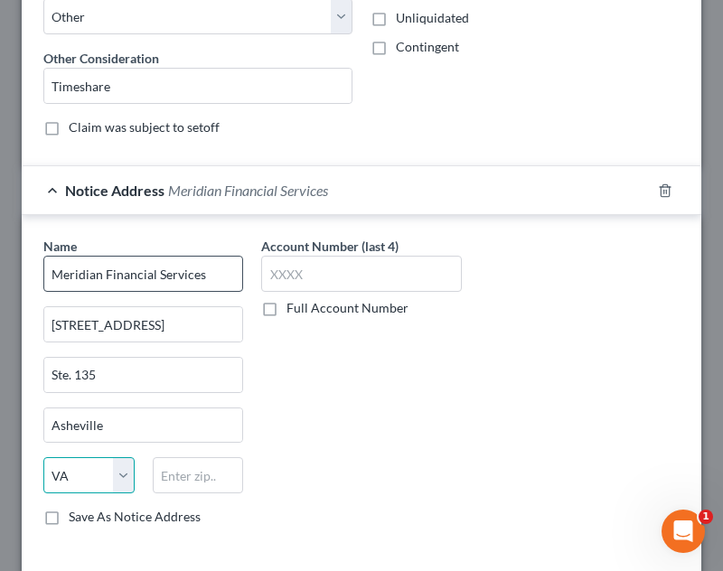
select select "28"
type input "28803"
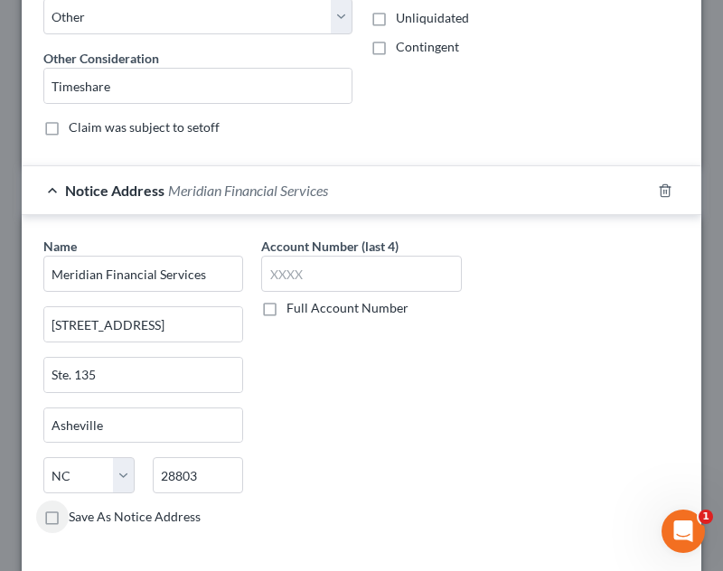
click at [389, 398] on div "Account Number (last 4) Full Account Number" at bounding box center [361, 389] width 218 height 304
click at [395, 275] on input "text" at bounding box center [361, 274] width 200 height 36
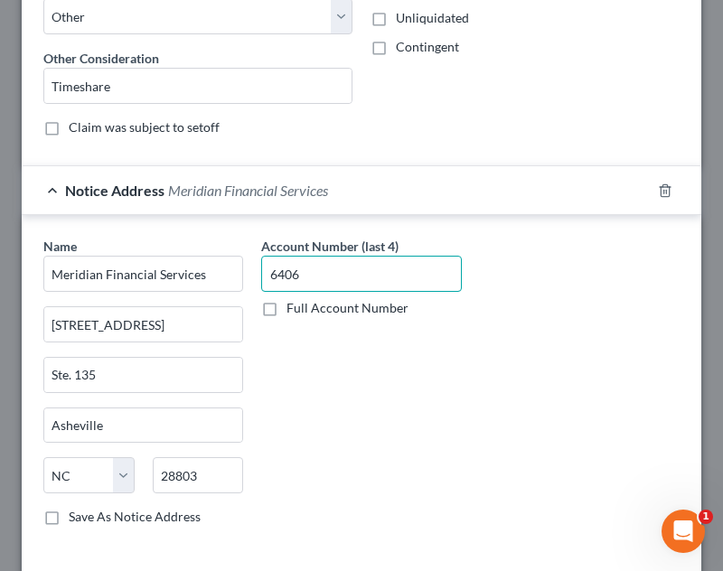
type input "6406"
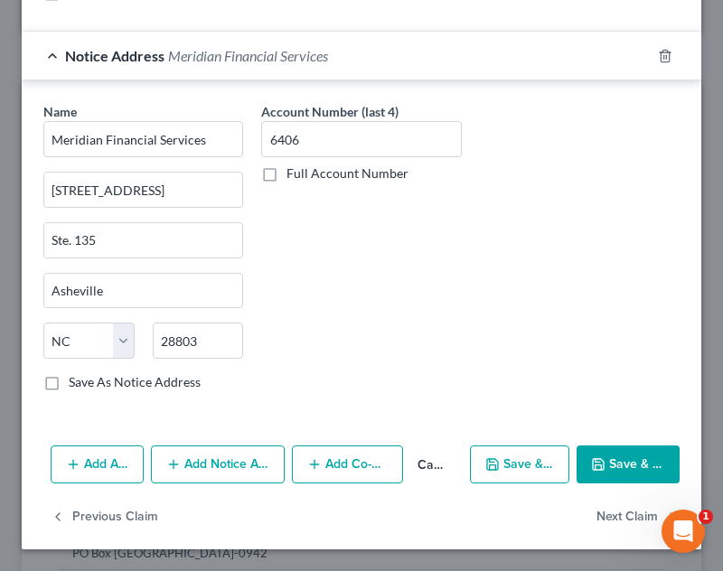
click at [641, 464] on button "Save & Close" at bounding box center [628, 464] width 103 height 38
type input "0"
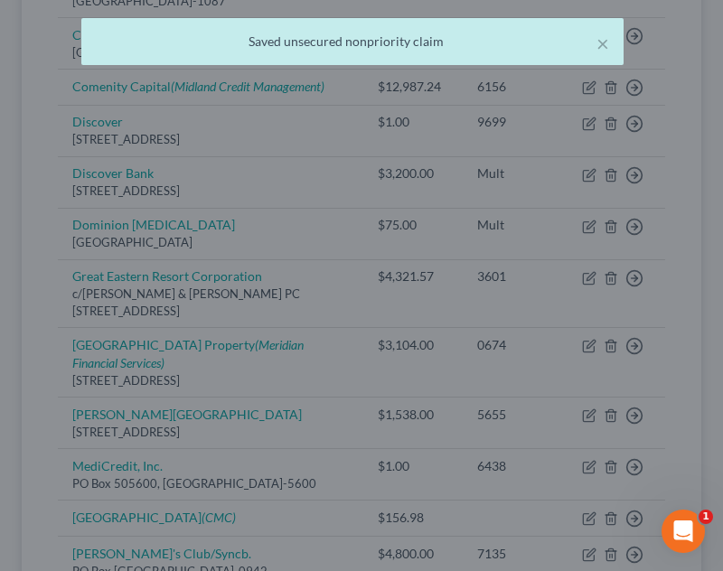
scroll to position [0, 0]
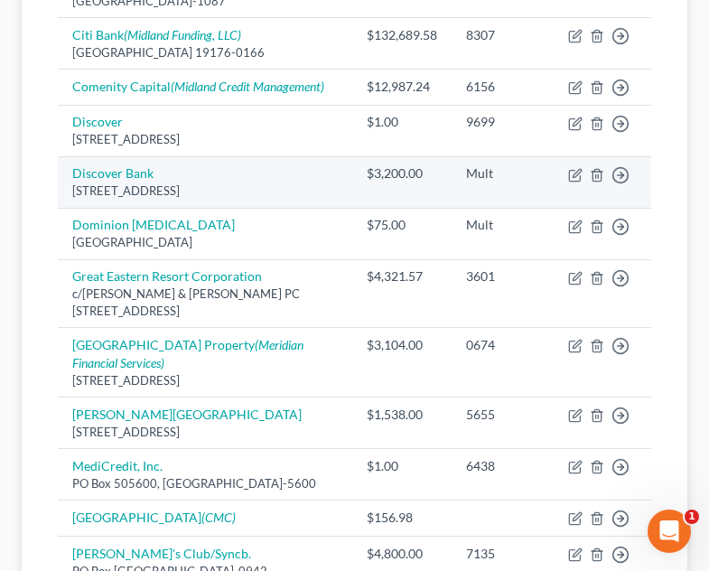
drag, startPoint x: 431, startPoint y: 153, endPoint x: 438, endPoint y: 145, distance: 10.9
click at [431, 156] on td "$3,200.00" at bounding box center [401, 182] width 99 height 52
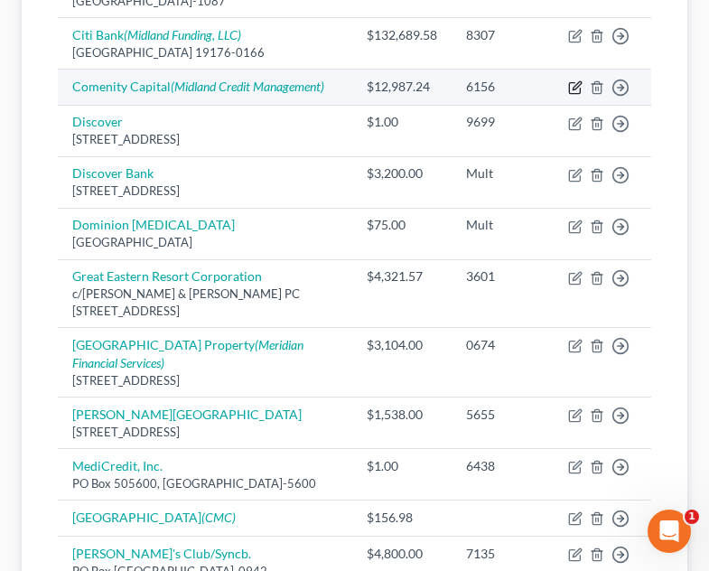
click at [574, 80] on icon "button" at bounding box center [575, 87] width 14 height 14
select select "2"
select select "0"
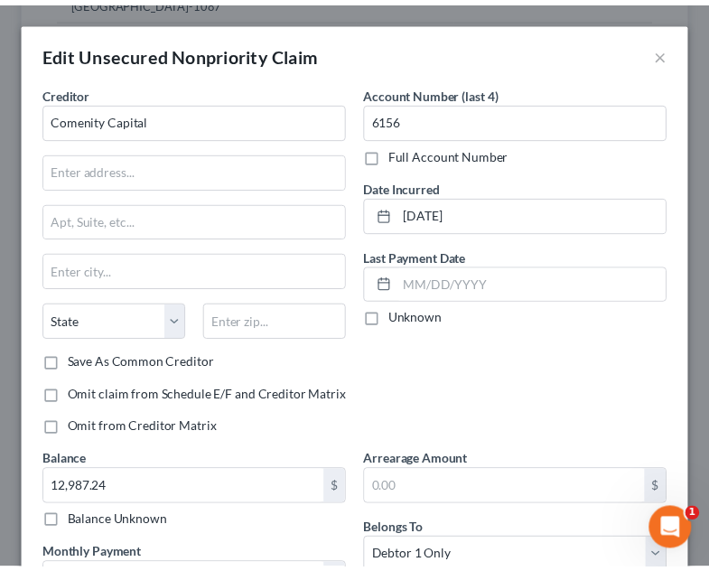
scroll to position [362, 0]
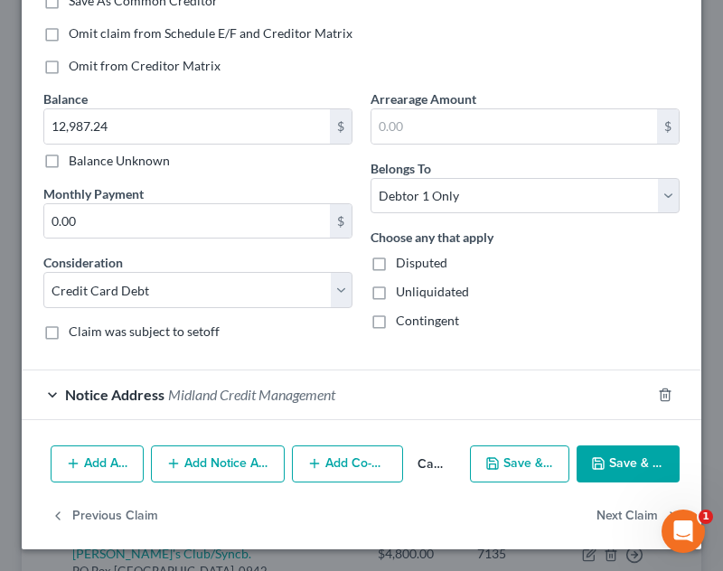
click at [623, 461] on button "Save & Close" at bounding box center [628, 464] width 103 height 38
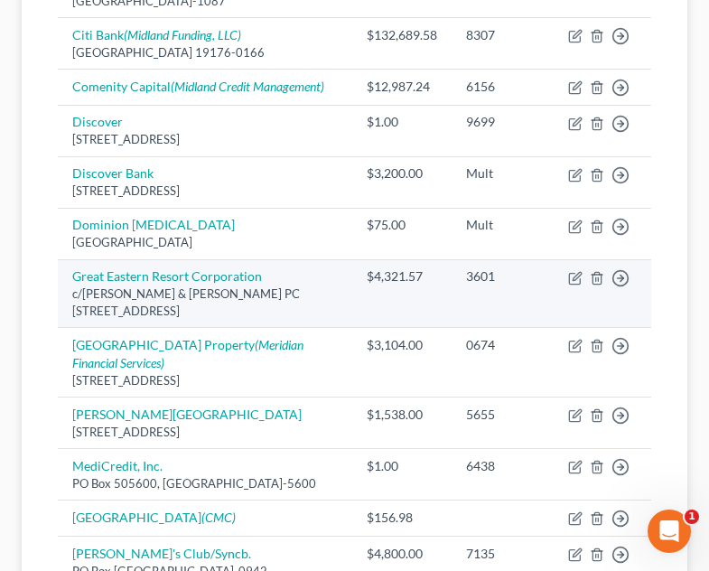
click at [481, 277] on td "3601" at bounding box center [503, 293] width 102 height 69
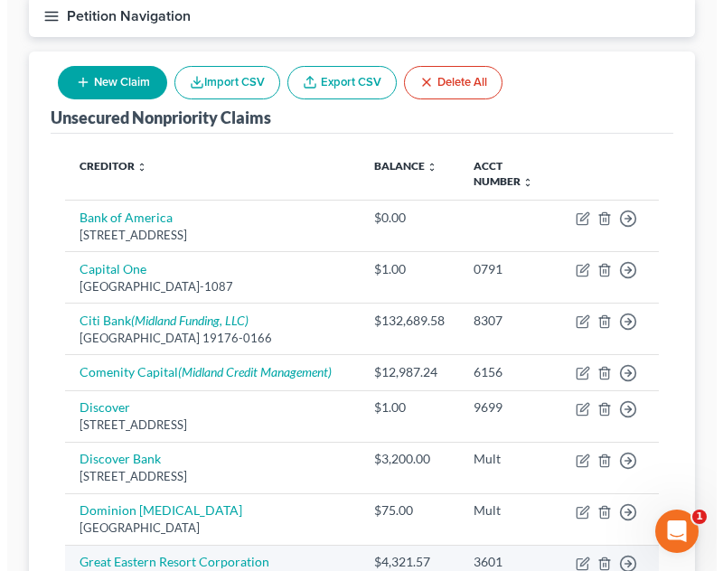
scroll to position [185, 0]
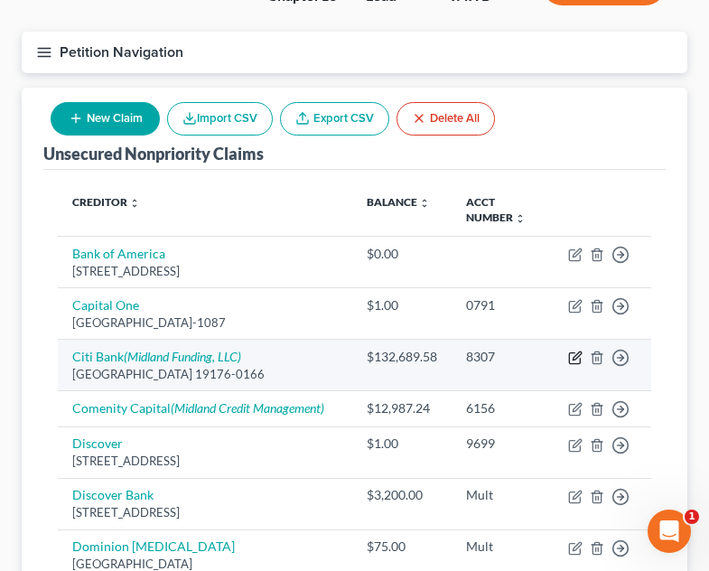
click at [578, 351] on icon "button" at bounding box center [575, 358] width 14 height 14
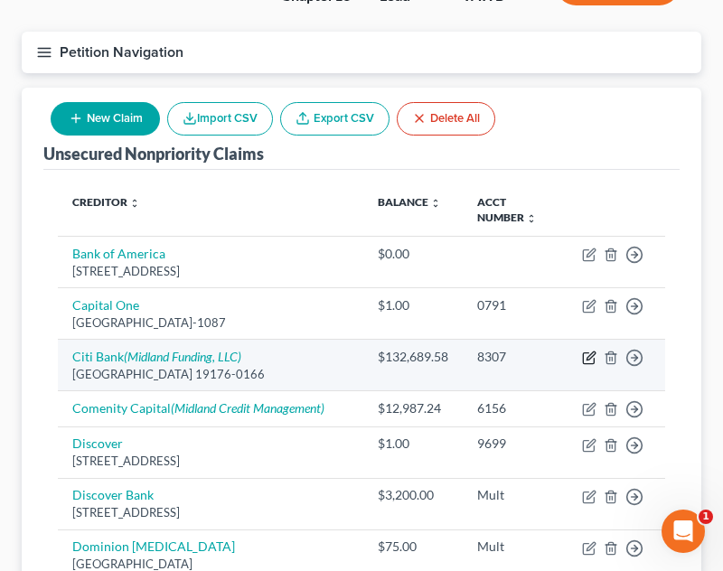
select select "39"
select select "2"
select select "0"
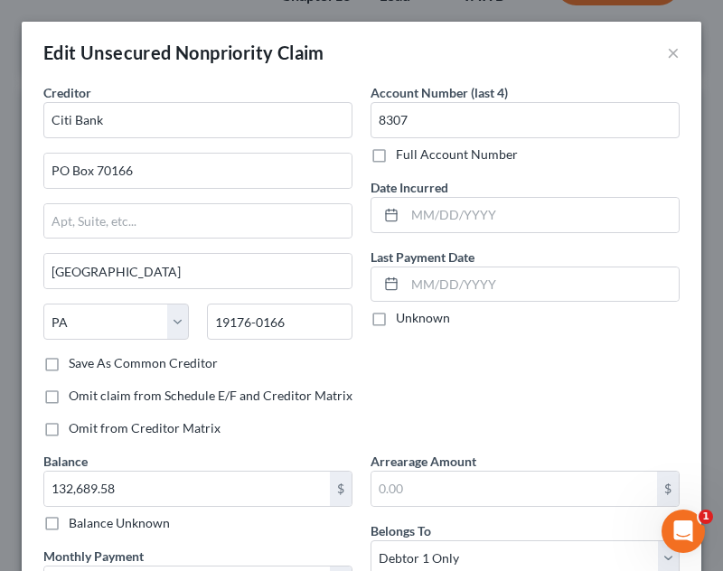
scroll to position [32, 0]
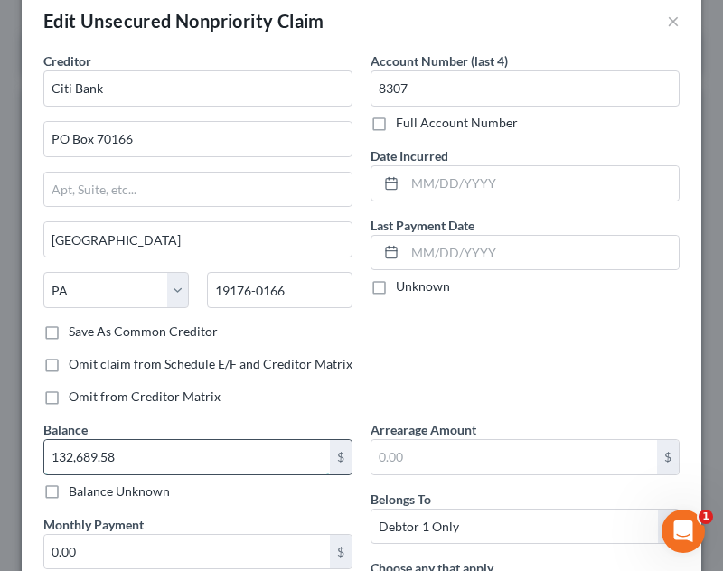
click at [138, 464] on input "132,689.58" at bounding box center [187, 457] width 286 height 34
type input "13,269.58"
click at [438, 400] on div "Account Number (last 4) 8307 Full Account Number Date Incurred Last Payment Dat…" at bounding box center [524, 236] width 327 height 369
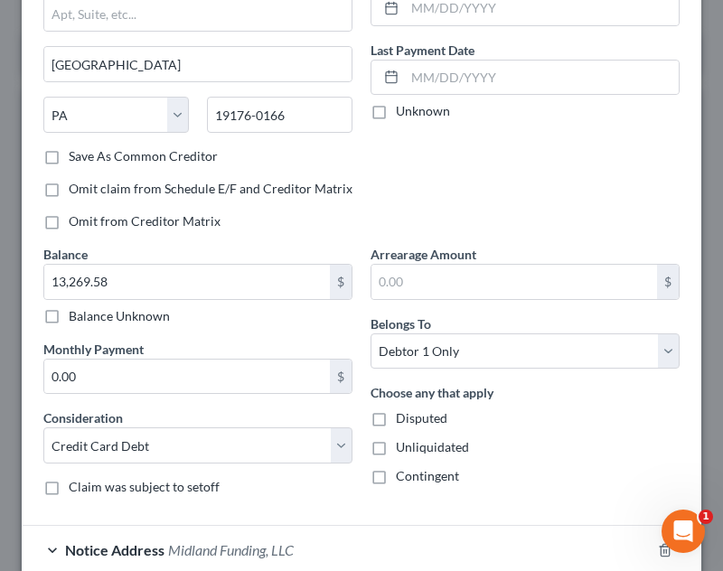
scroll to position [301, 0]
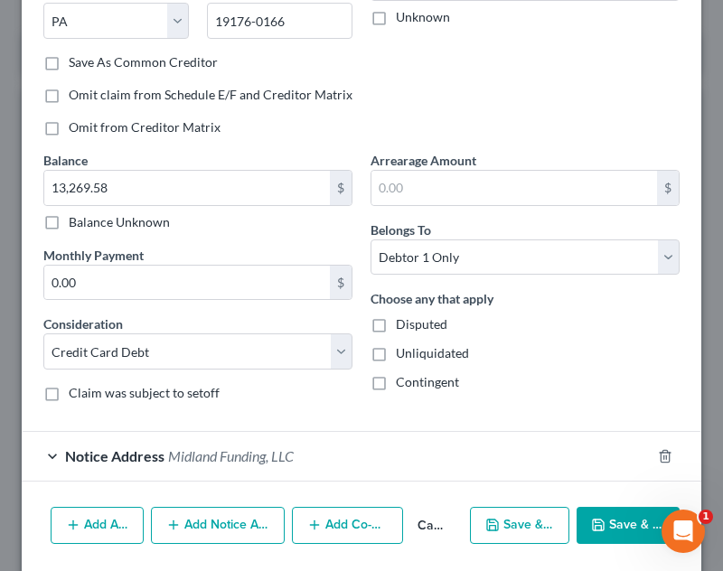
click at [222, 547] on div "Add Action Add Notice Address Add Co-Debtor Cancel Save & New Save & Close" at bounding box center [362, 530] width 680 height 60
click at [227, 526] on button "Add Notice Address" at bounding box center [218, 526] width 134 height 38
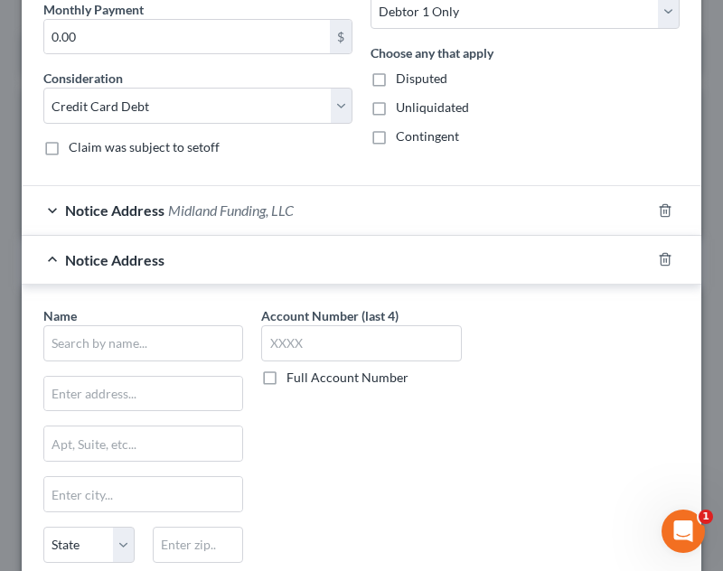
scroll to position [574, 0]
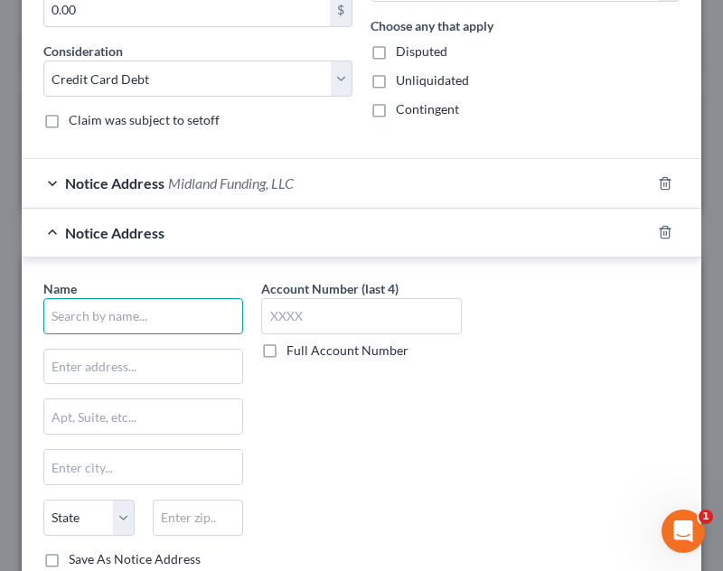
click at [204, 318] on input "text" at bounding box center [143, 316] width 200 height 36
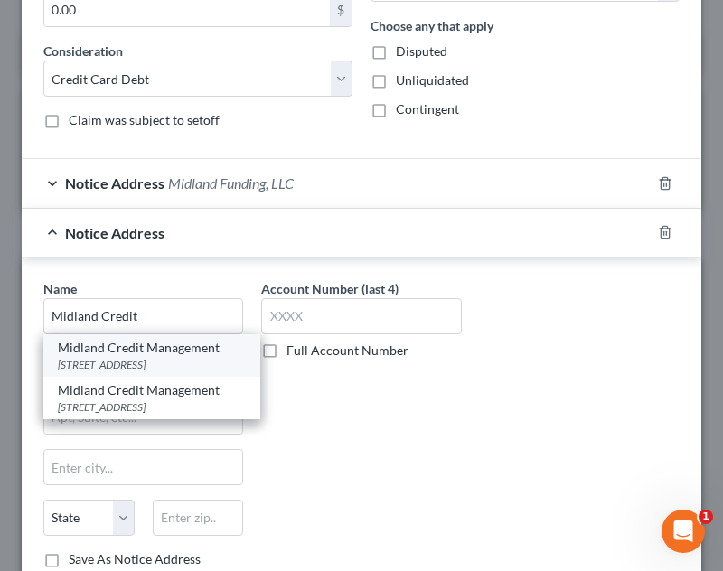
click at [168, 357] on div "[STREET_ADDRESS]" at bounding box center [152, 364] width 188 height 15
type input "Midland Credit Management"
type input "[STREET_ADDRESS]"
type input "Suite 300"
type input "[PERSON_NAME]"
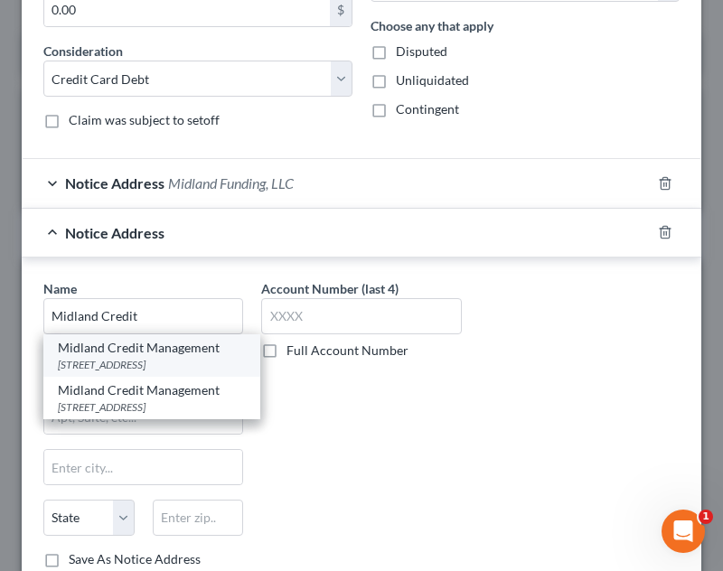
select select "23"
type input "48083"
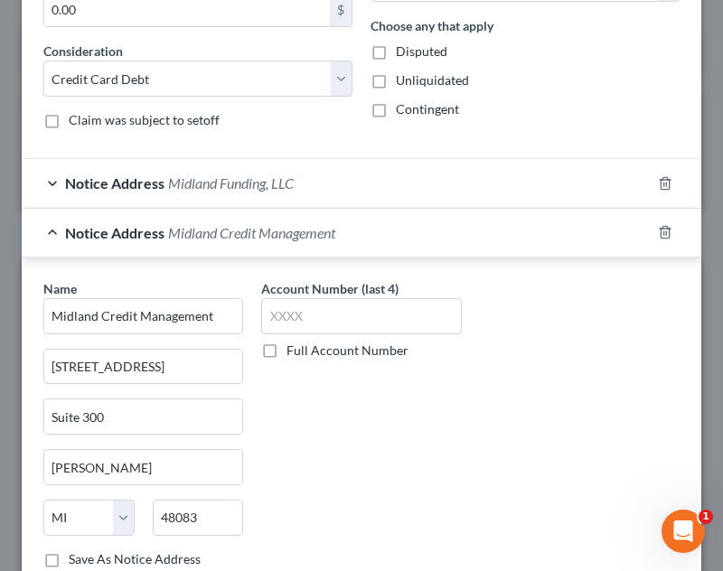
scroll to position [751, 0]
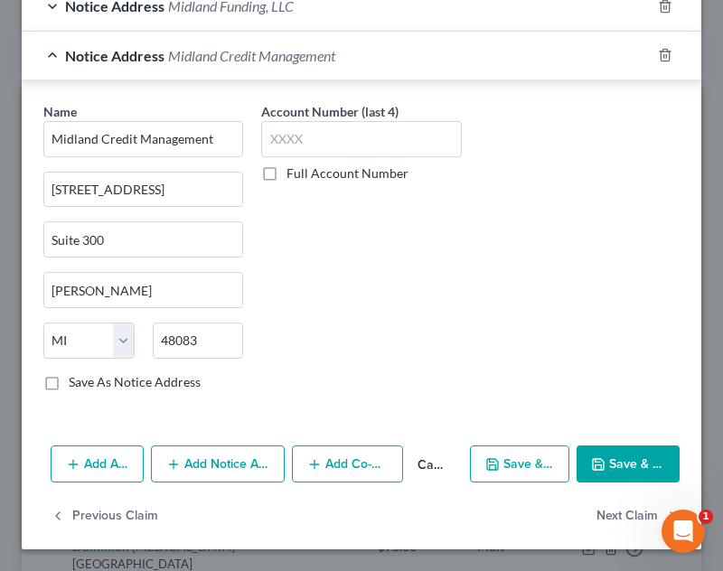
click at [637, 456] on button "Save & Close" at bounding box center [628, 464] width 103 height 38
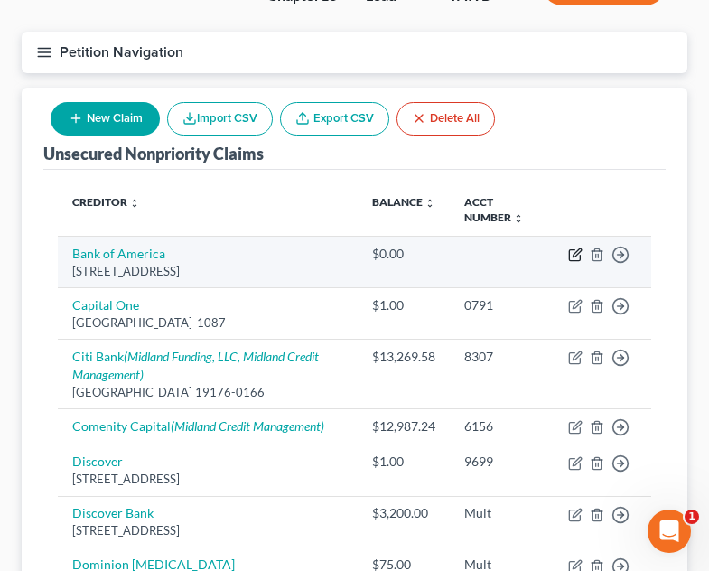
click at [578, 248] on icon "button" at bounding box center [575, 255] width 14 height 14
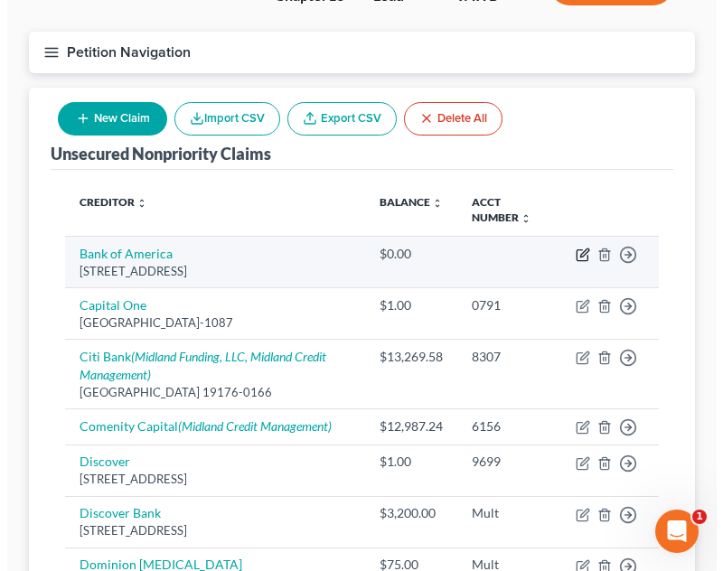
select select "7"
select select "2"
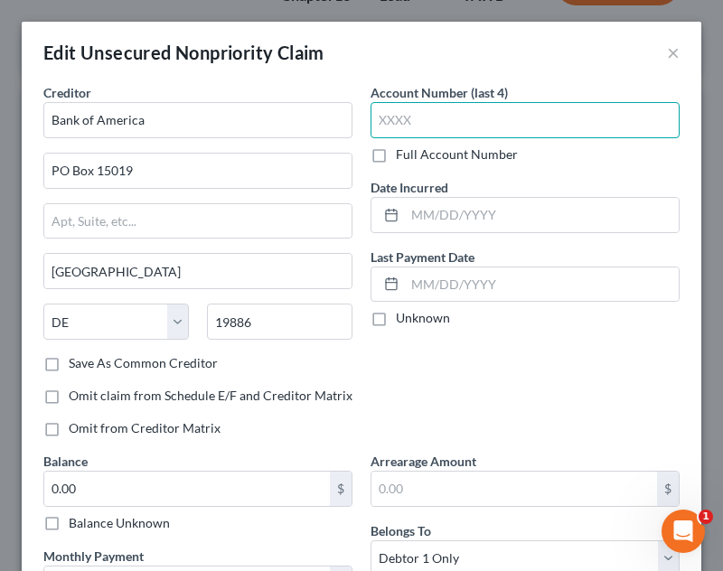
click at [455, 119] on input "text" at bounding box center [524, 120] width 309 height 36
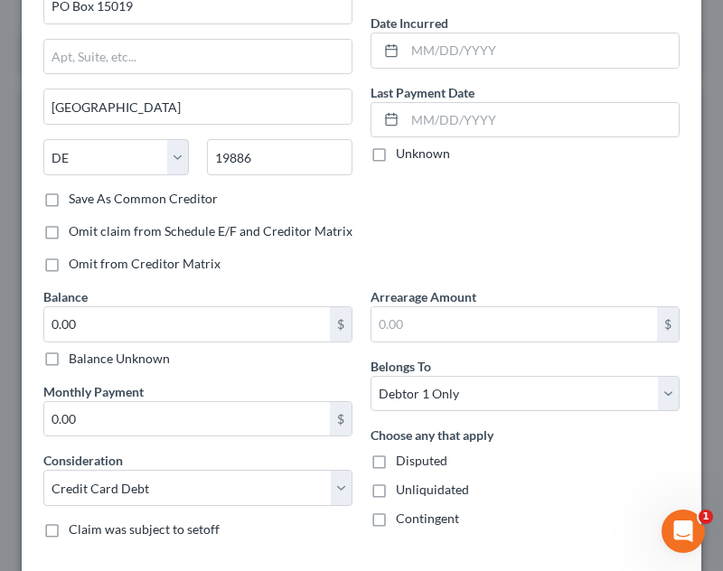
scroll to position [224, 0]
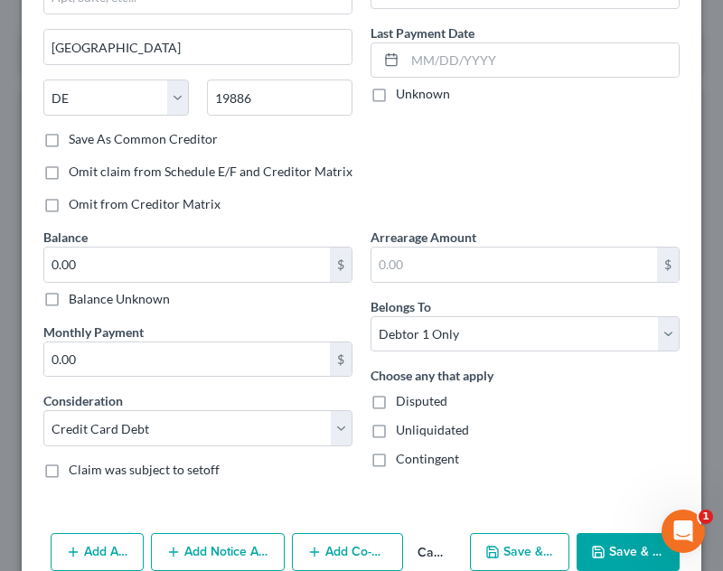
click at [602, 542] on button "Save & Close" at bounding box center [628, 552] width 103 height 38
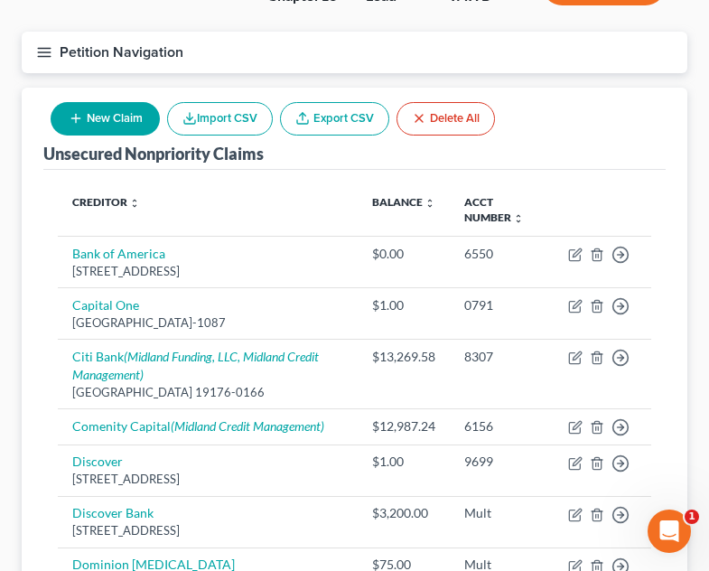
click at [135, 102] on button "New Claim" at bounding box center [105, 118] width 109 height 33
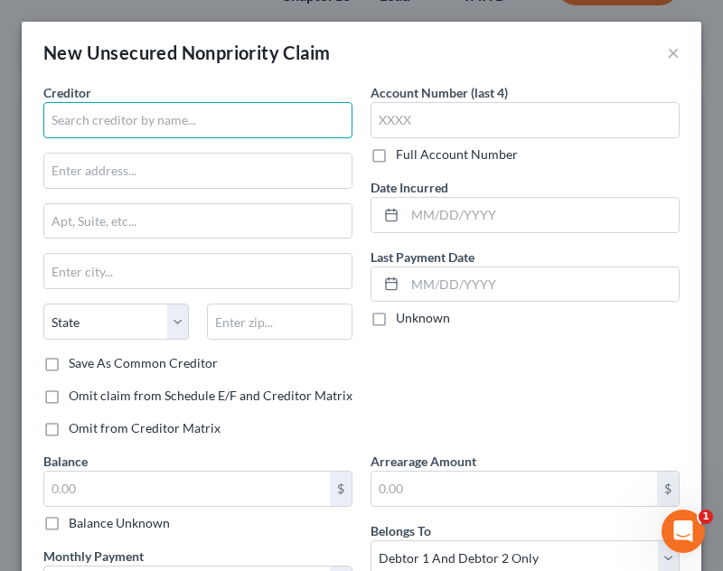
click at [164, 137] on input "text" at bounding box center [197, 120] width 309 height 36
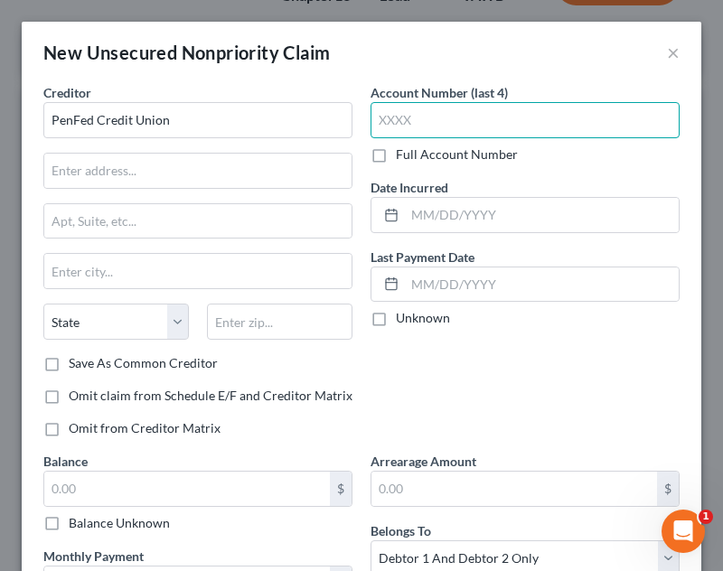
click at [562, 130] on input "text" at bounding box center [524, 120] width 309 height 36
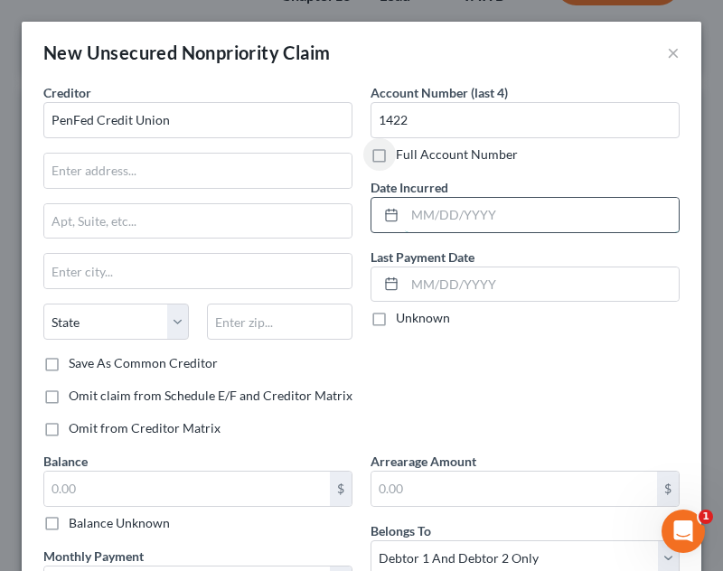
click at [468, 231] on input "text" at bounding box center [542, 215] width 274 height 34
click at [220, 174] on input "text" at bounding box center [197, 171] width 307 height 34
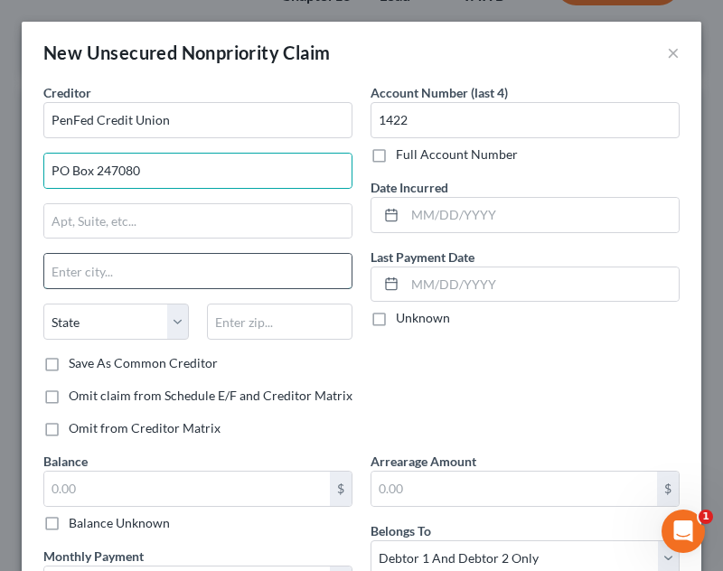
click at [192, 285] on input "text" at bounding box center [197, 271] width 307 height 34
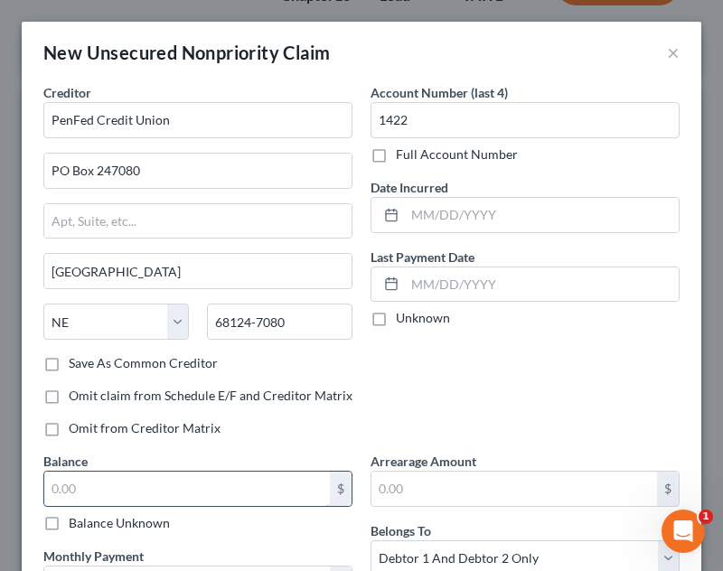
click at [168, 494] on input "text" at bounding box center [187, 489] width 286 height 34
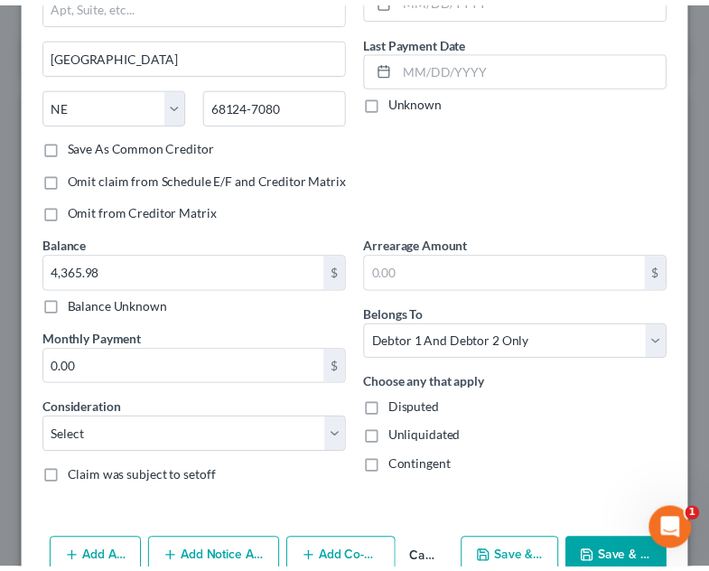
scroll to position [260, 0]
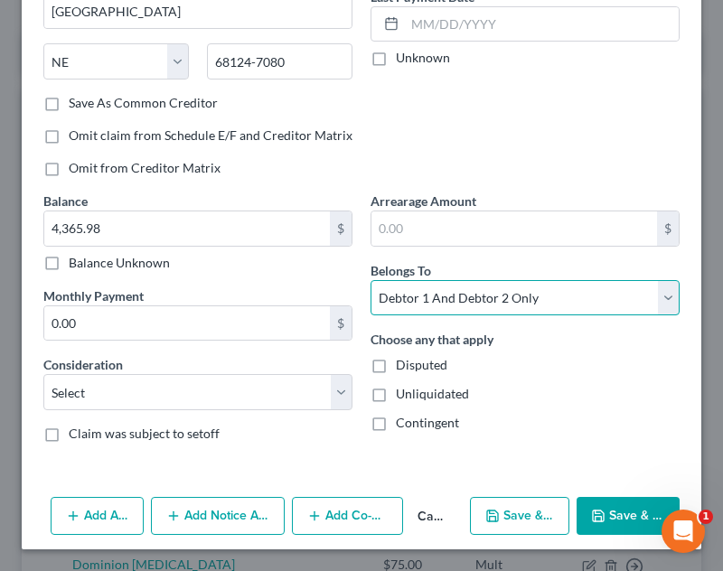
click at [471, 305] on select "Select Debtor 1 Only Debtor 2 Only Debtor 1 And Debtor 2 Only At Least One Of T…" at bounding box center [524, 298] width 309 height 36
click at [370, 280] on select "Select Debtor 1 Only Debtor 2 Only Debtor 1 And Debtor 2 Only At Least One Of T…" at bounding box center [524, 298] width 309 height 36
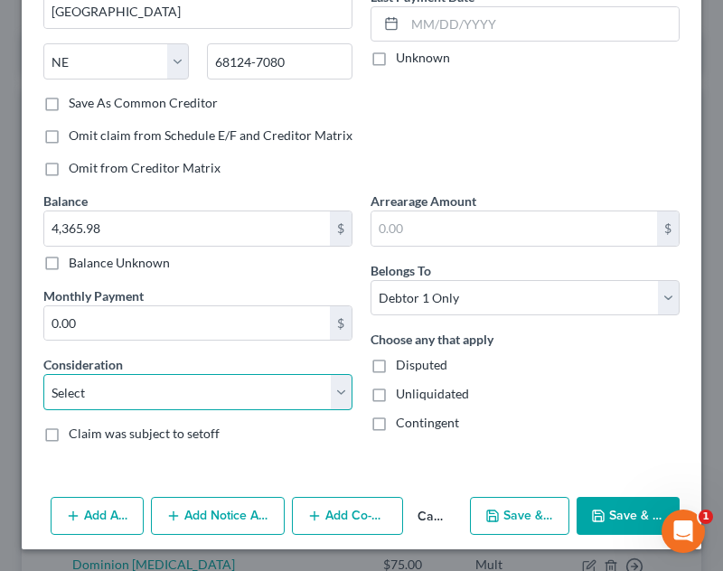
click at [130, 395] on select "Select Cable / Satellite Services Collection Agency Credit Card Debt Debt Couns…" at bounding box center [197, 392] width 309 height 36
click at [43, 374] on select "Select Cable / Satellite Services Collection Agency Credit Card Debt Debt Couns…" at bounding box center [197, 392] width 309 height 36
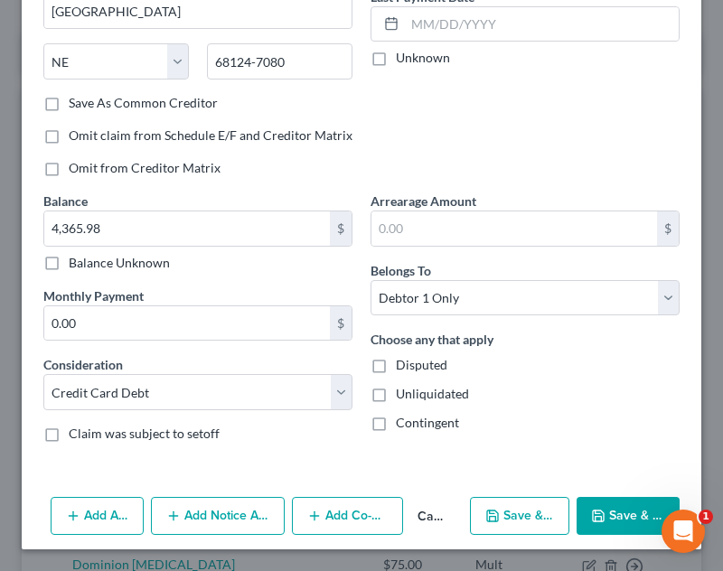
click at [598, 515] on button "Save & Close" at bounding box center [628, 516] width 103 height 38
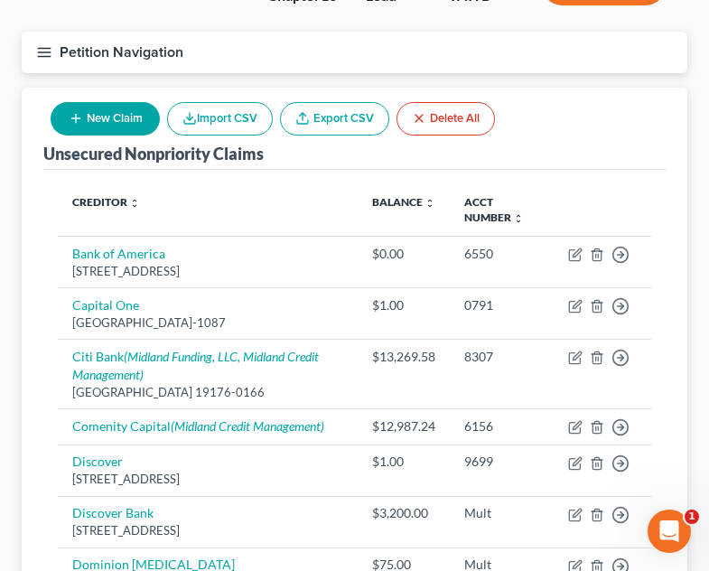
click at [566, 187] on th at bounding box center [603, 210] width 98 height 52
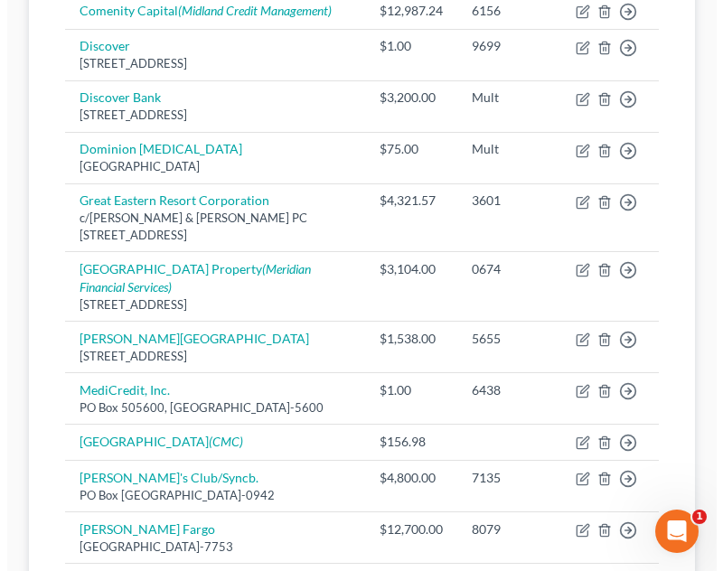
scroll to position [655, 0]
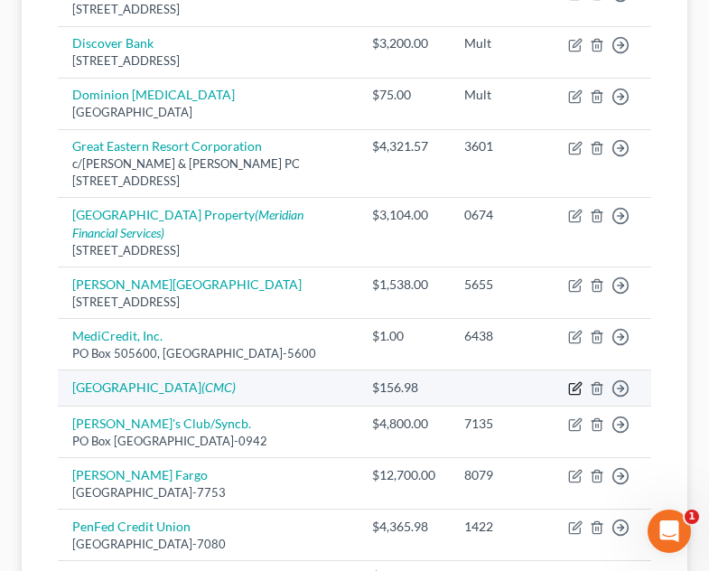
click at [578, 381] on icon "button" at bounding box center [575, 388] width 14 height 14
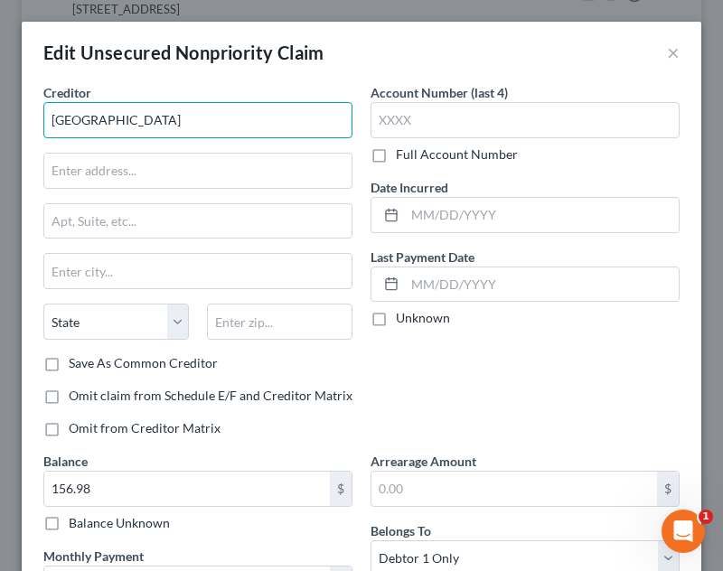
click at [202, 125] on input "[GEOGRAPHIC_DATA]" at bounding box center [197, 120] width 309 height 36
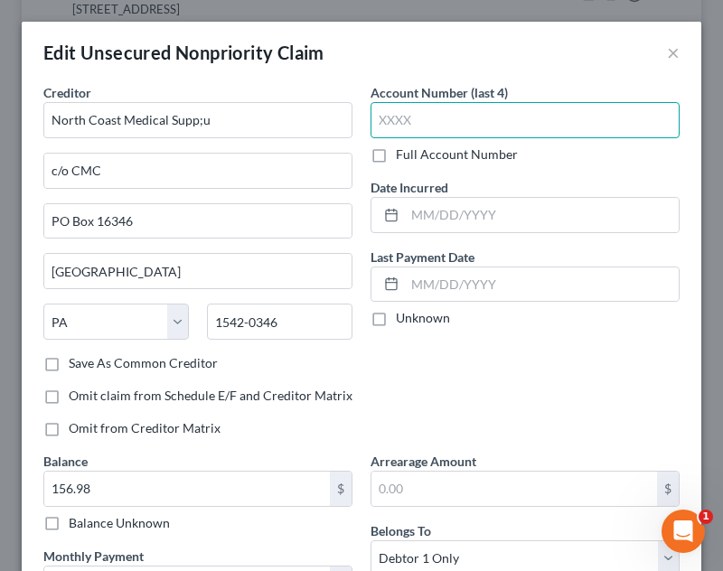
click at [489, 126] on input "text" at bounding box center [524, 120] width 309 height 36
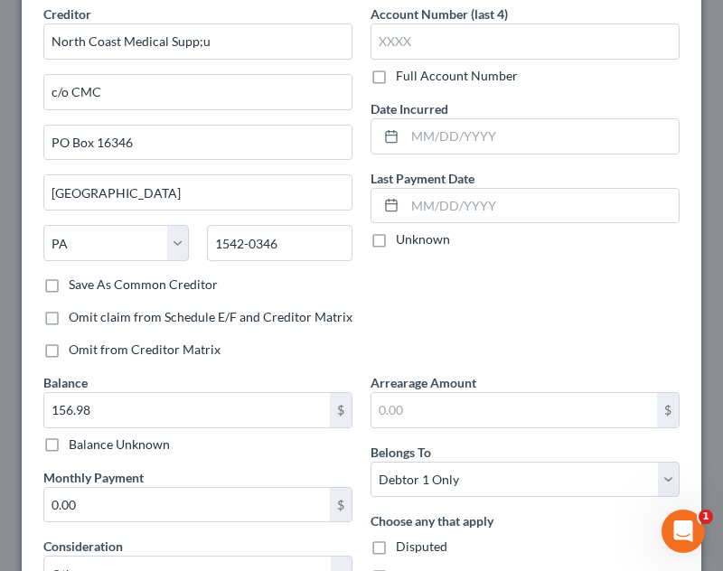
scroll to position [104, 0]
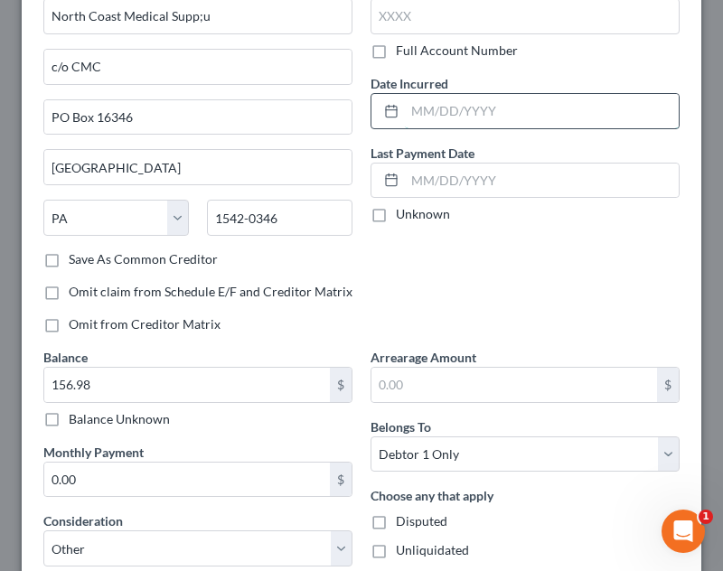
click at [475, 120] on input "text" at bounding box center [542, 111] width 274 height 34
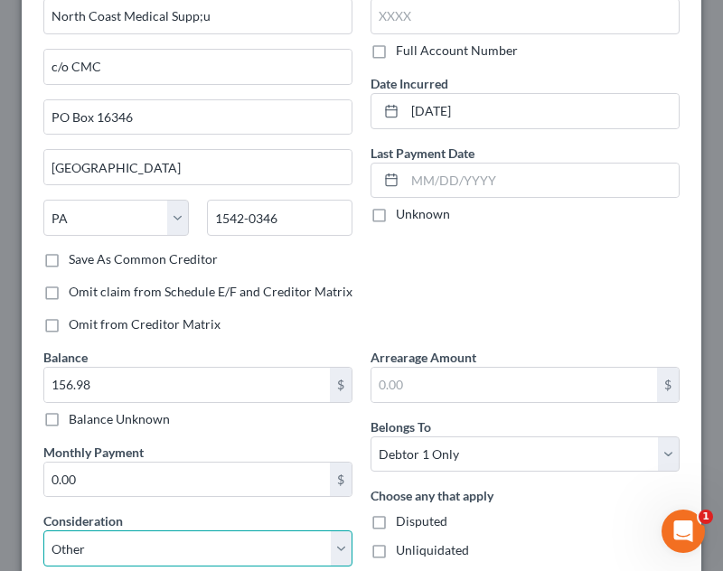
click at [141, 546] on select "Select Cable / Satellite Services Collection Agency Credit Card Debt Debt Couns…" at bounding box center [197, 548] width 309 height 36
click at [43, 530] on select "Select Cable / Satellite Services Collection Agency Credit Card Debt Debt Couns…" at bounding box center [197, 548] width 309 height 36
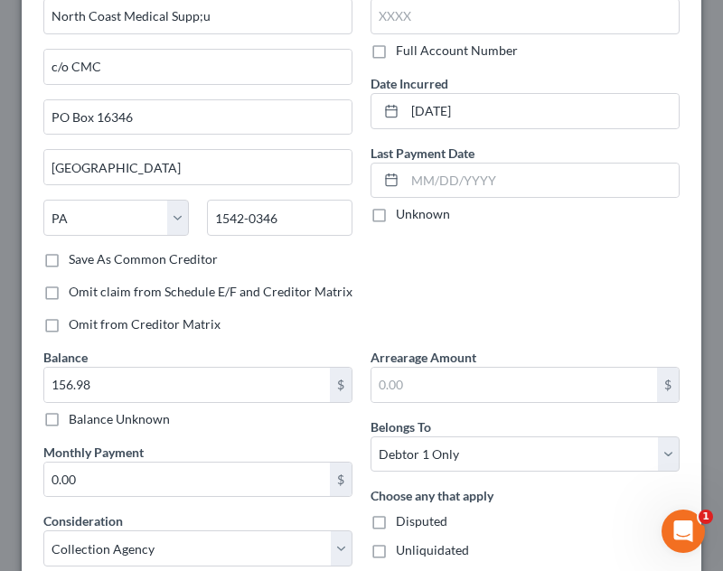
click at [455, 304] on div "Account Number (last 4) Full Account Number Date Incurred [DATE] Last Payment D…" at bounding box center [524, 163] width 327 height 369
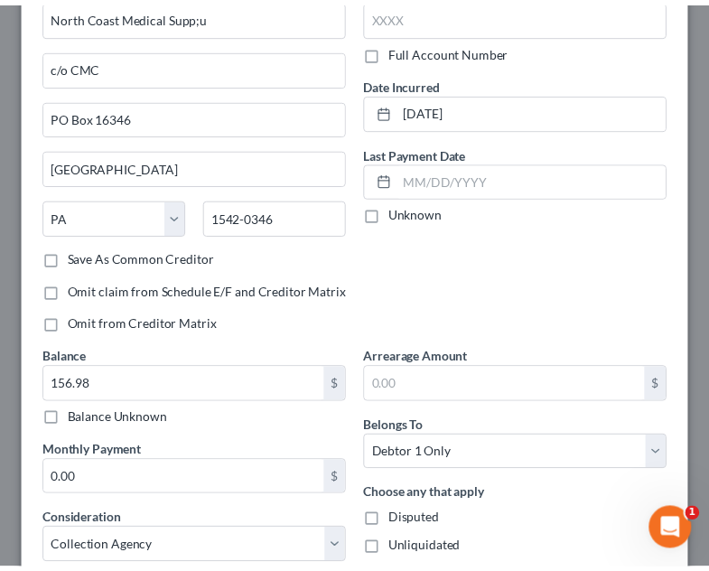
scroll to position [362, 0]
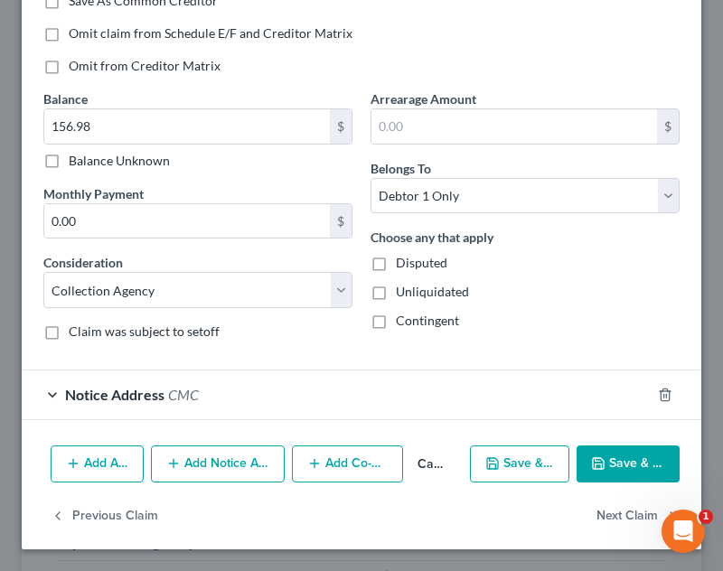
click at [619, 468] on button "Save & Close" at bounding box center [628, 464] width 103 height 38
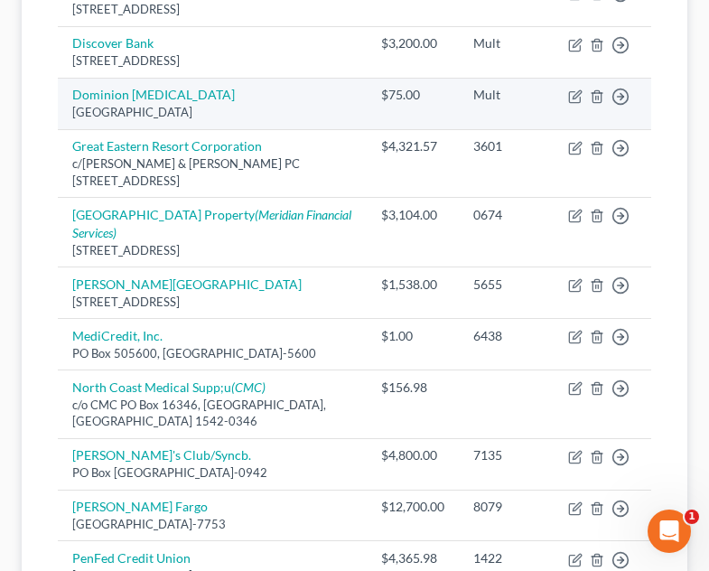
click at [367, 78] on td "$75.00" at bounding box center [413, 104] width 92 height 52
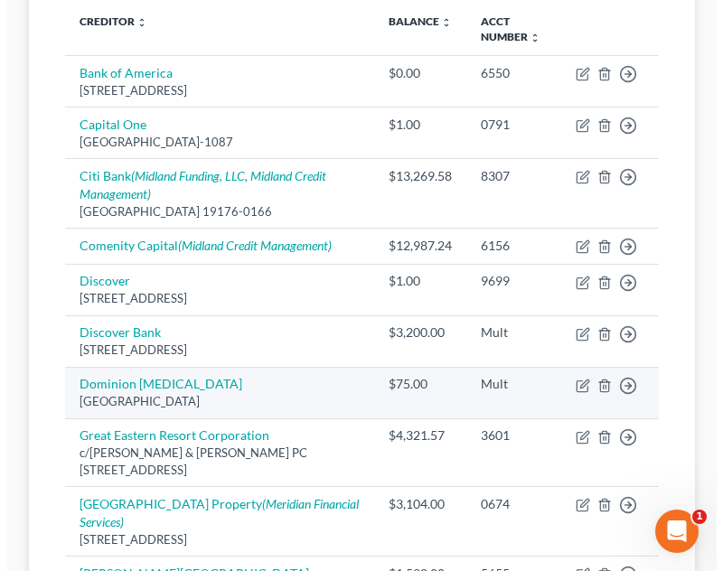
scroll to position [330, 0]
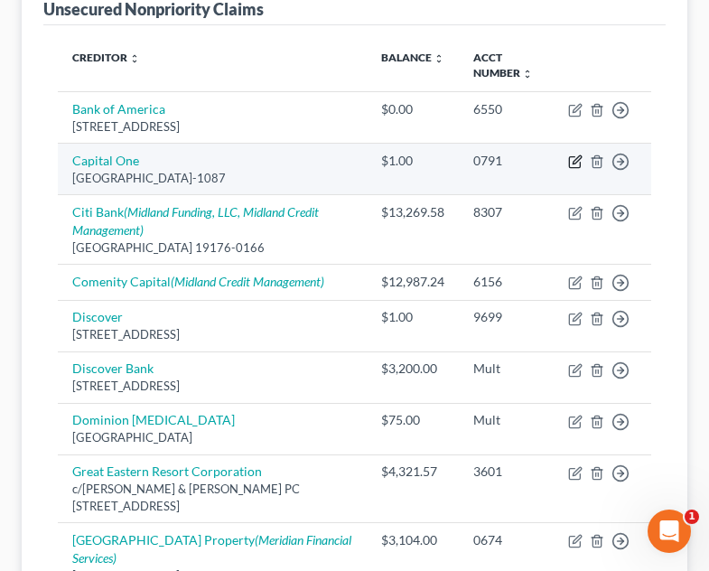
click at [574, 155] on icon "button" at bounding box center [577, 159] width 8 height 8
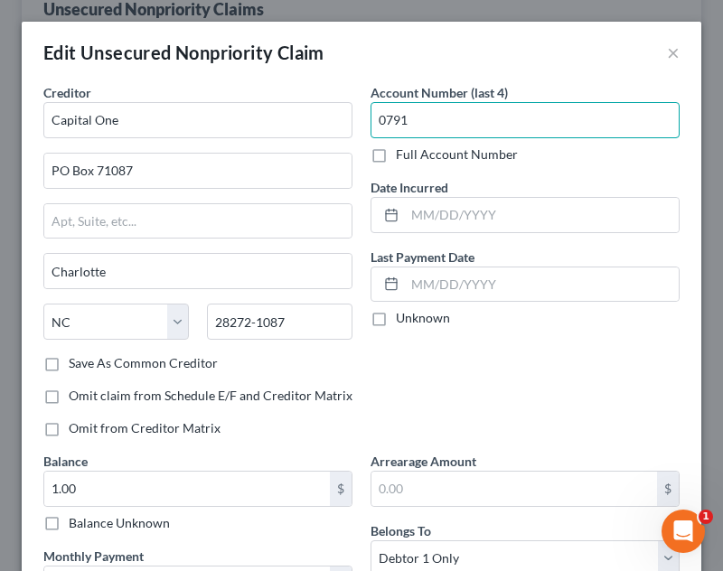
click at [442, 127] on input "0791" at bounding box center [524, 120] width 309 height 36
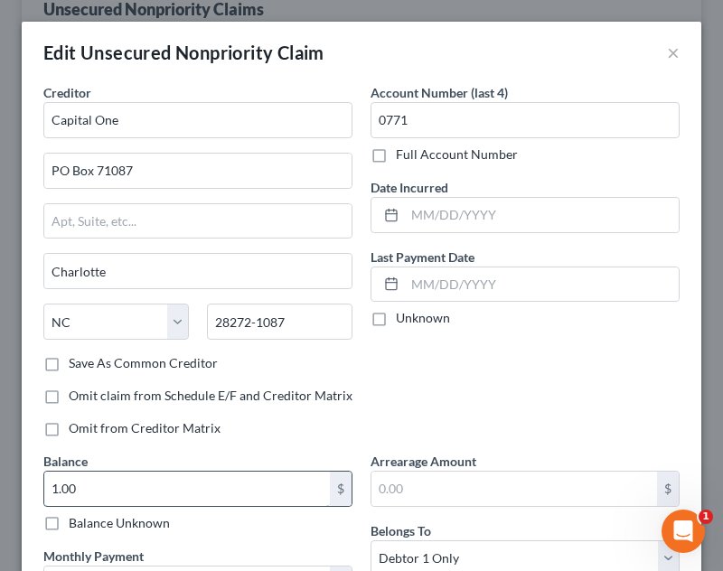
click at [168, 499] on input "1.00" at bounding box center [187, 489] width 286 height 34
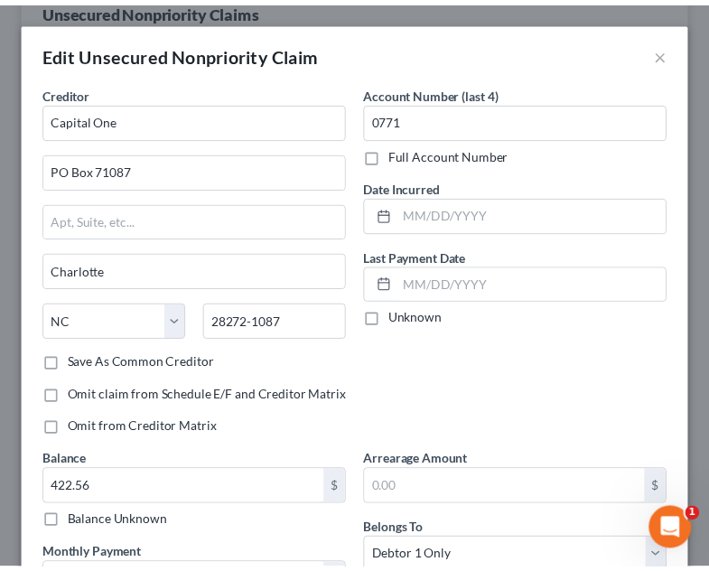
scroll to position [312, 0]
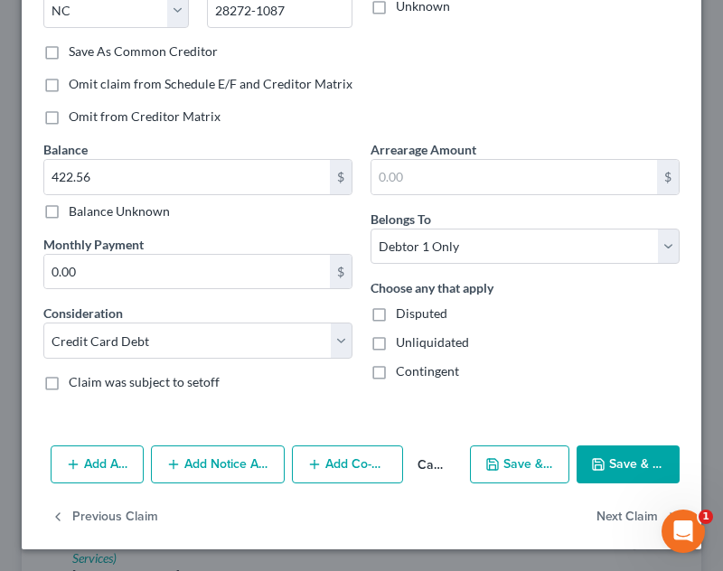
click at [612, 448] on button "Save & Close" at bounding box center [628, 464] width 103 height 38
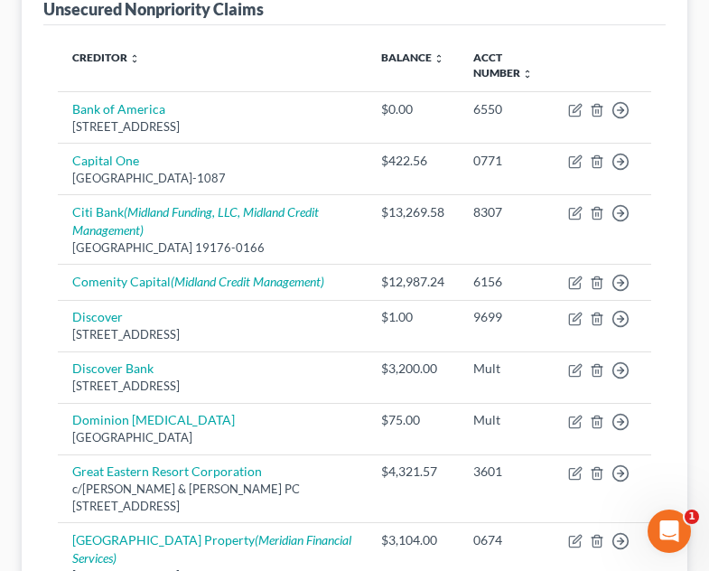
click at [369, 40] on th "Balance expand_more expand_less unfold_more" at bounding box center [413, 66] width 92 height 52
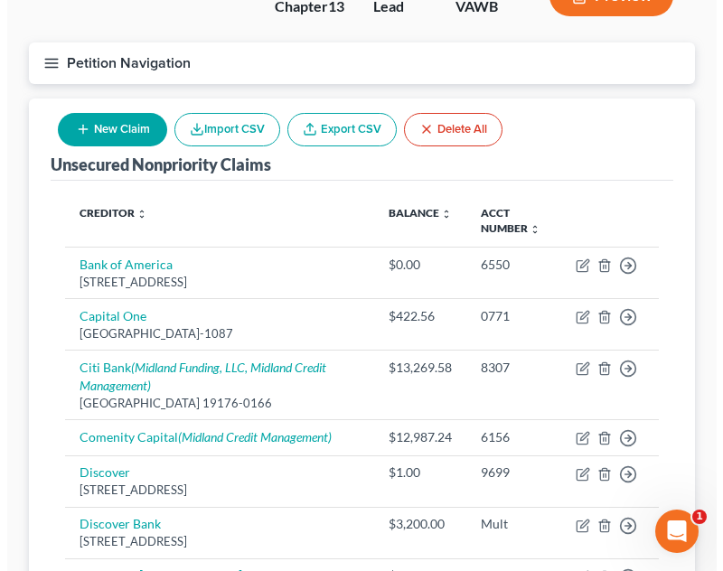
scroll to position [149, 0]
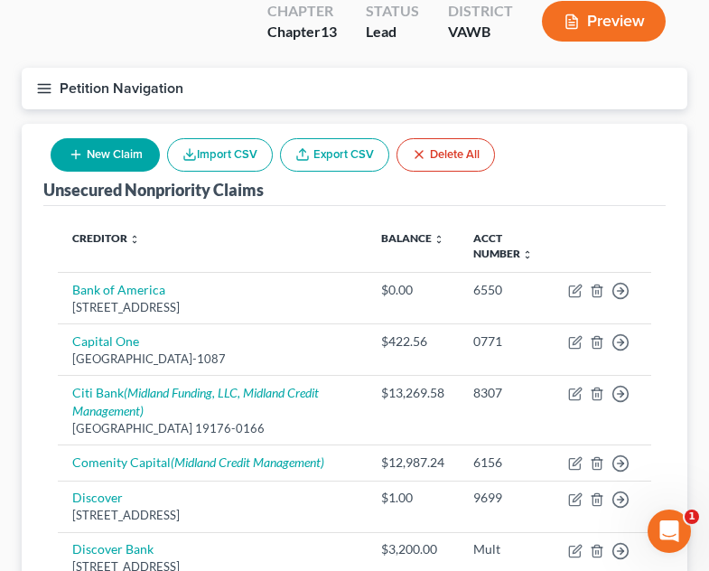
click at [137, 138] on button "New Claim" at bounding box center [105, 154] width 109 height 33
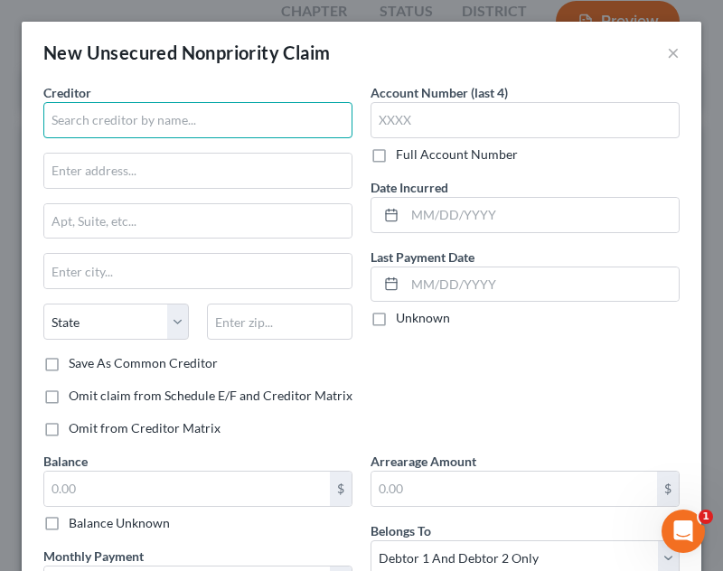
click at [137, 115] on input "text" at bounding box center [197, 120] width 309 height 36
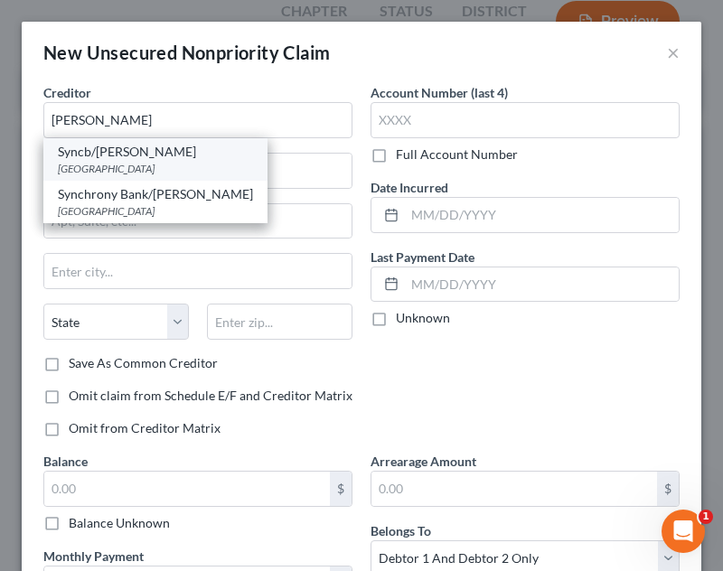
click at [129, 155] on div "Syncb/[PERSON_NAME]" at bounding box center [155, 152] width 195 height 18
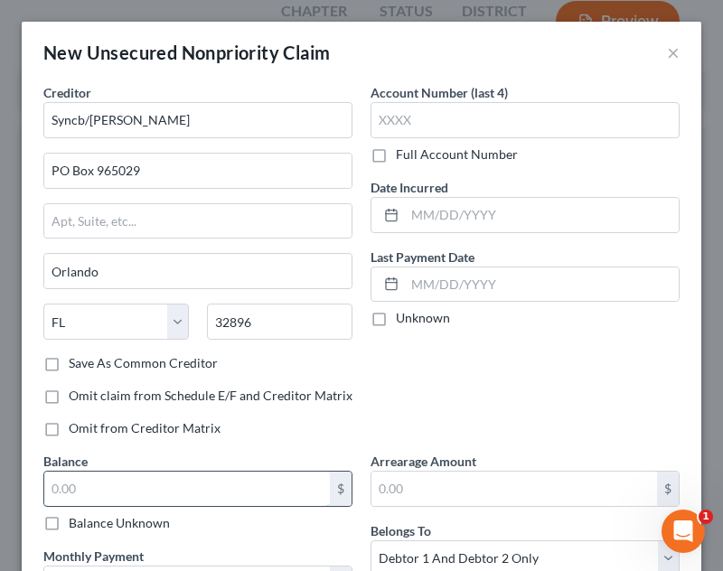
click at [78, 502] on input "text" at bounding box center [187, 489] width 286 height 34
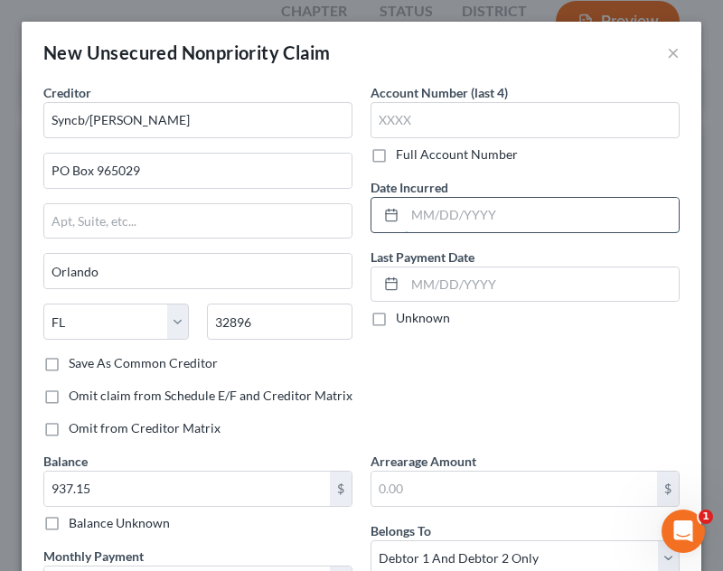
click at [535, 217] on input "text" at bounding box center [542, 215] width 274 height 34
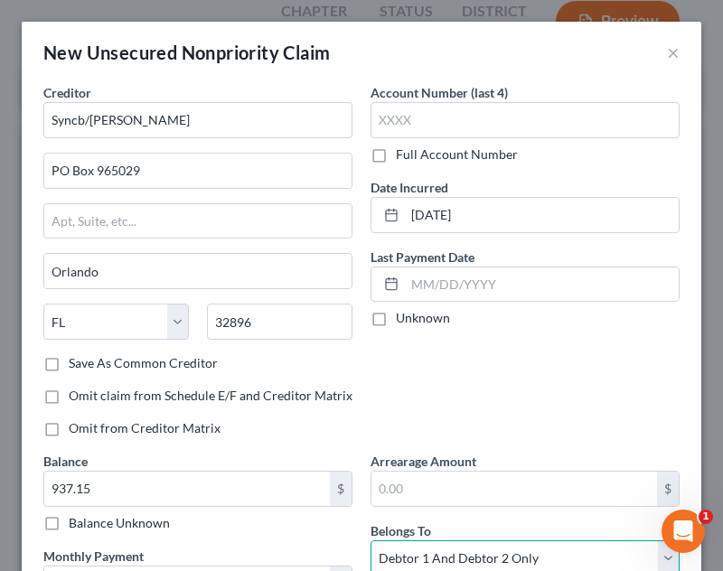
drag, startPoint x: 511, startPoint y: 553, endPoint x: 511, endPoint y: 537, distance: 16.3
click at [511, 553] on select "Select Debtor 1 Only Debtor 2 Only Debtor 1 And Debtor 2 Only At Least One Of T…" at bounding box center [524, 558] width 309 height 36
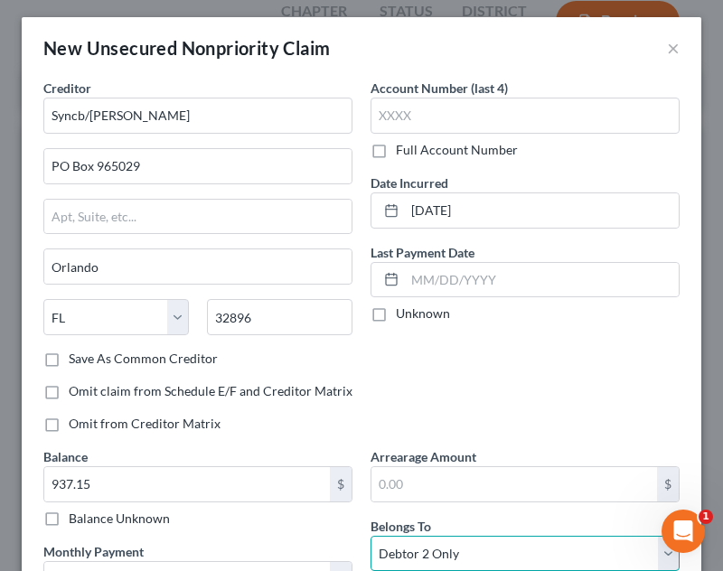
click at [370, 536] on select "Select Debtor 1 Only Debtor 2 Only Debtor 1 And Debtor 2 Only At Least One Of T…" at bounding box center [524, 554] width 309 height 36
click at [482, 335] on div "Account Number (last 4) Full Account Number Date Incurred [DATE] Last Payment D…" at bounding box center [524, 263] width 327 height 369
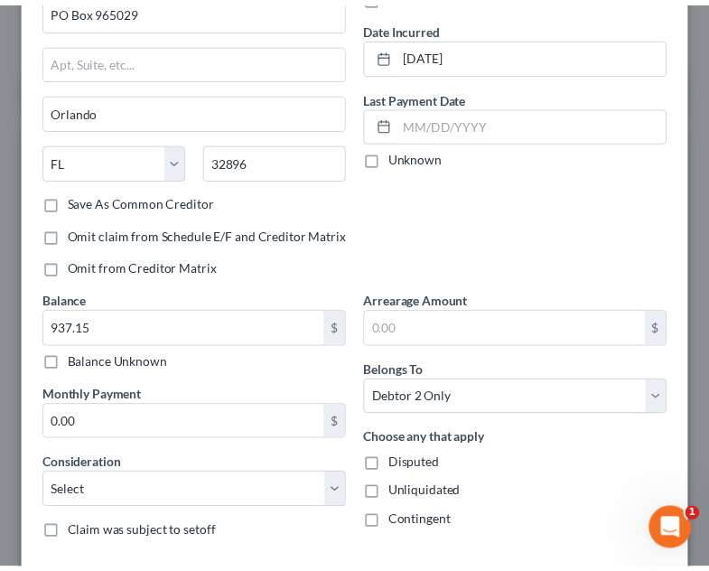
scroll to position [208, 0]
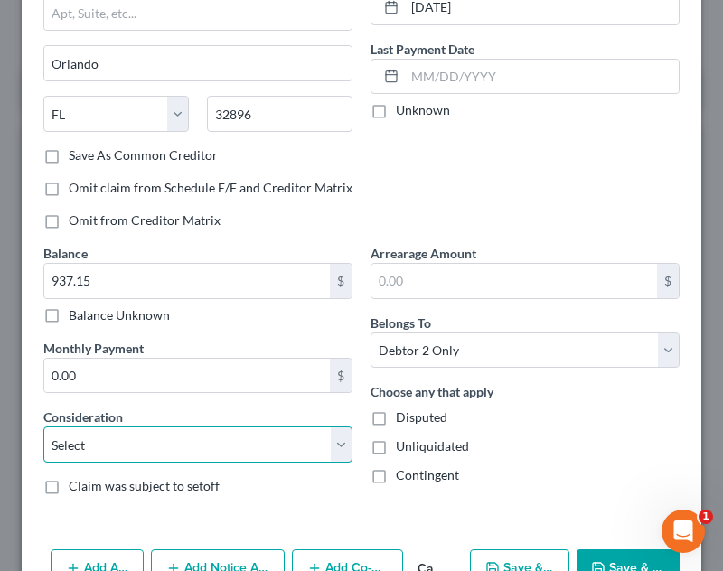
click at [202, 431] on select "Select Cable / Satellite Services Collection Agency Credit Card Debt Debt Couns…" at bounding box center [197, 445] width 309 height 36
click at [43, 427] on select "Select Cable / Satellite Services Collection Agency Credit Card Debt Debt Couns…" at bounding box center [197, 445] width 309 height 36
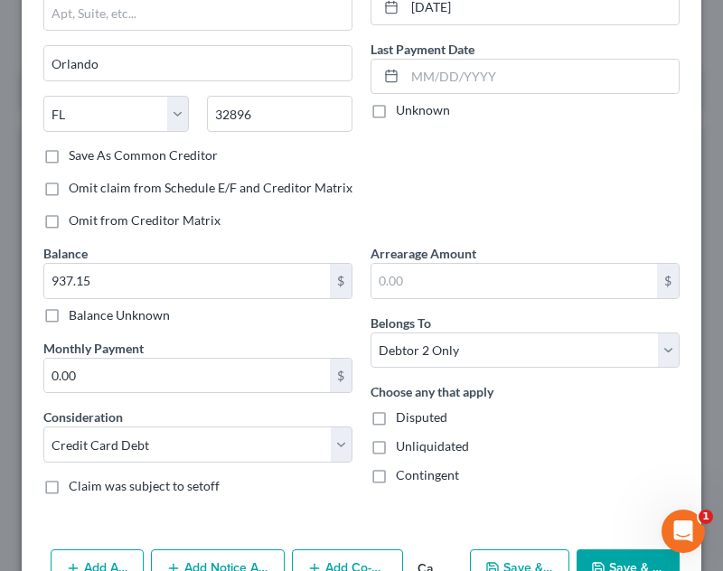
click at [592, 550] on button "Save & Close" at bounding box center [628, 568] width 103 height 38
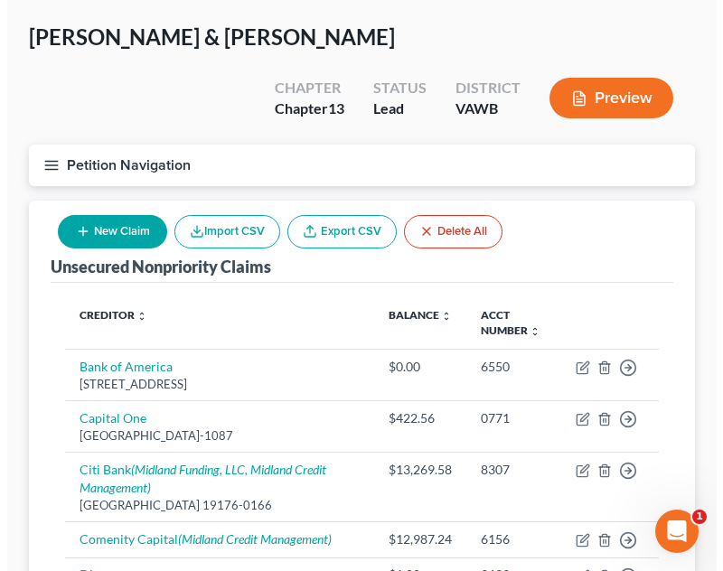
scroll to position [0, 0]
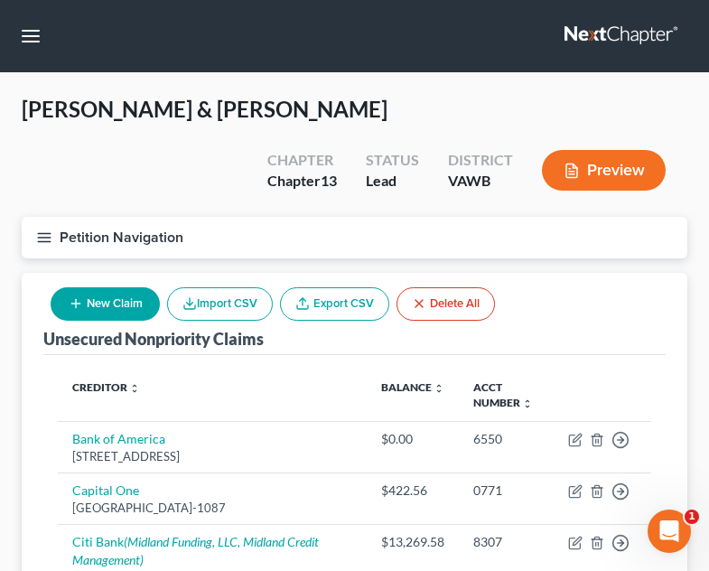
click at [77, 296] on icon "button" at bounding box center [76, 303] width 14 height 14
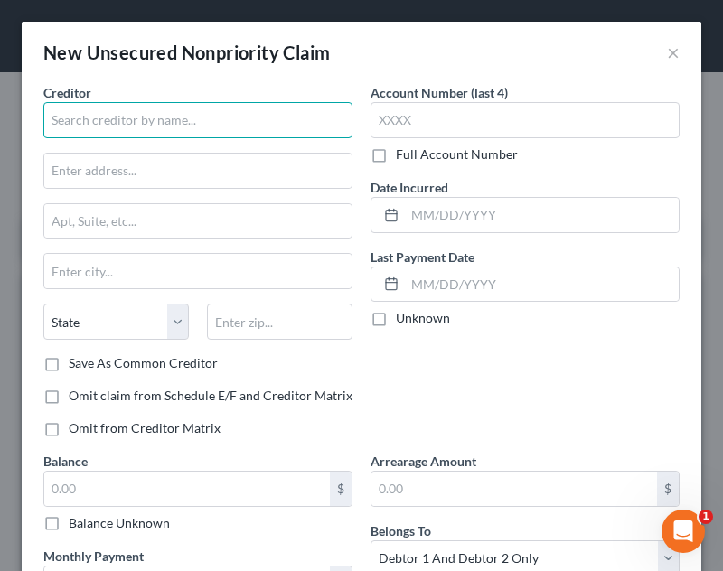
click at [186, 115] on input "text" at bounding box center [197, 120] width 309 height 36
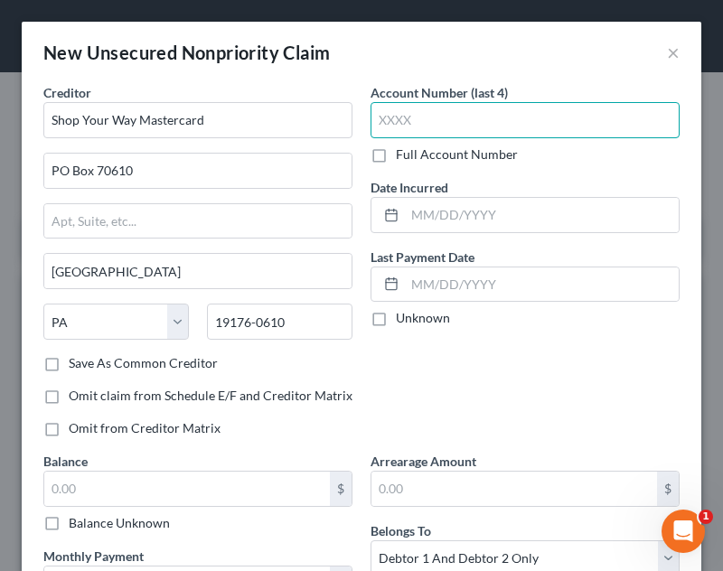
click at [555, 116] on input "text" at bounding box center [524, 120] width 309 height 36
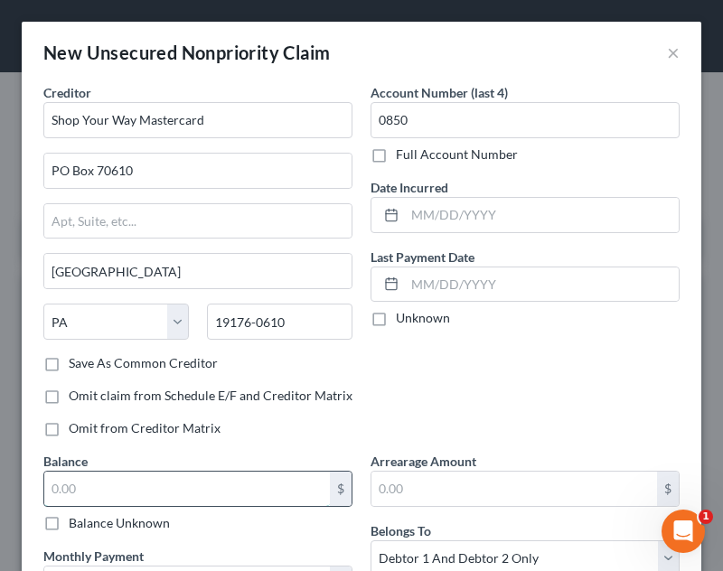
click at [177, 483] on input "text" at bounding box center [187, 489] width 286 height 34
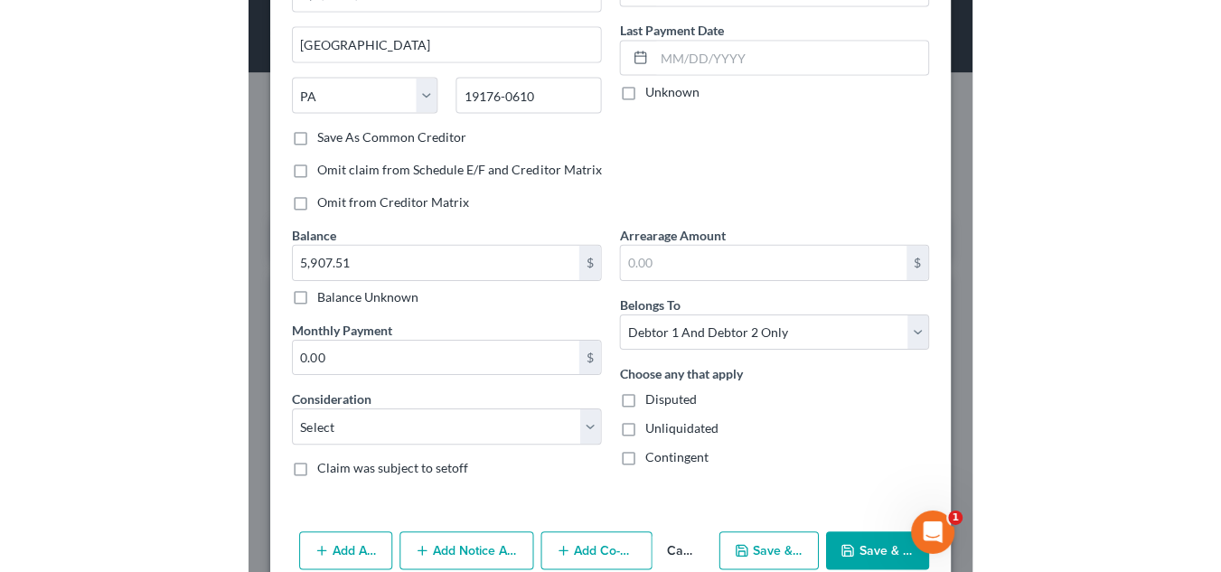
scroll to position [260, 0]
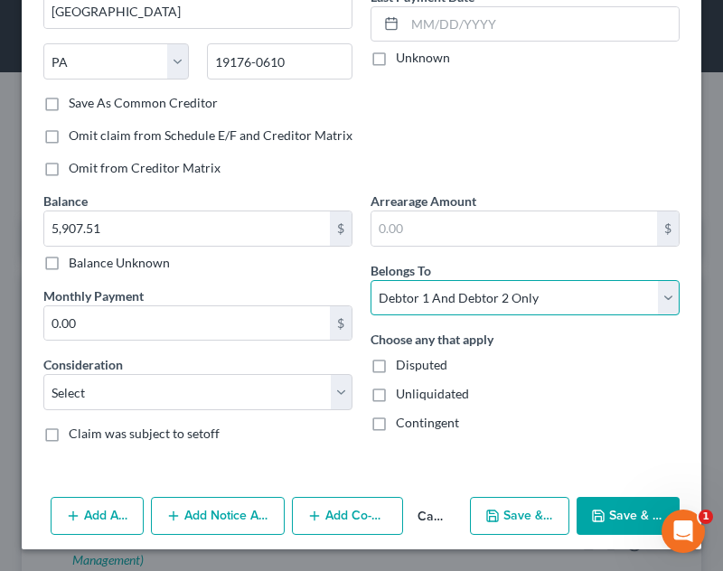
click at [474, 303] on select "Select Debtor 1 Only Debtor 2 Only Debtor 1 And Debtor 2 Only At Least One Of T…" at bounding box center [524, 298] width 309 height 36
click at [370, 280] on select "Select Debtor 1 Only Debtor 2 Only Debtor 1 And Debtor 2 Only At Least One Of T…" at bounding box center [524, 298] width 309 height 36
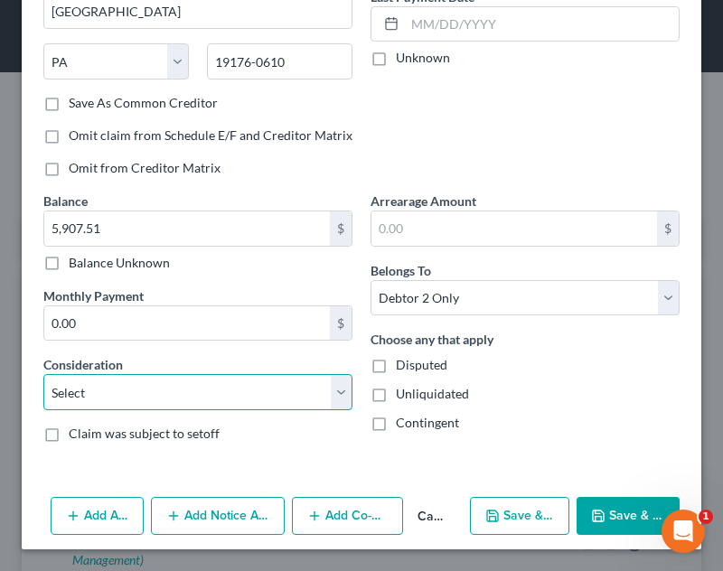
click at [155, 389] on select "Select Cable / Satellite Services Collection Agency Credit Card Debt Debt Couns…" at bounding box center [197, 392] width 309 height 36
click at [43, 374] on select "Select Cable / Satellite Services Collection Agency Credit Card Debt Debt Couns…" at bounding box center [197, 392] width 309 height 36
click at [165, 389] on select "Select Cable / Satellite Services Collection Agency Credit Card Debt Debt Couns…" at bounding box center [197, 392] width 309 height 36
click at [43, 374] on select "Select Cable / Satellite Services Collection Agency Credit Card Debt Debt Couns…" at bounding box center [197, 392] width 309 height 36
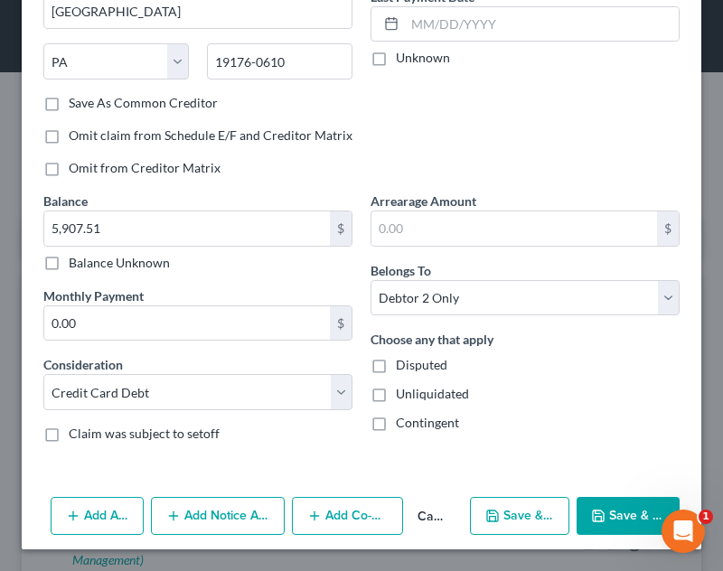
click at [619, 517] on button "Save & Close" at bounding box center [628, 516] width 103 height 38
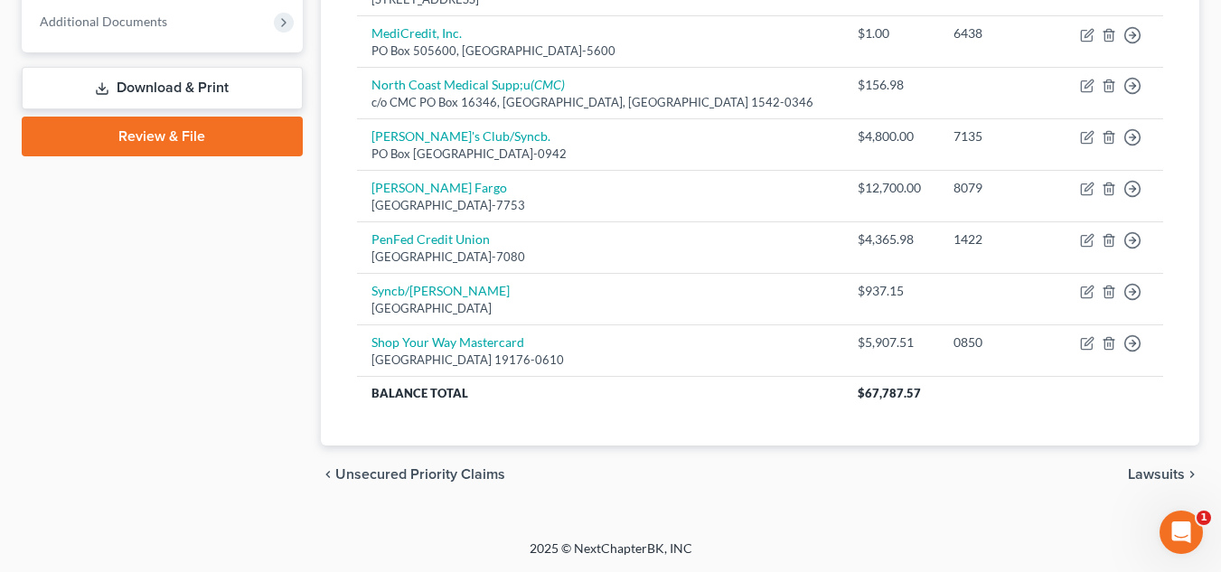
scroll to position [0, 0]
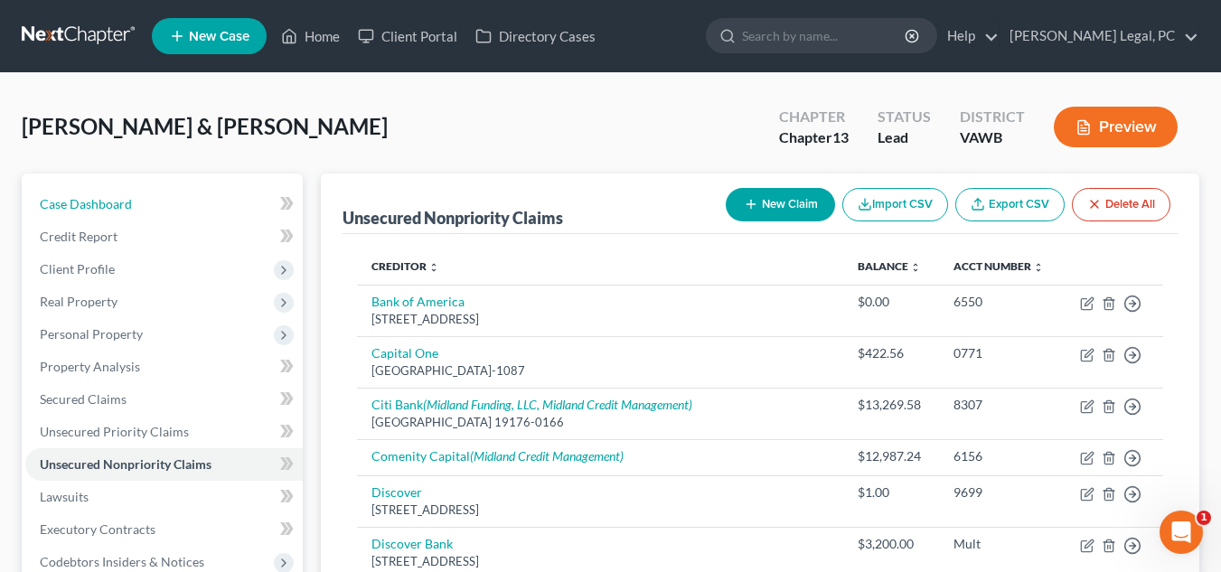
drag, startPoint x: 166, startPoint y: 193, endPoint x: 1233, endPoint y: 108, distance: 1070.5
click at [166, 193] on link "Case Dashboard" at bounding box center [163, 204] width 277 height 33
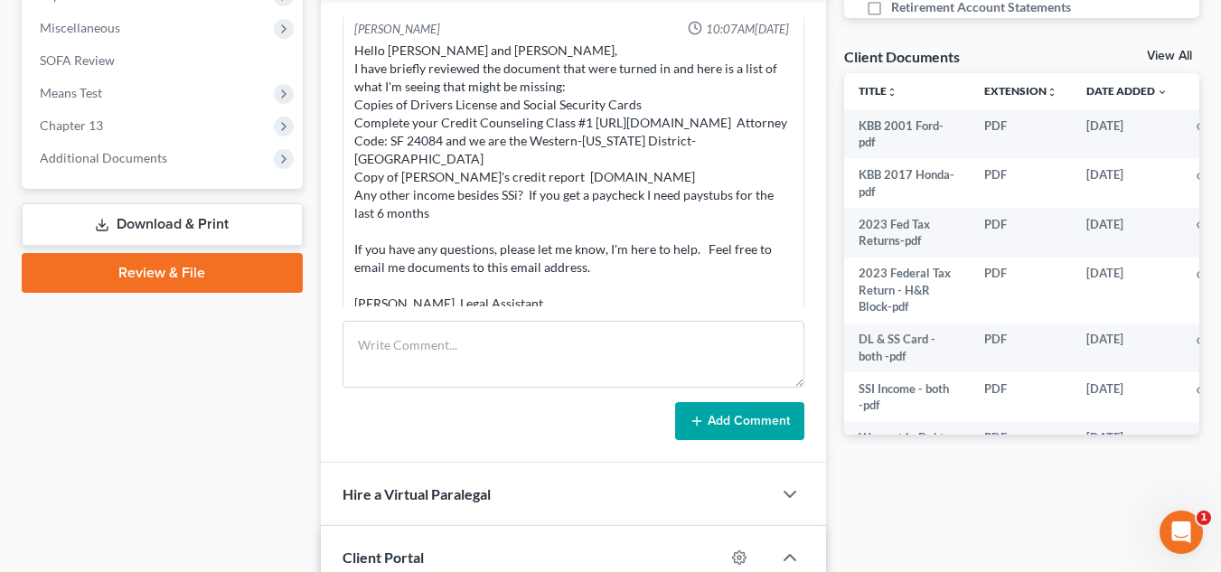
scroll to position [646, 0]
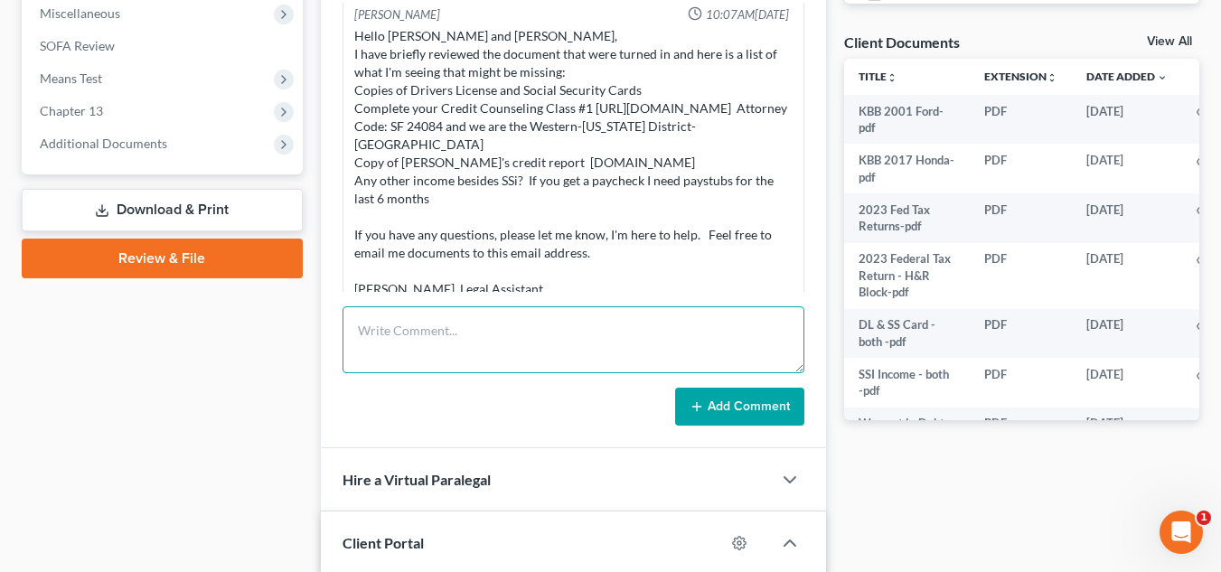
click at [539, 355] on textarea at bounding box center [573, 339] width 462 height 67
click at [675, 388] on button "Add Comment" at bounding box center [739, 407] width 129 height 38
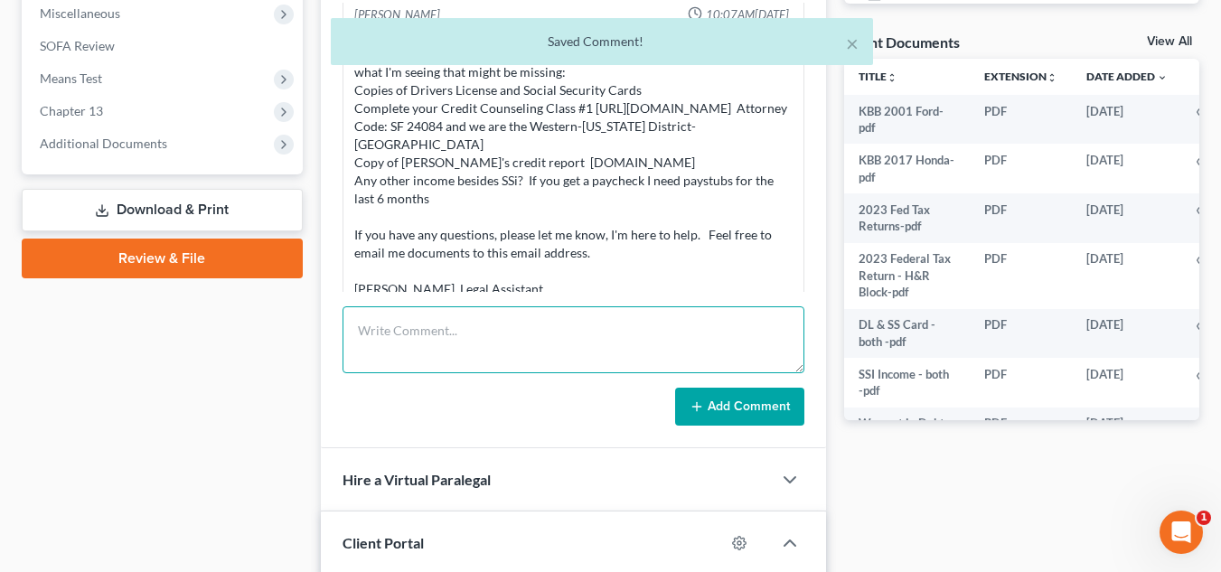
click at [530, 355] on textarea at bounding box center [573, 339] width 462 height 67
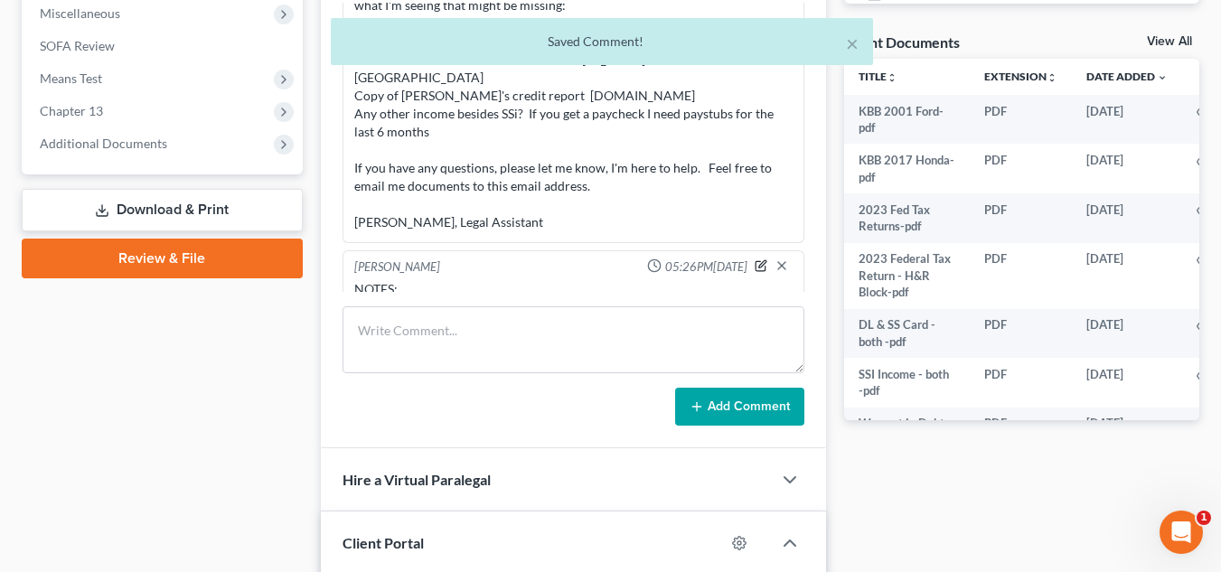
click at [755, 259] on icon "button" at bounding box center [761, 265] width 13 height 13
click at [471, 282] on textarea "NOTES:" at bounding box center [573, 313] width 438 height 67
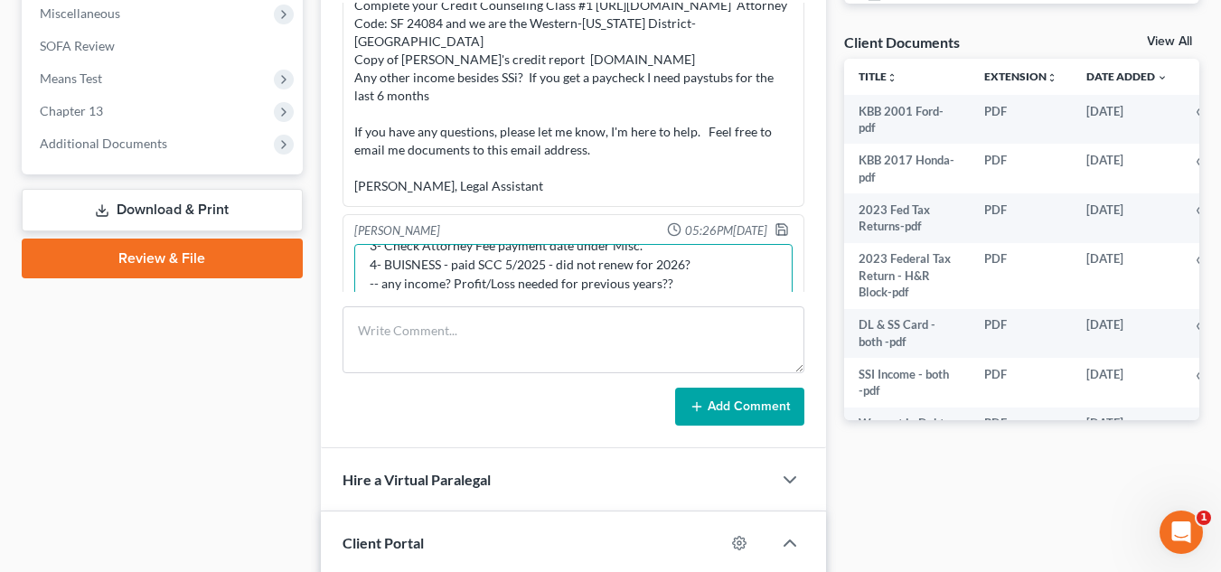
scroll to position [117, 0]
click at [394, 282] on textarea "NOTES: 1- Timeshares (x2) 2- Sold R/E in [DATE] - listed on SOFA - make sure it…" at bounding box center [573, 277] width 438 height 67
click at [521, 290] on textarea "NOTES: 1- Timeshares (x2) 2- Sold R/E in [DATE] - listed on SOFA - make sure it…" at bounding box center [573, 277] width 438 height 67
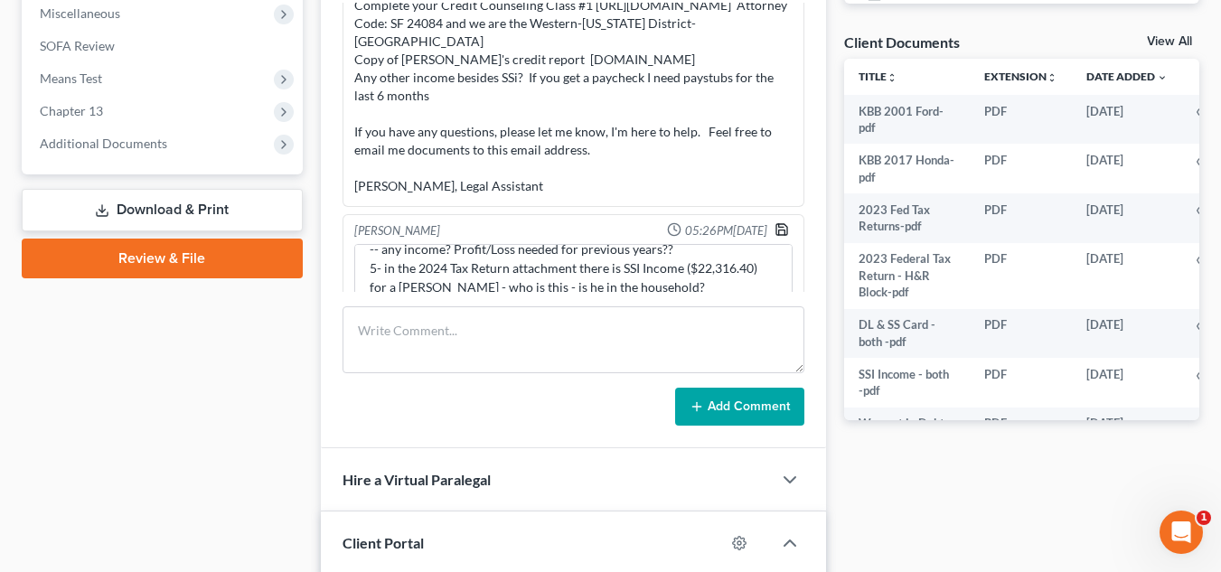
click at [776, 224] on icon "button" at bounding box center [781, 229] width 11 height 11
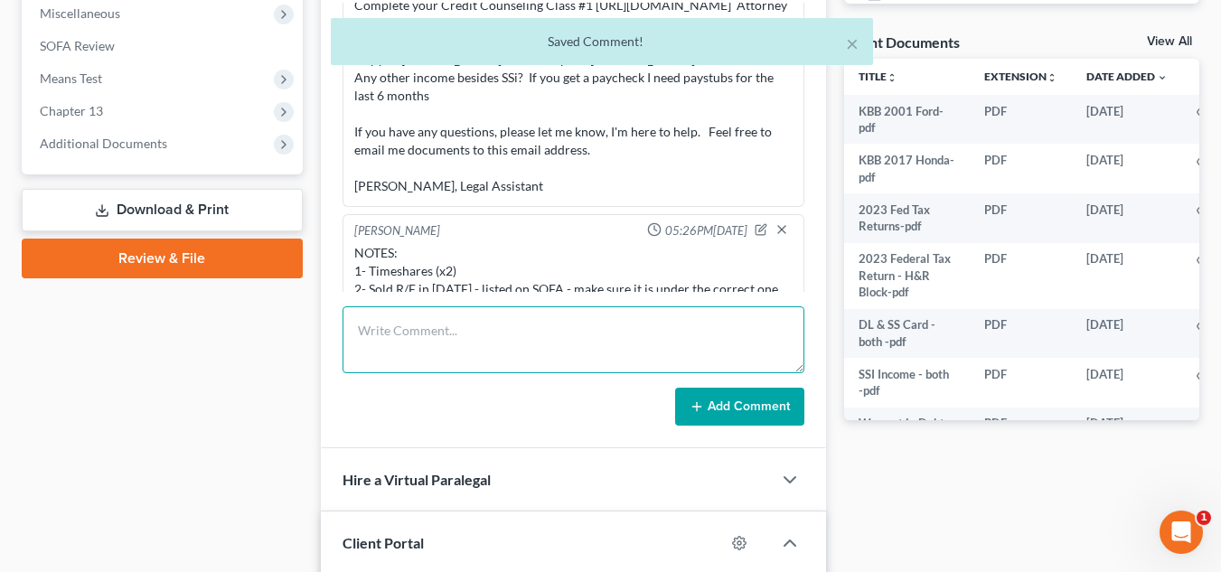
click at [466, 345] on textarea at bounding box center [573, 339] width 462 height 67
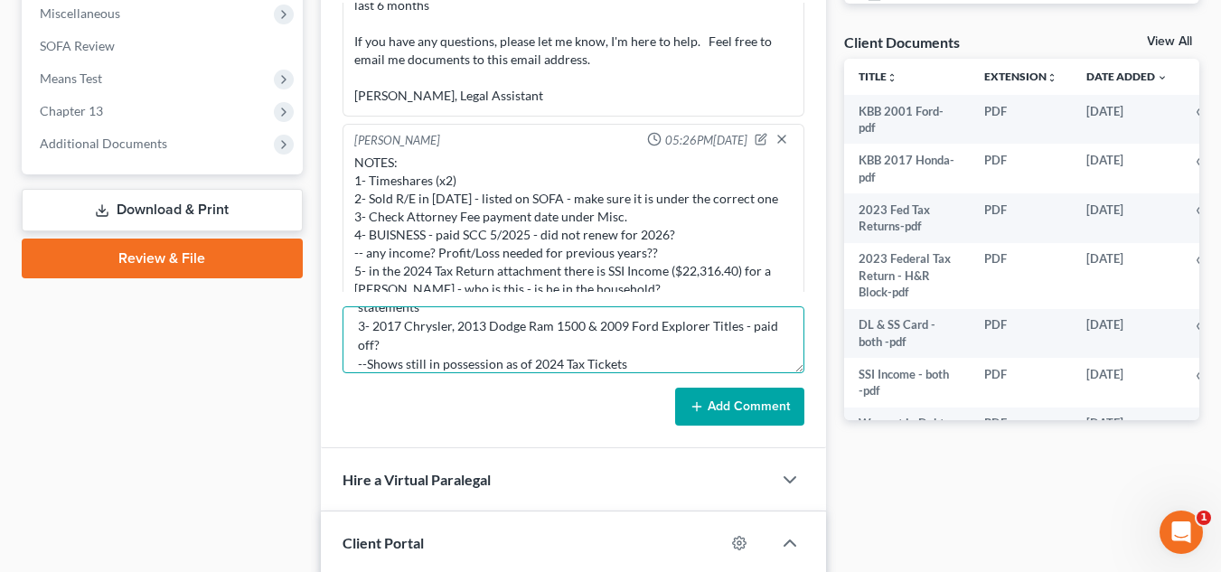
scroll to position [76, 0]
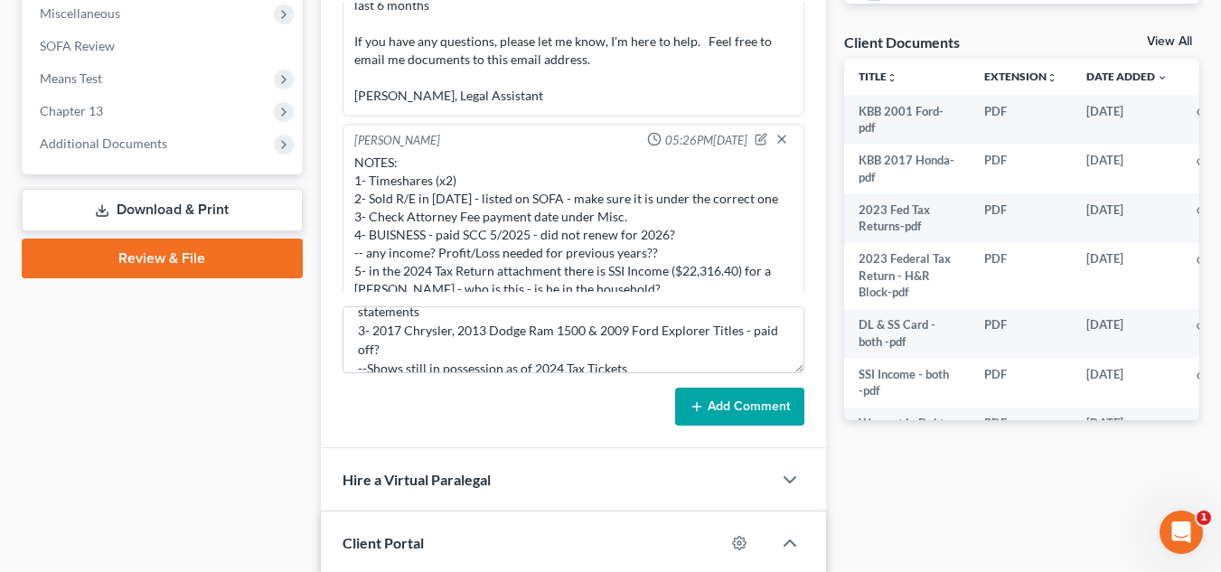
click at [717, 408] on button "Add Comment" at bounding box center [739, 407] width 129 height 38
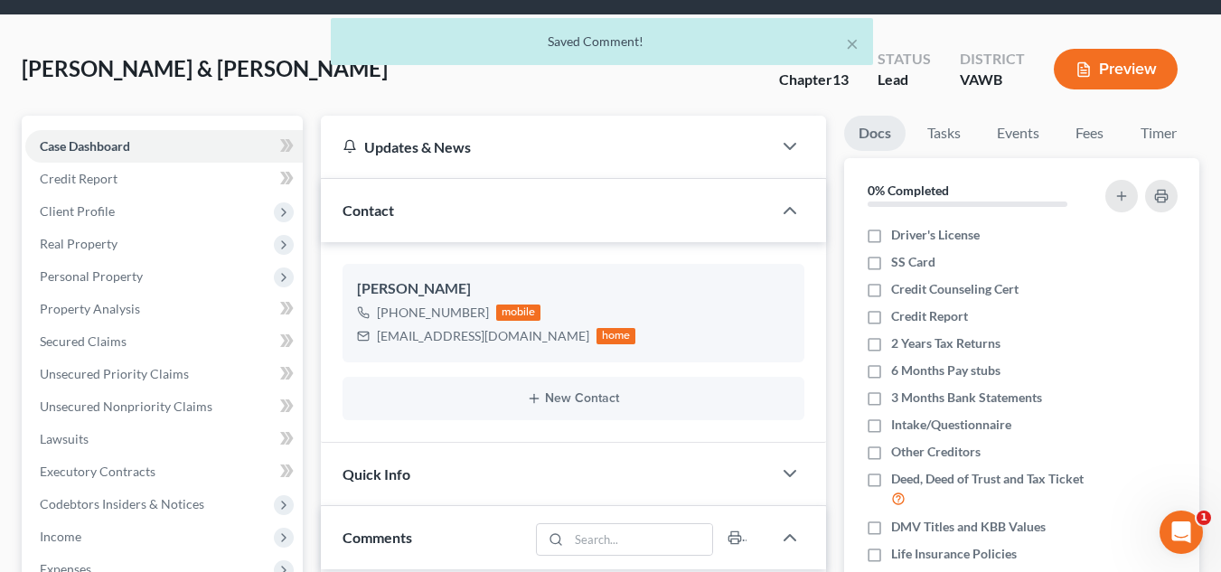
scroll to position [0, 0]
